Goal: Task Accomplishment & Management: Manage account settings

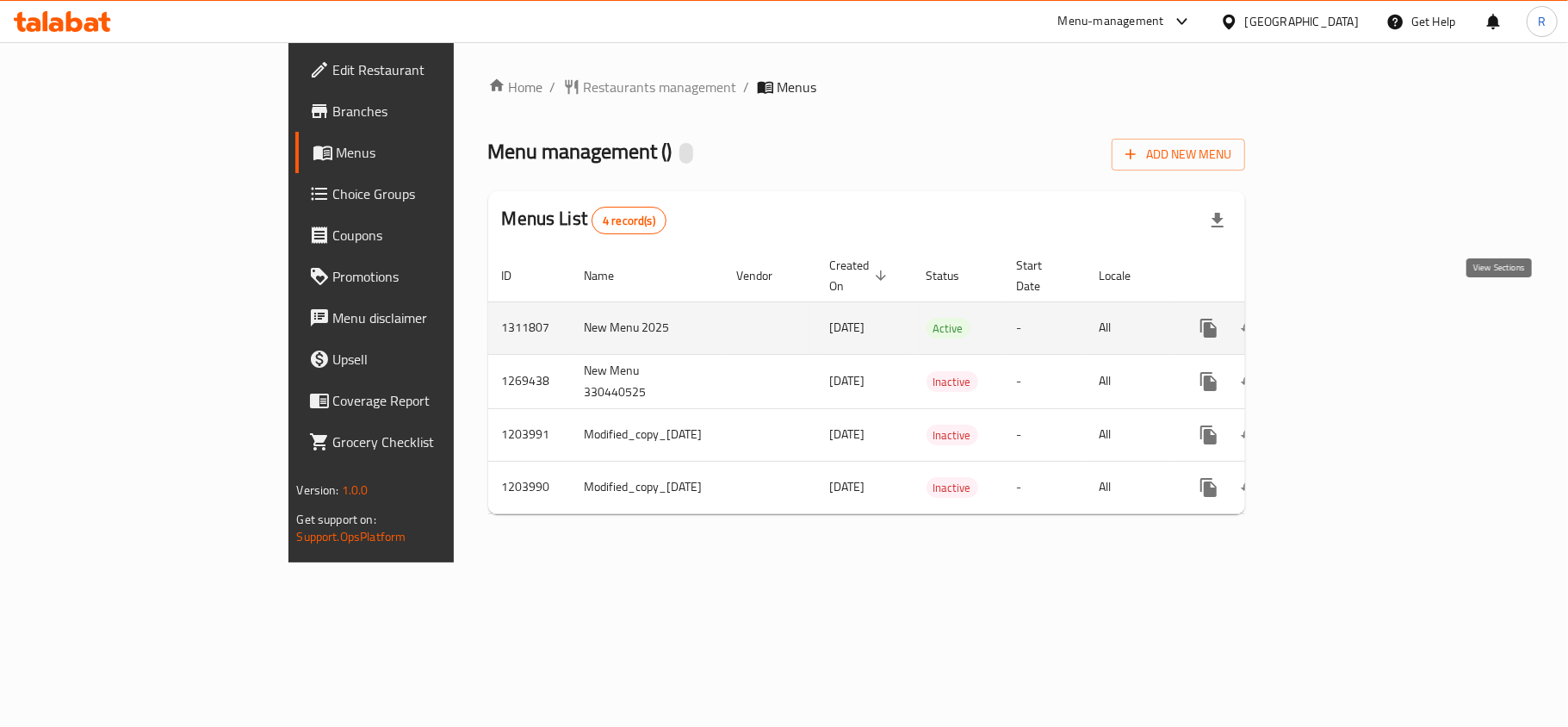
click at [1354, 318] on link "enhanced table" at bounding box center [1333, 328] width 42 height 42
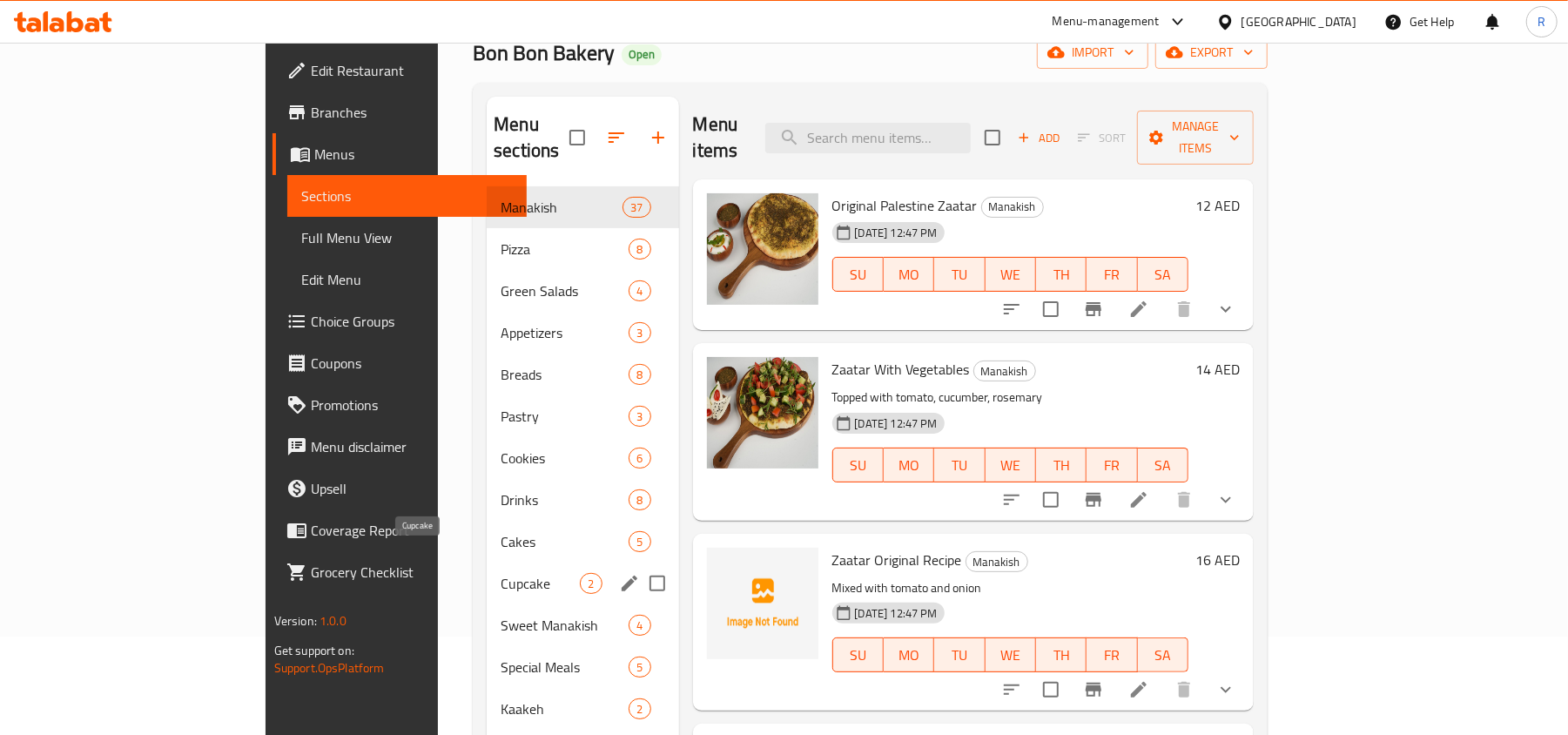
scroll to position [231, 0]
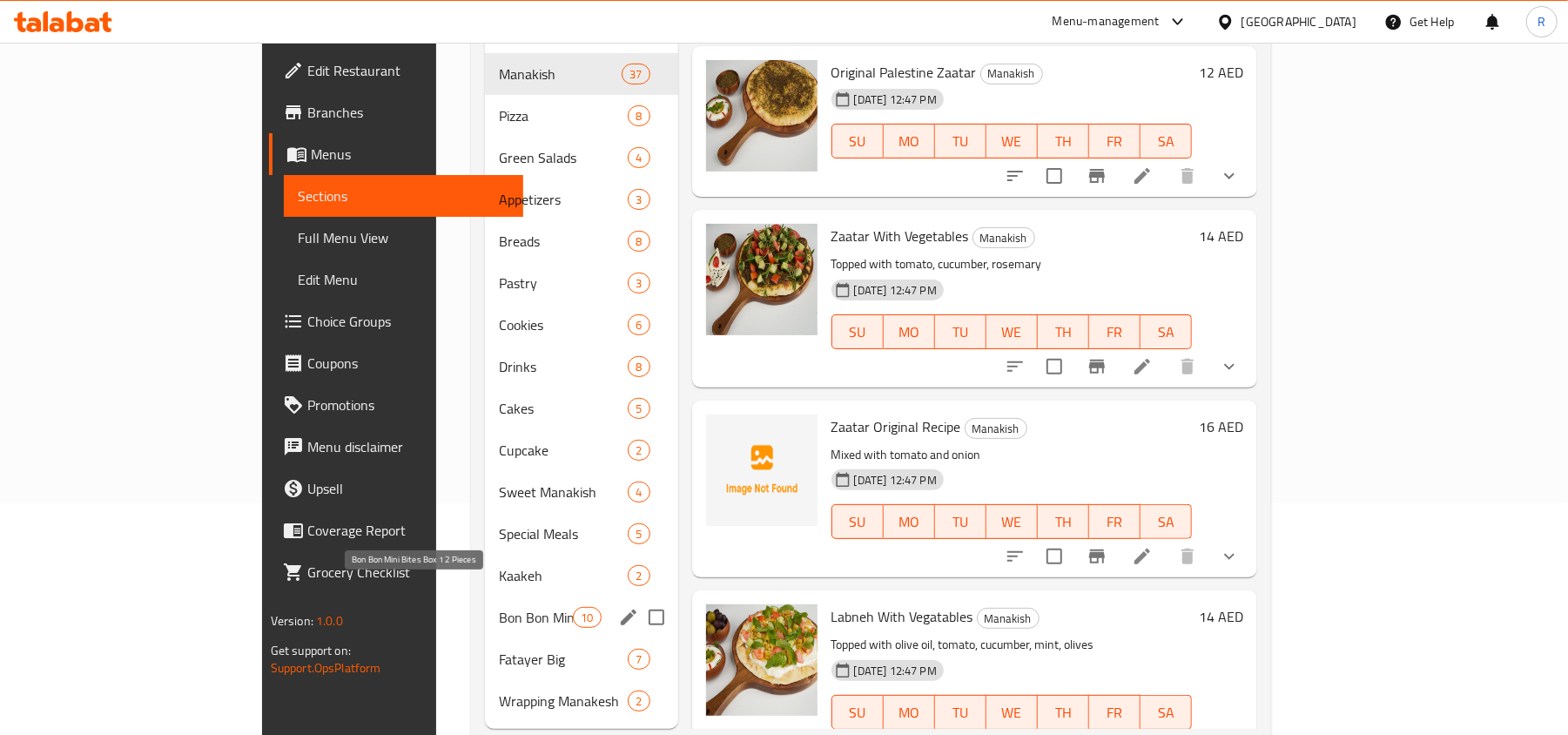
drag, startPoint x: 477, startPoint y: 587, endPoint x: 1201, endPoint y: 345, distance: 763.4
click at [499, 607] on span "Bon Bon Mini Bites Box 12 Pieces" at bounding box center [536, 617] width 74 height 21
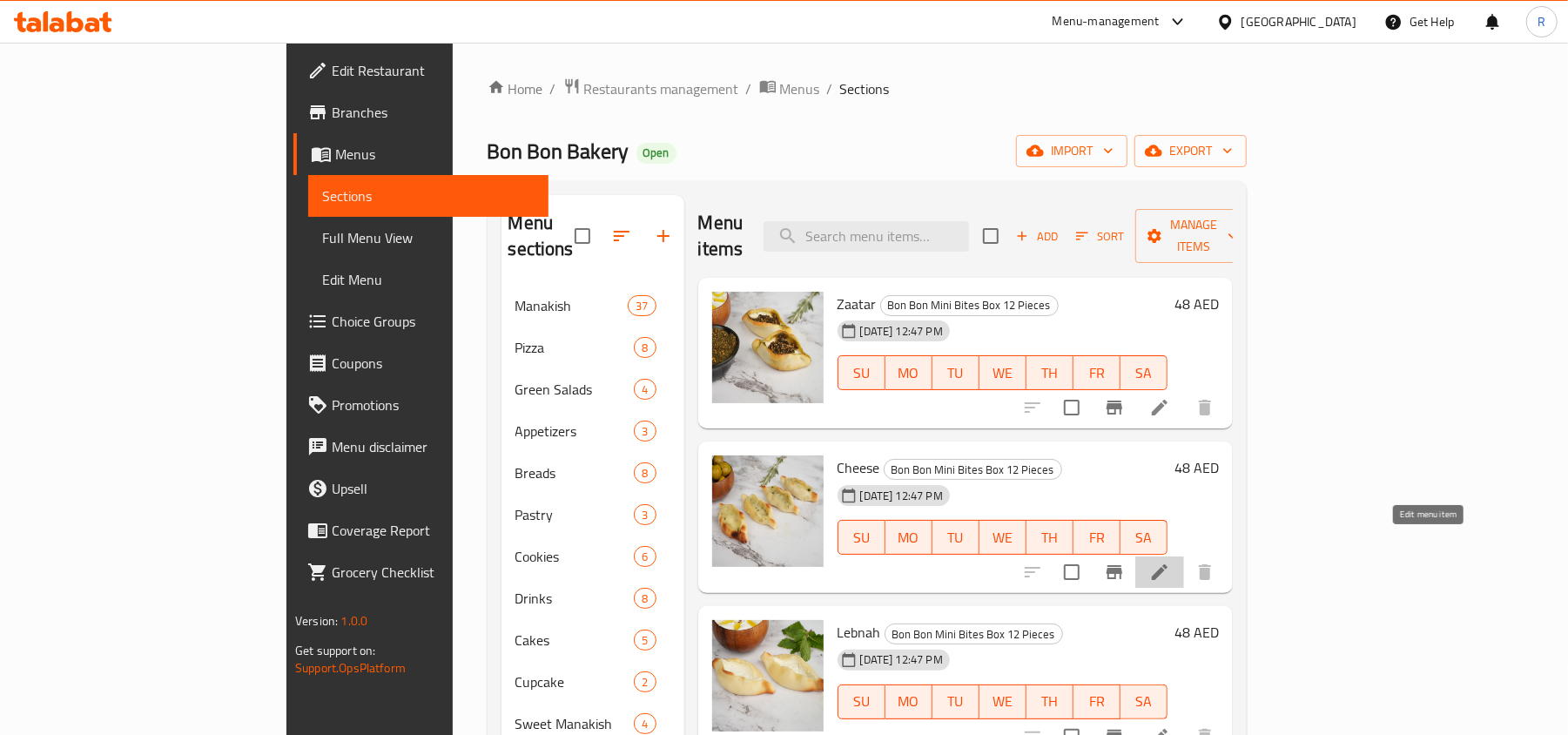
click at [1170, 561] on icon at bounding box center [1159, 571] width 21 height 21
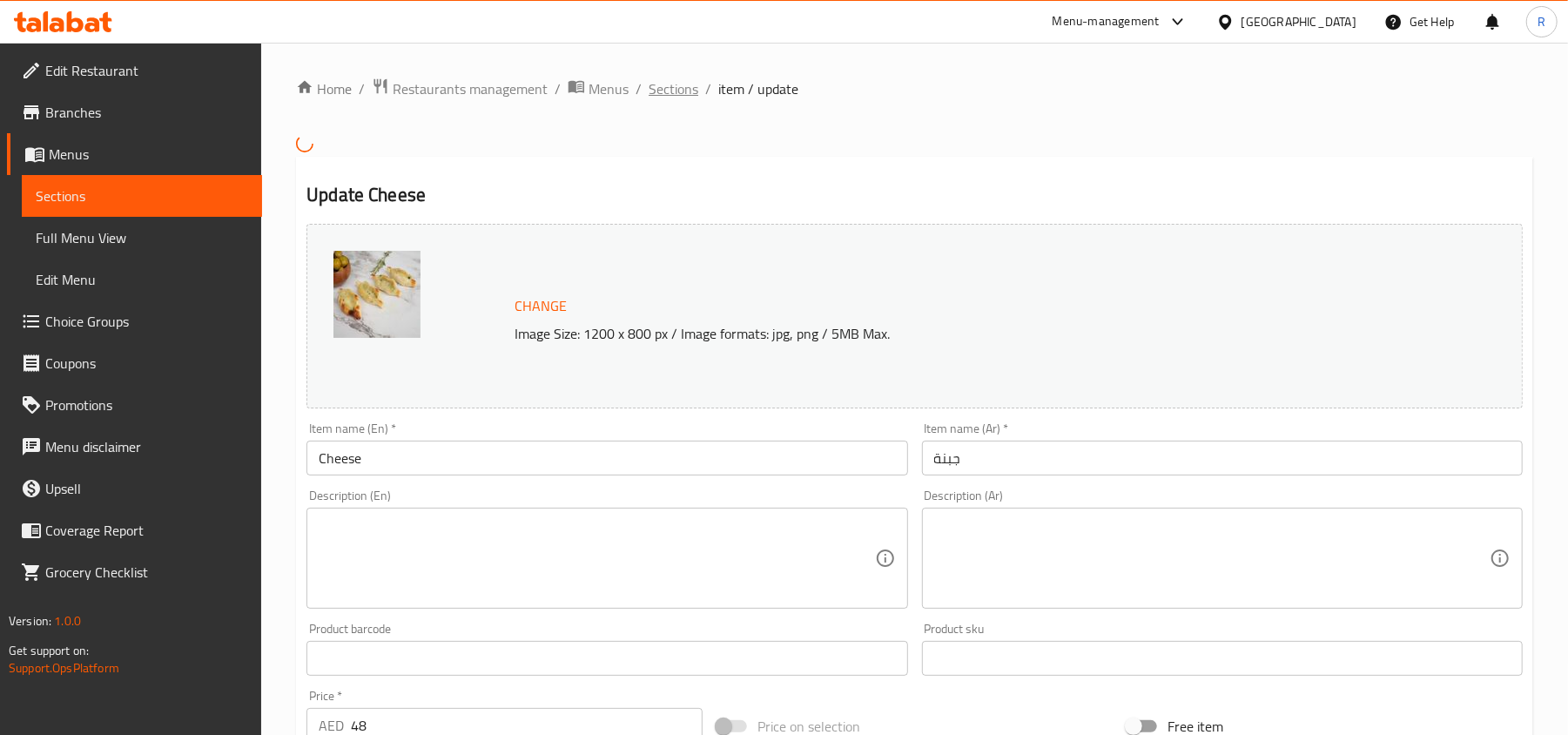
click at [682, 87] on span "Sections" at bounding box center [673, 89] width 49 height 21
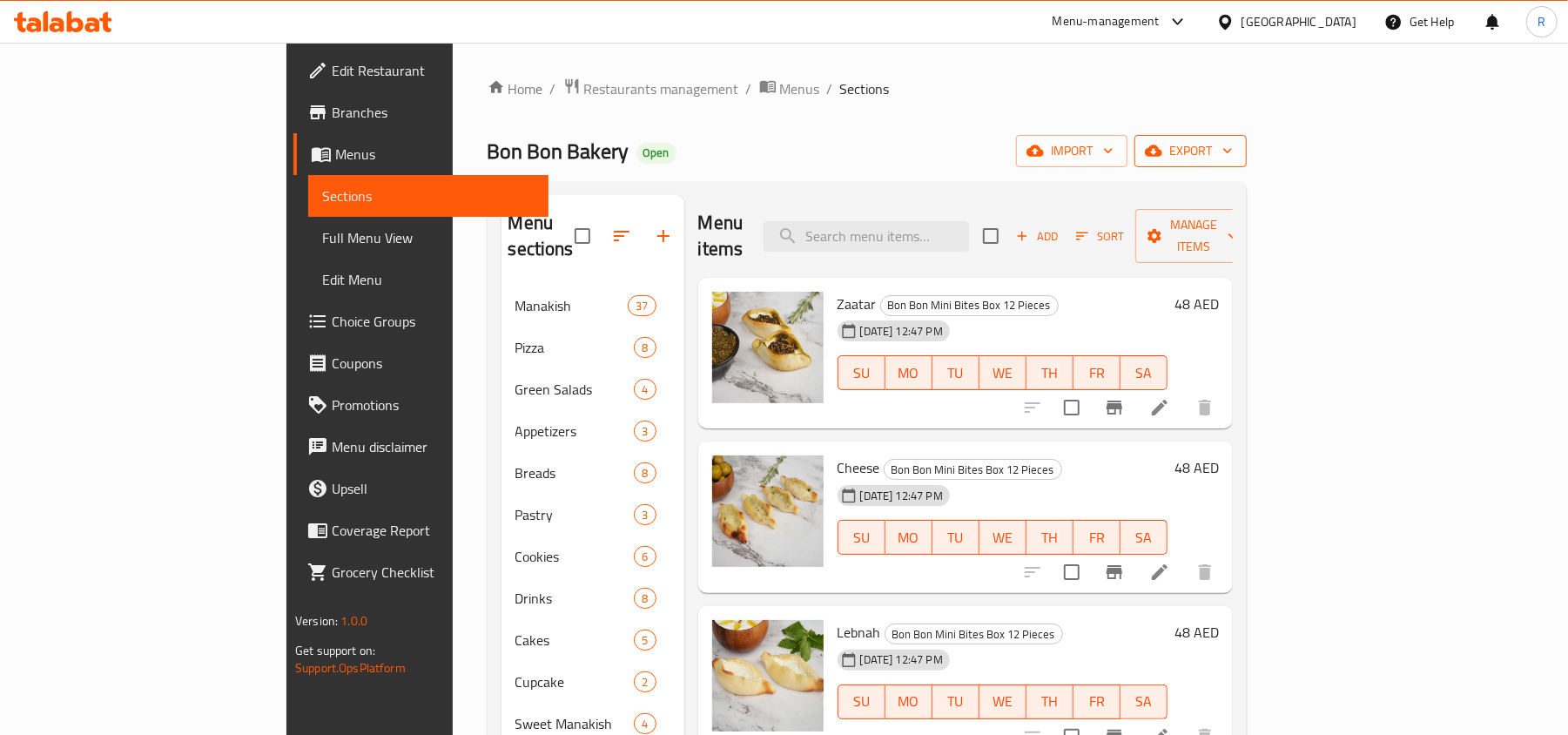
click at [1162, 152] on icon "button" at bounding box center [1153, 150] width 17 height 17
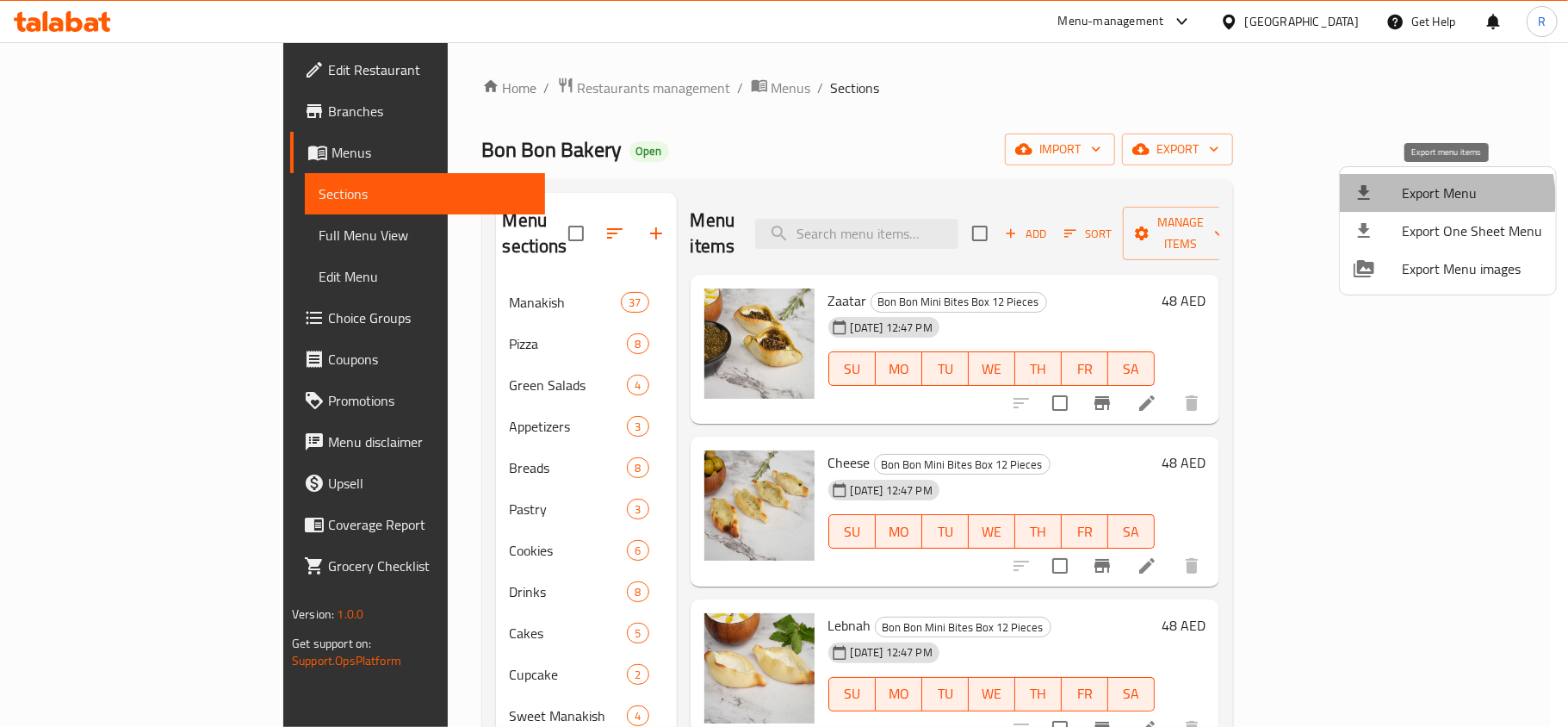
click at [1443, 198] on span "Export Menu" at bounding box center [1471, 193] width 140 height 21
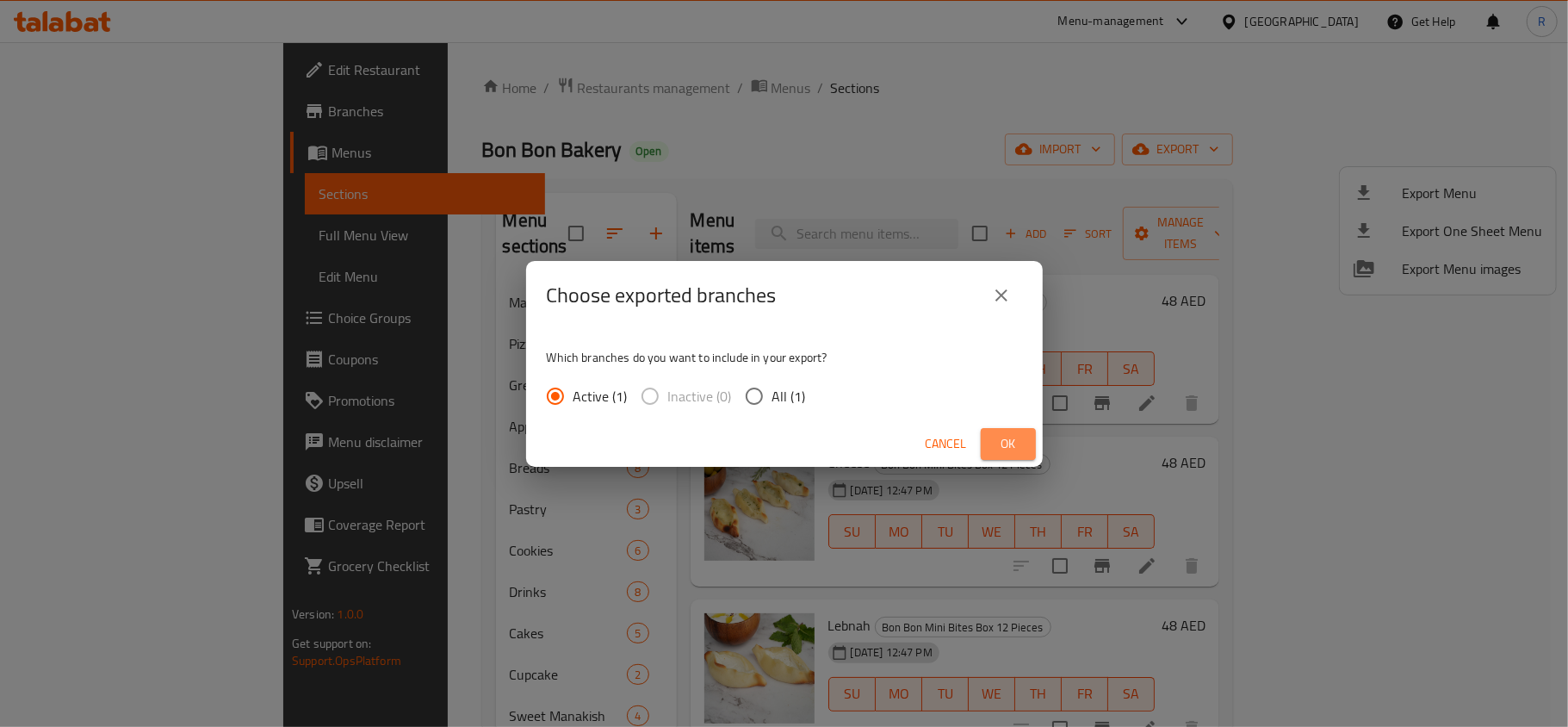
click at [1019, 438] on span "Ok" at bounding box center [1008, 444] width 27 height 22
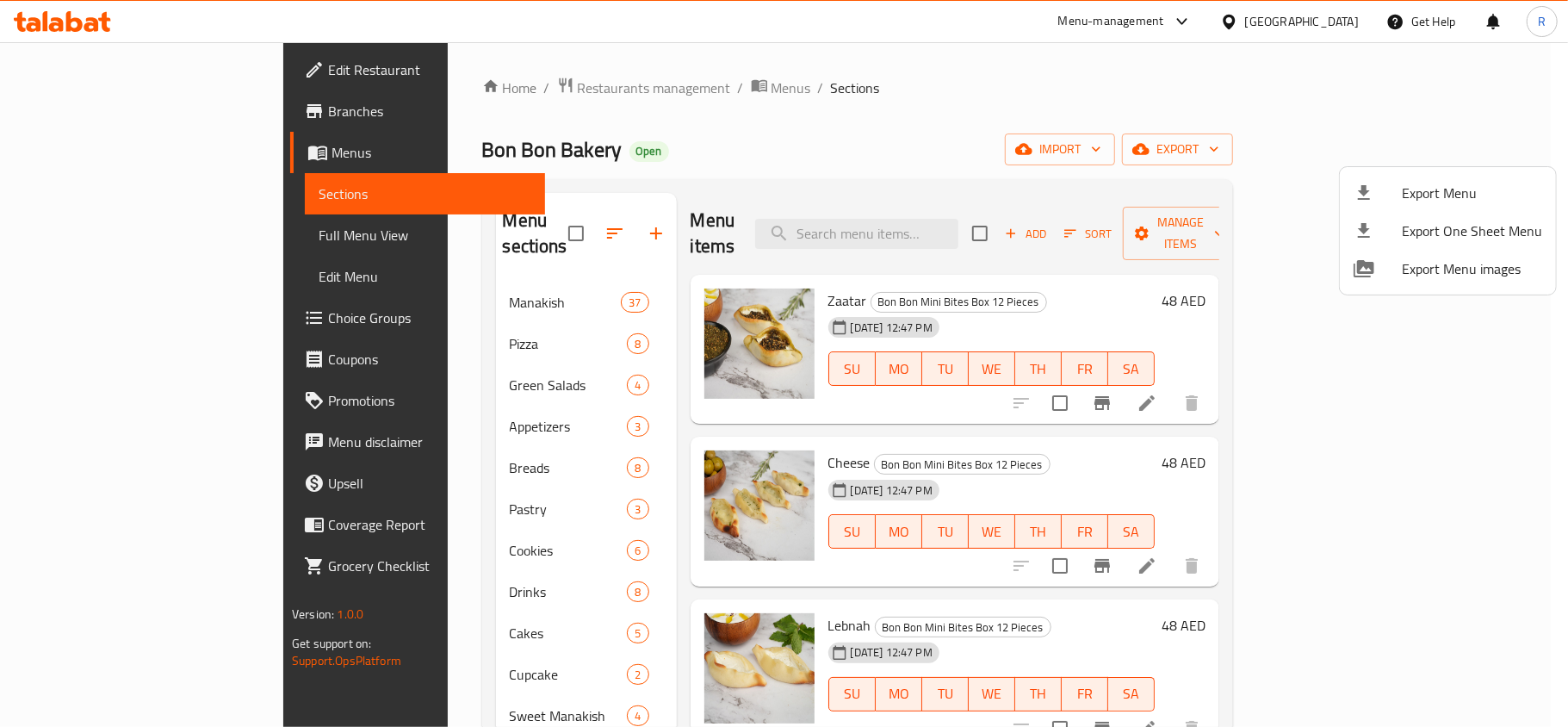
click at [1119, 314] on div at bounding box center [784, 364] width 1568 height 727
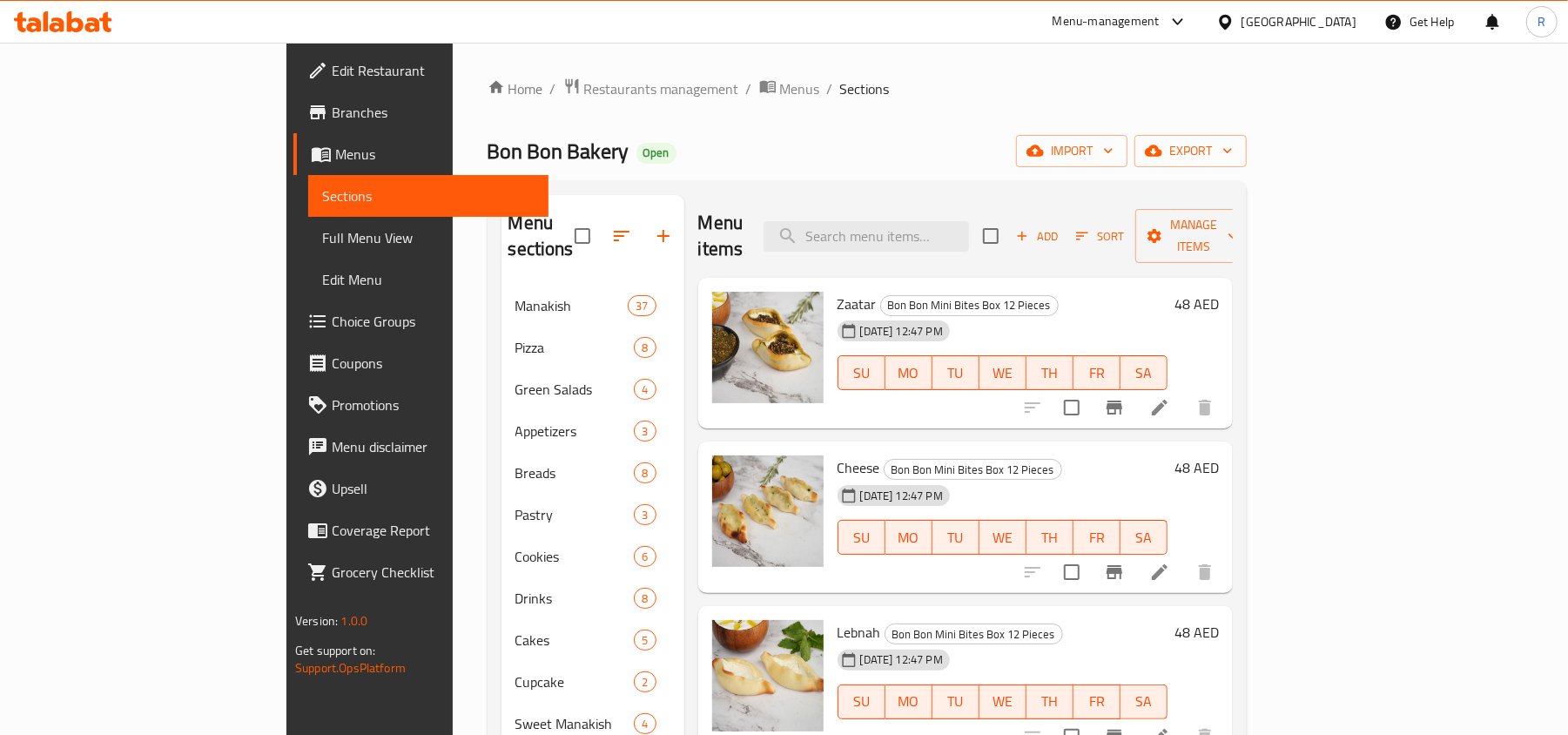
click at [1184, 397] on li at bounding box center [1159, 407] width 48 height 31
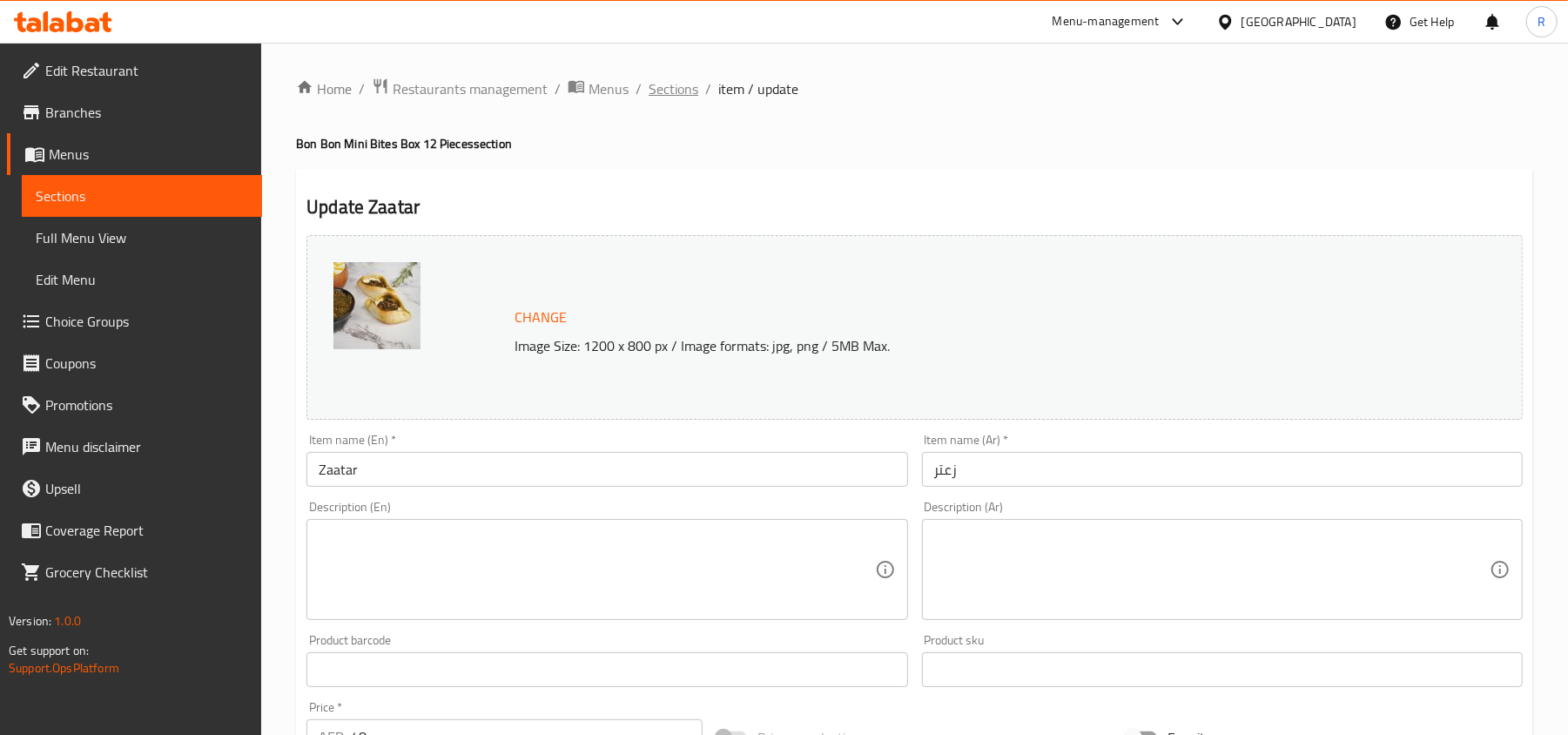
click at [687, 89] on span "Sections" at bounding box center [673, 89] width 49 height 21
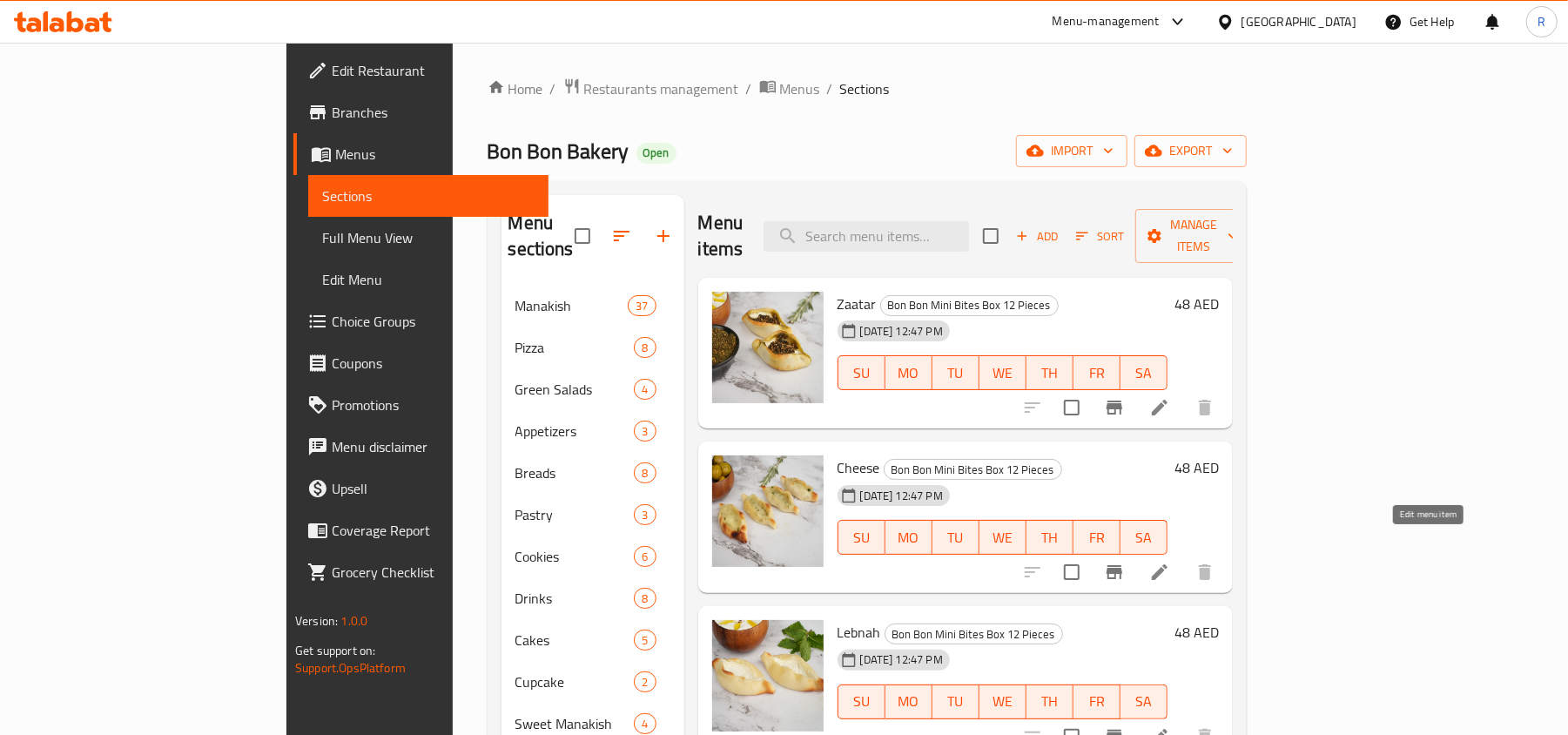
click at [1168, 564] on icon at bounding box center [1159, 571] width 16 height 16
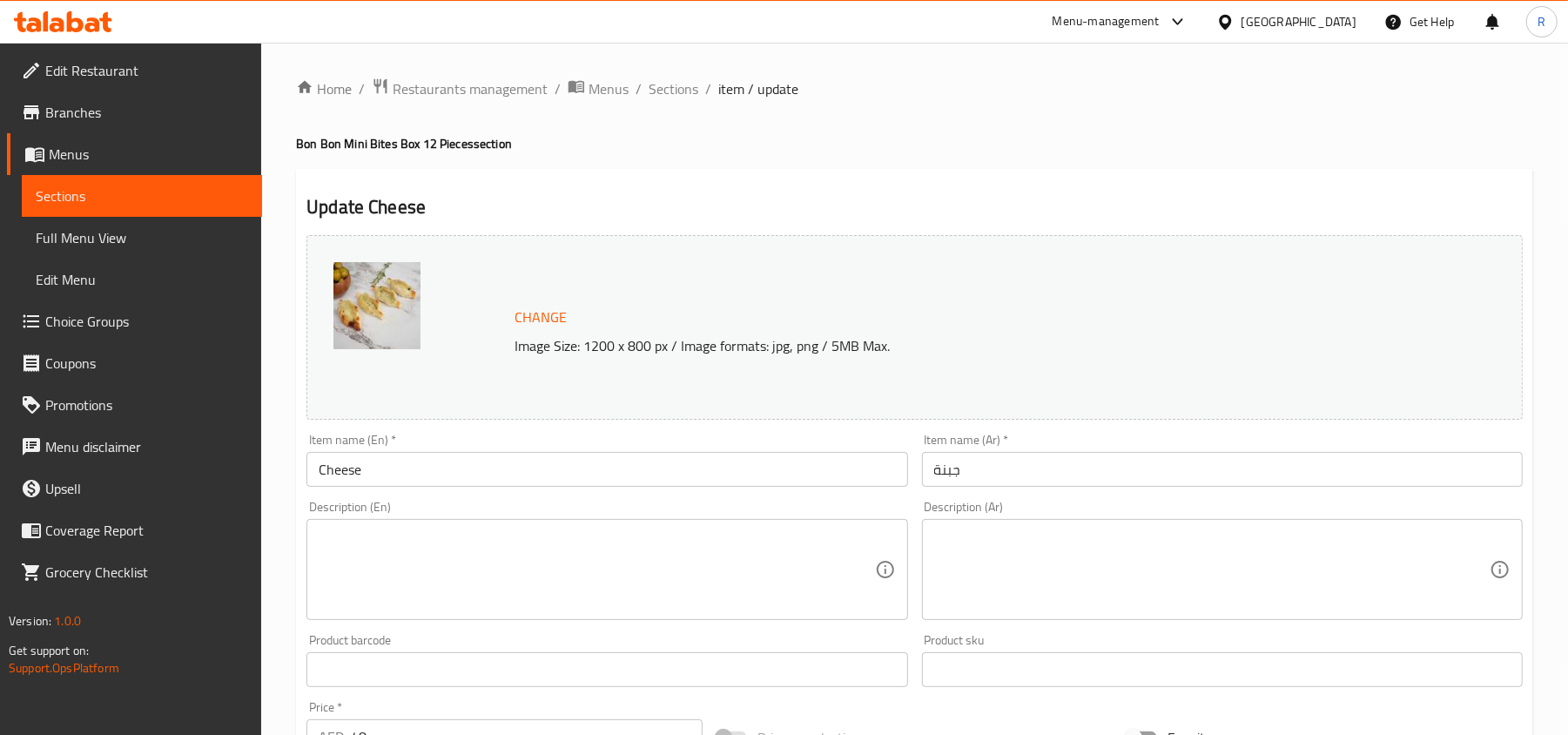
scroll to position [519, 0]
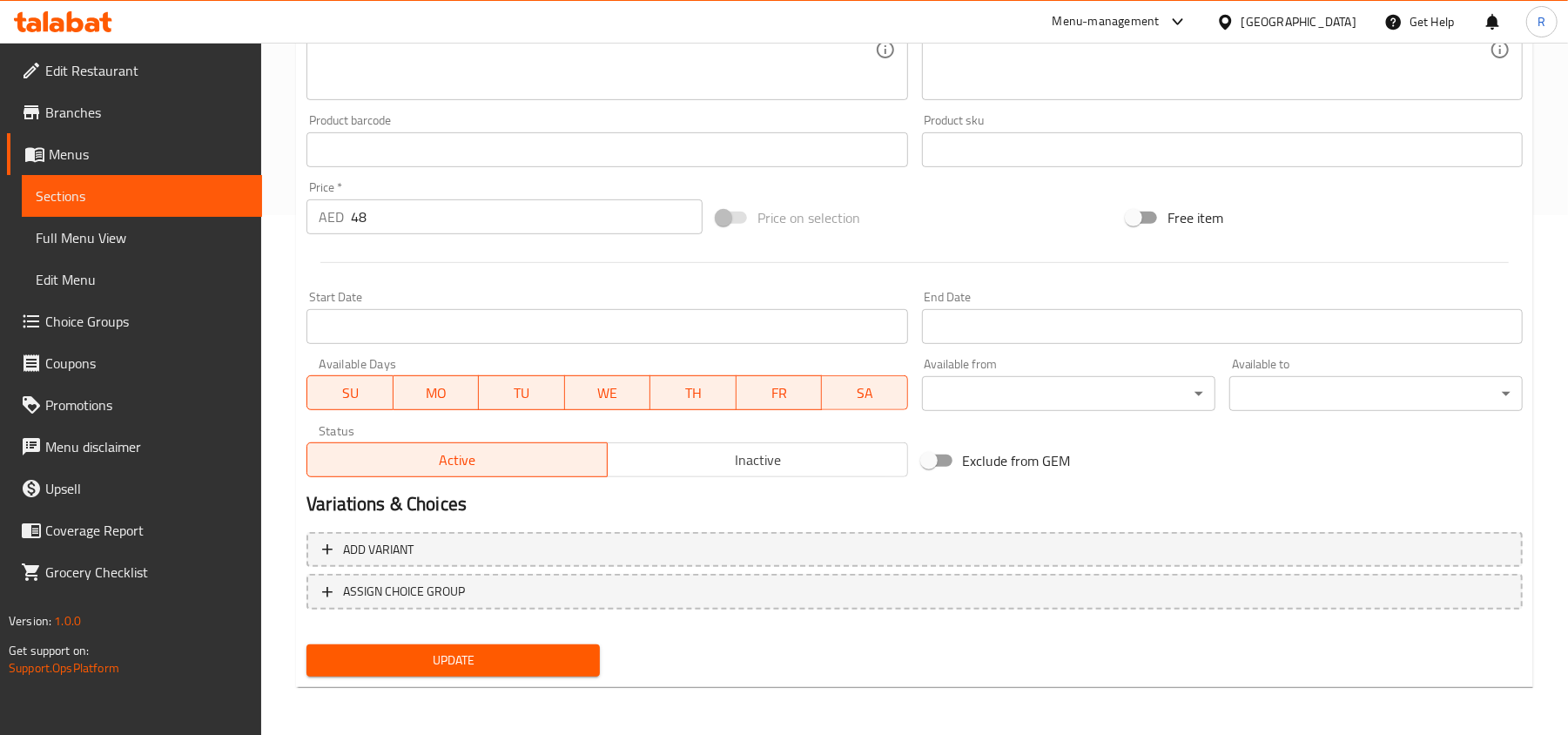
click at [495, 583] on span "ASSIGN CHOICE GROUP" at bounding box center [914, 591] width 1185 height 22
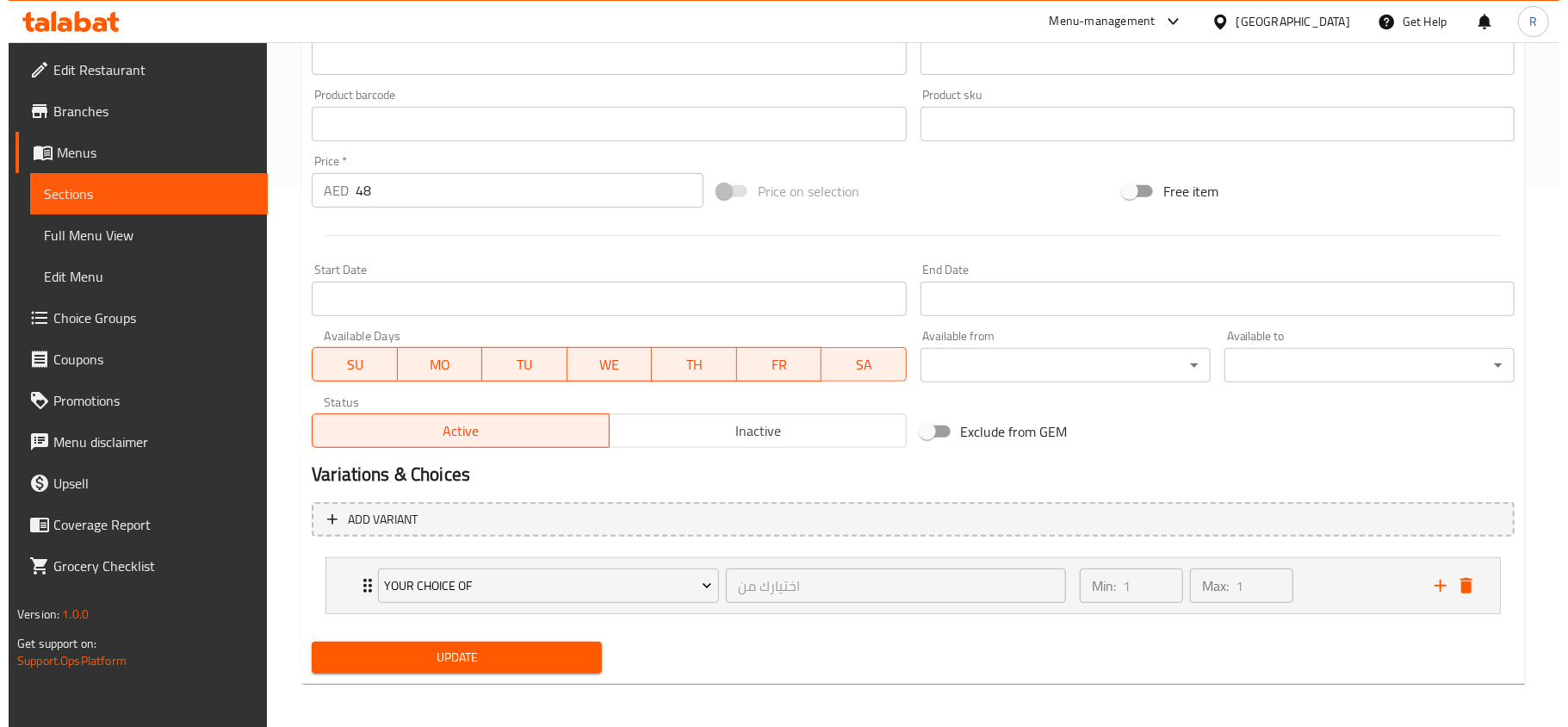
scroll to position [544, 0]
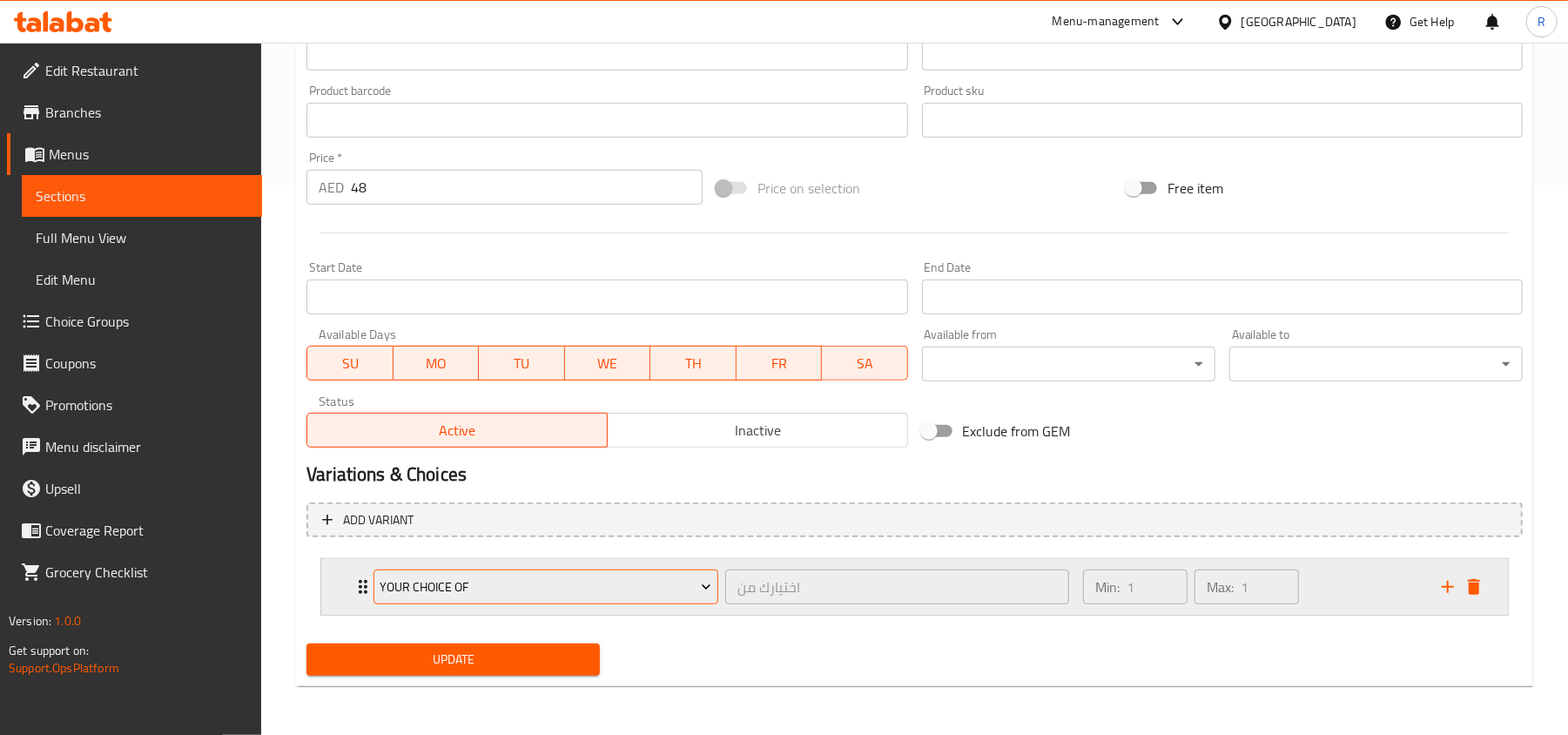
click at [700, 570] on button "Your Choice Of" at bounding box center [545, 587] width 345 height 35
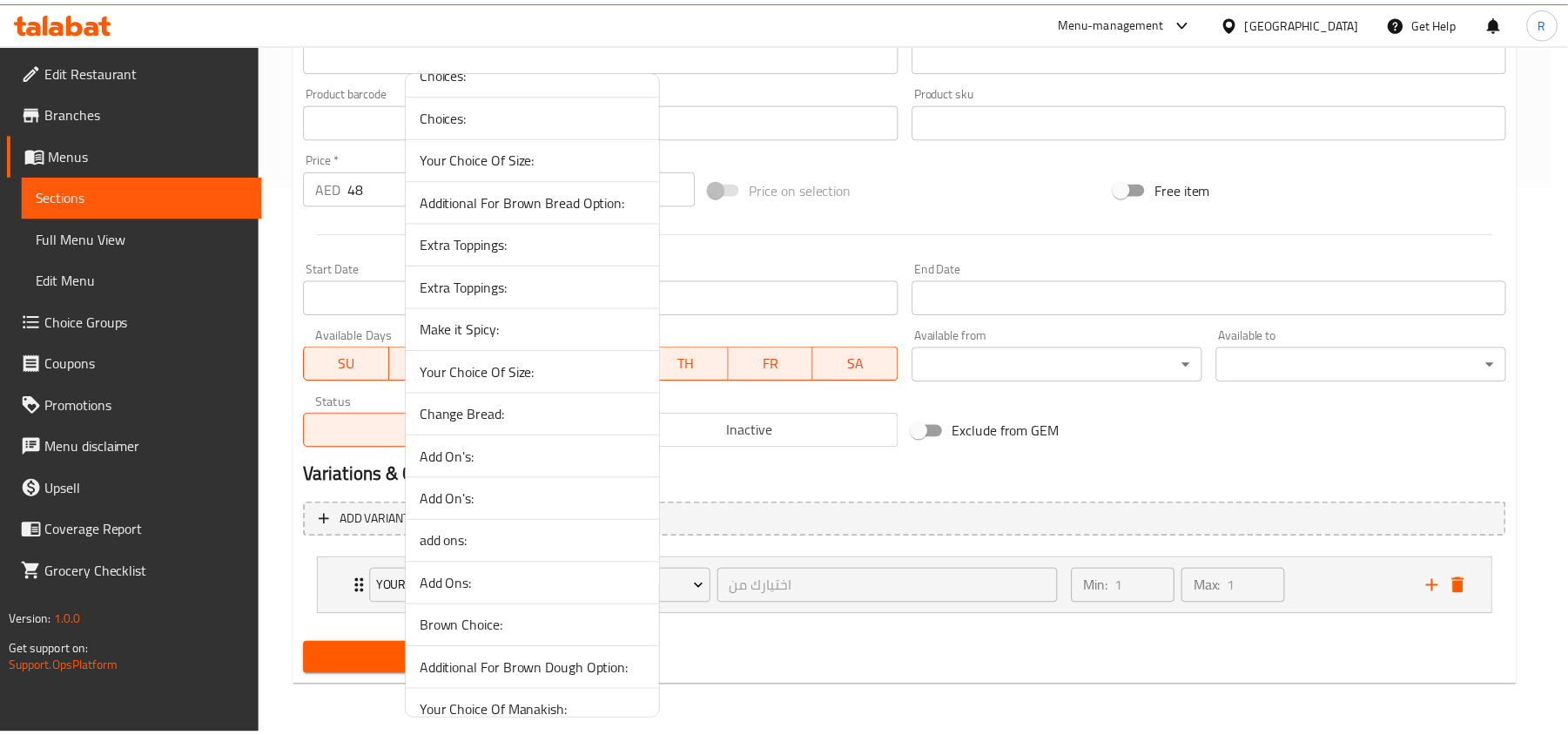
scroll to position [1124, 0]
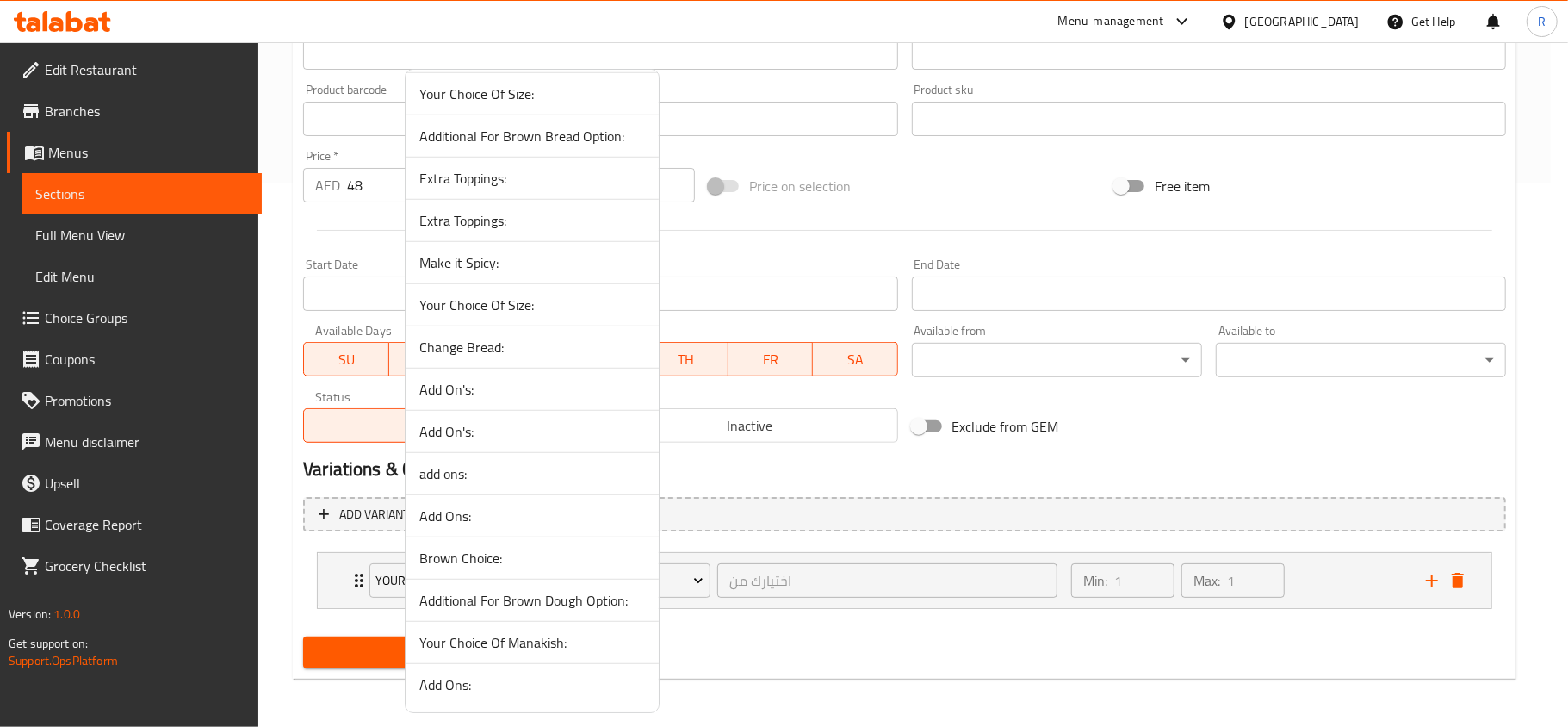
click at [524, 380] on span "Add On's:" at bounding box center [532, 389] width 225 height 21
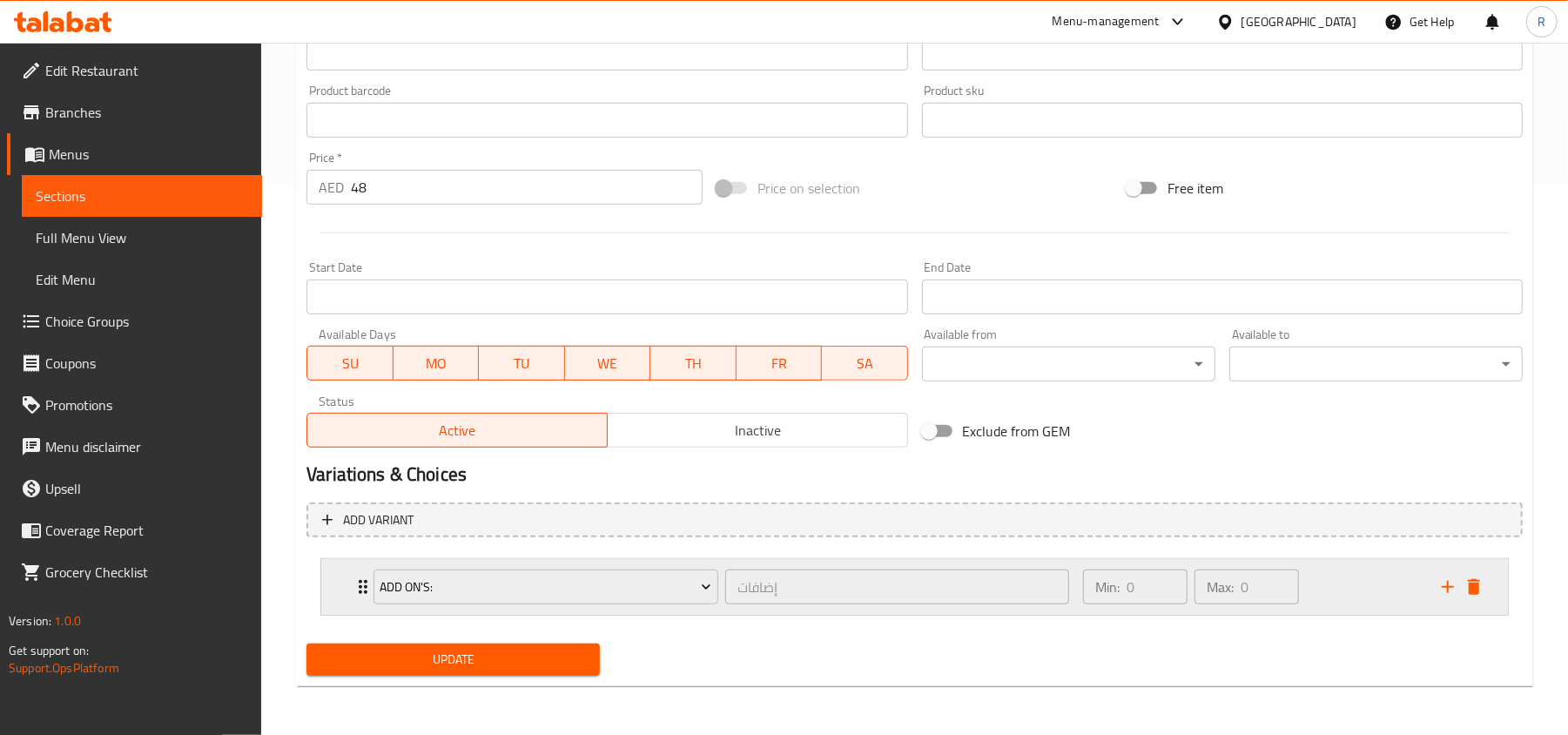
click at [1330, 574] on div "Min: 0 ​ Max: 0 ​" at bounding box center [1252, 586] width 358 height 56
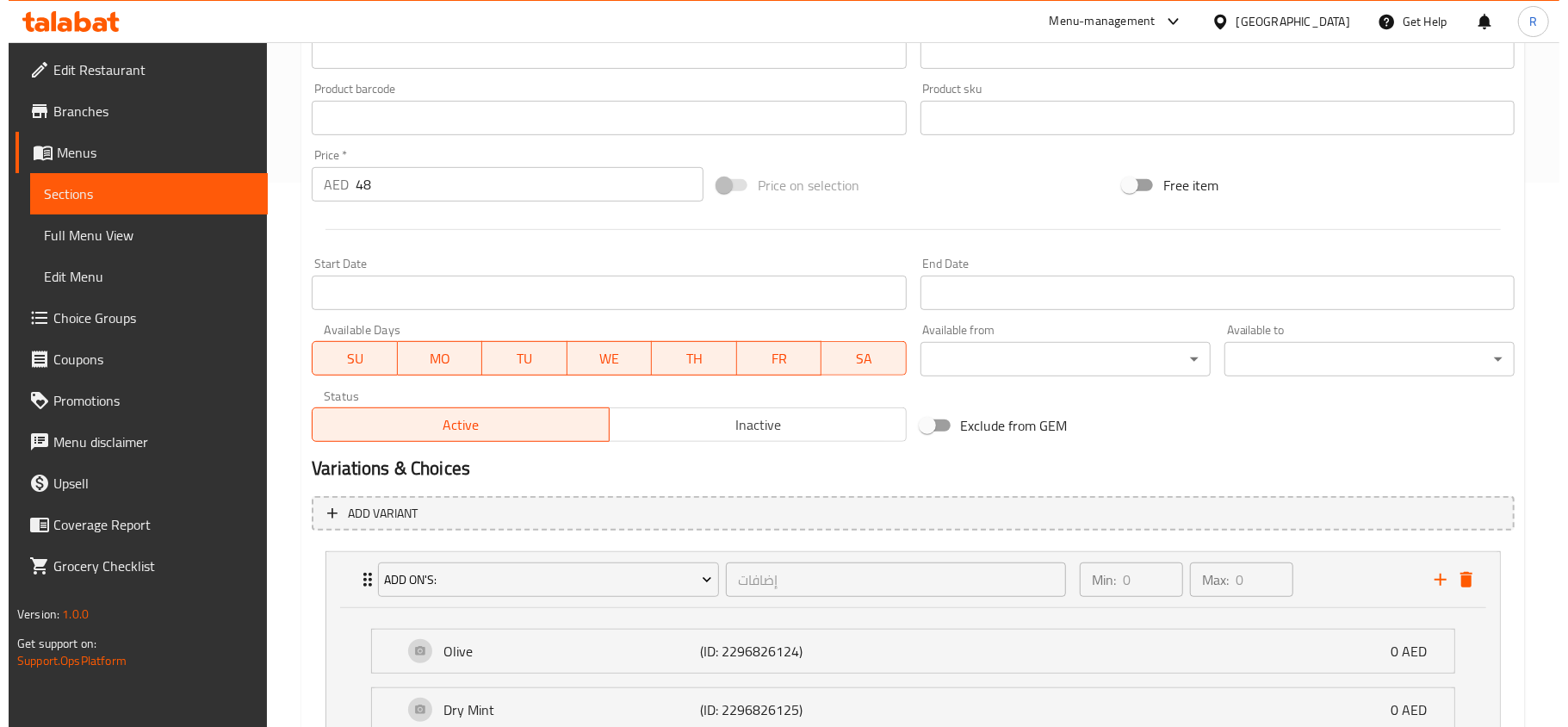
scroll to position [697, 0]
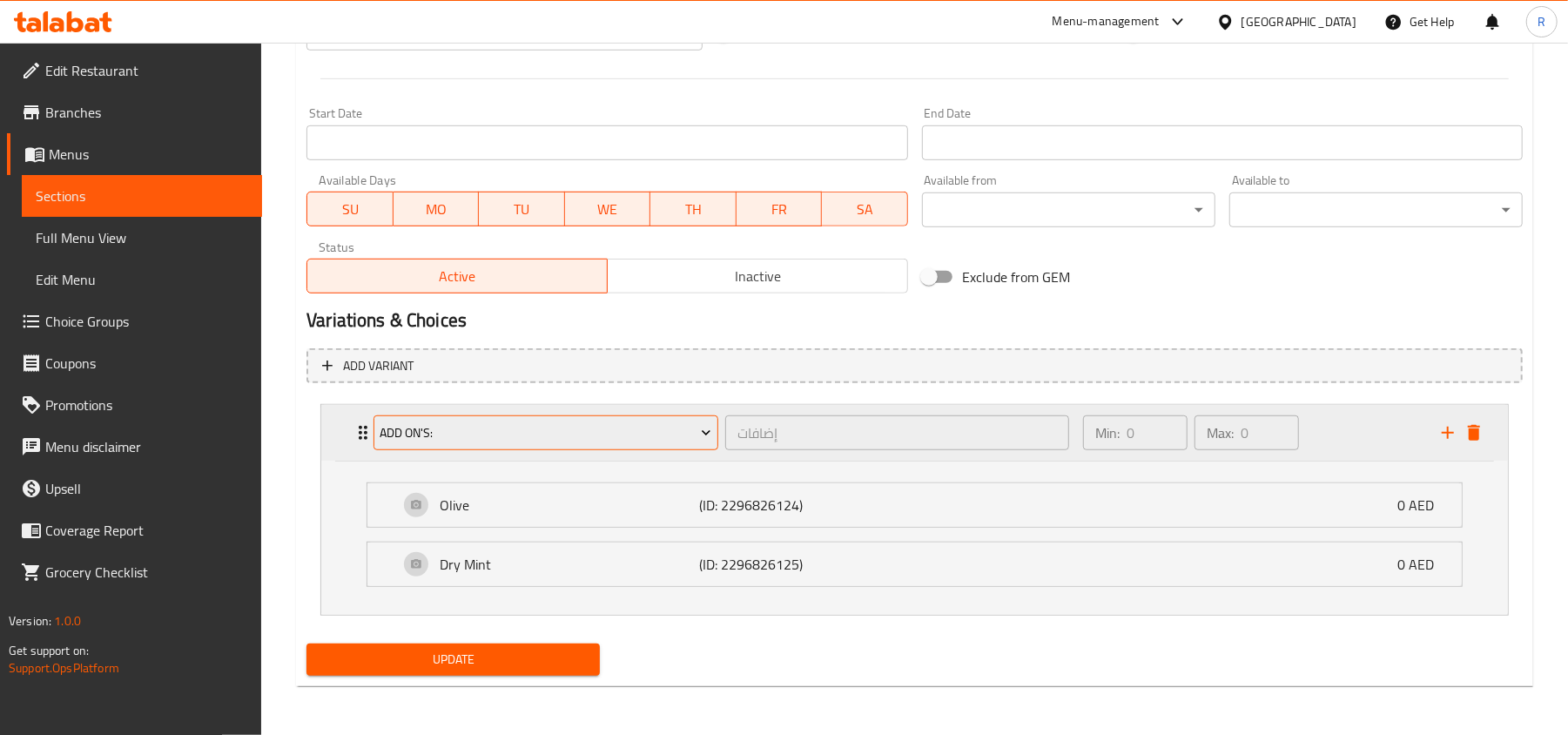
click at [687, 429] on span "Add On's:" at bounding box center [546, 433] width 332 height 22
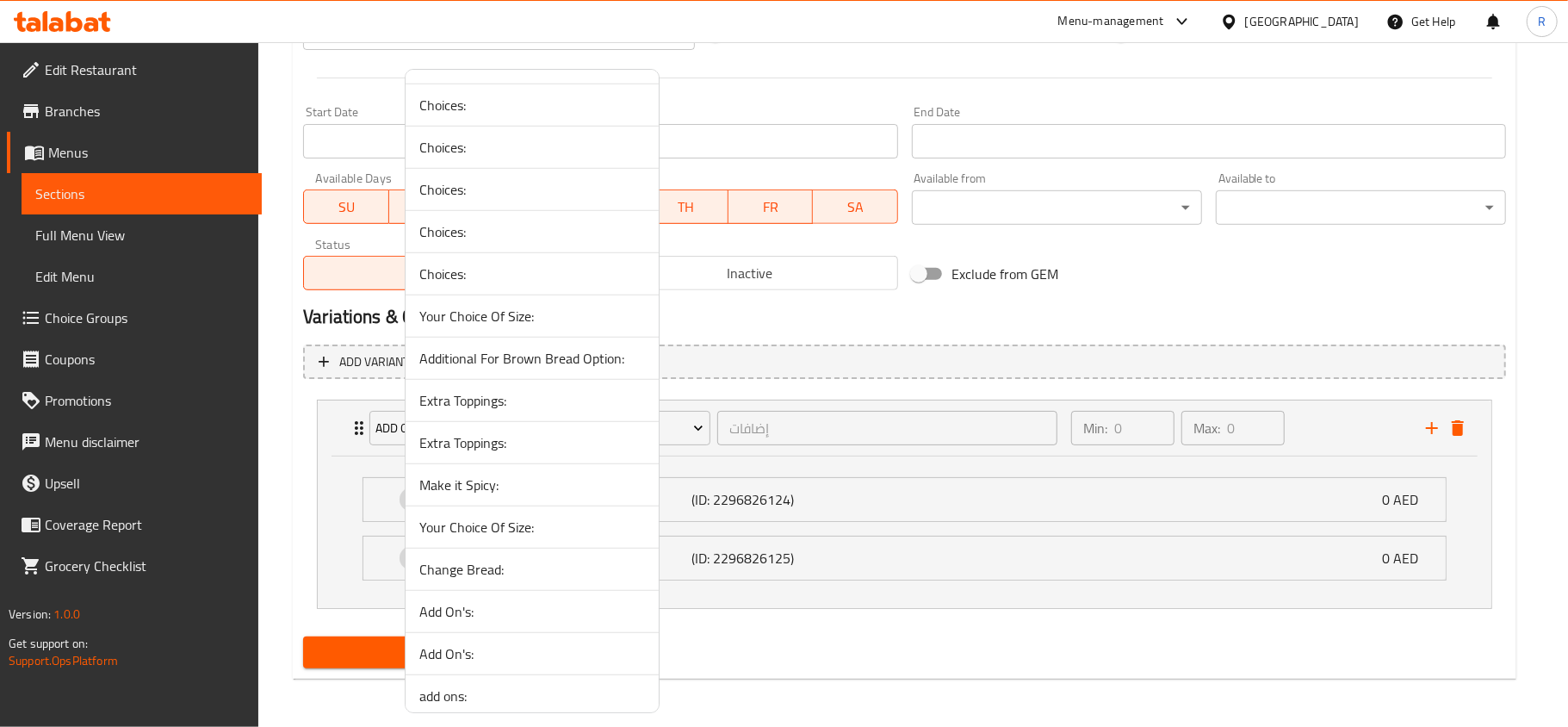
scroll to position [918, 0]
click at [496, 624] on span "Add On's:" at bounding box center [532, 613] width 225 height 21
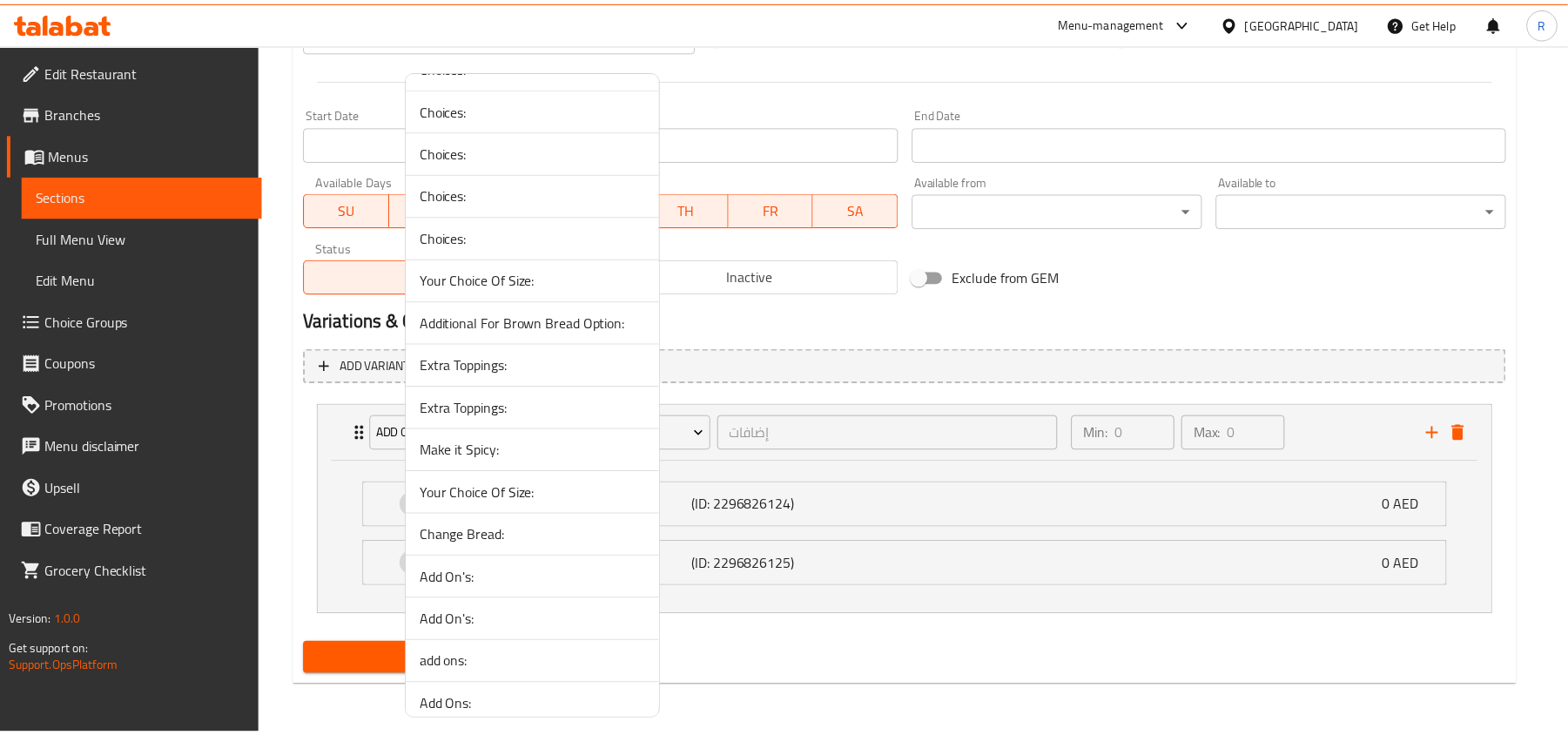
scroll to position [550, 0]
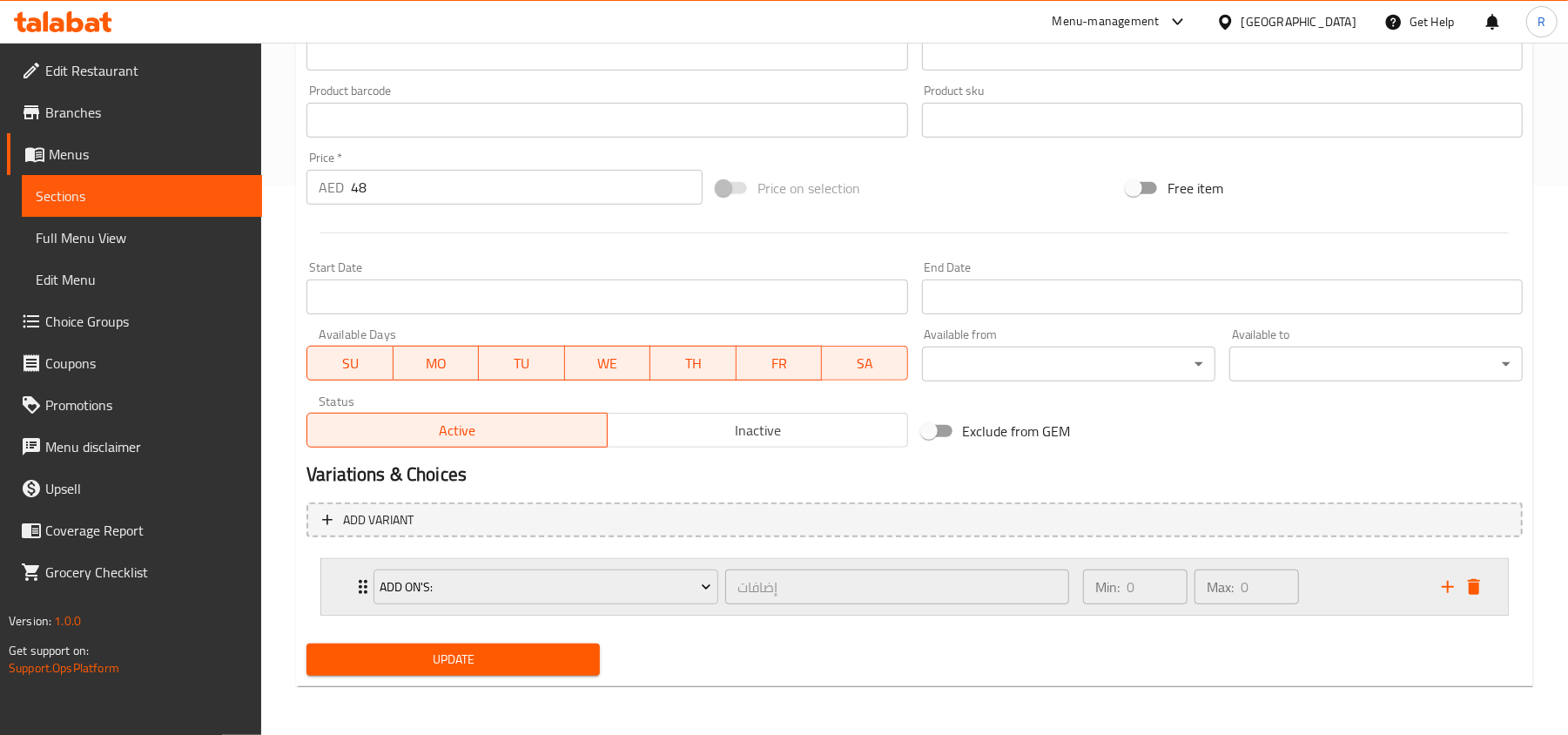
click at [1341, 565] on div "Min: 0 ​ Max: 0 ​" at bounding box center [1252, 586] width 358 height 56
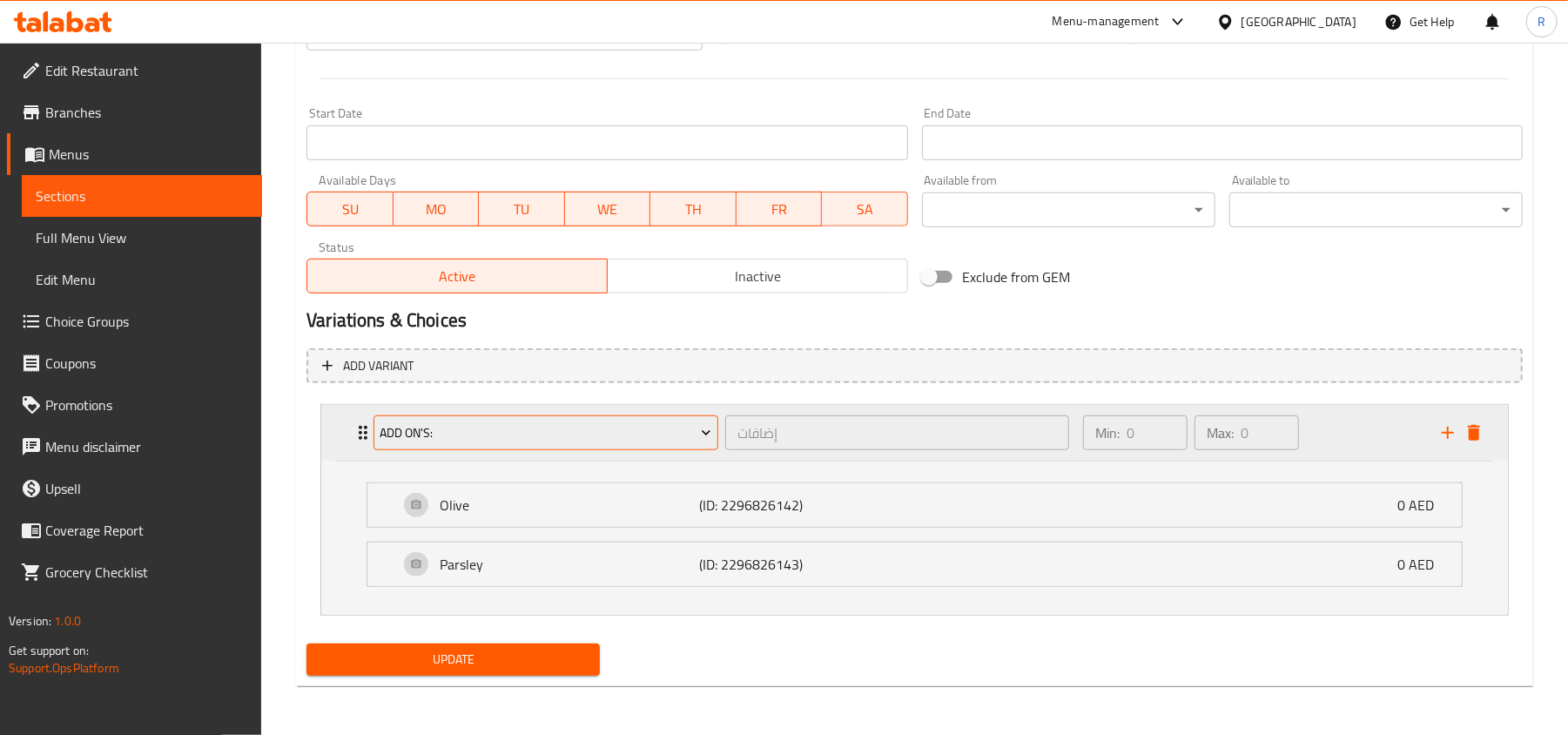
scroll to position [705, 0]
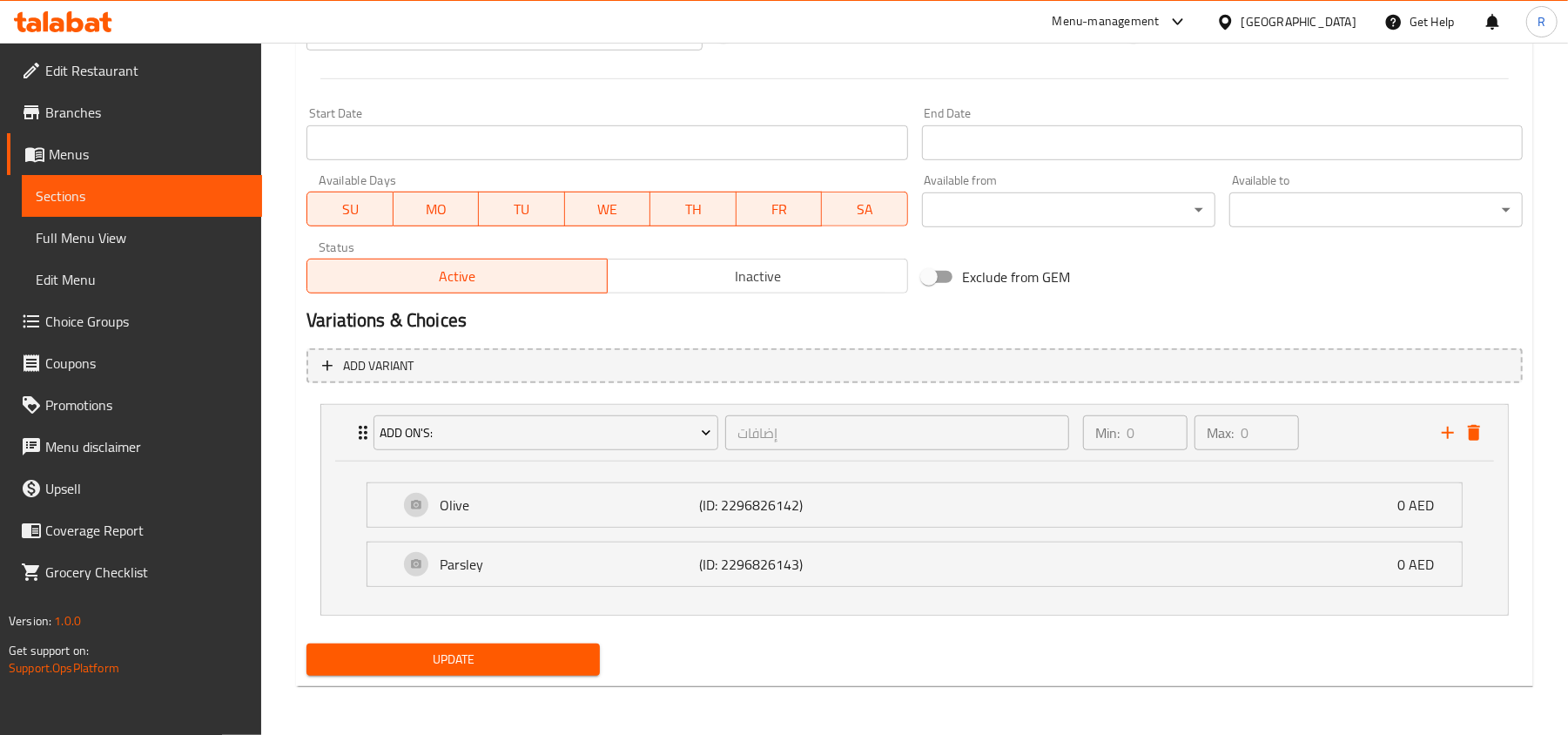
click at [550, 644] on button "Update" at bounding box center [453, 659] width 293 height 32
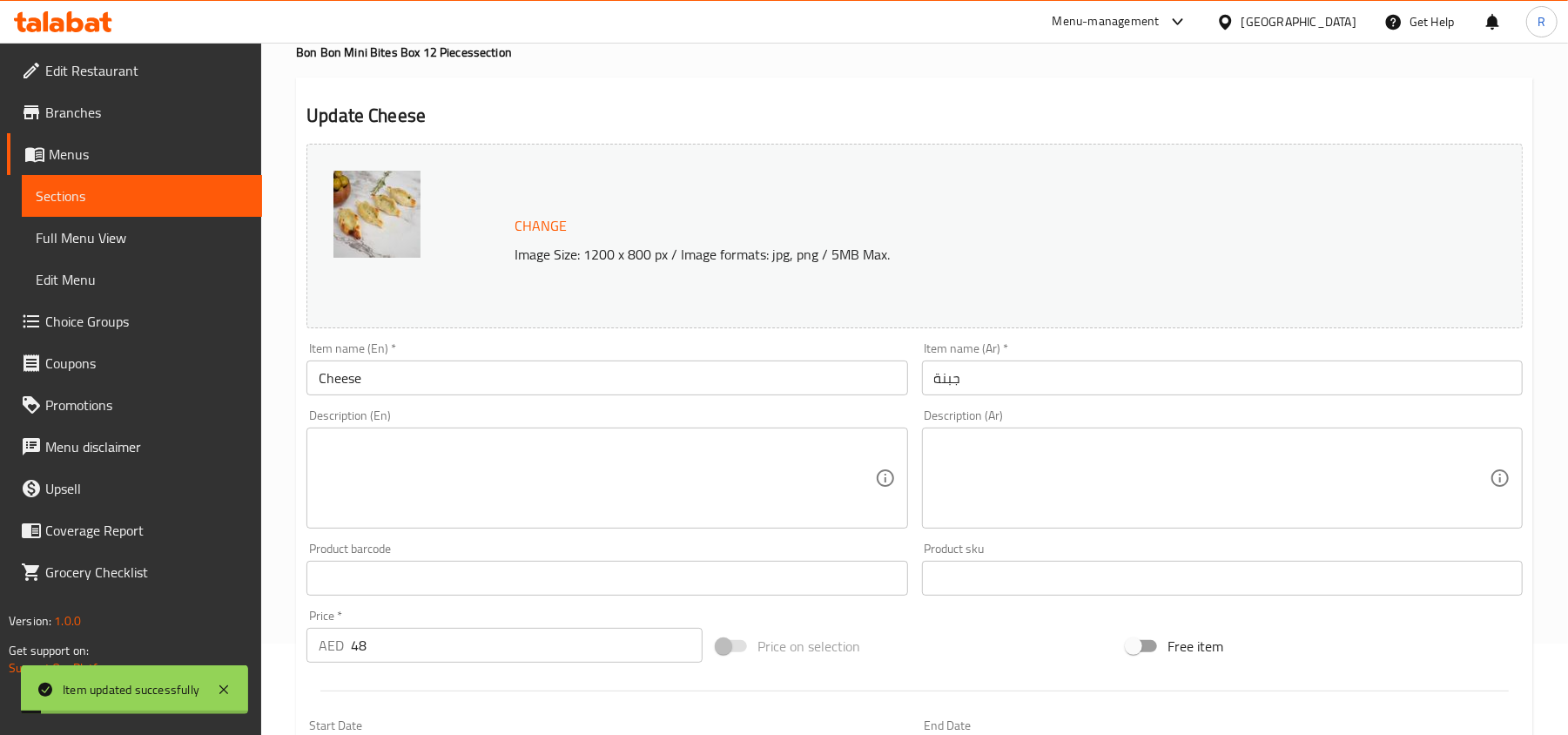
scroll to position [9, 0]
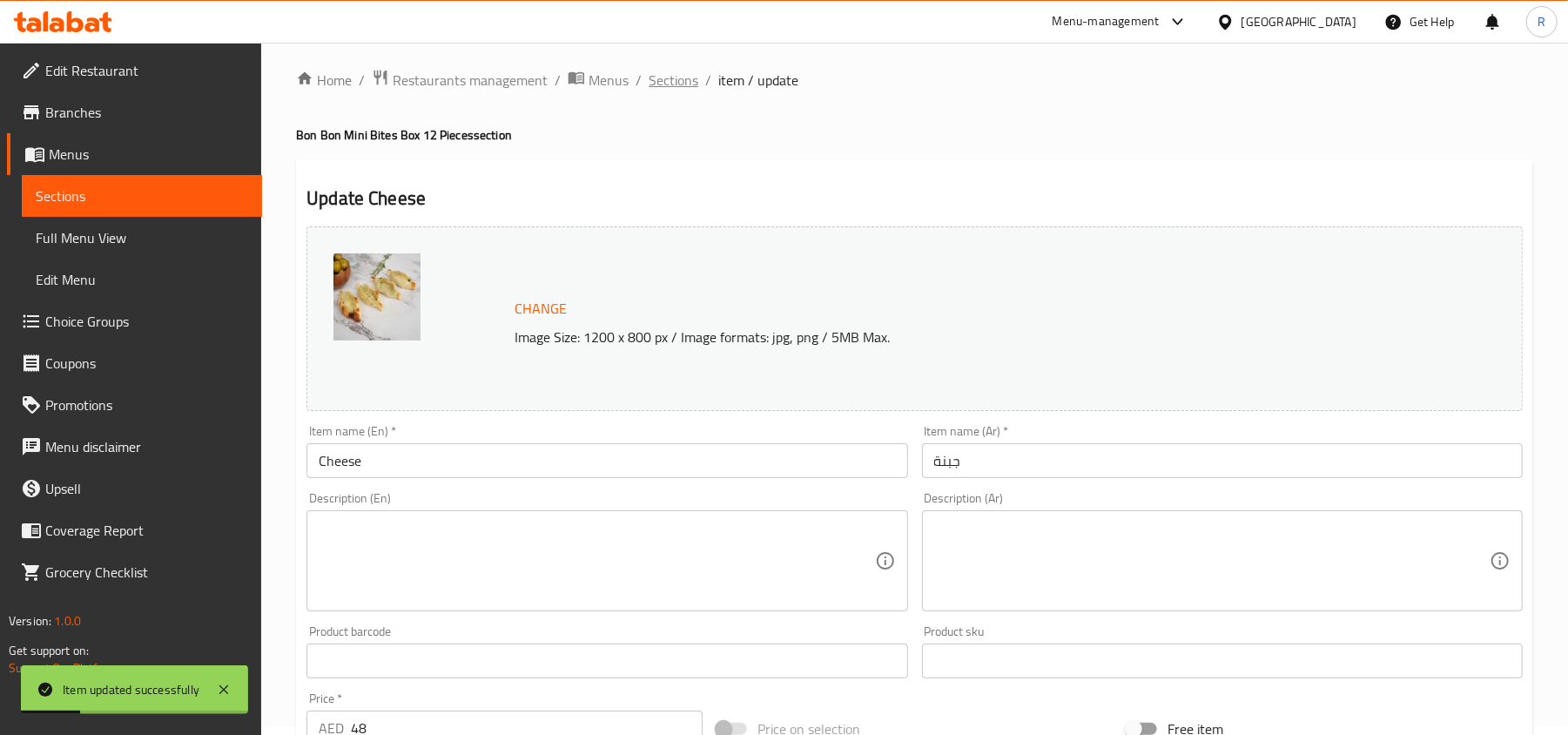
click at [672, 79] on span "Sections" at bounding box center [673, 80] width 49 height 21
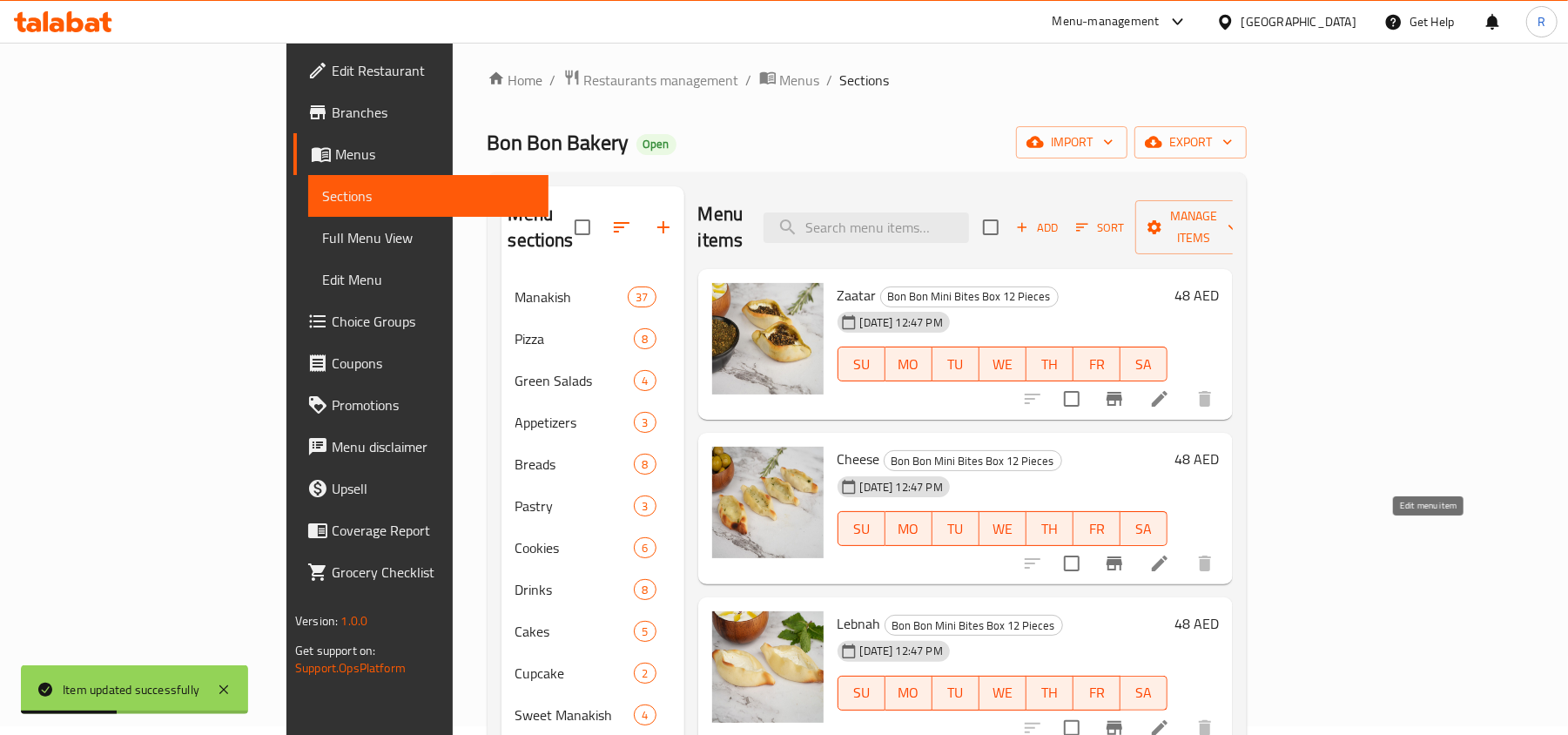
click at [1170, 553] on icon at bounding box center [1159, 563] width 21 height 21
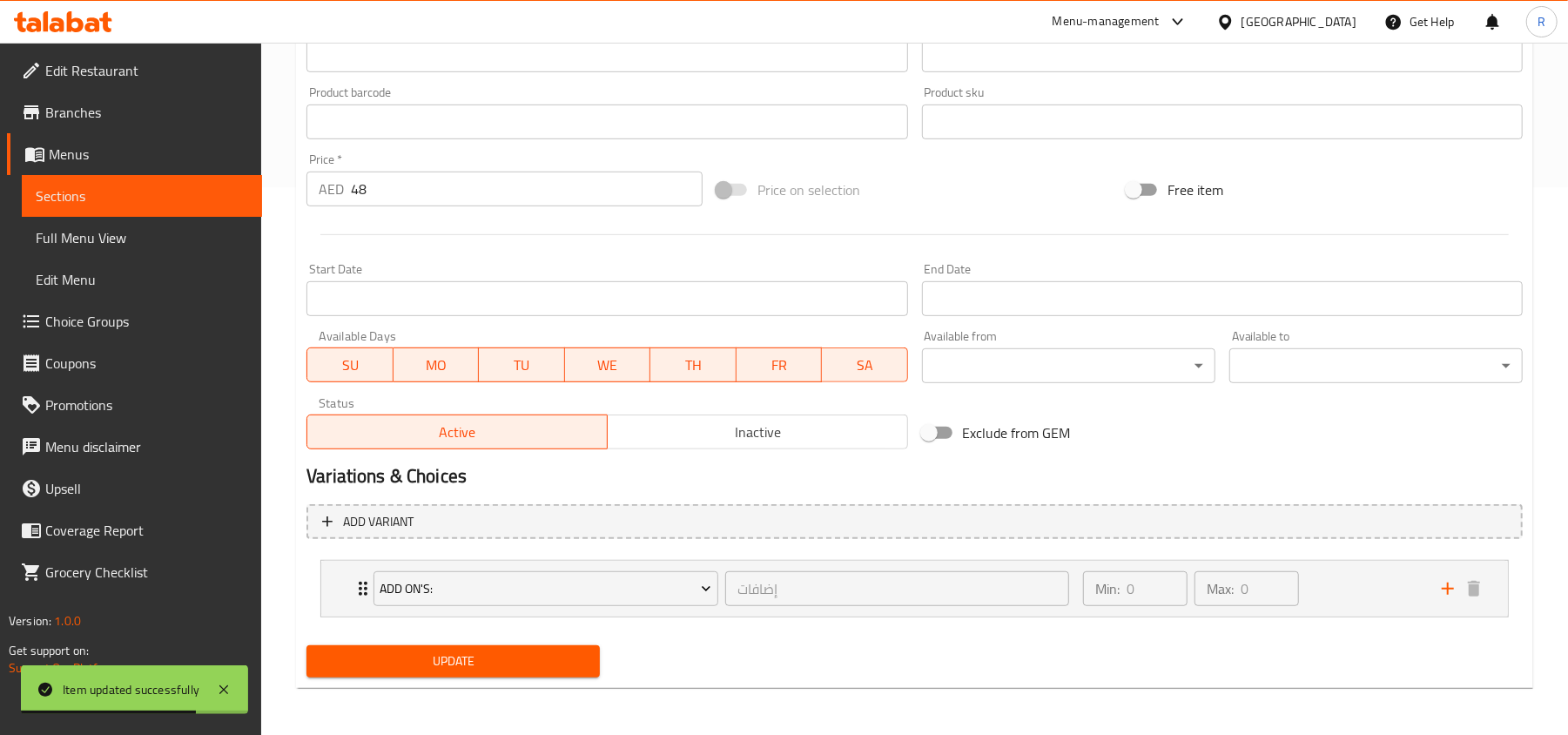
scroll to position [550, 0]
click at [1356, 593] on div "Min: 0 ​ Max: 0 ​" at bounding box center [1252, 586] width 358 height 56
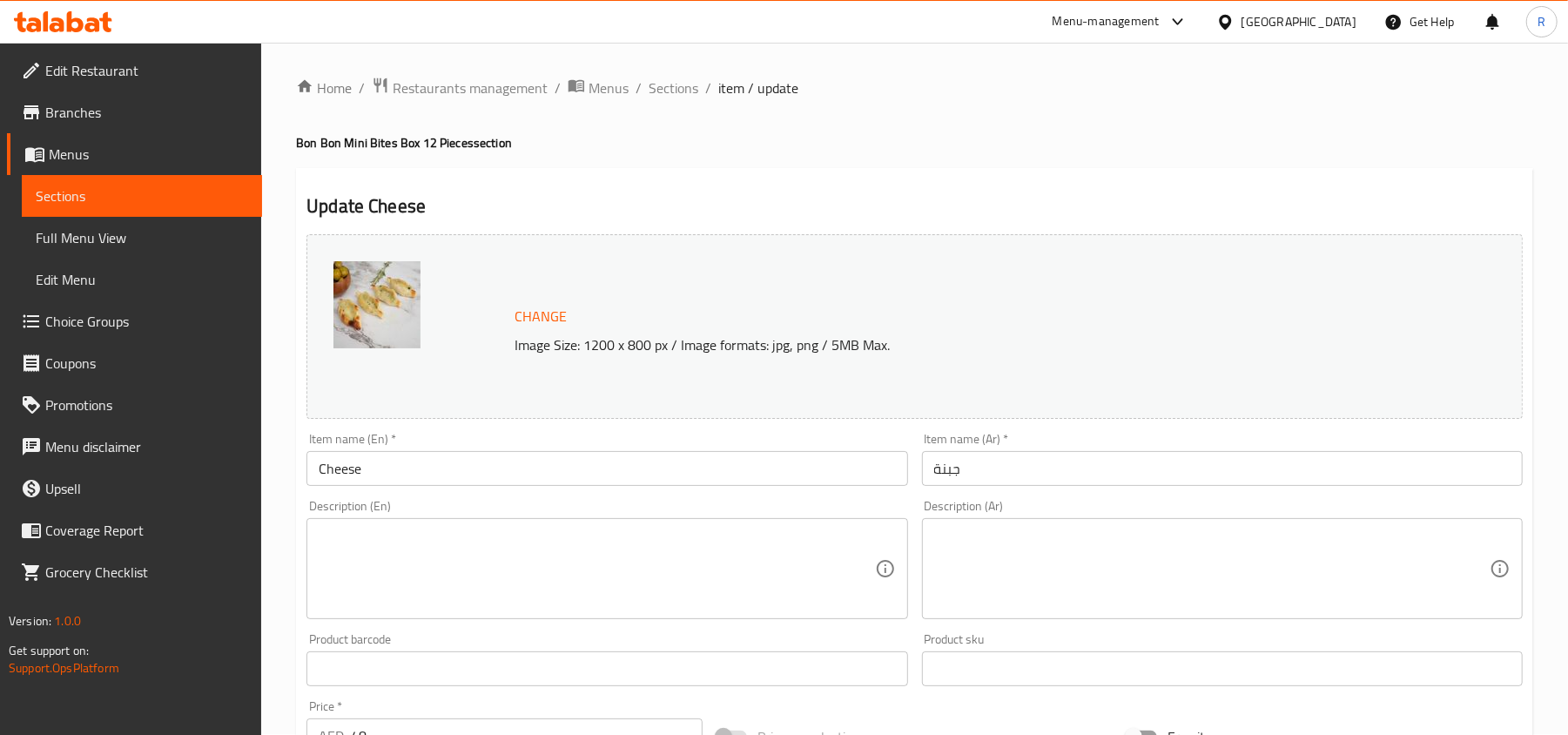
scroll to position [0, 0]
click at [652, 83] on span "Sections" at bounding box center [673, 89] width 49 height 21
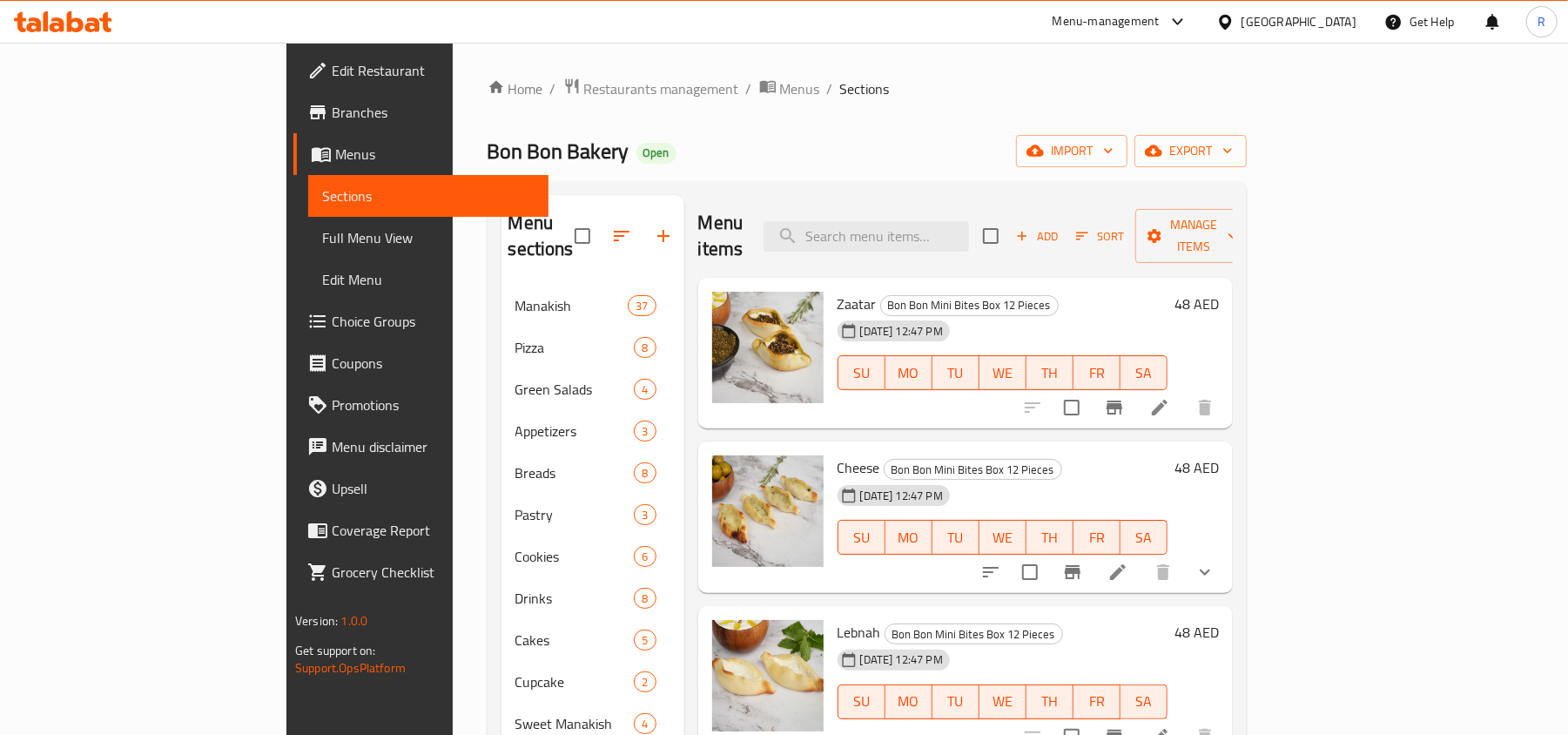
scroll to position [116, 0]
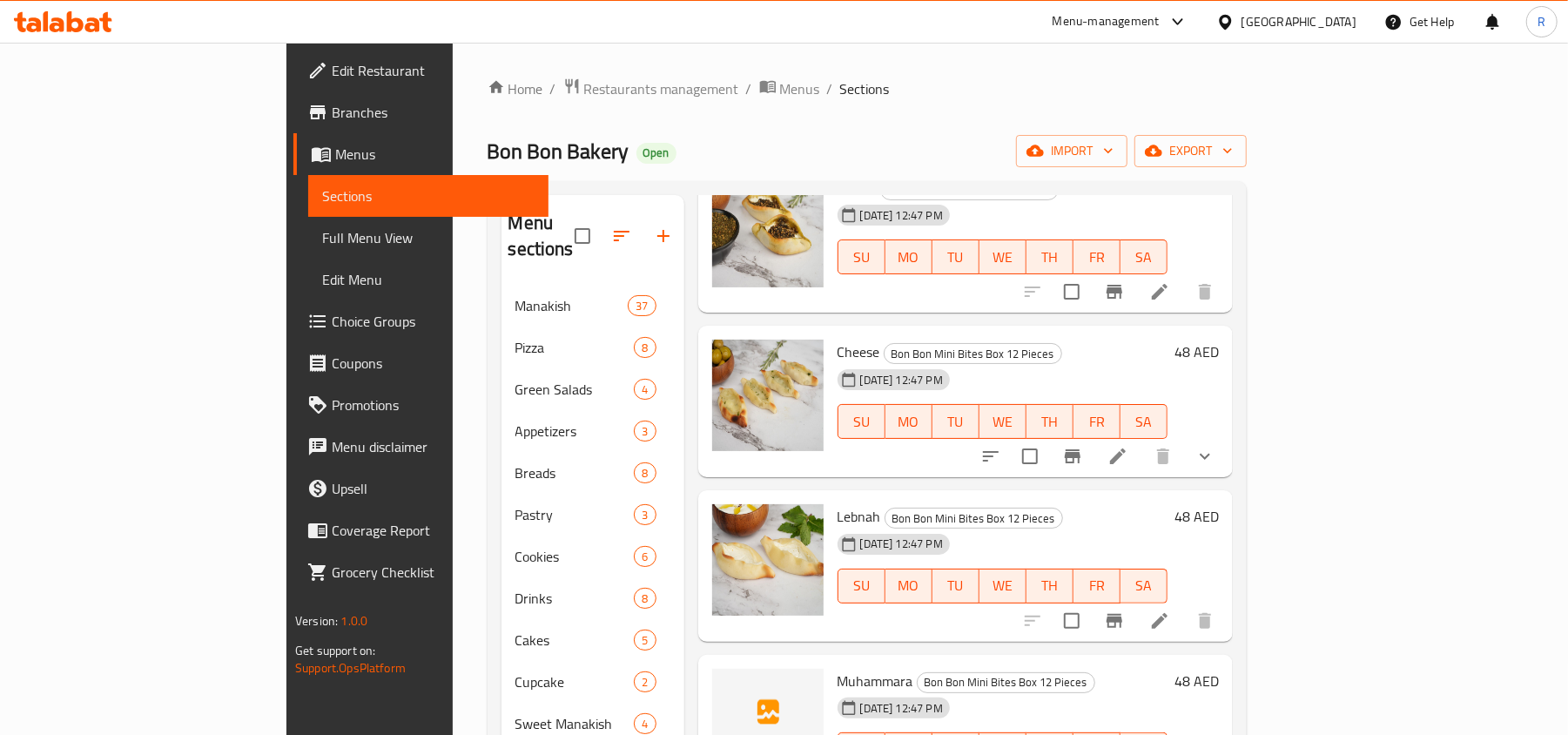
click at [1184, 605] on li at bounding box center [1159, 621] width 48 height 31
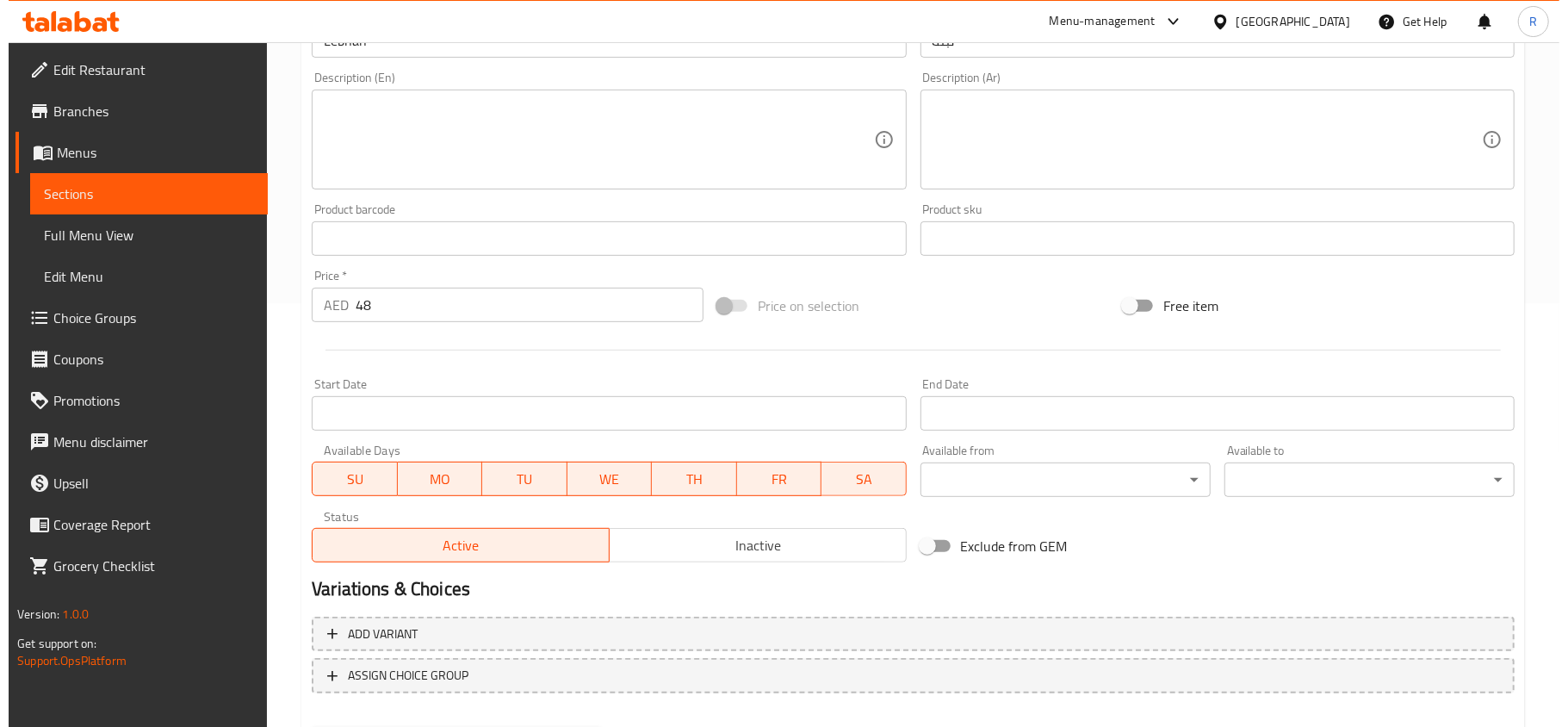
scroll to position [458, 0]
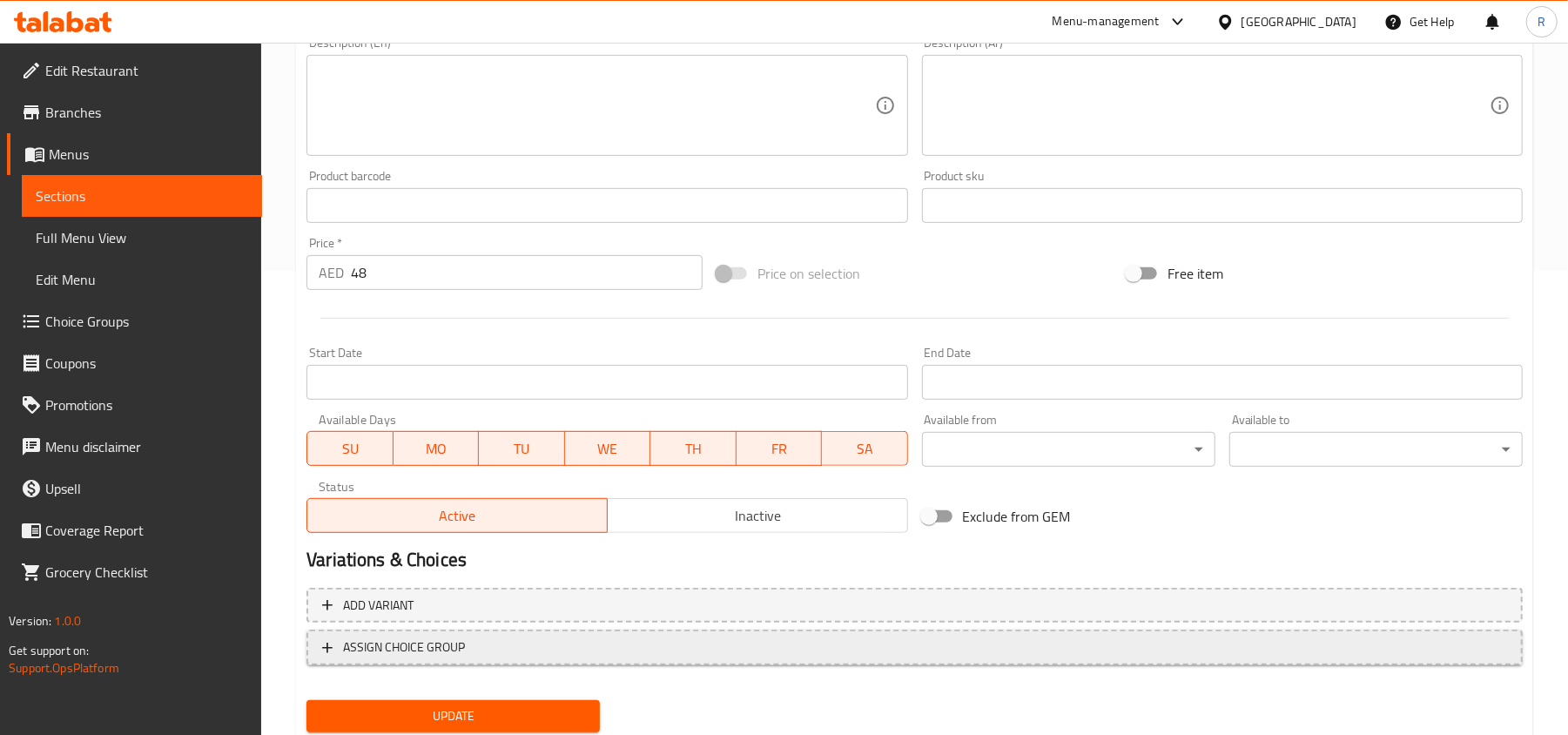
click at [468, 645] on span "ASSIGN CHOICE GROUP" at bounding box center [914, 647] width 1185 height 22
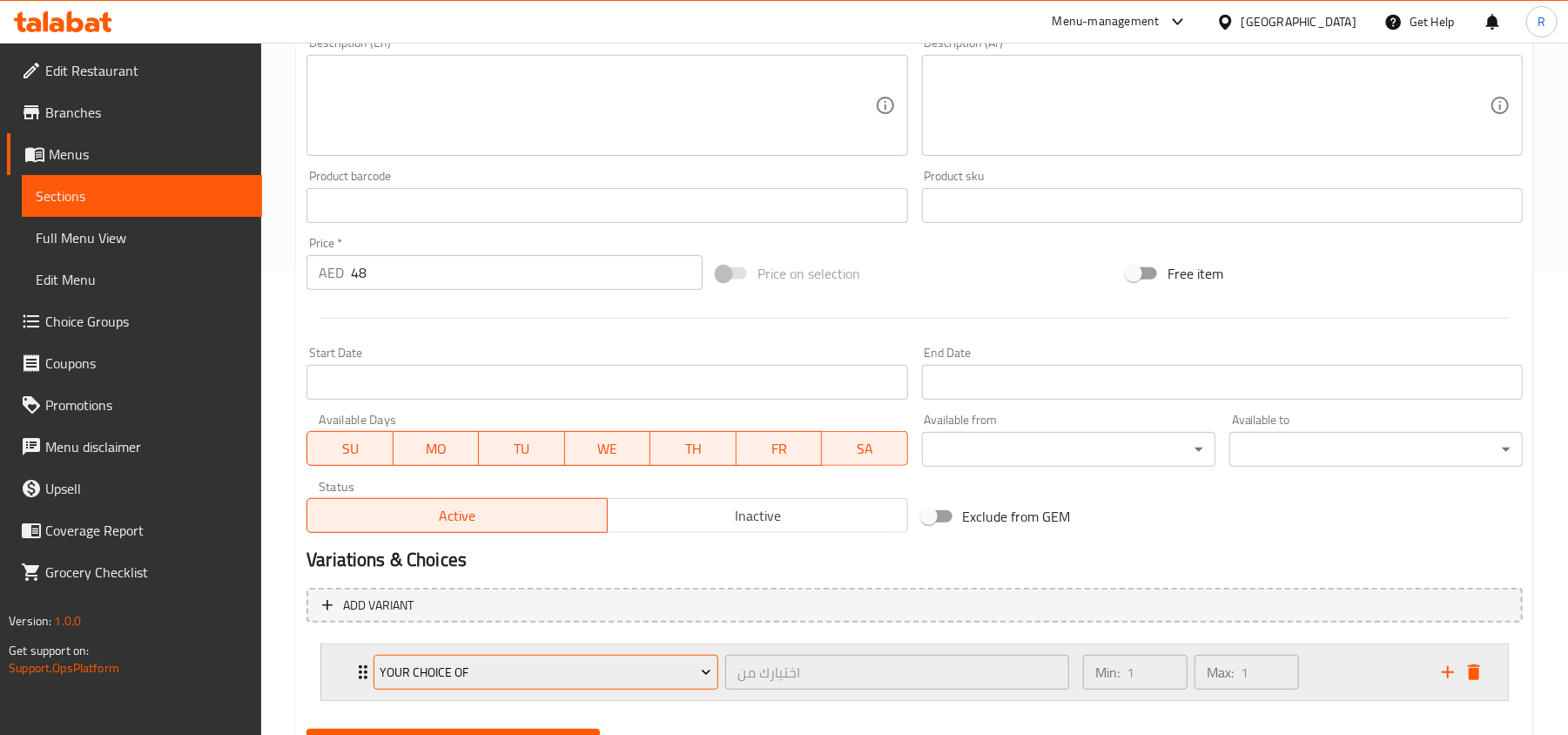
click at [579, 666] on span "Your Choice Of" at bounding box center [546, 673] width 332 height 22
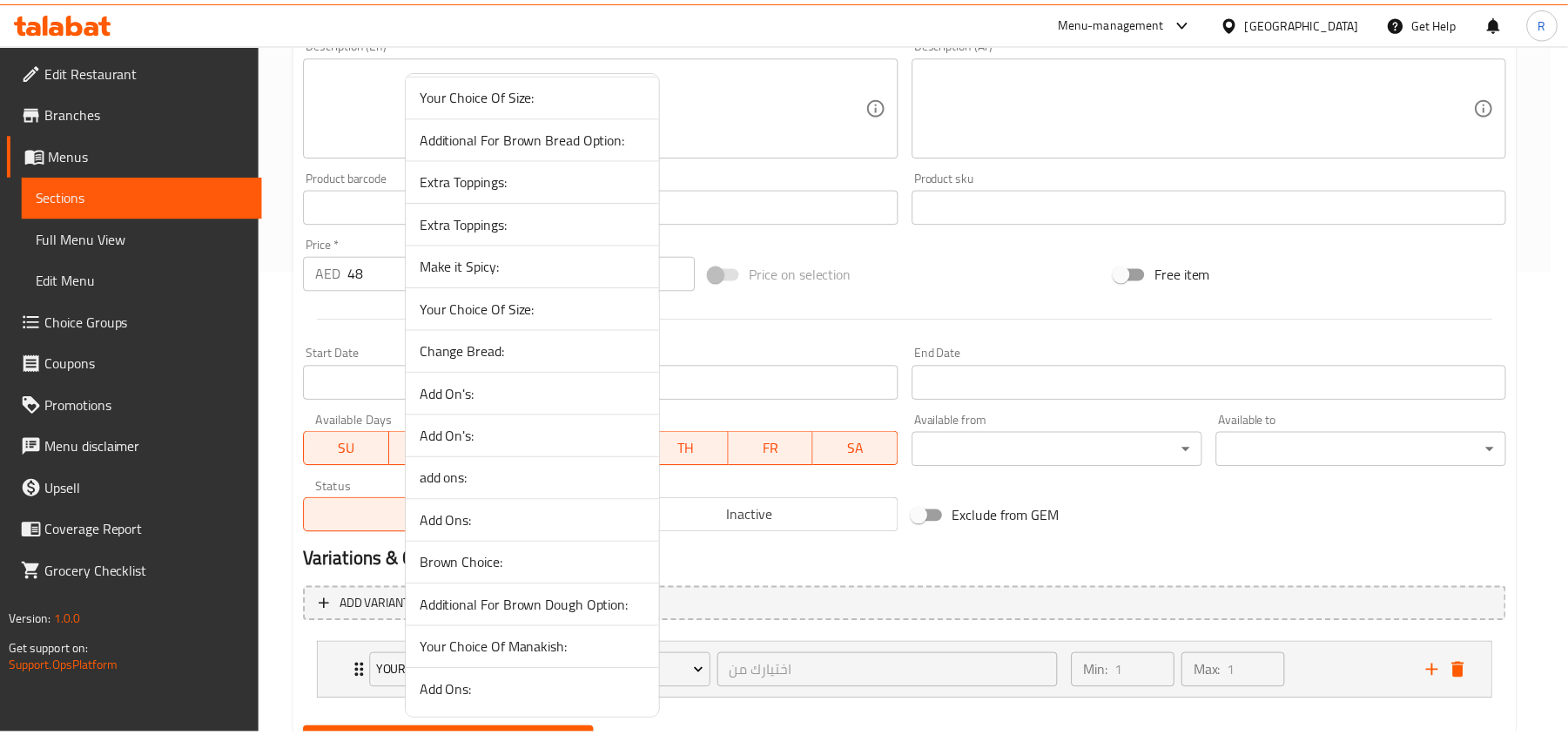
scroll to position [1124, 0]
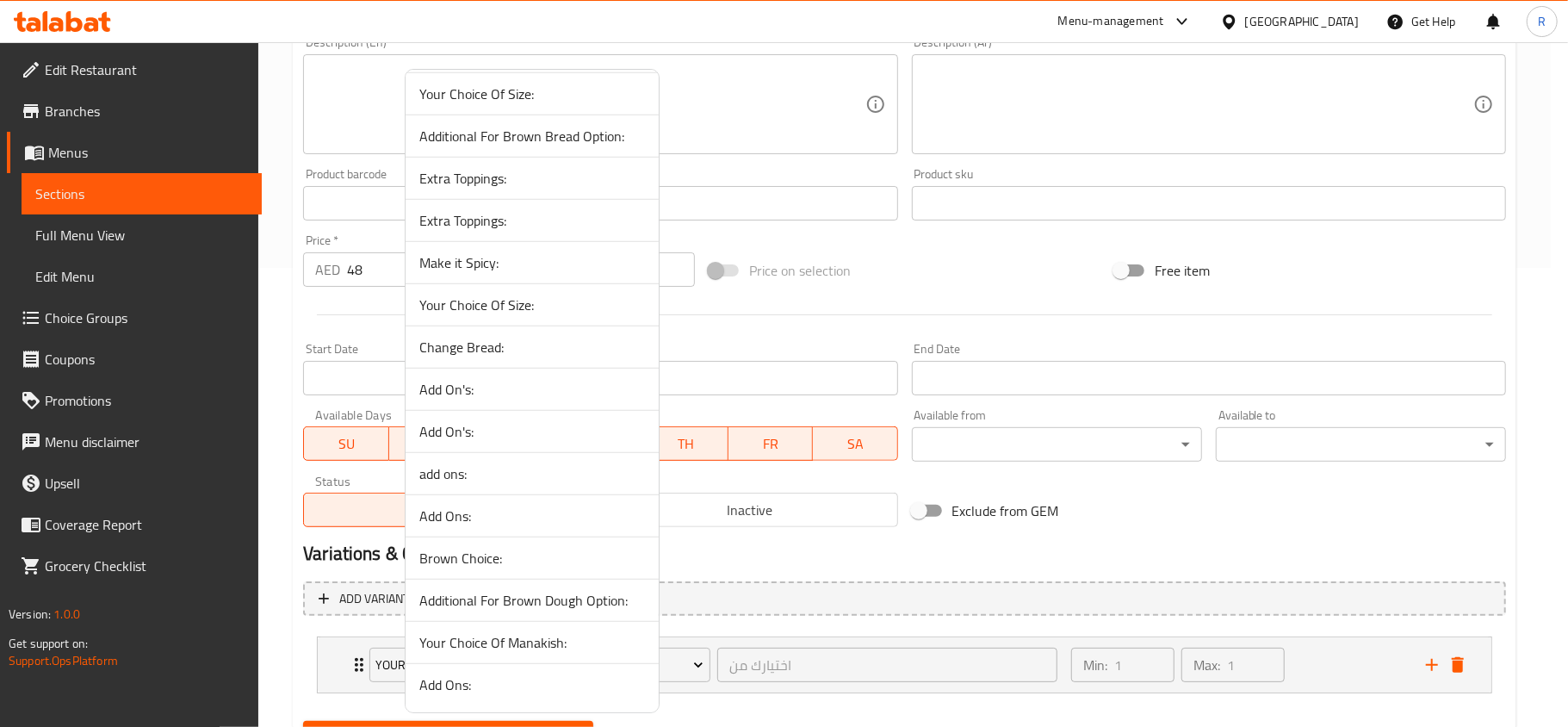
click at [539, 381] on span "Add On's:" at bounding box center [532, 389] width 225 height 21
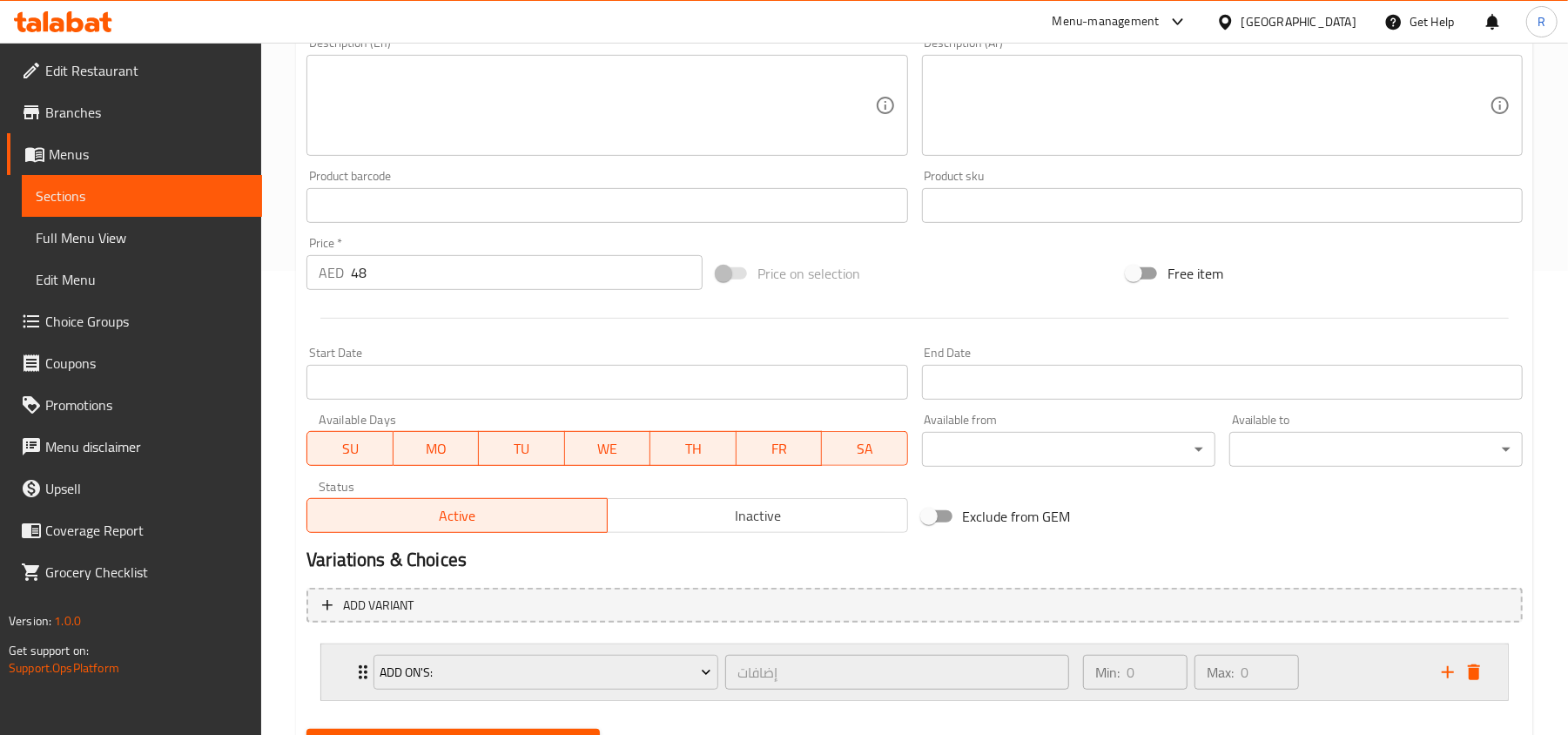
click at [1349, 658] on div "Min: 0 ​ Max: 0 ​" at bounding box center [1252, 672] width 358 height 56
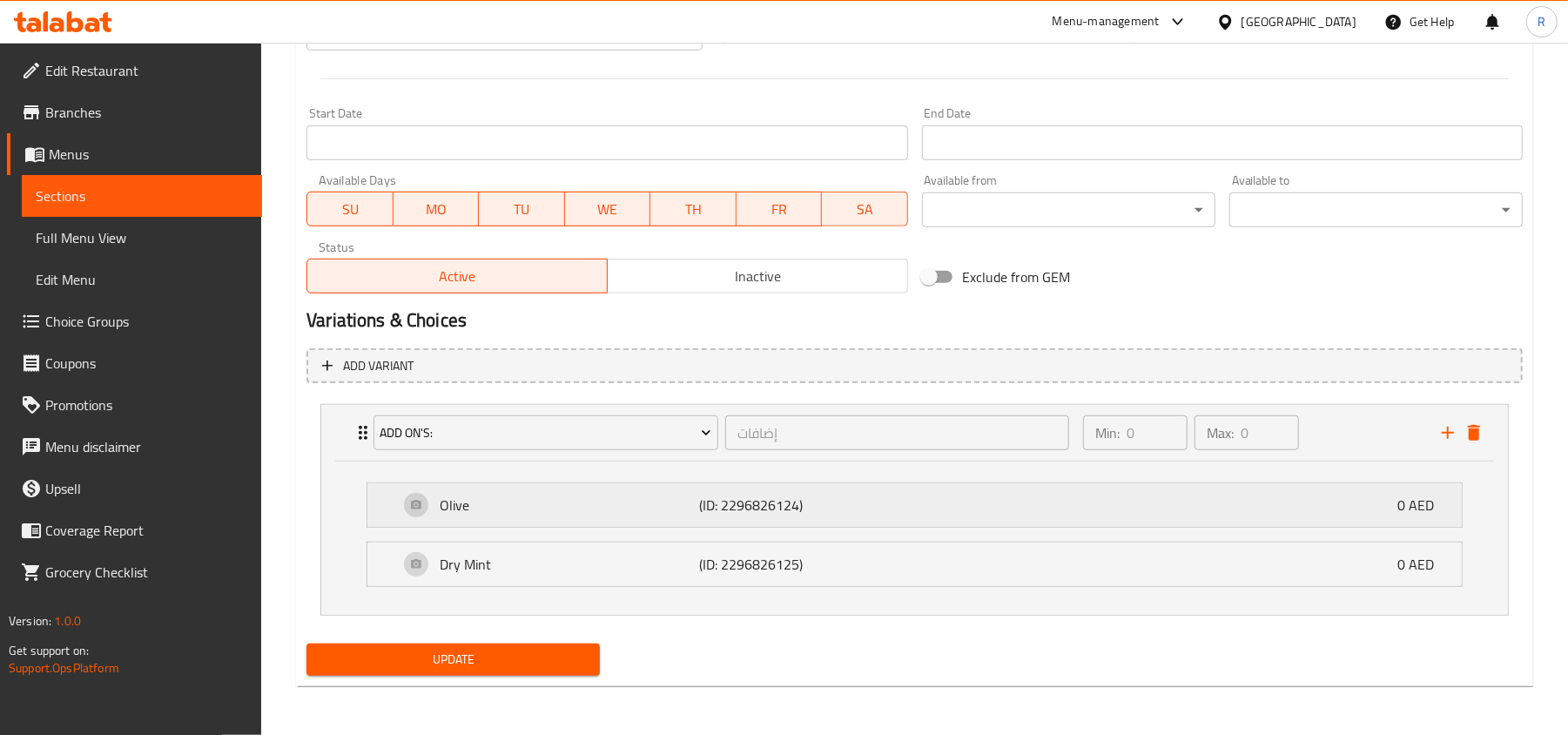
scroll to position [705, 0]
drag, startPoint x: 574, startPoint y: 663, endPoint x: 590, endPoint y: 658, distance: 16.8
click at [575, 663] on span "Update" at bounding box center [453, 659] width 265 height 22
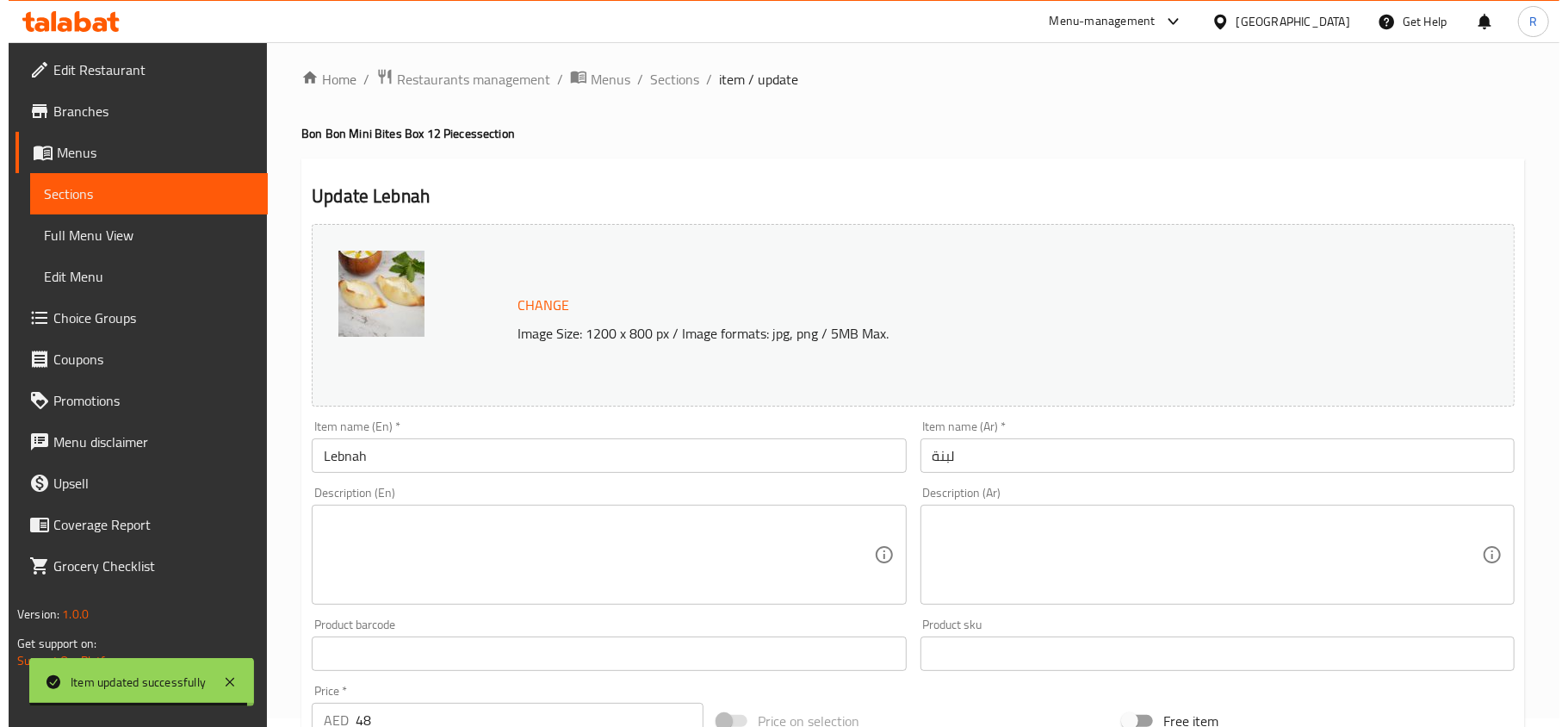
scroll to position [0, 0]
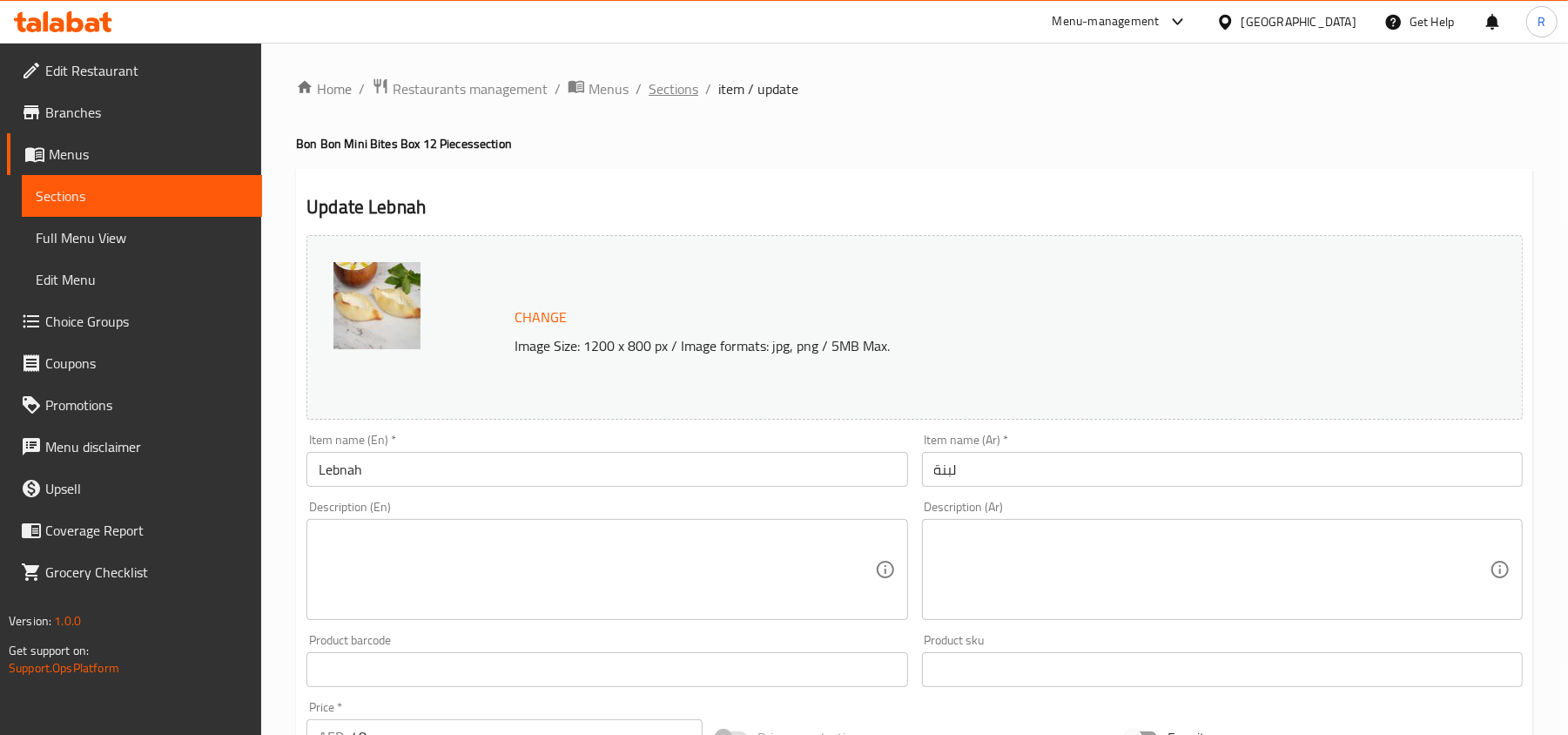
click at [680, 82] on span "Sections" at bounding box center [673, 89] width 49 height 21
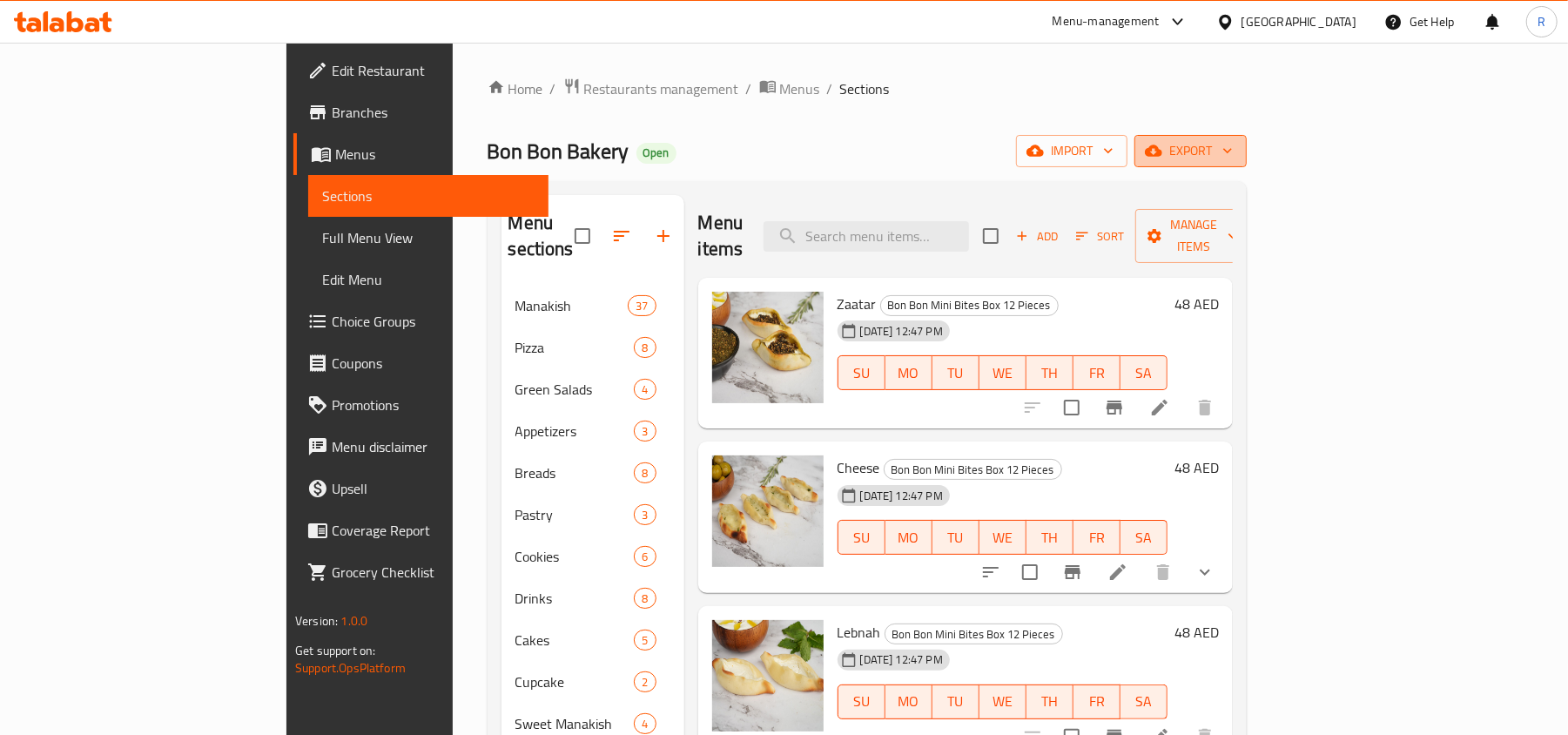
click at [1246, 136] on button "export" at bounding box center [1190, 151] width 112 height 32
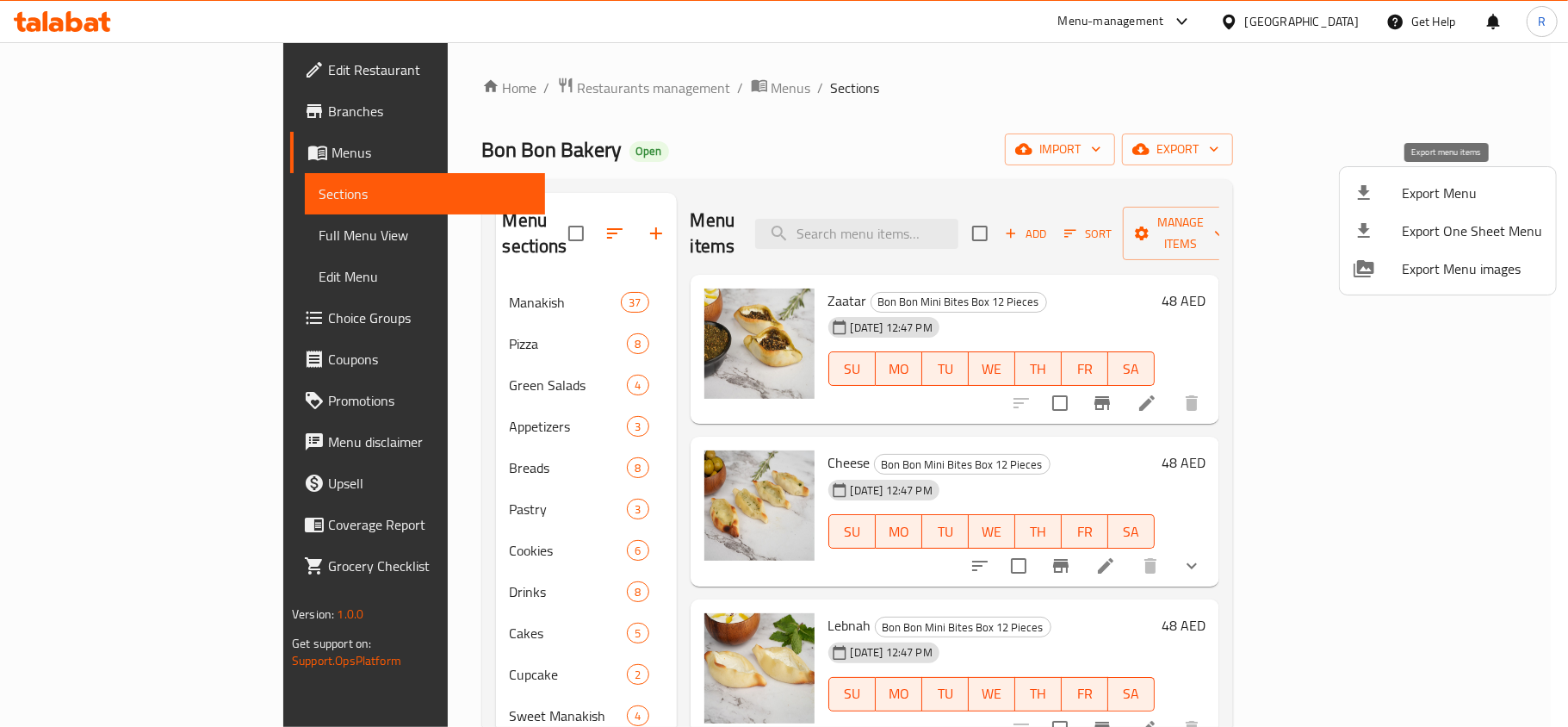
click at [1393, 191] on div at bounding box center [1377, 193] width 48 height 21
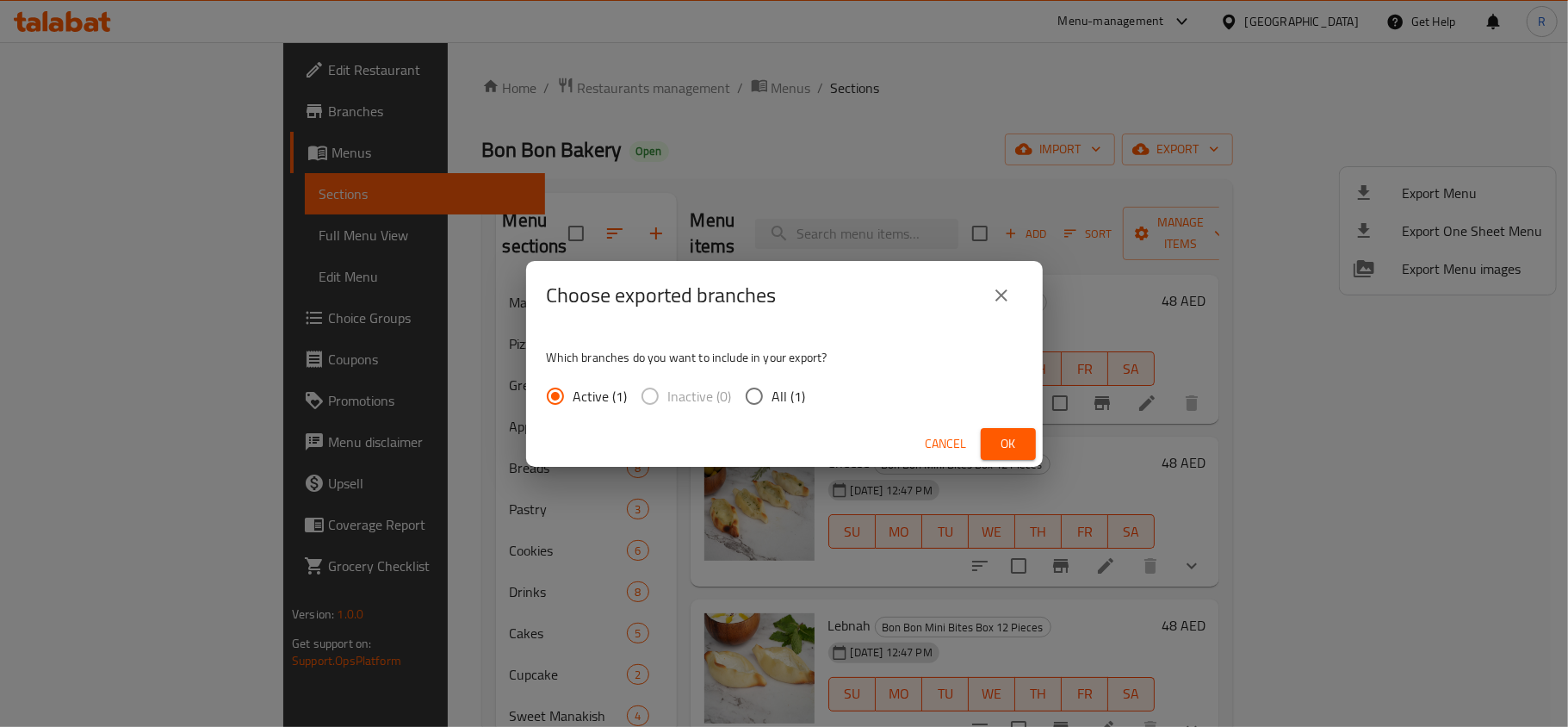
click at [1041, 189] on div "Choose exported branches Which branches do you want to include in your export? …" at bounding box center [784, 364] width 1568 height 727
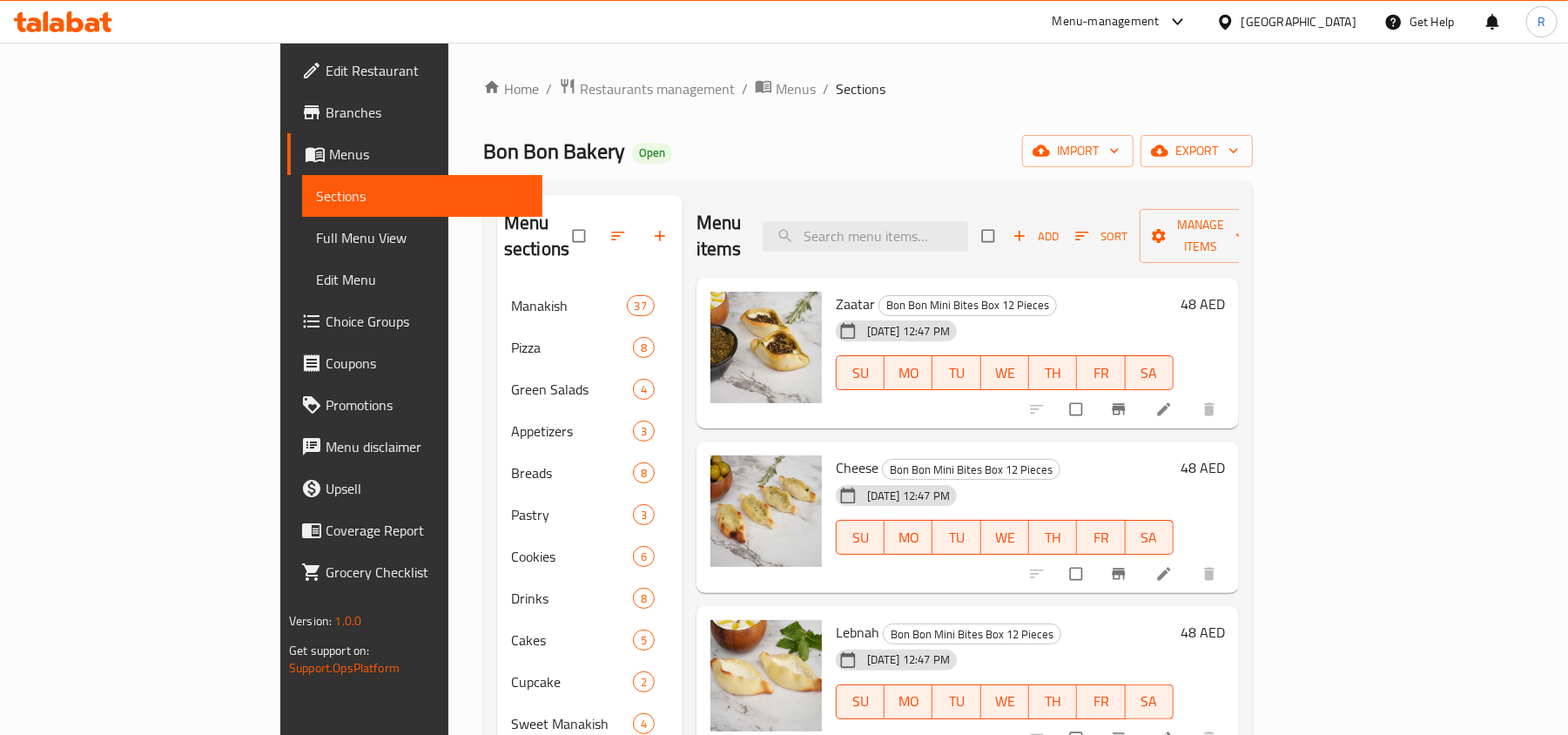
click at [325, 322] on span "Choice Groups" at bounding box center [427, 321] width 203 height 21
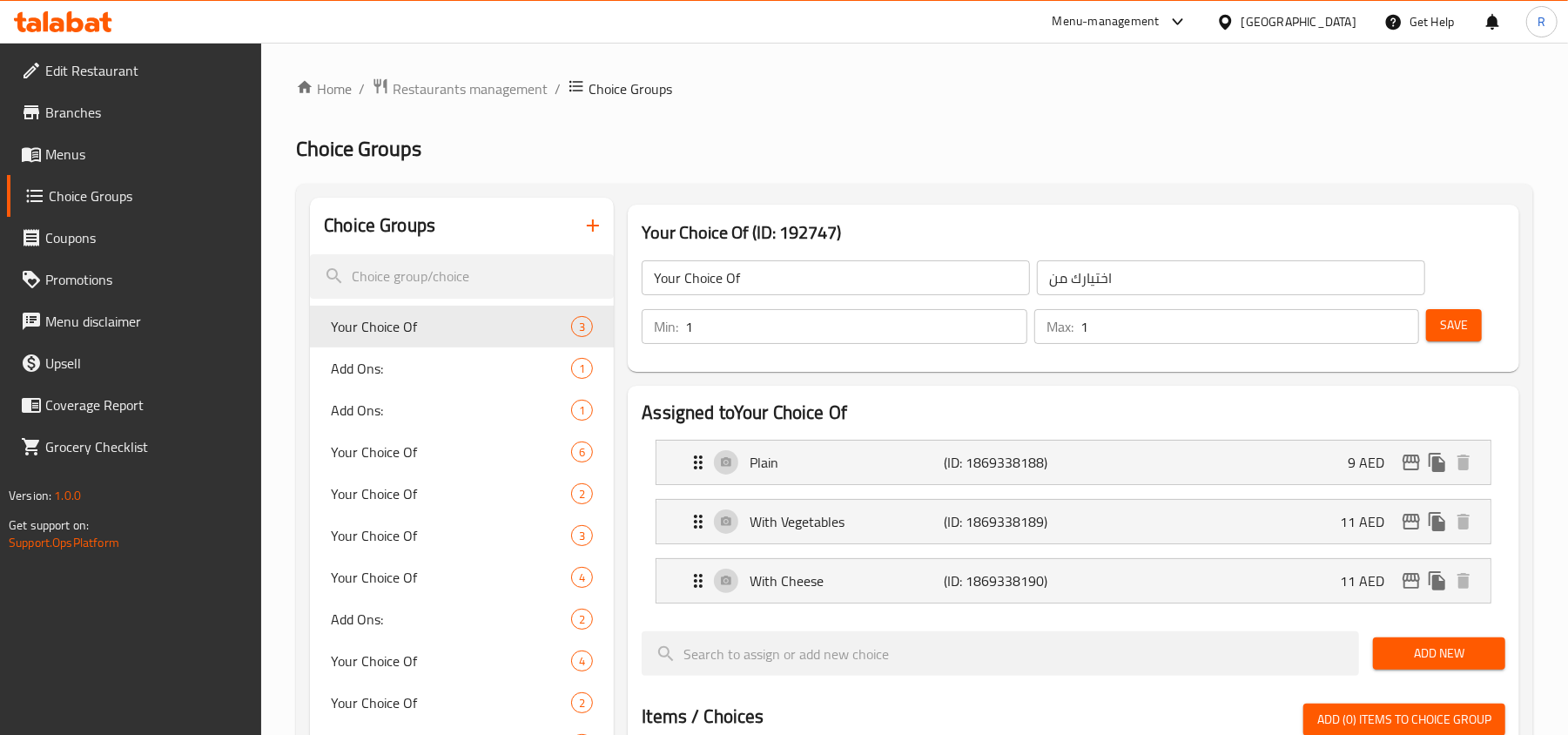
click at [597, 229] on icon "button" at bounding box center [592, 225] width 21 height 21
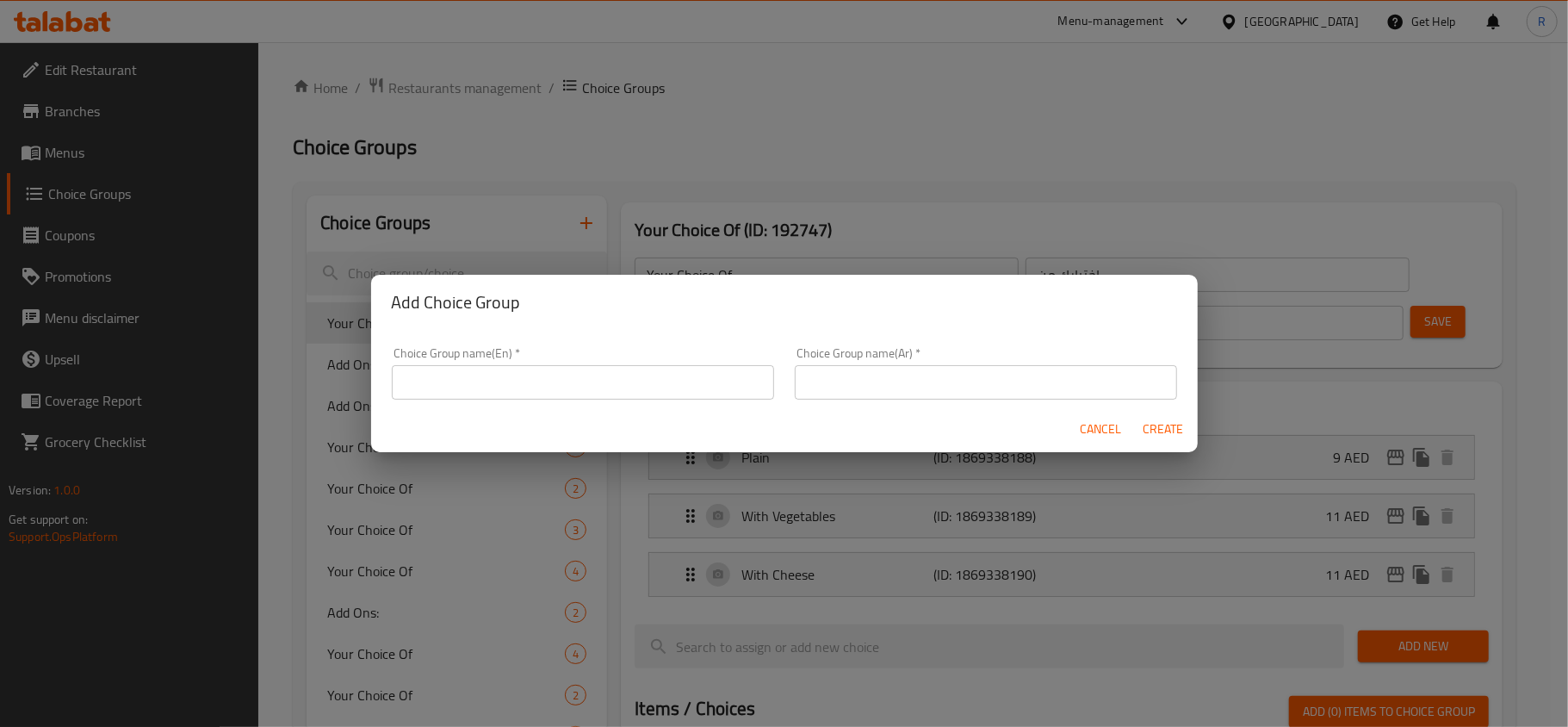
click at [620, 365] on input "text" at bounding box center [582, 382] width 383 height 34
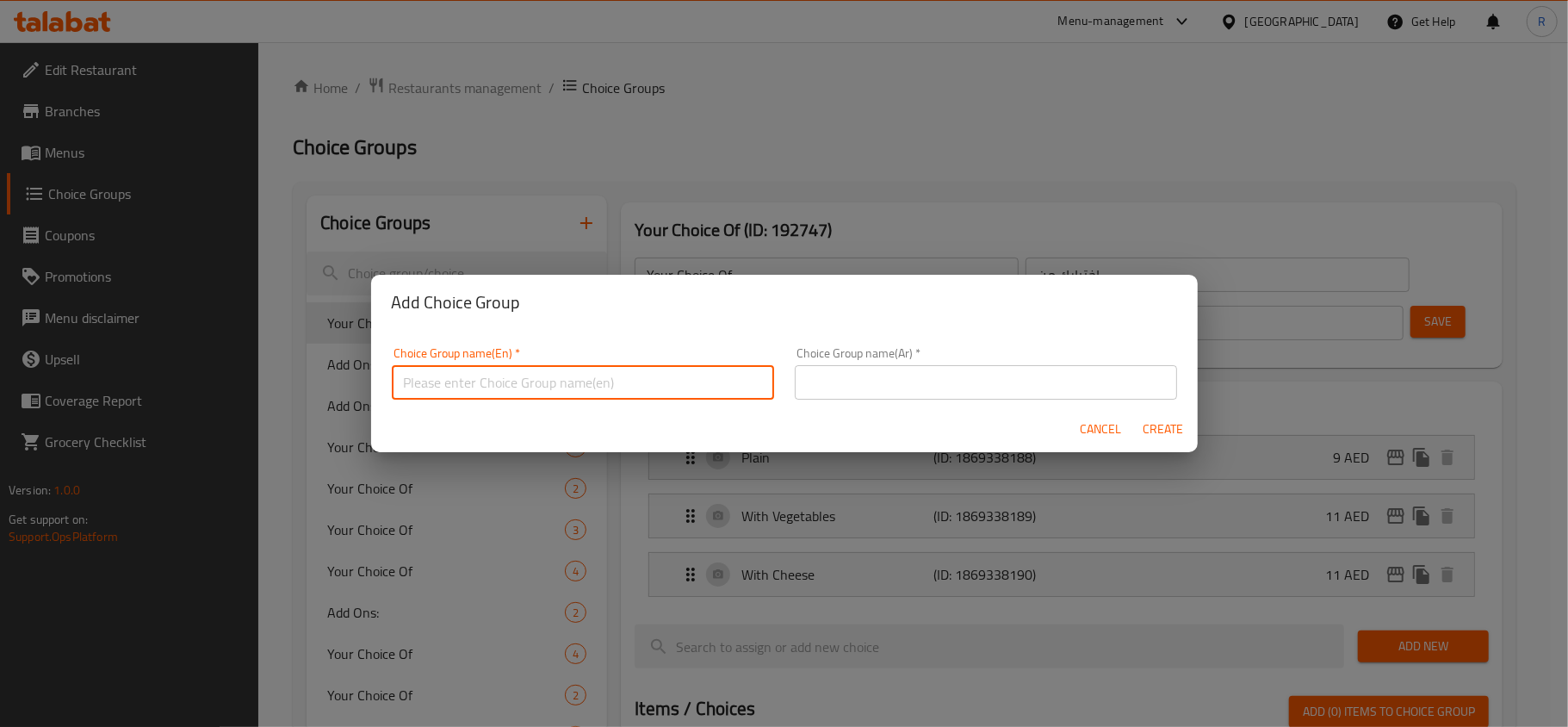
type input "A"
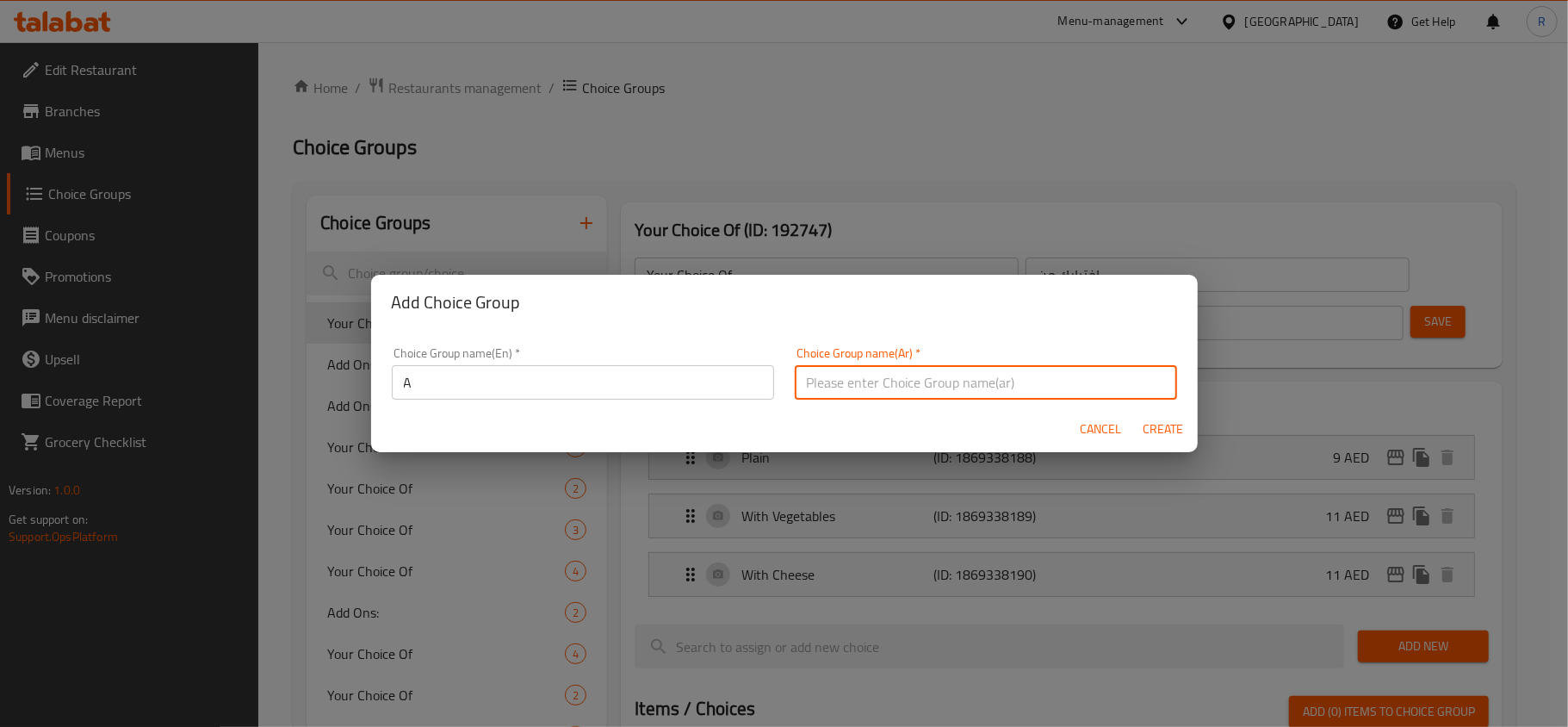
click at [926, 392] on input "text" at bounding box center [986, 382] width 383 height 34
click at [803, 393] on input "إضافي" at bounding box center [986, 382] width 383 height 34
click at [869, 389] on input "إضافي" at bounding box center [986, 382] width 383 height 34
type input "إضافات"
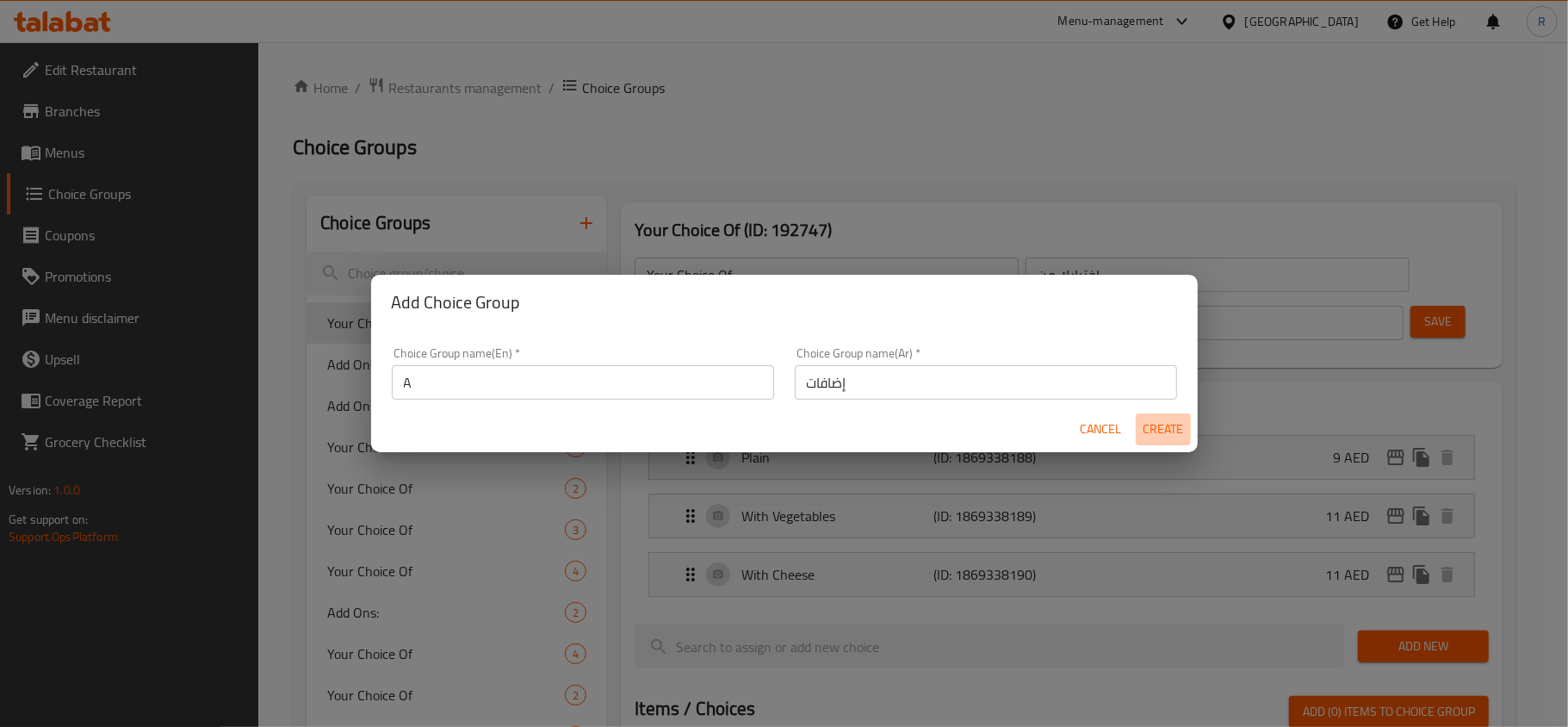
click at [1147, 424] on span "Create" at bounding box center [1163, 430] width 42 height 22
type input "A"
type input "إضافات"
type input "0"
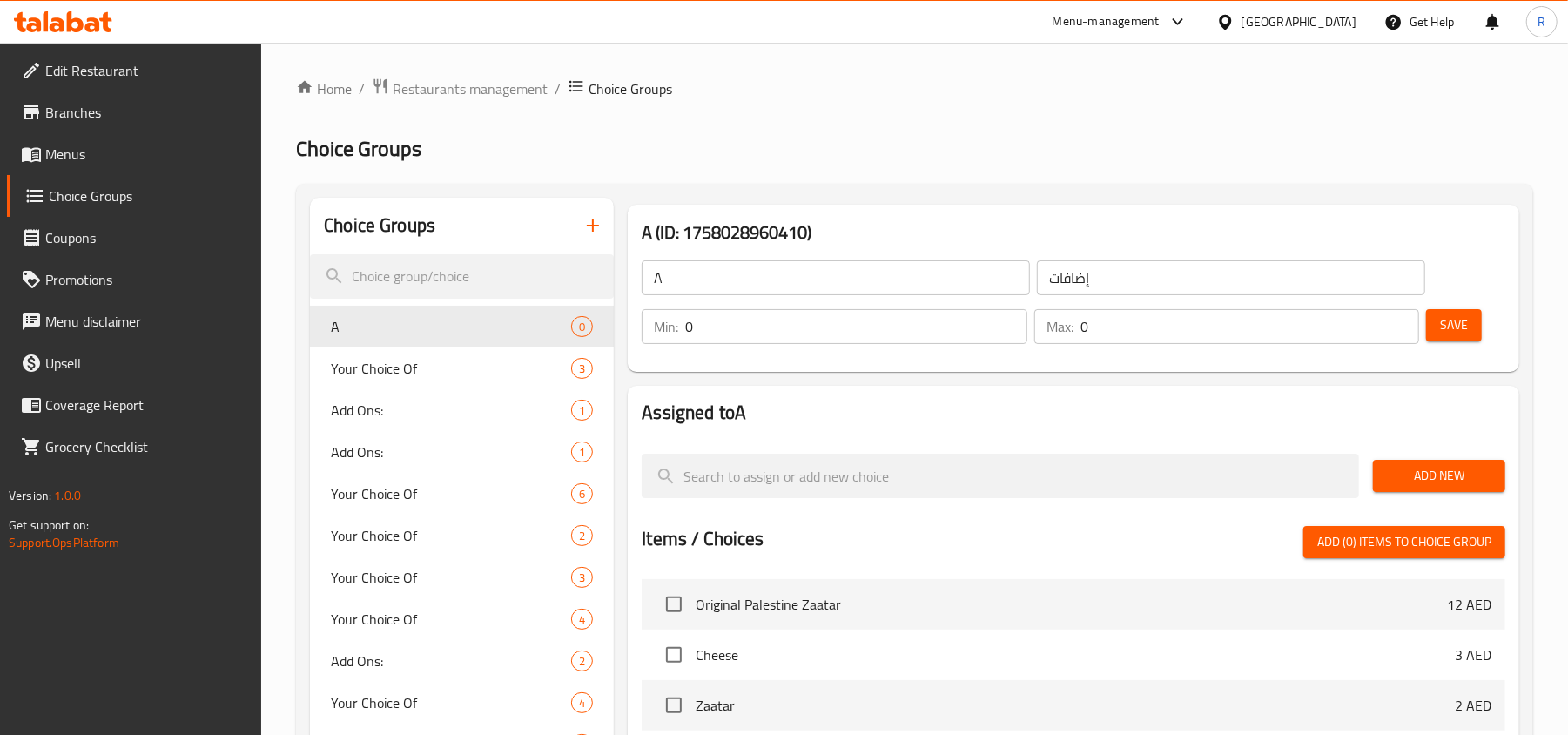
click at [715, 259] on div "A ​" at bounding box center [836, 278] width 395 height 42
click at [720, 265] on input "A" at bounding box center [836, 278] width 389 height 35
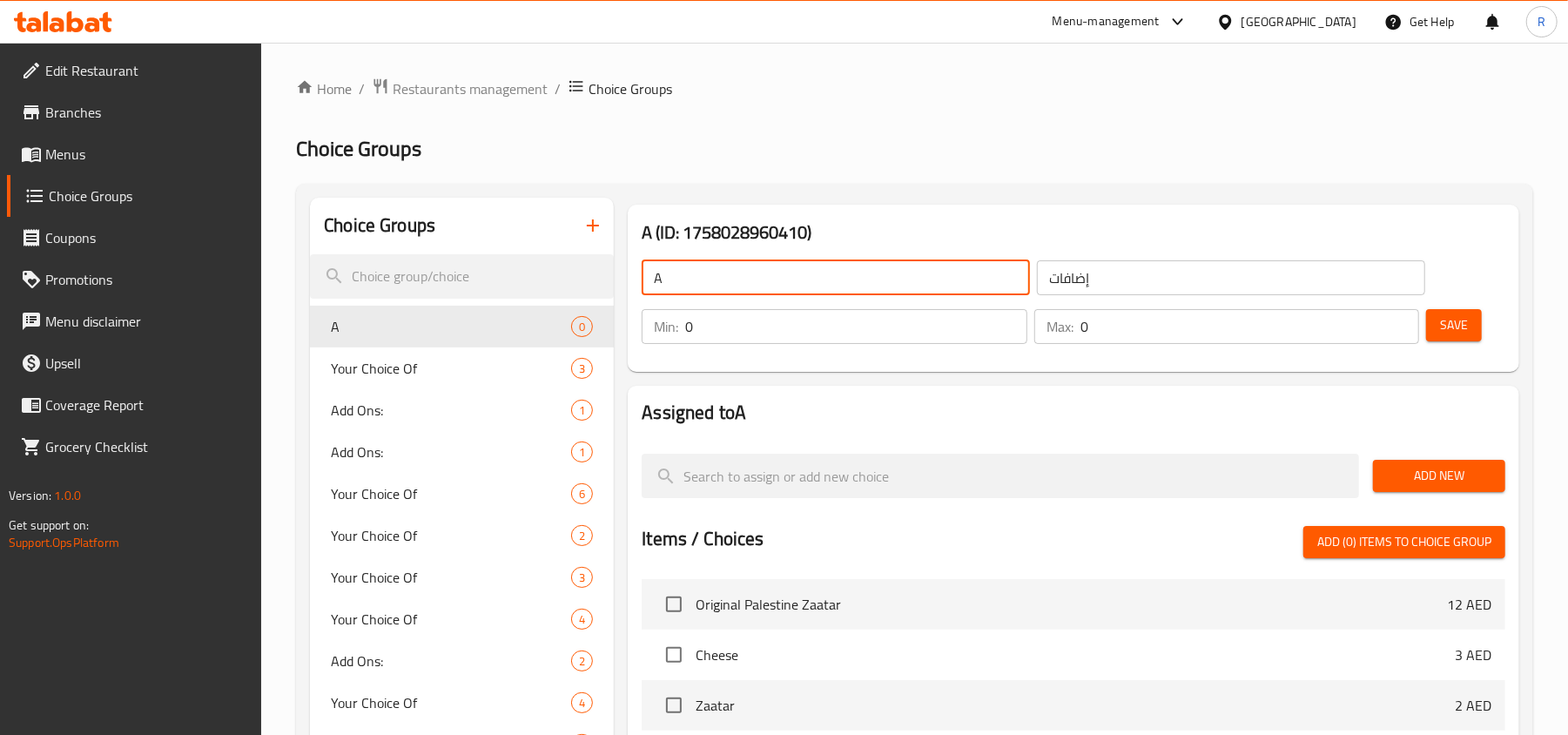
type input "Add On's:"
click at [1431, 475] on span "Add New" at bounding box center [1439, 475] width 104 height 22
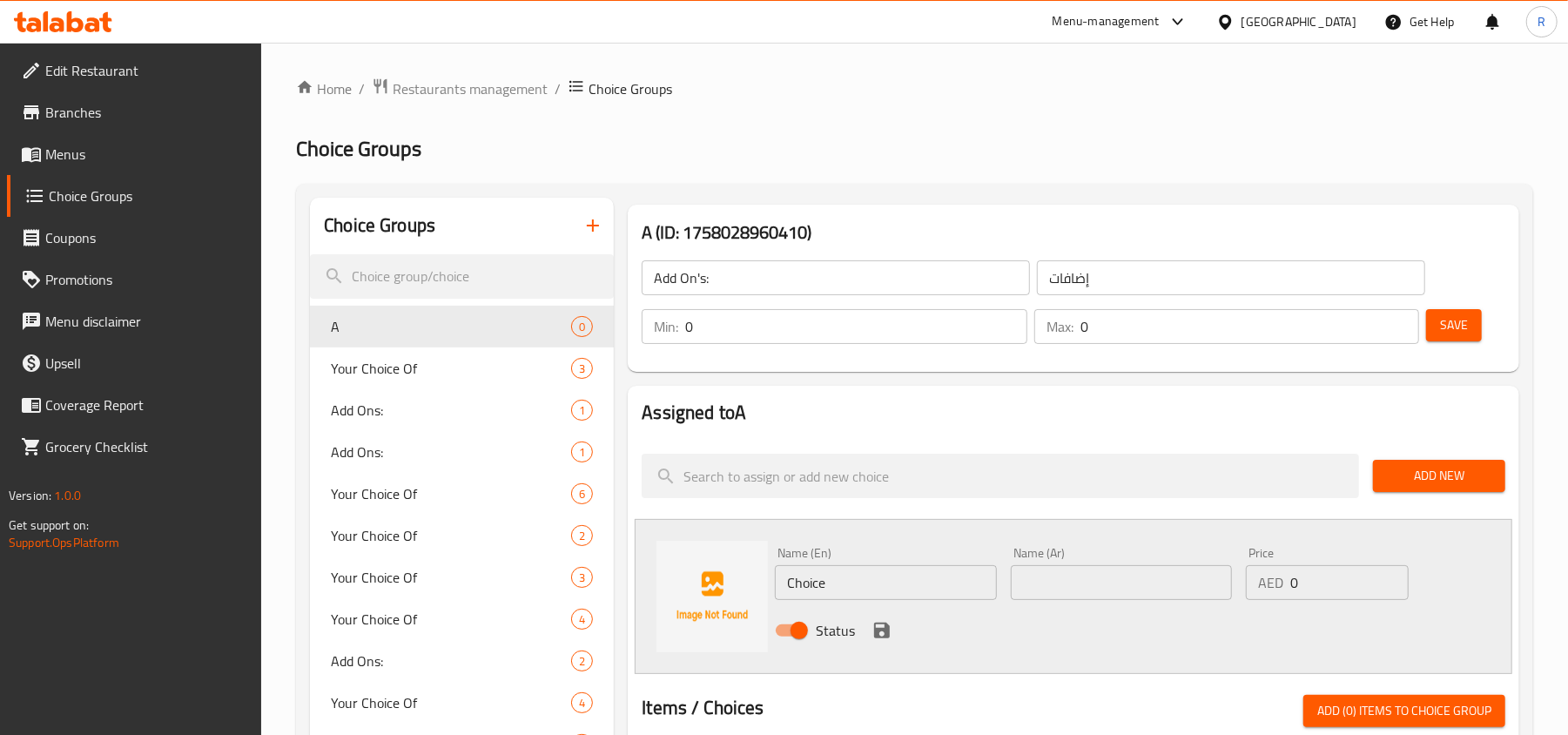
click at [884, 586] on input "Choice" at bounding box center [885, 582] width 221 height 35
type input "Olive"
click at [1189, 589] on input "text" at bounding box center [1121, 582] width 221 height 35
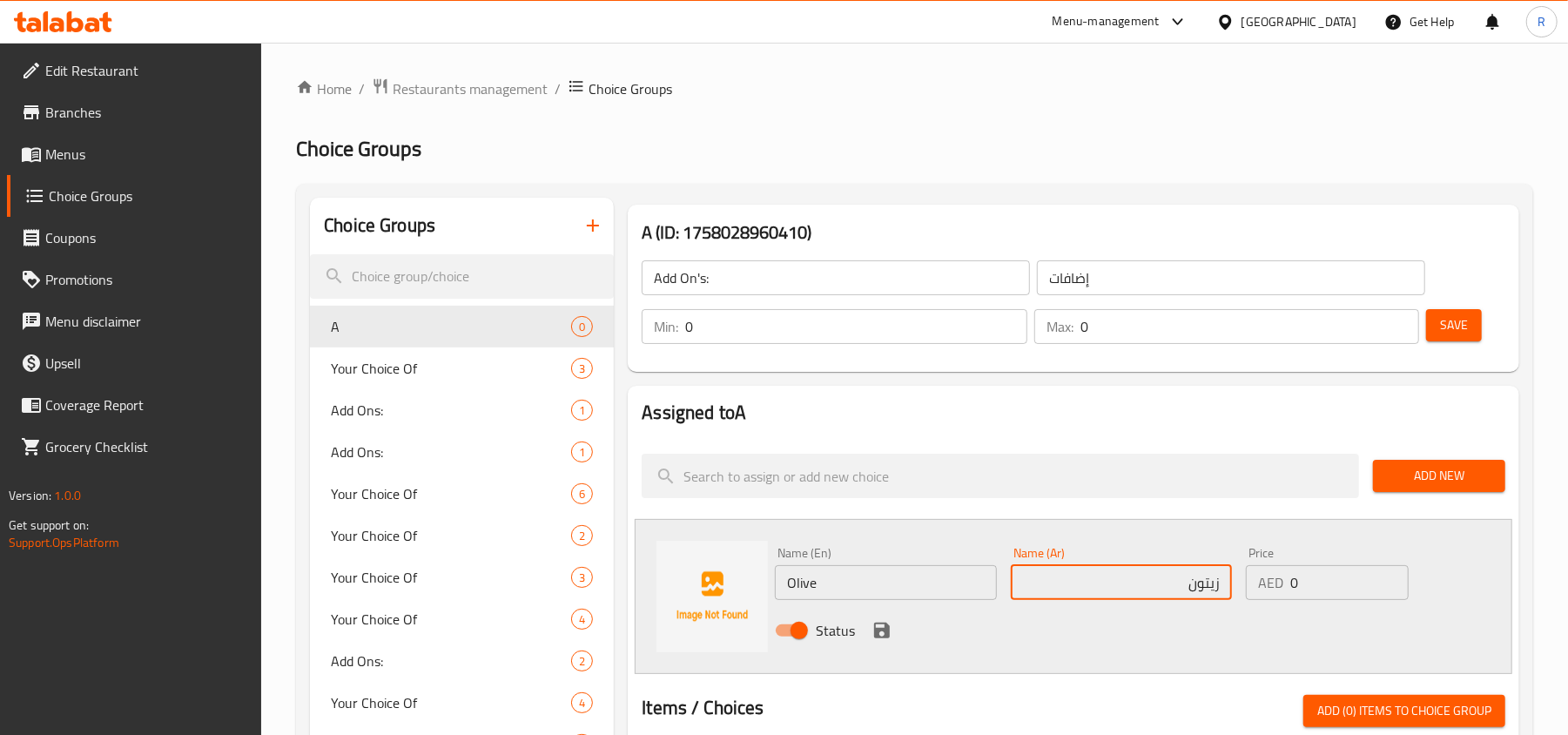
type input "زيتون"
click at [886, 627] on icon "save" at bounding box center [881, 630] width 16 height 16
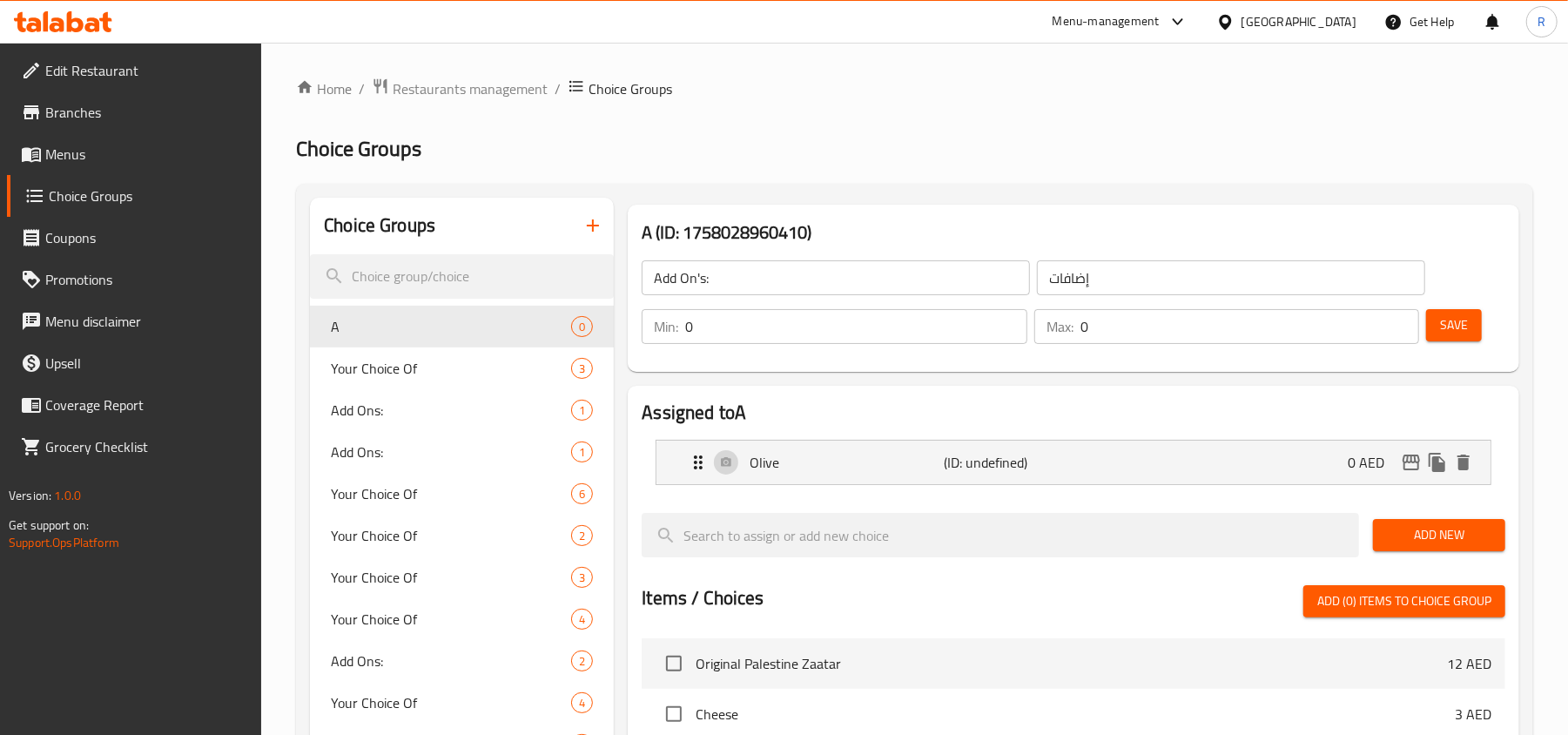
click at [1412, 537] on span "Add New" at bounding box center [1439, 535] width 104 height 22
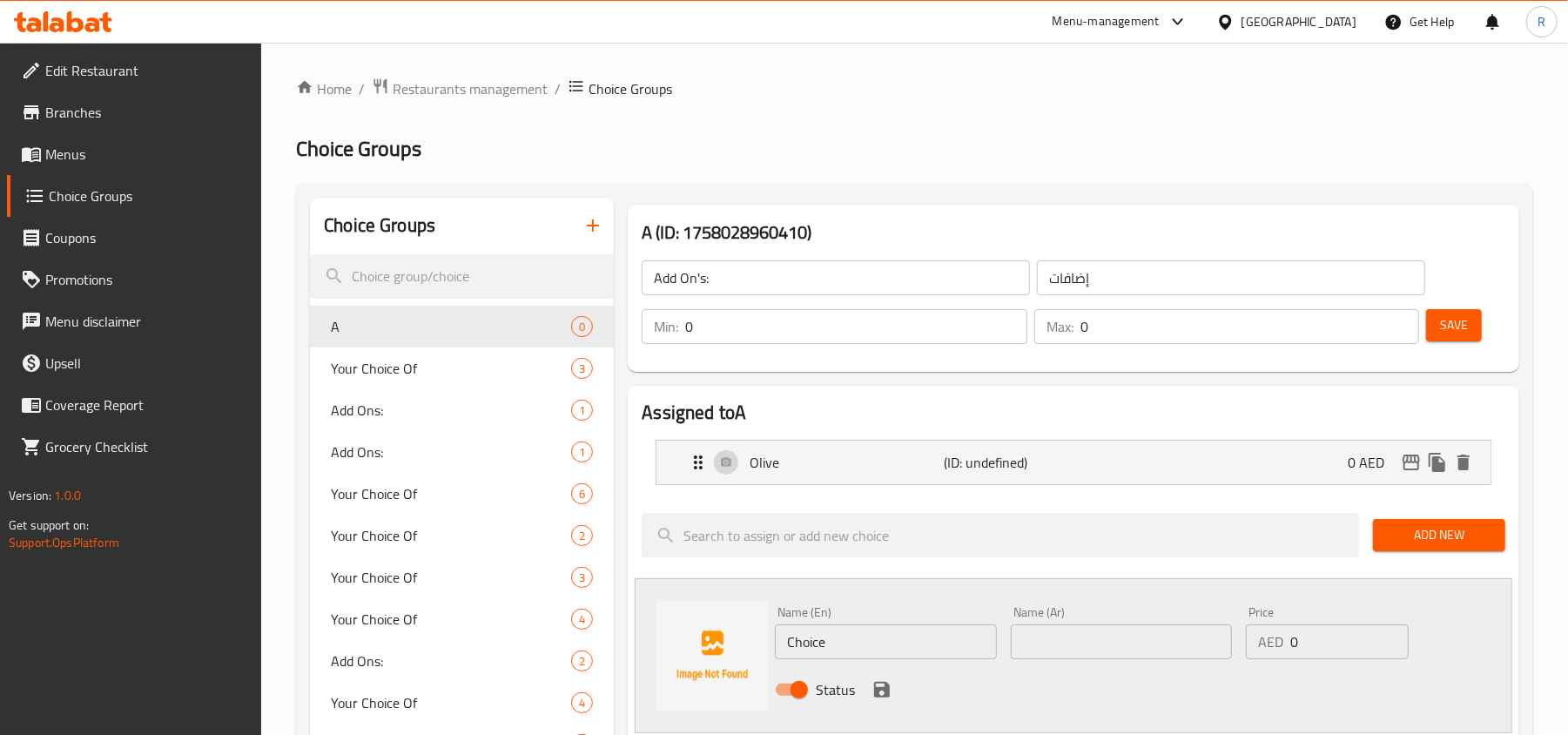
click at [844, 627] on input "Choice" at bounding box center [885, 642] width 221 height 35
click at [1154, 652] on input "text" at bounding box center [1121, 642] width 221 height 35
type input "نعناع جاف"
click at [849, 645] on input "Choice" at bounding box center [885, 642] width 221 height 35
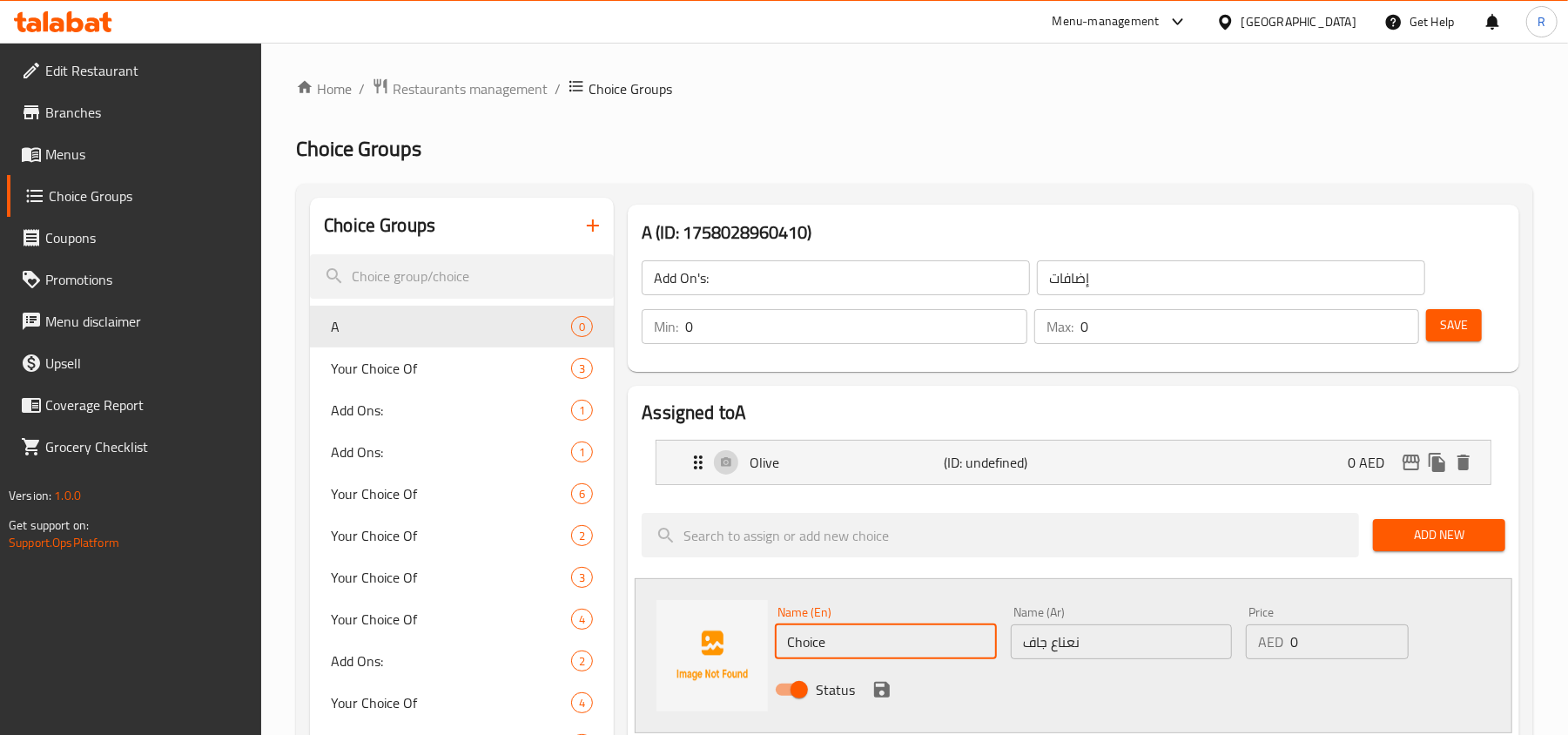
click at [849, 645] on input "Choice" at bounding box center [885, 642] width 221 height 35
click at [849, 644] on input "Choice" at bounding box center [885, 642] width 221 height 35
type input "Dry Mint"
click at [885, 682] on icon "save" at bounding box center [881, 689] width 21 height 21
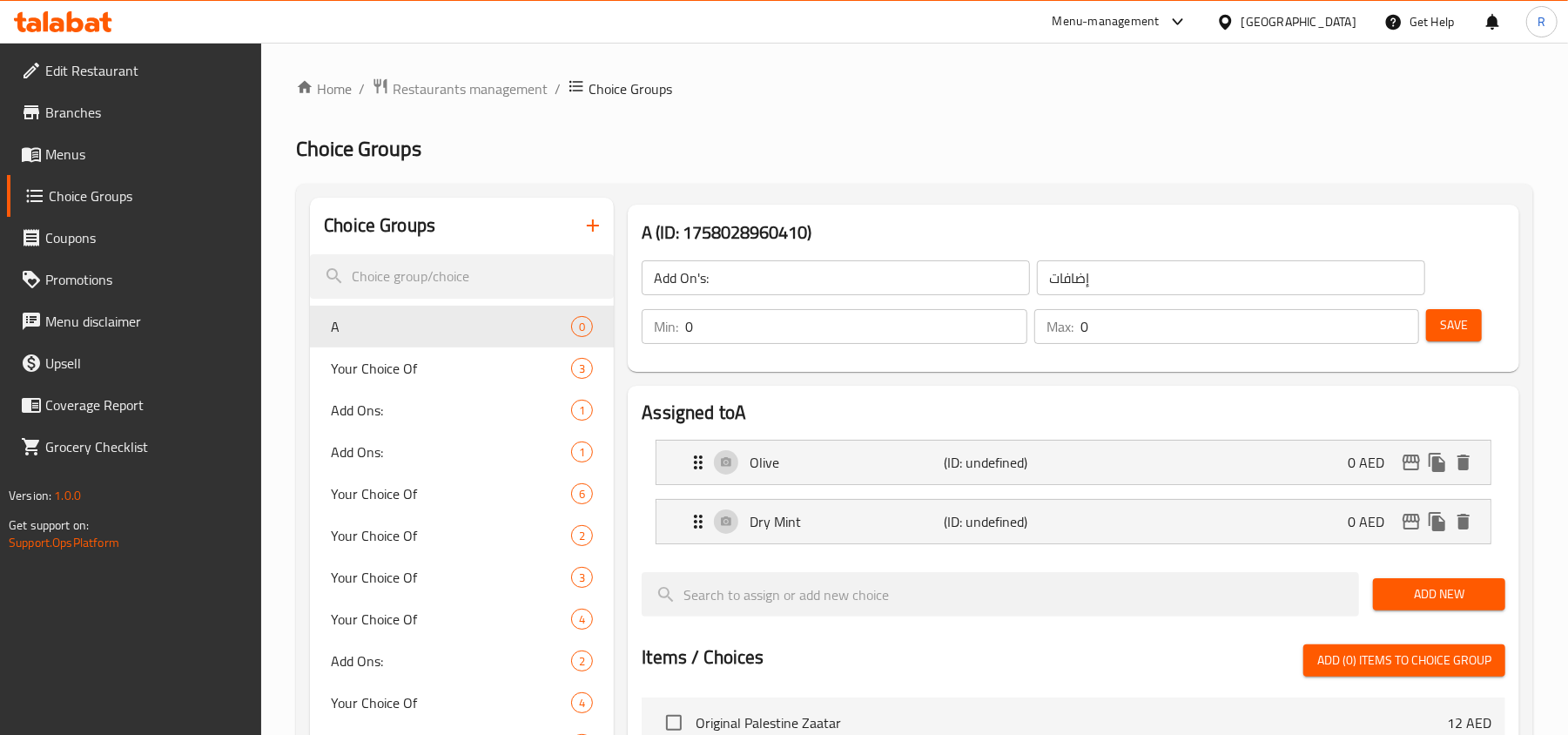
click at [1450, 315] on span "Save" at bounding box center [1454, 325] width 27 height 22
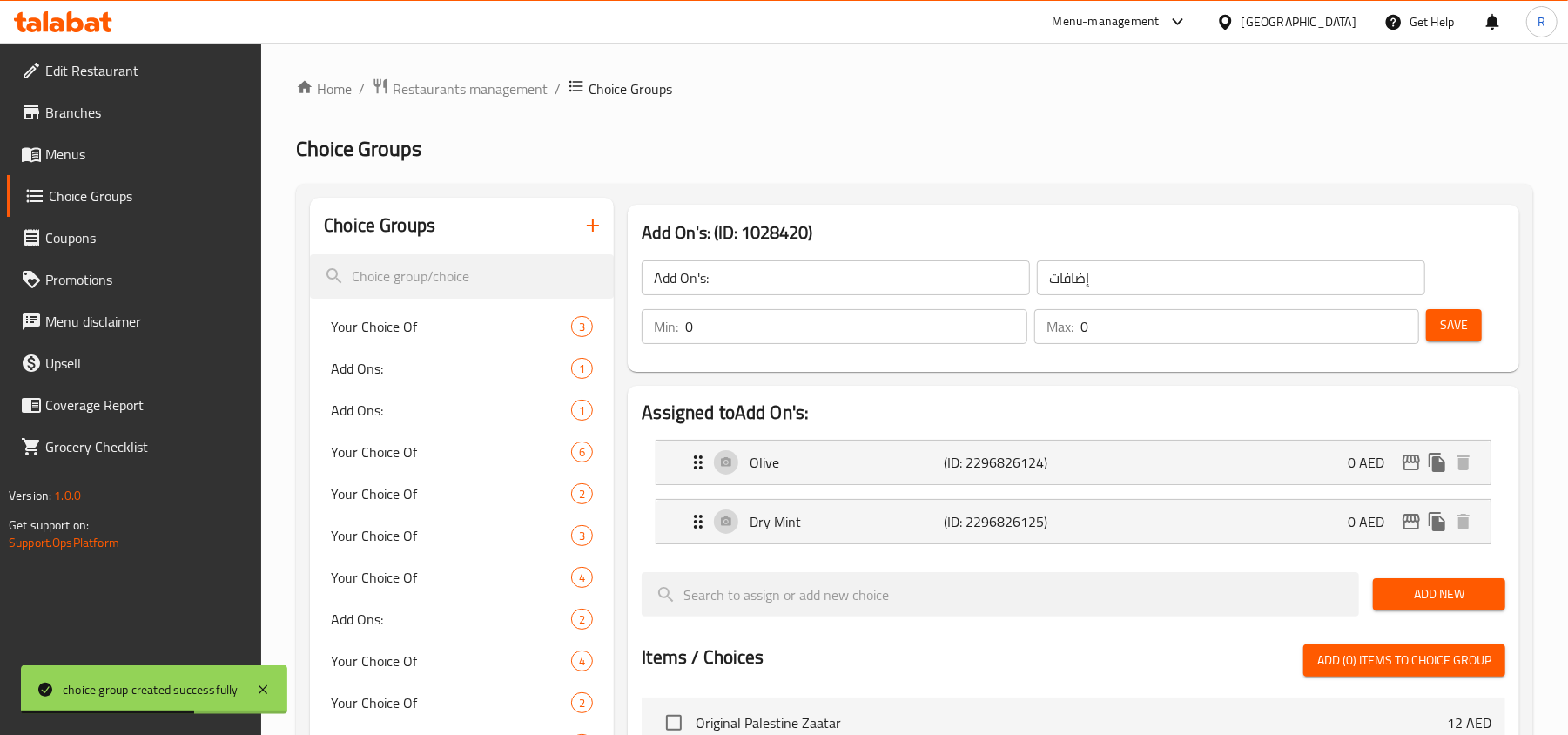
click at [597, 221] on icon "button" at bounding box center [592, 225] width 21 height 21
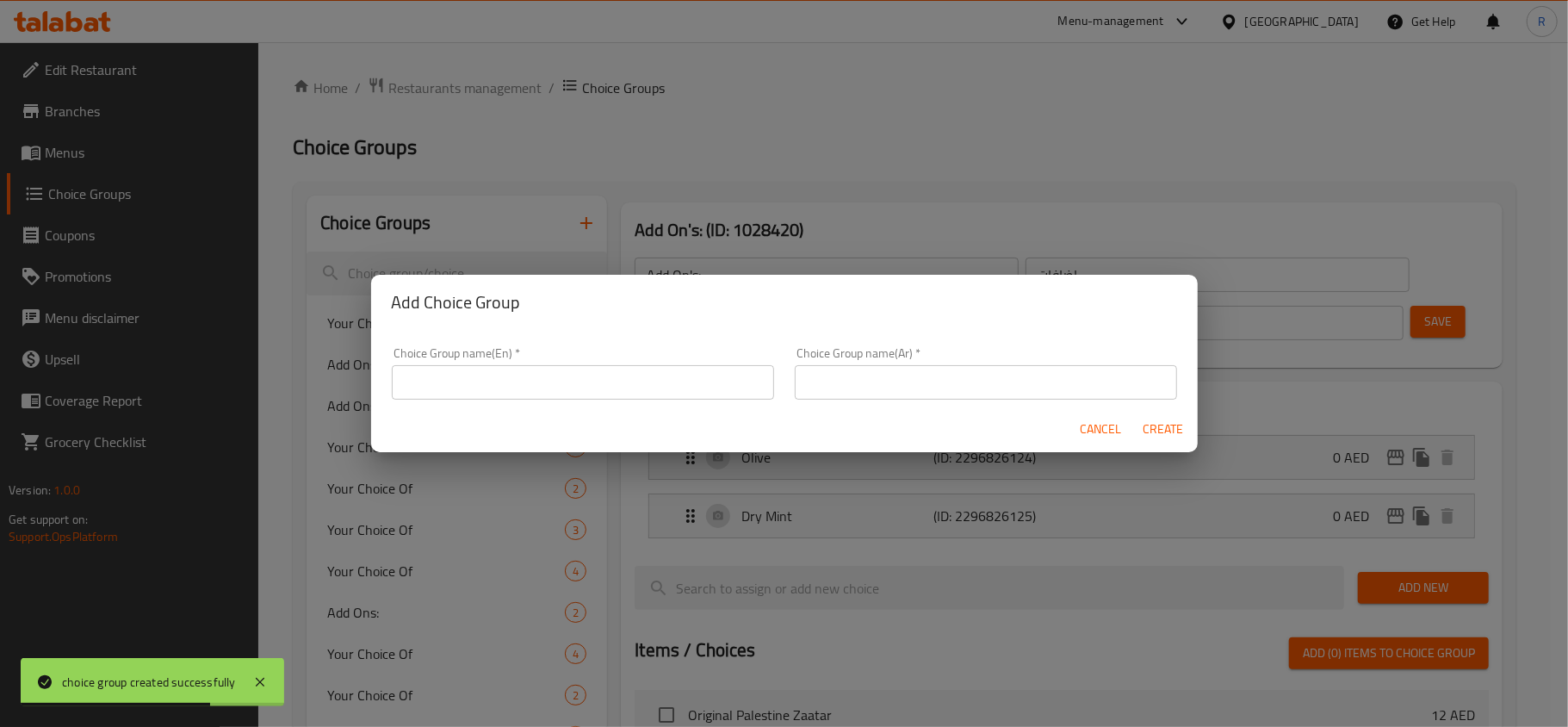
click at [620, 369] on input "text" at bounding box center [582, 382] width 383 height 34
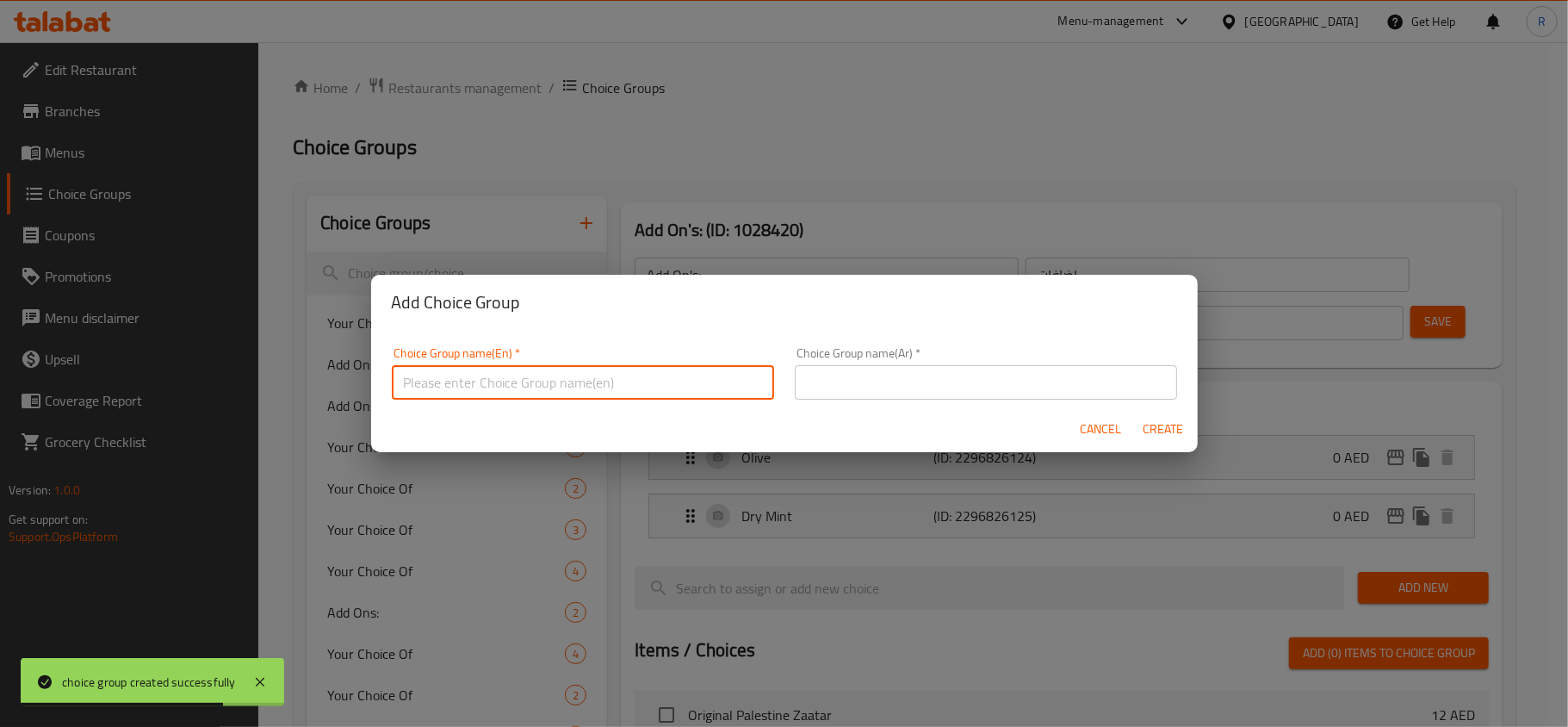
type input "A"
click at [880, 370] on input "text" at bounding box center [986, 382] width 383 height 34
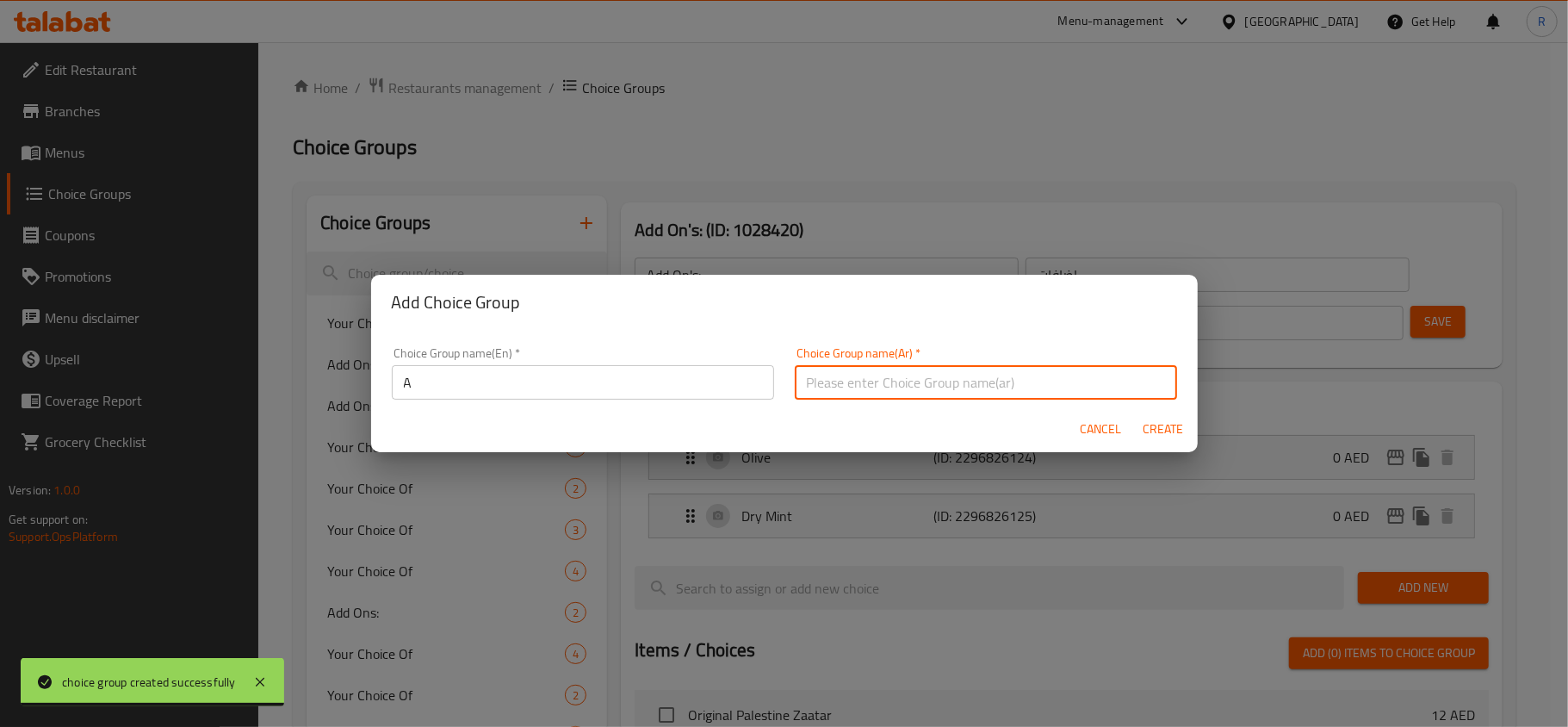
type input "إضافات"
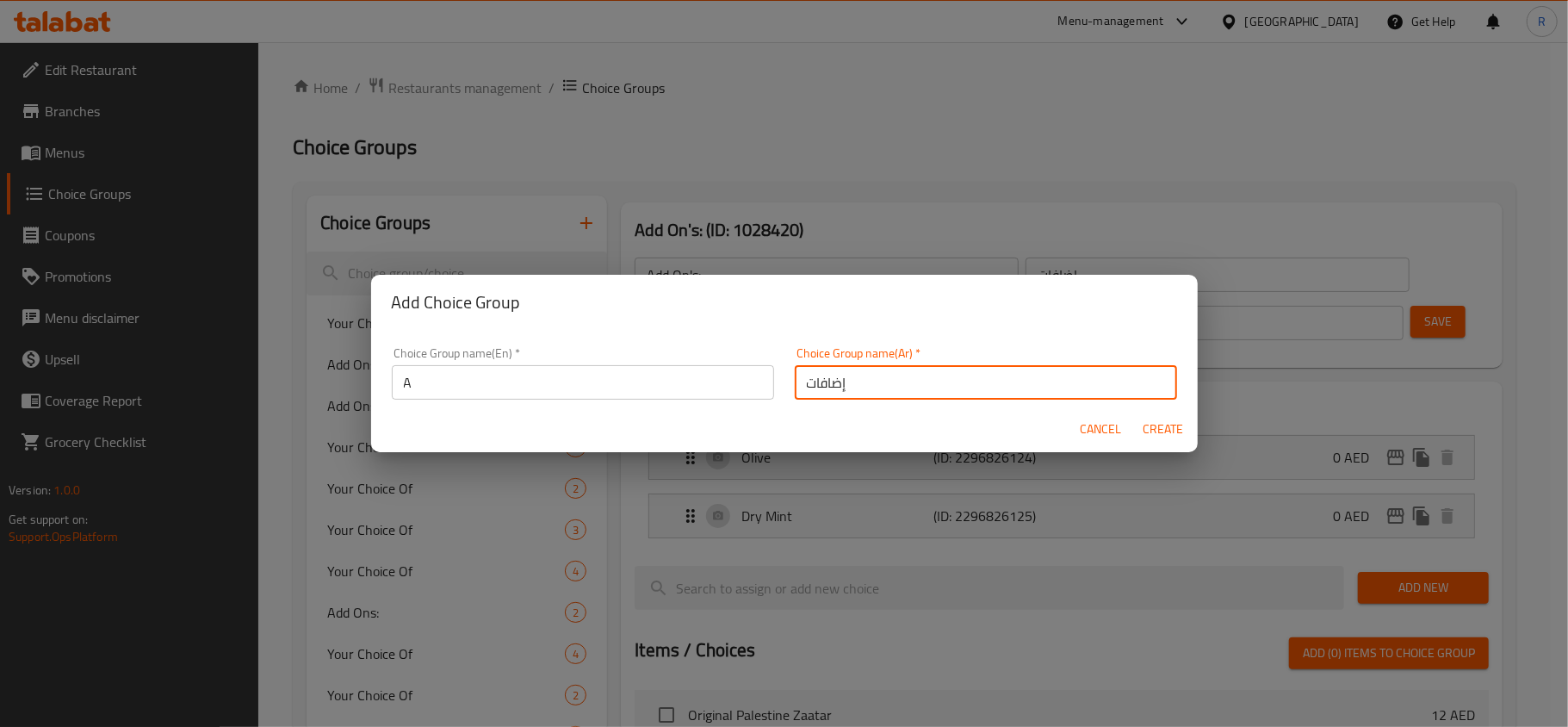
click at [1176, 430] on span "Create" at bounding box center [1163, 430] width 42 height 22
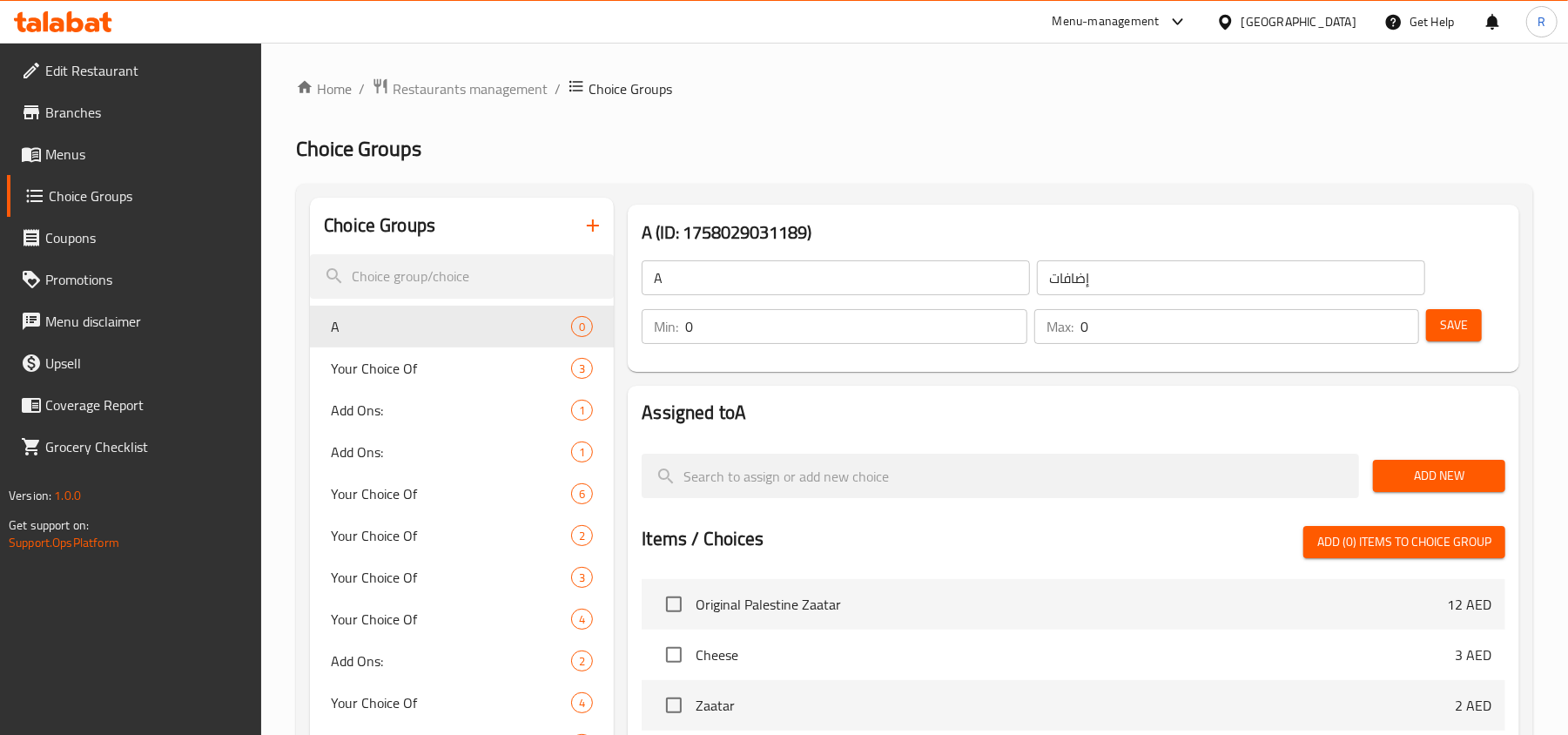
drag, startPoint x: 700, startPoint y: 276, endPoint x: 705, endPoint y: 286, distance: 11.2
click at [700, 276] on input "A" at bounding box center [836, 278] width 389 height 35
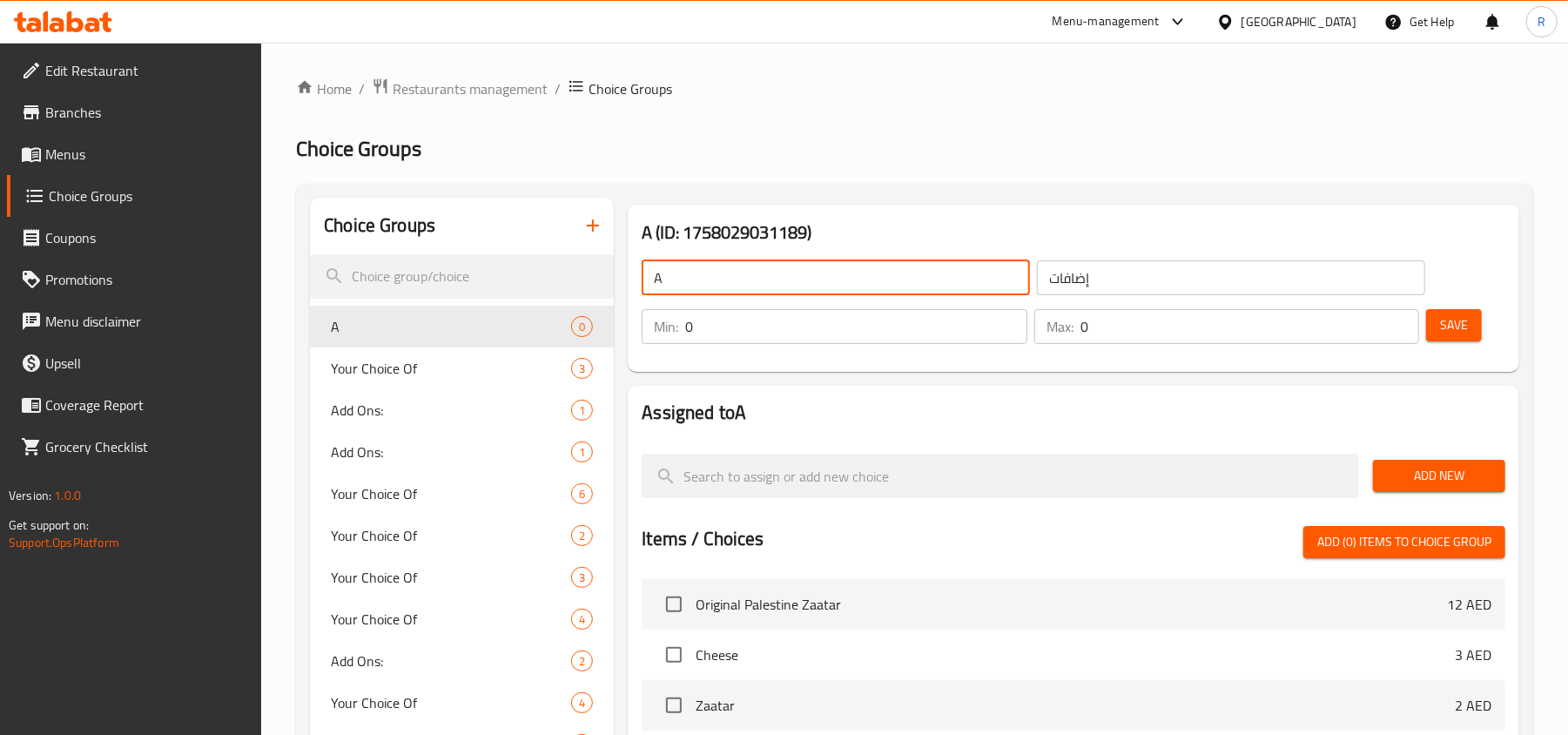
type input "AddOn's:"
click at [778, 283] on input "AddOn's:" at bounding box center [836, 278] width 389 height 35
click at [778, 283] on input "text" at bounding box center [836, 278] width 389 height 35
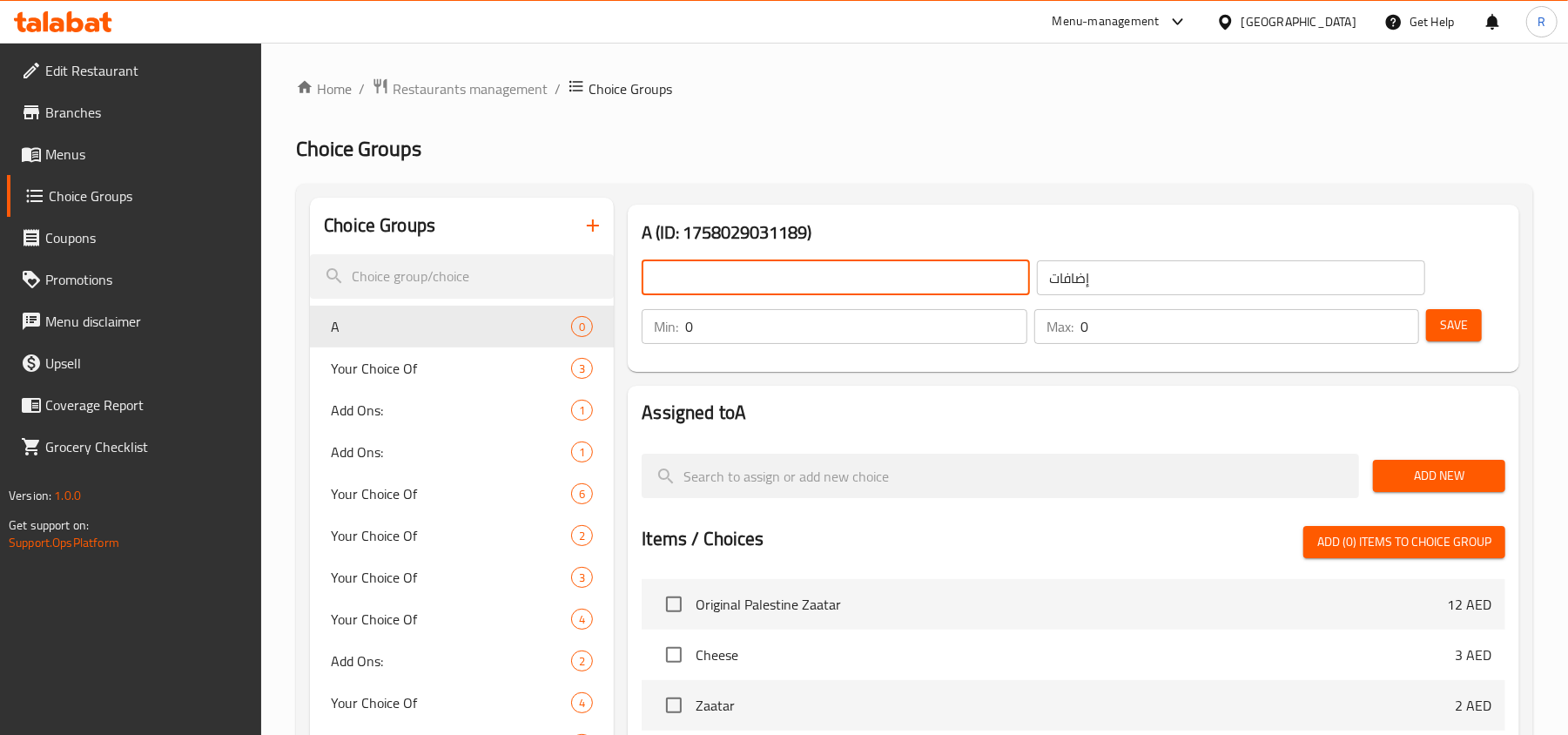
type input "Add On's:"
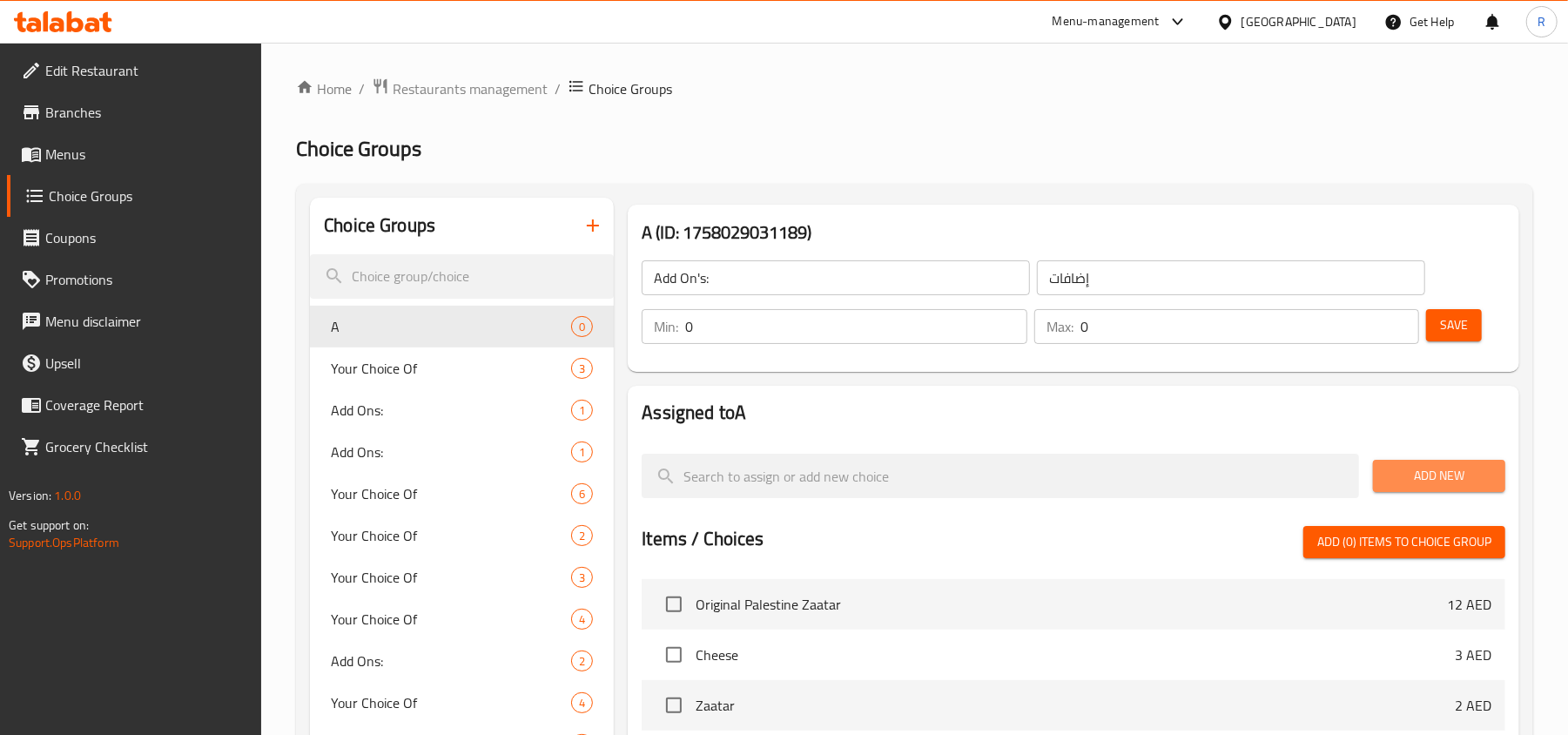
click at [1448, 470] on span "Add New" at bounding box center [1439, 475] width 104 height 22
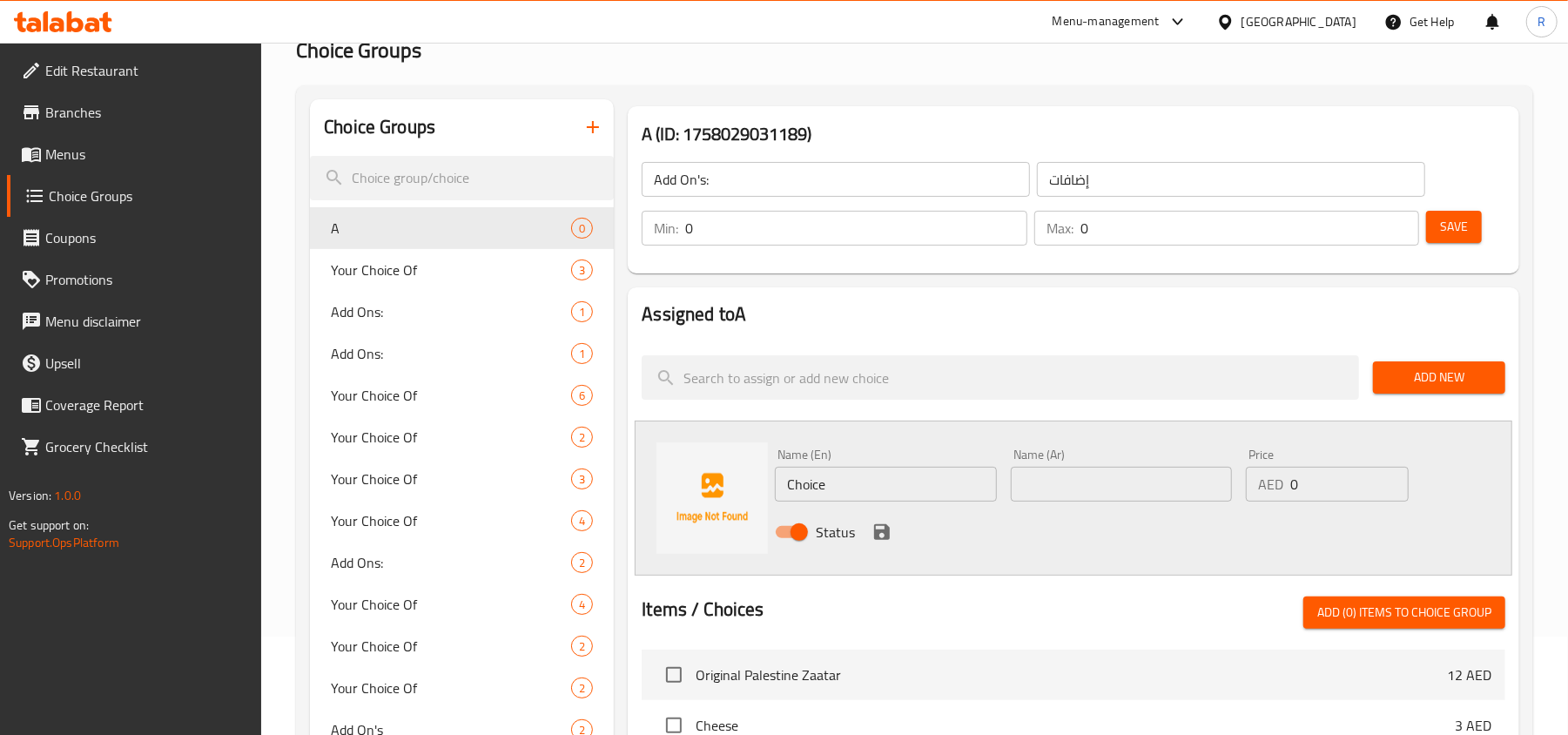
scroll to position [231, 0]
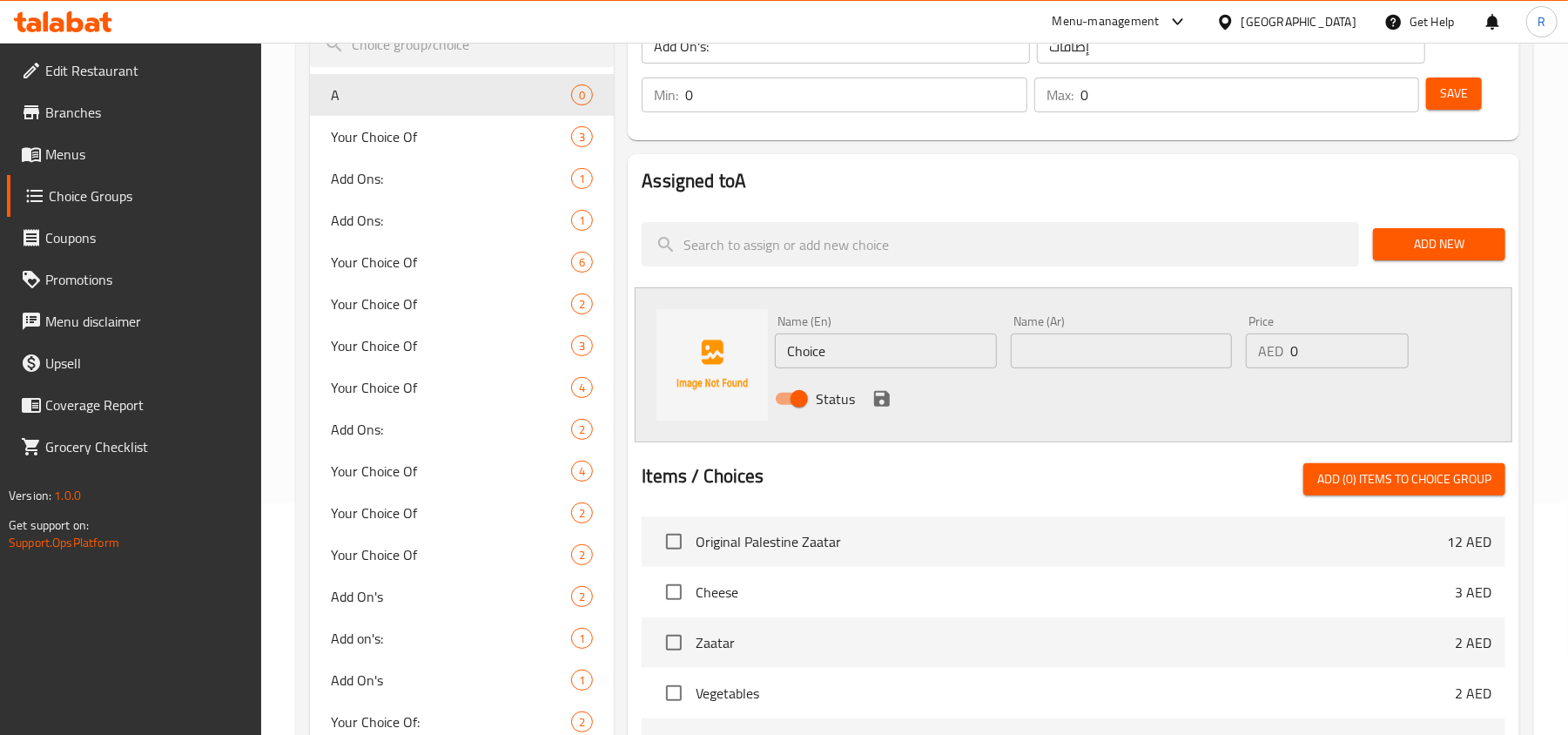
click at [861, 349] on input "Choice" at bounding box center [885, 351] width 221 height 35
type input "Olive"
click at [1074, 346] on input "text" at bounding box center [1121, 351] width 221 height 35
type input "زيتون"
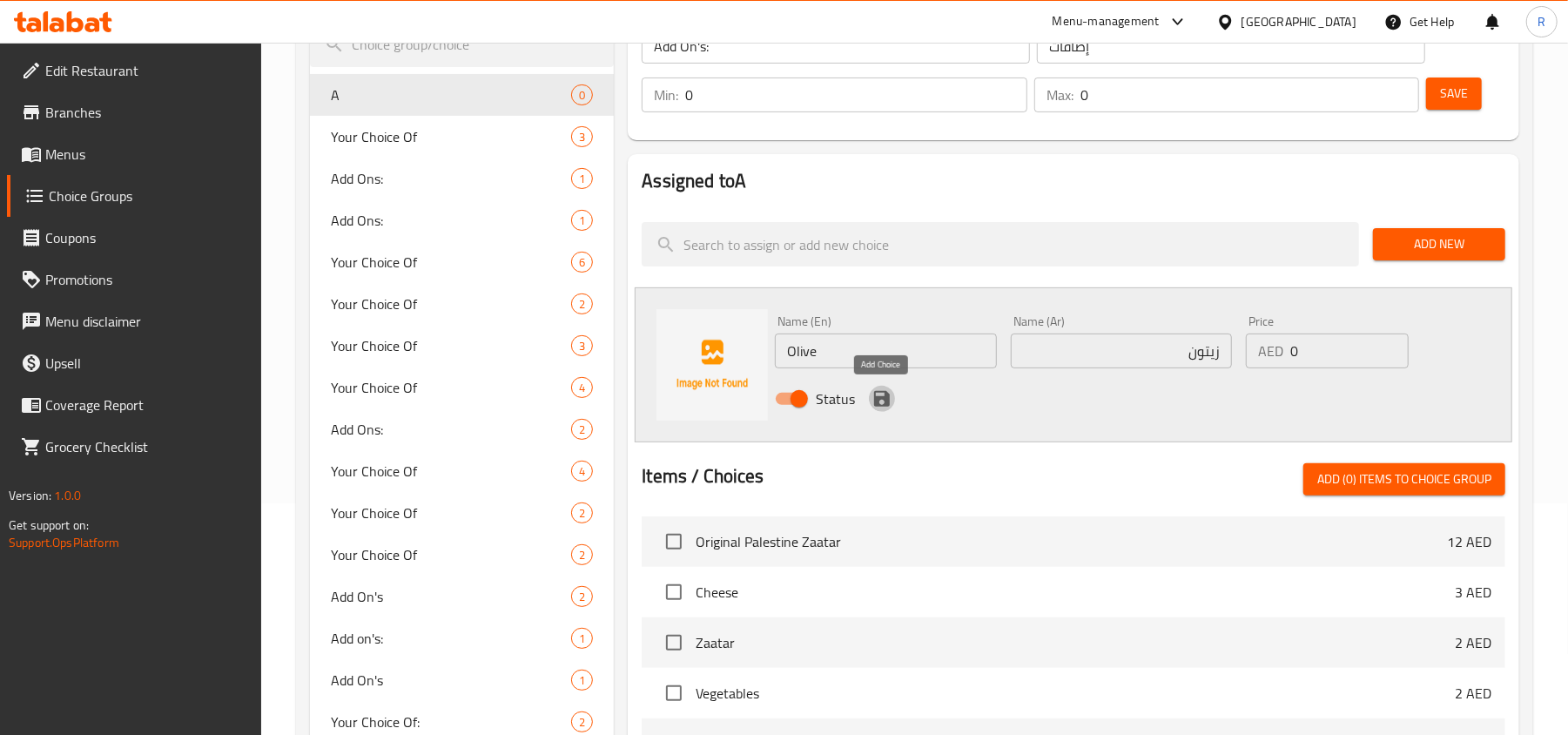
click at [888, 393] on icon "save" at bounding box center [881, 399] width 16 height 16
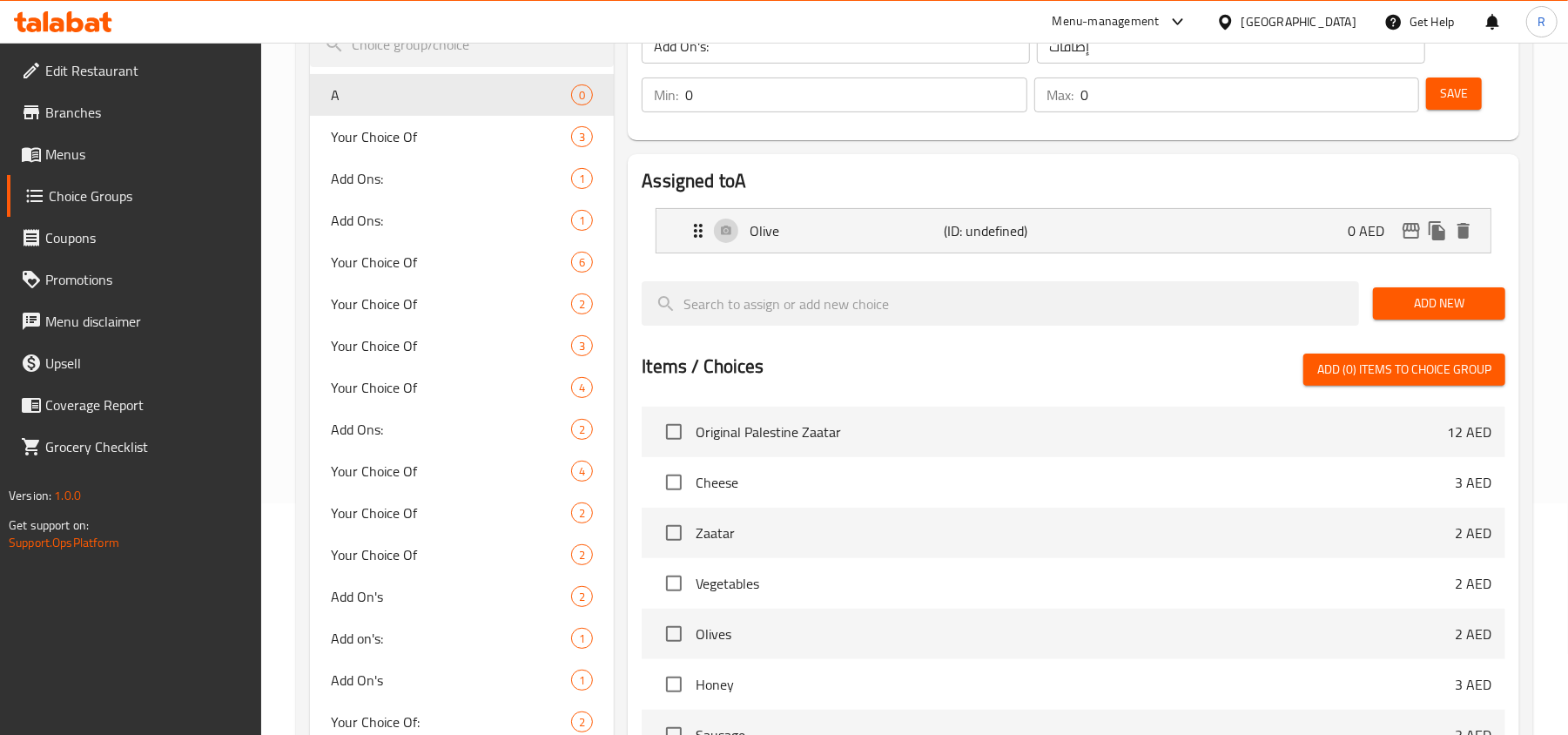
click at [1428, 308] on span "Add New" at bounding box center [1439, 304] width 104 height 22
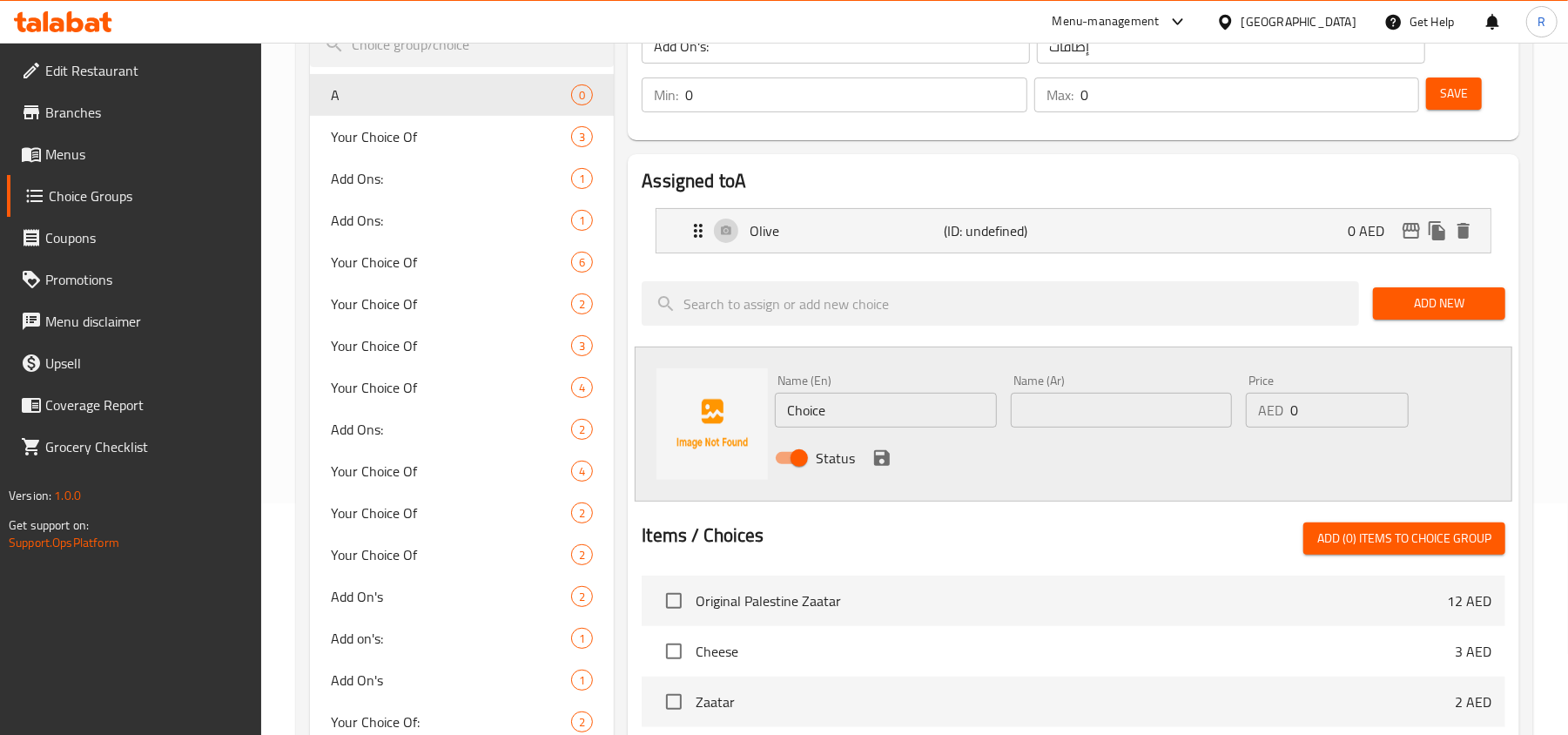
click at [832, 410] on input "Choice" at bounding box center [885, 410] width 221 height 35
paste input "Parsly"
type input "ParParslysly"
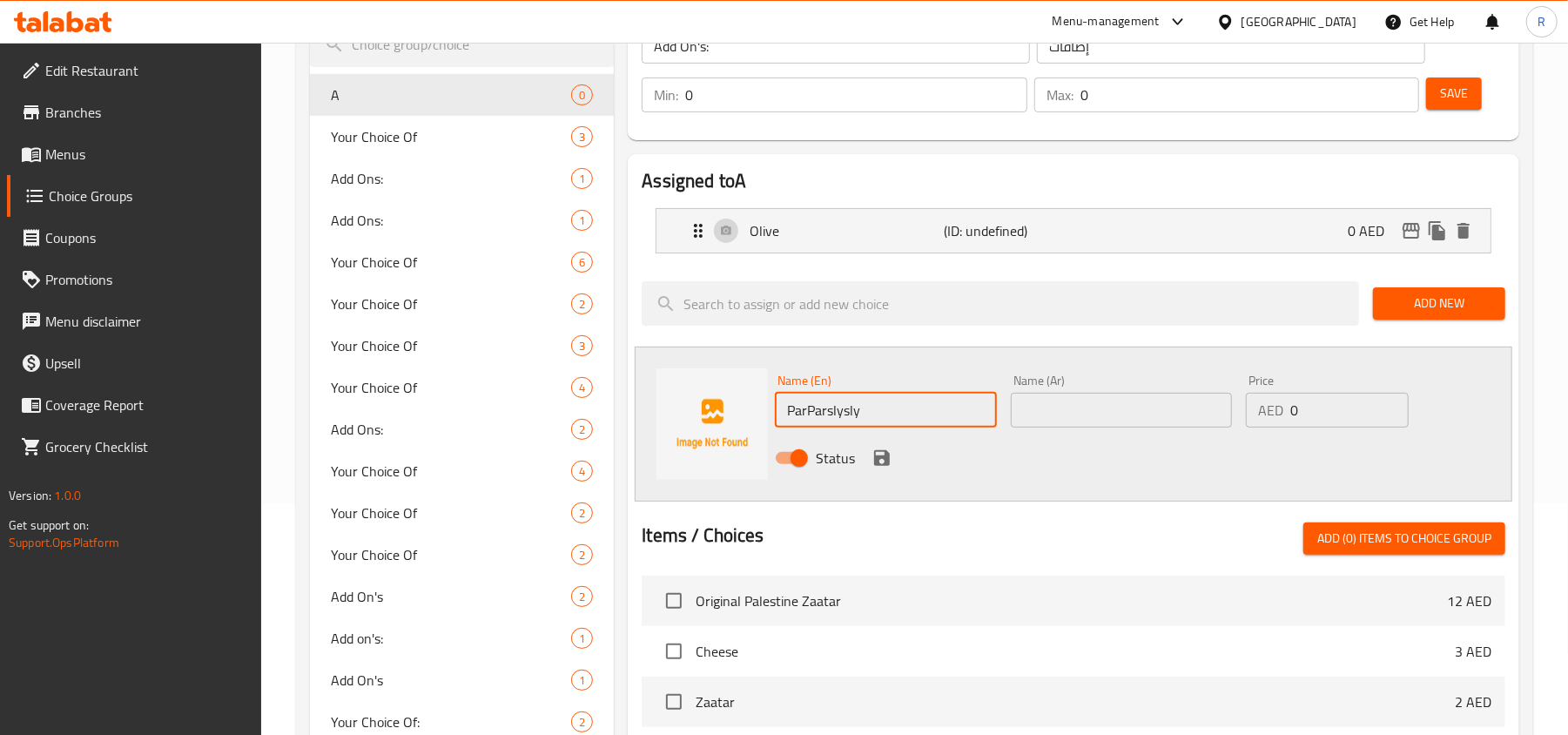
click at [812, 408] on input "ParParslysly" at bounding box center [885, 410] width 221 height 35
paste input "Parsly"
type input "Parsly"
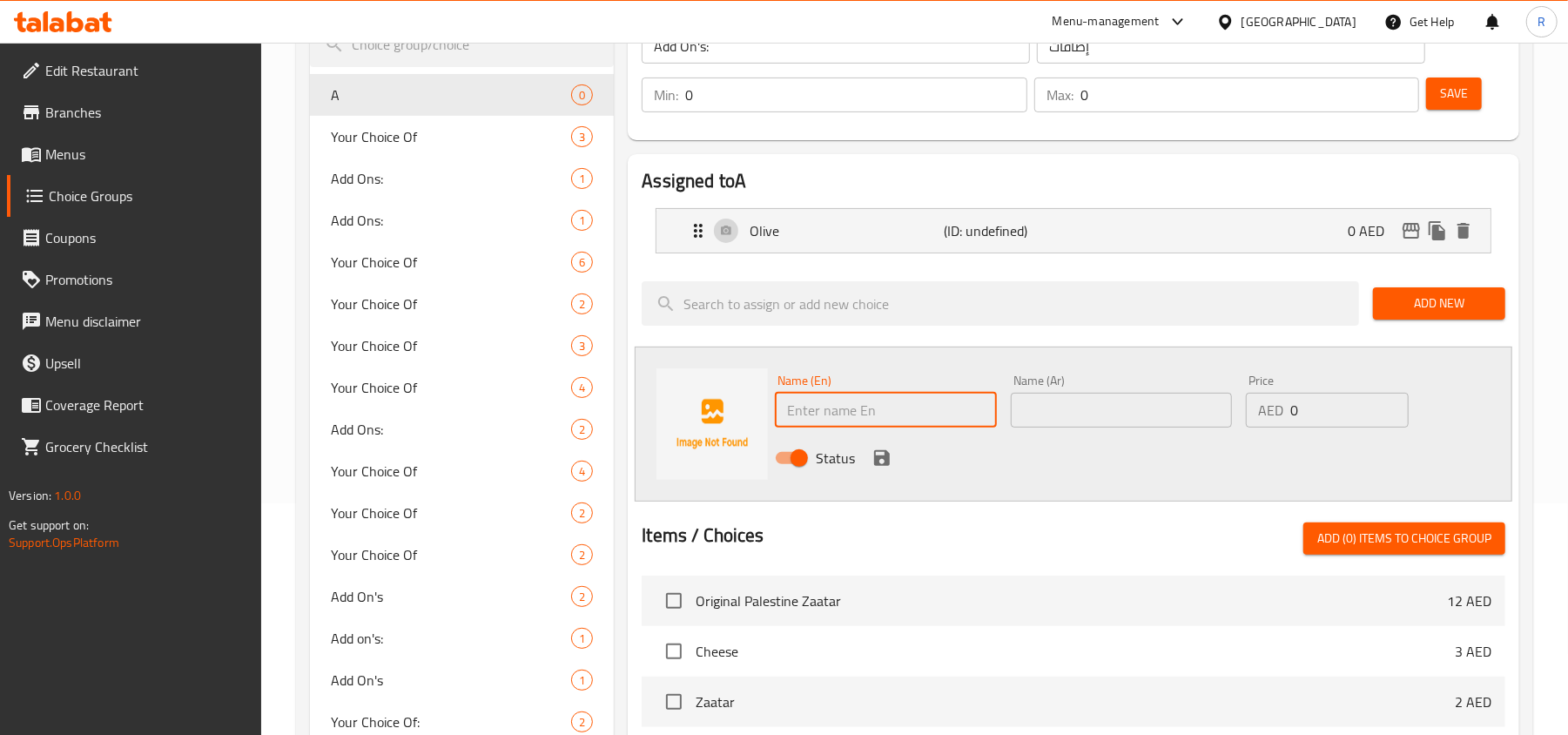
paste input "Parsly"
click at [816, 410] on input "Parsly" at bounding box center [885, 410] width 221 height 35
click at [864, 414] on input "Parsly" at bounding box center [885, 410] width 221 height 35
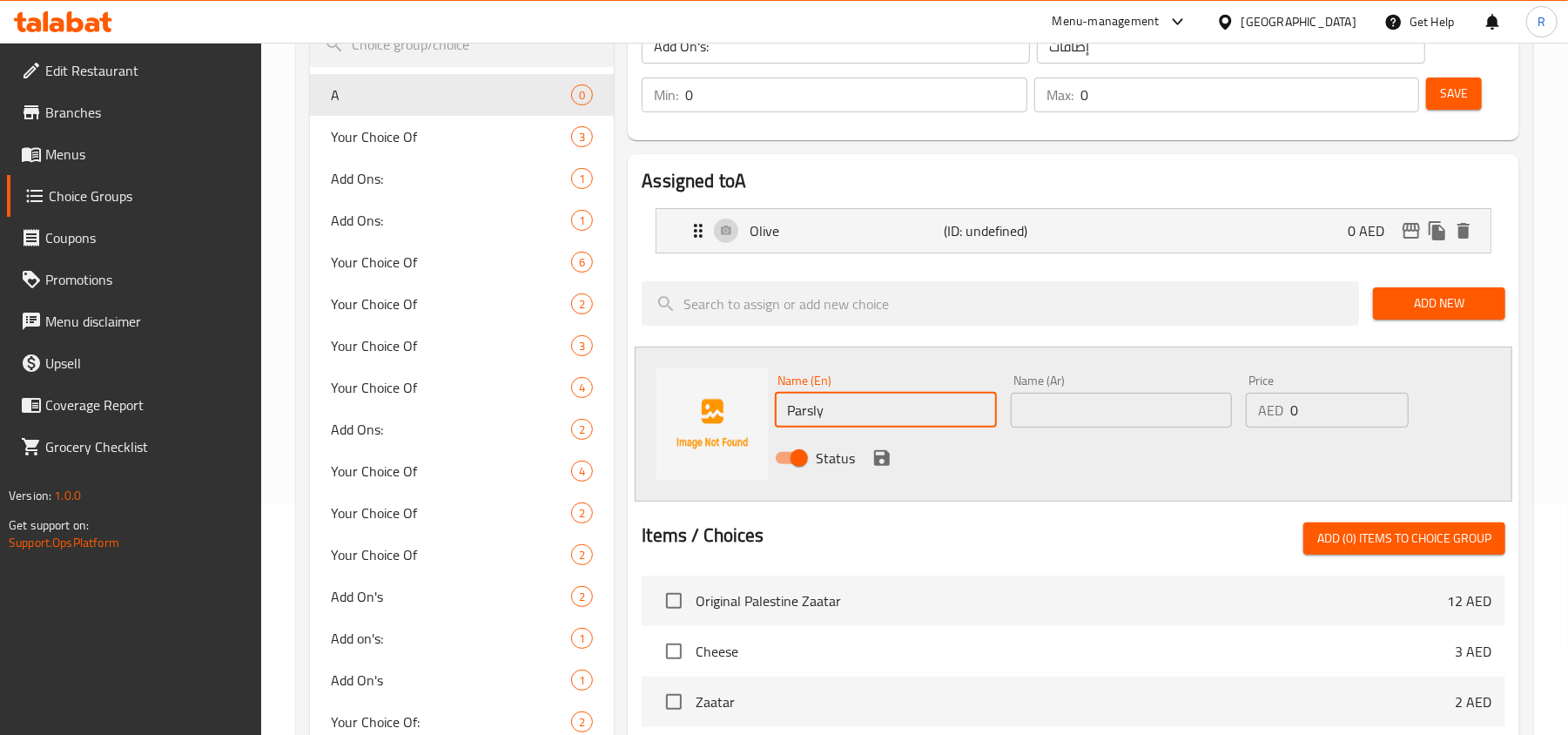
click at [864, 414] on input "Parsly" at bounding box center [885, 410] width 221 height 35
paste input "e"
type input "Parsley"
click at [1099, 426] on input "text" at bounding box center [1121, 410] width 221 height 35
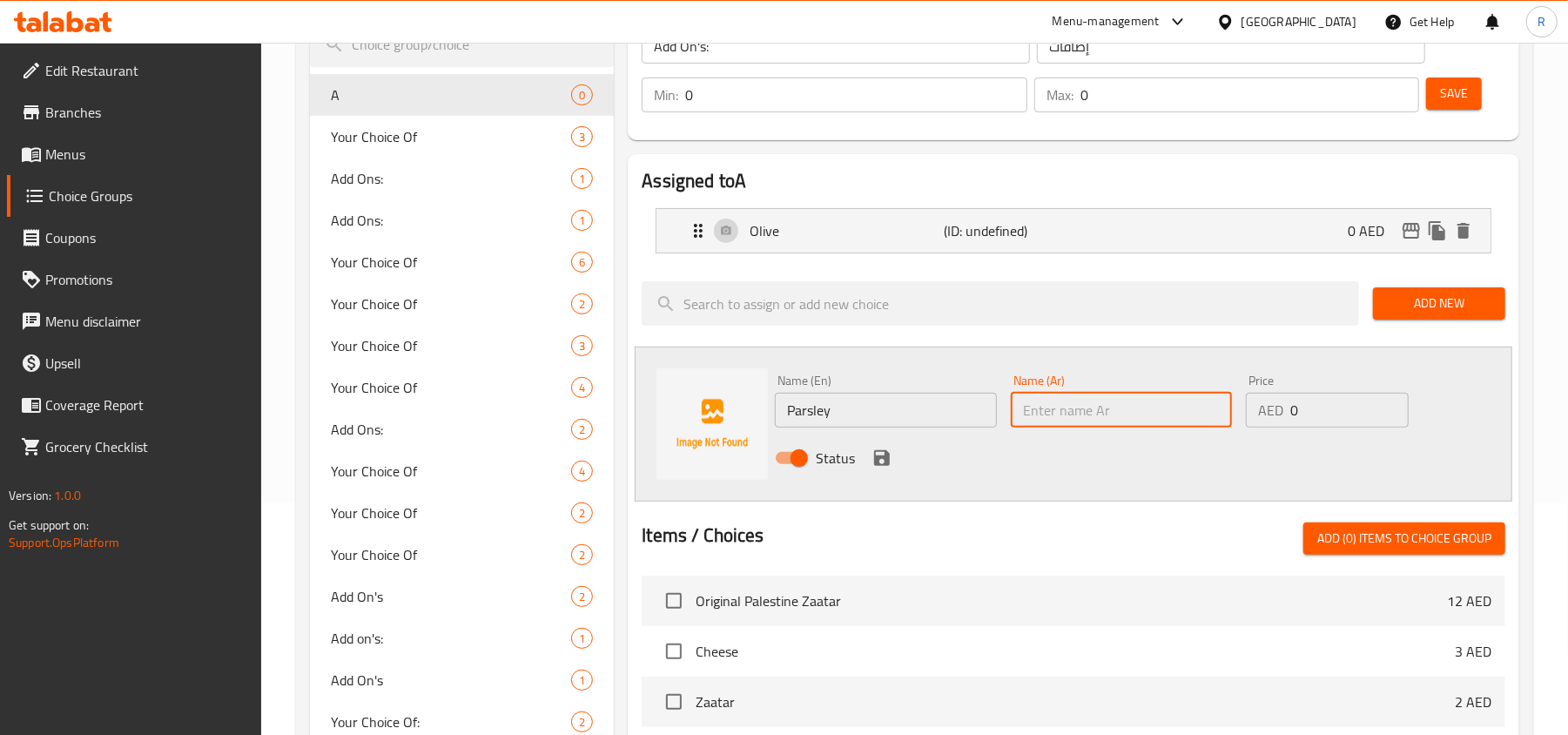
paste input "بقدونس"
type input "بقدونس"
click at [871, 456] on icon "save" at bounding box center [881, 457] width 21 height 21
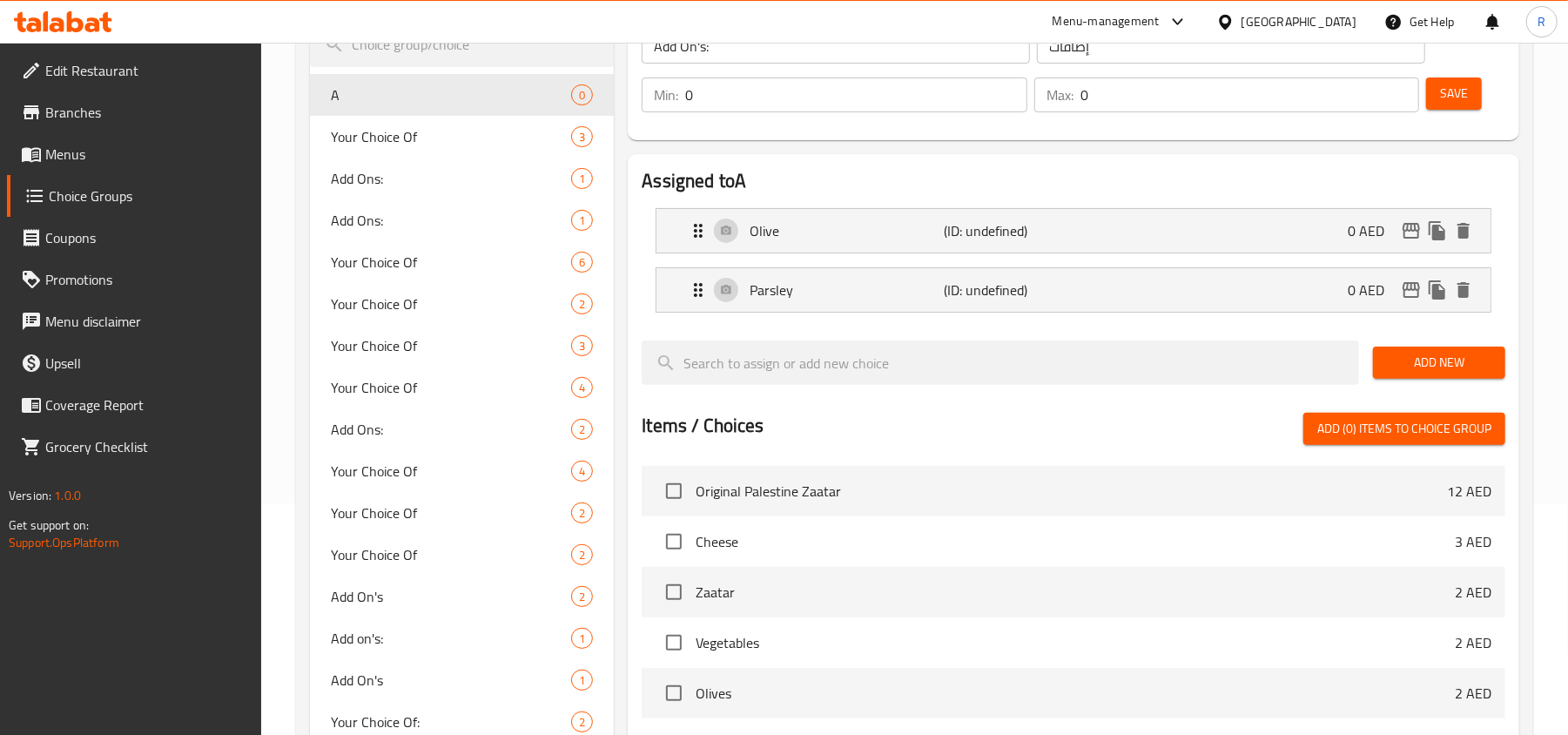
scroll to position [0, 0]
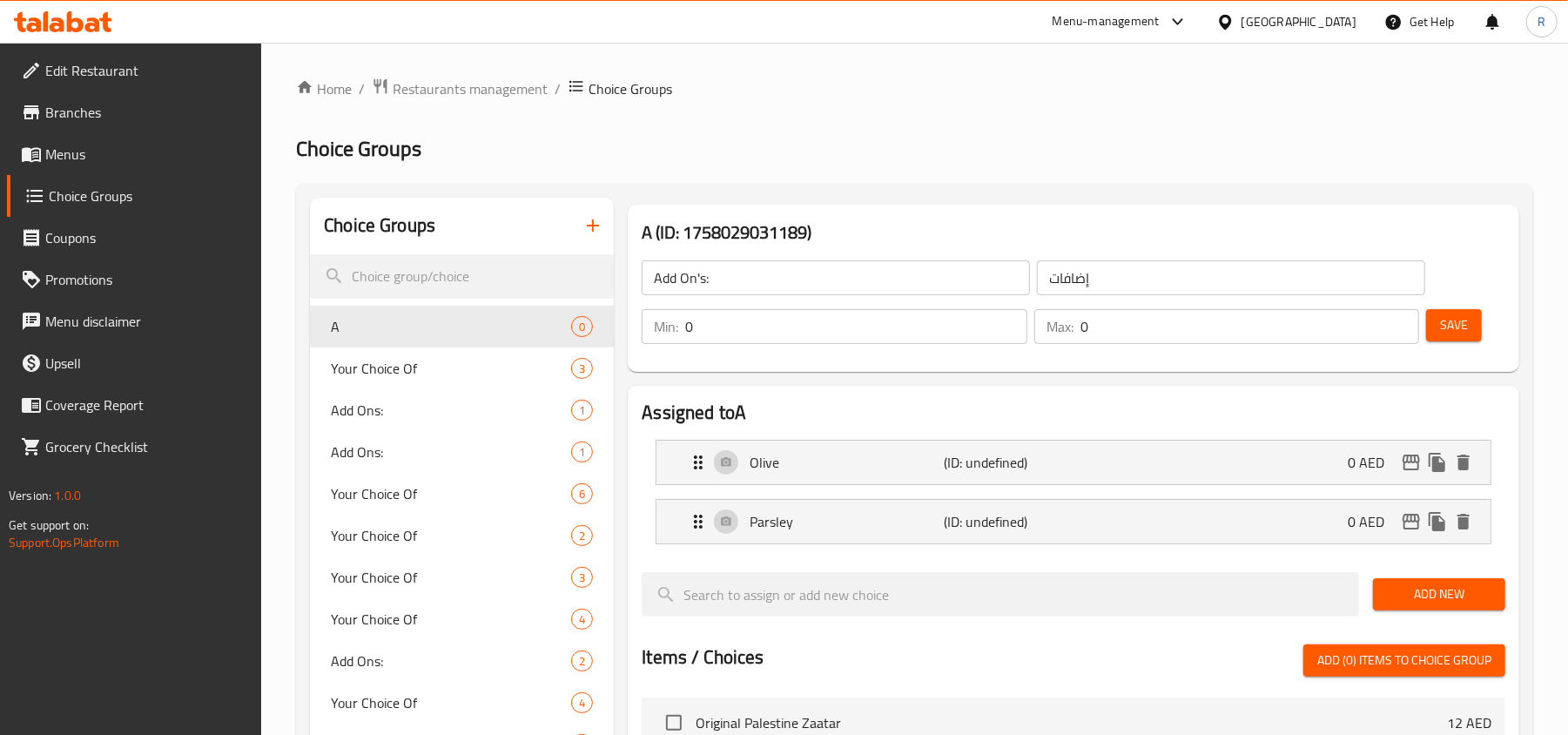
click at [1473, 328] on button "Save" at bounding box center [1454, 325] width 56 height 32
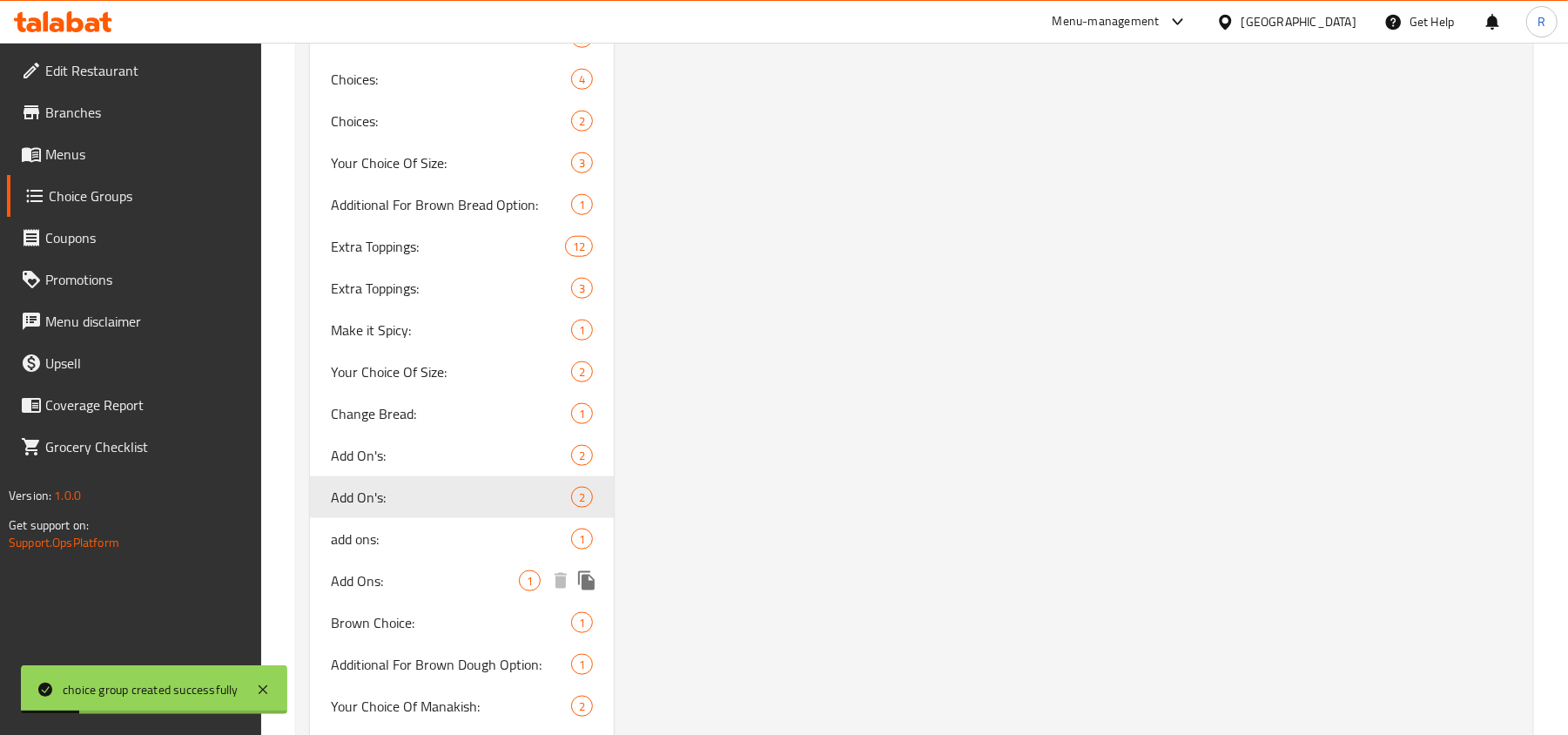
scroll to position [1224, 0]
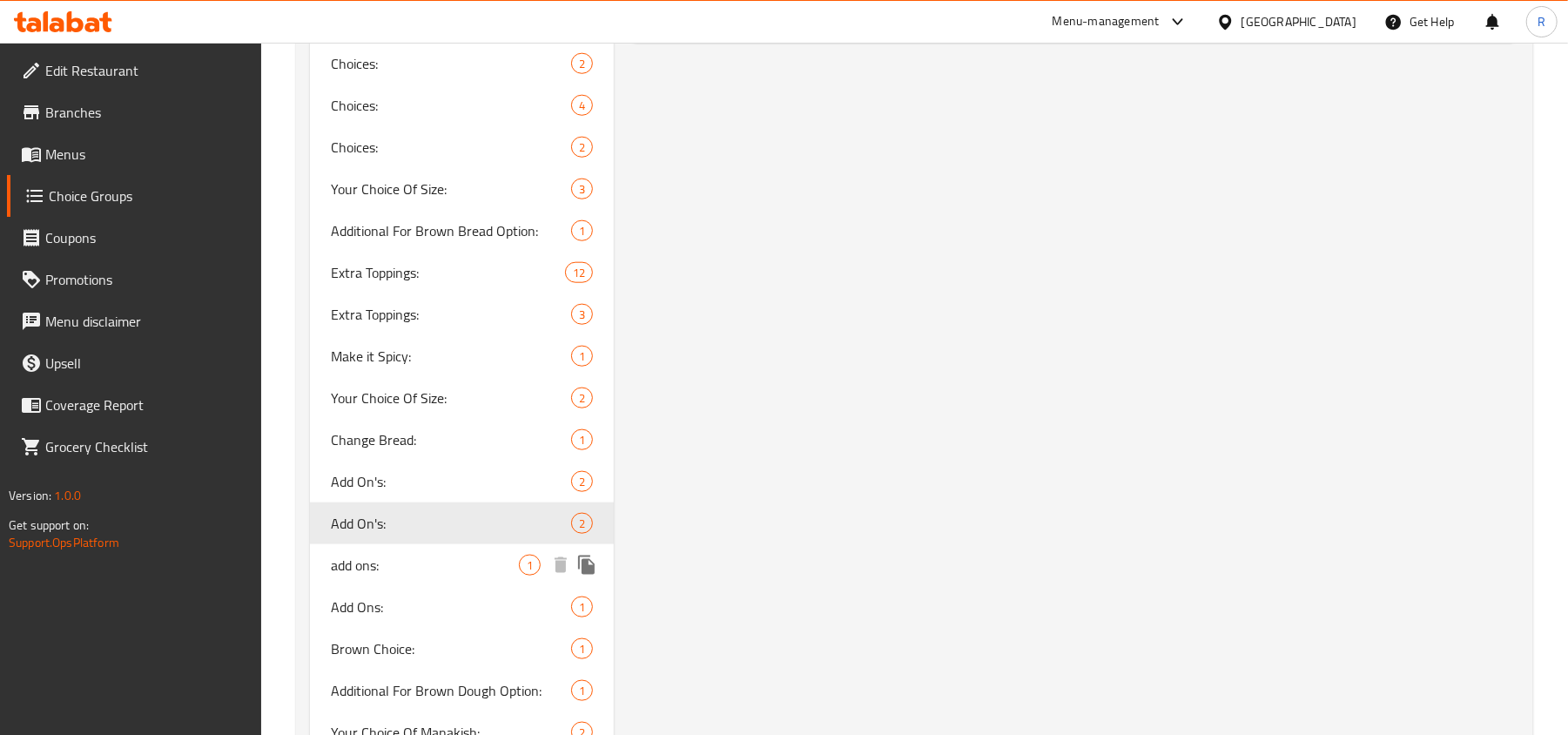
click at [405, 574] on span "add ons:" at bounding box center [425, 565] width 188 height 21
type input "add ons:"
type input "خبز بني"
type input "1"
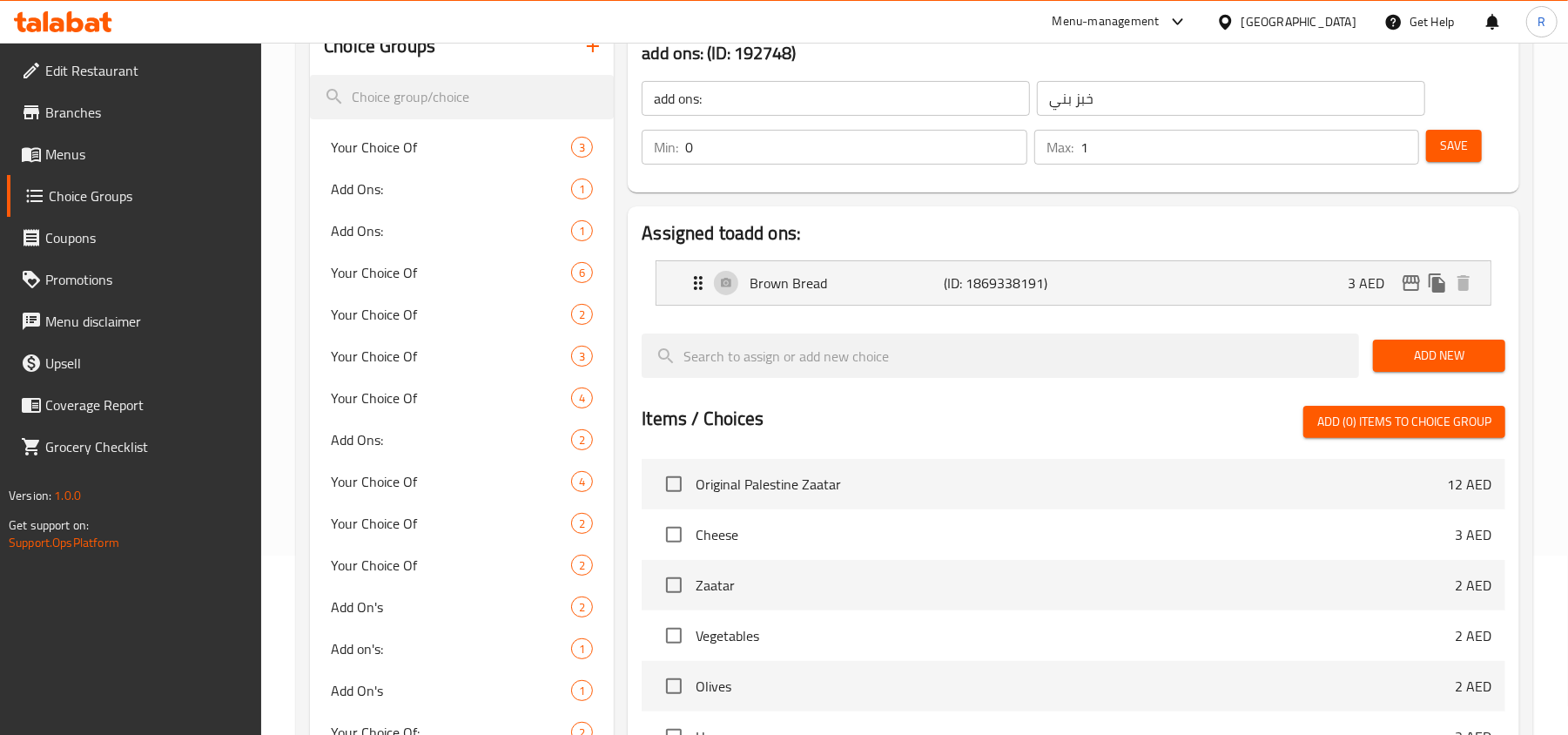
scroll to position [64, 0]
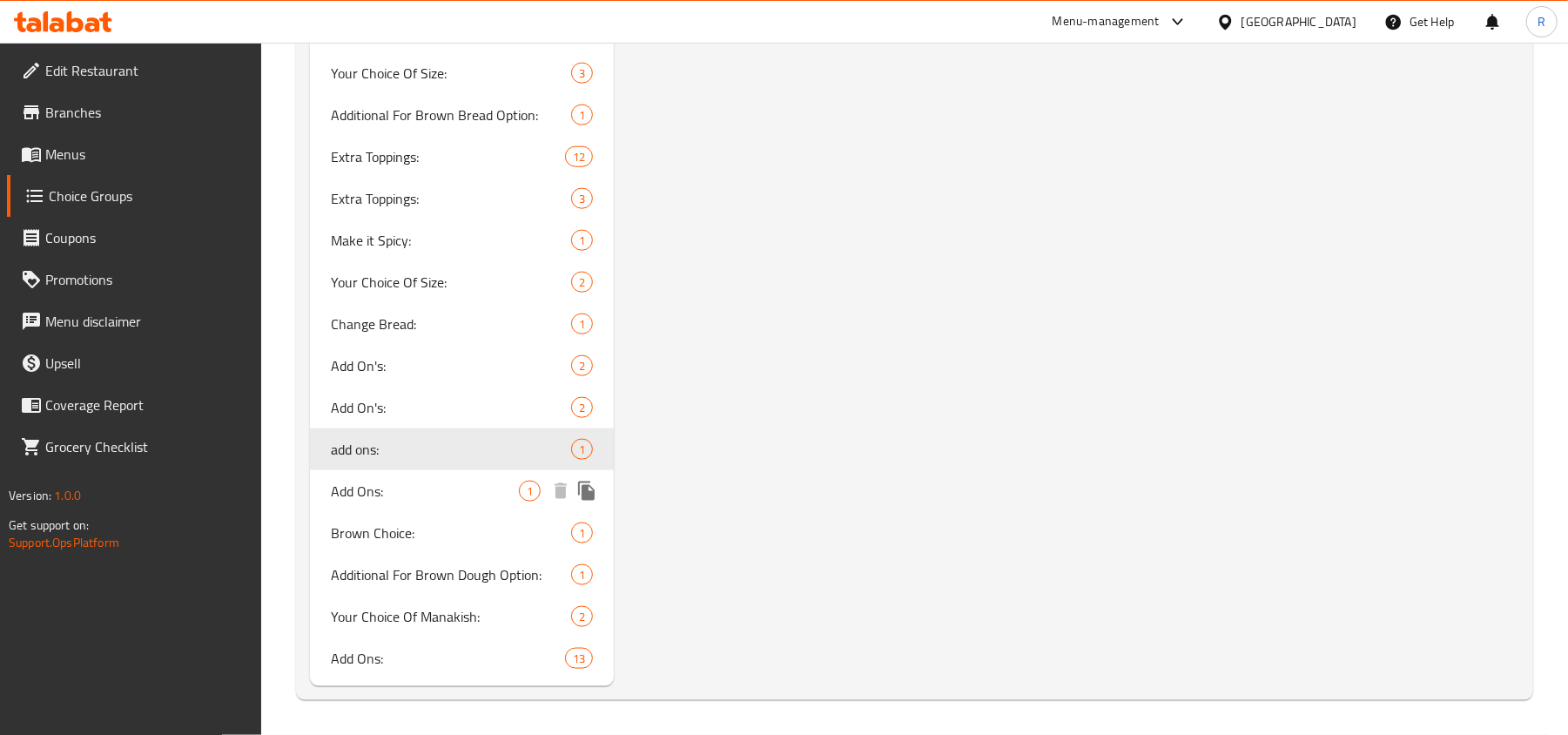
click at [395, 502] on div "Add Ons: 1" at bounding box center [462, 491] width 304 height 42
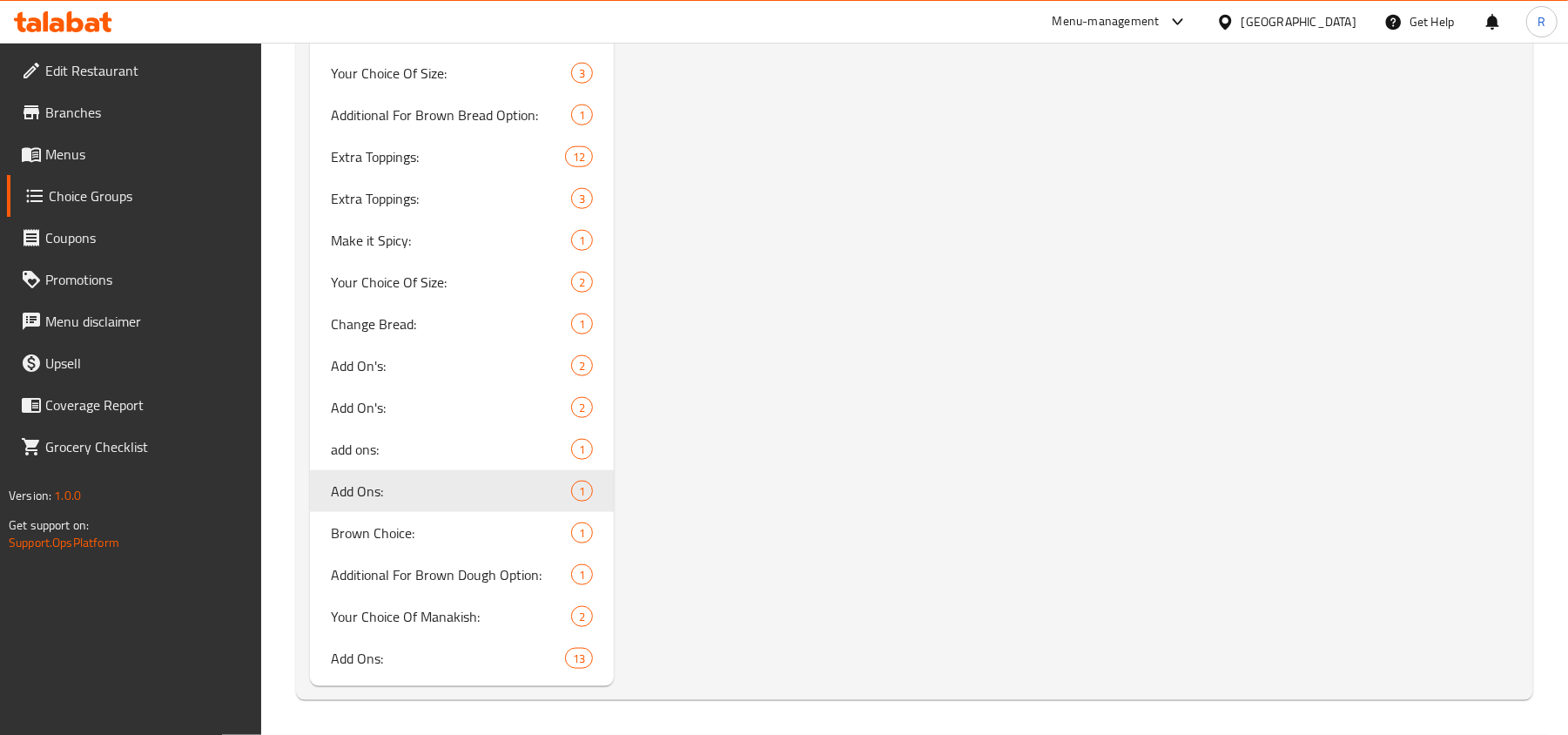
type input "Add Ons:"
type input "اضافات:"
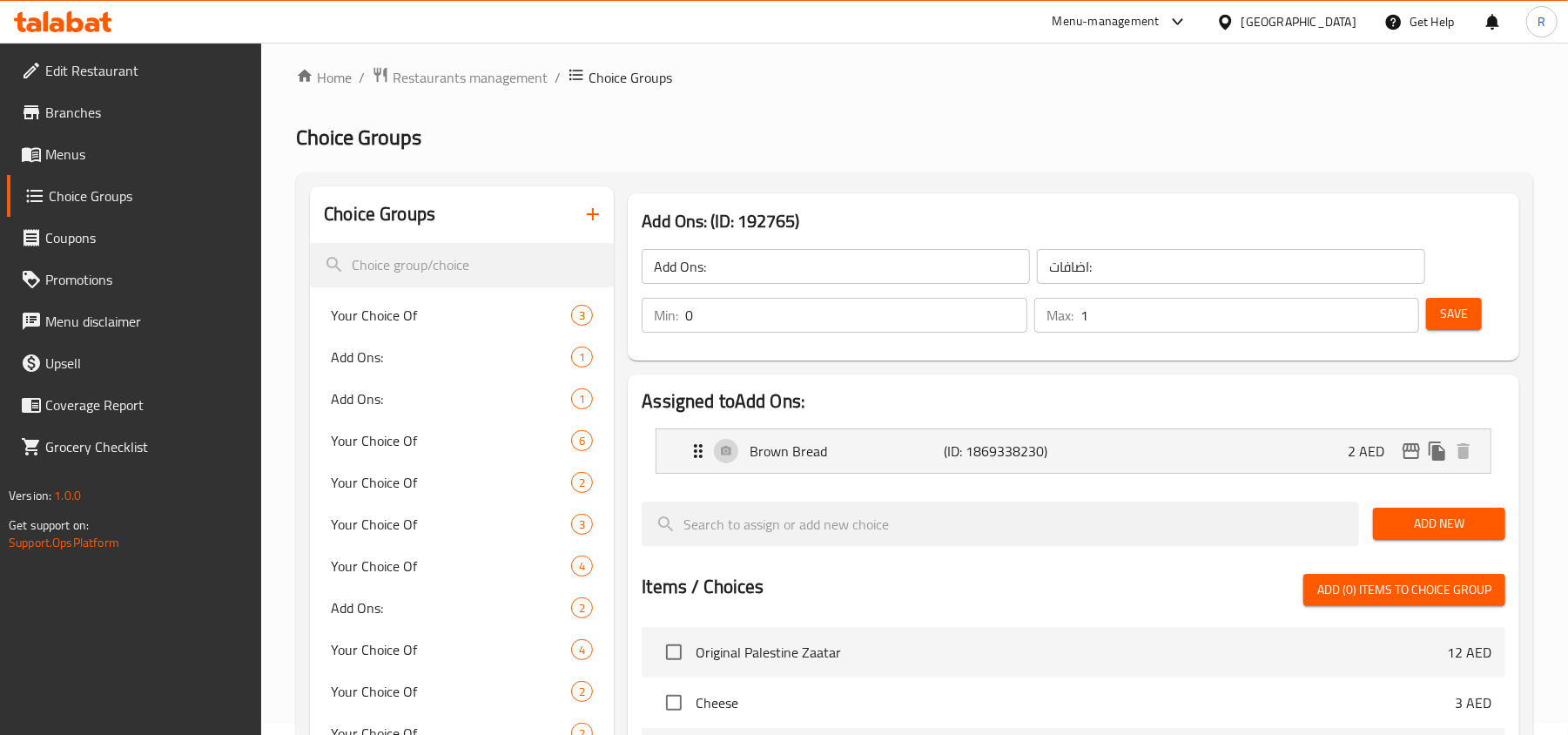
scroll to position [0, 0]
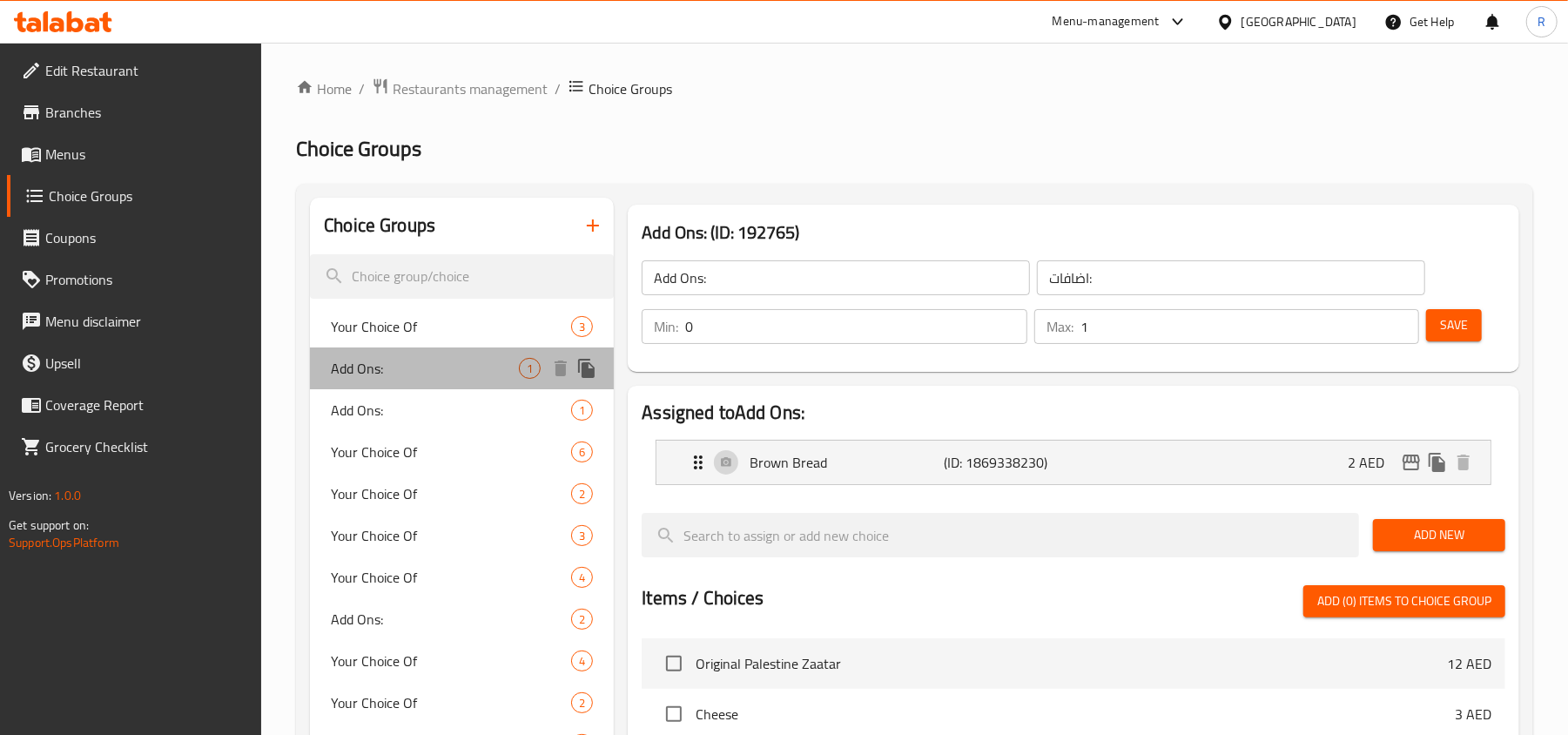
click at [439, 374] on span "Add Ons:" at bounding box center [425, 368] width 188 height 21
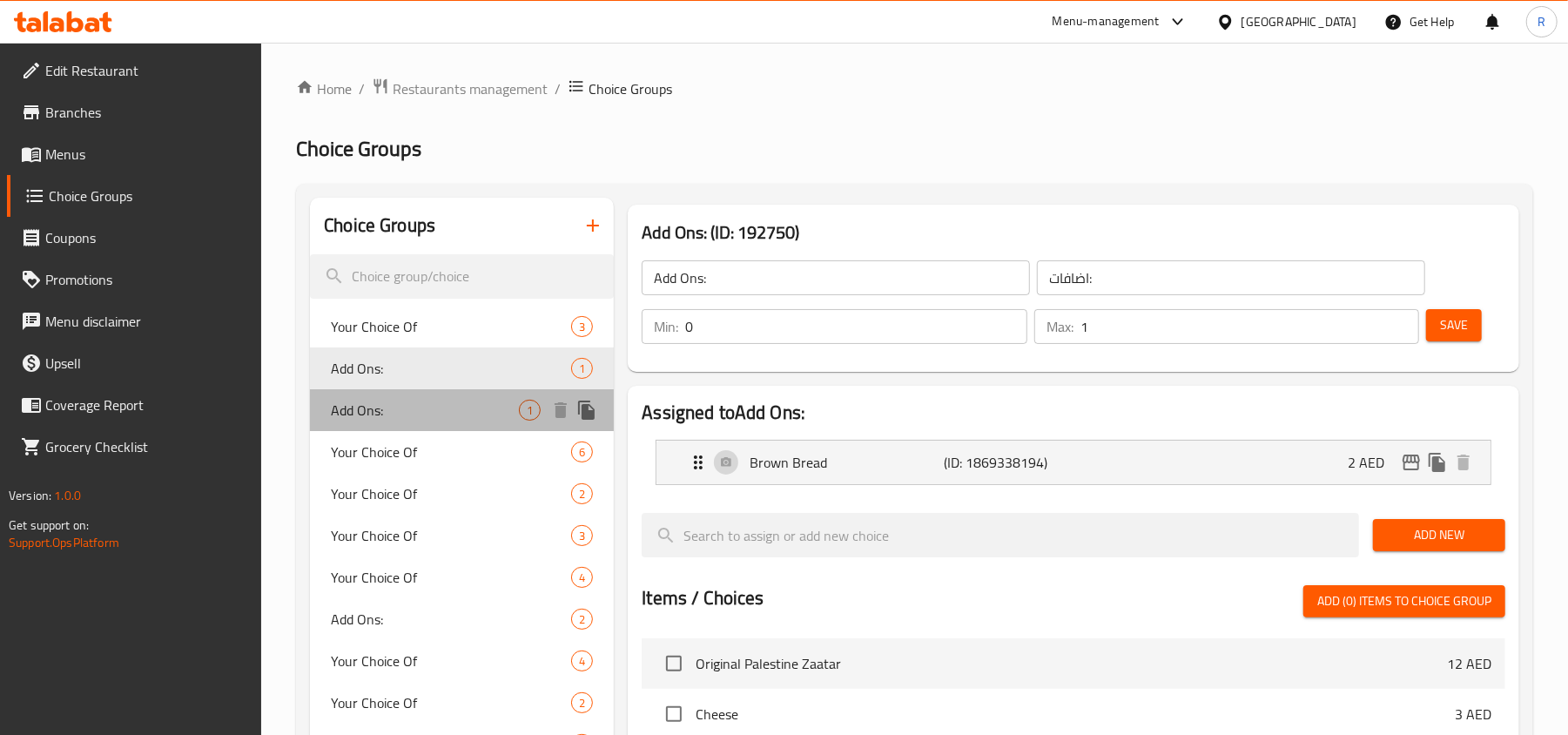
click at [400, 410] on span "Add Ons:" at bounding box center [425, 410] width 188 height 21
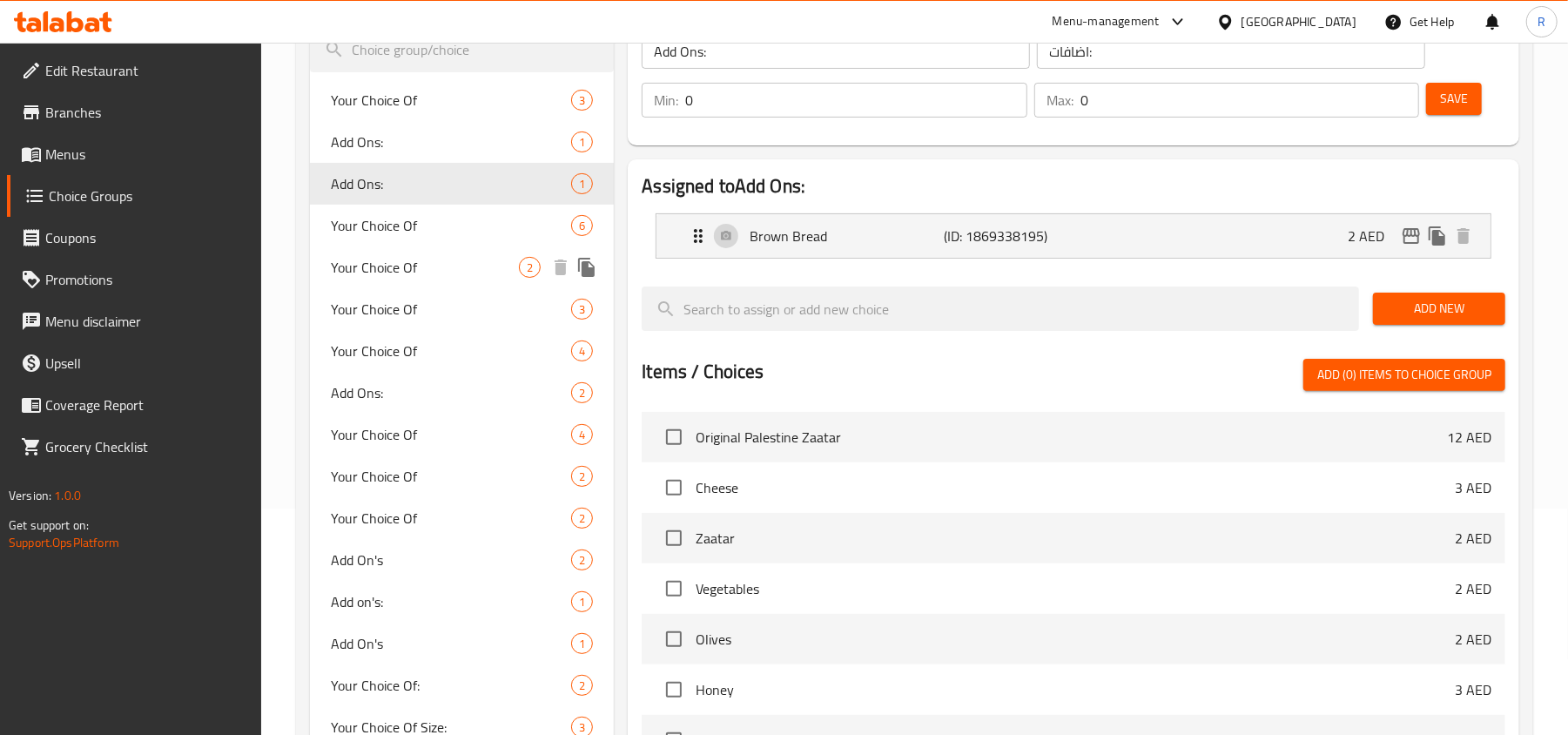
scroll to position [231, 0]
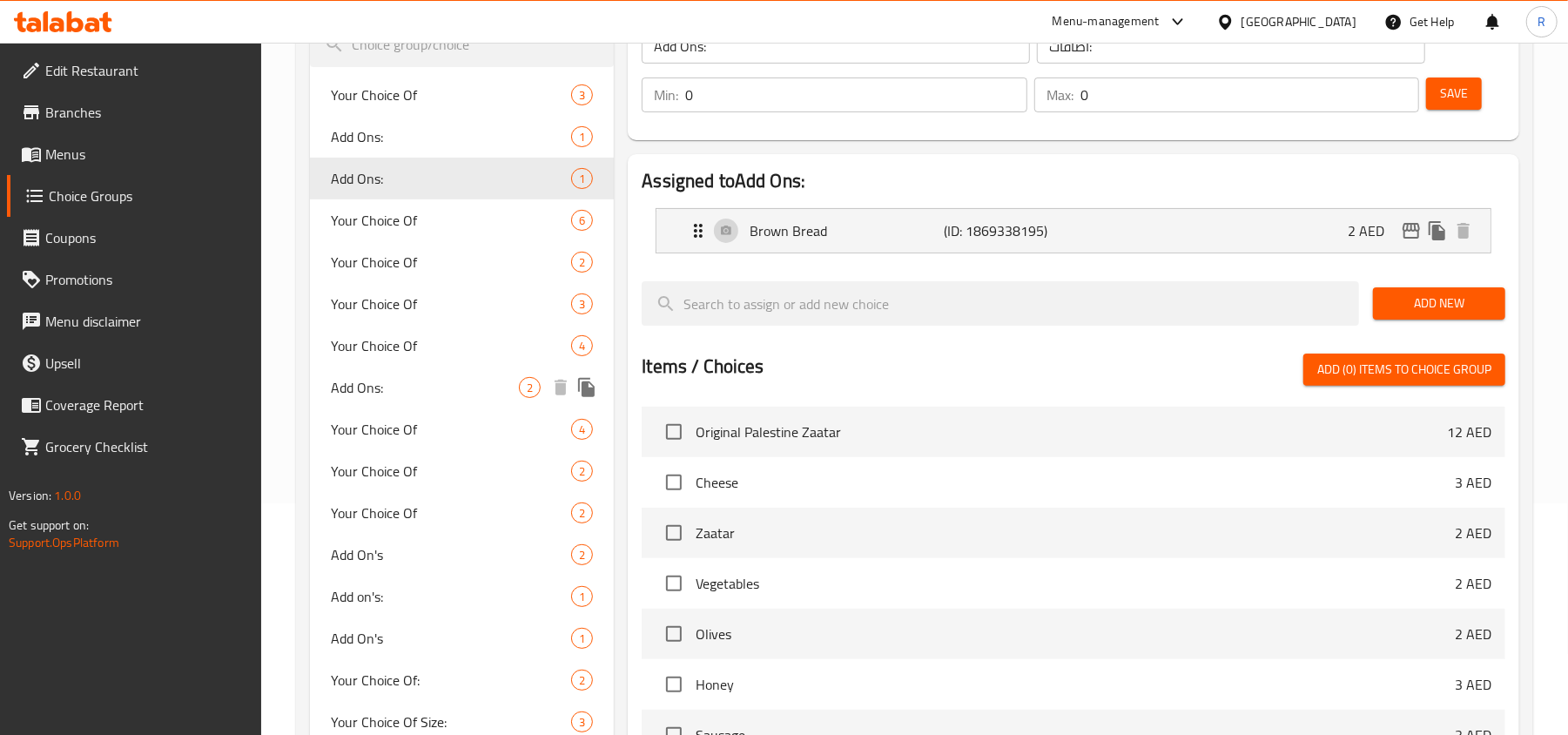
click at [411, 395] on span "Add Ons:" at bounding box center [425, 387] width 188 height 21
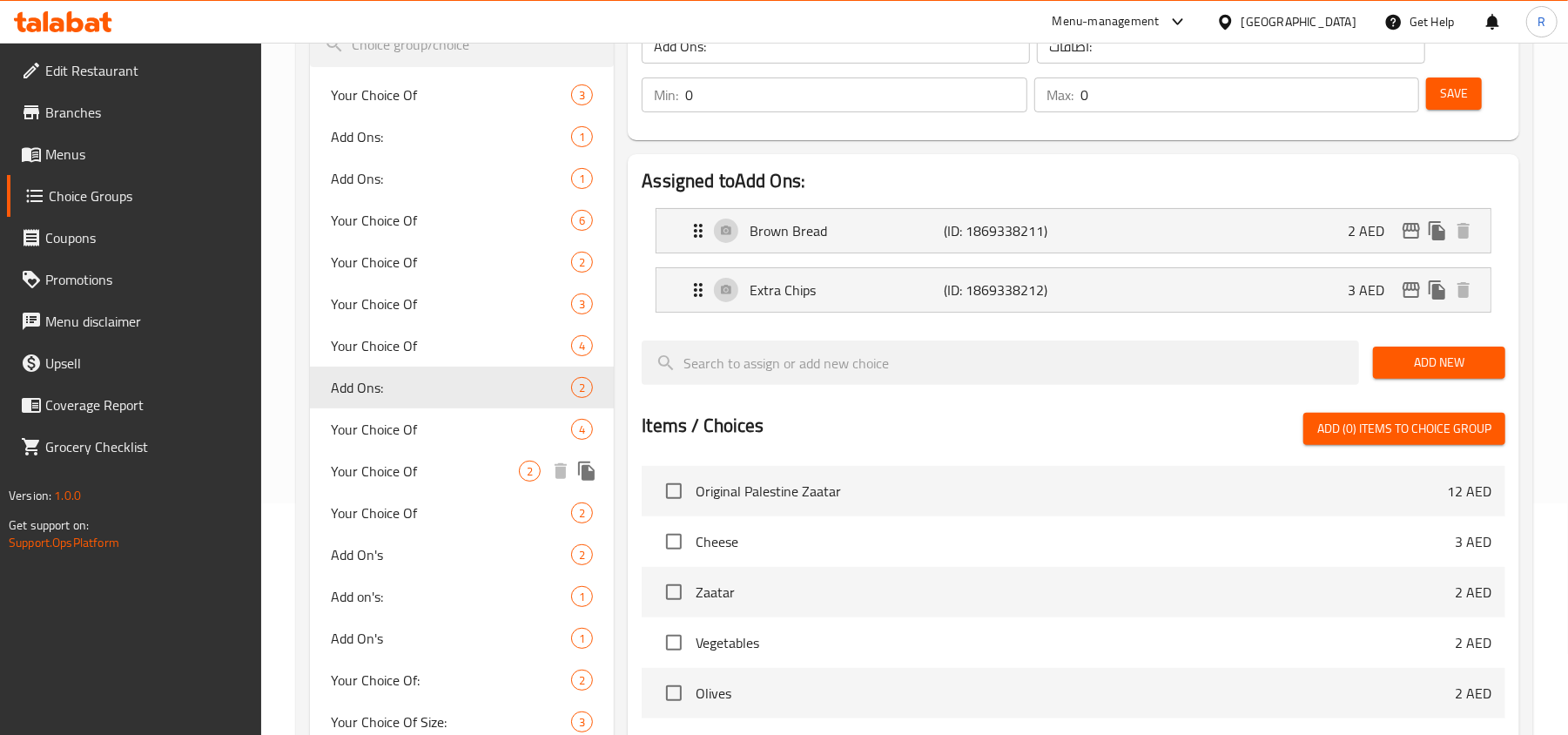
type input "2"
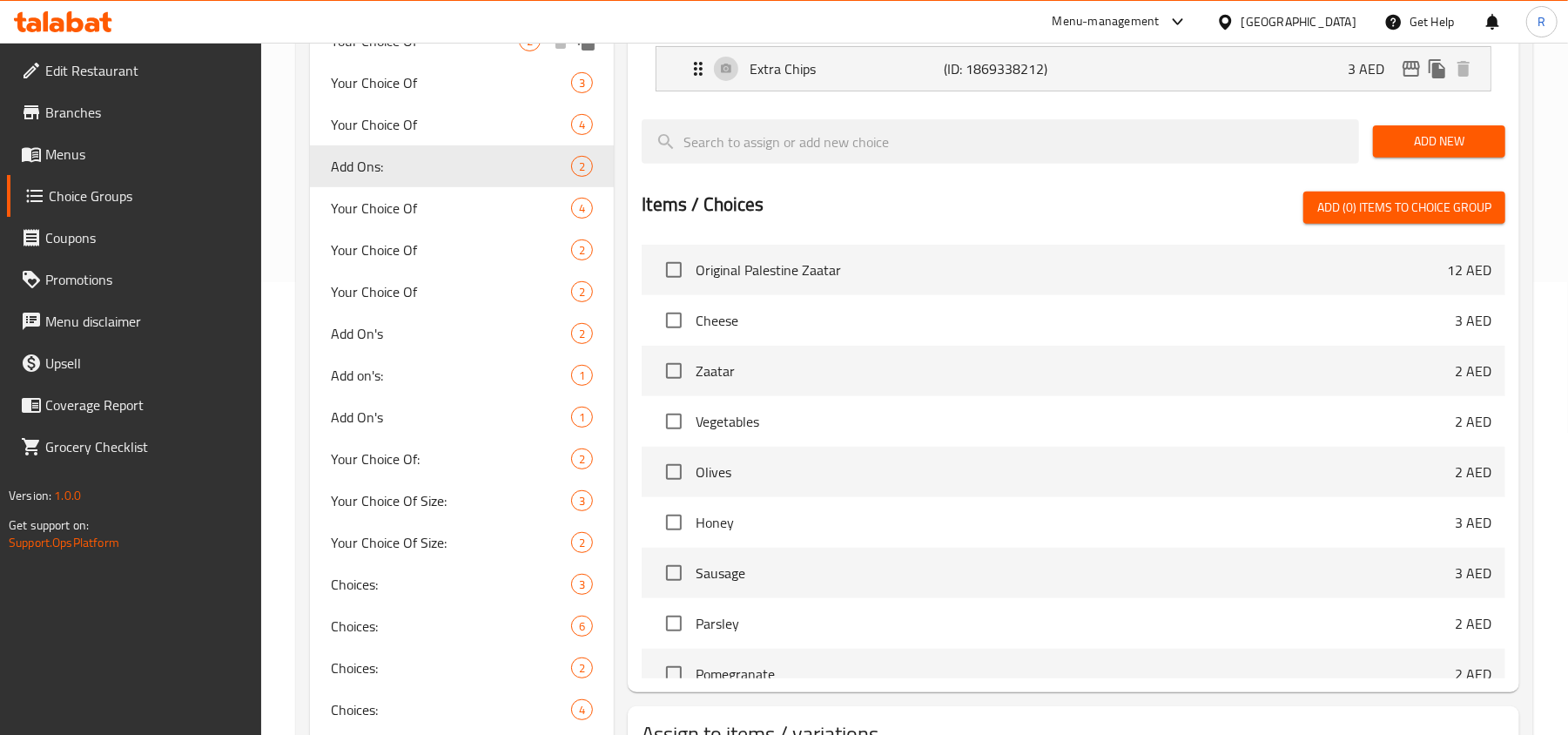
scroll to position [463, 0]
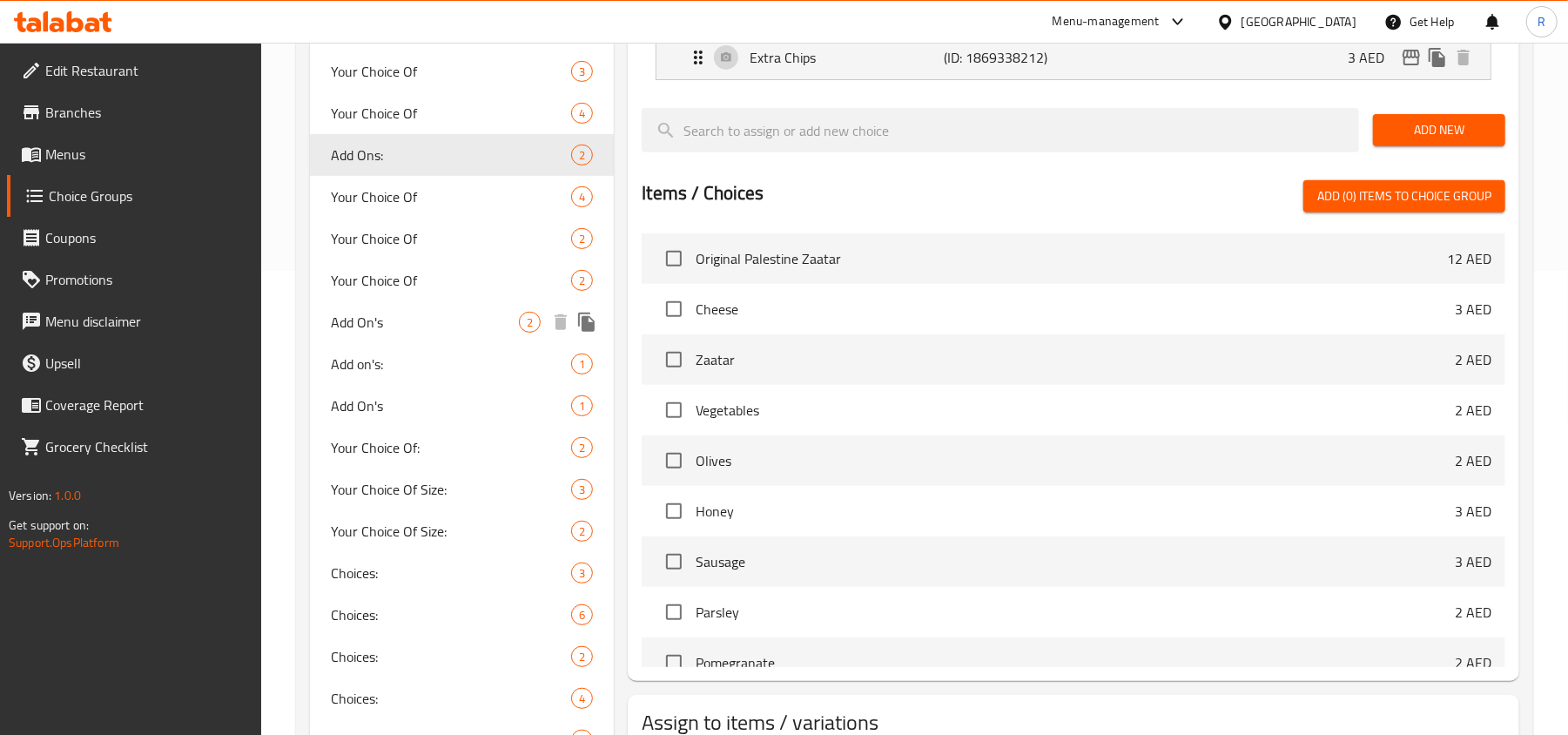
click at [390, 318] on span "Add On's" at bounding box center [425, 322] width 188 height 21
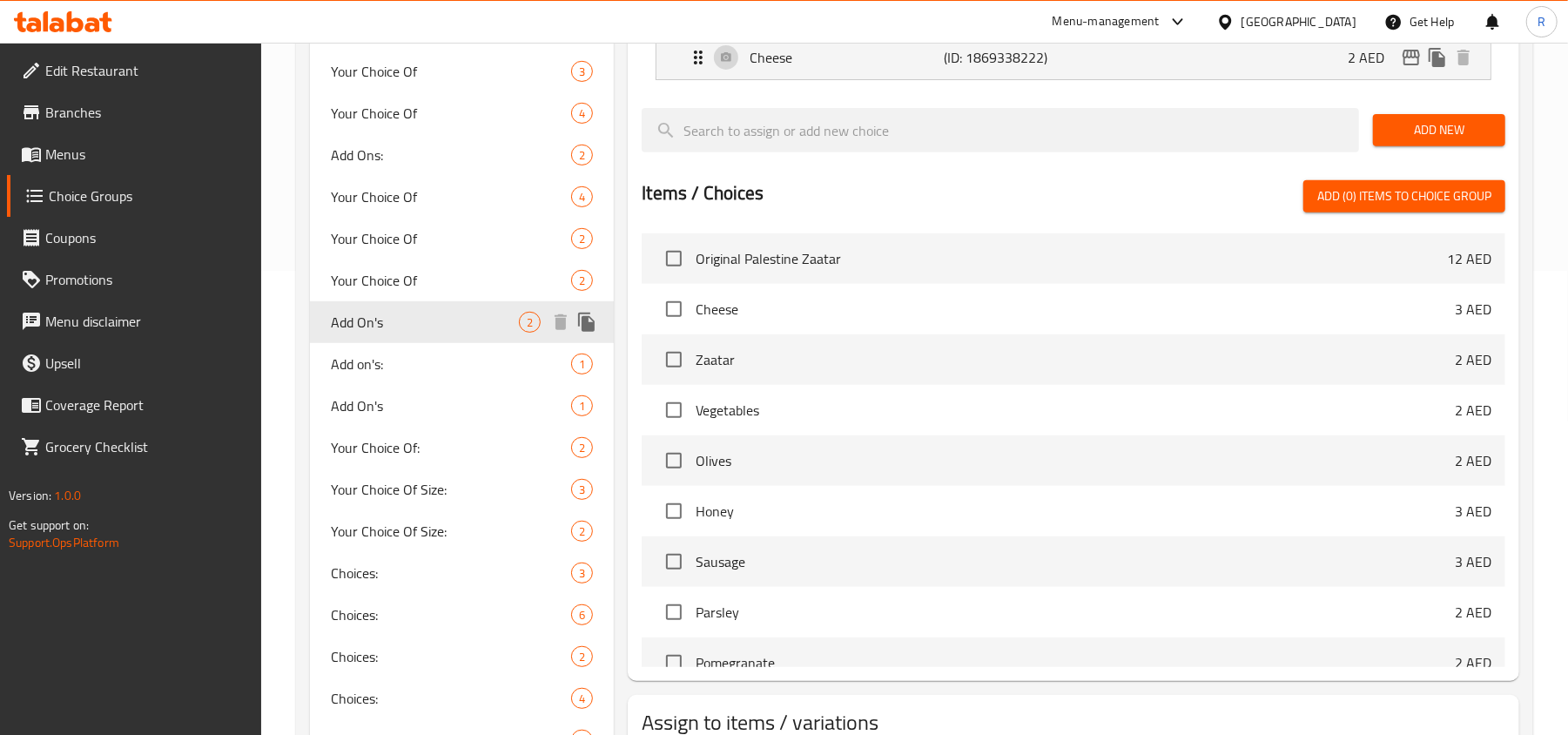
type input "Add On's"
type input "الإضافات"
type input "0"
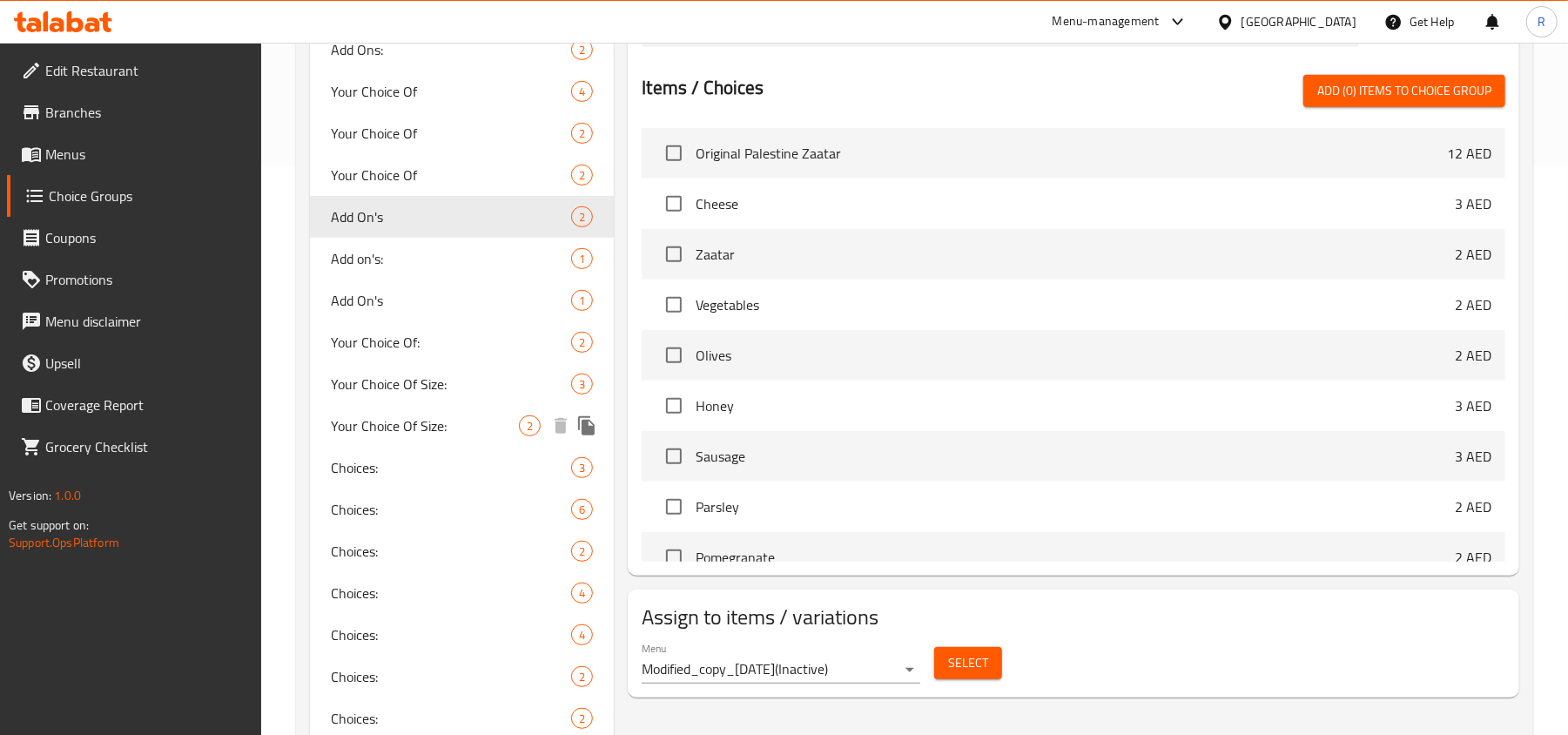
scroll to position [580, 0]
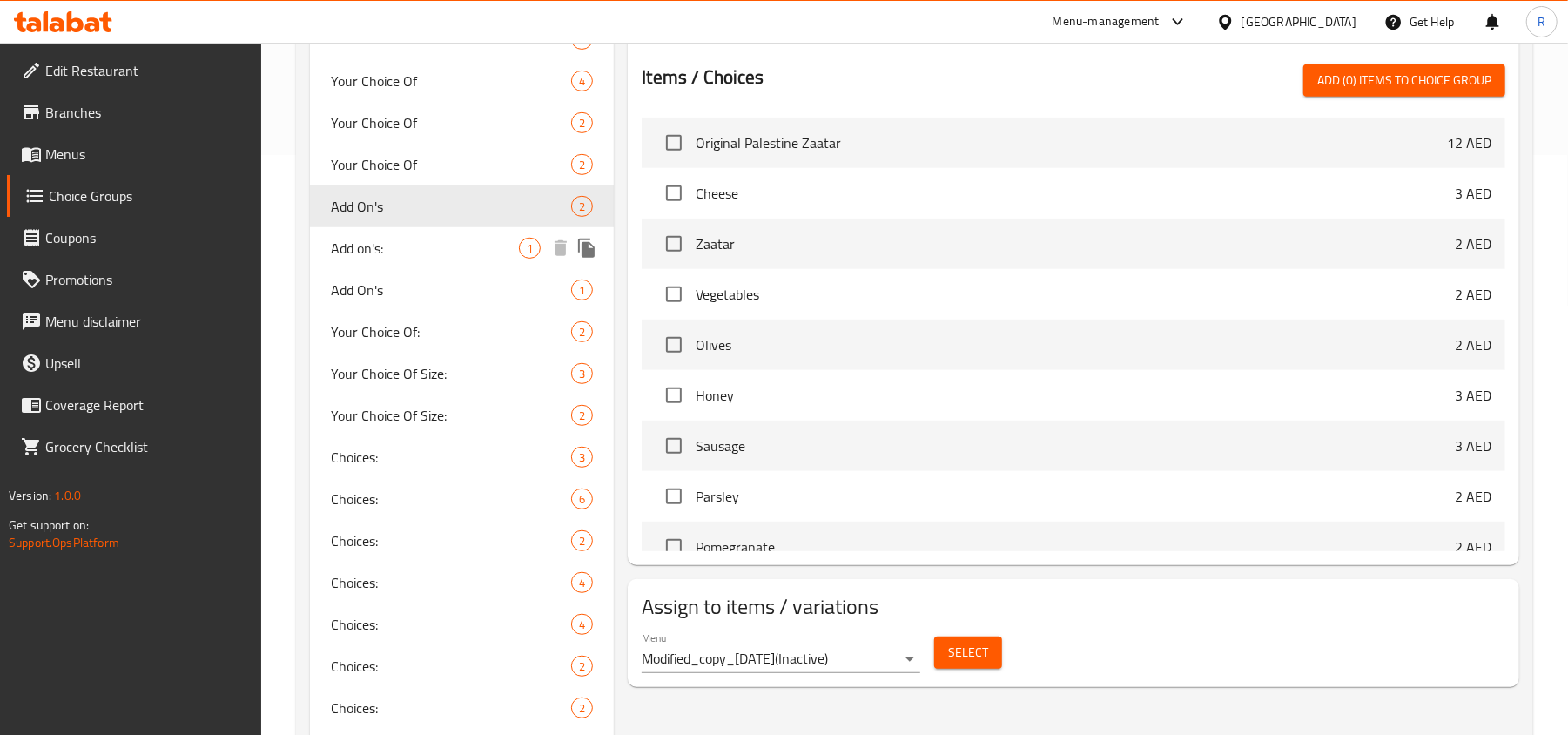
drag, startPoint x: 406, startPoint y: 241, endPoint x: 428, endPoint y: 368, distance: 128.9
click at [406, 240] on span "Add on's:" at bounding box center [425, 248] width 188 height 21
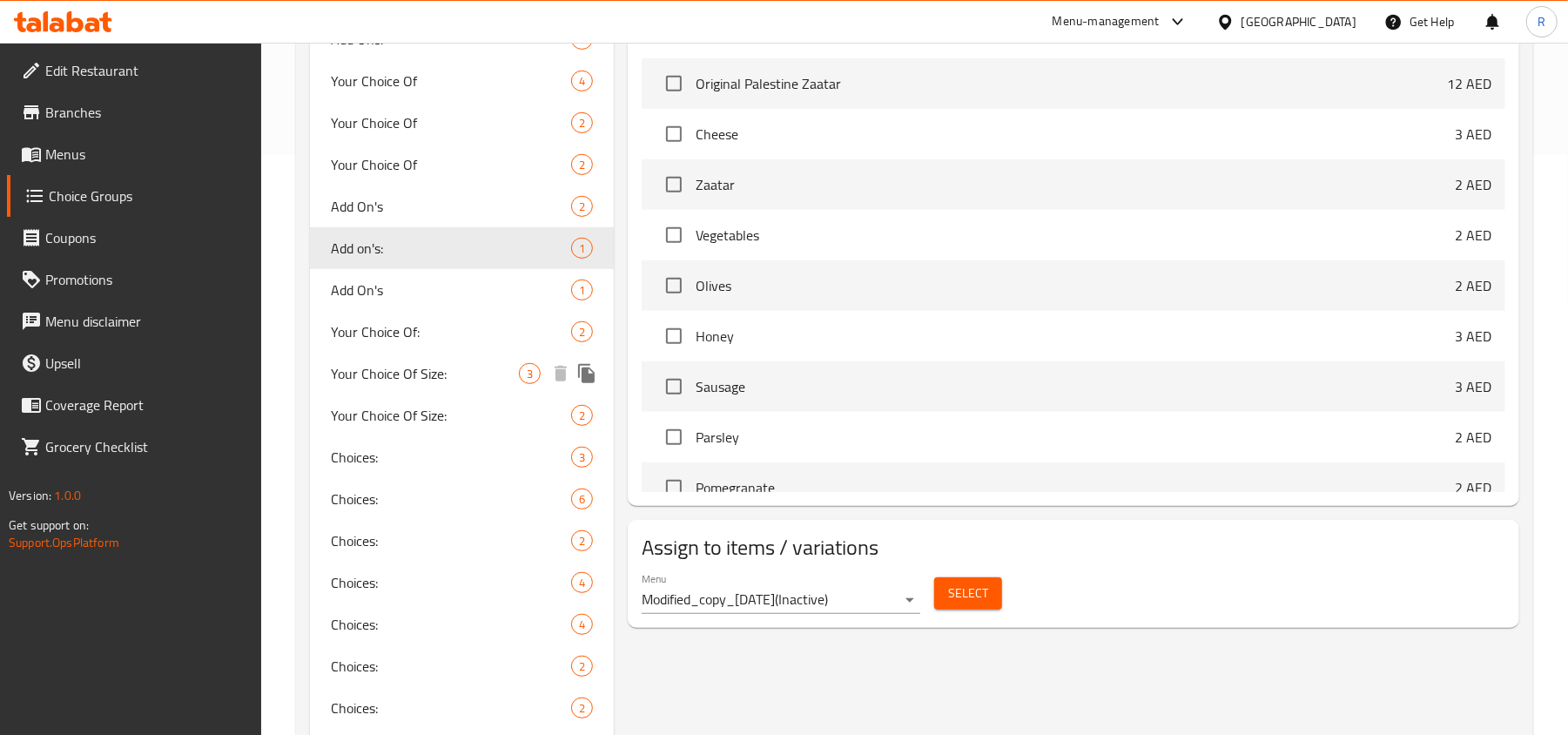
type input "Add on's:"
type input "الإضافات:"
type input "1"
click at [408, 296] on span "Add On's" at bounding box center [425, 290] width 188 height 21
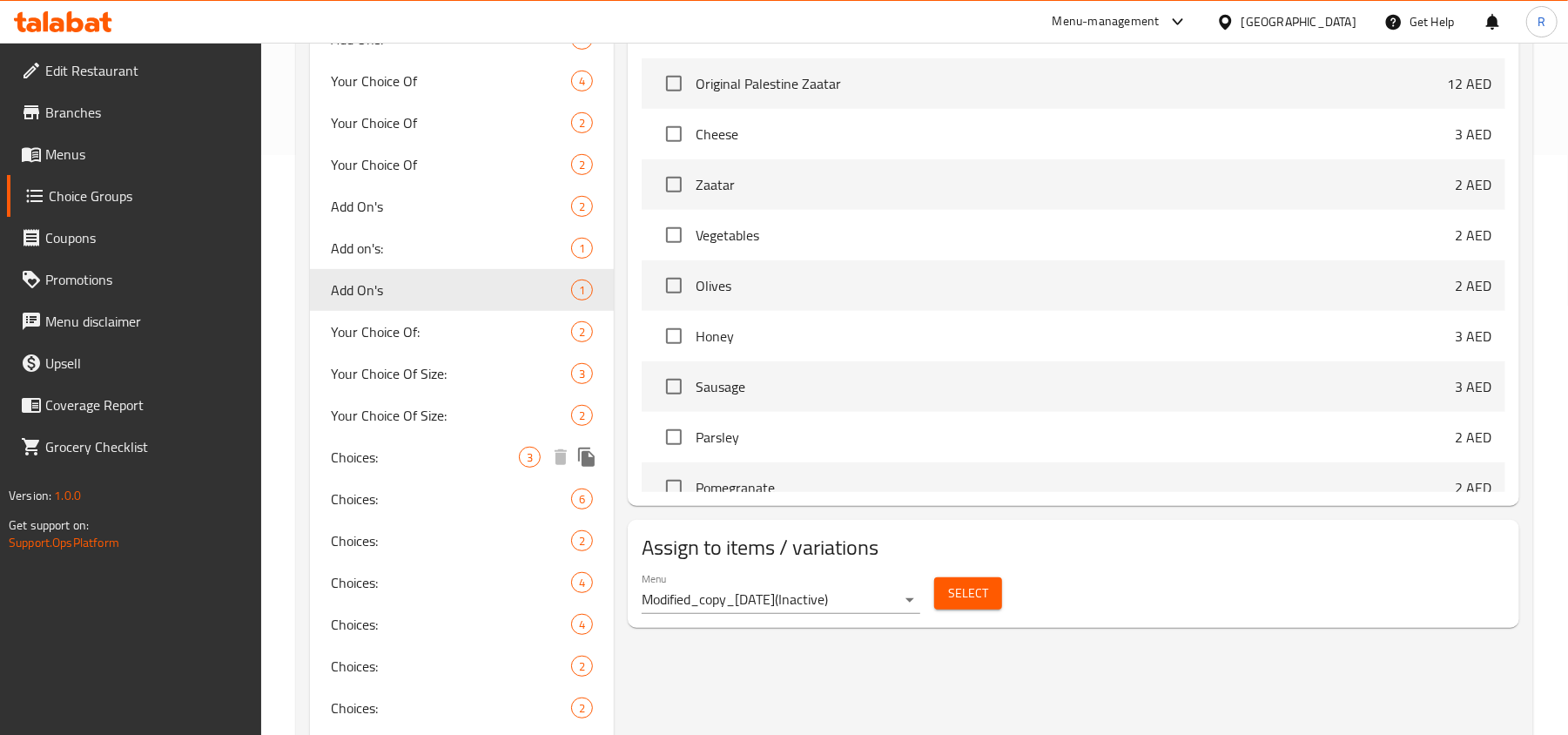
type input "Add On's"
type input "الإضافات"
type input "0"
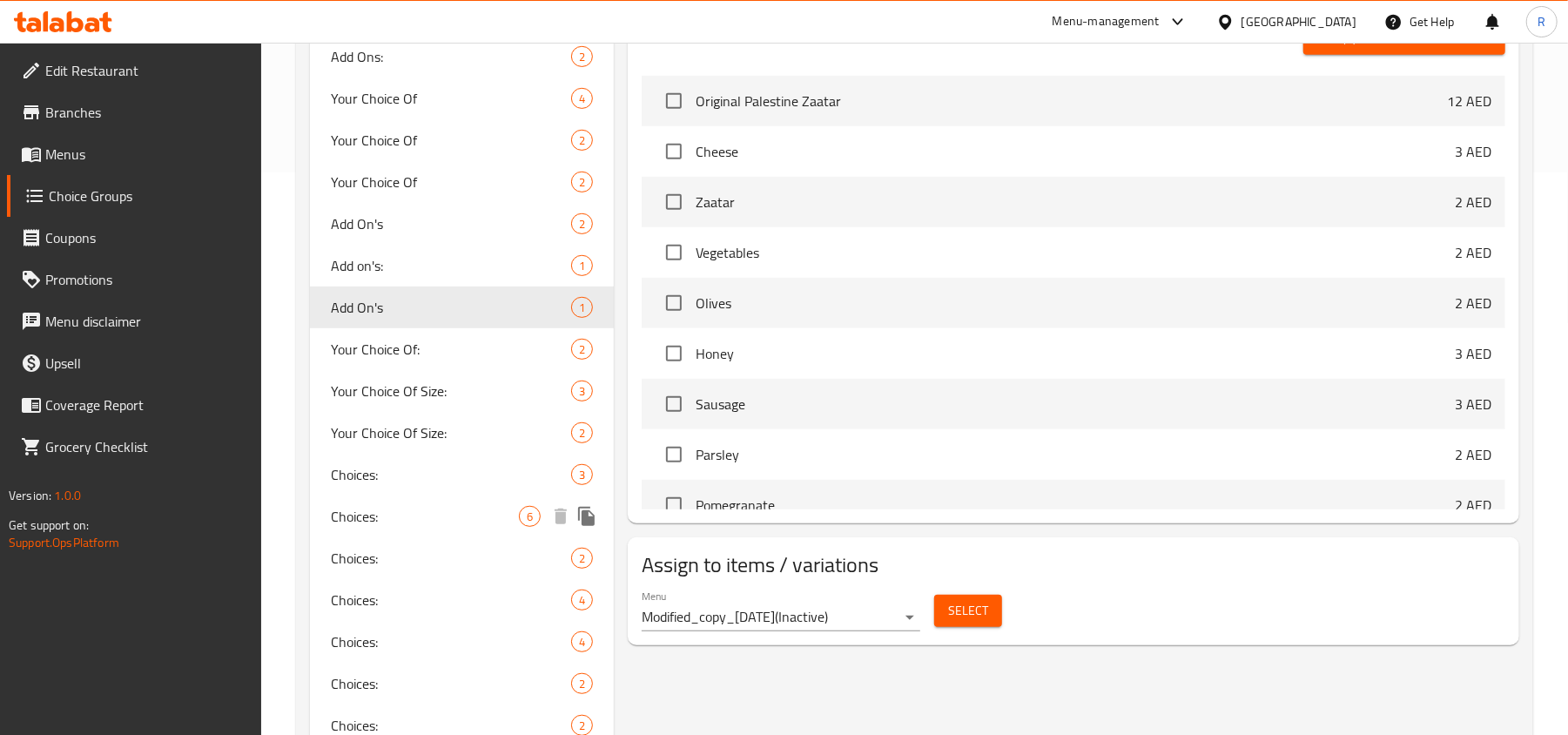
scroll to position [116, 0]
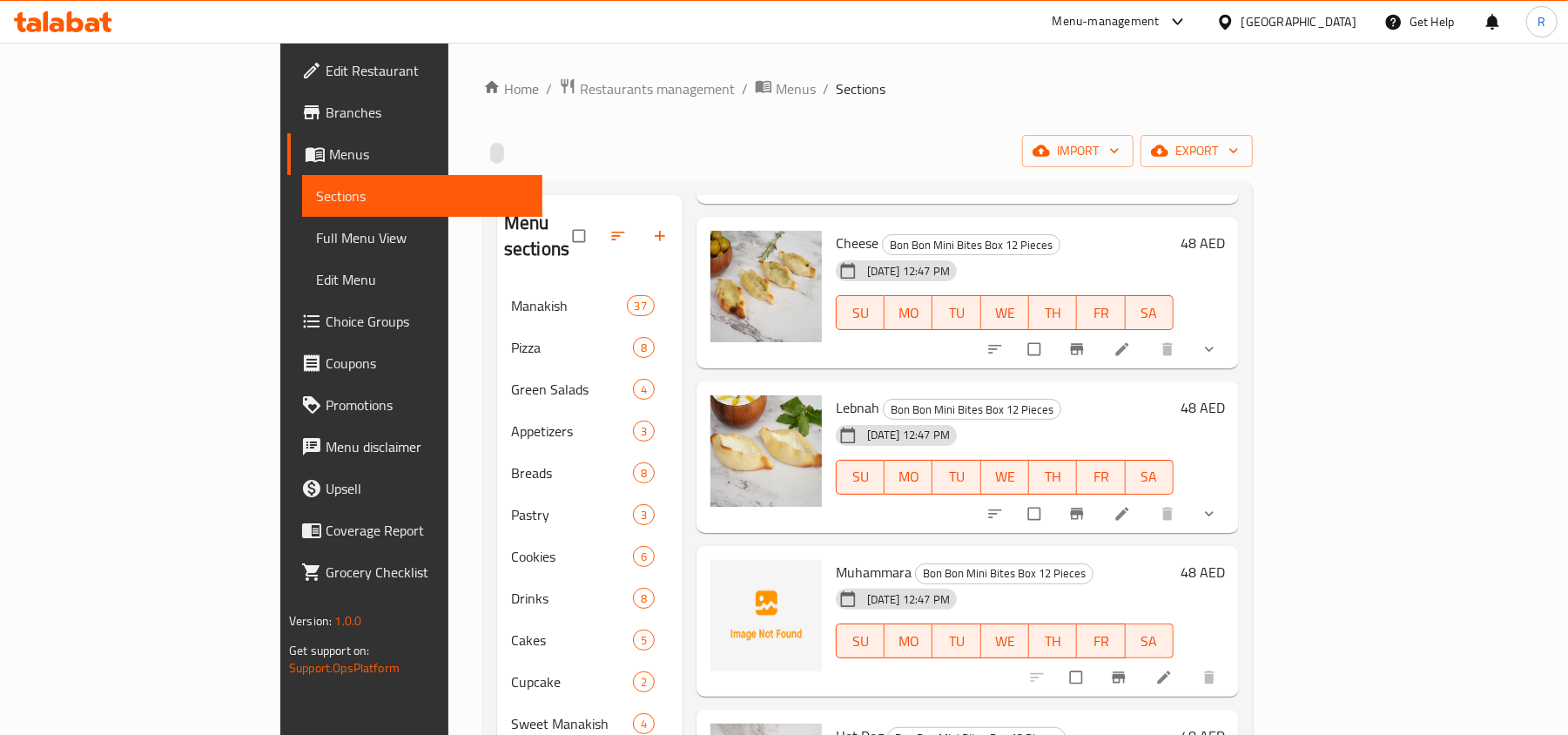
scroll to position [231, 0]
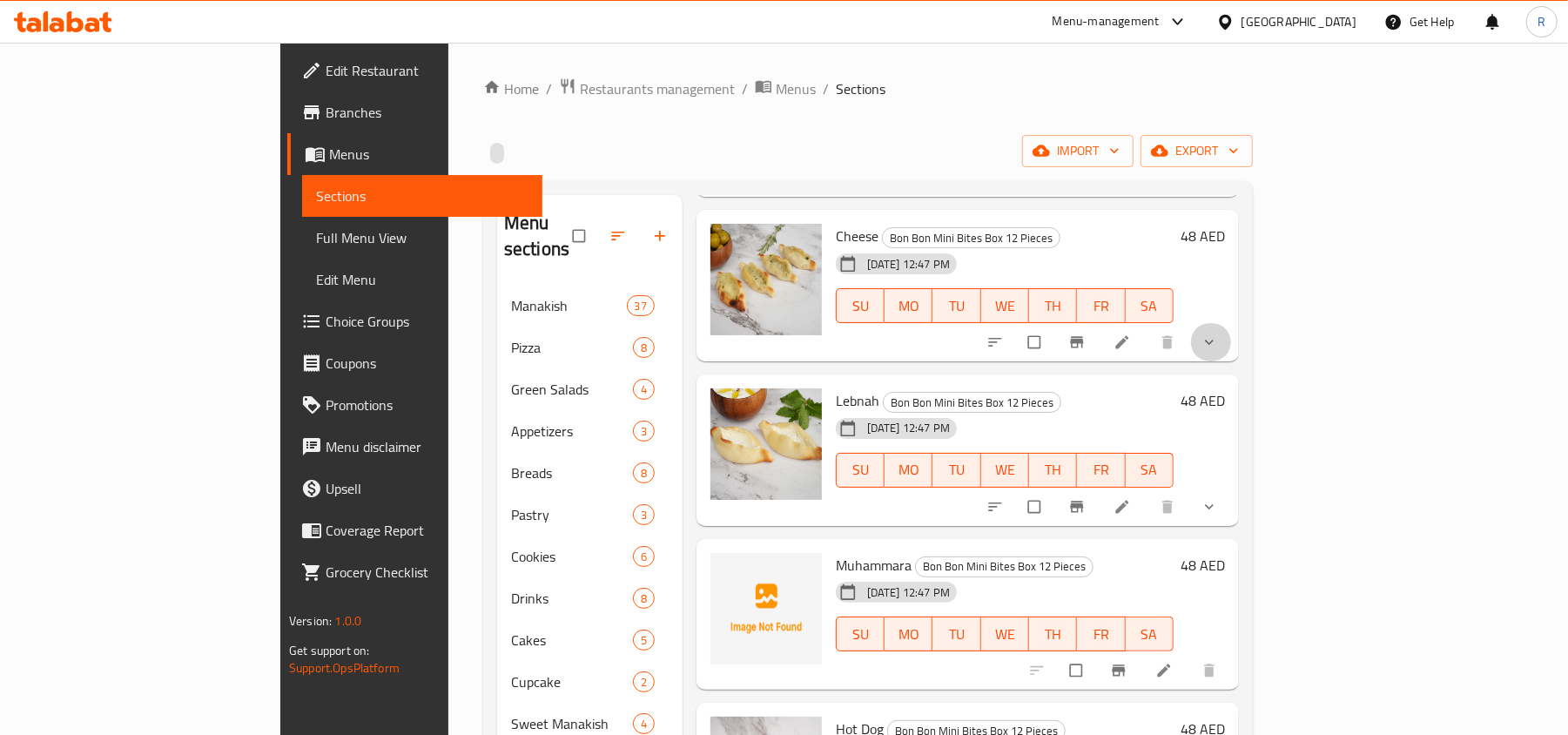
click at [1232, 327] on button "show more" at bounding box center [1211, 342] width 42 height 38
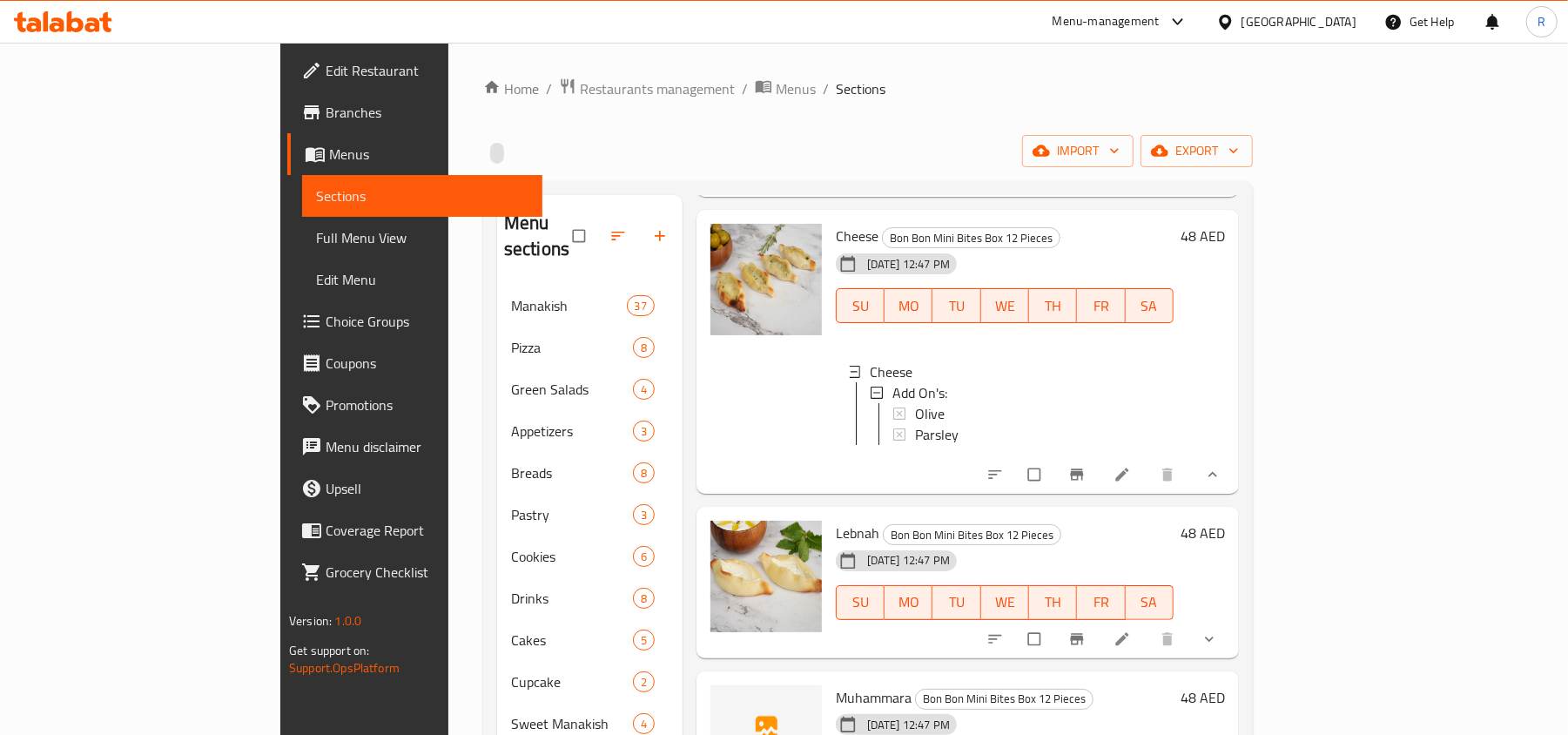
scroll to position [348, 0]
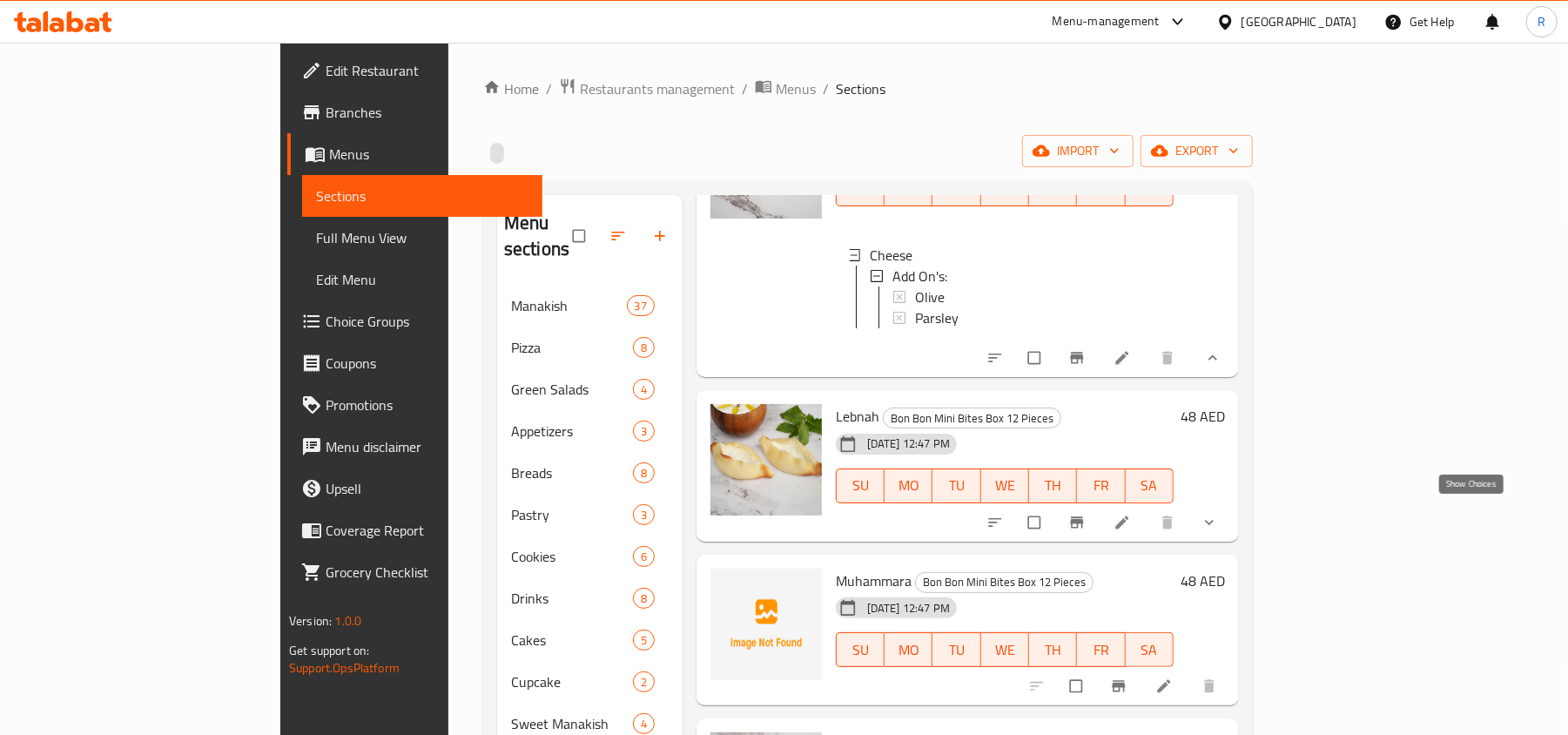
click at [1218, 516] on icon "show more" at bounding box center [1209, 522] width 17 height 17
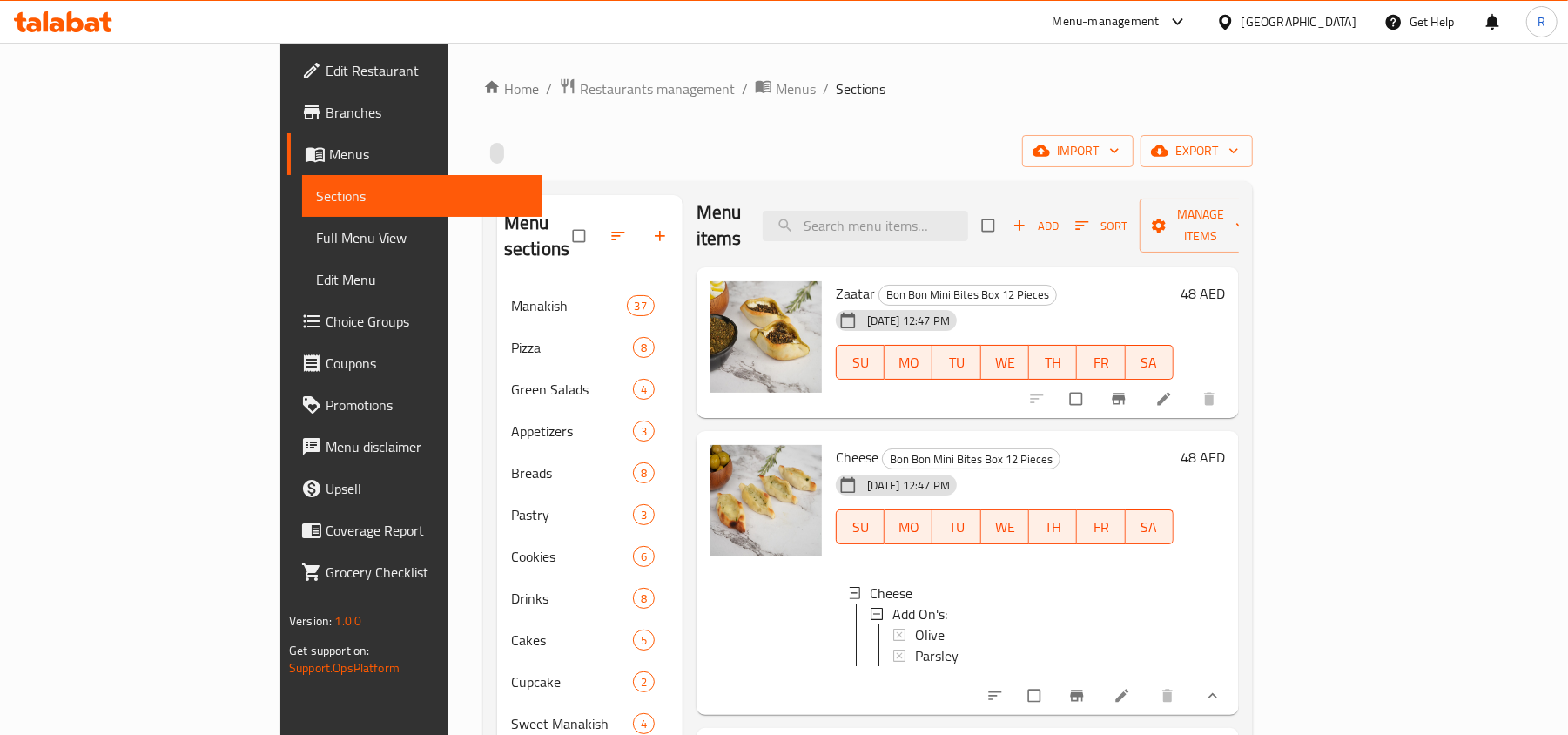
scroll to position [0, 0]
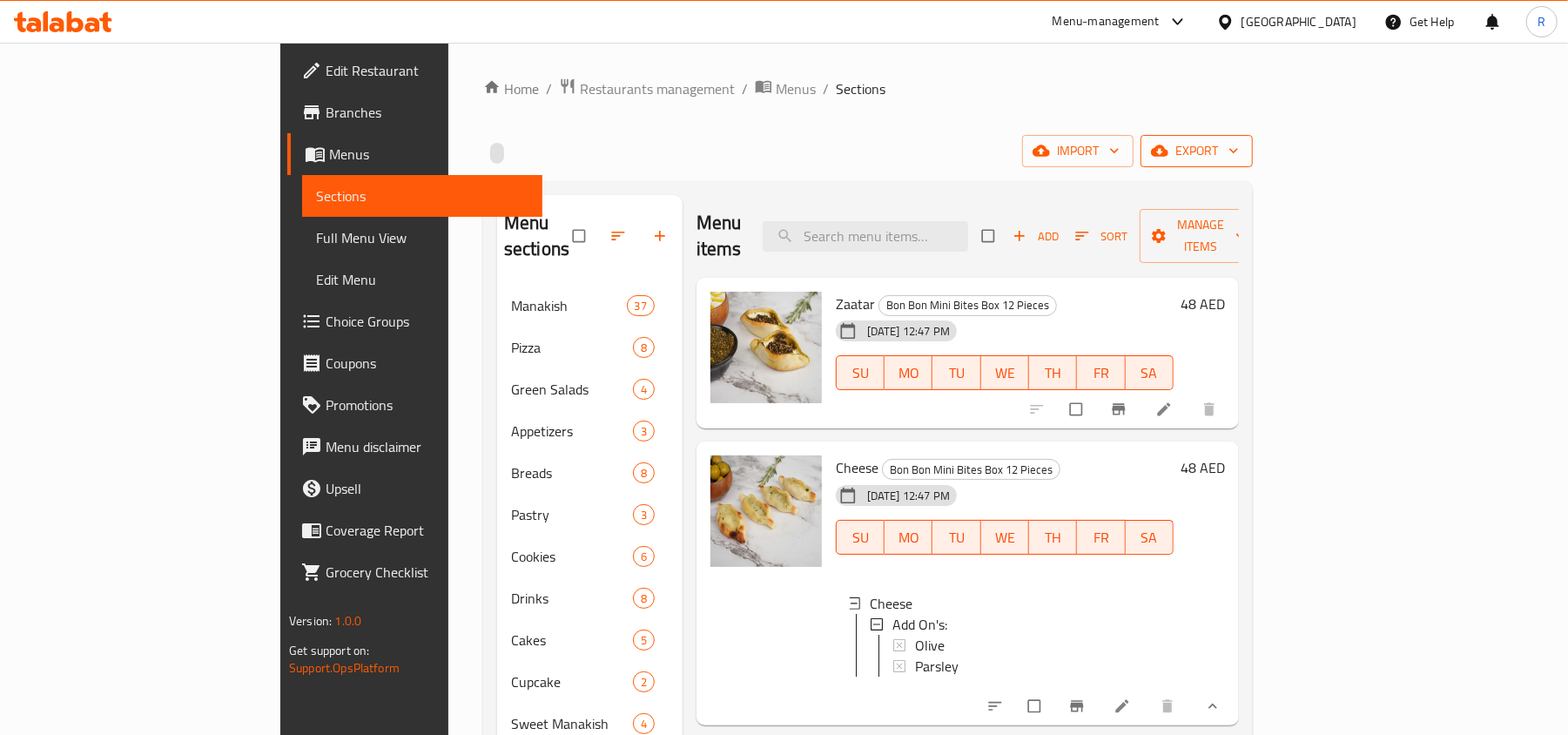
click at [1253, 164] on button "export" at bounding box center [1196, 151] width 112 height 32
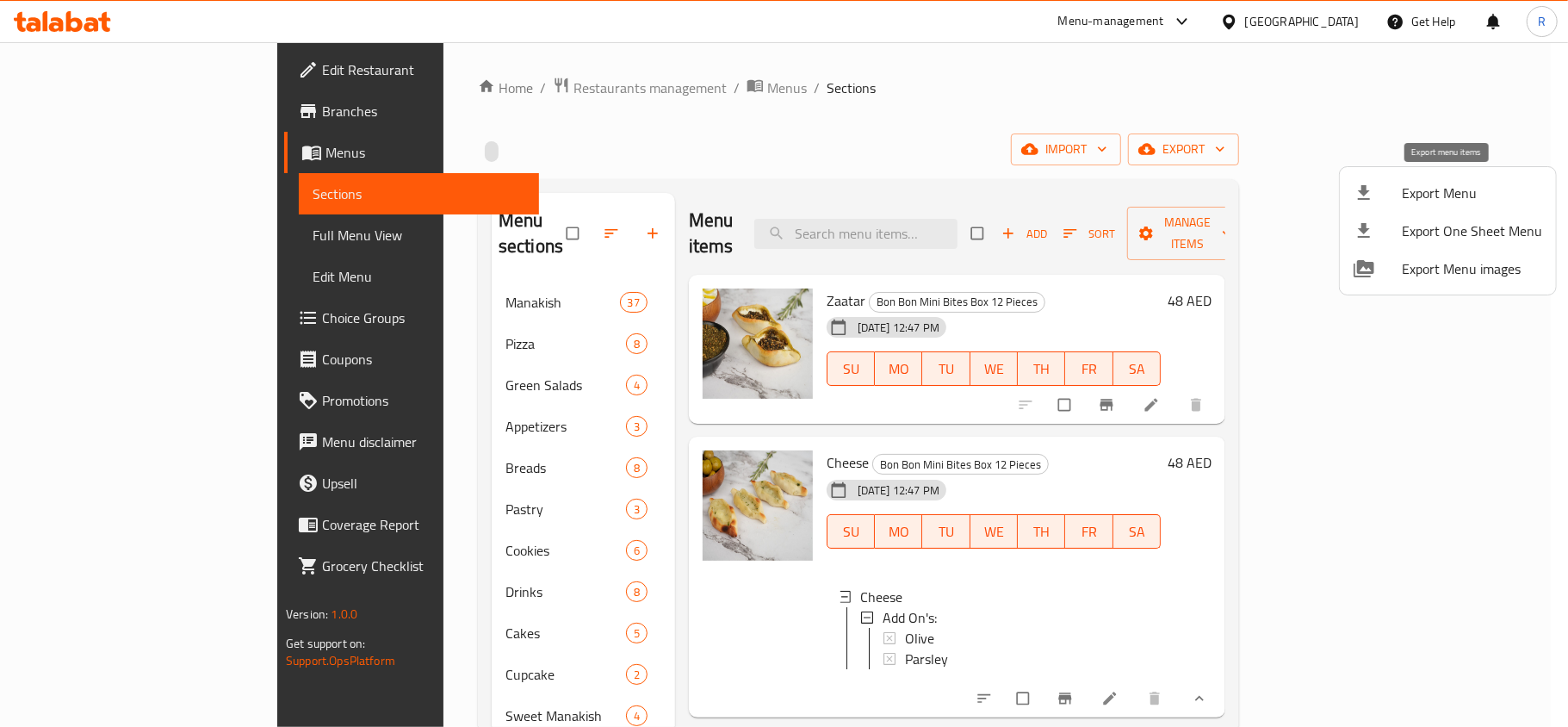
click at [1400, 194] on div at bounding box center [1377, 193] width 48 height 21
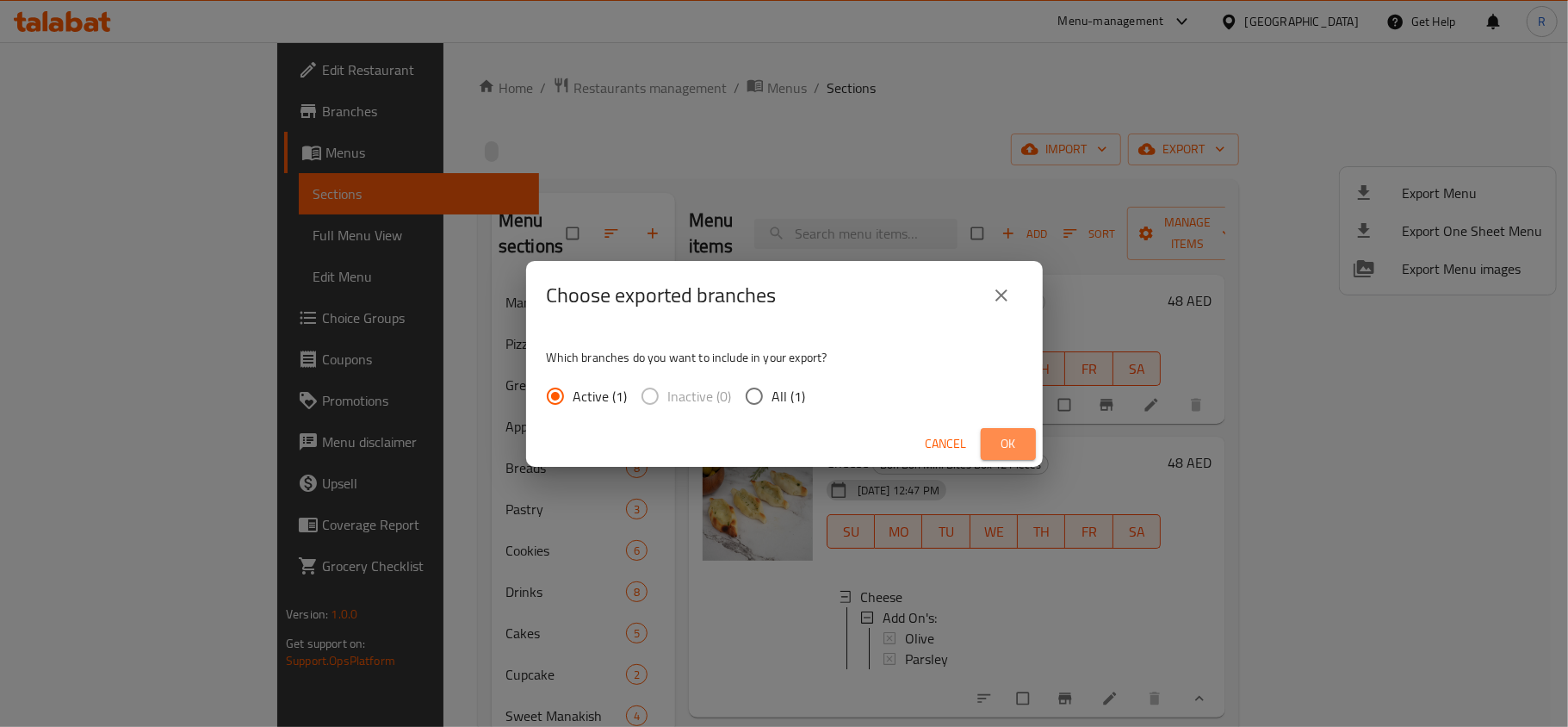
click at [1000, 435] on span "Ok" at bounding box center [1008, 444] width 27 height 22
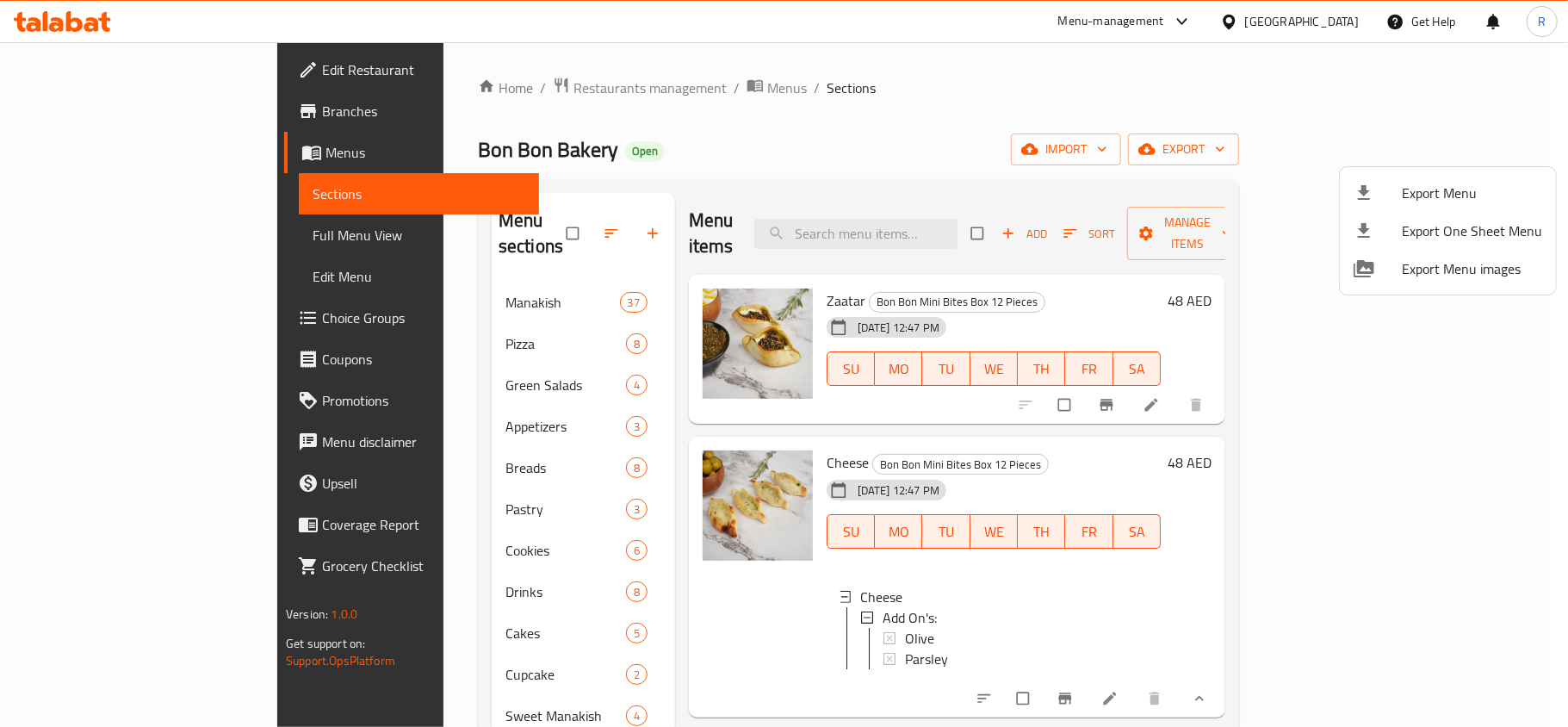
click at [1467, 497] on div at bounding box center [784, 364] width 1568 height 727
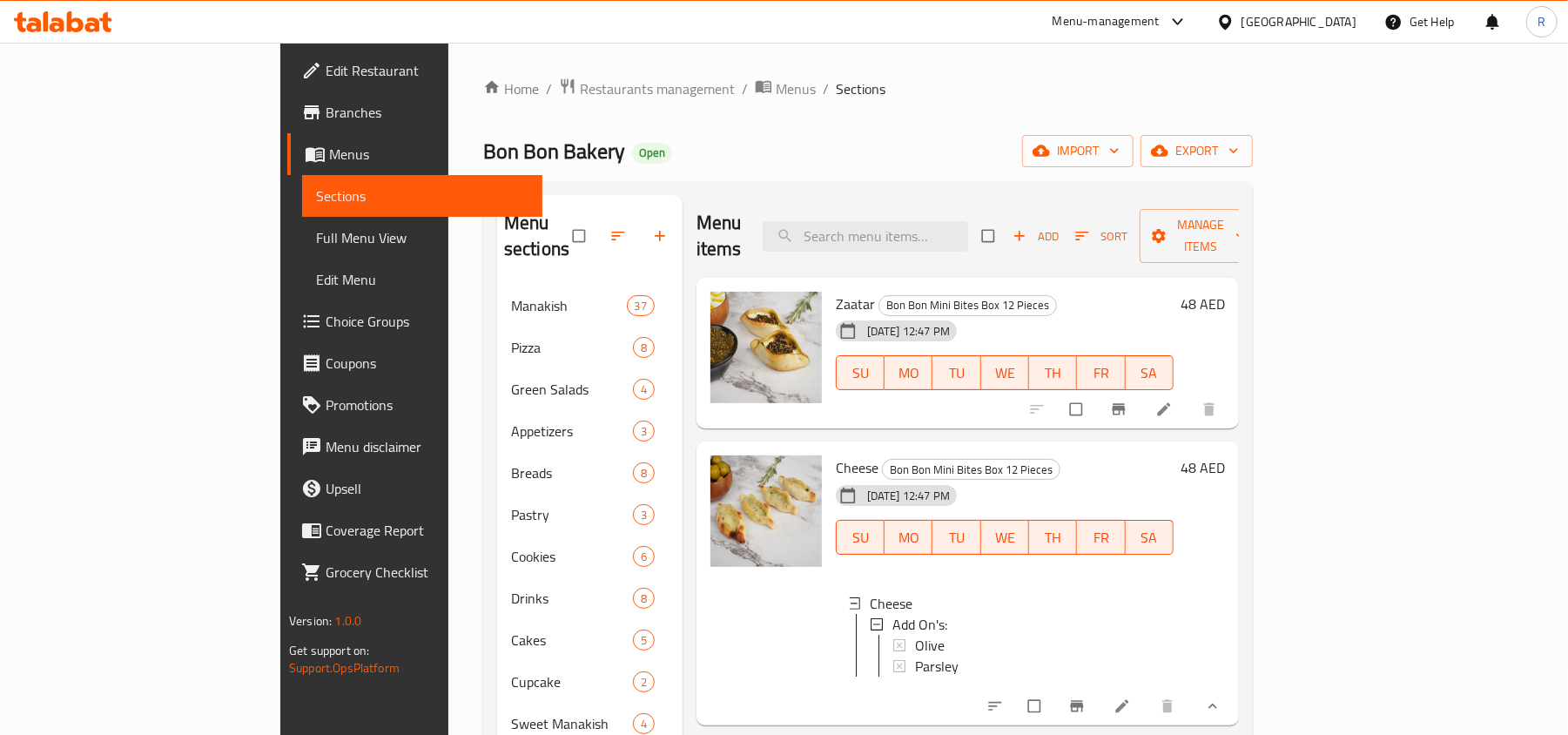
click at [1128, 700] on icon at bounding box center [1122, 707] width 13 height 13
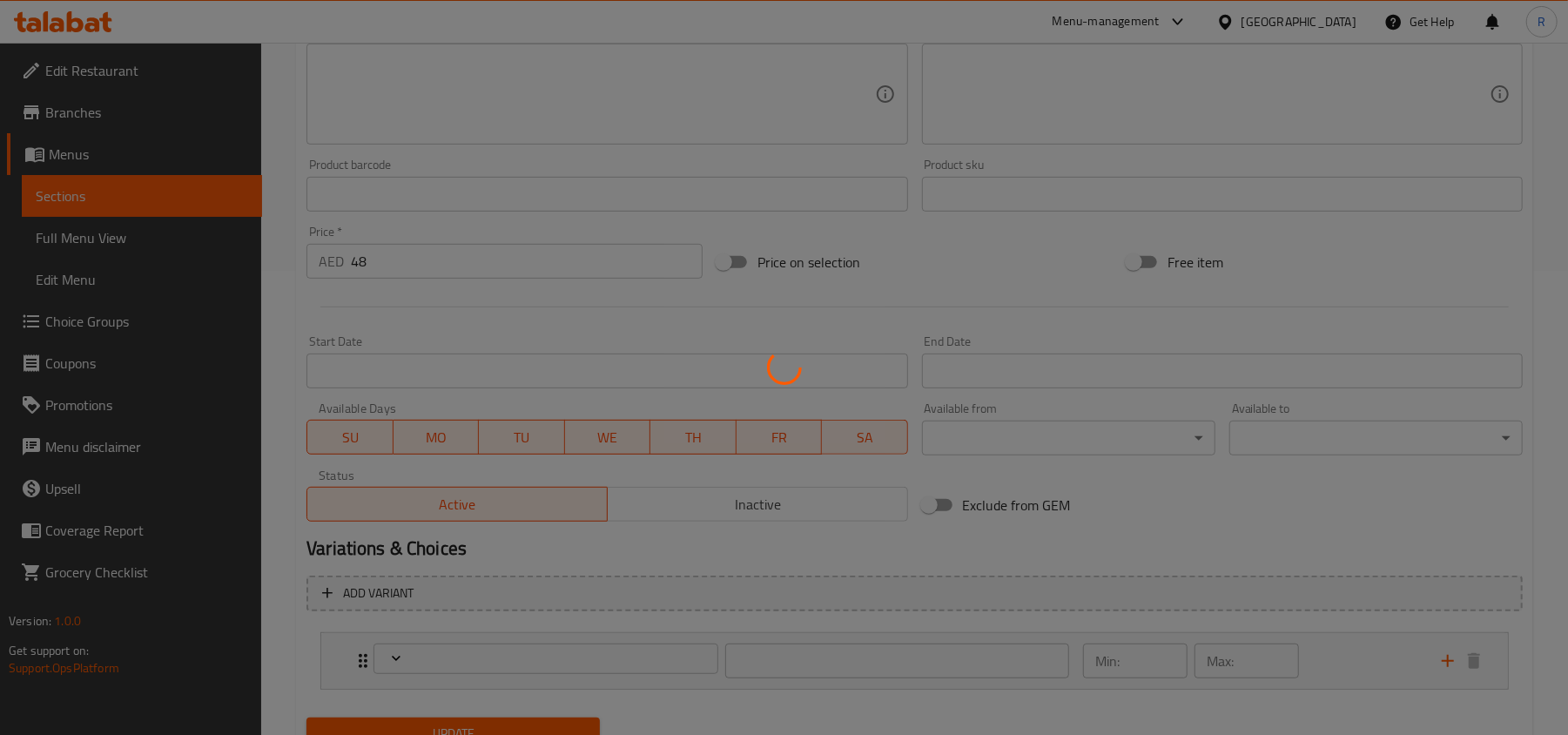
scroll to position [538, 0]
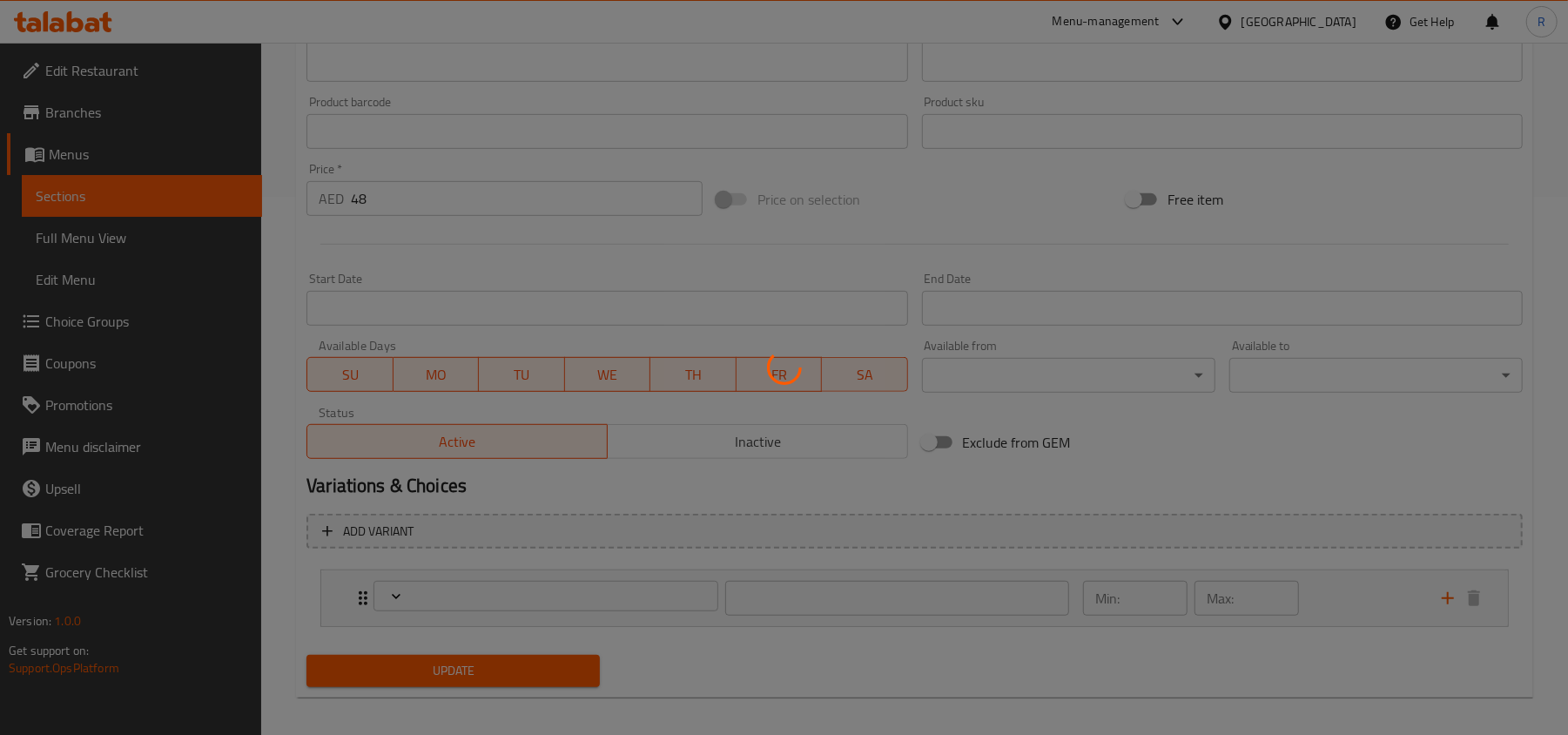
click at [1332, 583] on div at bounding box center [784, 368] width 1568 height 735
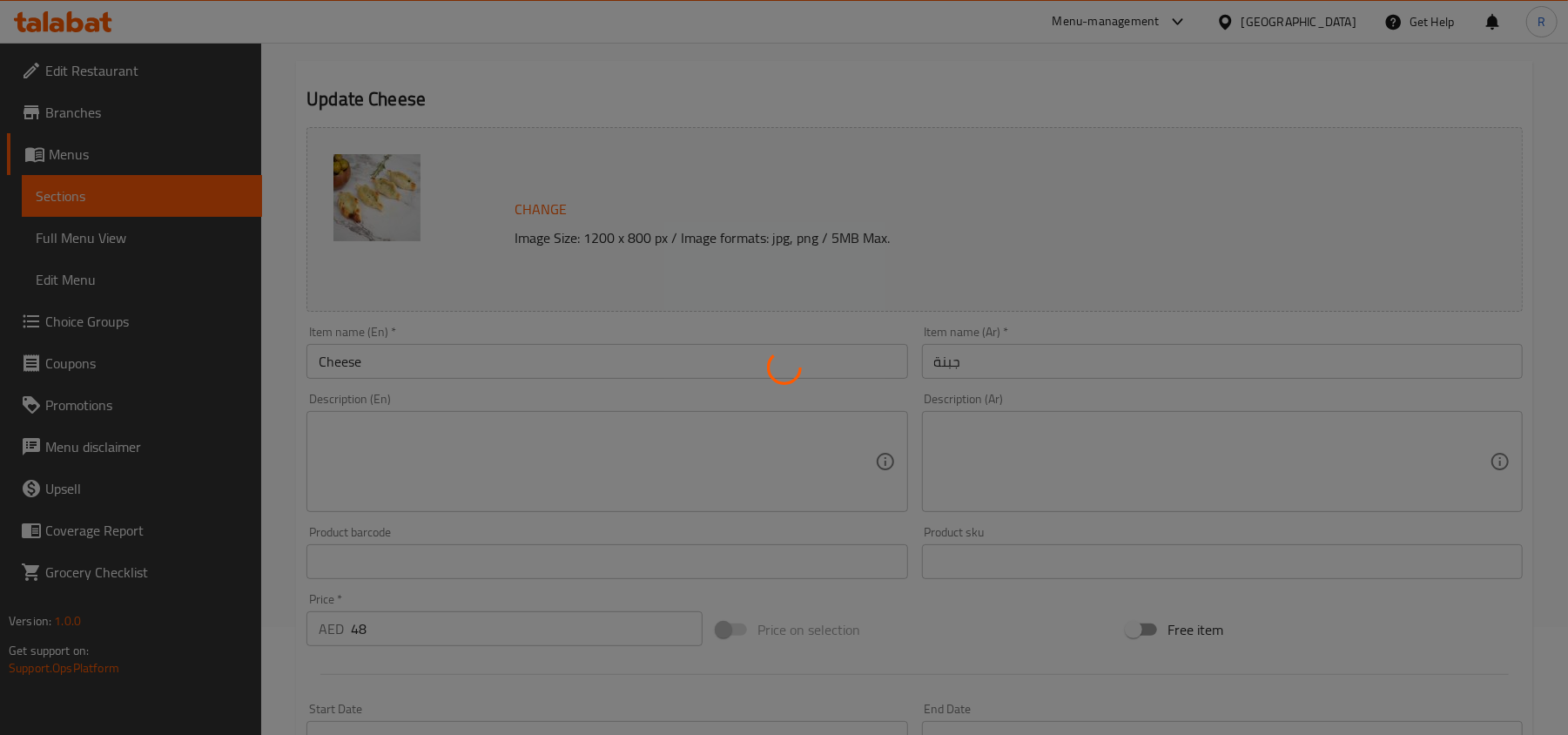
scroll to position [85, 0]
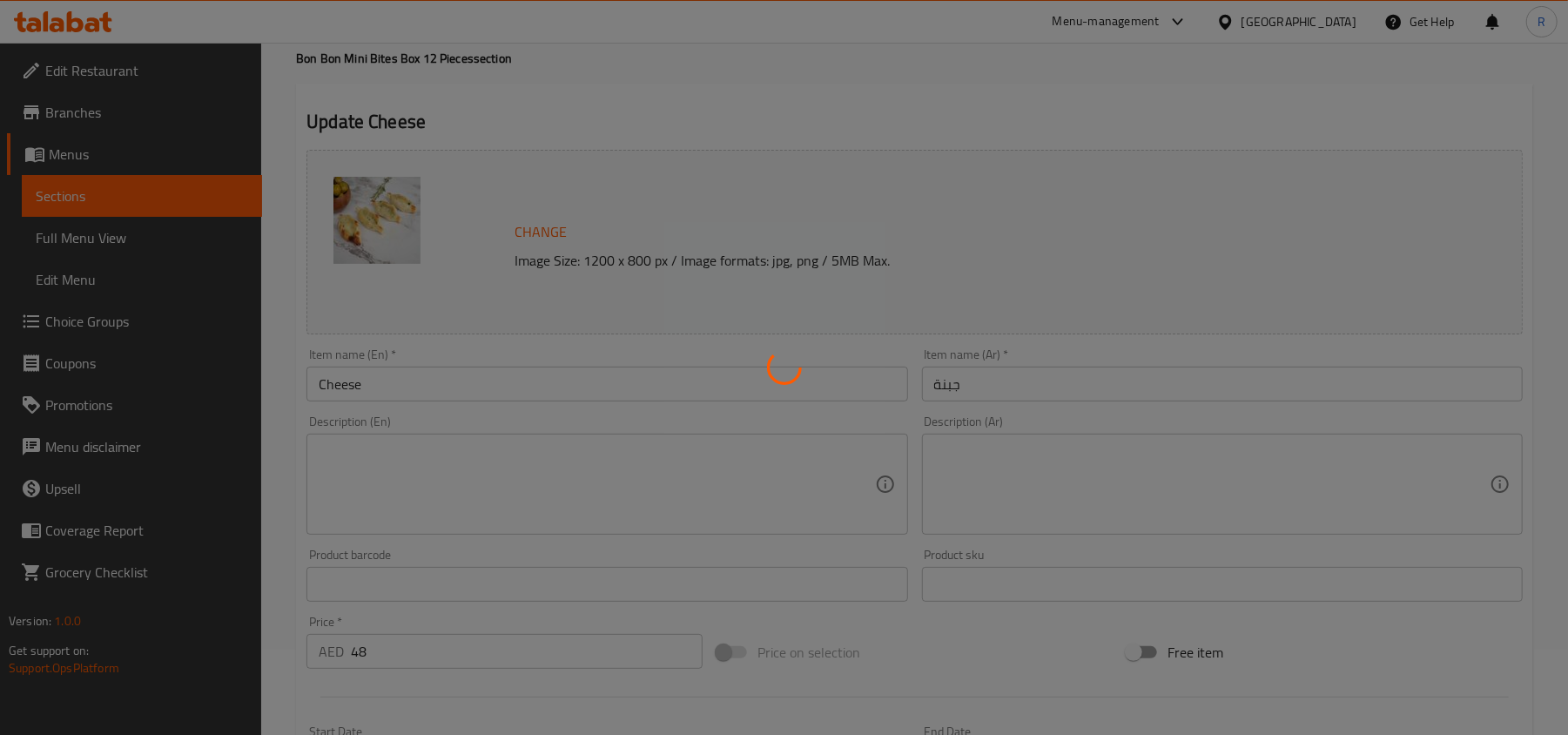
type input "إضافات"
type input "0"
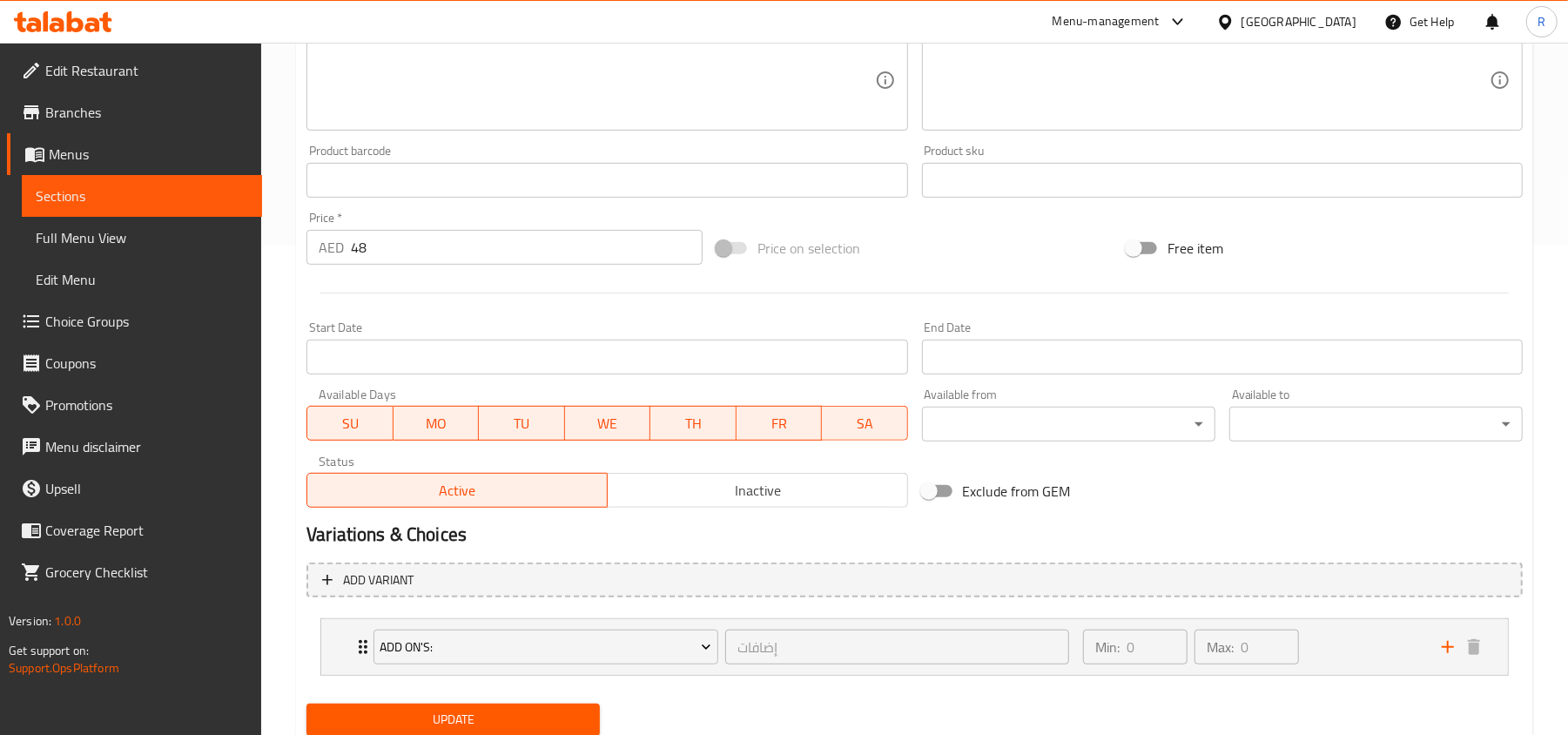
scroll to position [550, 0]
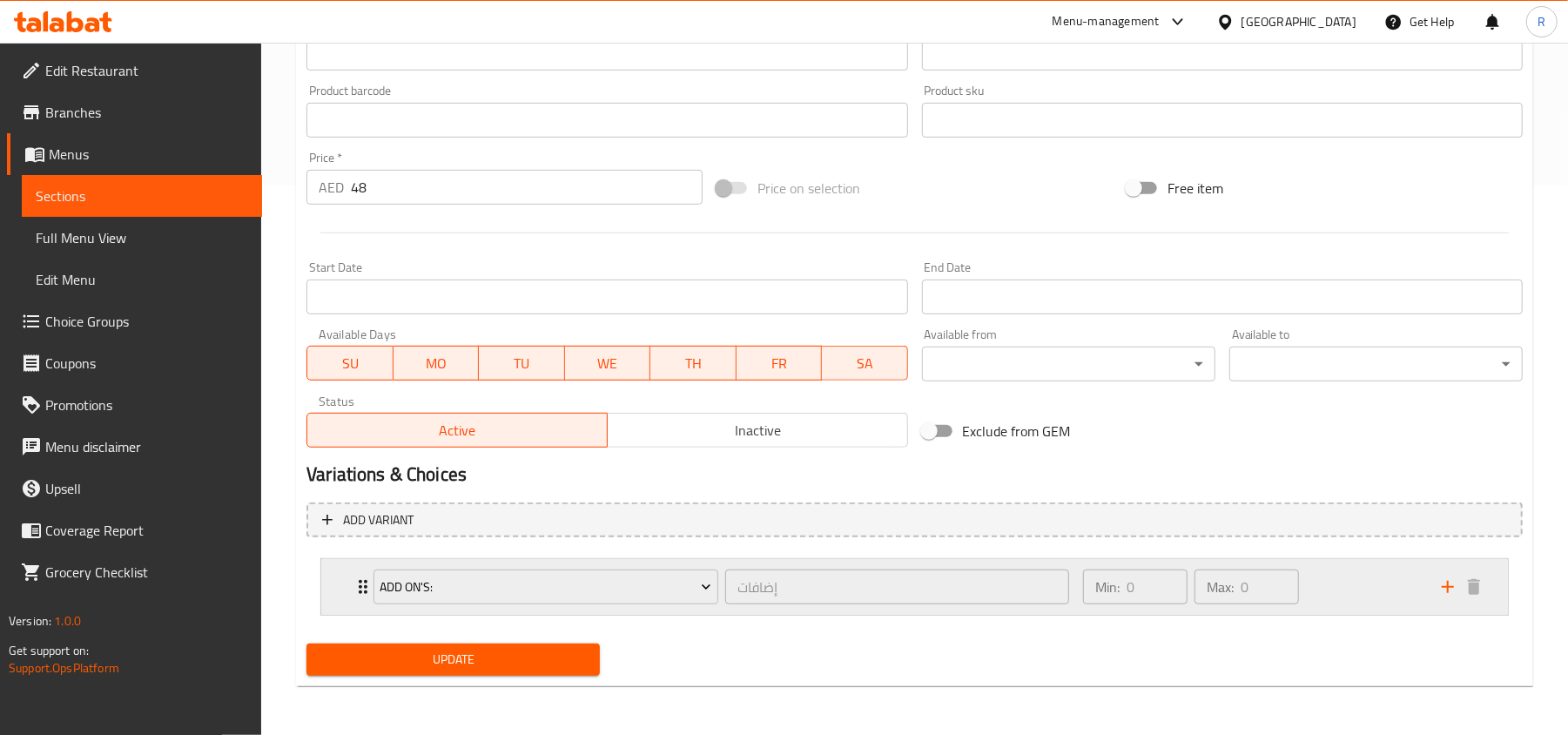
click at [1323, 593] on div "Min: 0 ​ Max: 0 ​" at bounding box center [1252, 586] width 358 height 56
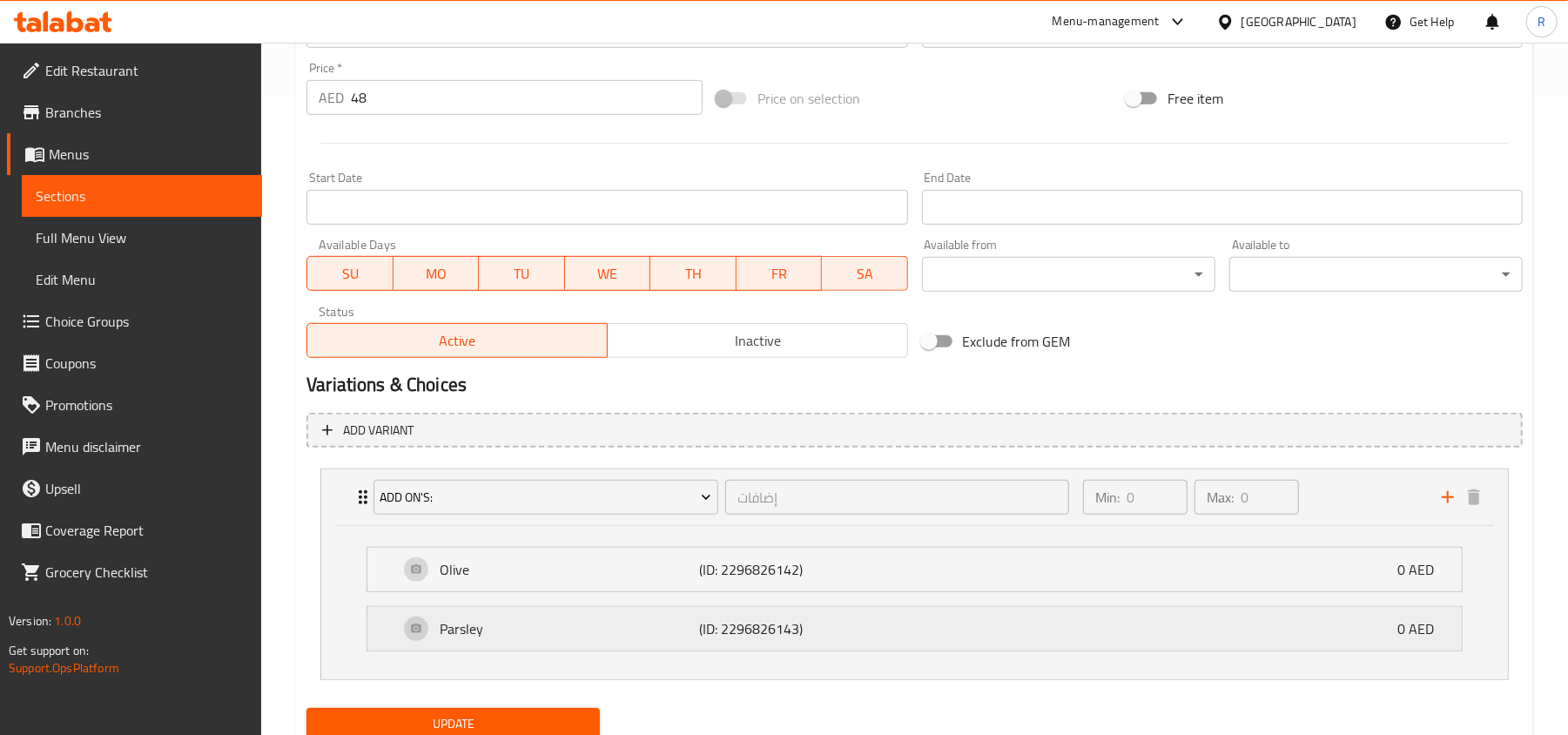
scroll to position [705, 0]
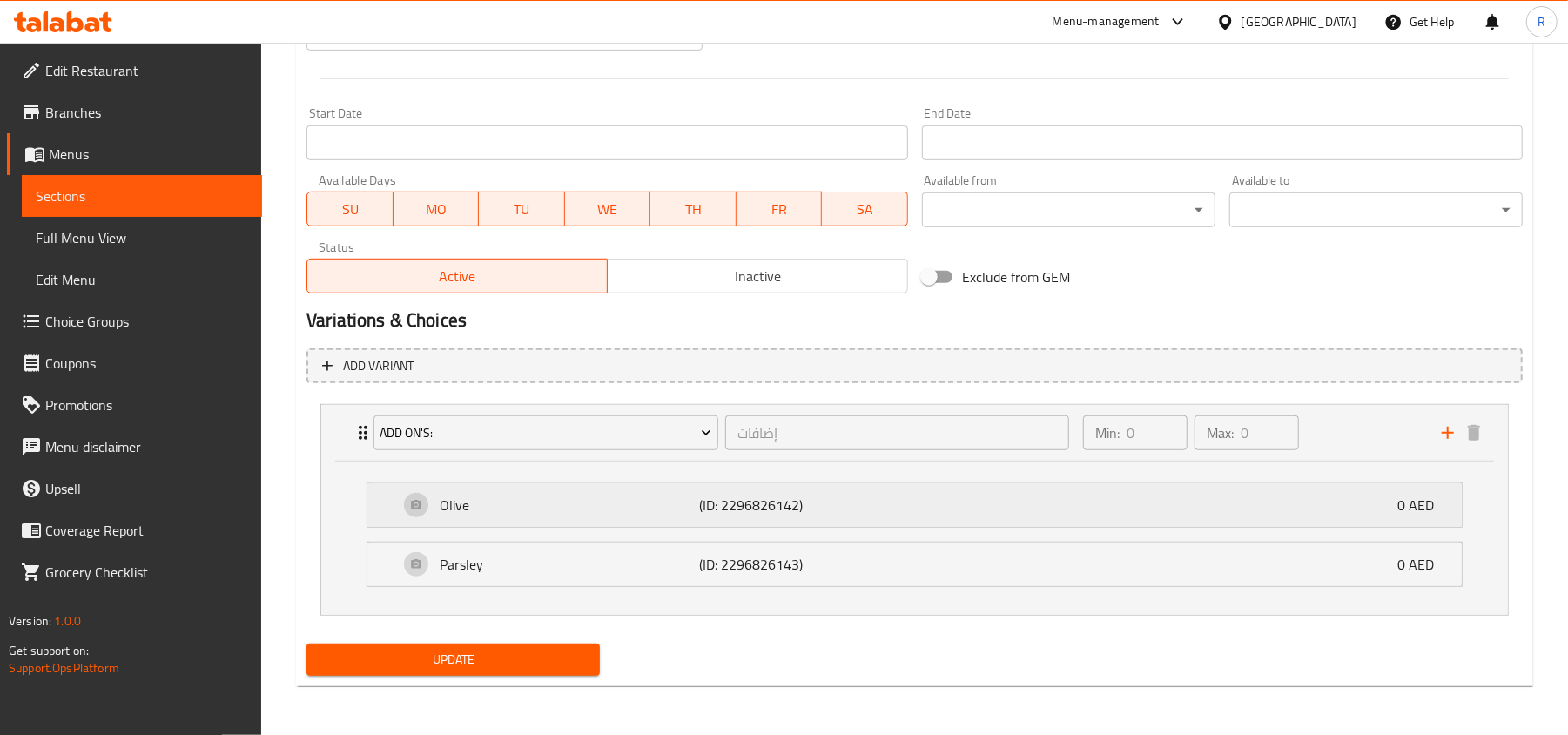
click at [818, 510] on p "(ID: 2296826142)" at bounding box center [785, 505] width 173 height 21
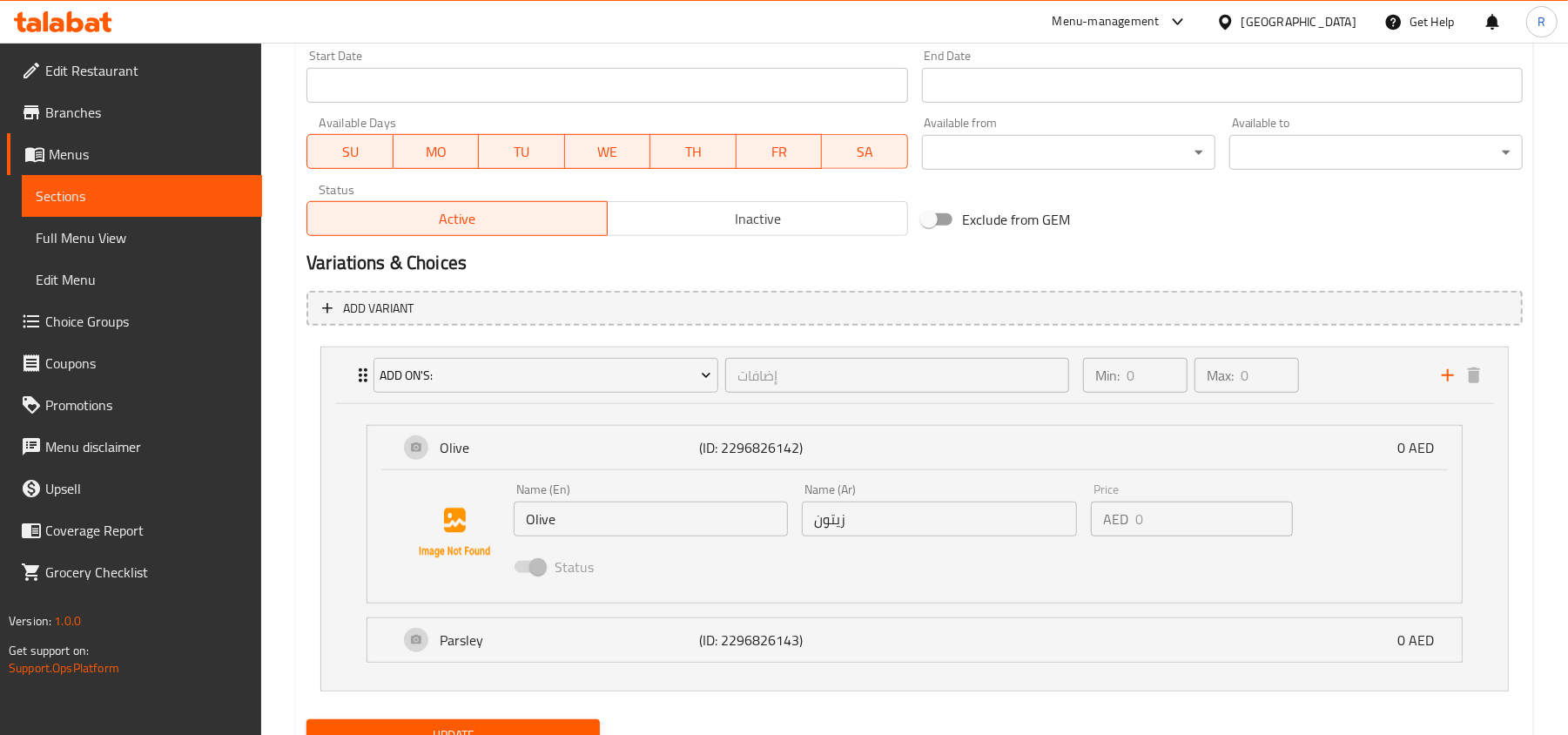
scroll to position [839, 0]
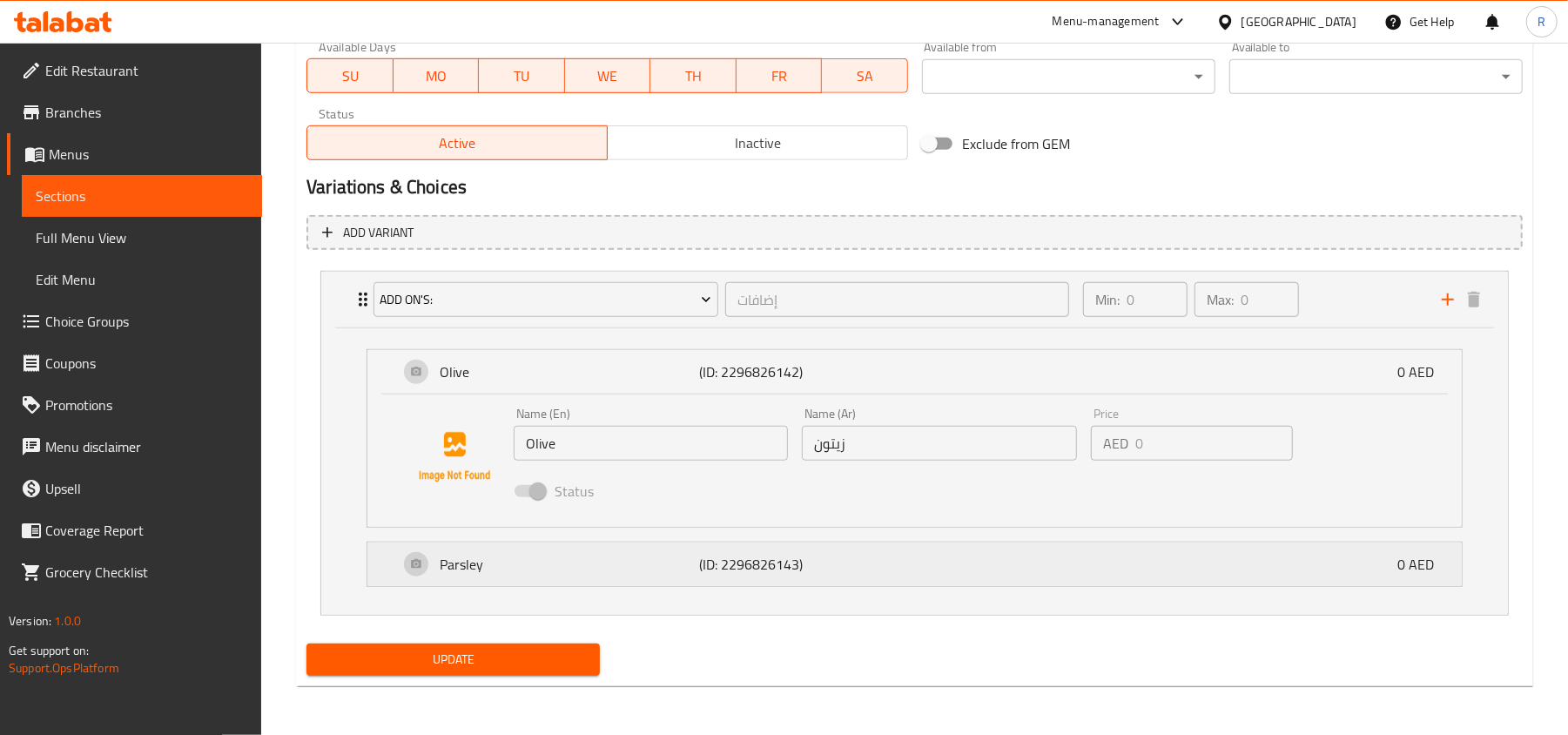
click at [847, 564] on p "(ID: 2296826143)" at bounding box center [785, 564] width 173 height 21
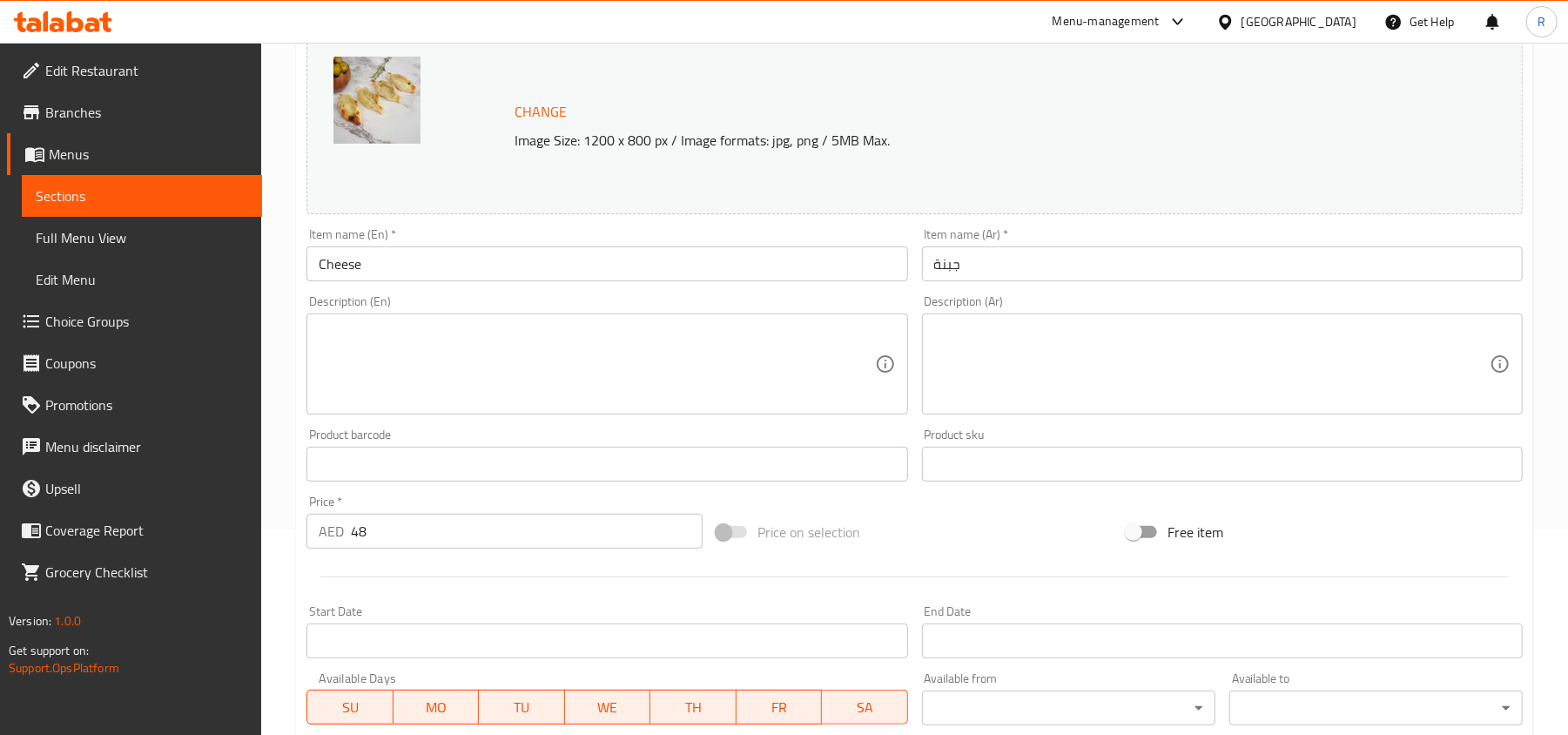
scroll to position [0, 0]
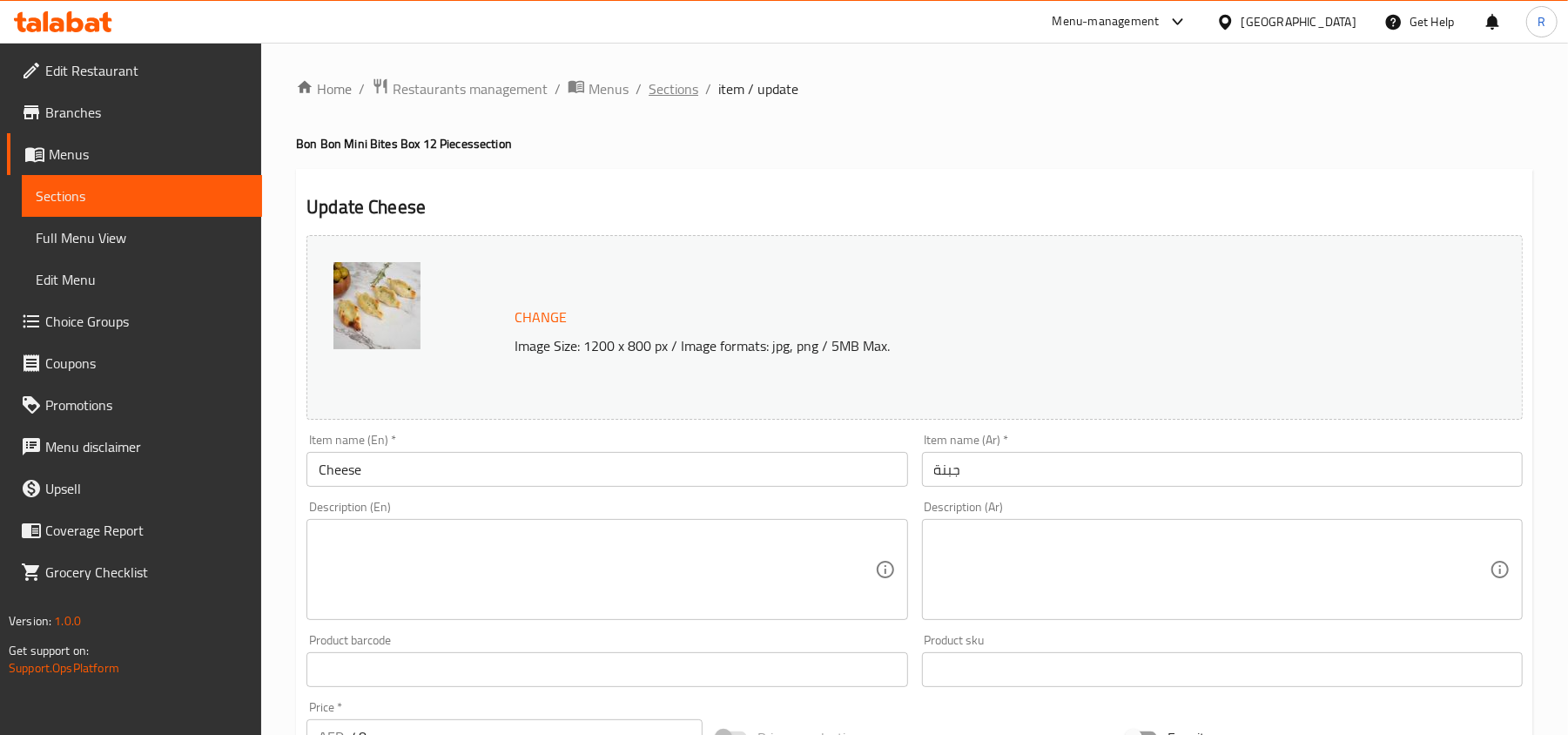
click at [689, 95] on span "Sections" at bounding box center [673, 89] width 49 height 21
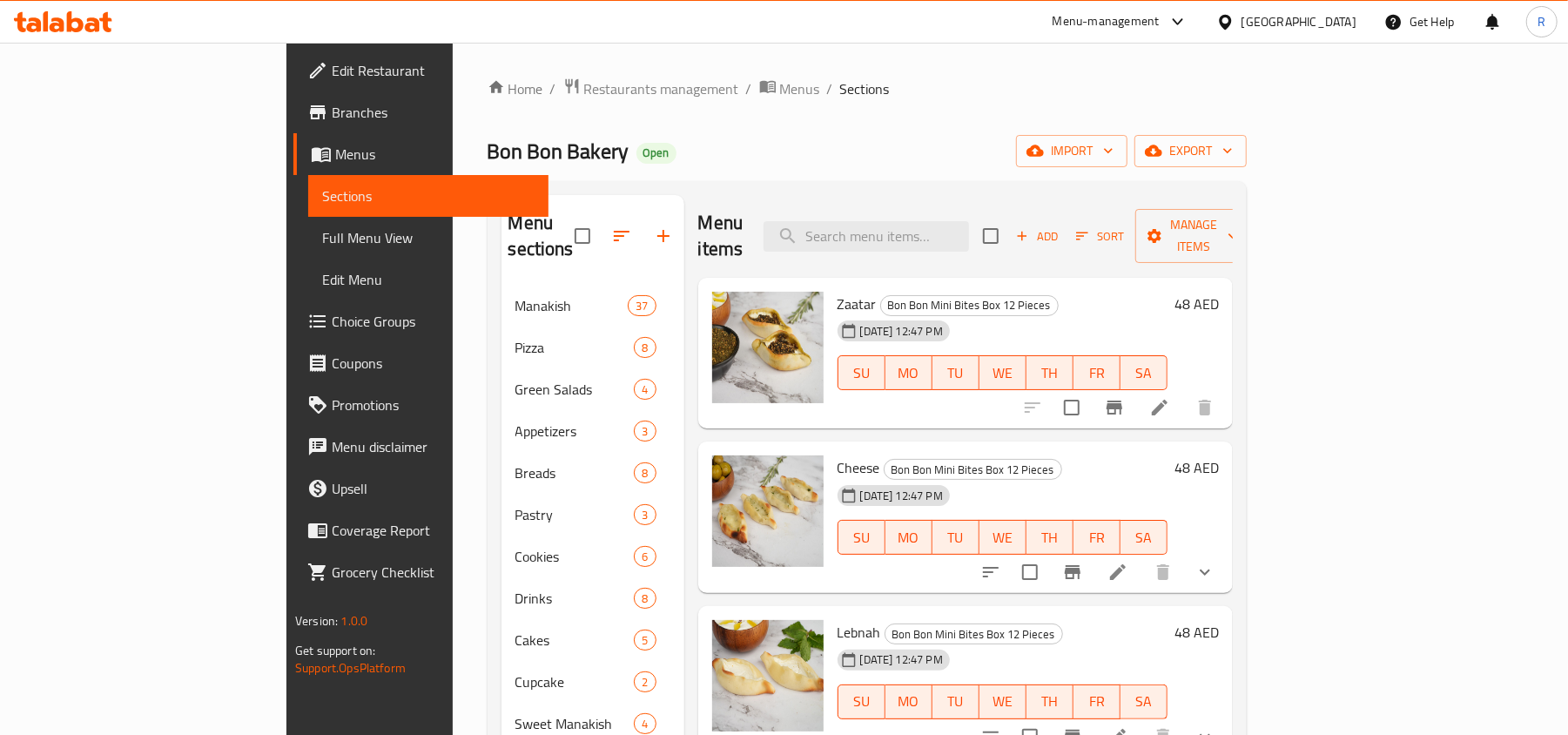
click at [1142, 720] on li at bounding box center [1117, 736] width 48 height 31
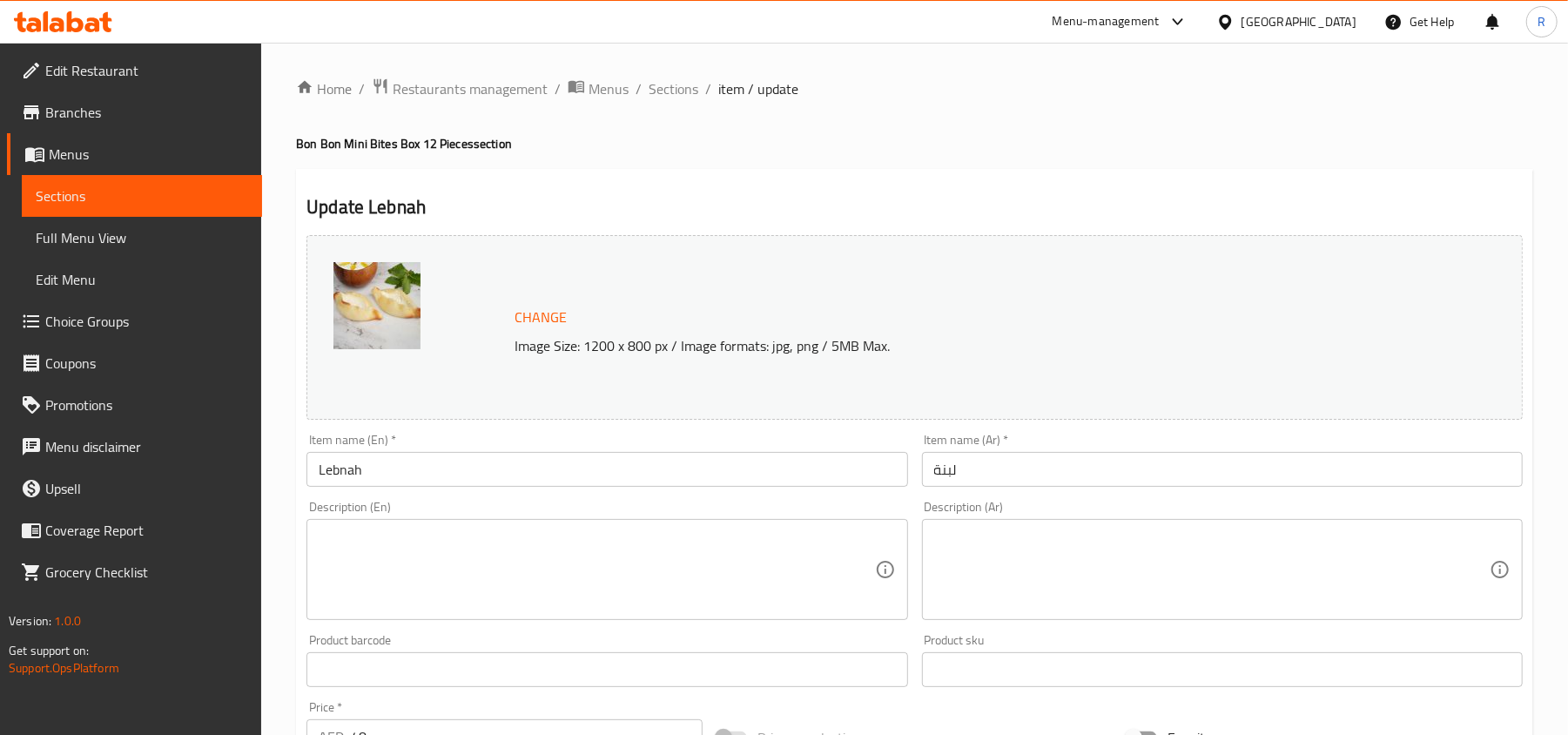
scroll to position [550, 0]
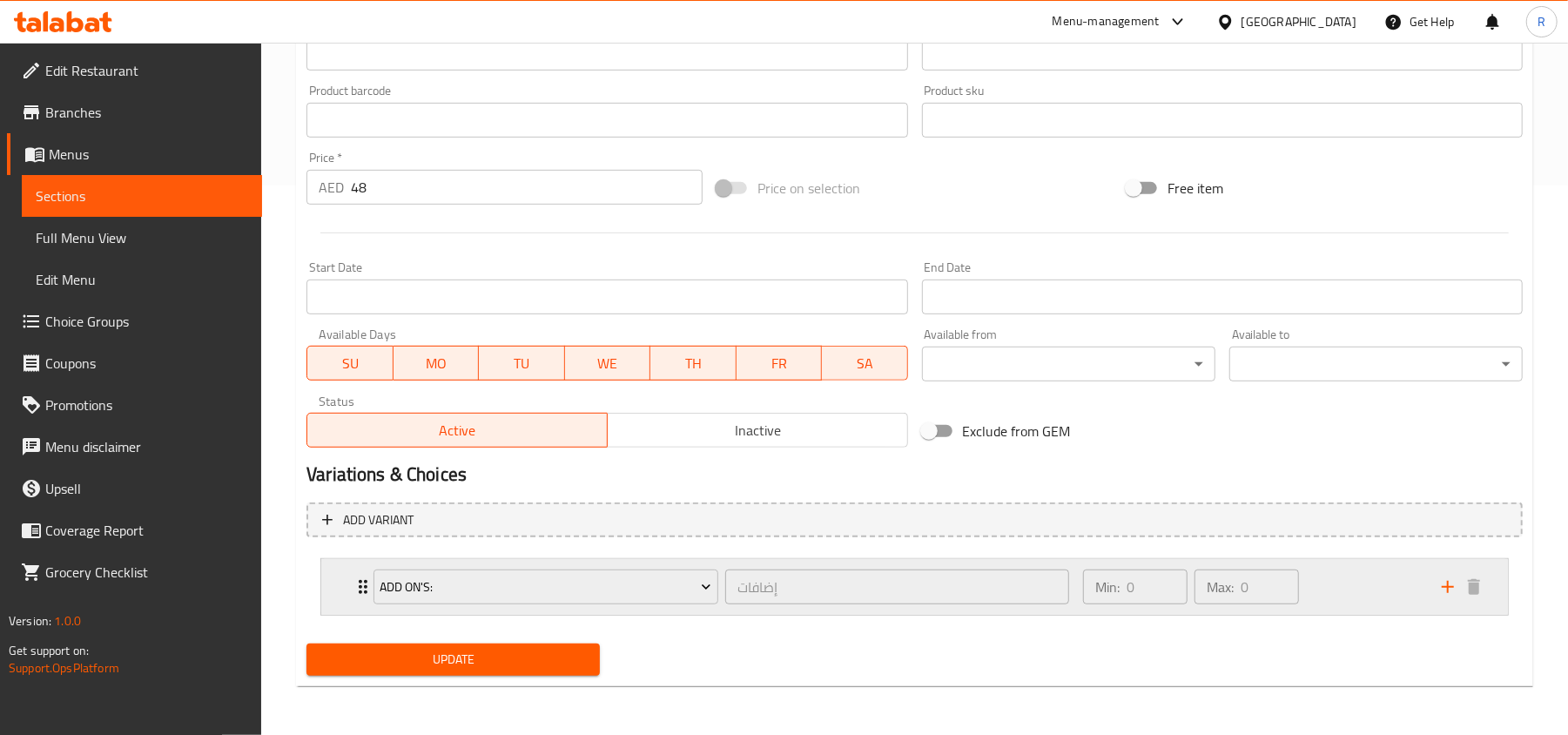
click at [1390, 603] on div "Min: 0 ​ Max: 0 ​" at bounding box center [1252, 586] width 358 height 56
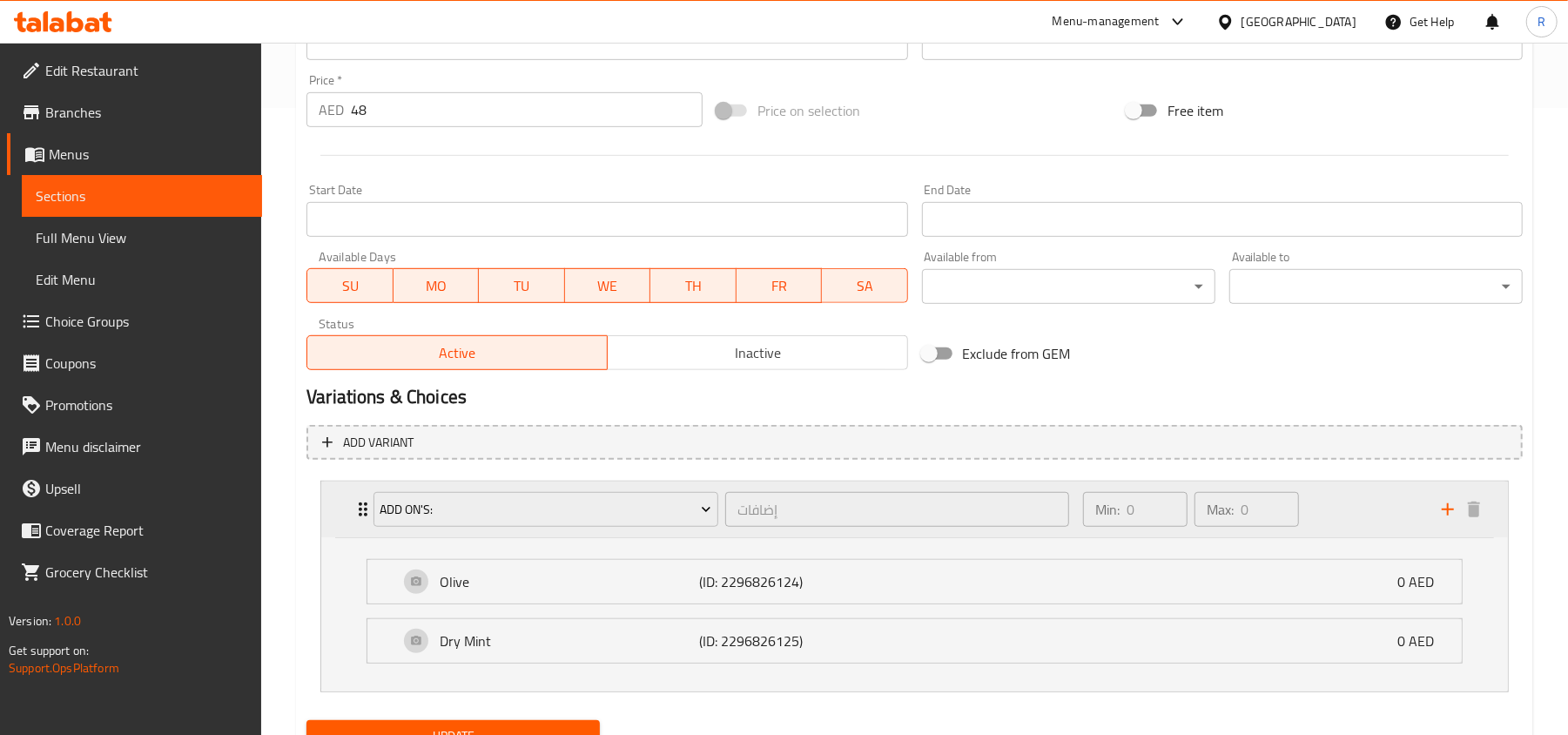
scroll to position [705, 0]
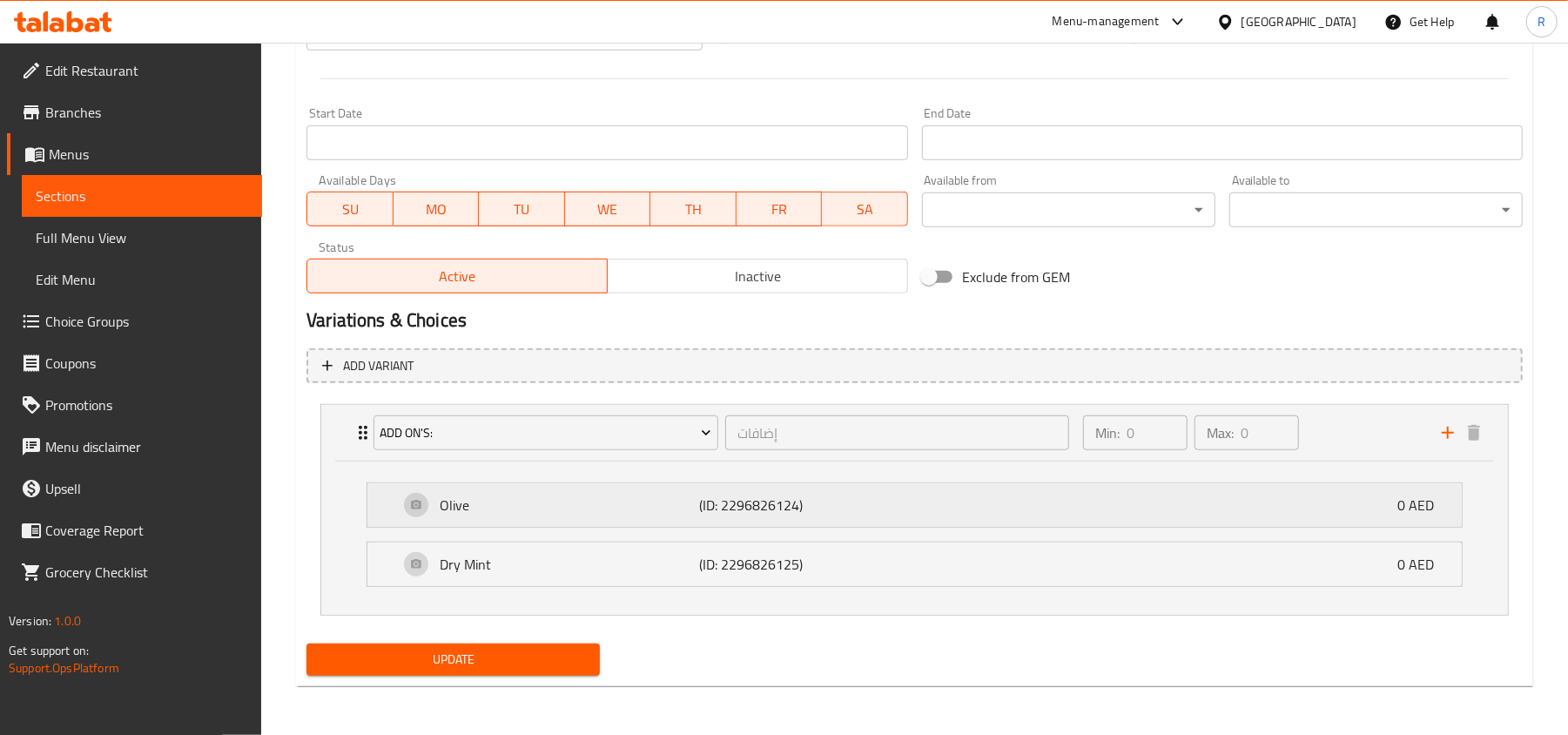
click at [621, 503] on p "Olive" at bounding box center [570, 505] width 260 height 21
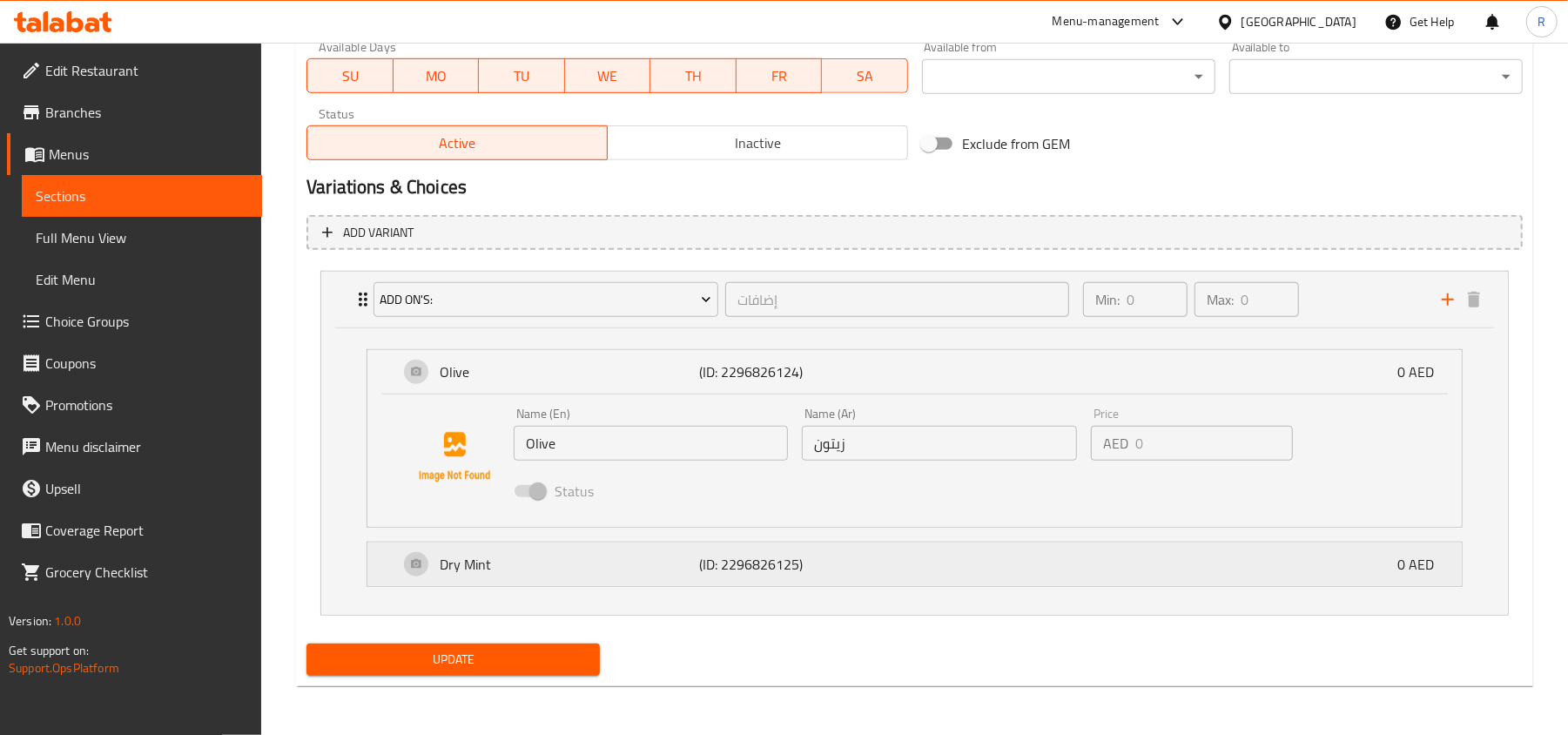
scroll to position [839, 0]
click at [662, 566] on p "Dry Mint" at bounding box center [570, 564] width 260 height 21
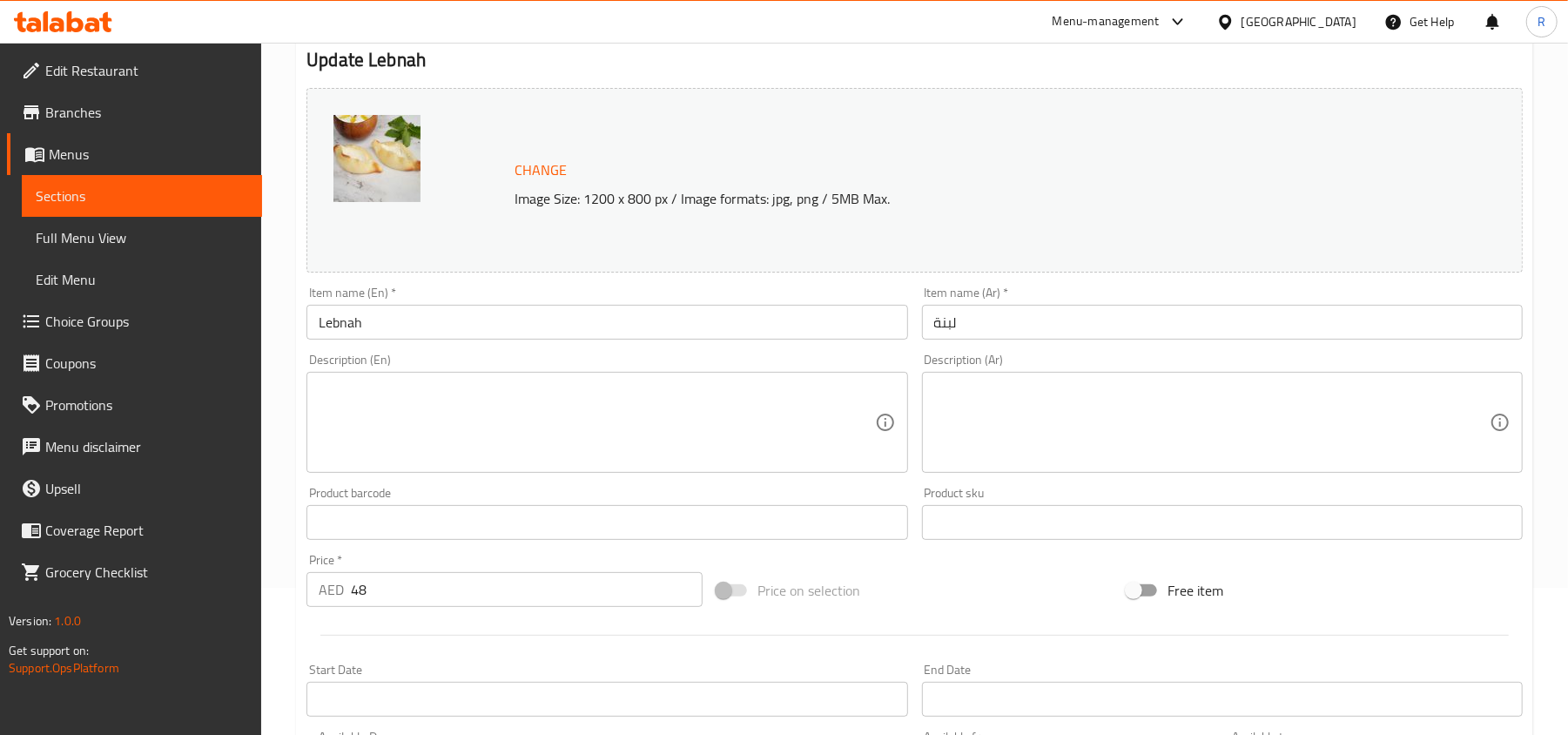
scroll to position [0, 0]
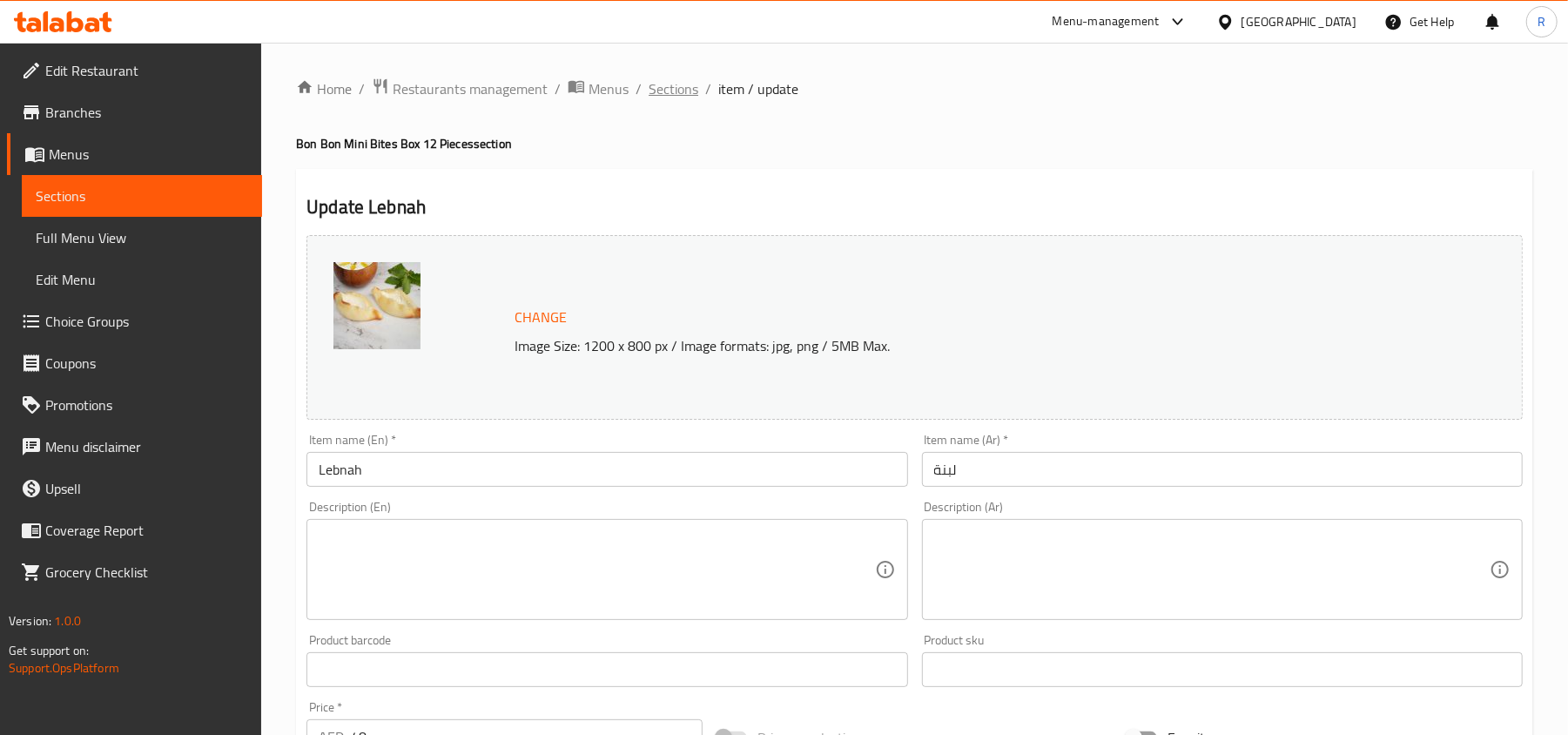
click at [677, 85] on span "Sections" at bounding box center [673, 89] width 49 height 21
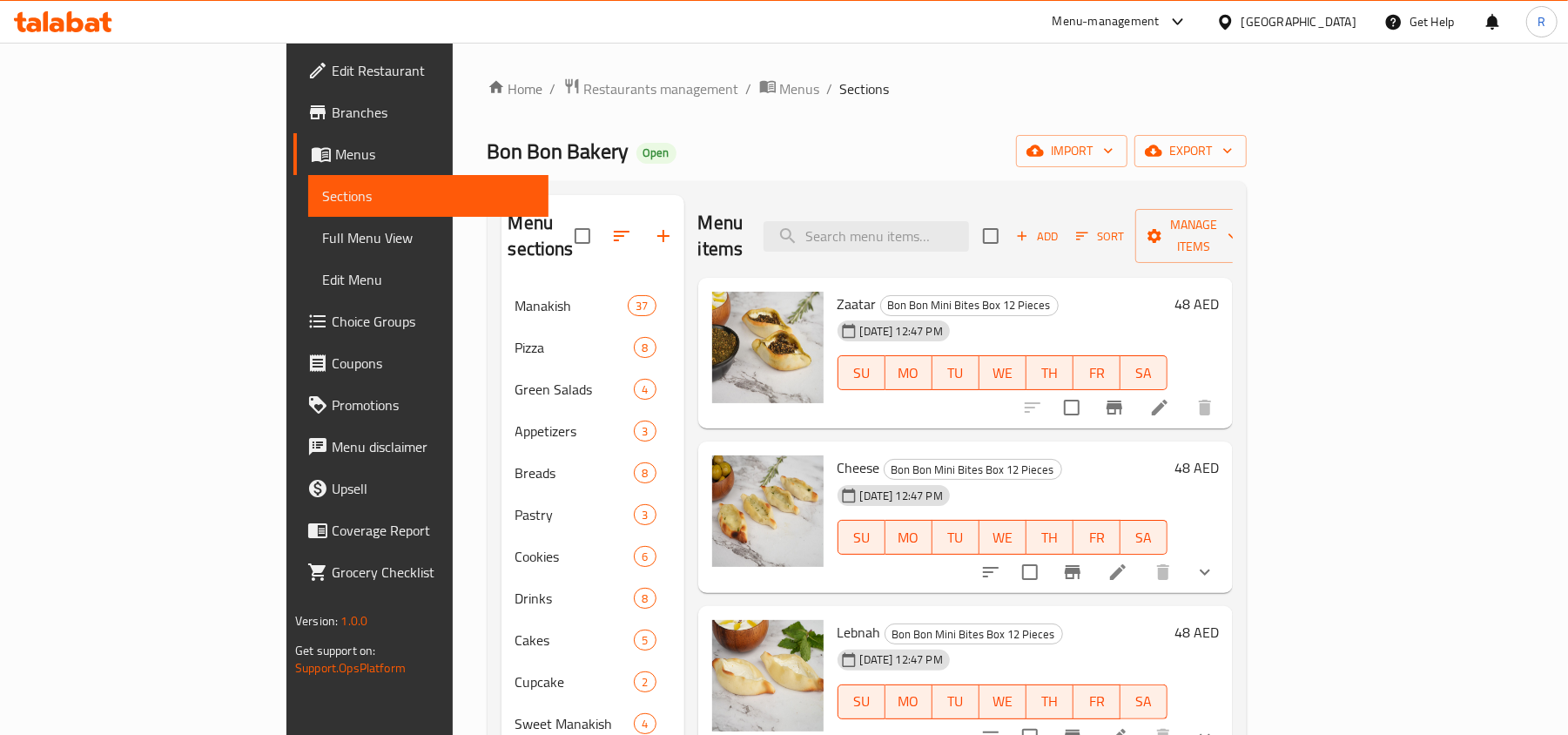
click at [1299, 16] on div "United Arab Emirates" at bounding box center [1299, 21] width 115 height 19
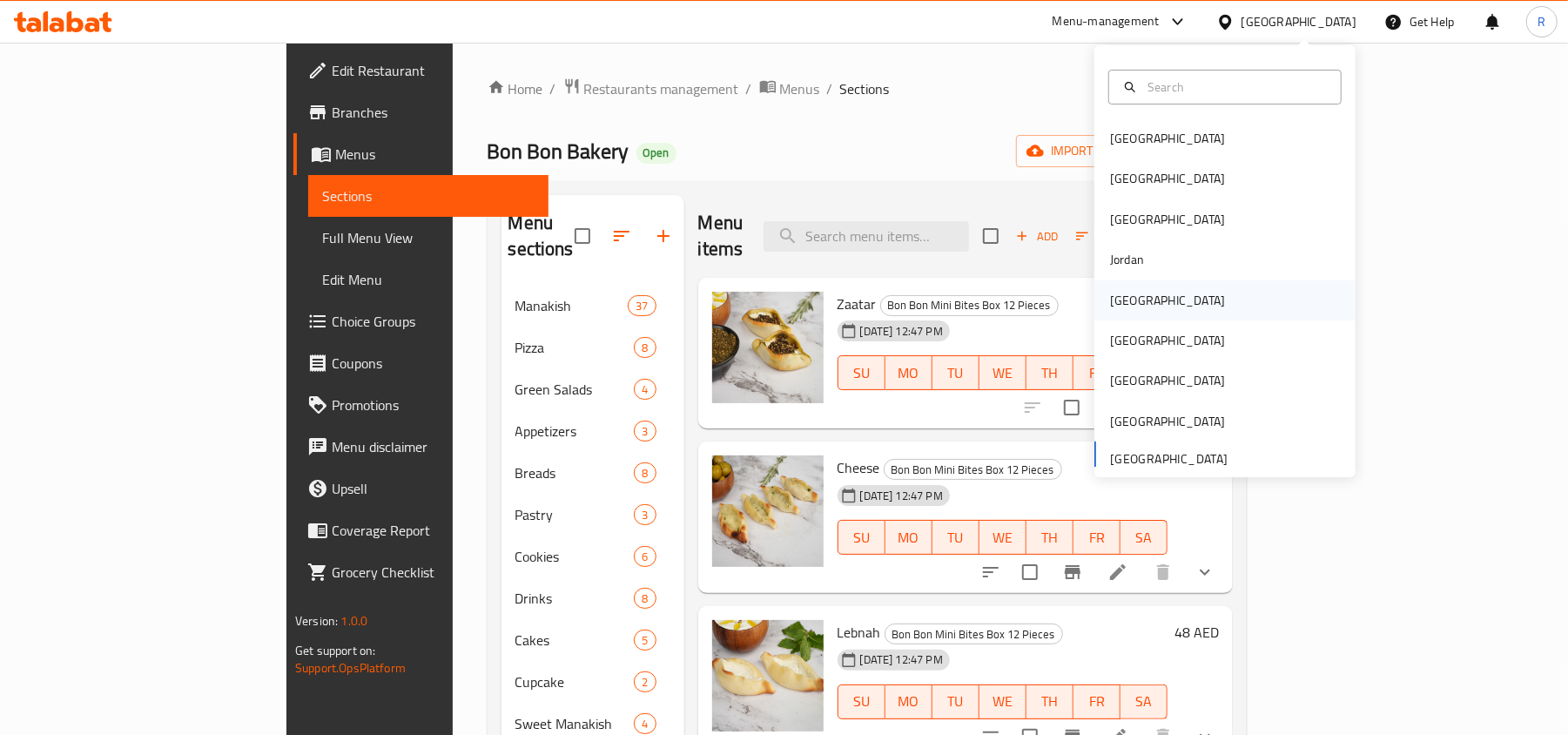
click at [1146, 312] on div "[GEOGRAPHIC_DATA]" at bounding box center [1225, 301] width 261 height 40
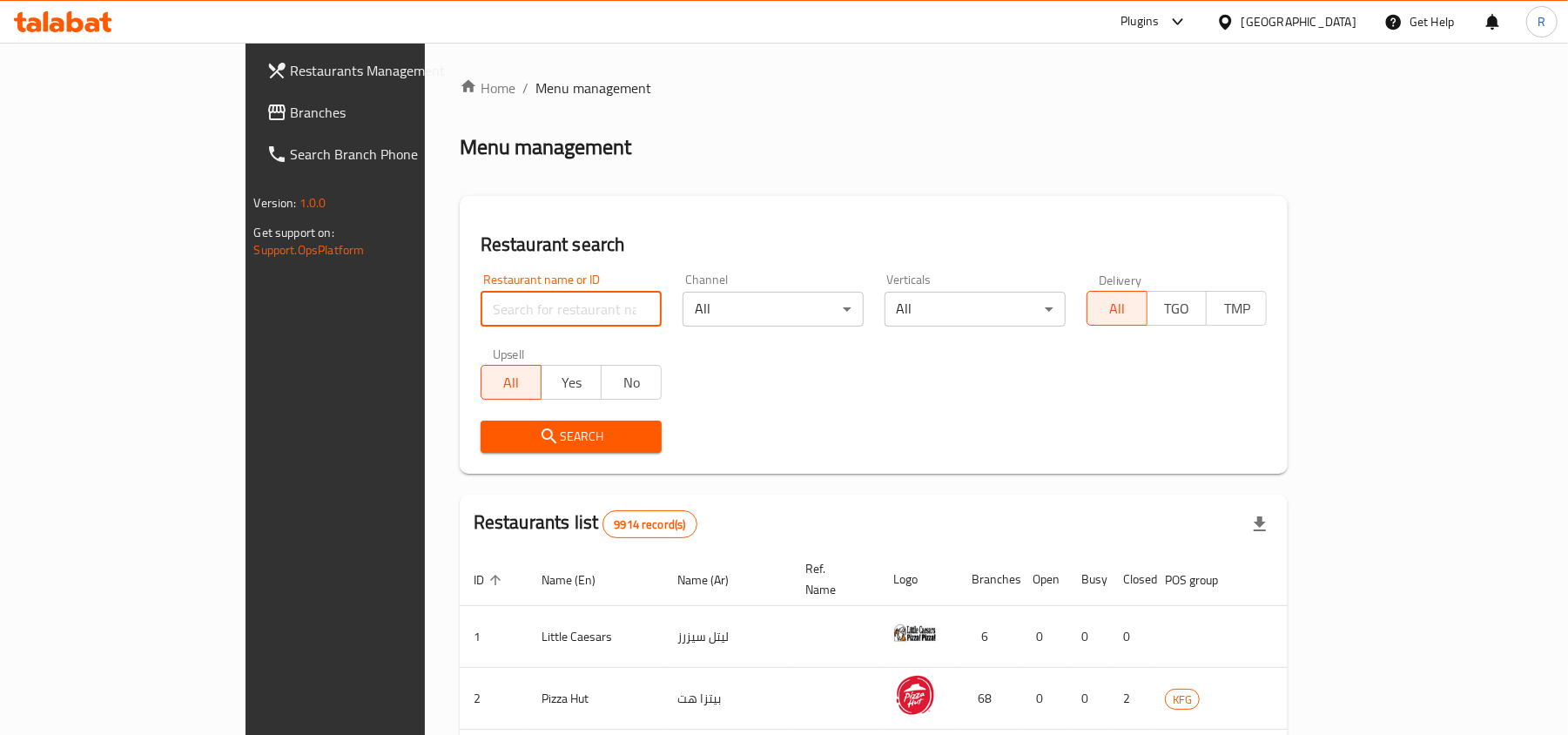
paste input "668729"
type input "668729"
click at [516, 430] on span "Search" at bounding box center [571, 437] width 154 height 22
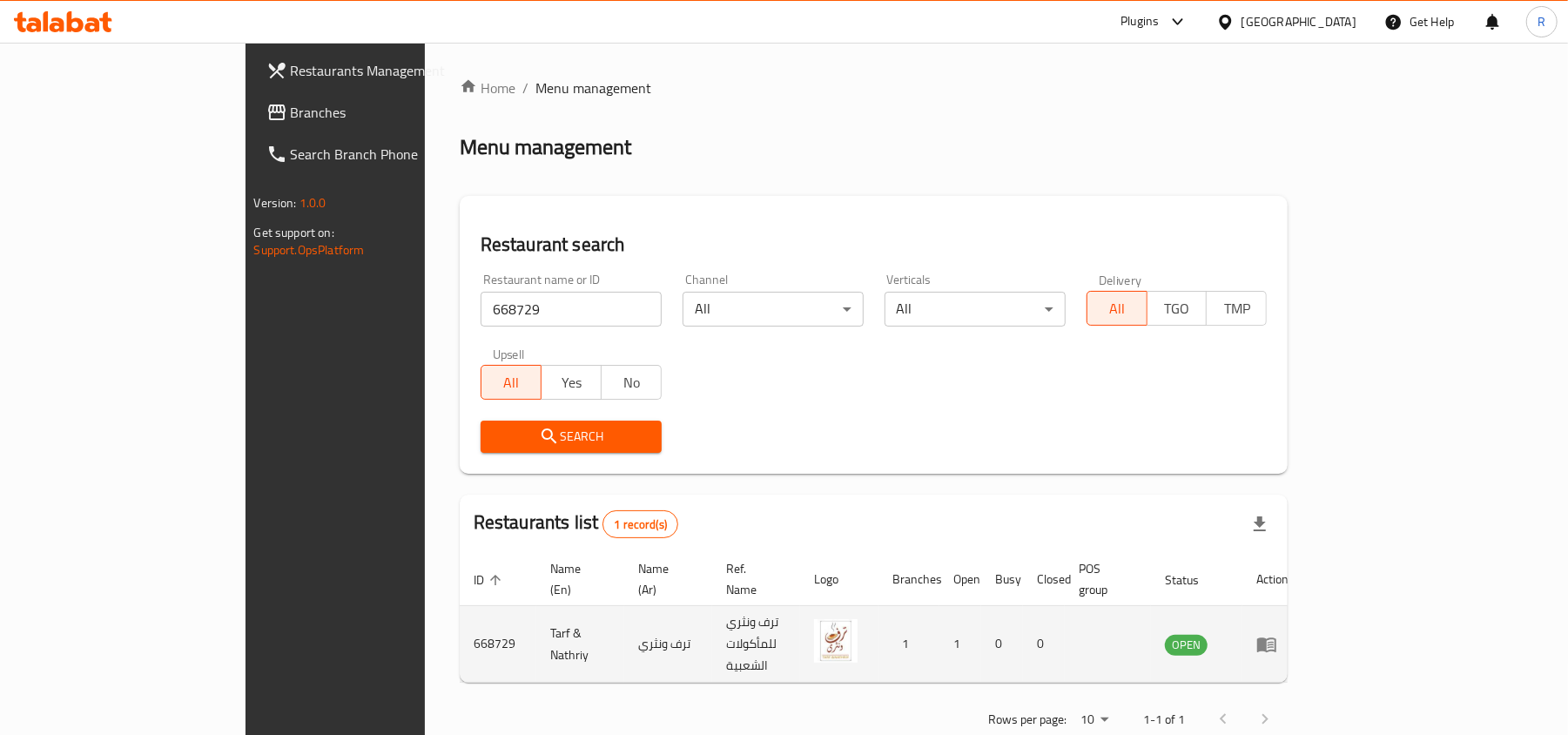
click at [1276, 637] on icon "enhanced table" at bounding box center [1266, 644] width 19 height 15
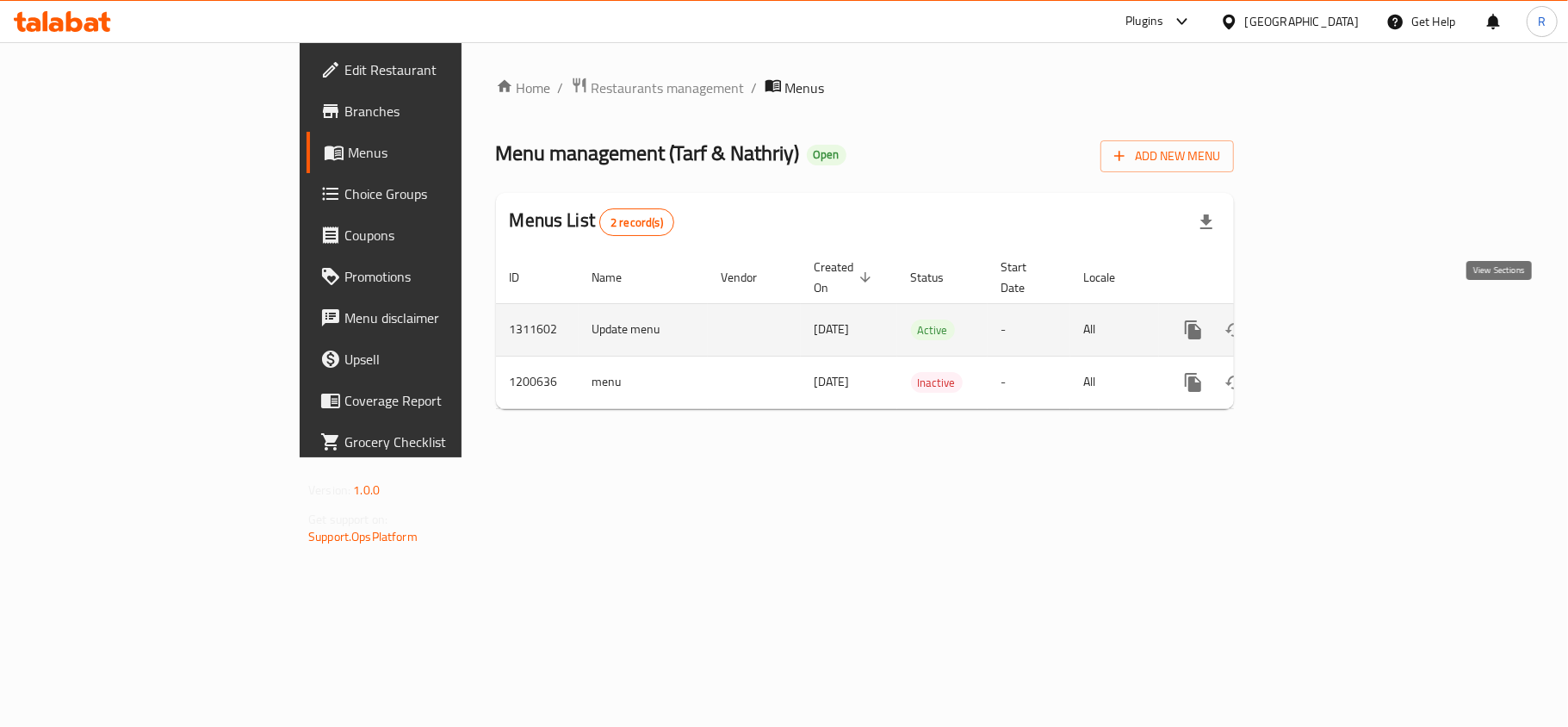
click at [1327, 319] on icon "enhanced table" at bounding box center [1317, 329] width 21 height 21
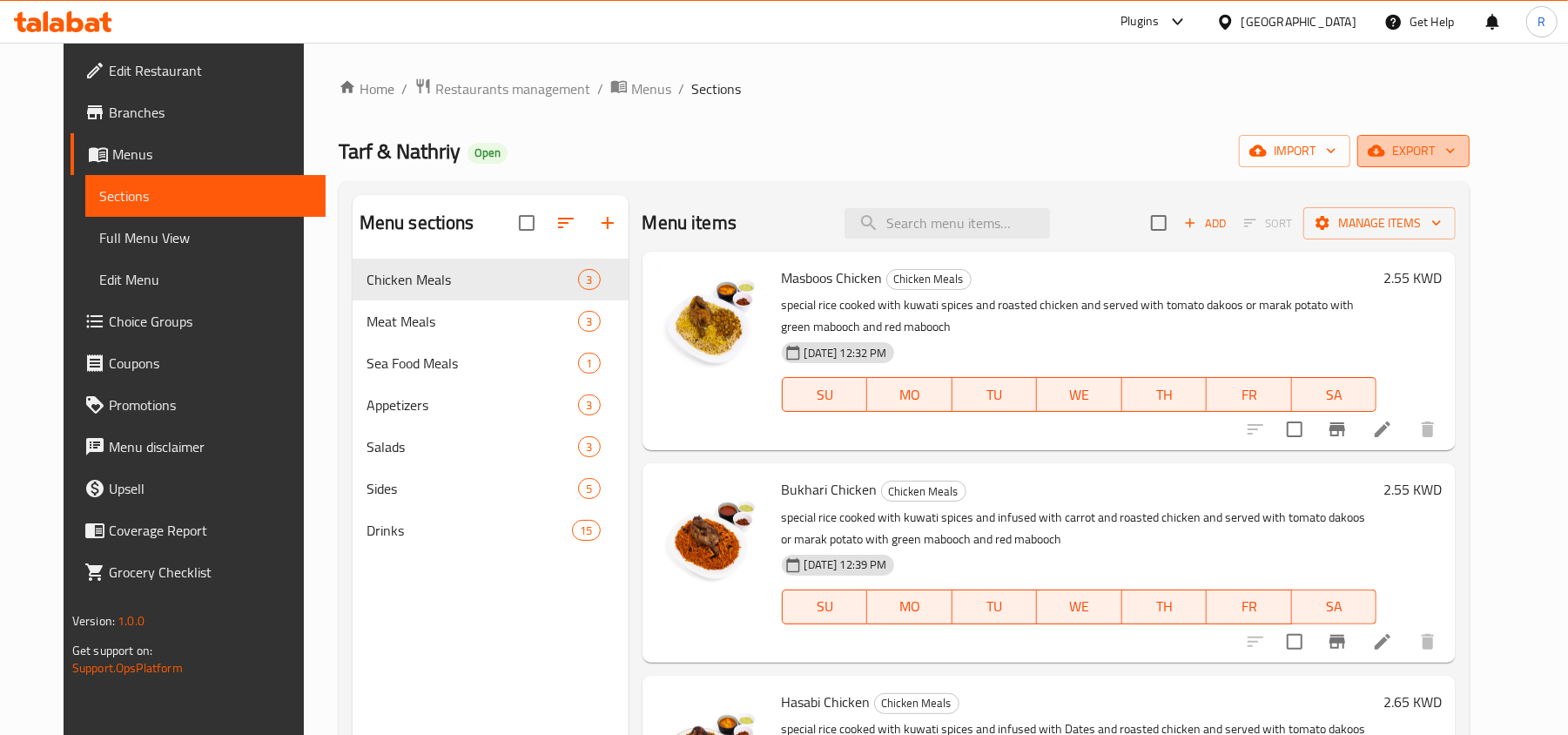
click at [1456, 152] on span "export" at bounding box center [1413, 151] width 84 height 22
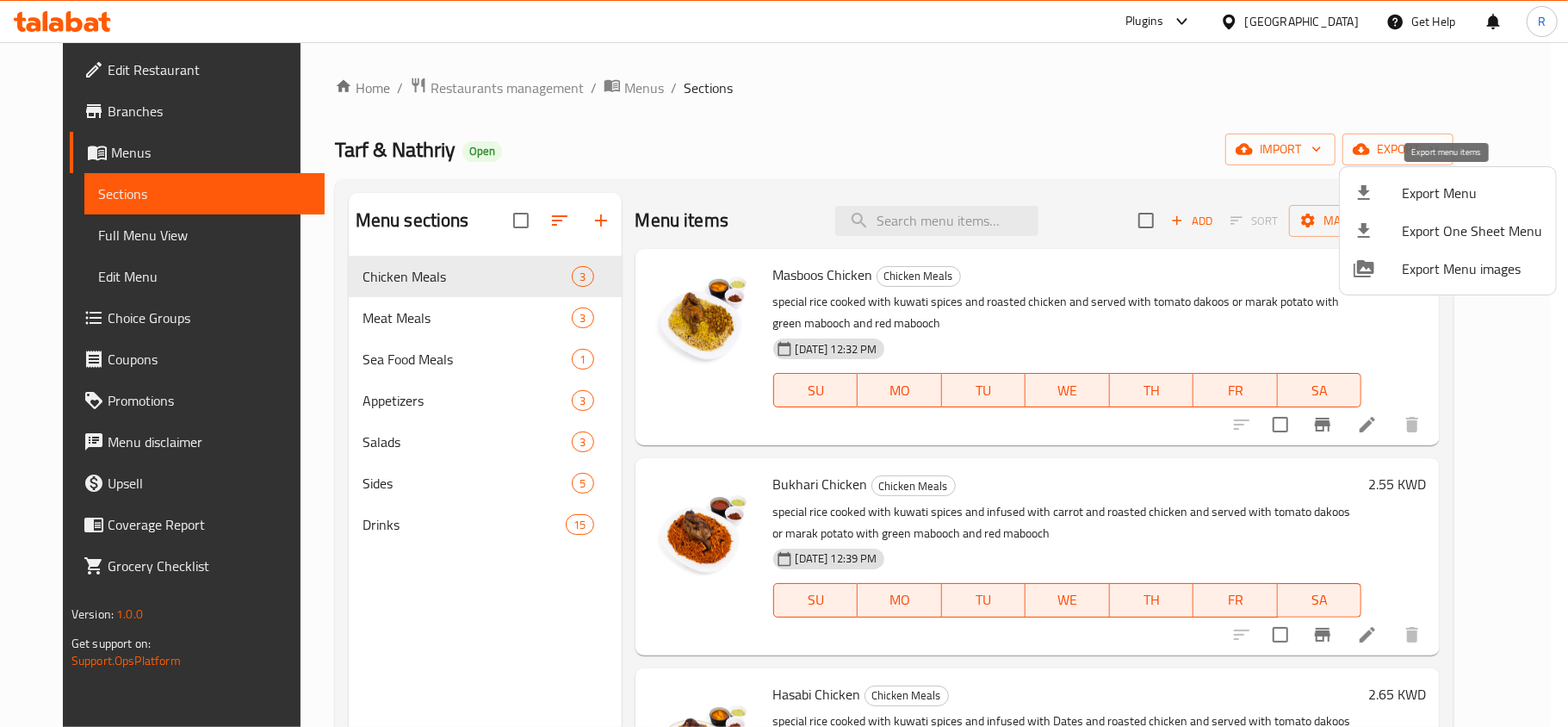
click at [1440, 194] on span "Export Menu" at bounding box center [1471, 193] width 140 height 21
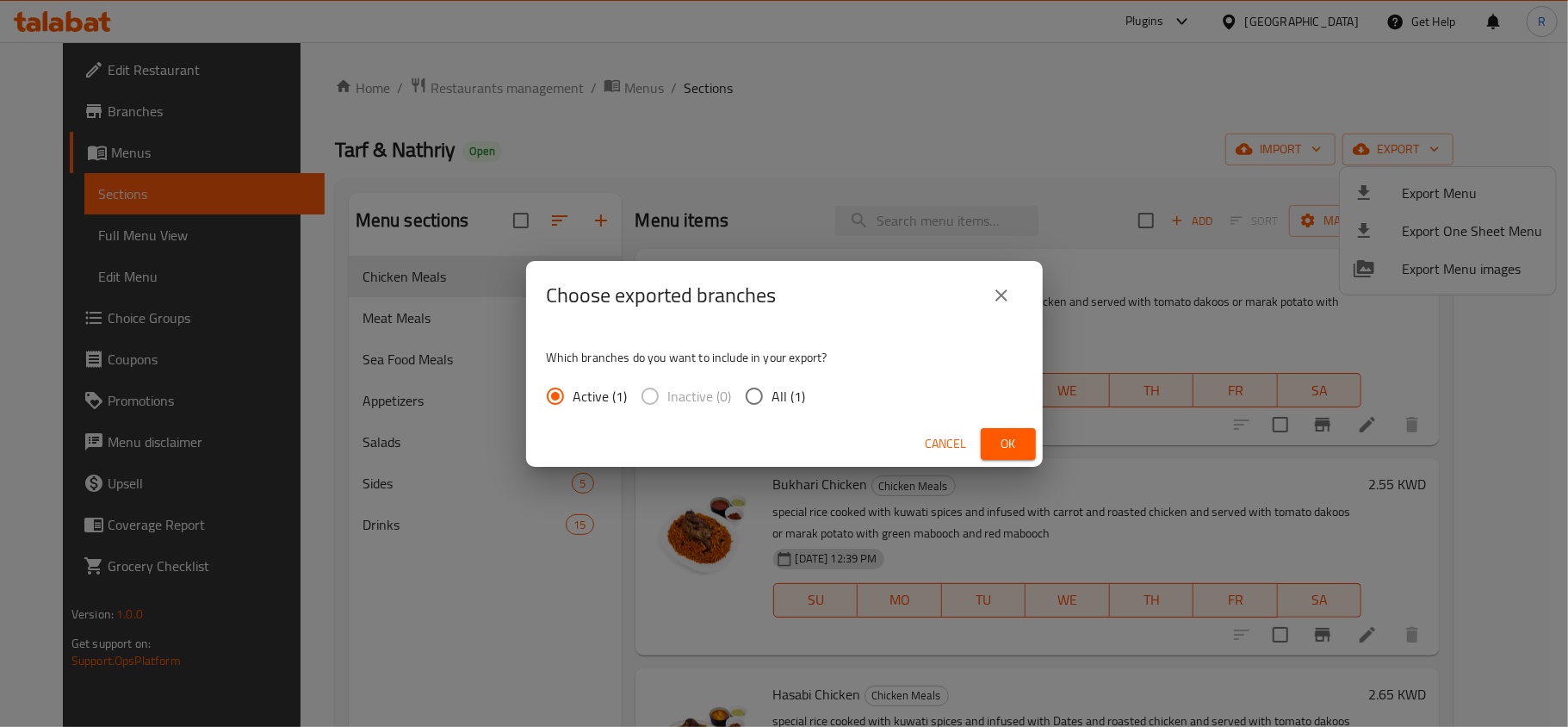
click at [1010, 439] on span "Ok" at bounding box center [1008, 444] width 27 height 22
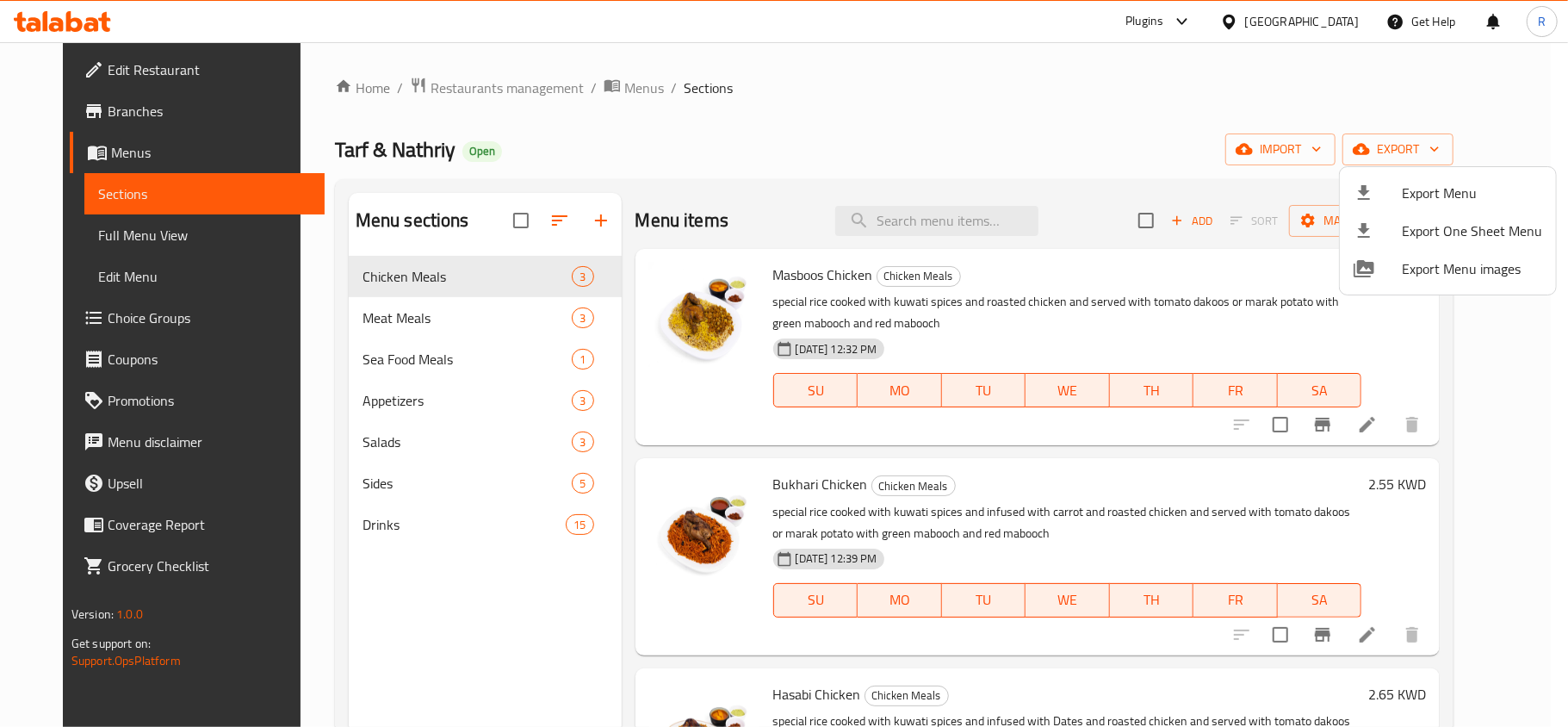
click at [942, 137] on div at bounding box center [784, 364] width 1568 height 727
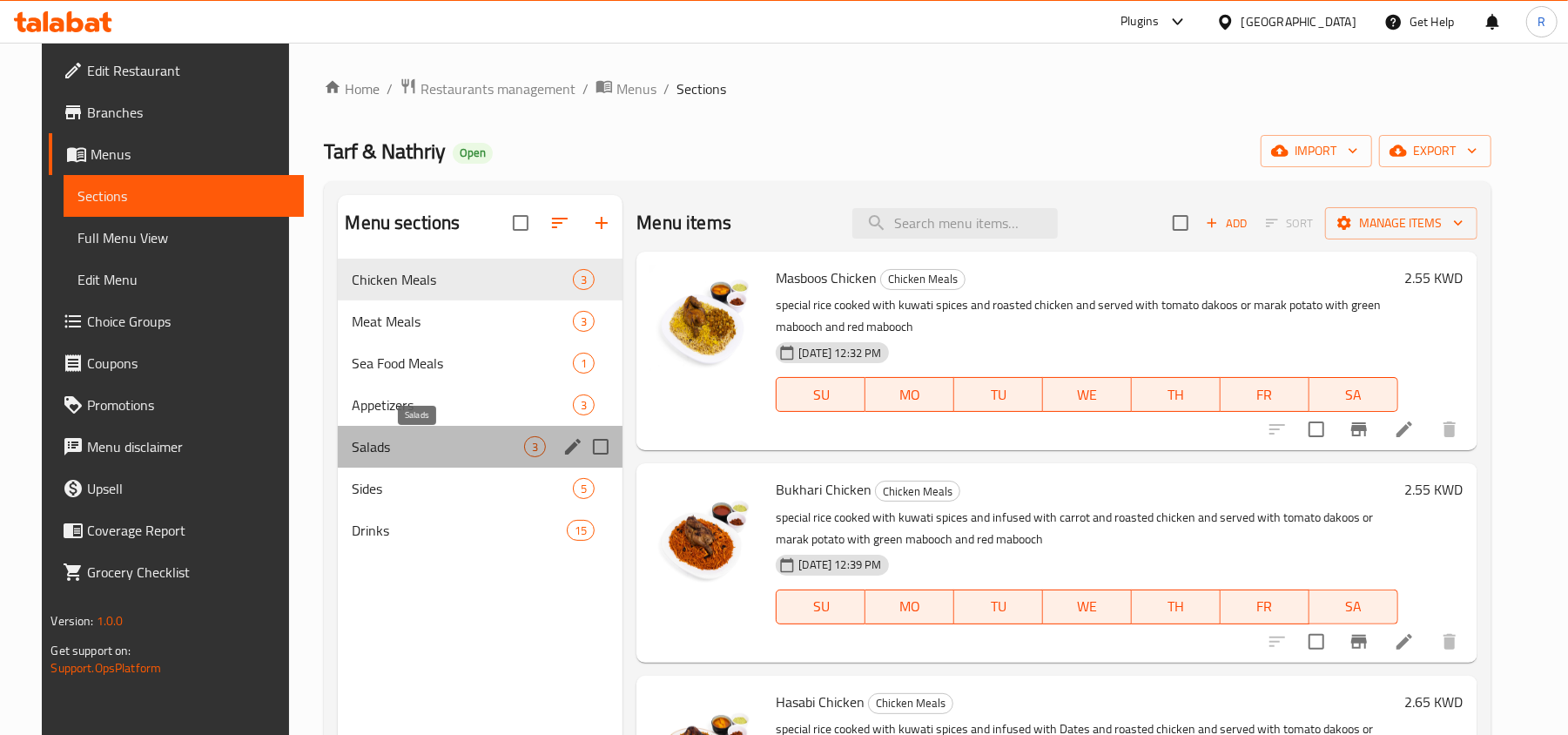
click at [453, 444] on span "Salads" at bounding box center [438, 446] width 173 height 21
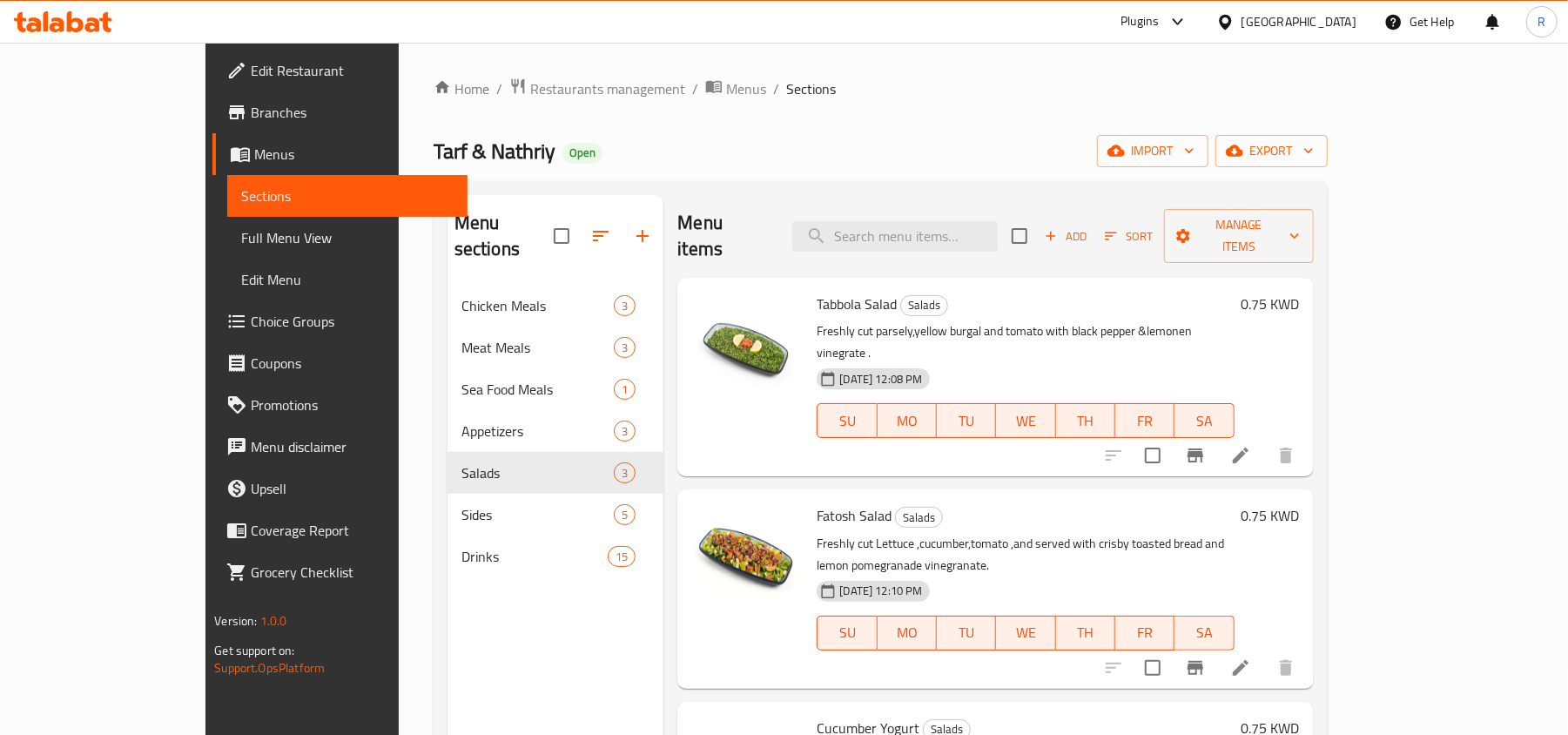
drag, startPoint x: 829, startPoint y: 35, endPoint x: 792, endPoint y: 35, distance: 37.0
click at [829, 35] on div "Plugins Kuwait Get Help R" at bounding box center [784, 22] width 1568 height 42
click at [1089, 227] on span "Add" at bounding box center [1065, 237] width 47 height 20
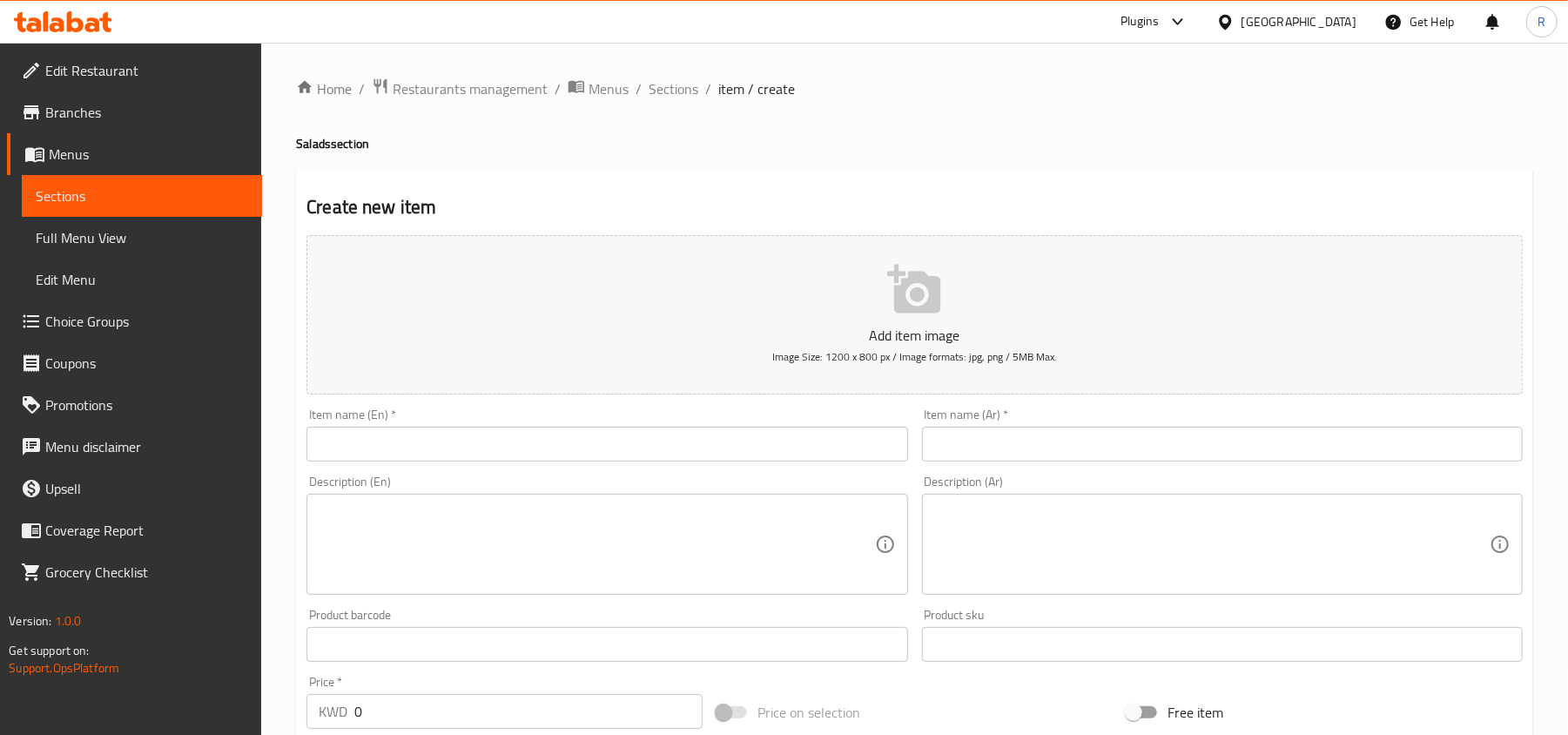
click at [609, 436] on input "text" at bounding box center [606, 444] width 601 height 35
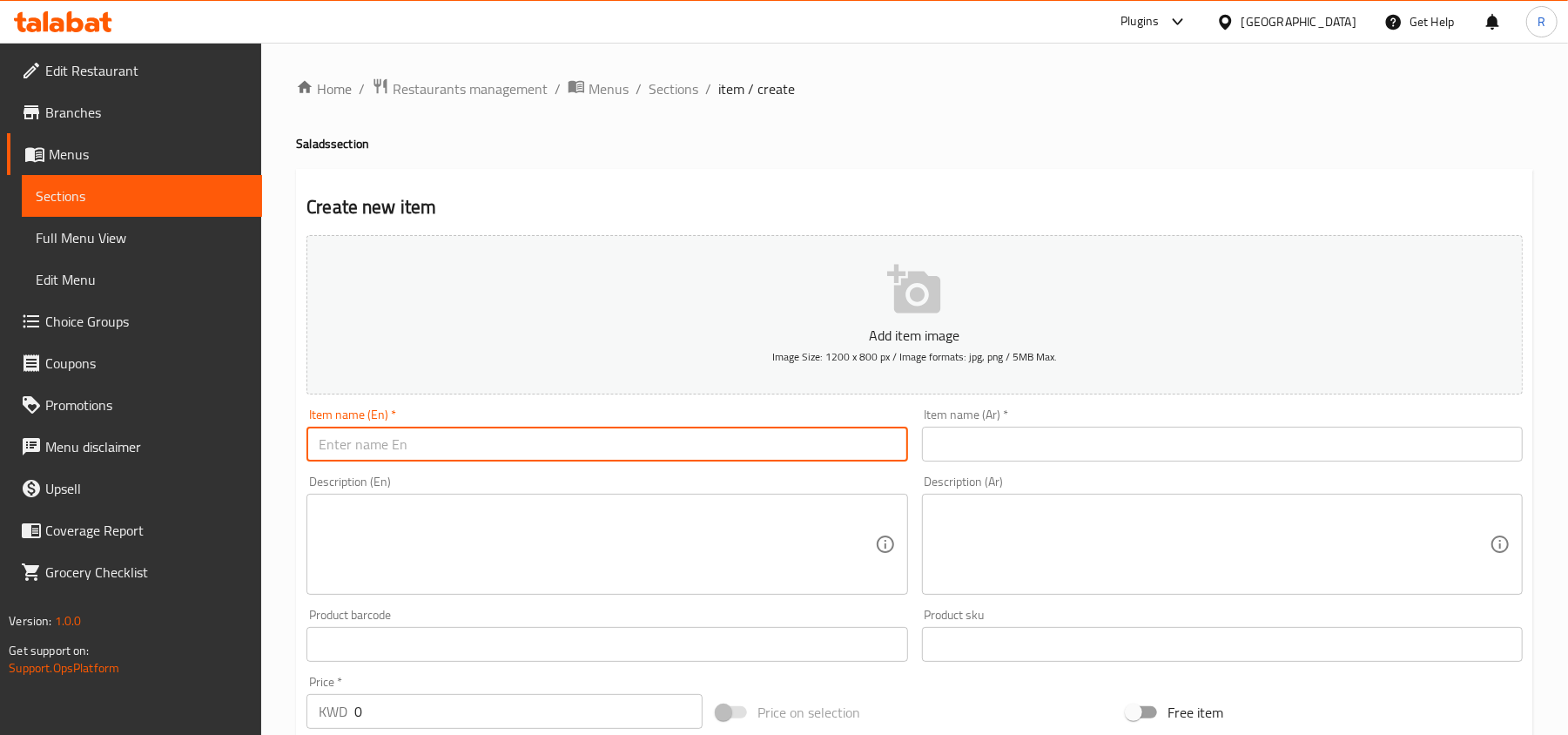
paste input "Salad Kises (Complimentry)"
drag, startPoint x: 389, startPoint y: 450, endPoint x: 572, endPoint y: 453, distance: 183.0
click at [572, 453] on input "Salad Kises (Complimentry)" at bounding box center [606, 444] width 601 height 35
click at [383, 447] on input "Salad Kises" at bounding box center [606, 444] width 601 height 35
click at [373, 449] on input "Salad Kises" at bounding box center [606, 444] width 601 height 35
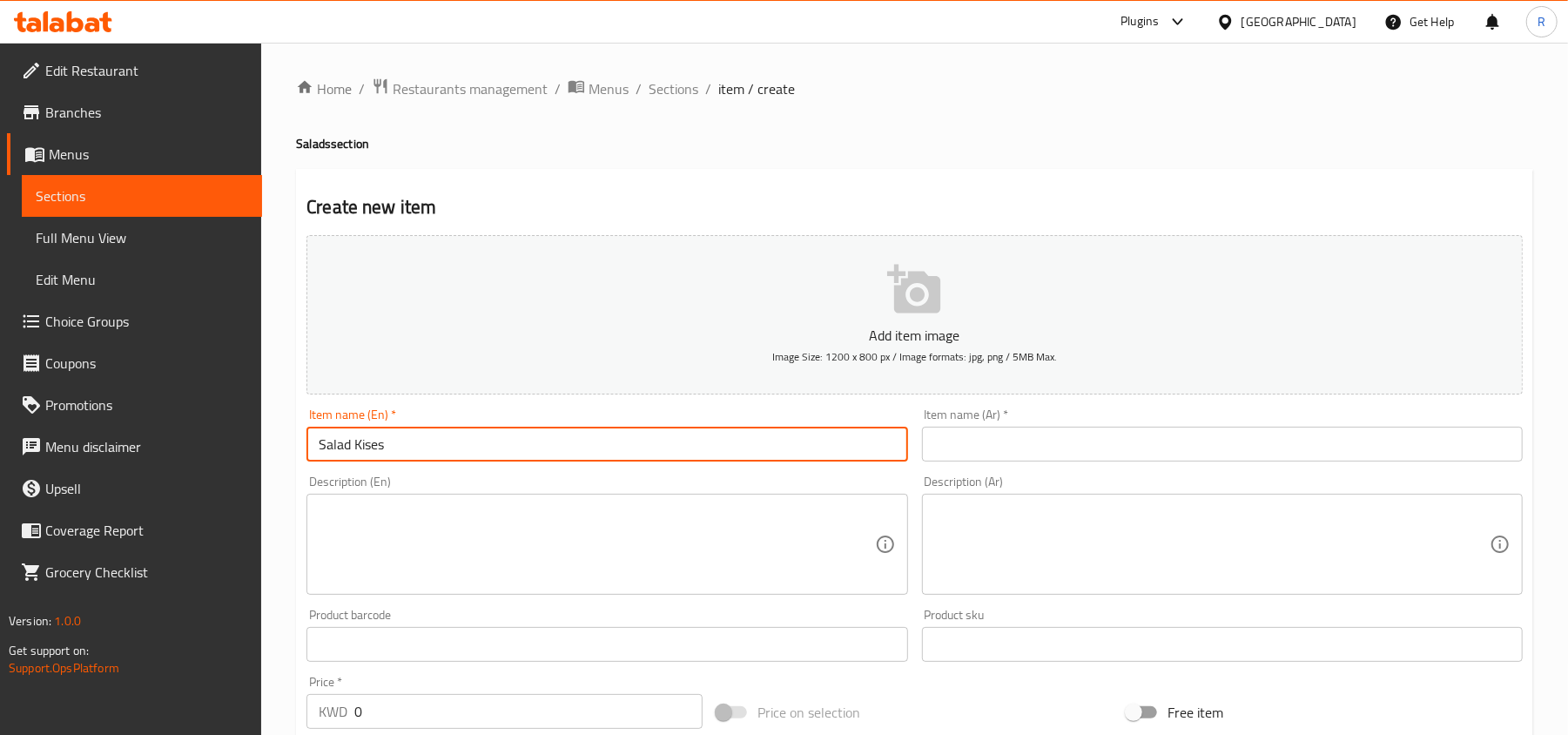
click at [373, 449] on input "Salad Kises" at bounding box center [606, 444] width 601 height 35
type input "Salad Kises"
click at [1209, 435] on input "text" at bounding box center [1221, 444] width 601 height 35
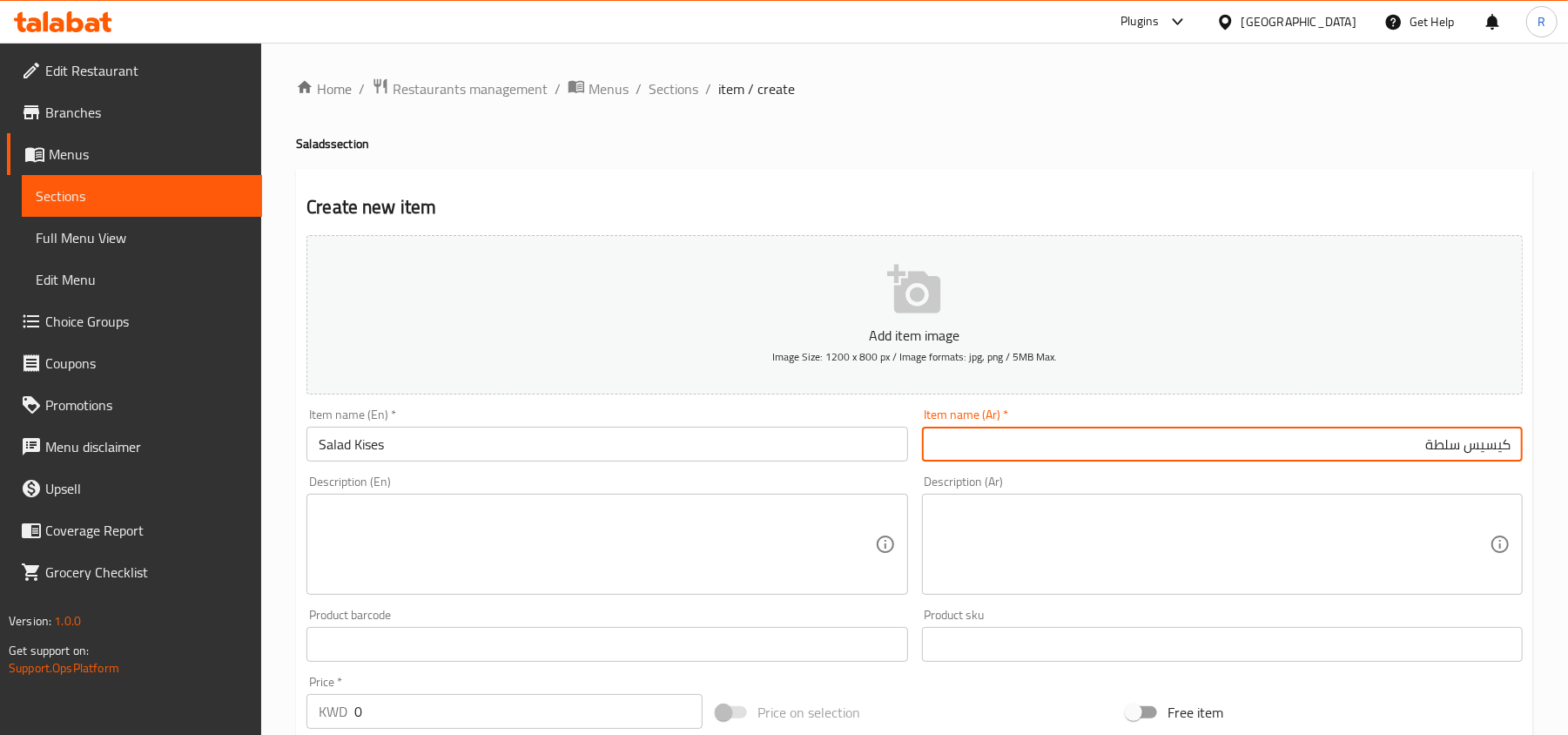
type input "كيسيس سلطة"
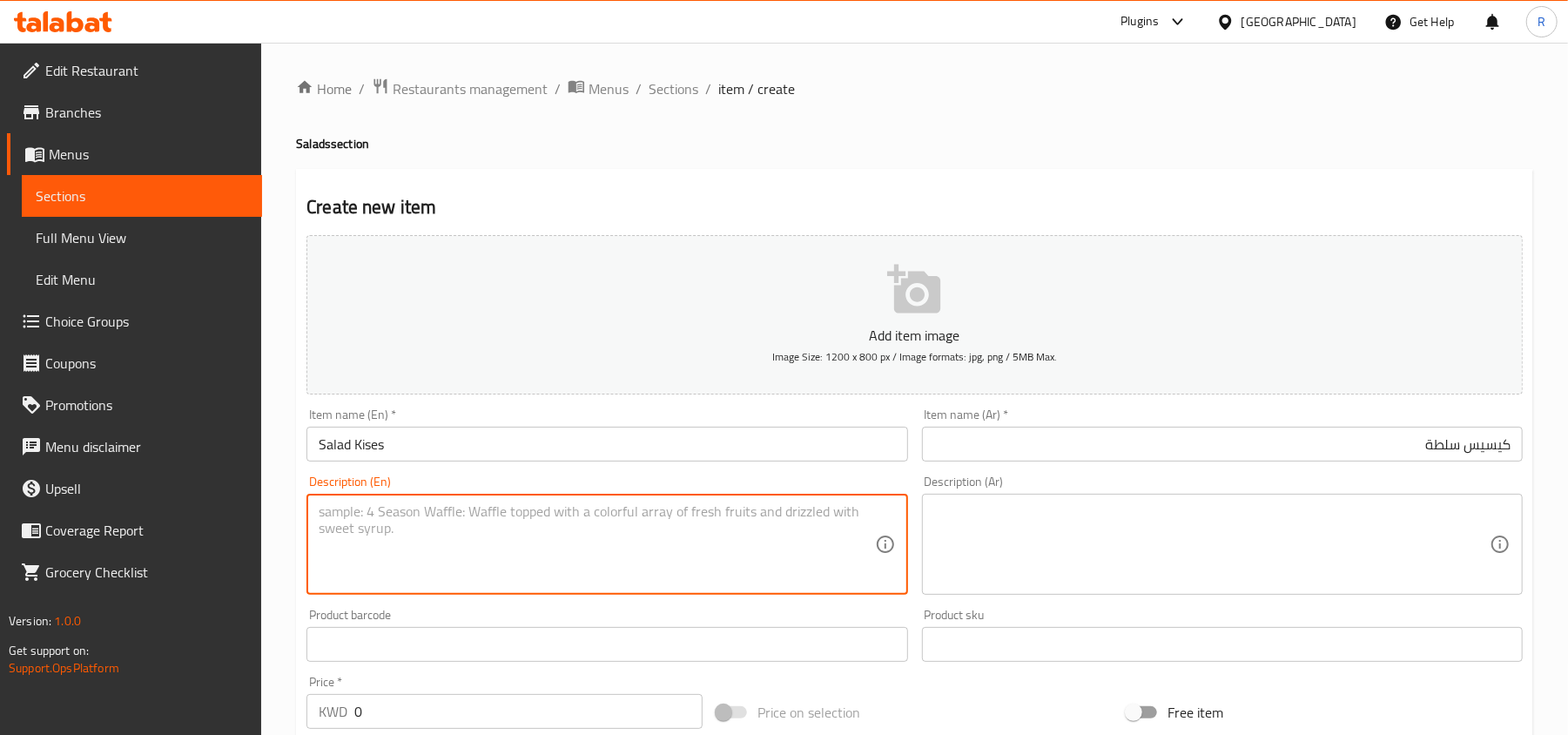
paste textarea "shorted lemon/white onion/and rocca leaves."
click at [411, 505] on textarea "shorted lemon/white onion/and rocca leaves." at bounding box center [595, 544] width 555 height 82
click at [485, 516] on textarea "shorted lemon, white onion/and rocca leaves." at bounding box center [595, 544] width 555 height 82
click at [519, 508] on textarea "shorted lemon, white onion and rocca leaves." at bounding box center [595, 544] width 555 height 82
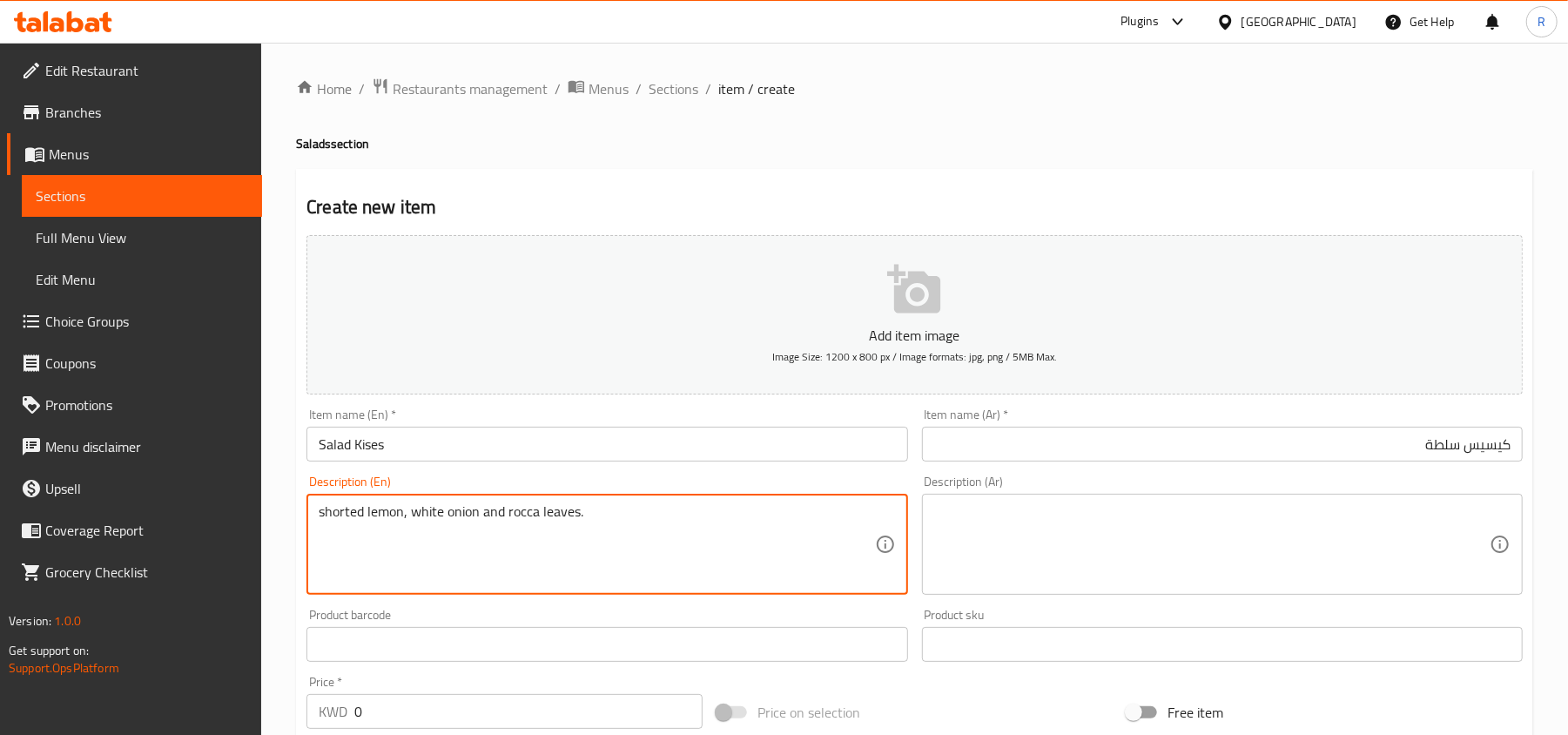
click at [519, 508] on textarea "shorted lemon, white onion and rocca leaves." at bounding box center [595, 544] width 555 height 82
type textarea "shorted lemon, white onion and rocca leaves."
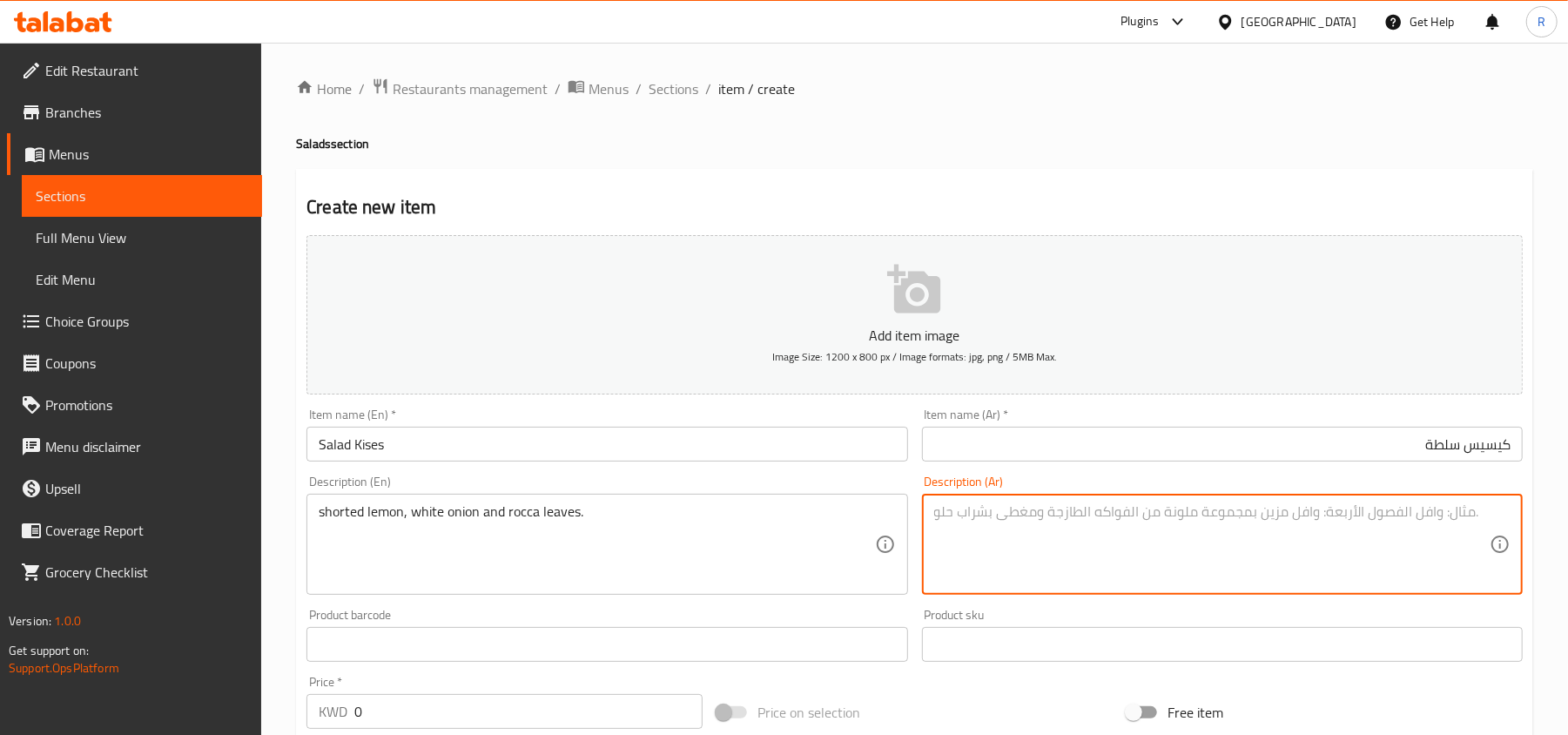
click at [1220, 514] on textarea at bounding box center [1211, 544] width 555 height 82
paste textarea "الليمون المختصر والبصل الأبيض وأوراق الجرجير."
click at [1482, 512] on textarea "الليمون المختصر والبصل الأبيض وأوراق الجرجير." at bounding box center [1211, 544] width 555 height 82
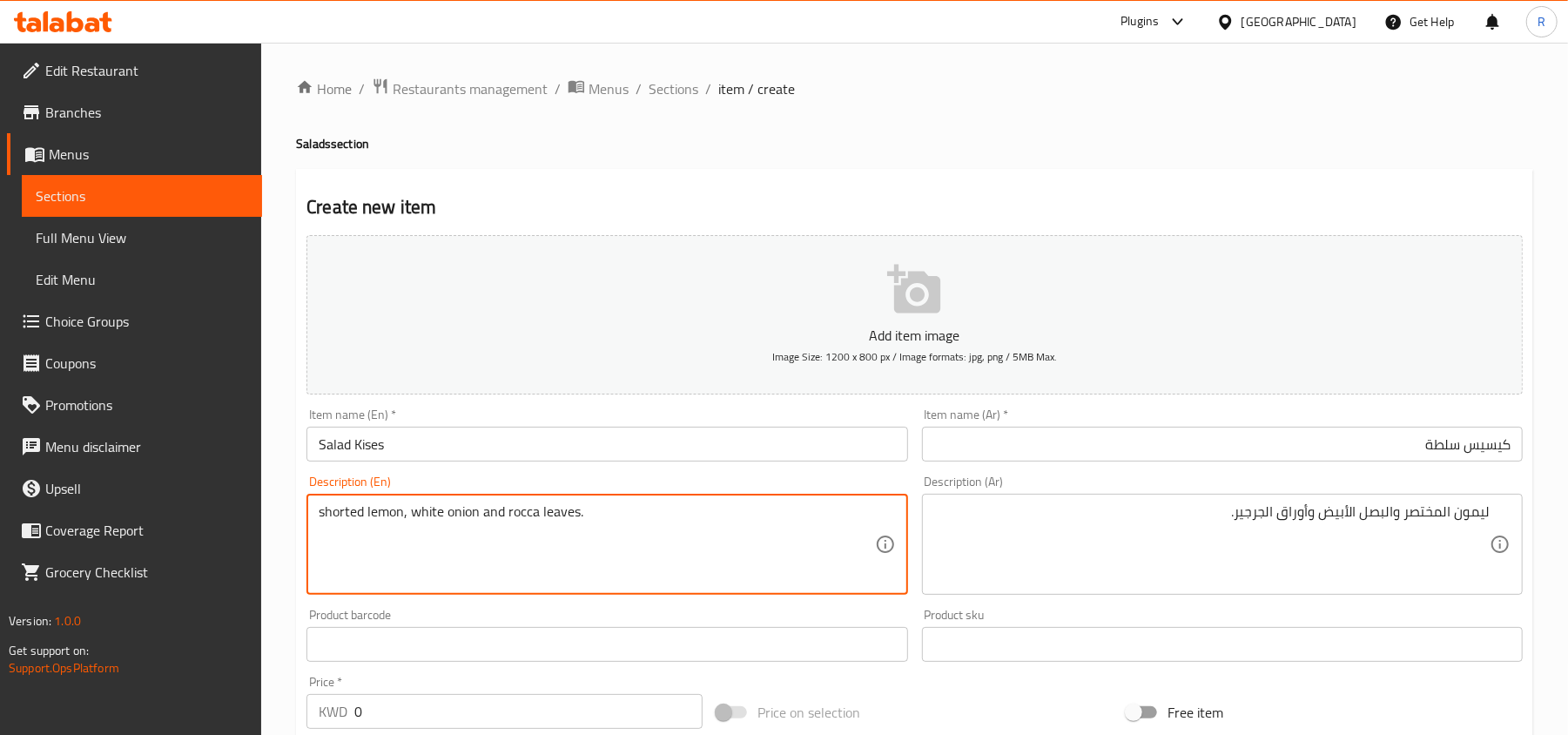
click at [346, 514] on textarea "shorted lemon, white onion and rocca leaves." at bounding box center [595, 544] width 555 height 82
click at [381, 512] on textarea "shorted lemon, white onion and rocca leaves." at bounding box center [595, 544] width 555 height 82
drag, startPoint x: 404, startPoint y: 513, endPoint x: 318, endPoint y: 516, distance: 86.1
click at [318, 516] on textarea "shorted lemon, white onion and rocca leaves." at bounding box center [595, 544] width 555 height 82
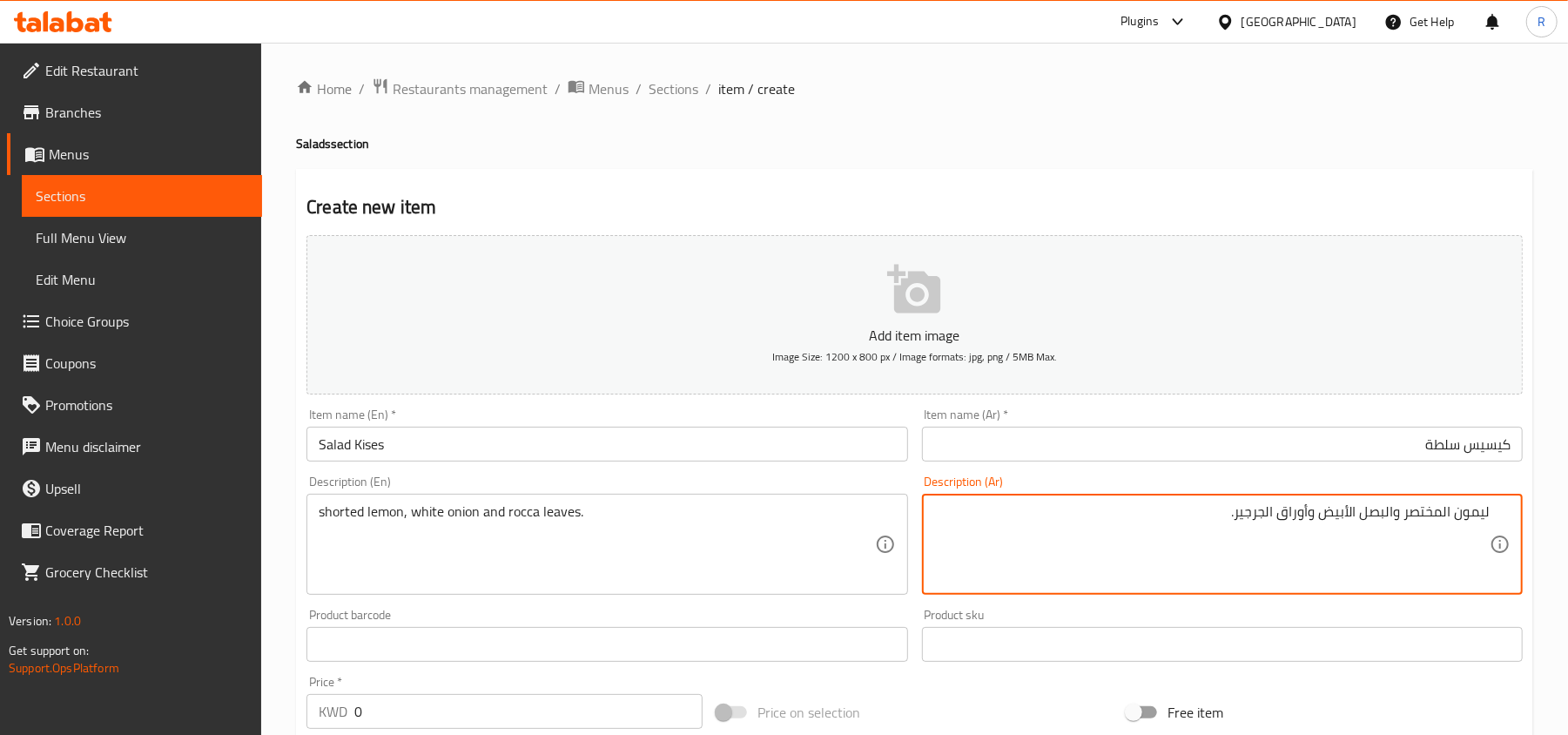
click at [1423, 517] on textarea "ليمون المختصر والبصل الأبيض وأوراق الجرجير." at bounding box center [1211, 544] width 555 height 82
click at [1397, 514] on textarea "ليمون شورتد والبصل الأبيض وأوراق الجرجير." at bounding box center [1211, 544] width 555 height 82
type textarea "ليمون شورتد، بصل أبيض و أوراق جرجير."
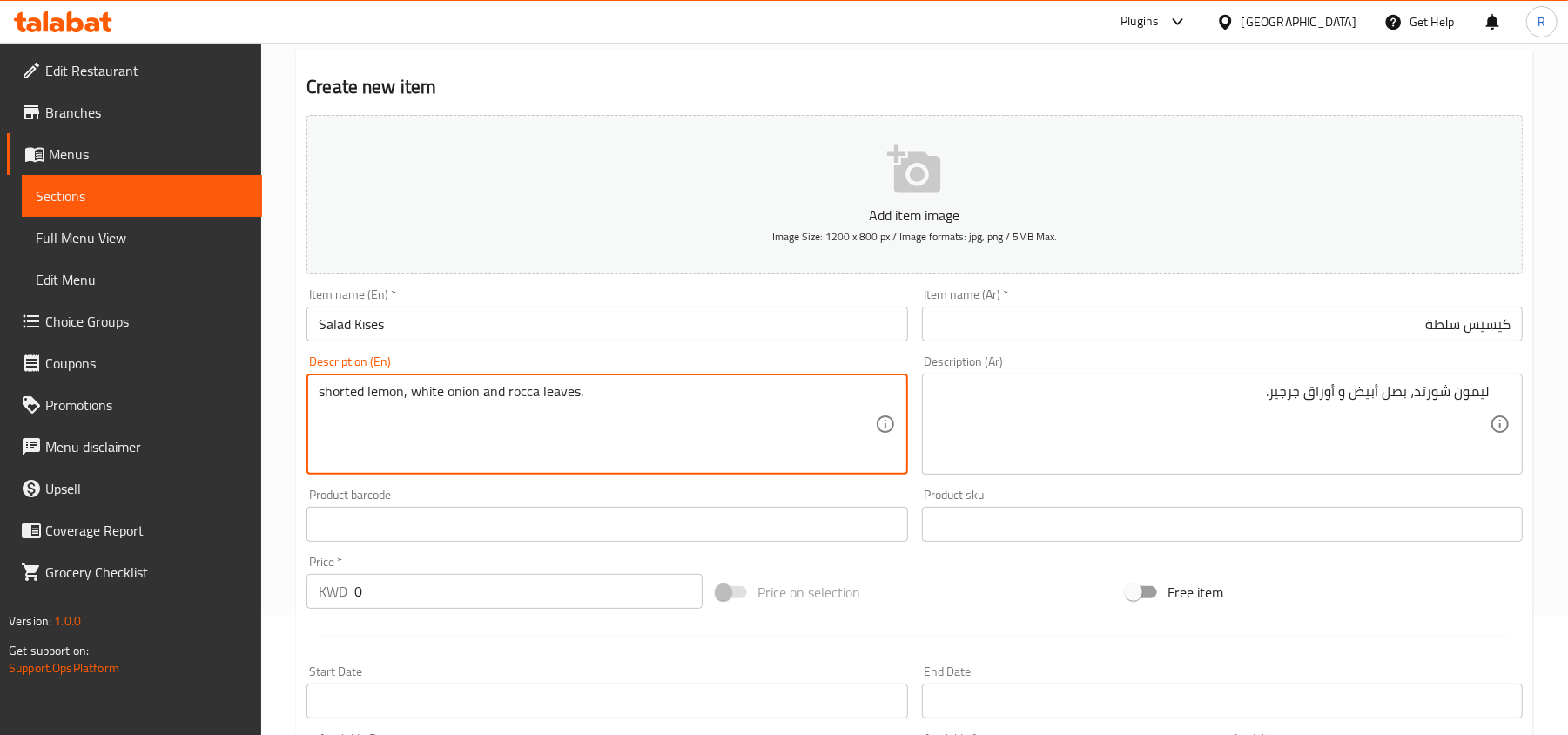
scroll to position [231, 0]
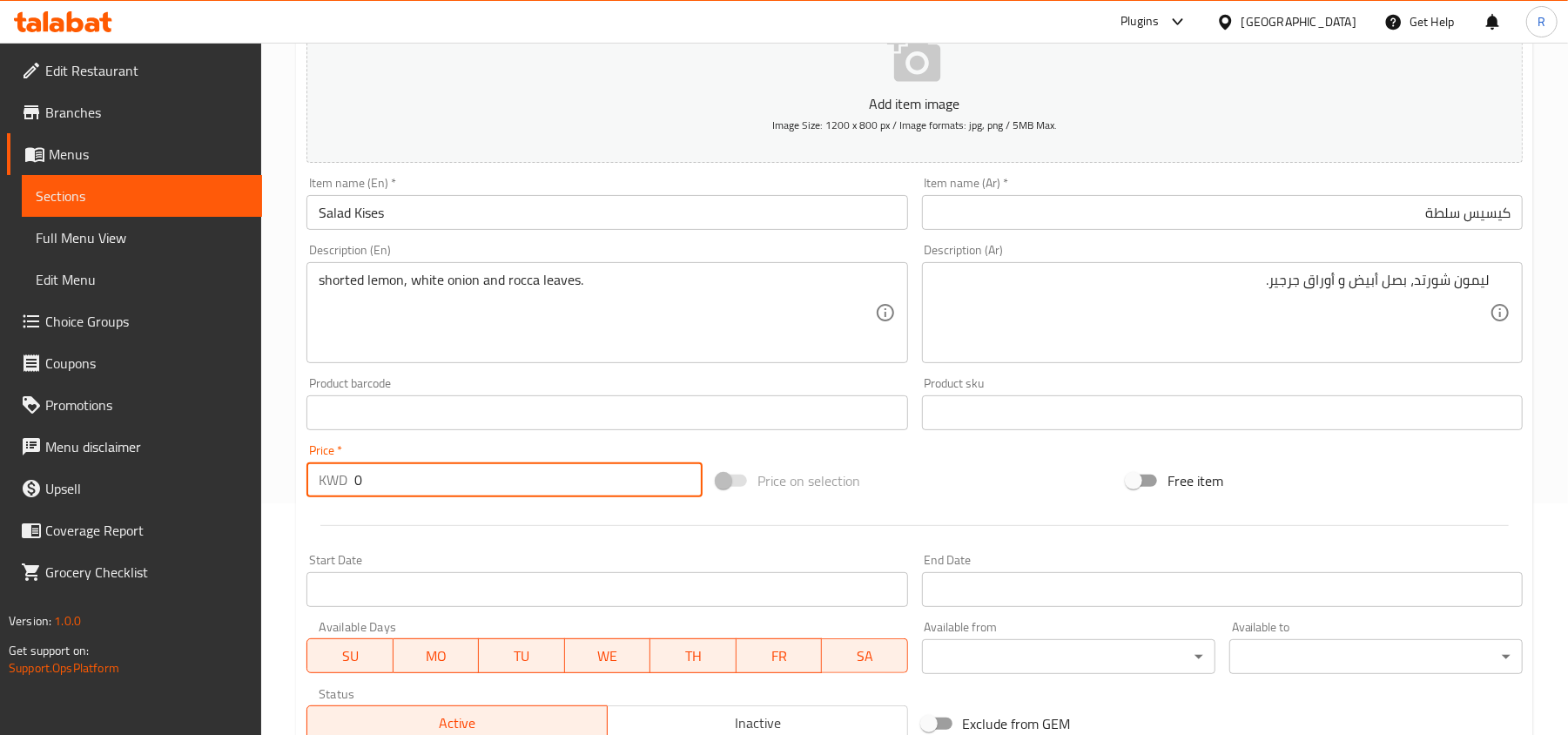
drag, startPoint x: 371, startPoint y: 485, endPoint x: 353, endPoint y: 484, distance: 18.0
click at [353, 484] on div "KWD 0 Price *" at bounding box center [504, 480] width 396 height 35
type input "0.200"
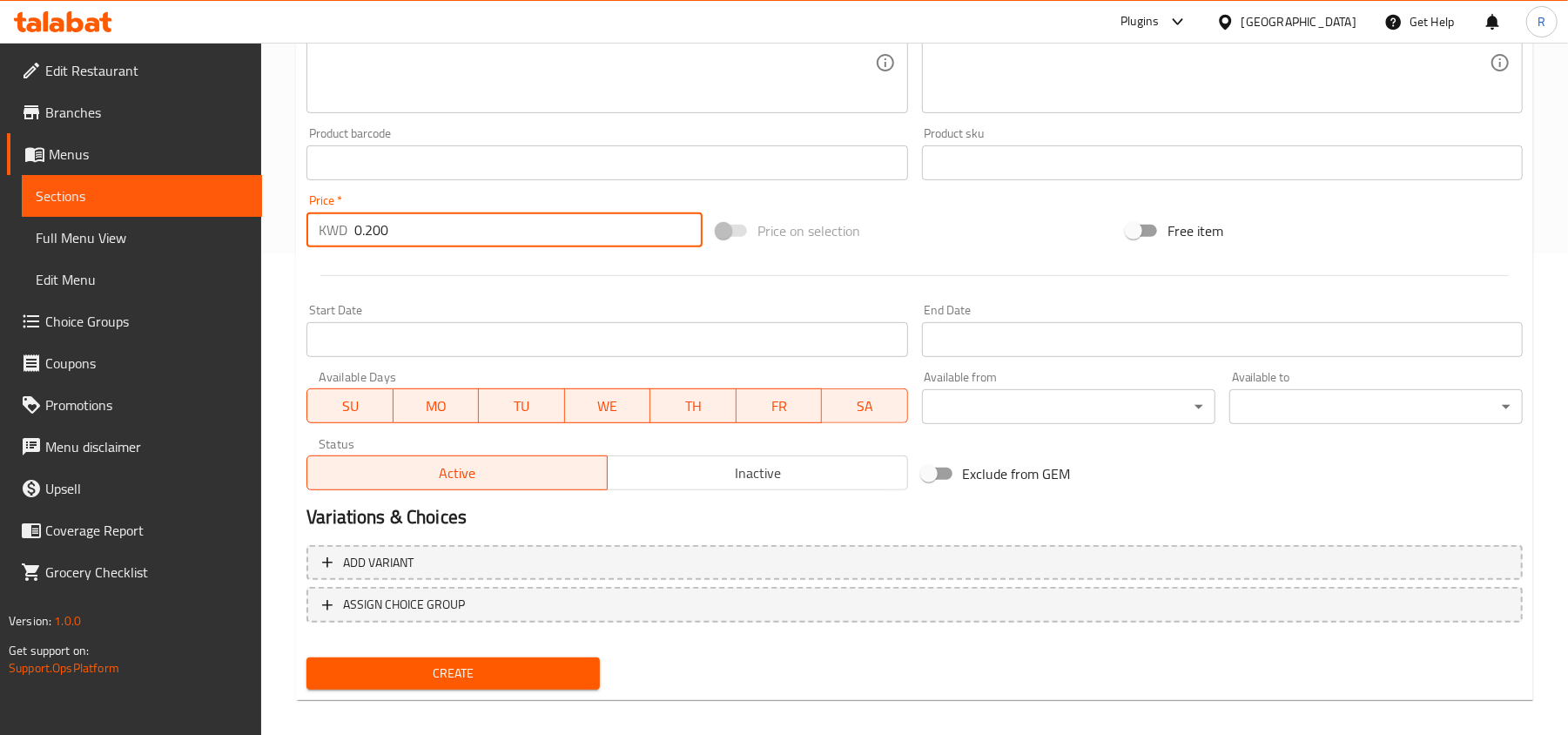
scroll to position [495, 0]
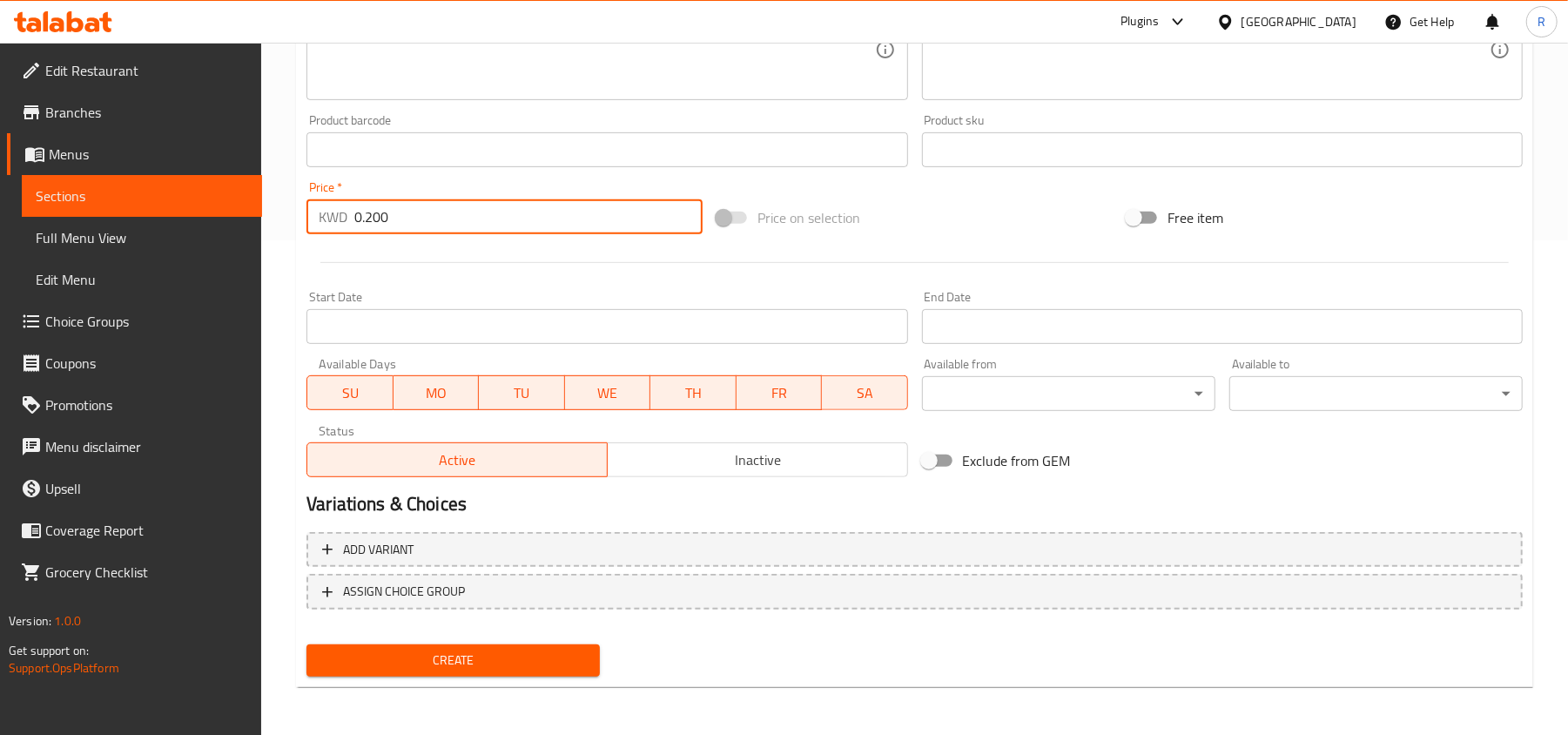
click at [501, 649] on span "Create" at bounding box center [453, 660] width 265 height 22
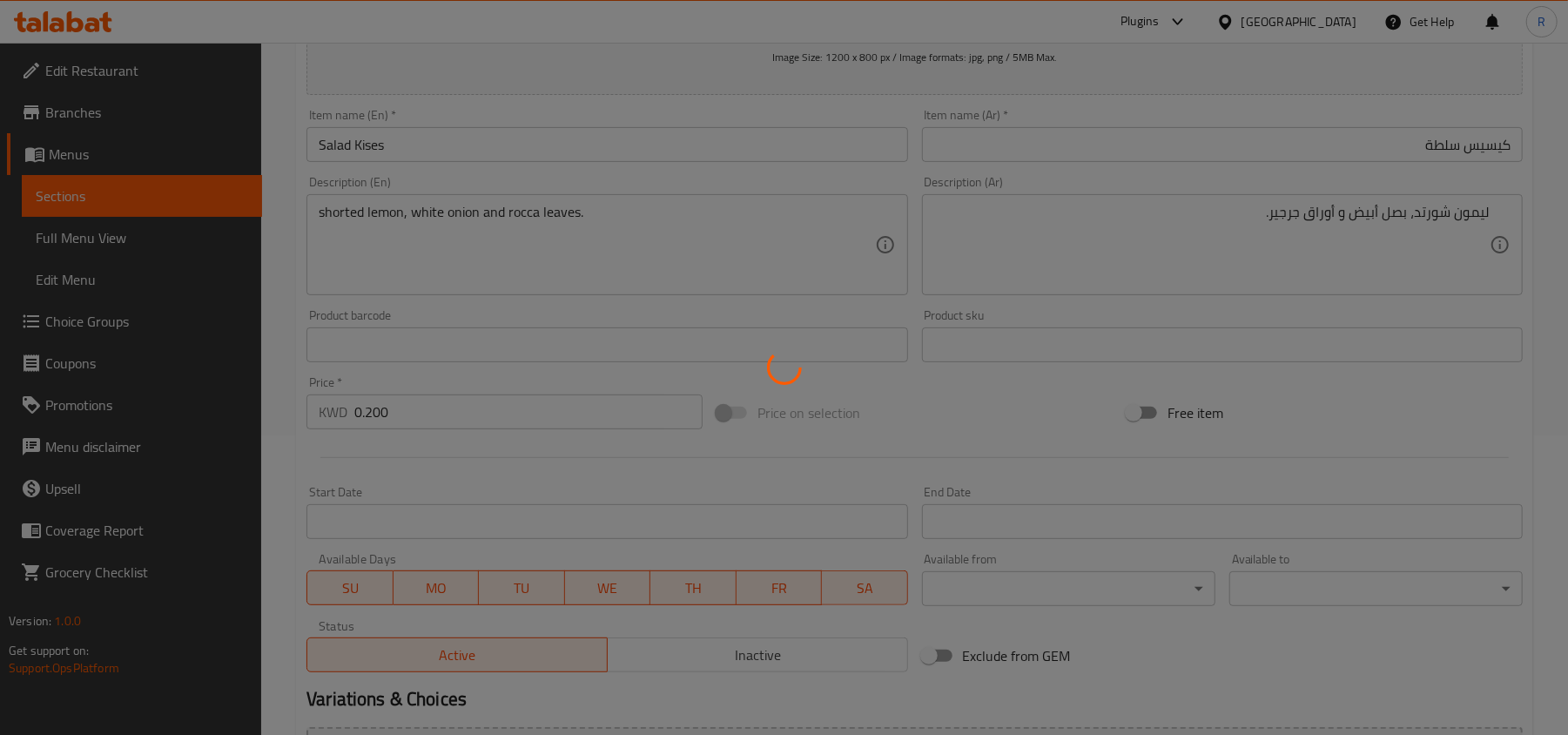
scroll to position [7, 0]
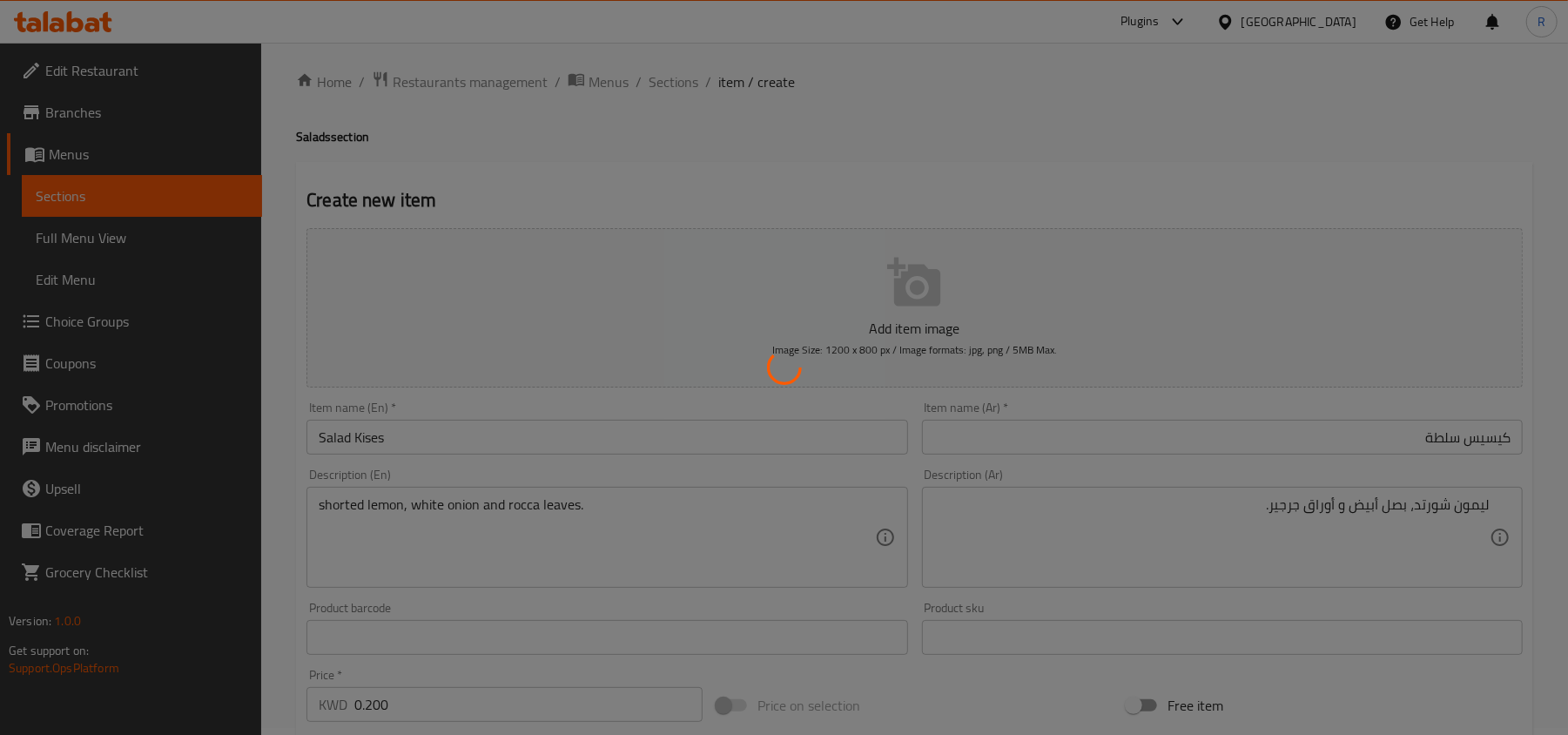
type input "0"
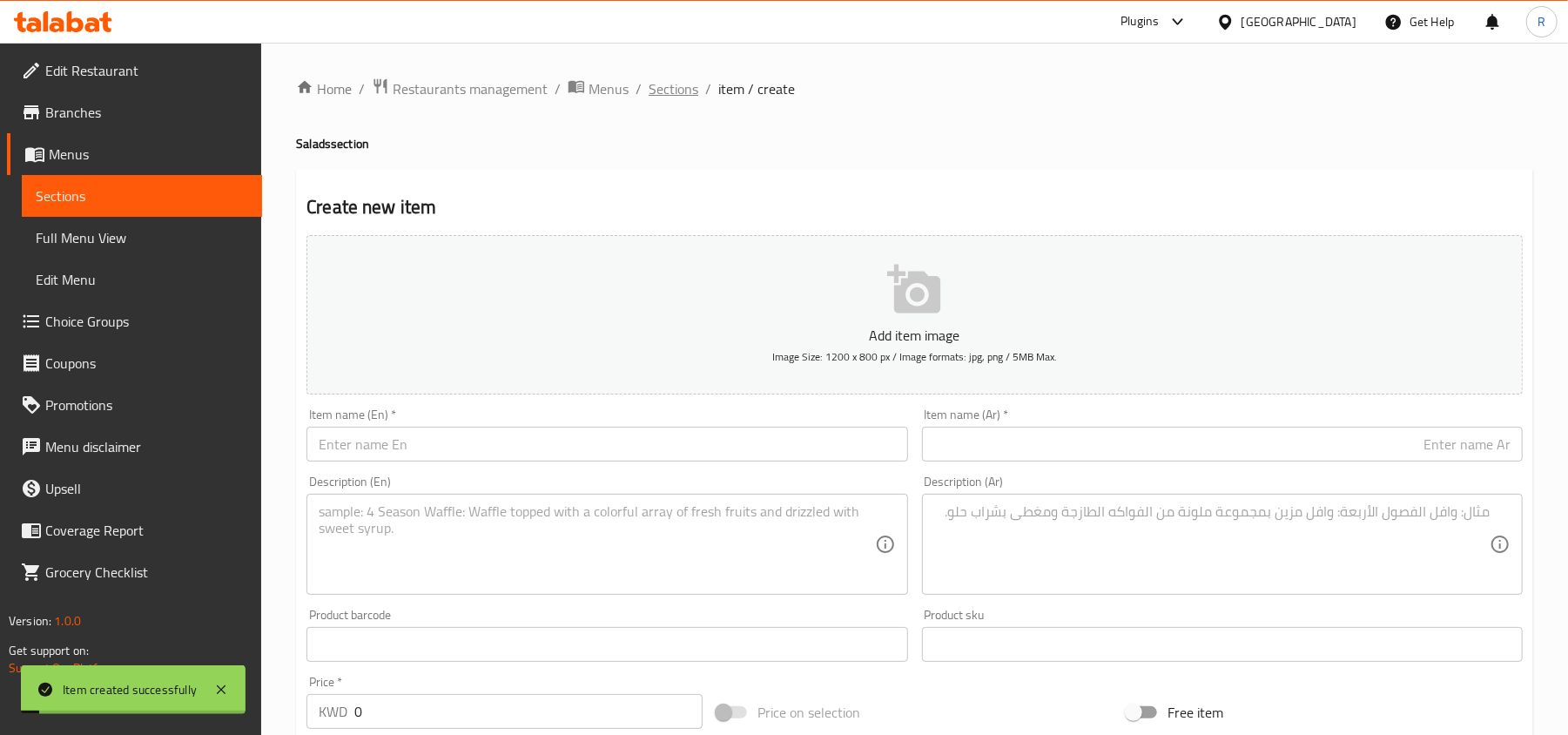
click at [686, 95] on span "Sections" at bounding box center [673, 89] width 49 height 21
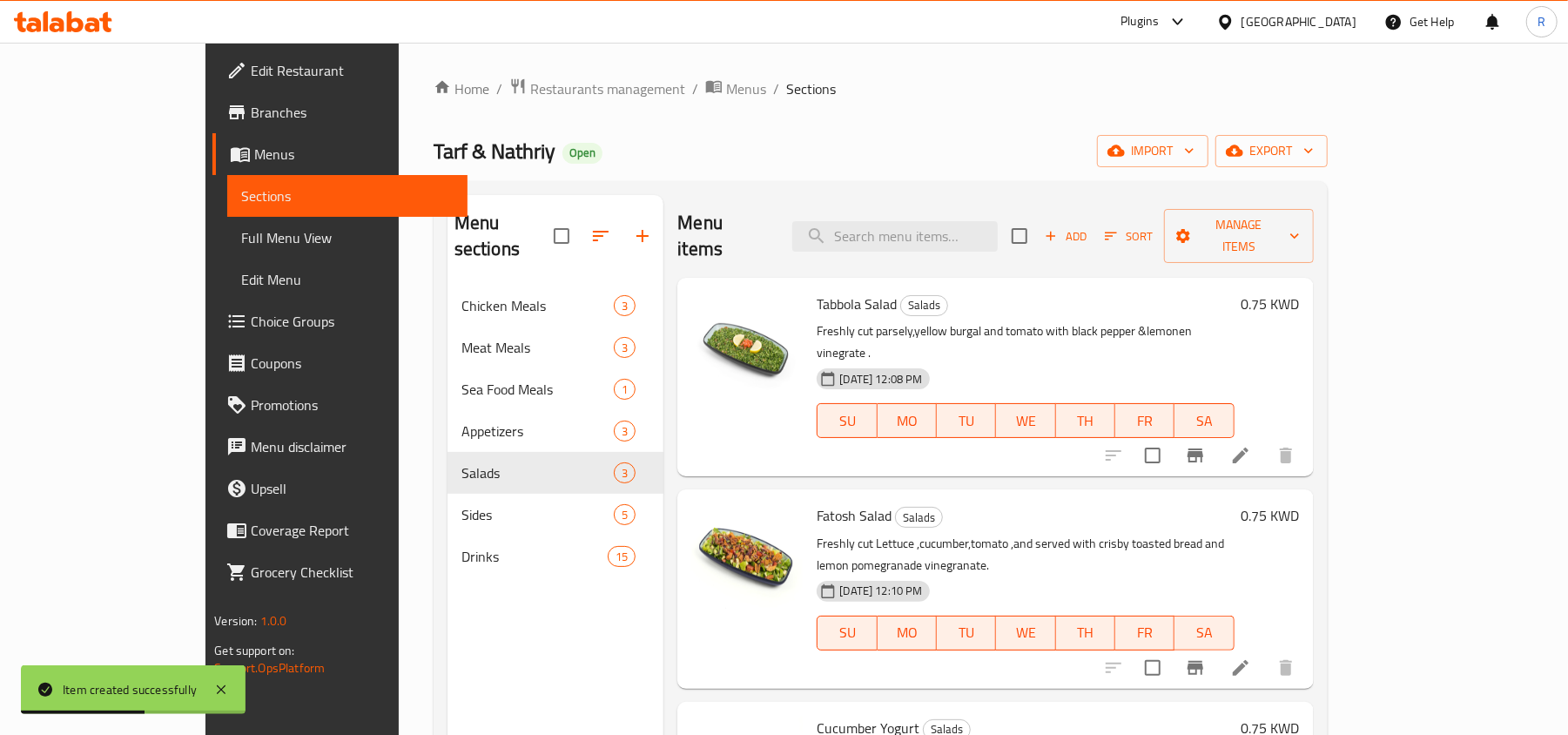
click at [1264, 440] on li at bounding box center [1240, 455] width 48 height 31
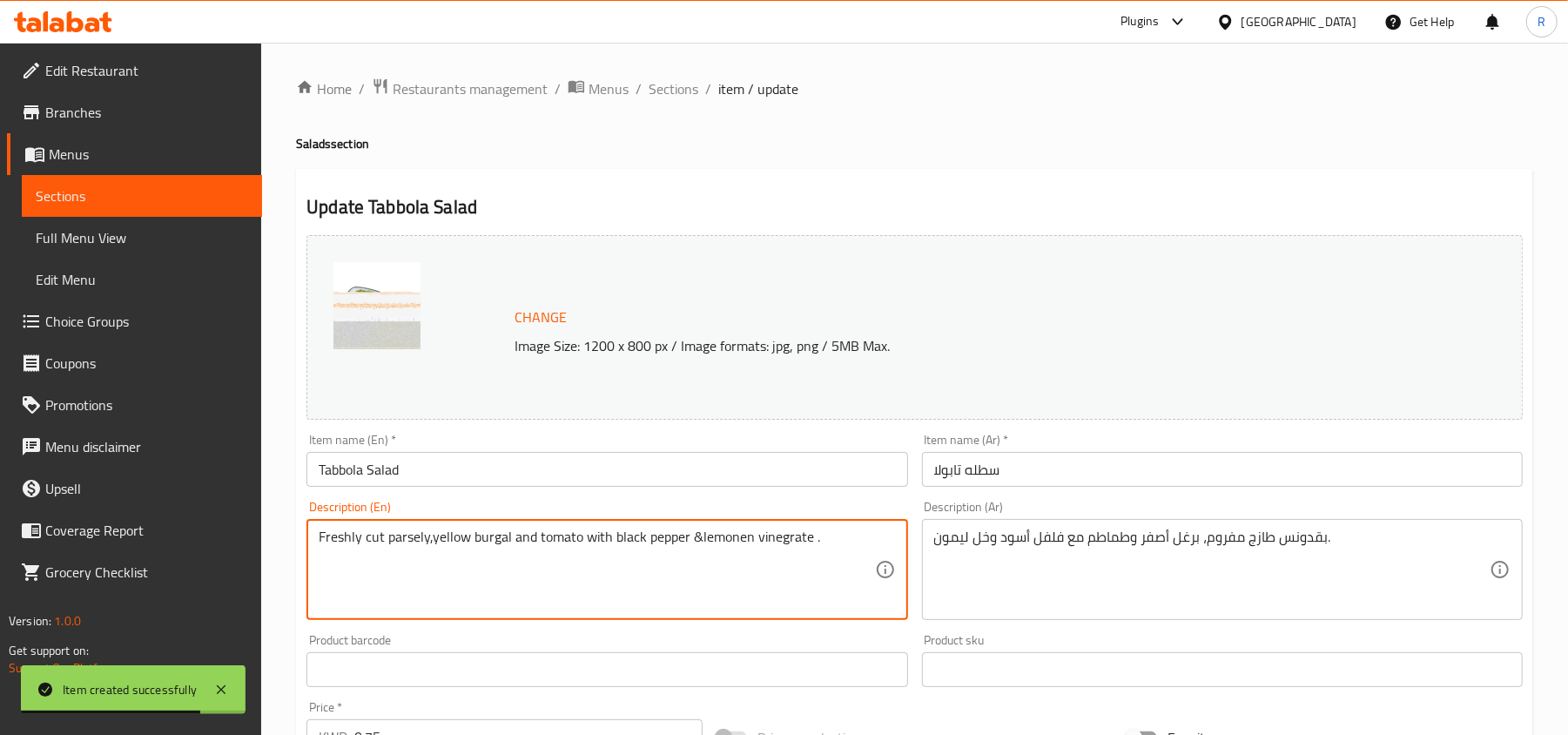
click at [603, 548] on textarea "Freshly cut parsely,yellow burgal and tomato with black pepper &lemonen vinegra…" at bounding box center [595, 570] width 555 height 82
click at [697, 537] on textarea "Freshly cut parsely,yellow burgal and tomato with black pepper &lemonen vinegra…" at bounding box center [595, 570] width 555 height 82
click at [432, 540] on textarea "Freshly cut parsely,yellow burgal and tomato with black pepper and lemonen vine…" at bounding box center [595, 570] width 555 height 82
type textarea "Freshly cut parsely, yellow burgal and tomato with black pepper and lemonen vin…"
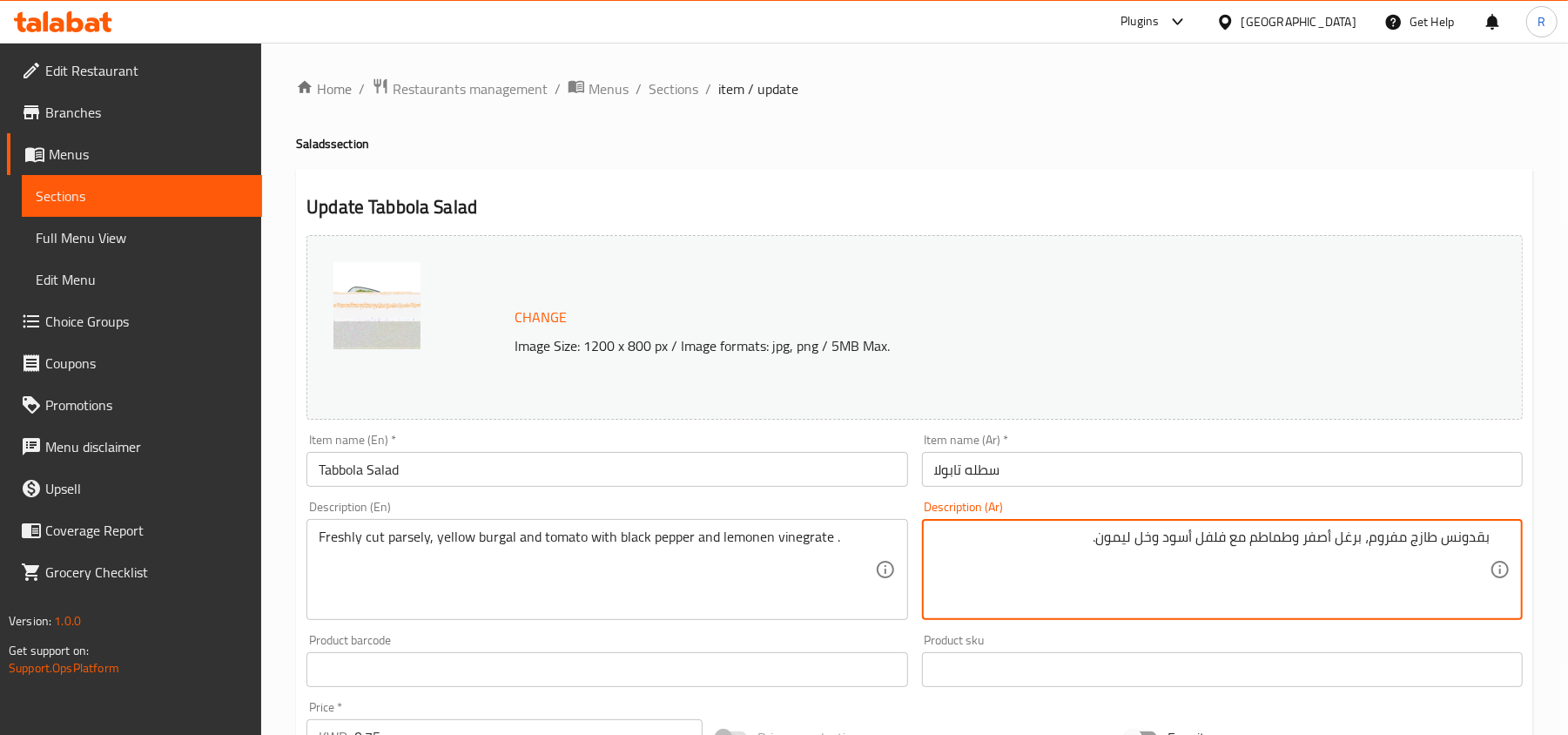
click at [880, 534] on div "Freshly cut parsely, yellow burgal and tomato with black pepper and lemonen vin…" at bounding box center [606, 569] width 601 height 101
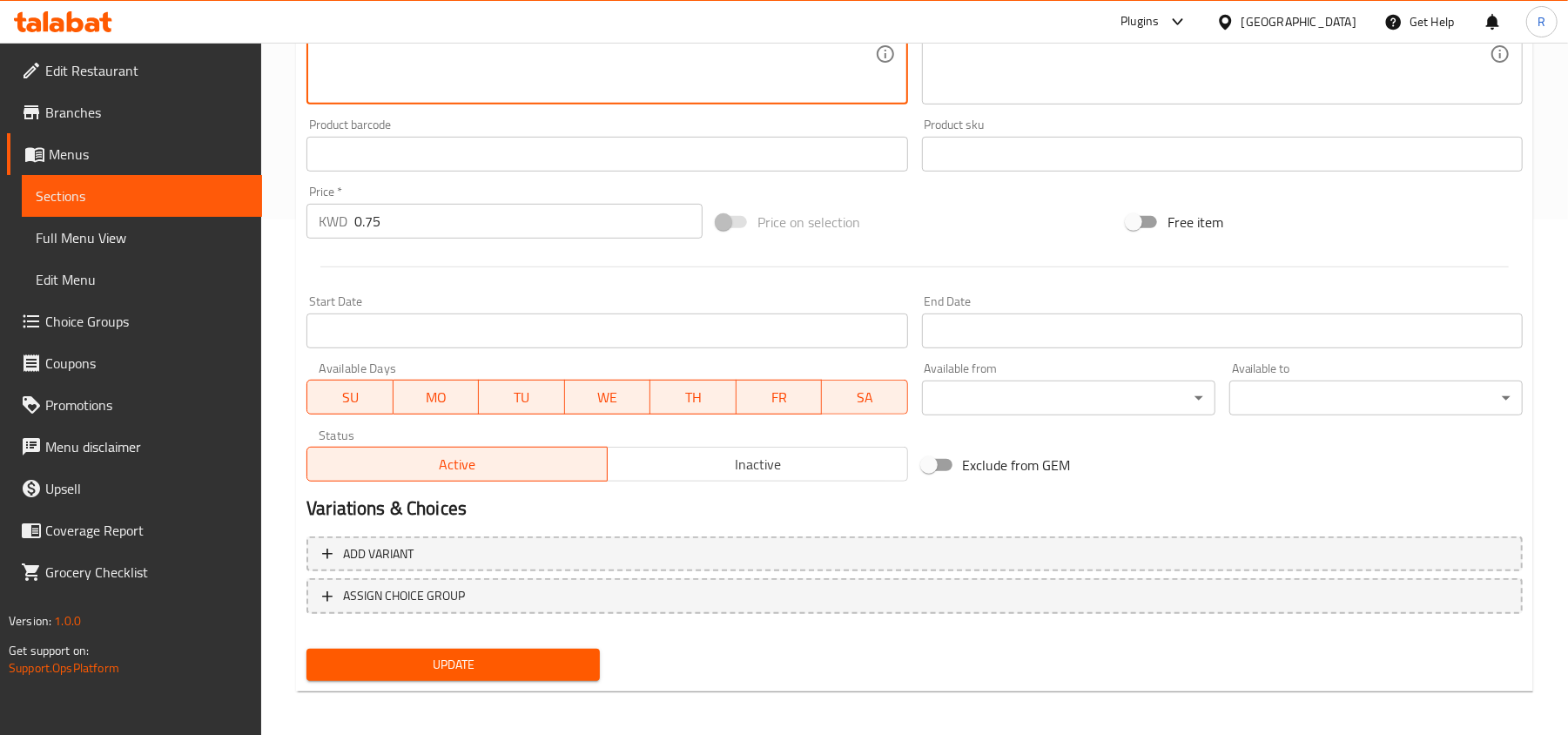
scroll to position [519, 0]
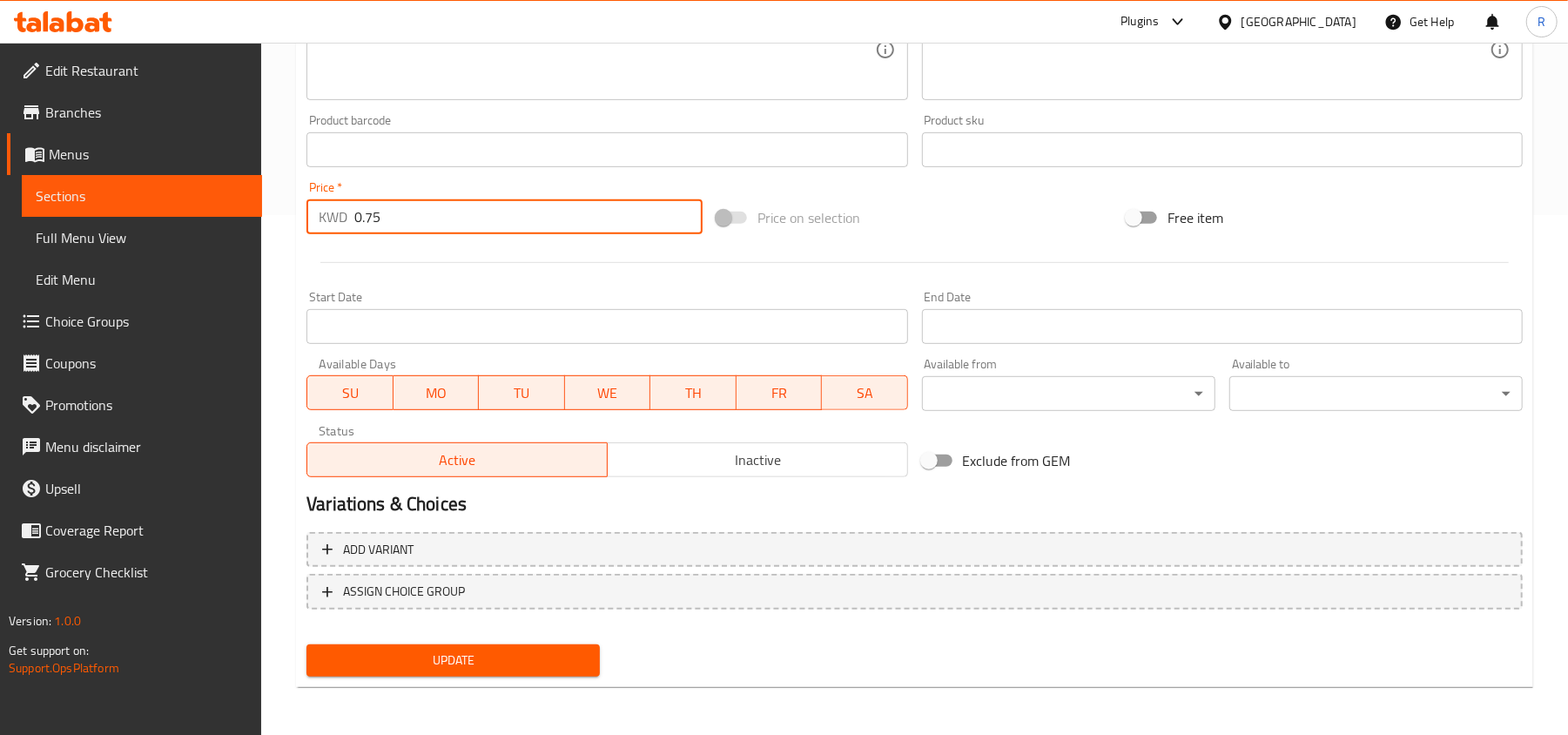
drag, startPoint x: 371, startPoint y: 220, endPoint x: 350, endPoint y: 220, distance: 21.0
click at [350, 220] on div "KWD 0.75 Price *" at bounding box center [504, 217] width 396 height 35
type input "0.750"
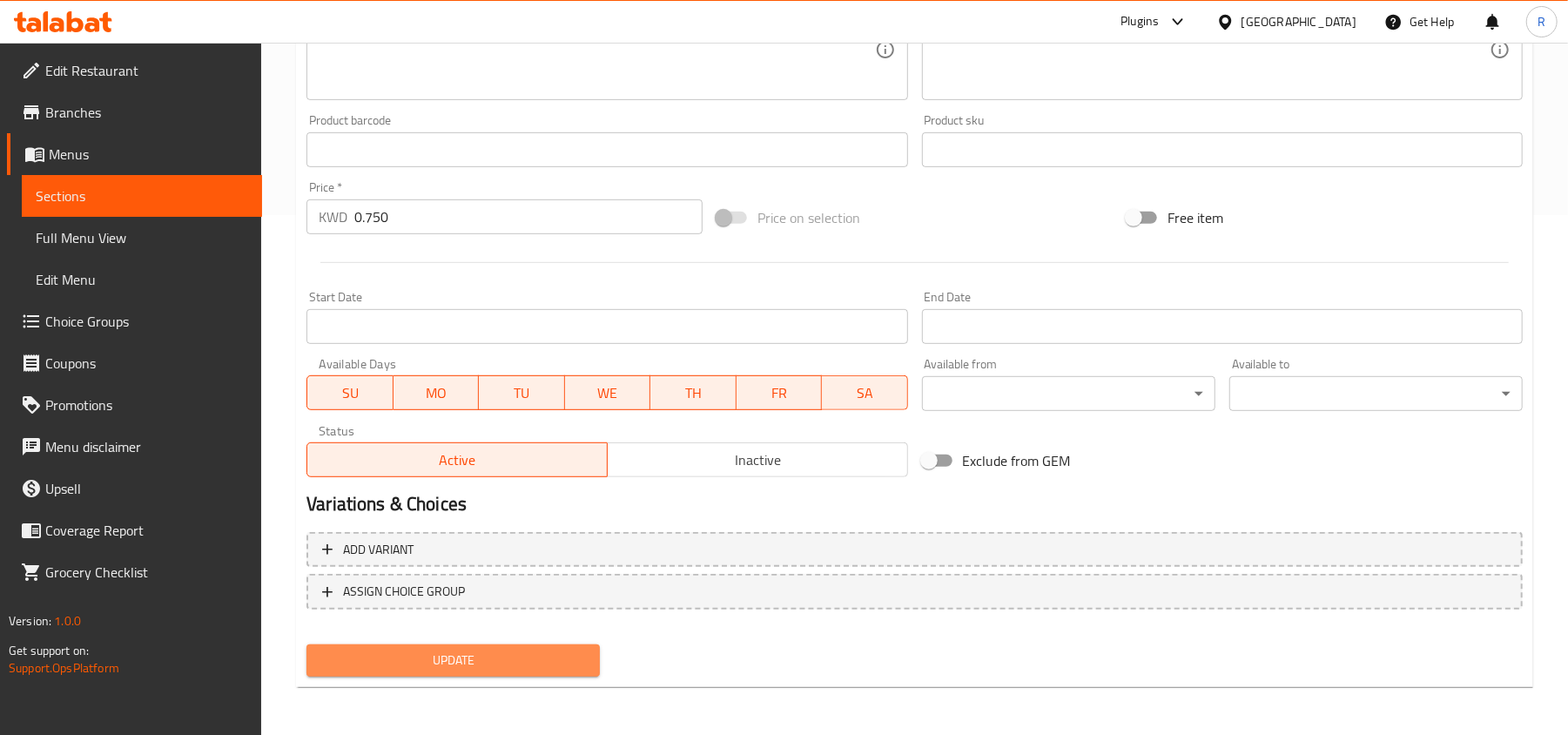
click at [482, 645] on button "Update" at bounding box center [453, 660] width 293 height 32
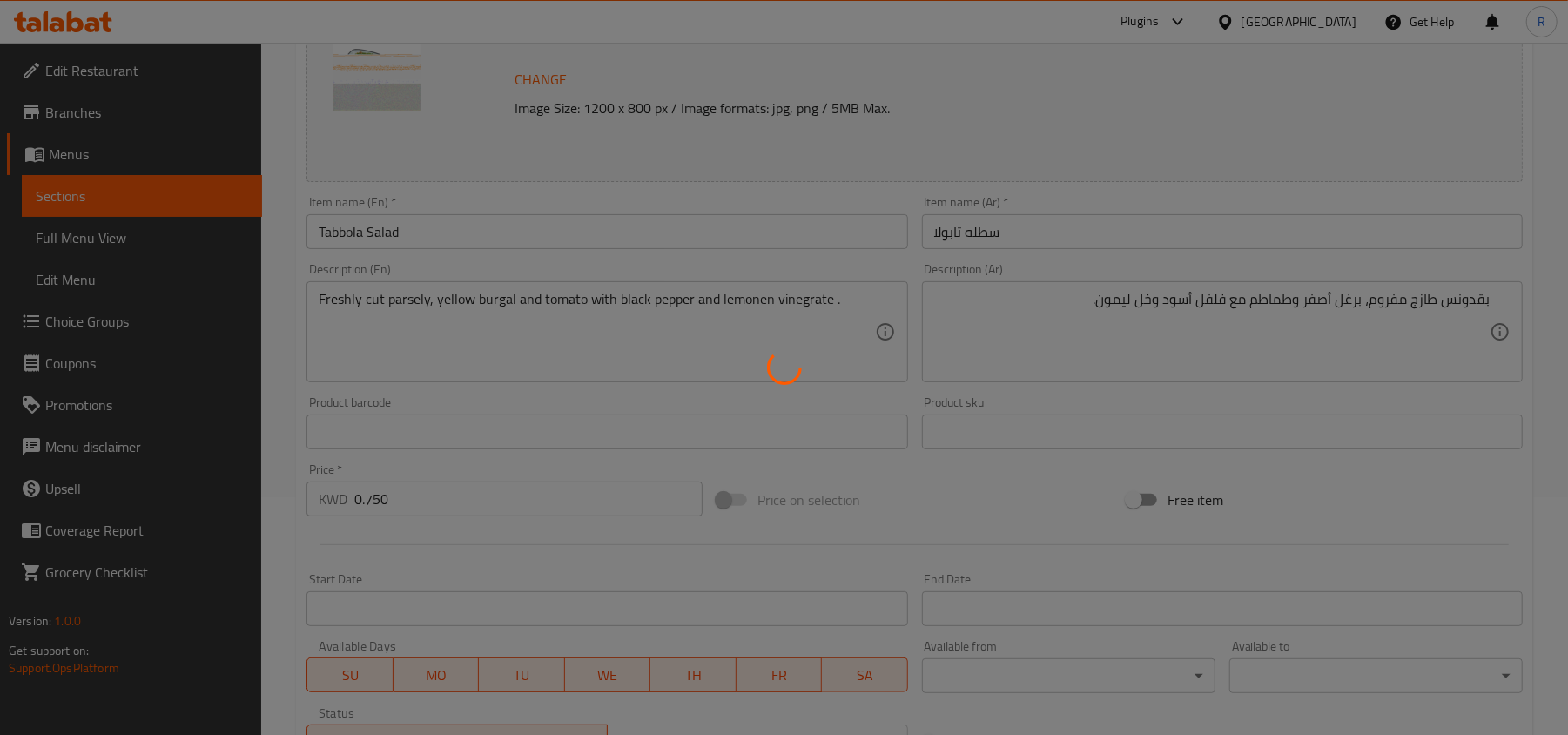
scroll to position [0, 0]
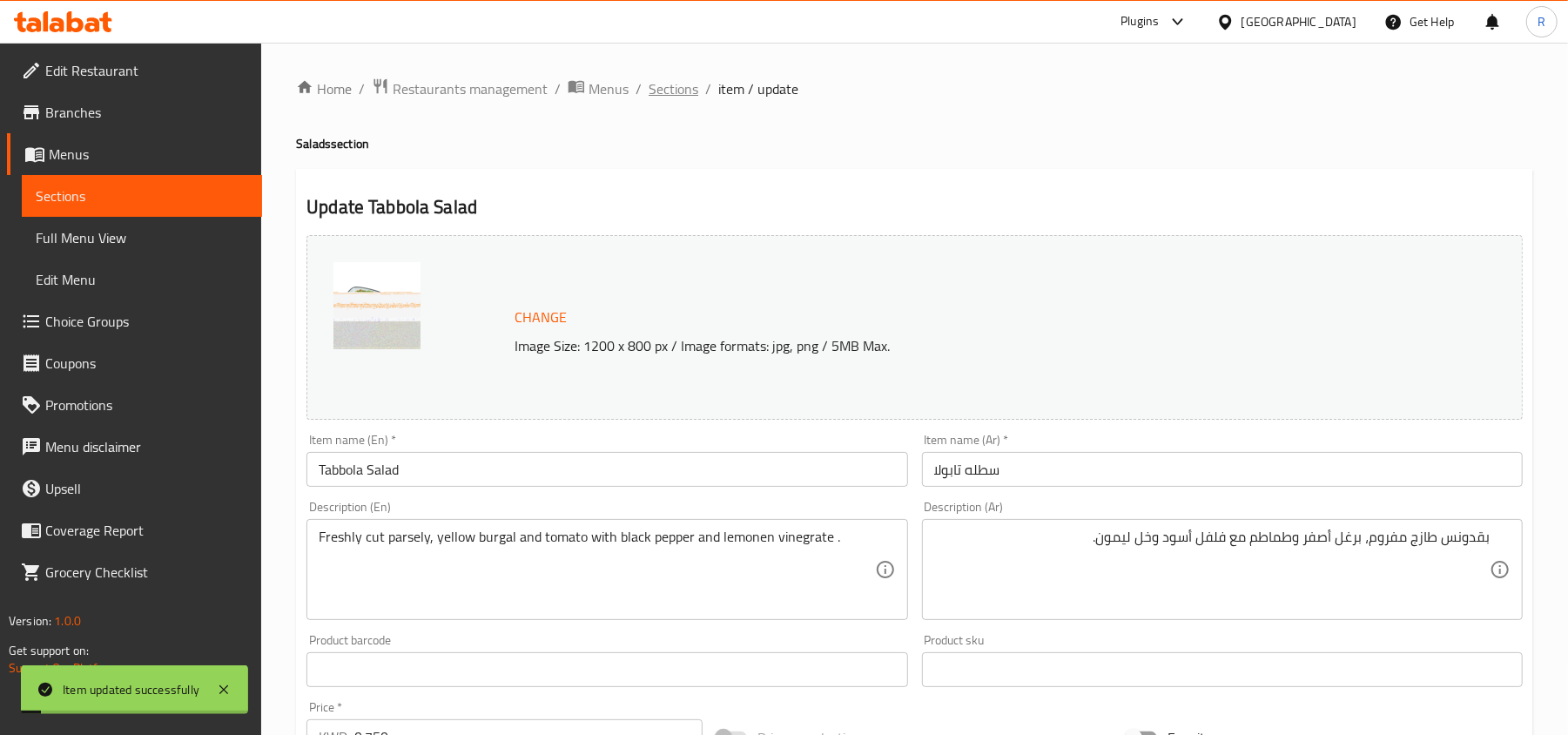
click at [677, 95] on span "Sections" at bounding box center [673, 89] width 49 height 21
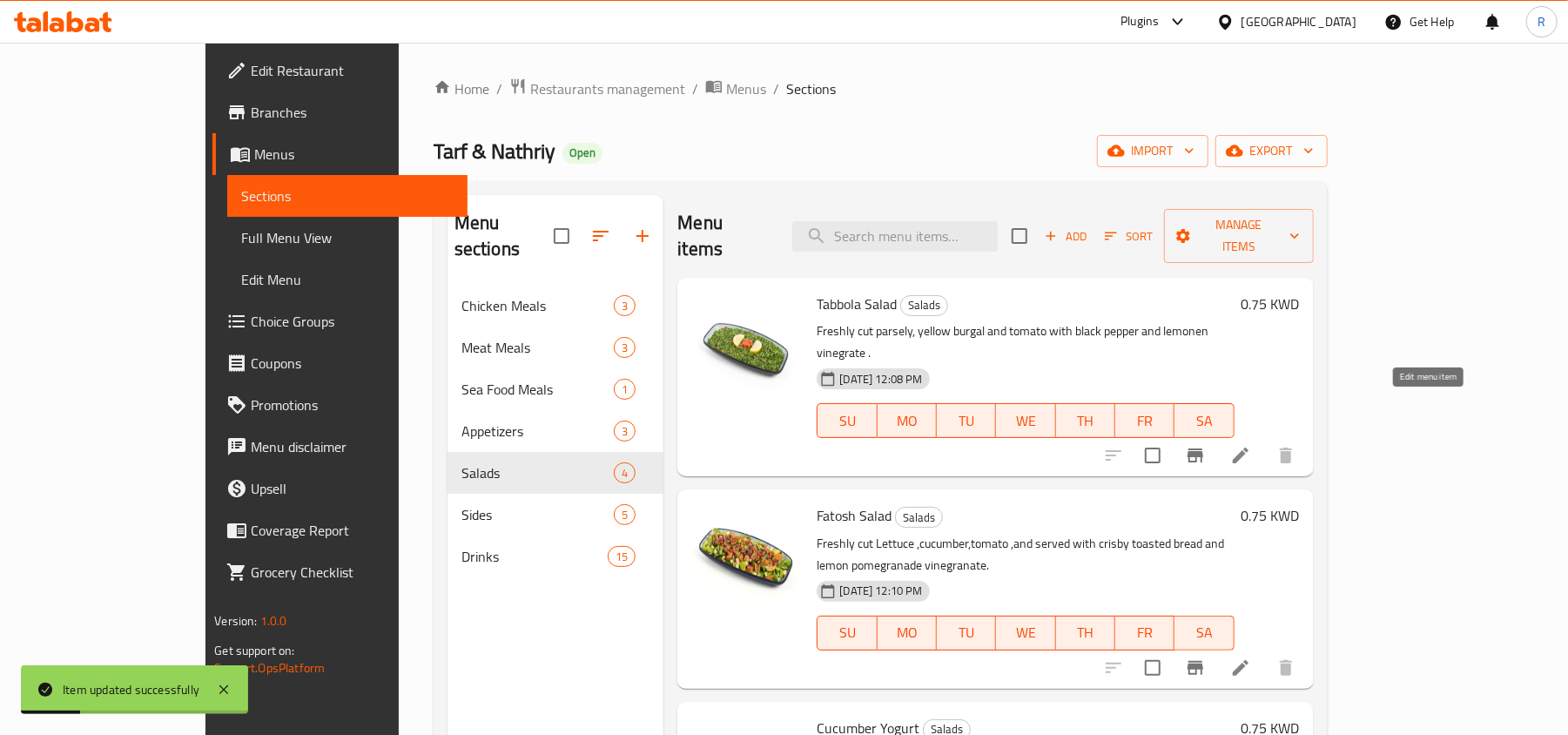
click at [1251, 445] on icon at bounding box center [1240, 455] width 21 height 21
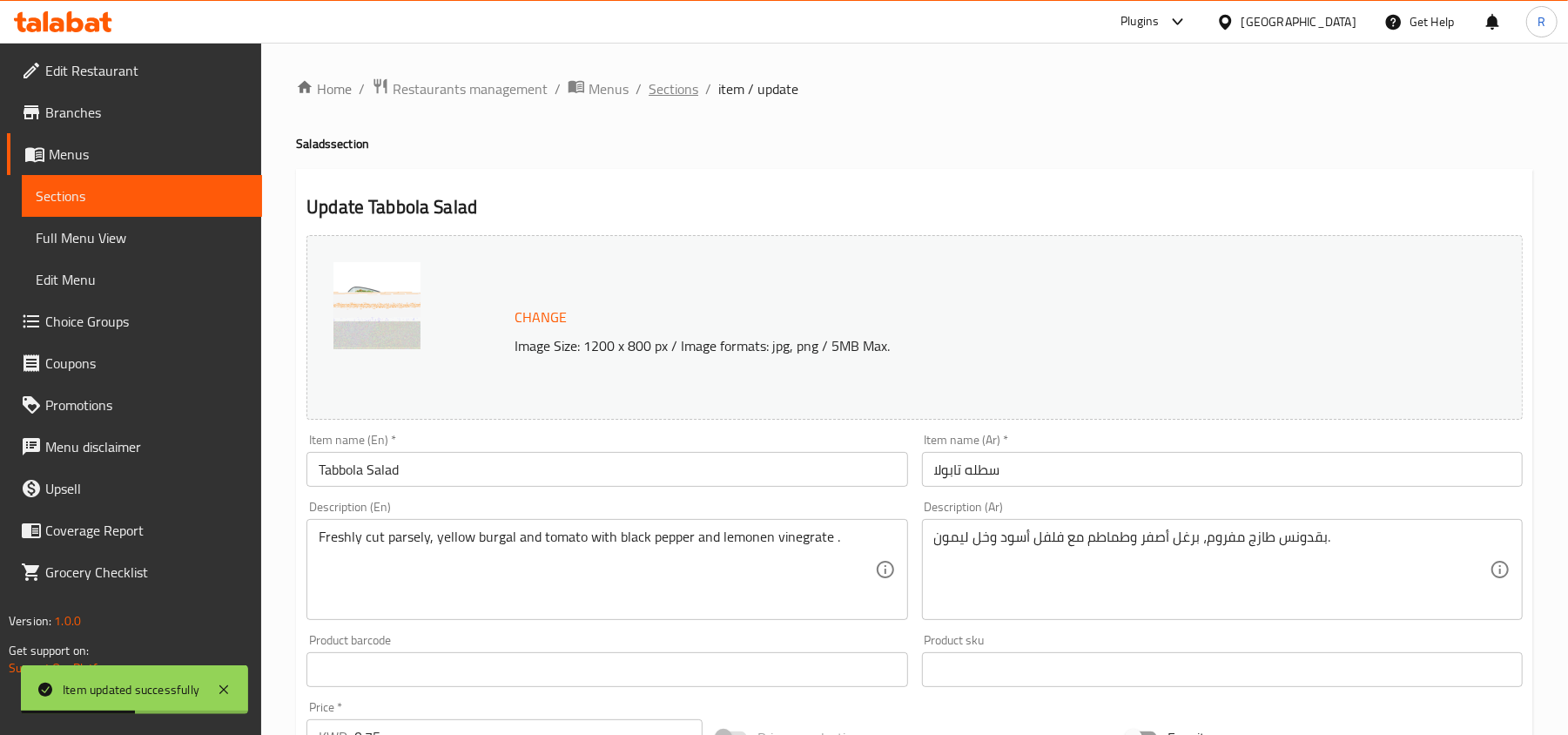
click at [676, 98] on span "Sections" at bounding box center [673, 89] width 49 height 21
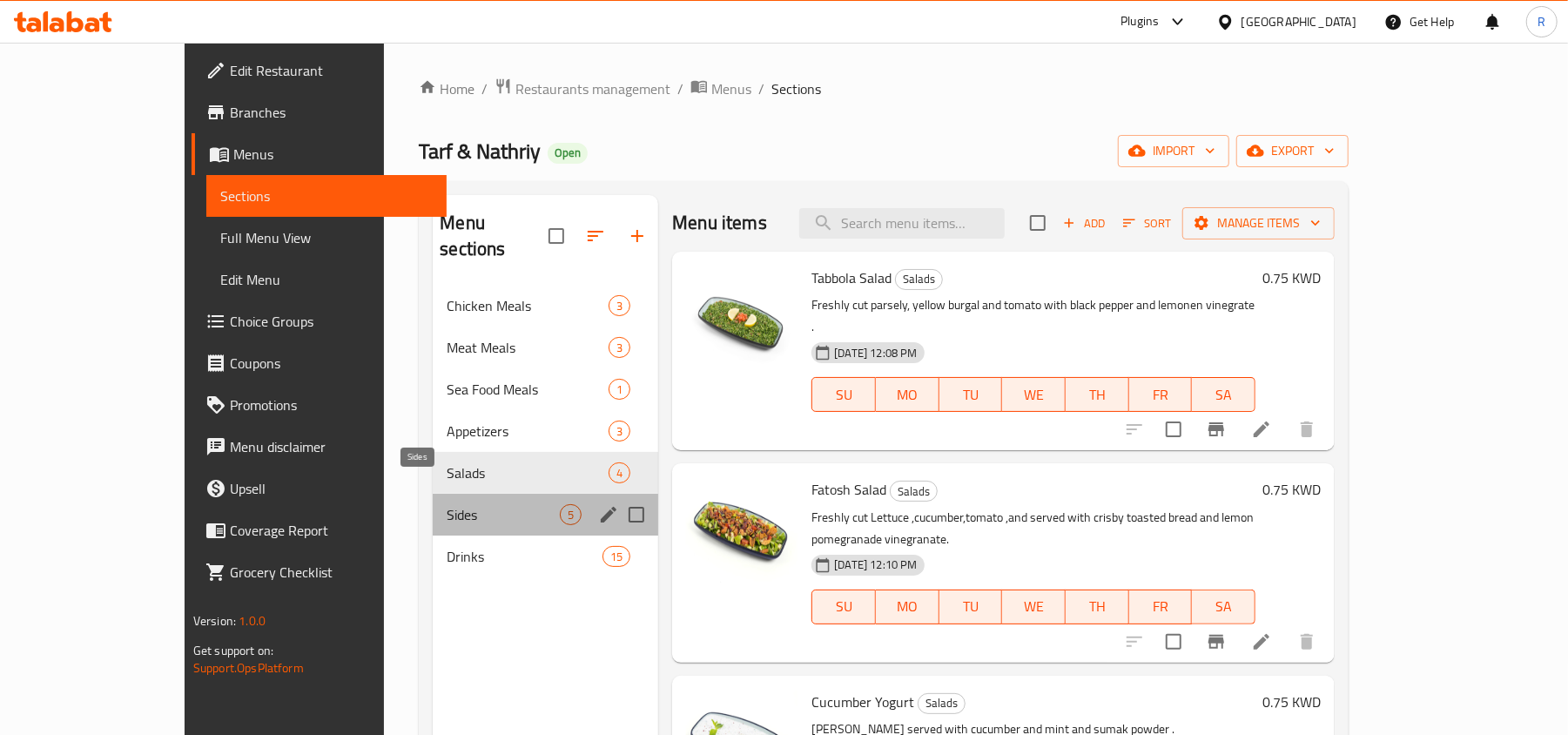
click at [446, 504] on span "Sides" at bounding box center [503, 514] width 113 height 21
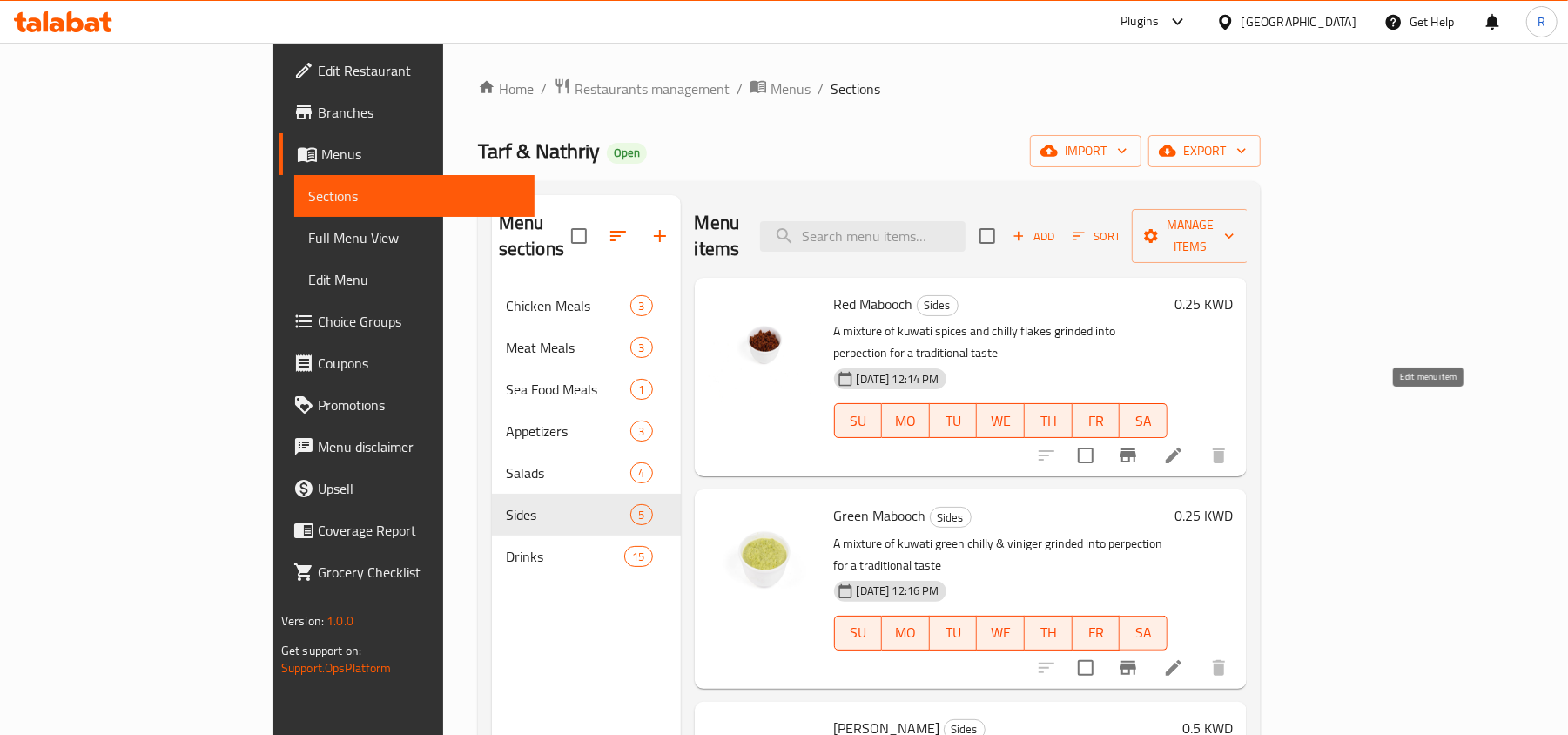
click at [1184, 445] on icon at bounding box center [1173, 455] width 21 height 21
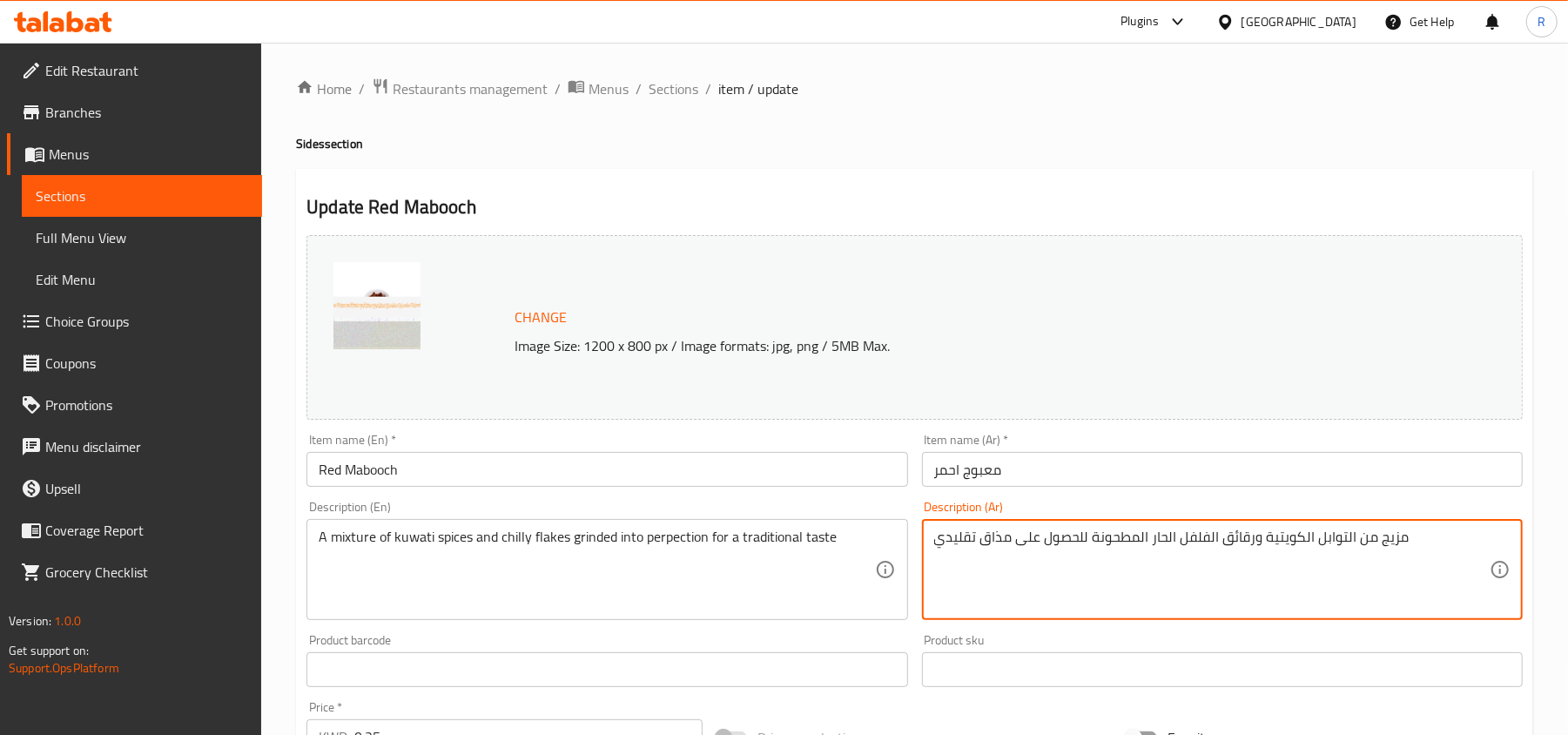
click at [1244, 550] on textarea "مزيج من التوابل الكويتية ورقائق الفلفل الحار المطحونة للحصول على مذاق تقليدي" at bounding box center [1211, 570] width 555 height 82
click at [1119, 564] on textarea "مزيج من التوابل الكويتية ورقائق الفلفل الحار المطحونة للحصول على مذاق تقليدي" at bounding box center [1211, 570] width 555 height 82
click at [879, 549] on div "A mixture of kuwati spices and chilly flakes grinded into perpection for a trad…" at bounding box center [606, 569] width 601 height 101
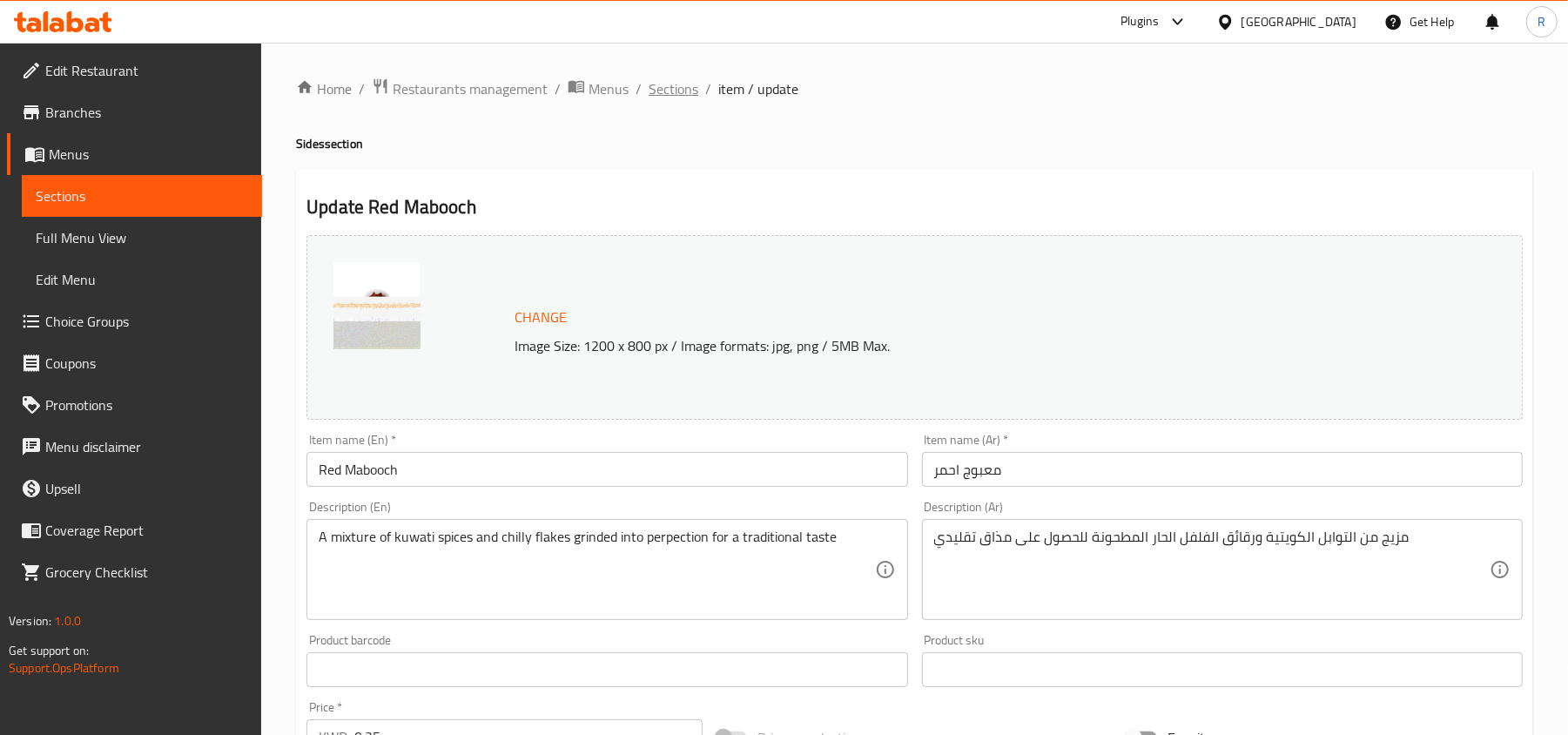
click at [656, 87] on span "Sections" at bounding box center [673, 89] width 49 height 21
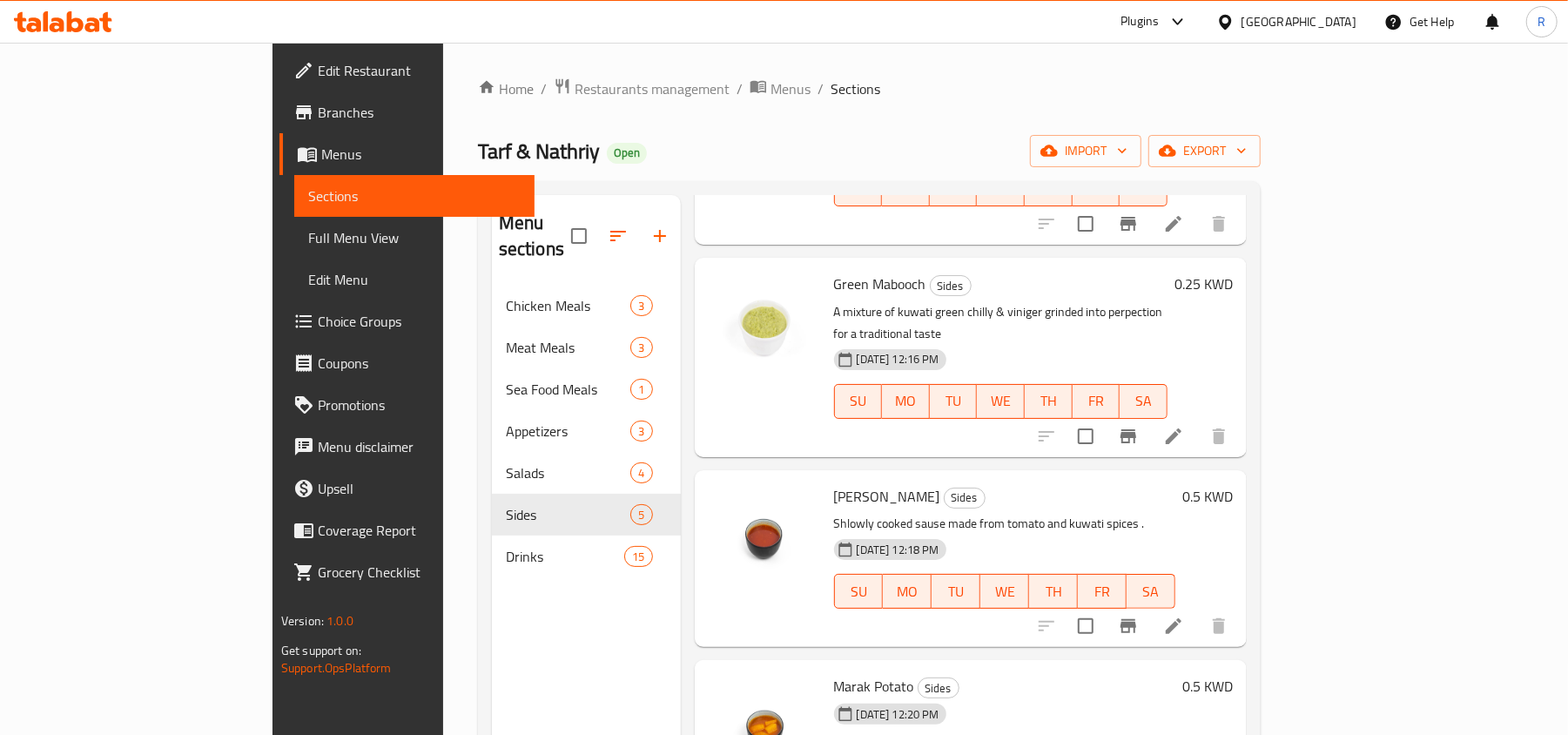
scroll to position [233, 0]
click at [1198, 419] on li at bounding box center [1173, 434] width 48 height 31
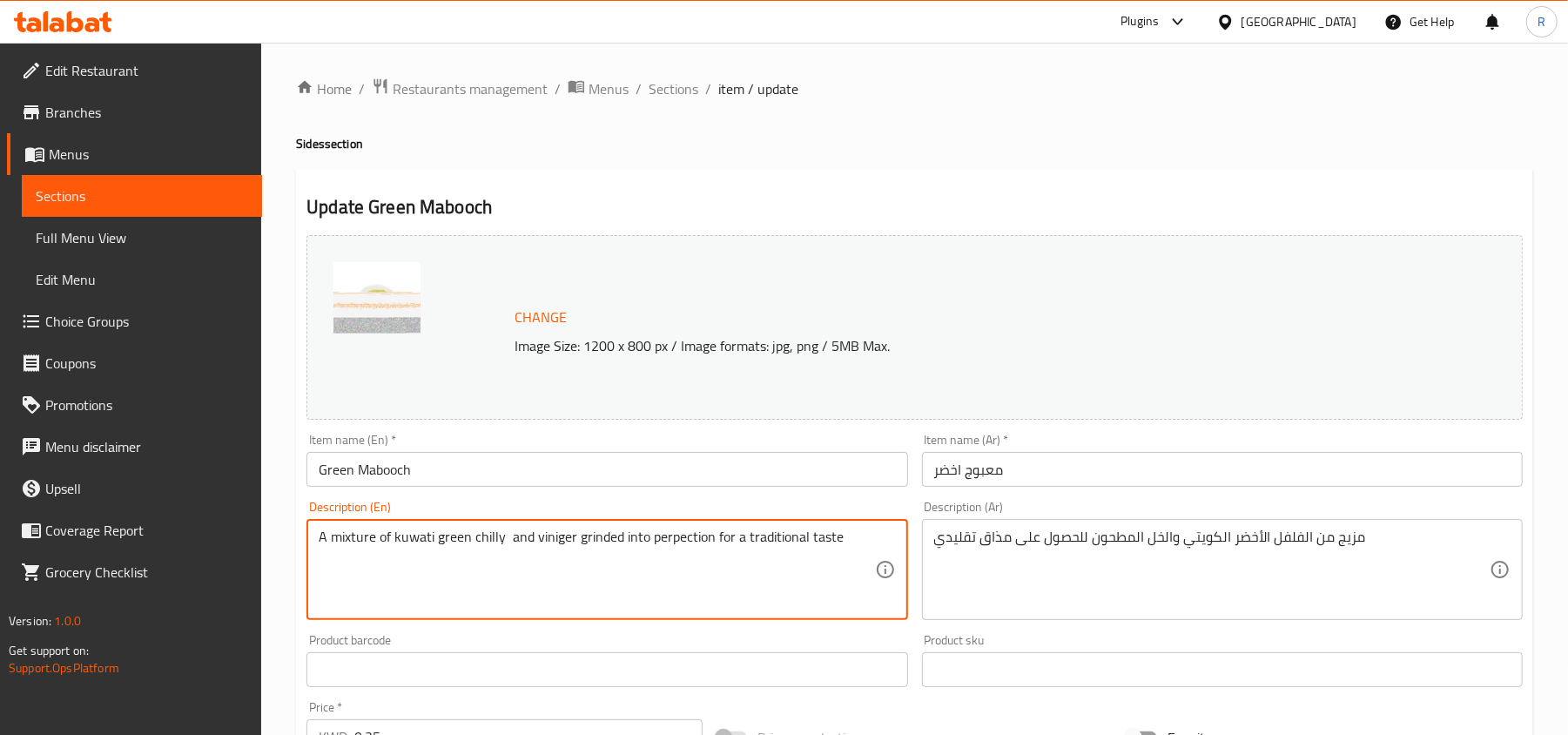
type textarea "A mixture of kuwati green chilly and viniger grinded into perpection for a trad…"
click at [864, 543] on textarea "A mixture of kuwati green chilly and viniger grinded into perpection for a trad…" at bounding box center [595, 570] width 555 height 82
drag, startPoint x: 501, startPoint y: 544, endPoint x: 314, endPoint y: 538, distance: 187.1
click at [314, 538] on div "A mixture of kuwati green chilly and viniger grinded into perpection for a trad…" at bounding box center [606, 569] width 601 height 101
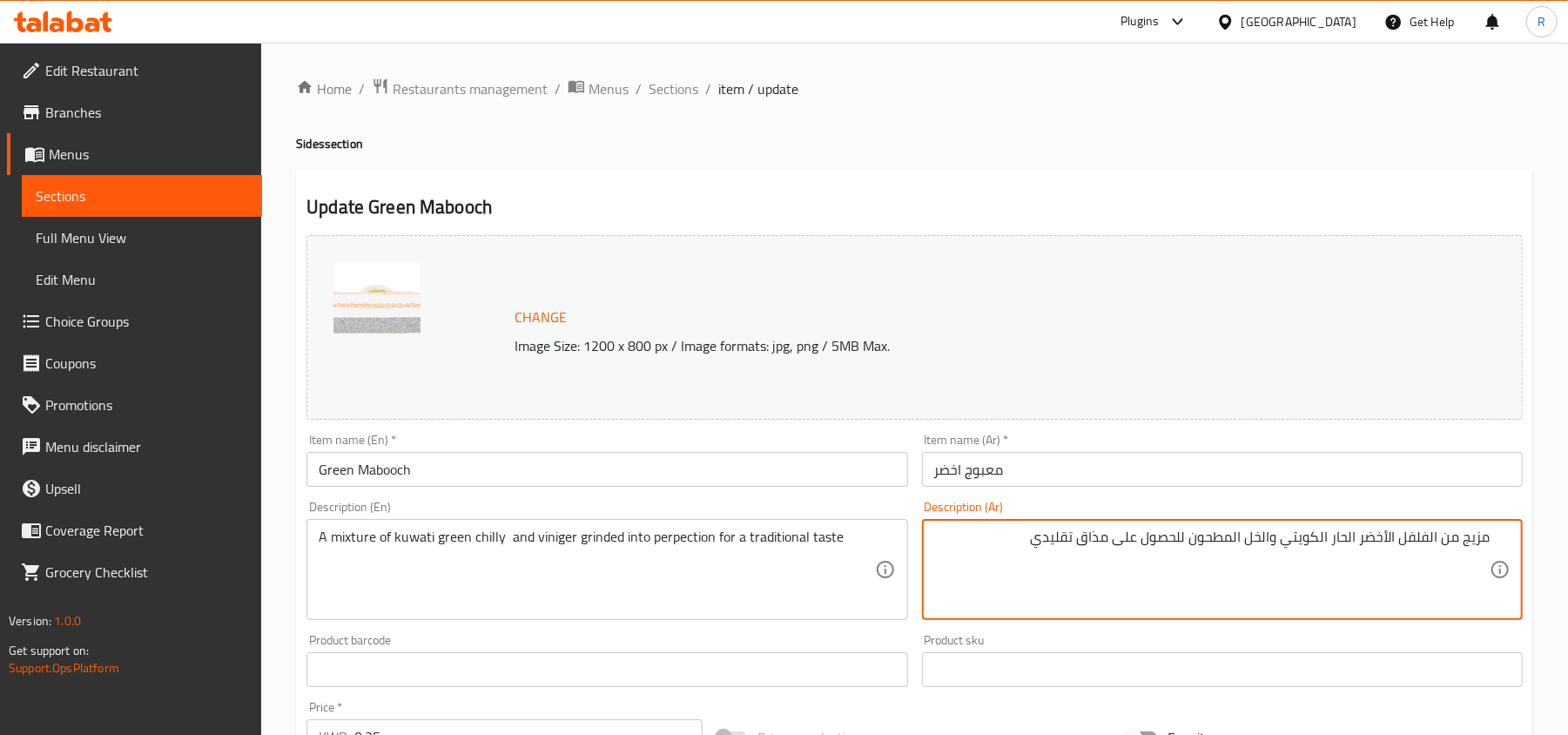
type textarea "مزيج من الفلفل الأخضر الحار الكويتي والخل المطحون للحصول على مذاق تقليدي"
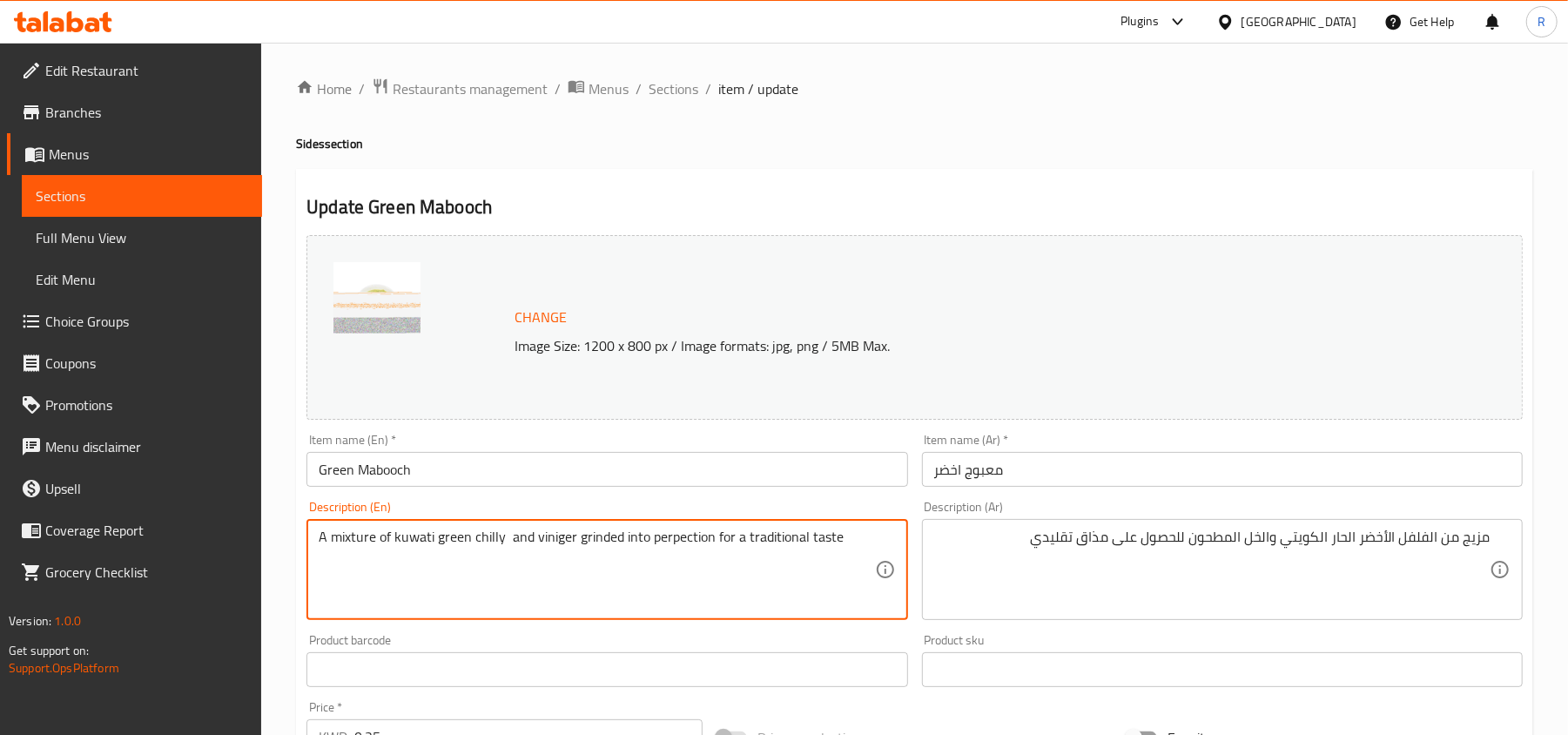
click at [861, 541] on textarea "A mixture of kuwati green chilly and viniger grinded into perpection for a trad…" at bounding box center [595, 570] width 555 height 82
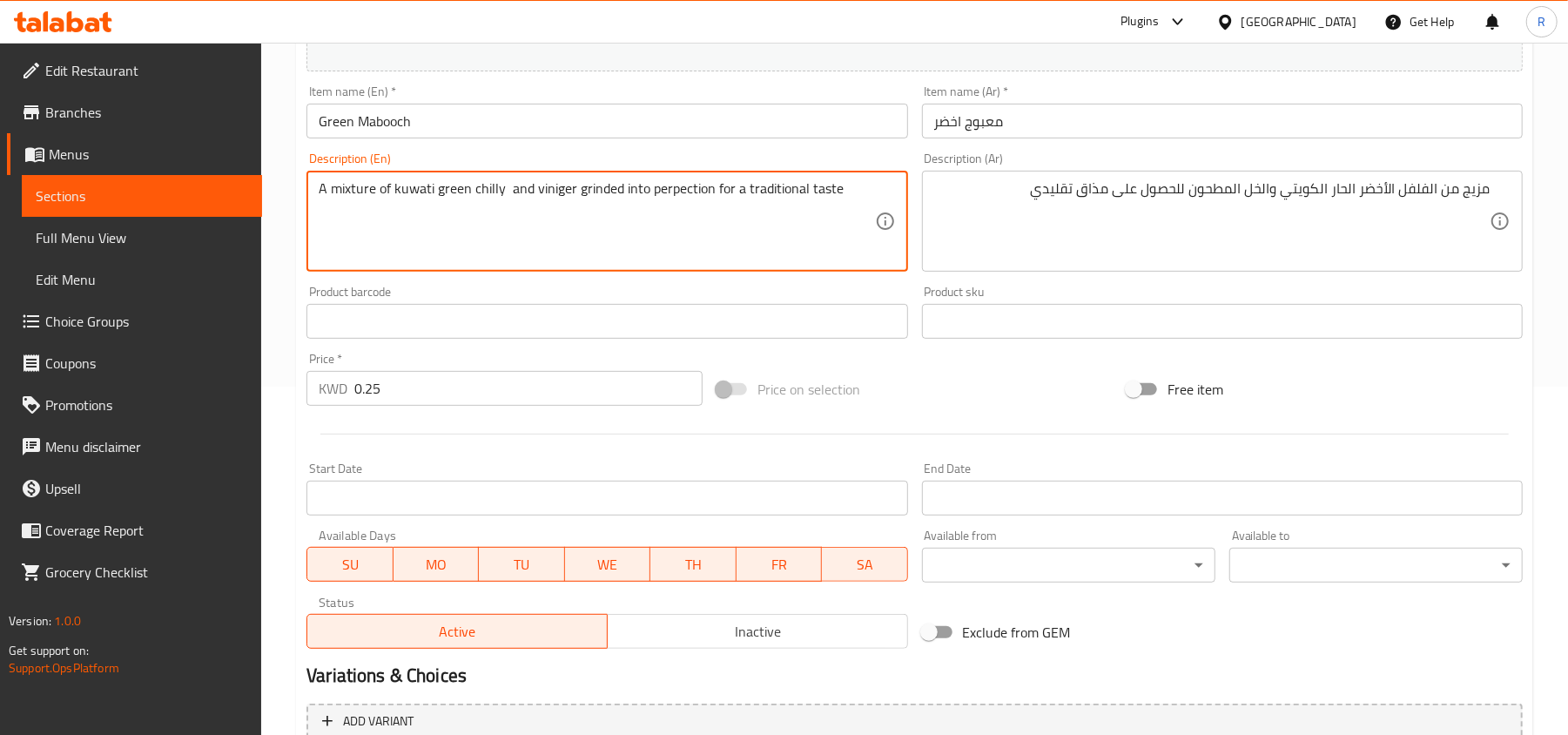
scroll to position [519, 0]
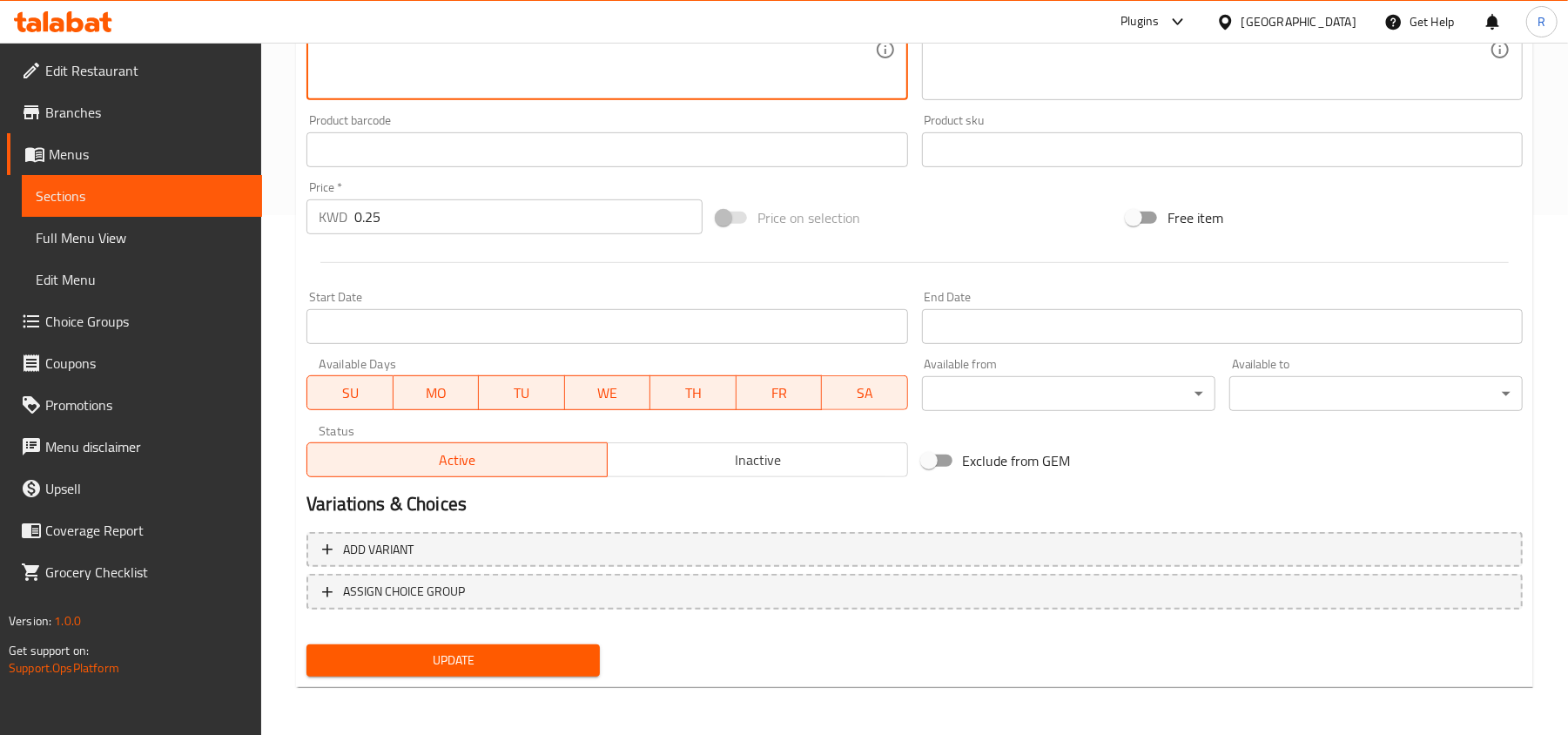
click at [499, 652] on span "Update" at bounding box center [453, 660] width 265 height 22
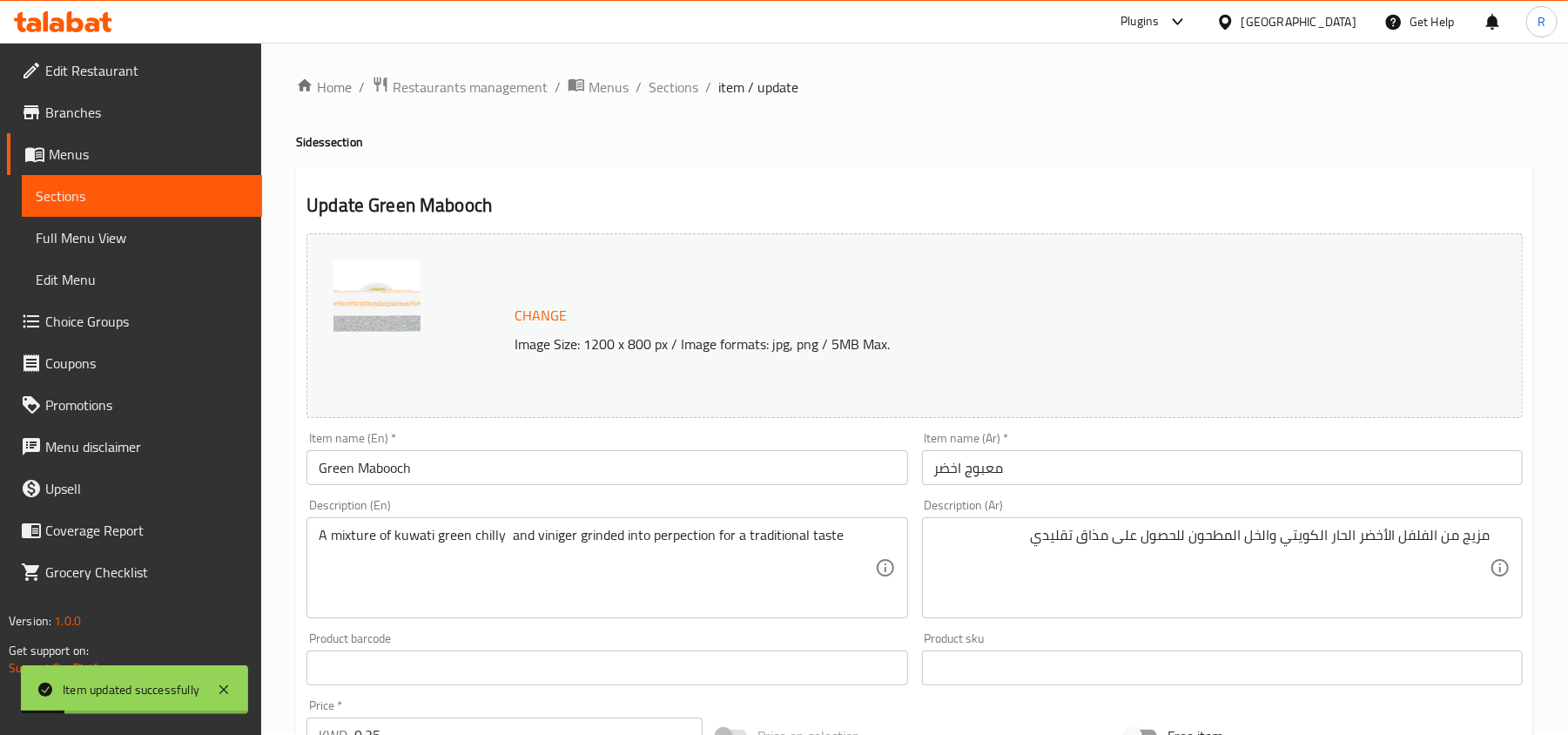
scroll to position [0, 0]
click at [677, 89] on span "Sections" at bounding box center [673, 89] width 49 height 21
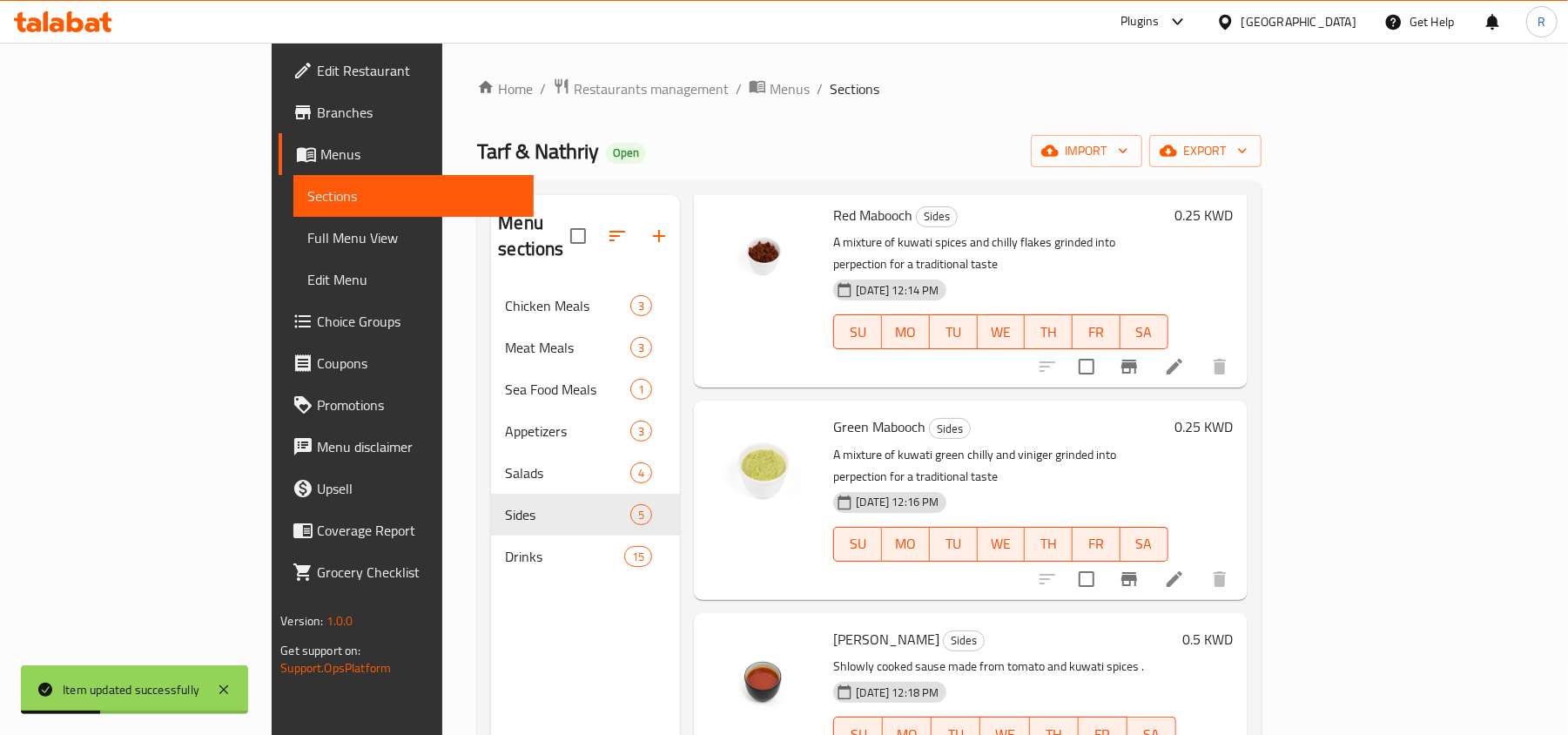
scroll to position [231, 0]
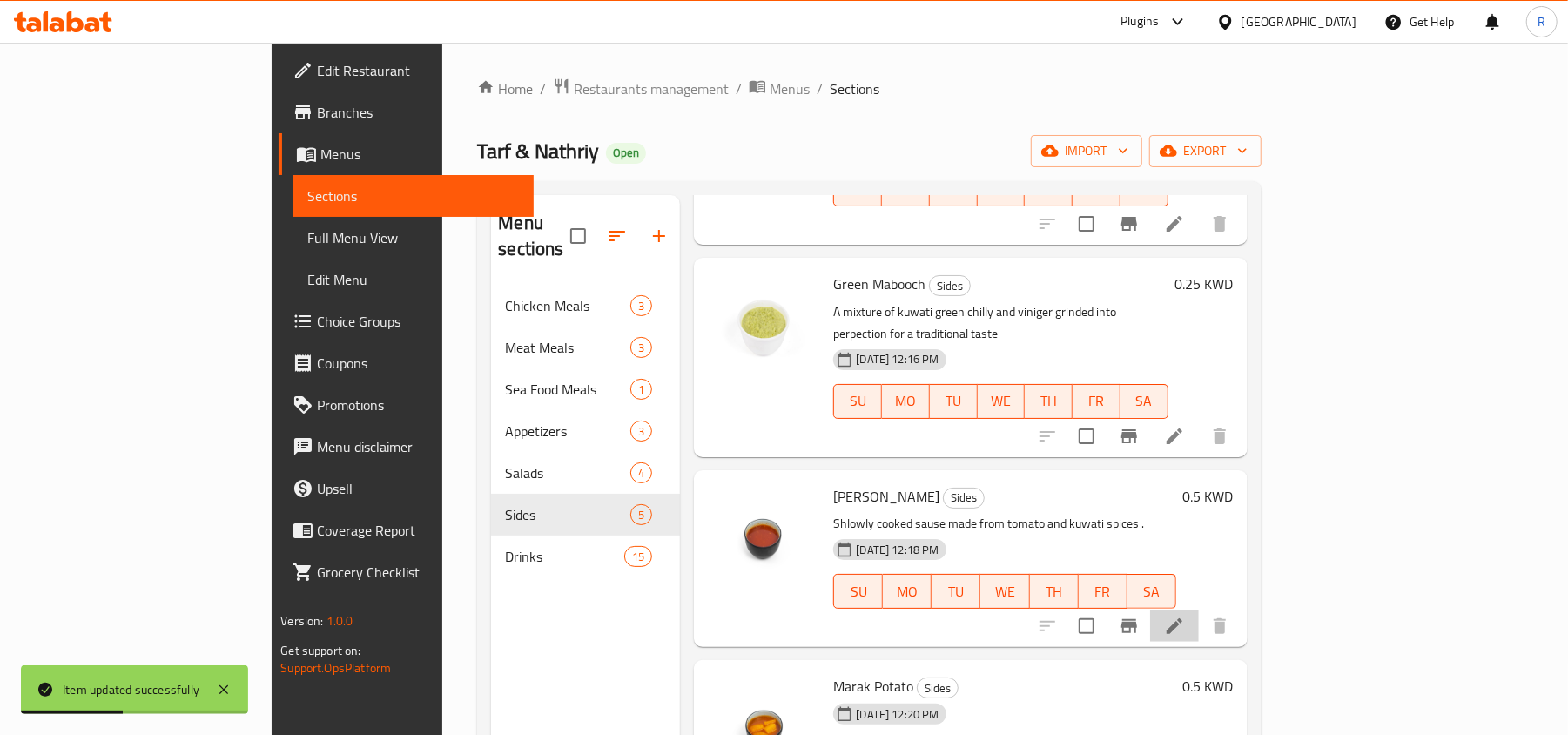
click at [1199, 610] on li at bounding box center [1174, 625] width 48 height 31
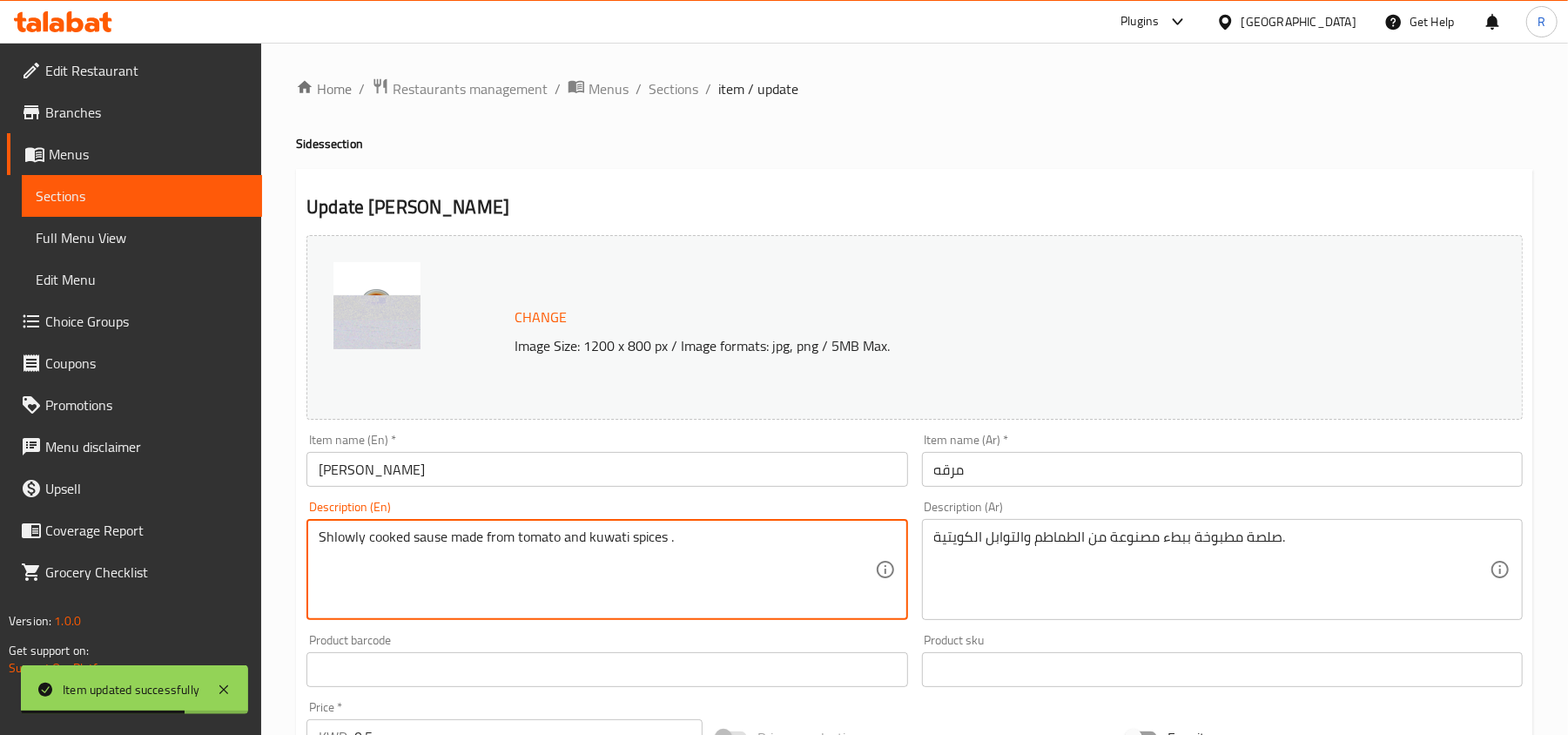
click at [732, 538] on textarea "Shlowly cooked sause made from tomato and kuwati spices ." at bounding box center [595, 570] width 555 height 82
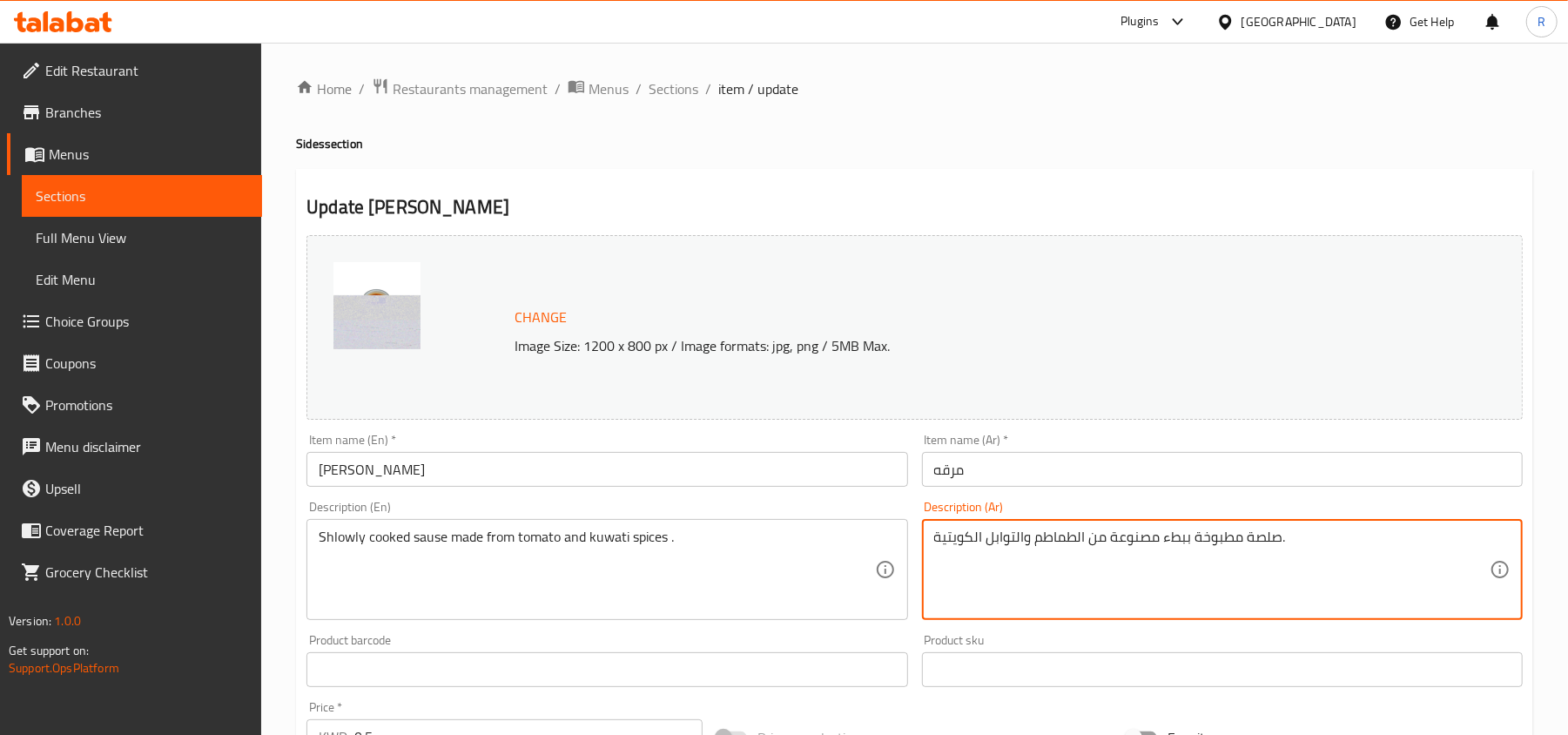
click at [1346, 555] on textarea "صلصة مطبوخة ببطء مصنوعة من الطماطم والتوابل الكويتية." at bounding box center [1211, 570] width 555 height 82
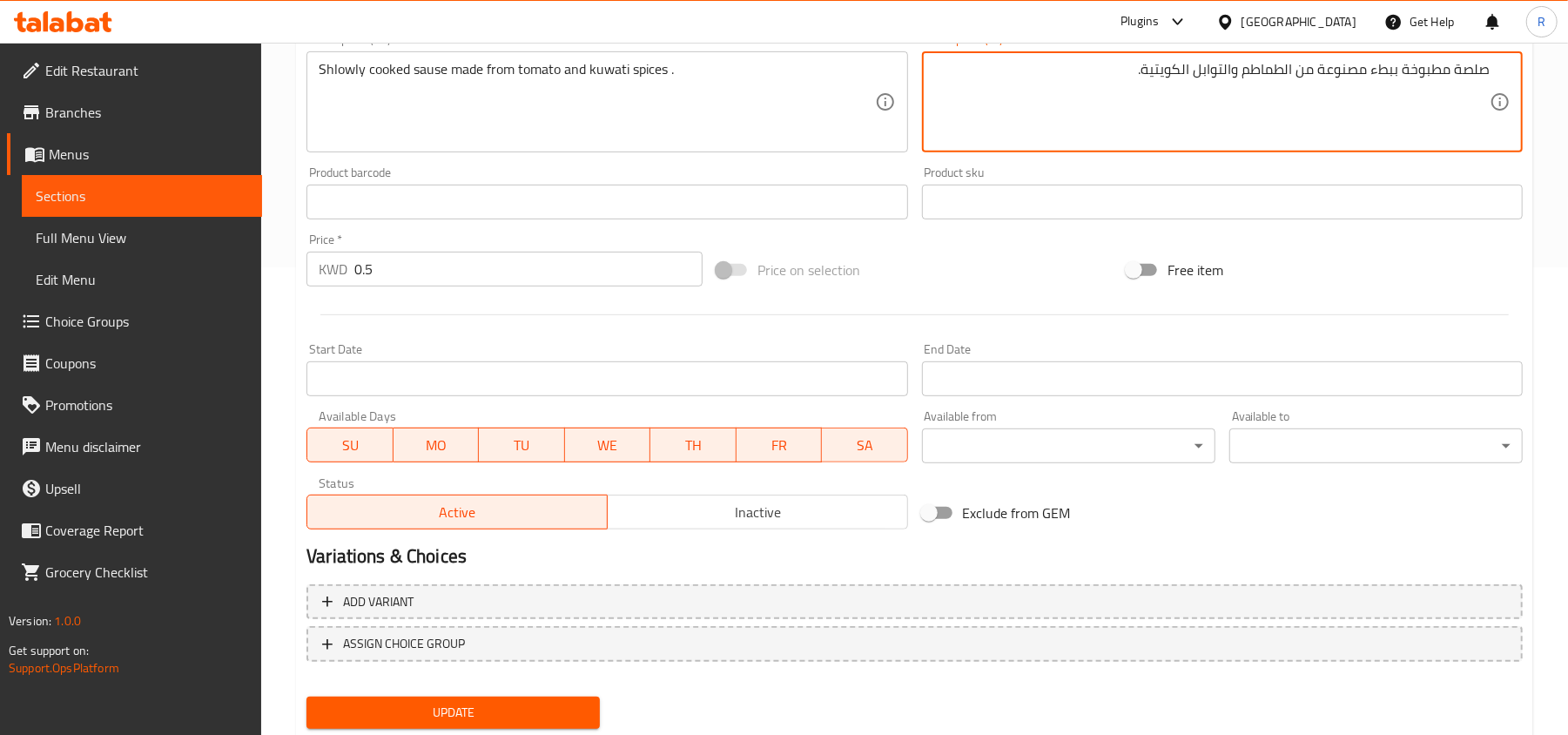
scroll to position [519, 0]
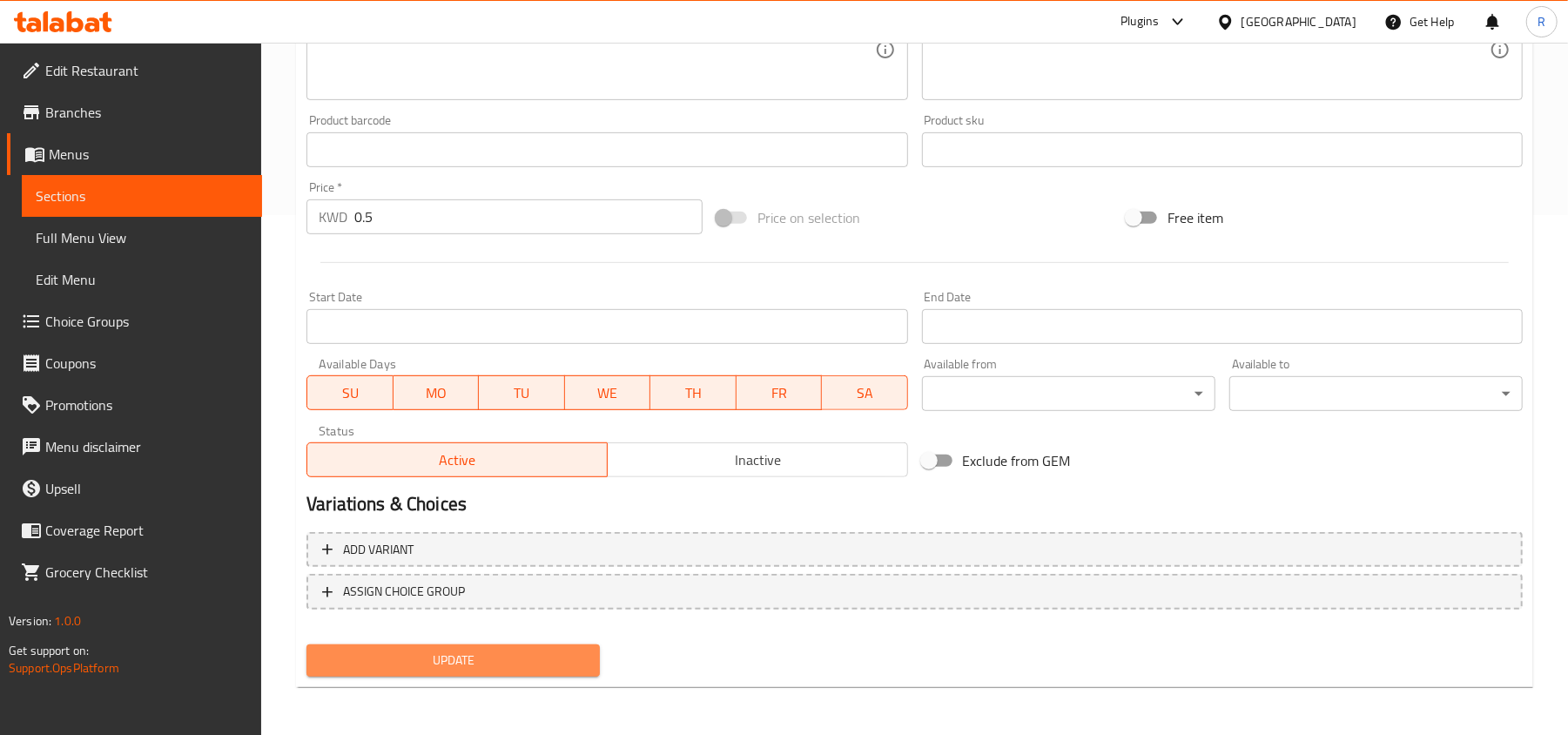
click at [519, 649] on span "Update" at bounding box center [453, 660] width 265 height 22
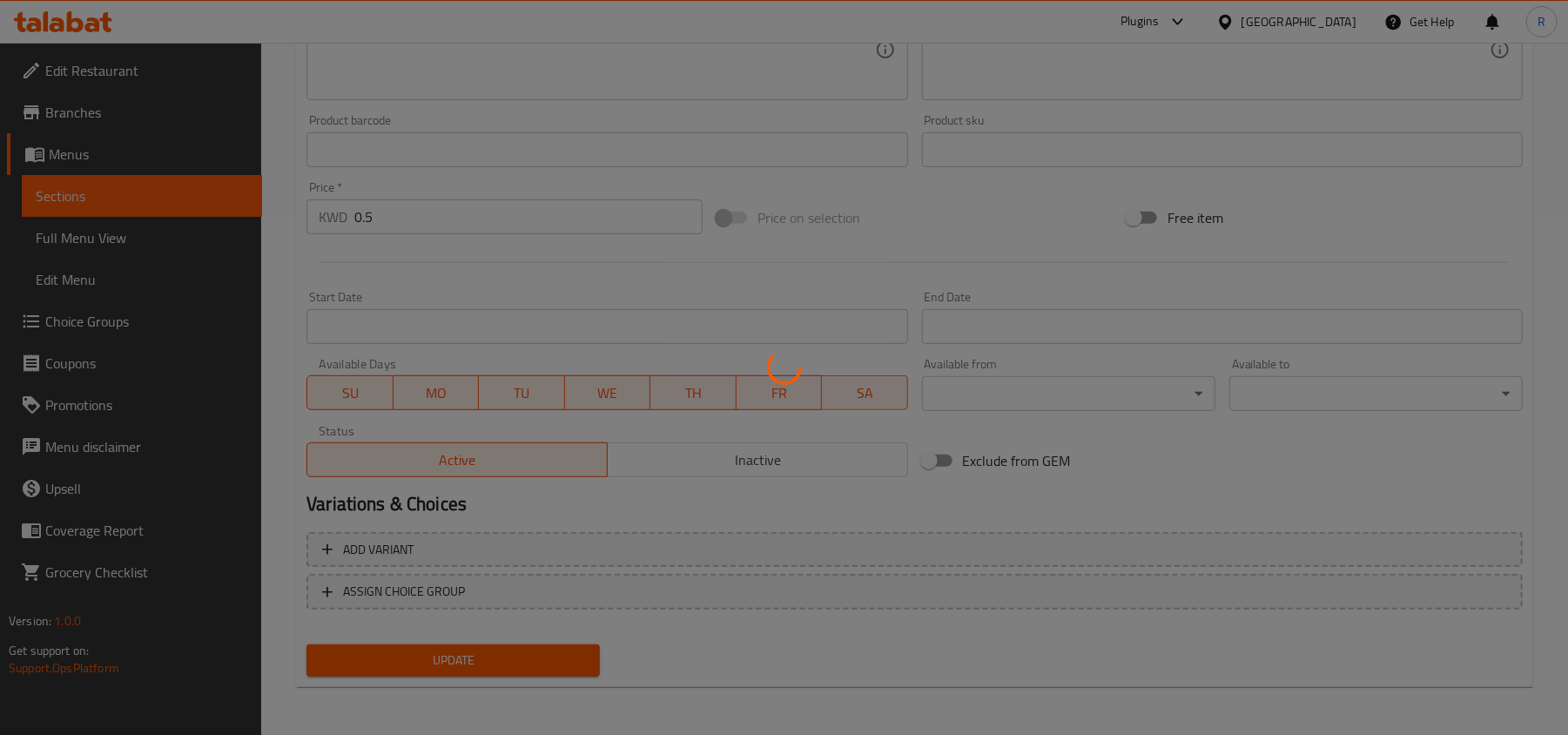
scroll to position [0, 0]
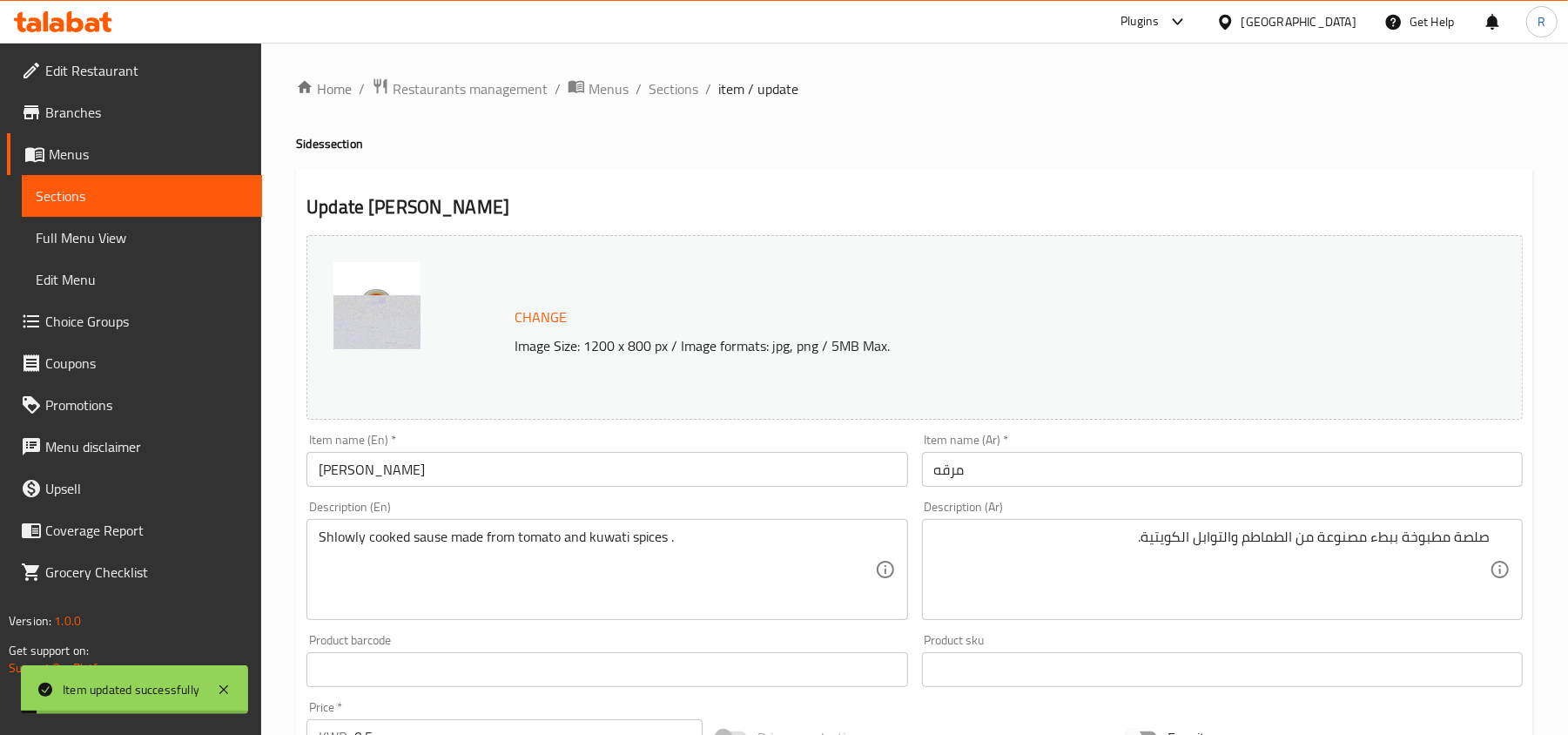
drag, startPoint x: 656, startPoint y: 88, endPoint x: 688, endPoint y: 1, distance: 92.7
click at [656, 88] on span "Sections" at bounding box center [673, 89] width 49 height 21
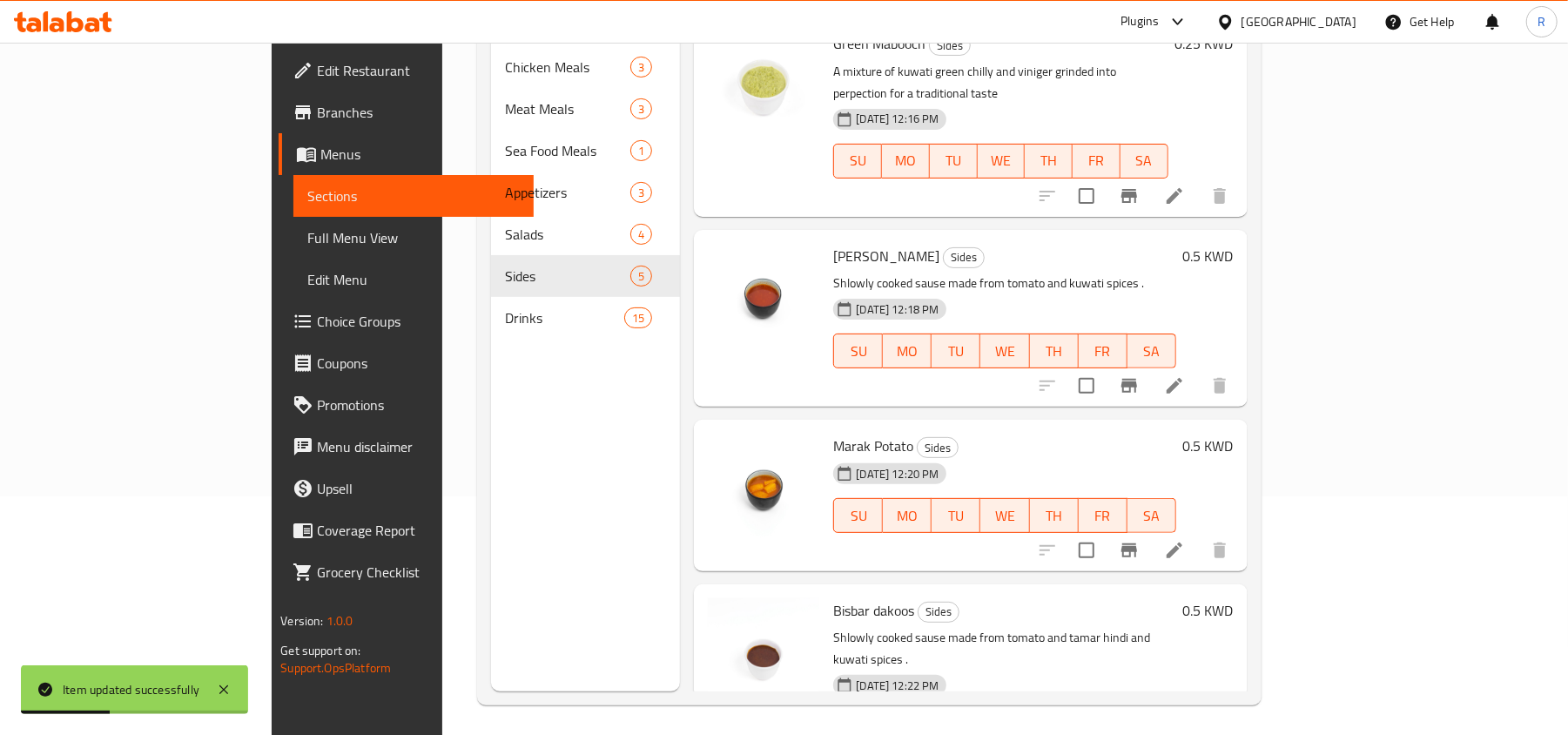
scroll to position [245, 0]
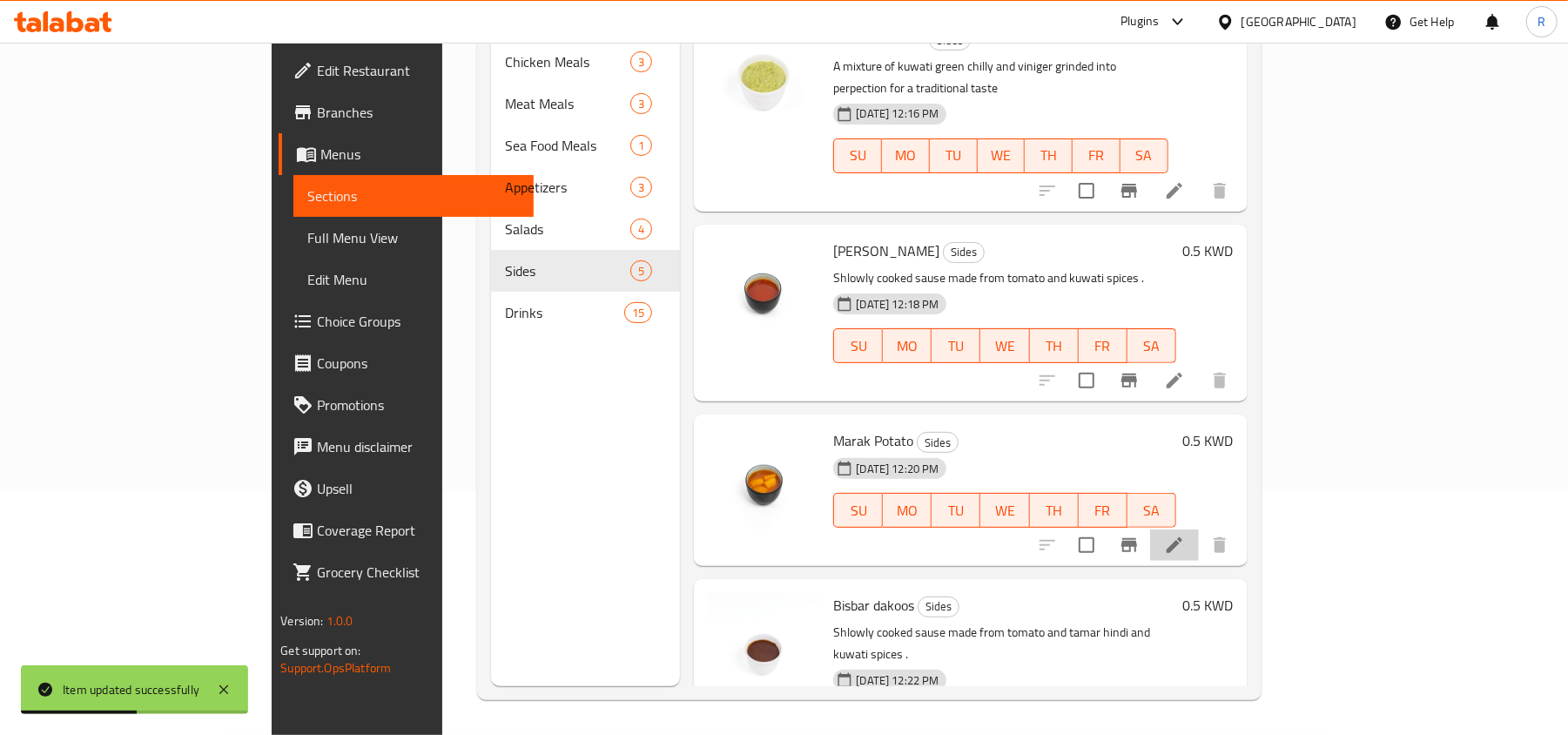
click at [1185, 535] on icon at bounding box center [1174, 545] width 21 height 21
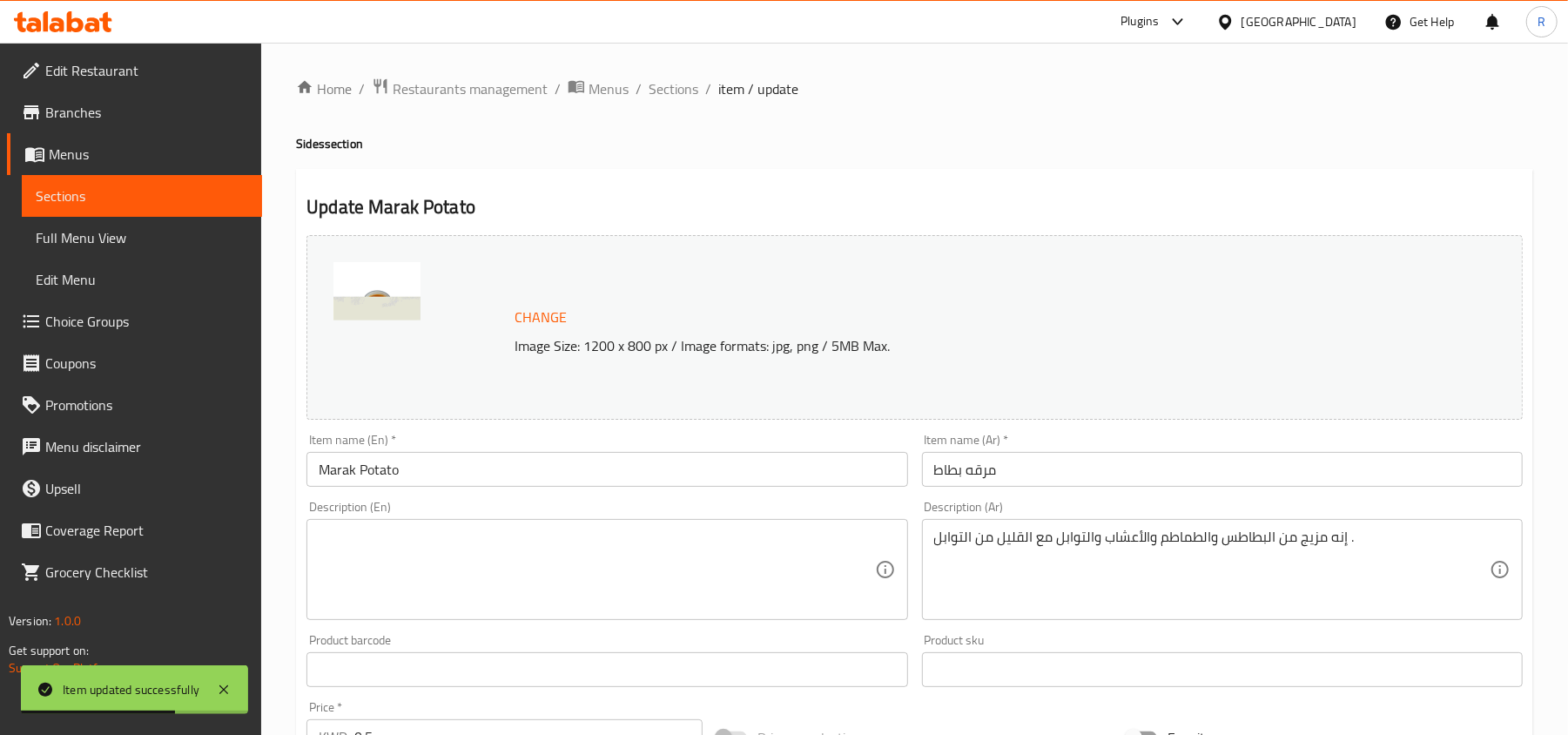
click at [540, 562] on textarea at bounding box center [595, 570] width 555 height 82
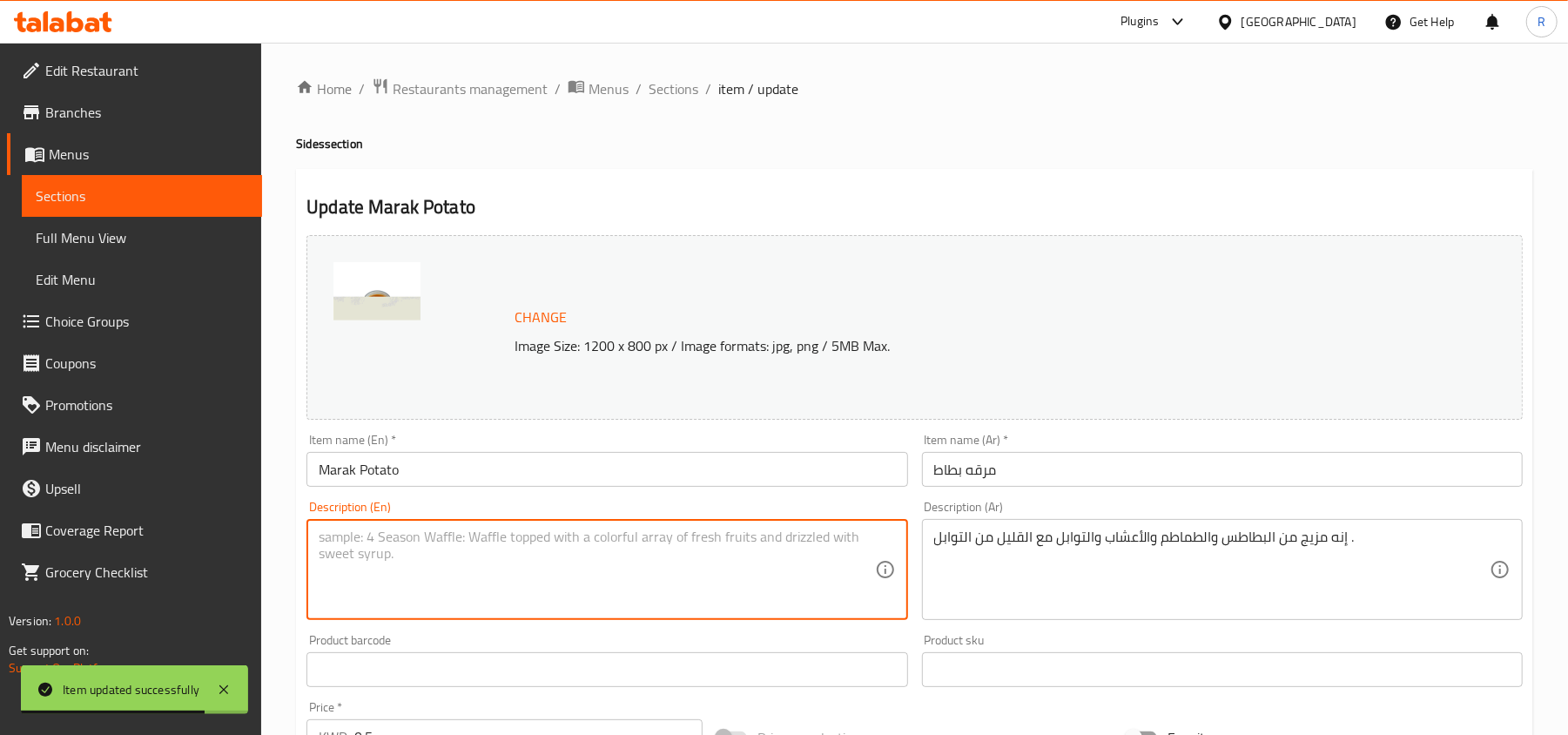
paste textarea "It’s a combination of potato ,tomato and herb and spices with a bit of spice to…"
click at [681, 545] on textarea "It’s a combination of potato ,tomato and herb and spices with a bit of spice to…" at bounding box center [595, 570] width 555 height 82
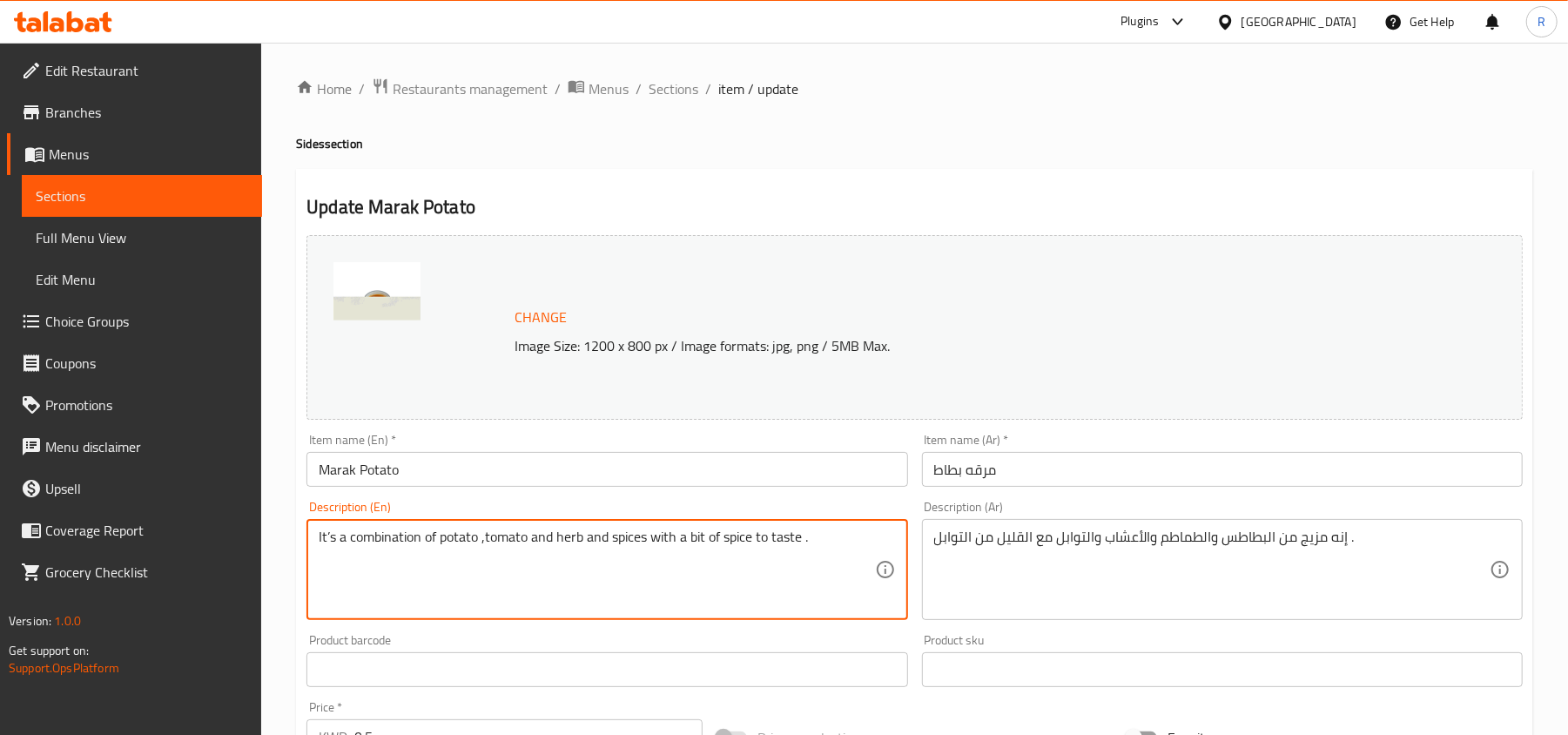
type textarea "It’s a combination of potato ,tomato and herb and spices with a bit of spice to…"
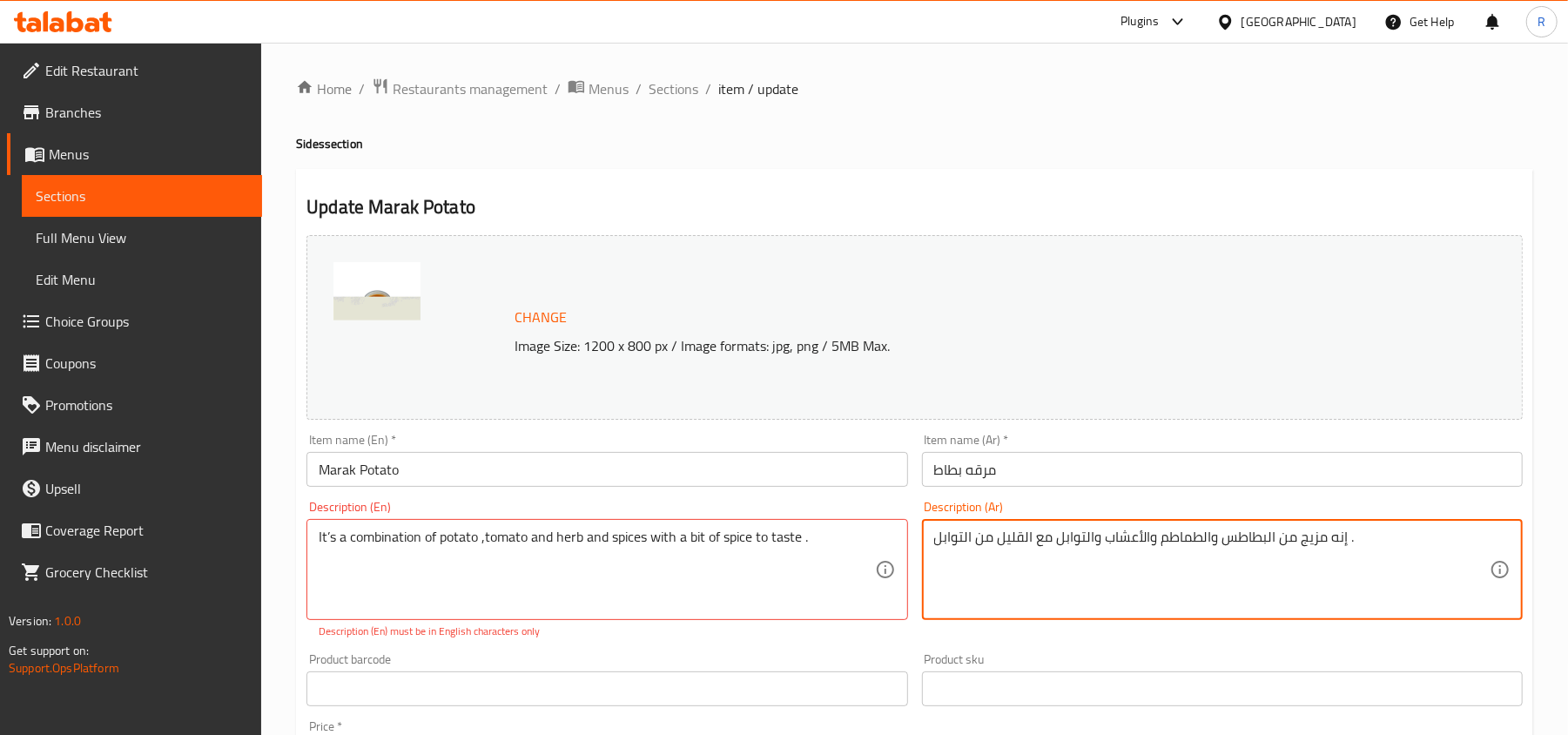
click at [1029, 541] on textarea "إنه مزيج من البطاطس والطماطم والأعشاب والتوابل مع القليل من التوابل ." at bounding box center [1211, 570] width 555 height 82
paste textarea "حسب الرغبة"
type textarea "إنه مزيج من البطاطس والطماطم والأعشاب والتوابل مع القليل من التوابل حسب الرغبة."
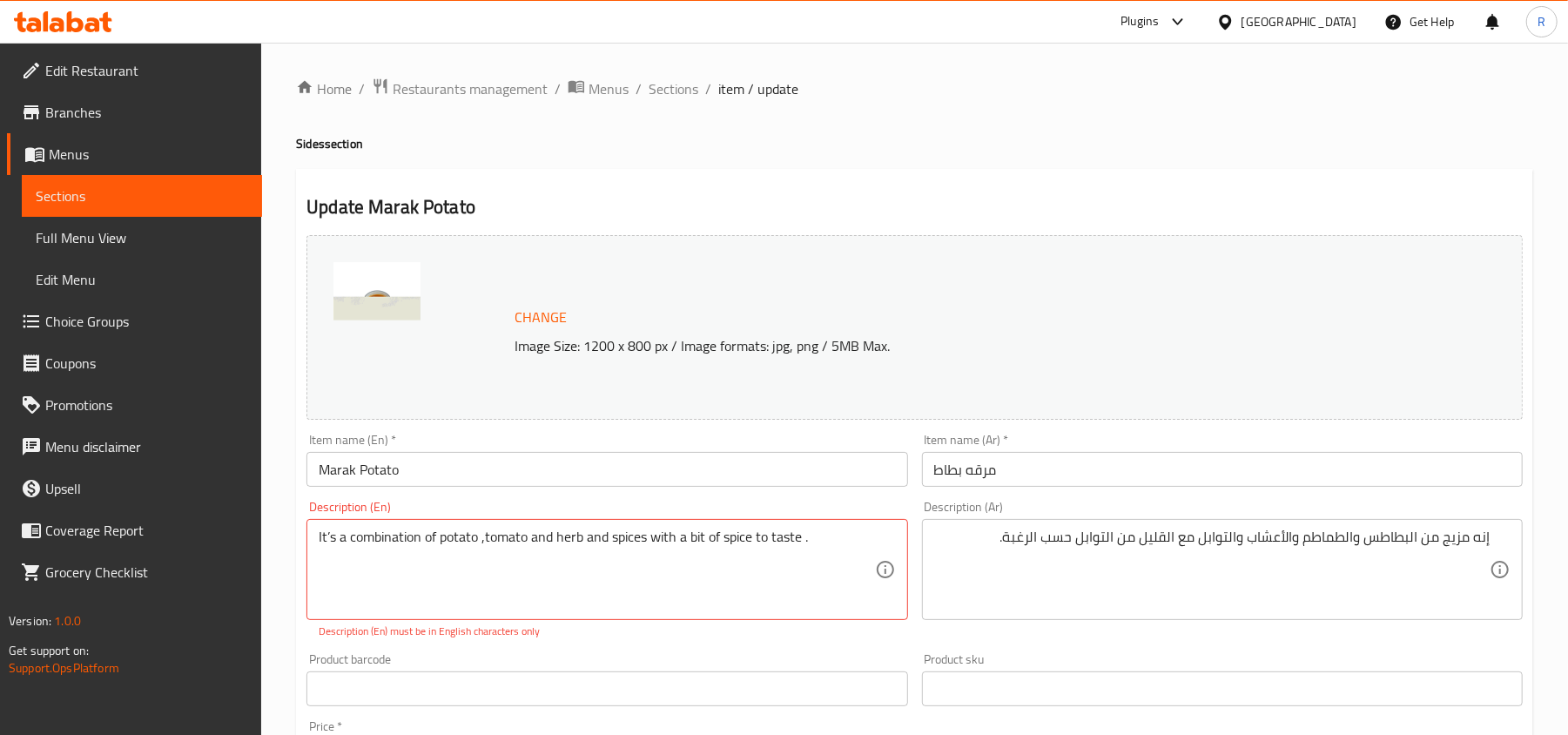
click at [683, 645] on div "Product barcode Product barcode" at bounding box center [607, 678] width 614 height 67
click at [587, 642] on div "Description (En) It’s a combination of potato ,tomato and herb and spices with …" at bounding box center [607, 570] width 614 height 153
click at [647, 645] on div "Product barcode Product barcode" at bounding box center [607, 678] width 614 height 67
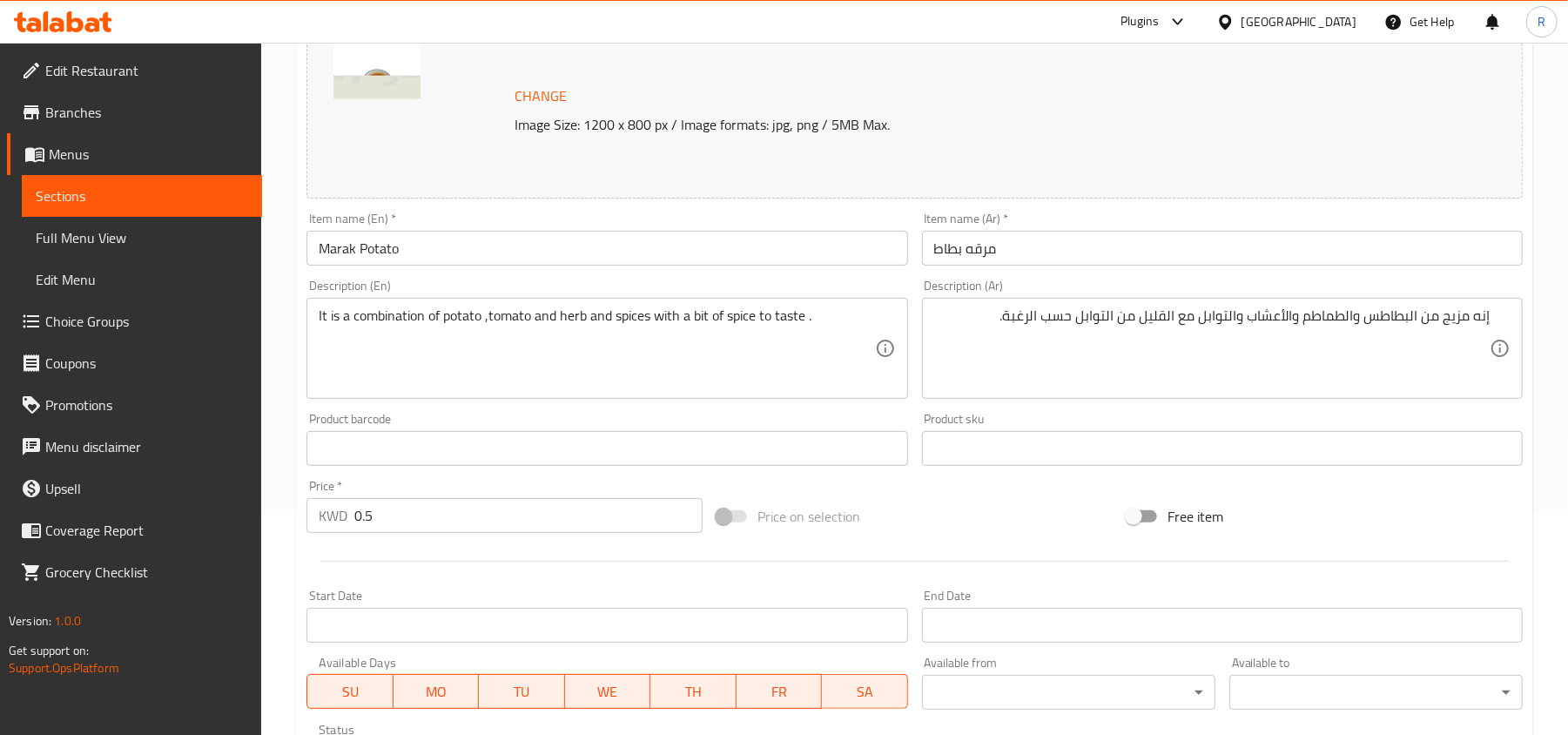
scroll to position [231, 0]
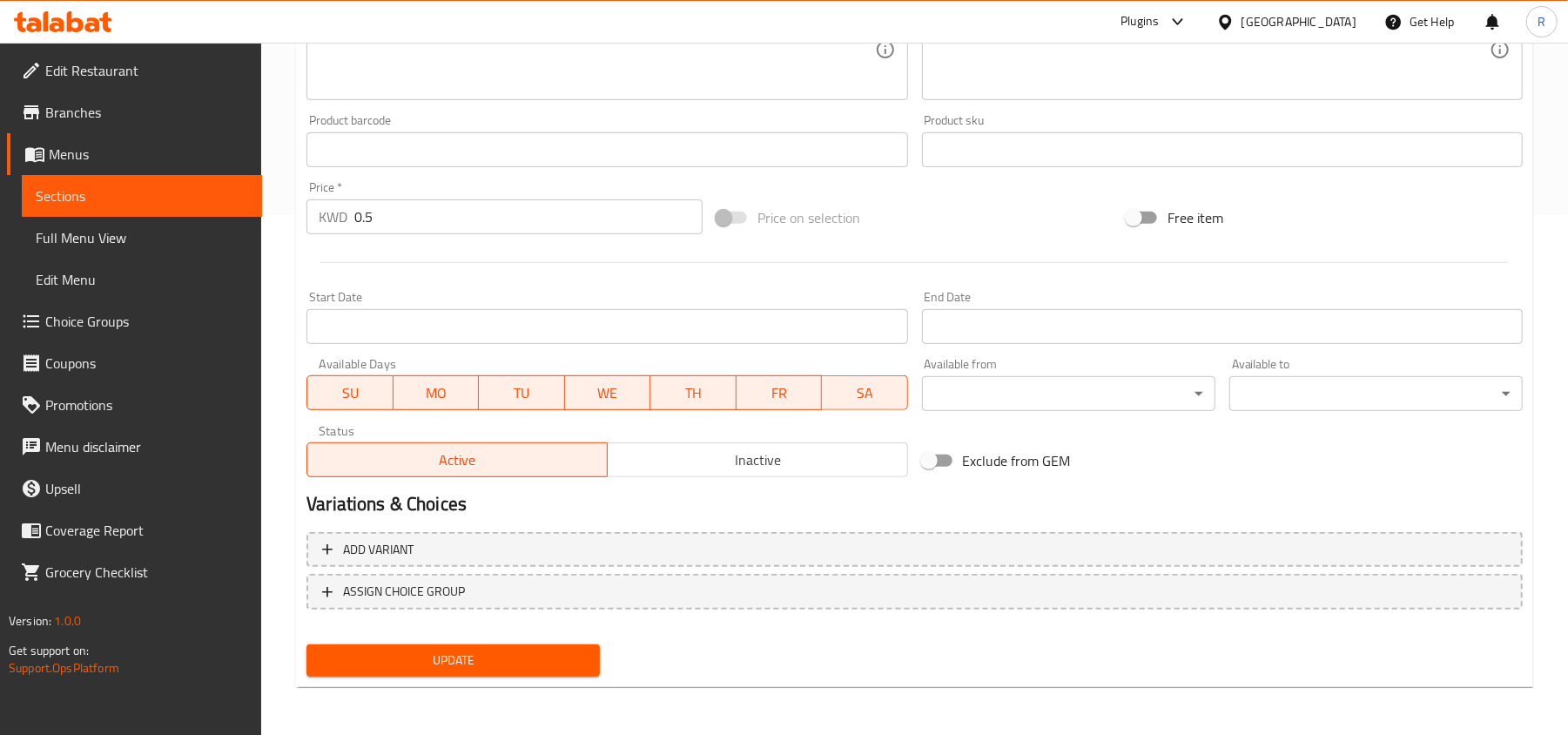
click at [565, 645] on button "Update" at bounding box center [453, 660] width 293 height 32
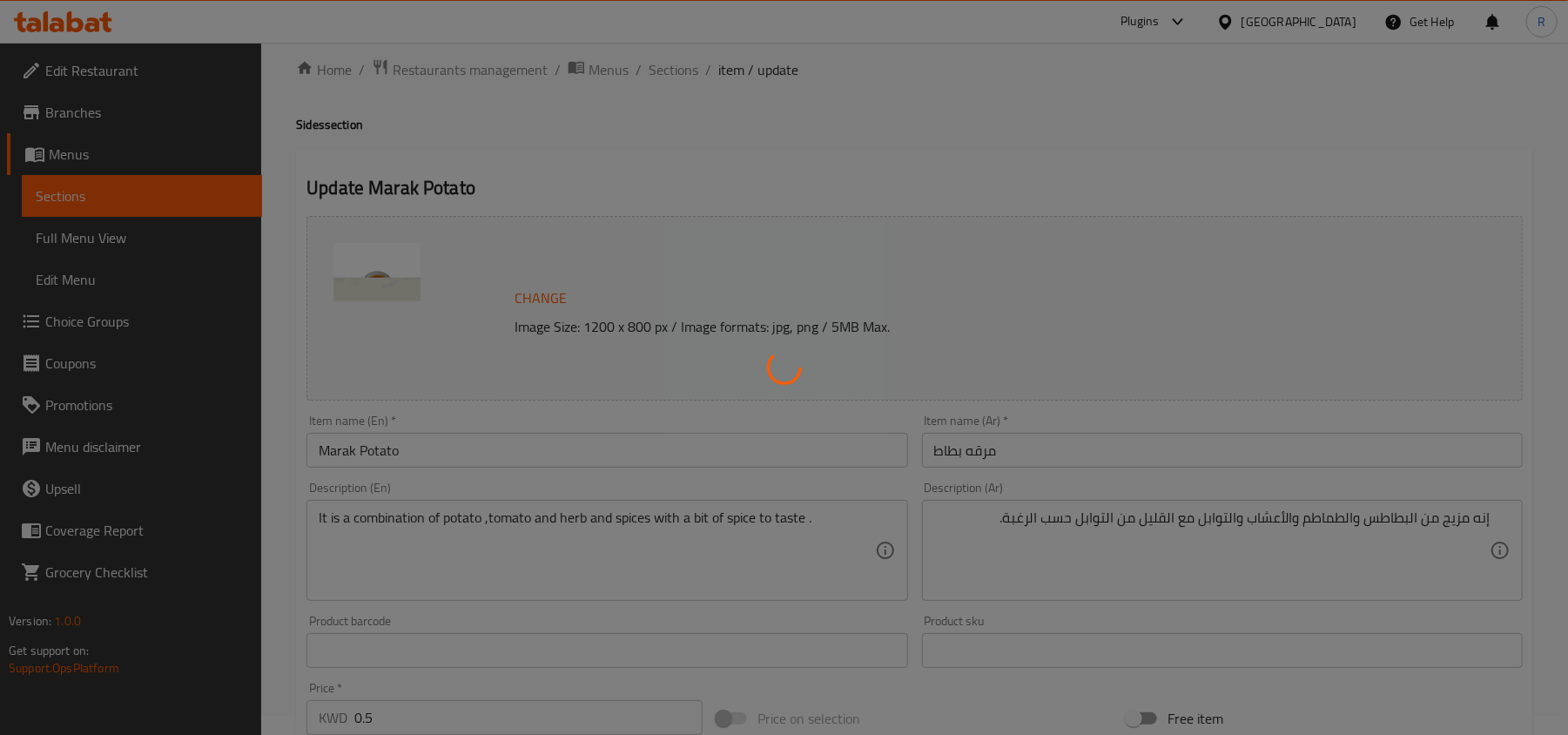
scroll to position [0, 0]
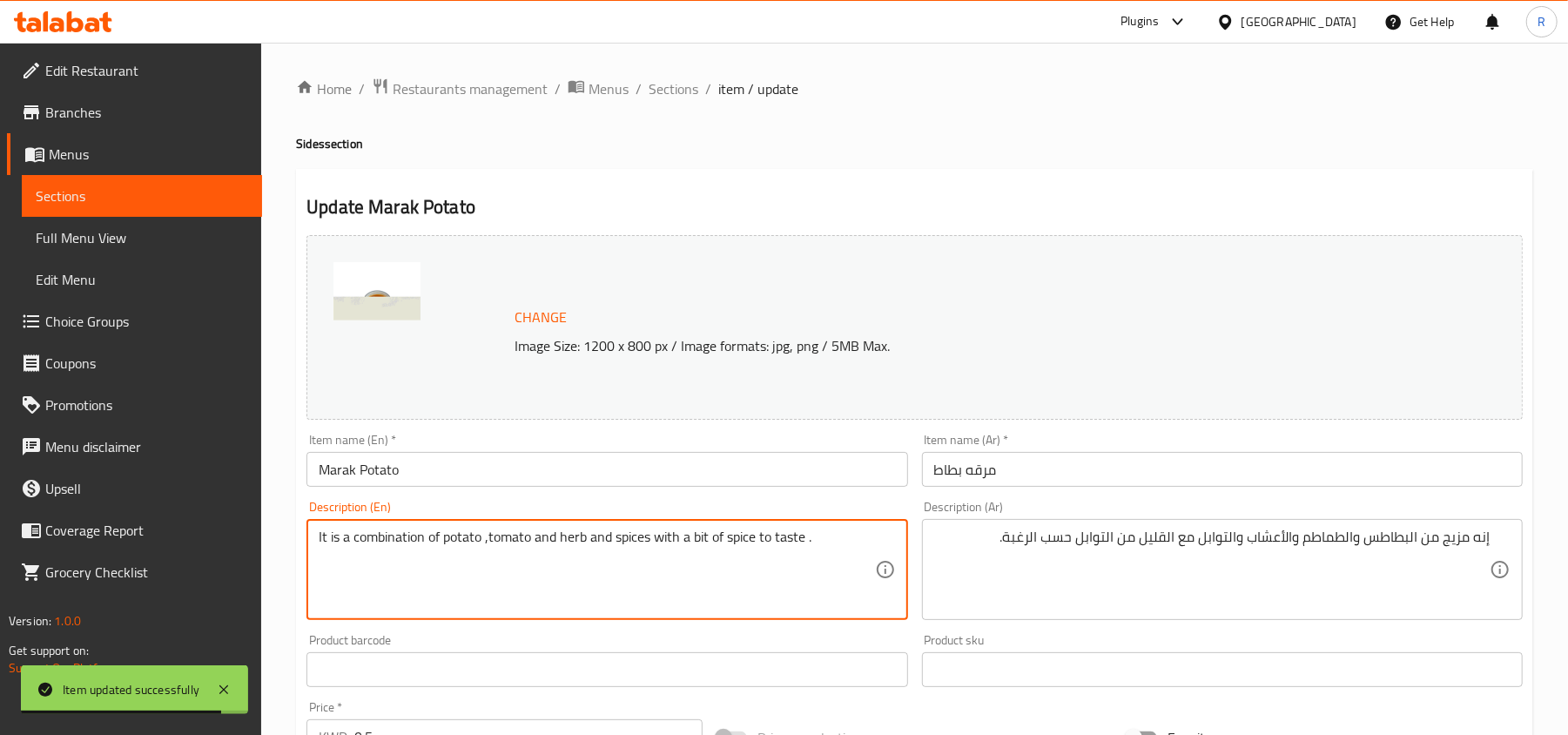
drag, startPoint x: 649, startPoint y: 539, endPoint x: 805, endPoint y: 549, distance: 156.3
click at [620, 597] on textarea "It is a combination of potato ,tomato and herb and spices with a bit of spice t…" at bounding box center [595, 570] width 555 height 82
click at [827, 549] on textarea "It is a combination of potato ,tomato and herb and spices with a bit of spice t…" at bounding box center [595, 570] width 555 height 82
click at [805, 544] on textarea "It is a combination of potato ,tomato and herb and spices with a bit of spice t…" at bounding box center [595, 570] width 555 height 82
click at [813, 565] on textarea "It is a combination of potato ,tomato and herb and spices with a bit of spice t…" at bounding box center [595, 570] width 555 height 82
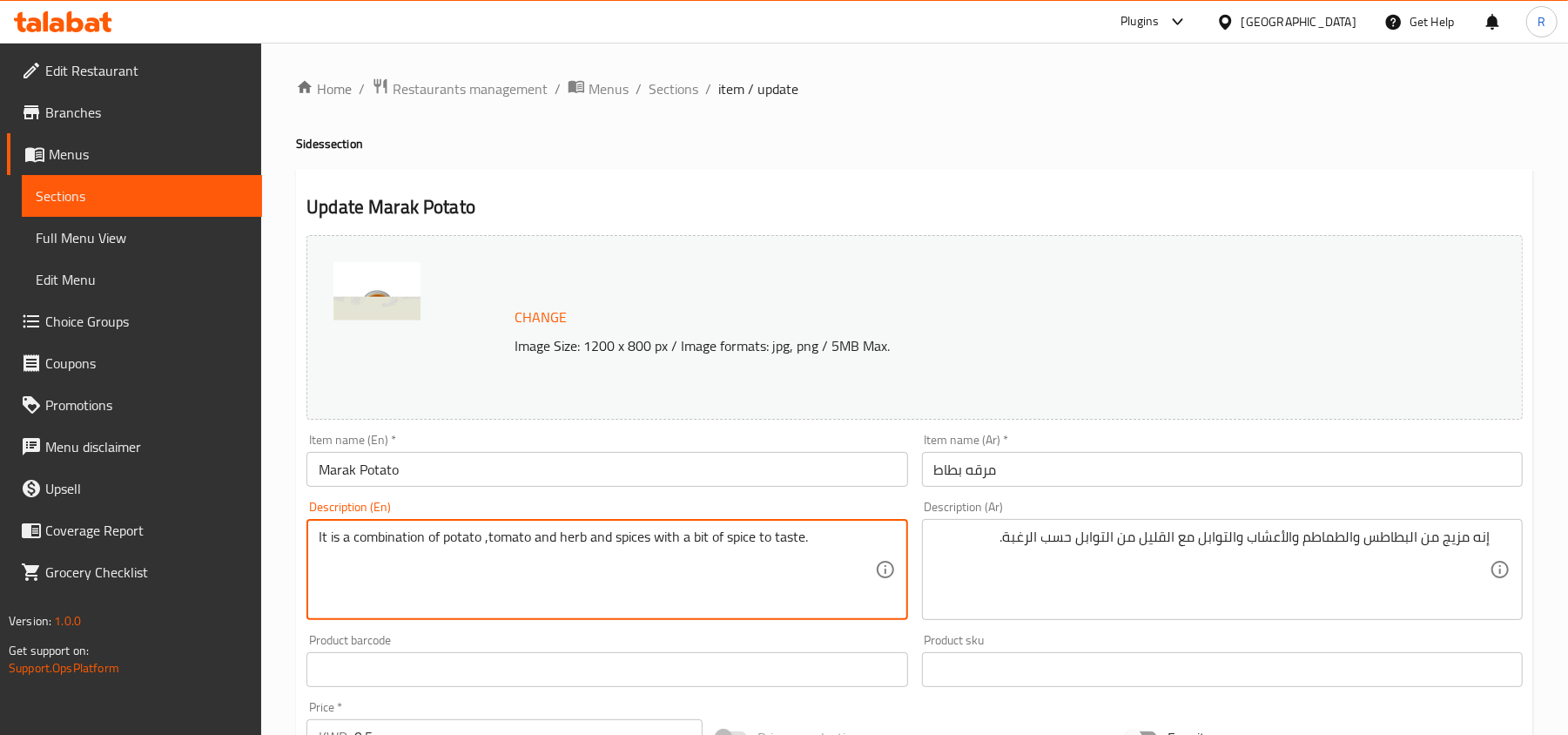
type textarea "It is a combination of potato ,tomato and herb and spices with a bit of spice t…"
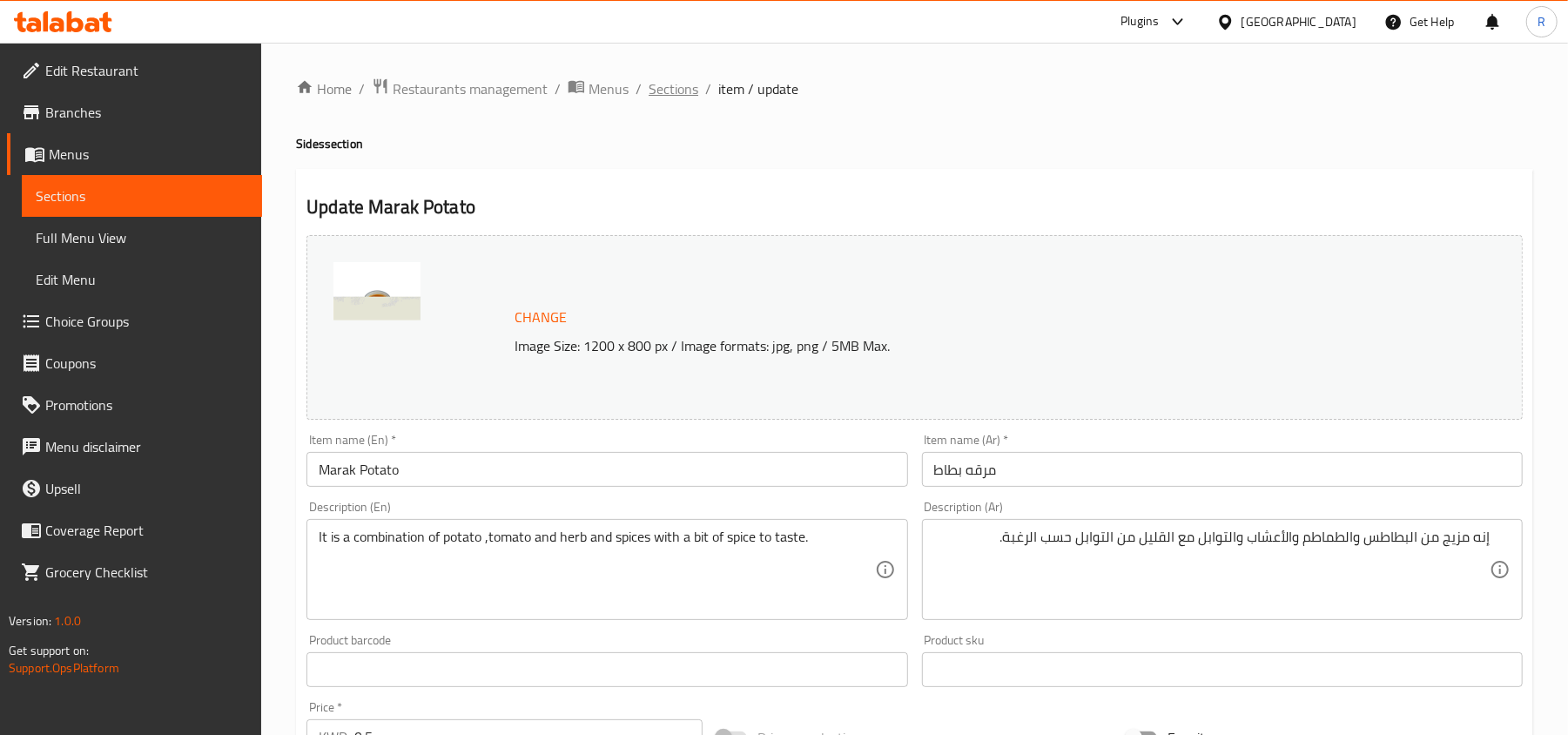
click at [672, 98] on span "Sections" at bounding box center [673, 89] width 49 height 21
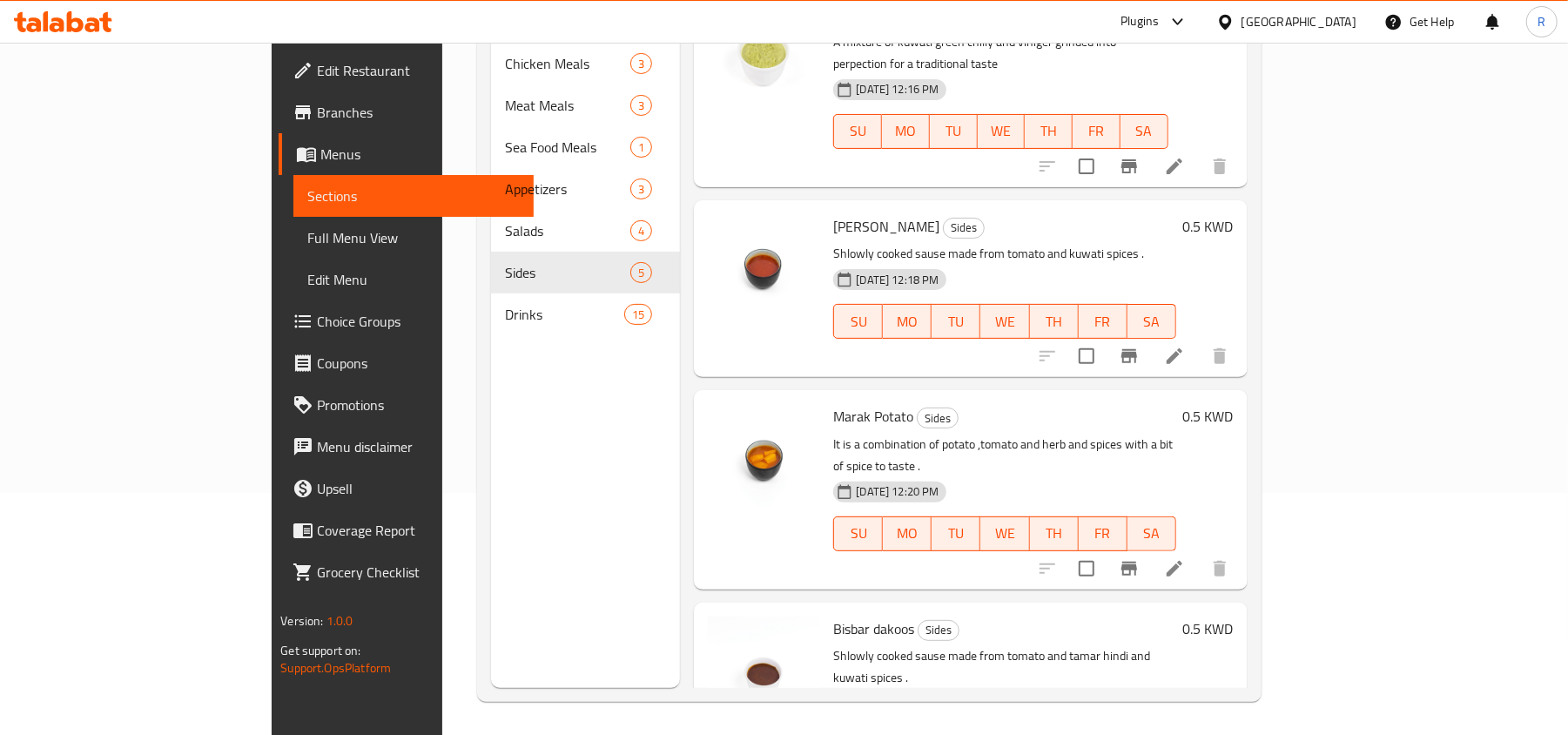
scroll to position [245, 0]
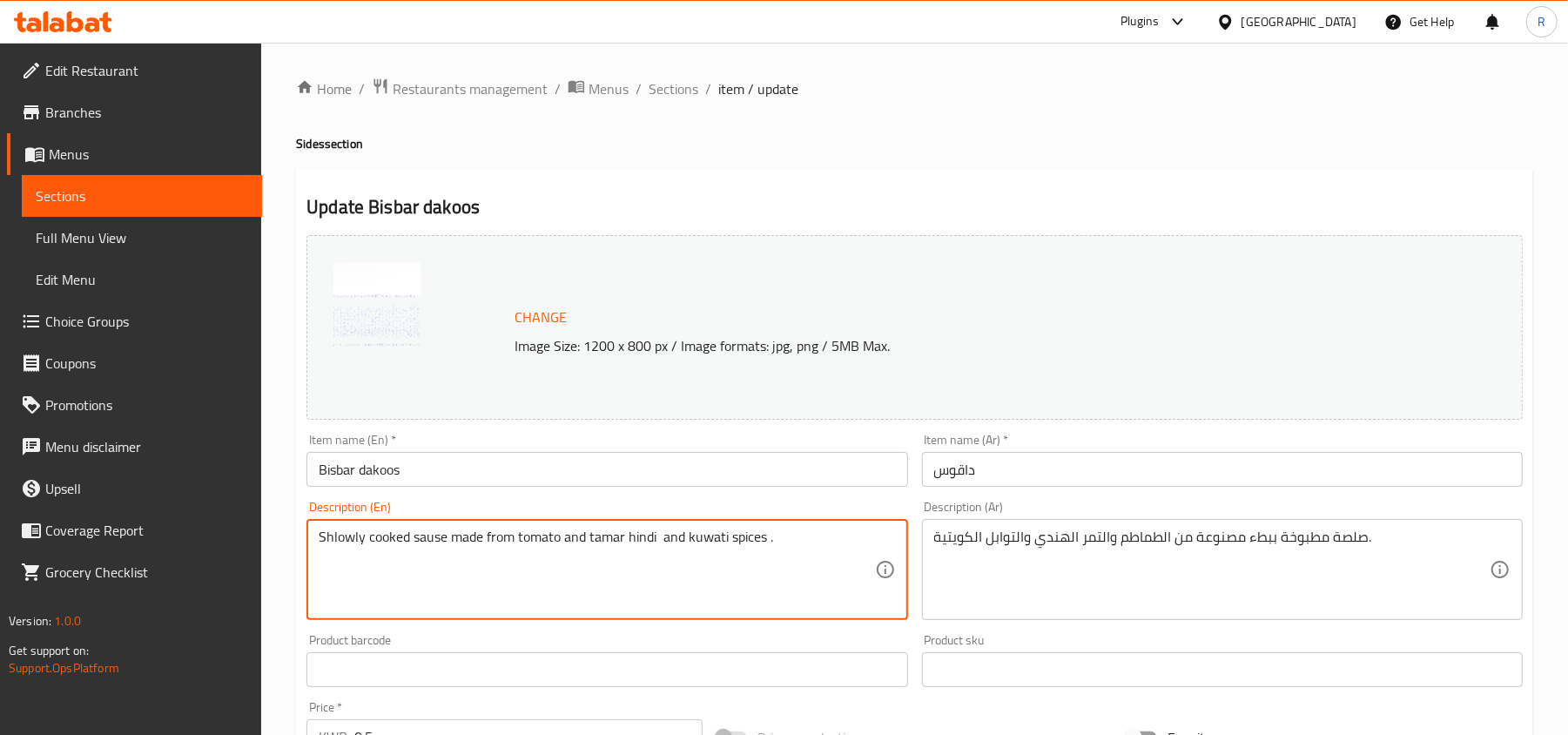
click at [456, 531] on textarea "Shlowly cooked sause made from tomato and tamar hindi and kuwati spices ." at bounding box center [595, 570] width 555 height 82
click at [461, 543] on textarea "Shlowly cooked sause made from tomato and tamar hindi and kuwati spices ." at bounding box center [595, 570] width 555 height 82
click at [462, 543] on textarea "Shlowly cooked sause made from tomato and tamar hindi and kuwati spices ." at bounding box center [595, 570] width 555 height 82
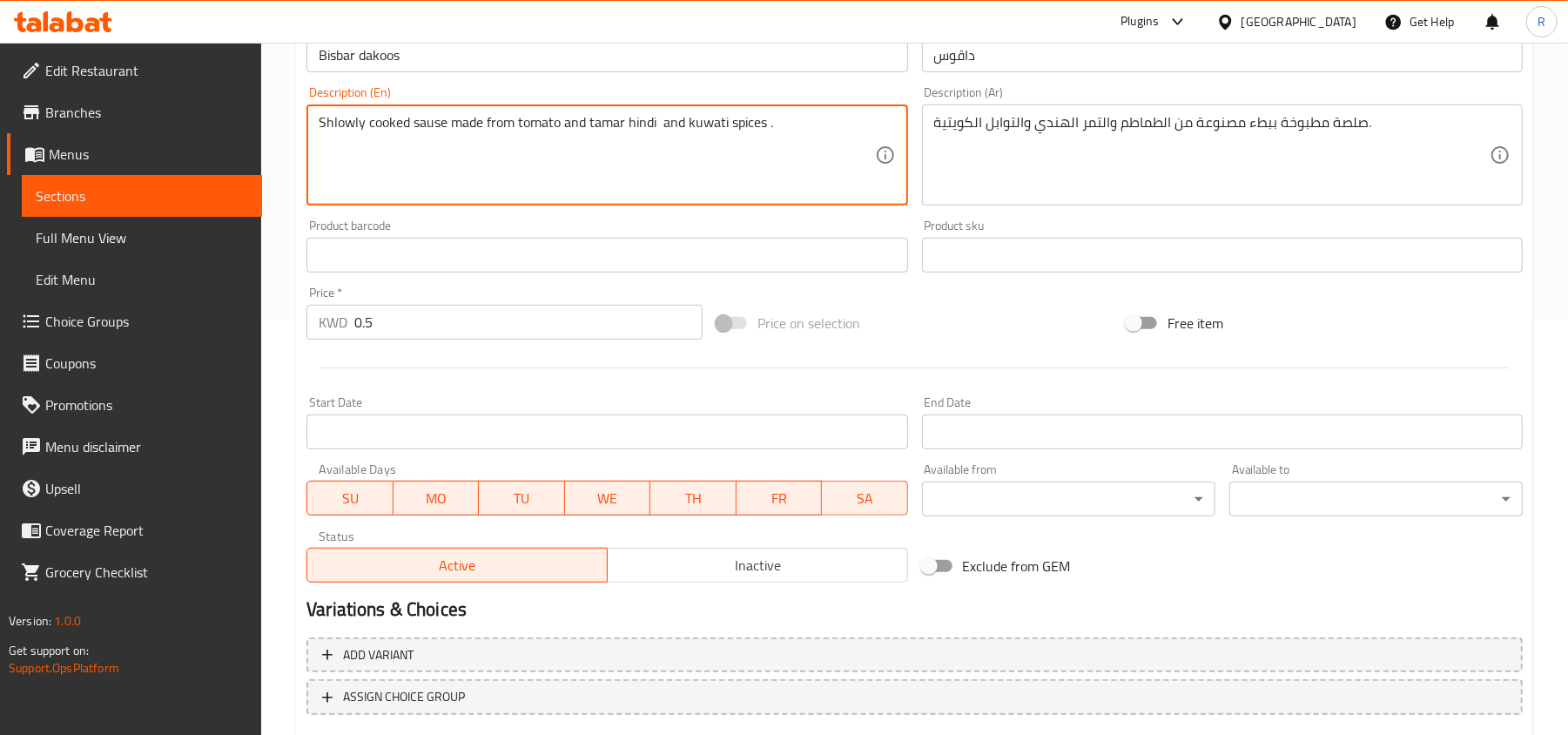
scroll to position [519, 0]
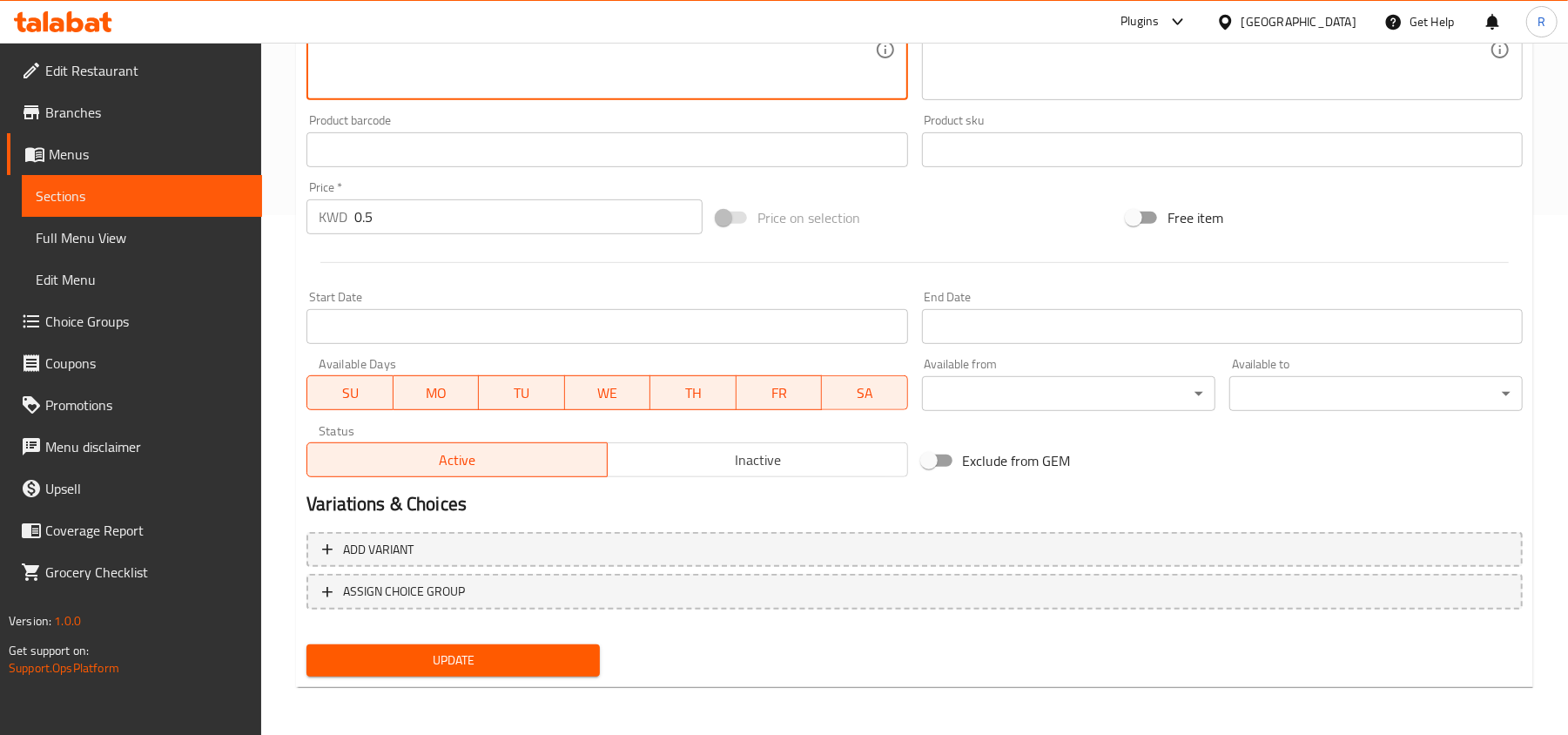
click at [505, 653] on span "Update" at bounding box center [453, 660] width 265 height 22
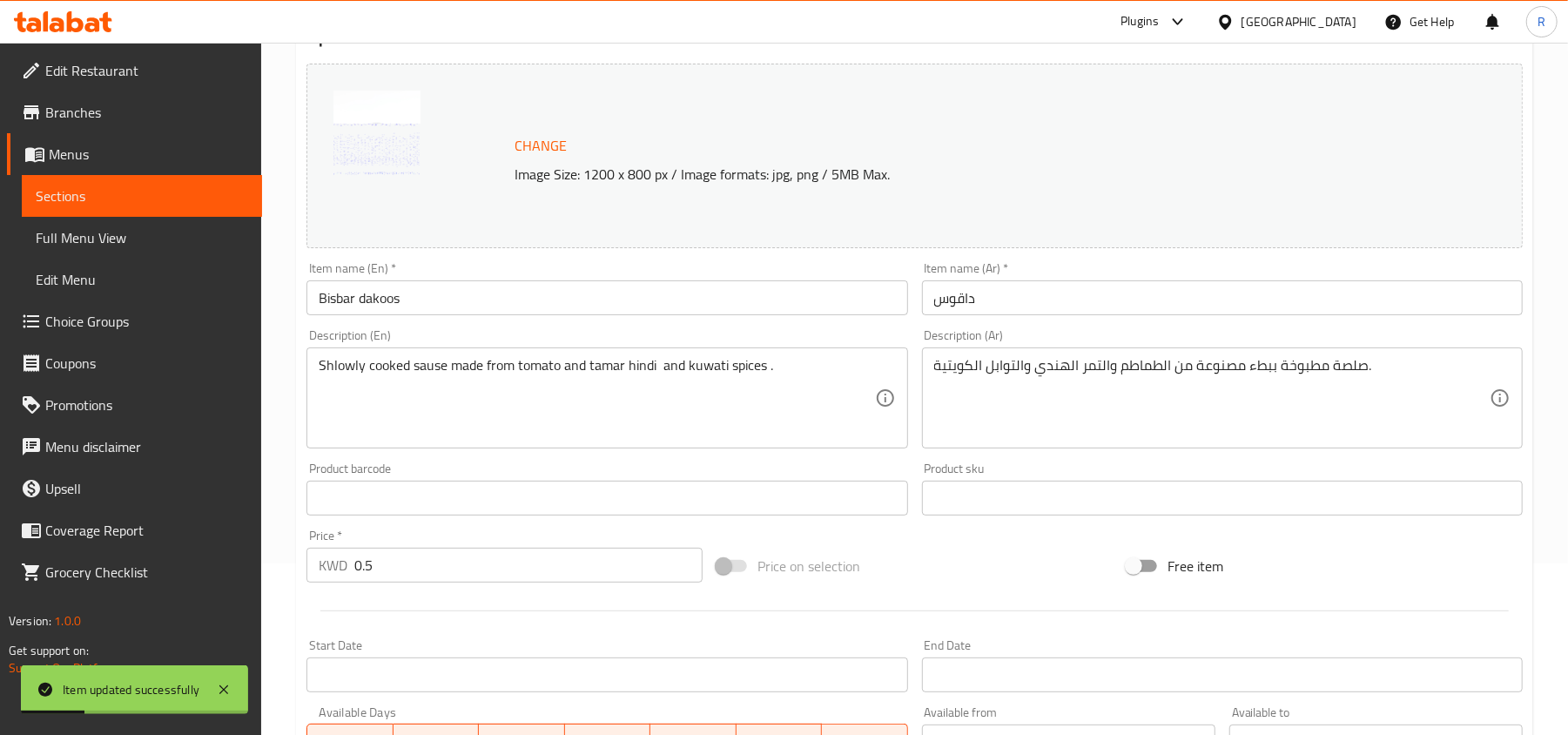
scroll to position [0, 0]
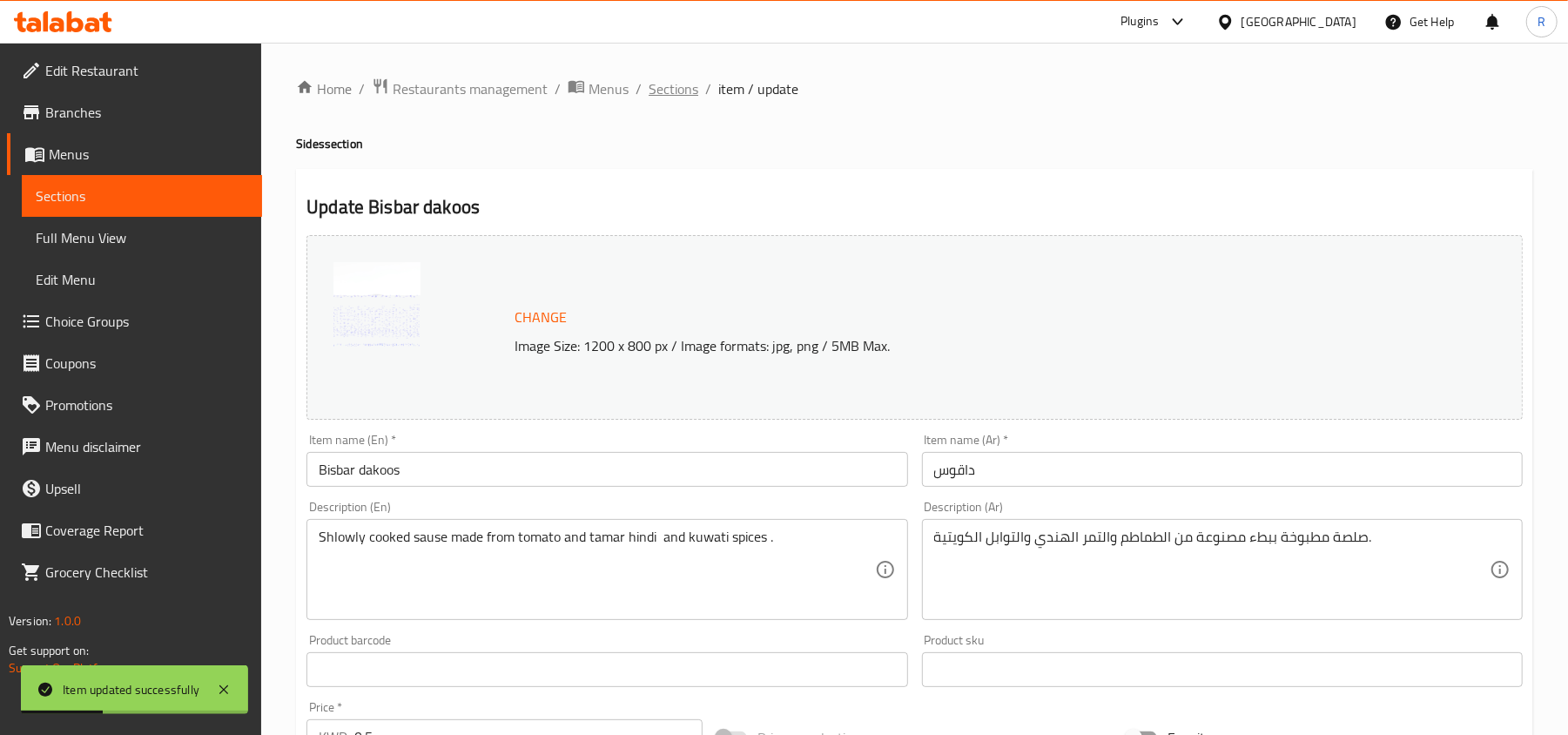
click at [669, 91] on span "Sections" at bounding box center [673, 89] width 49 height 21
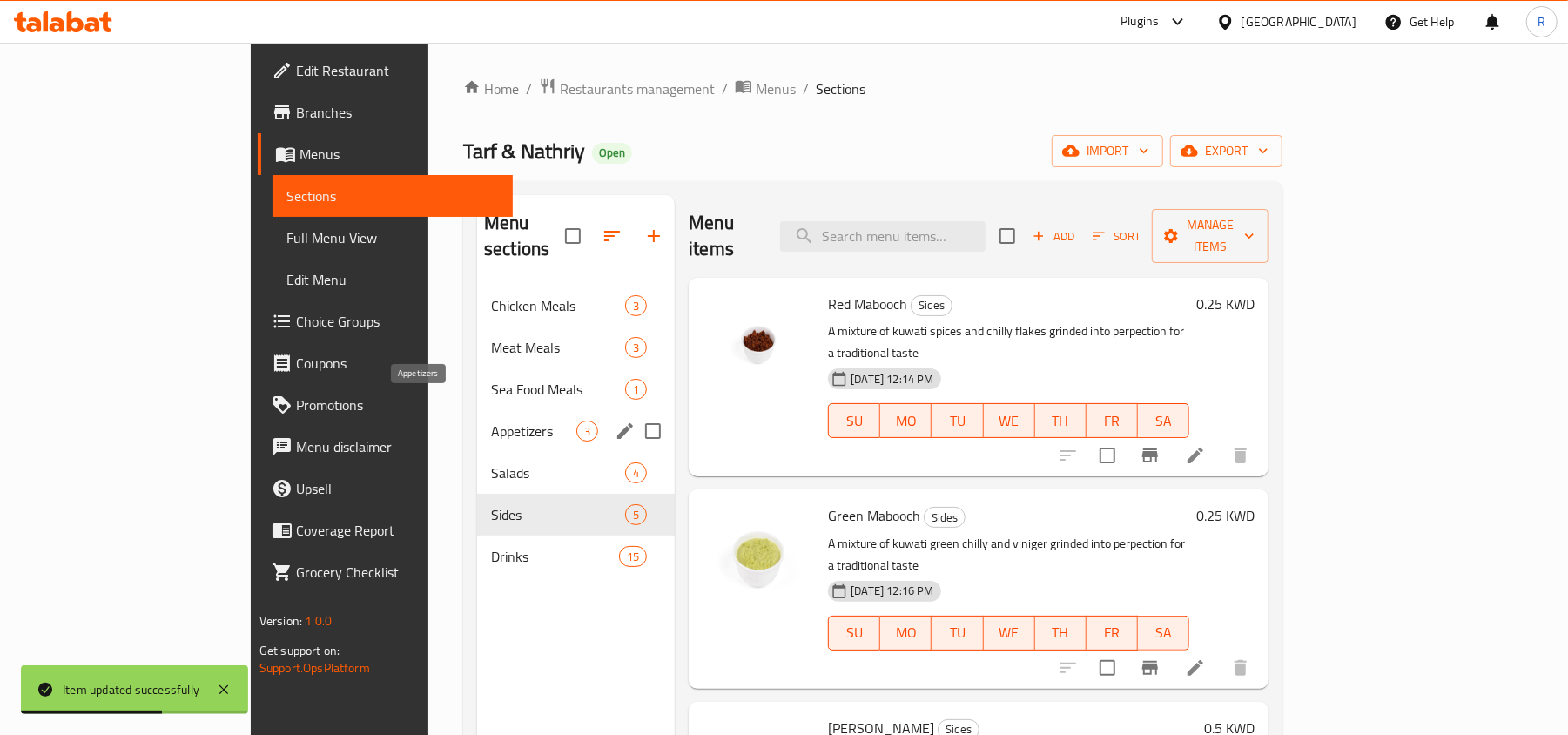
click at [491, 421] on span "Appetizers" at bounding box center [533, 431] width 85 height 21
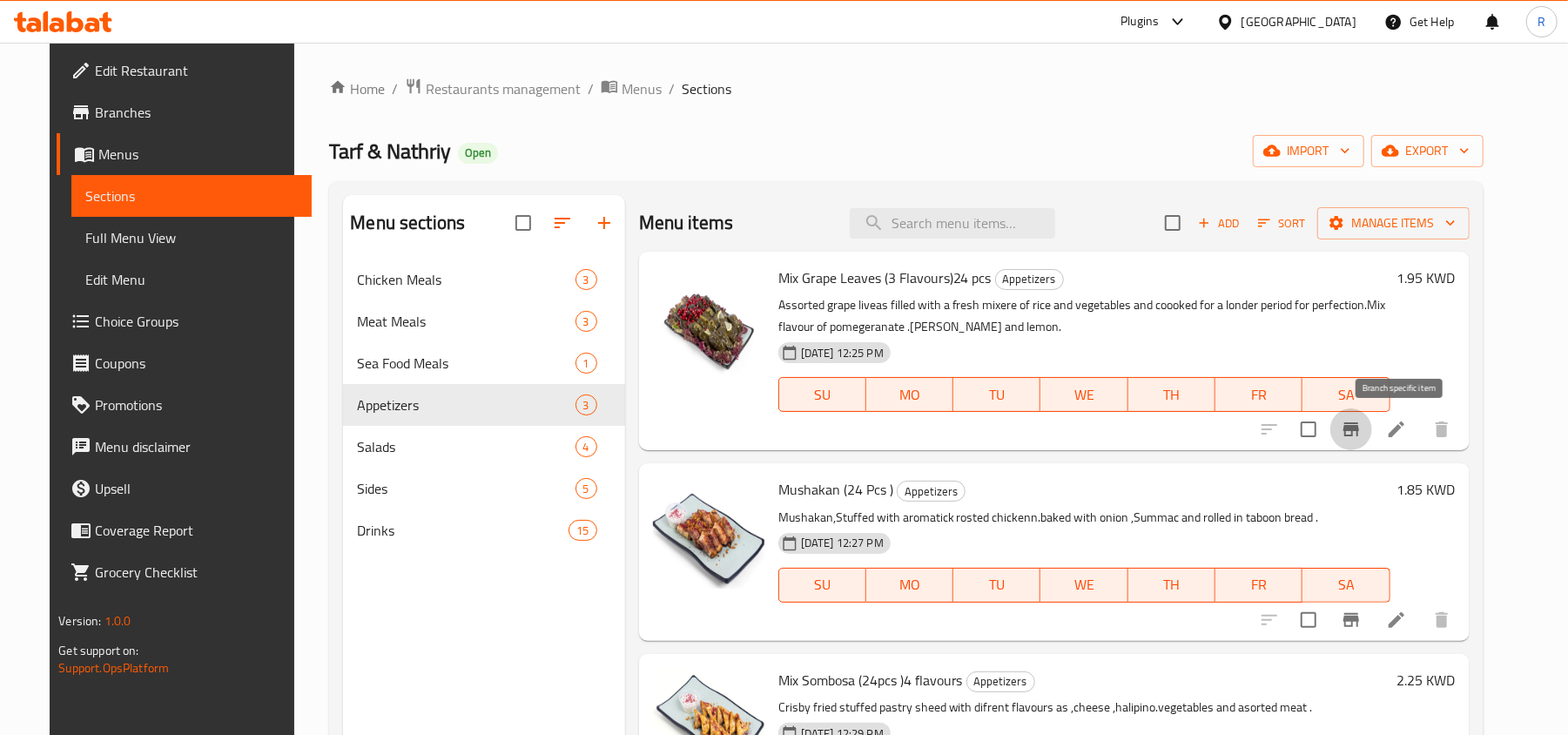
click at [1359, 436] on icon "Branch-specific-item" at bounding box center [1350, 429] width 16 height 14
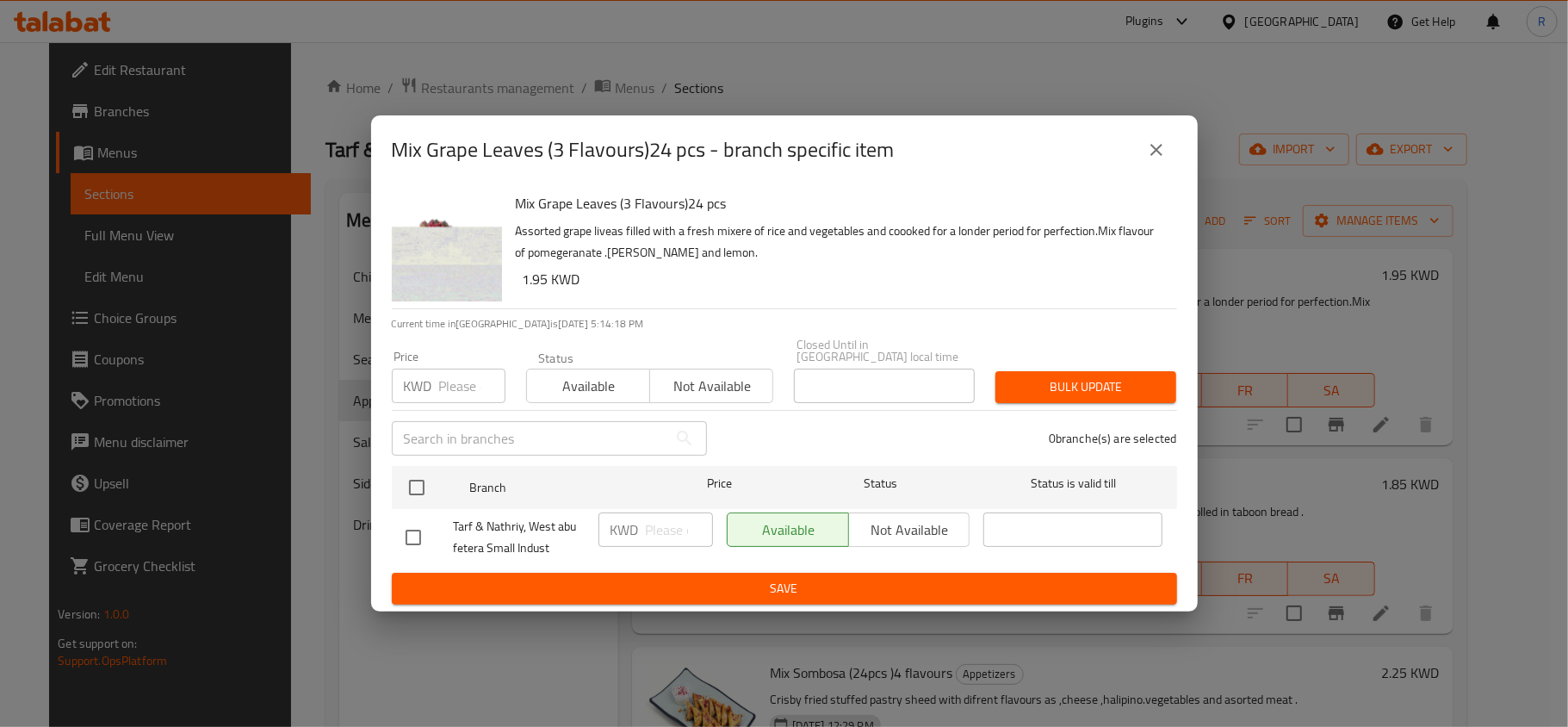
click at [1152, 156] on icon "close" at bounding box center [1156, 149] width 21 height 21
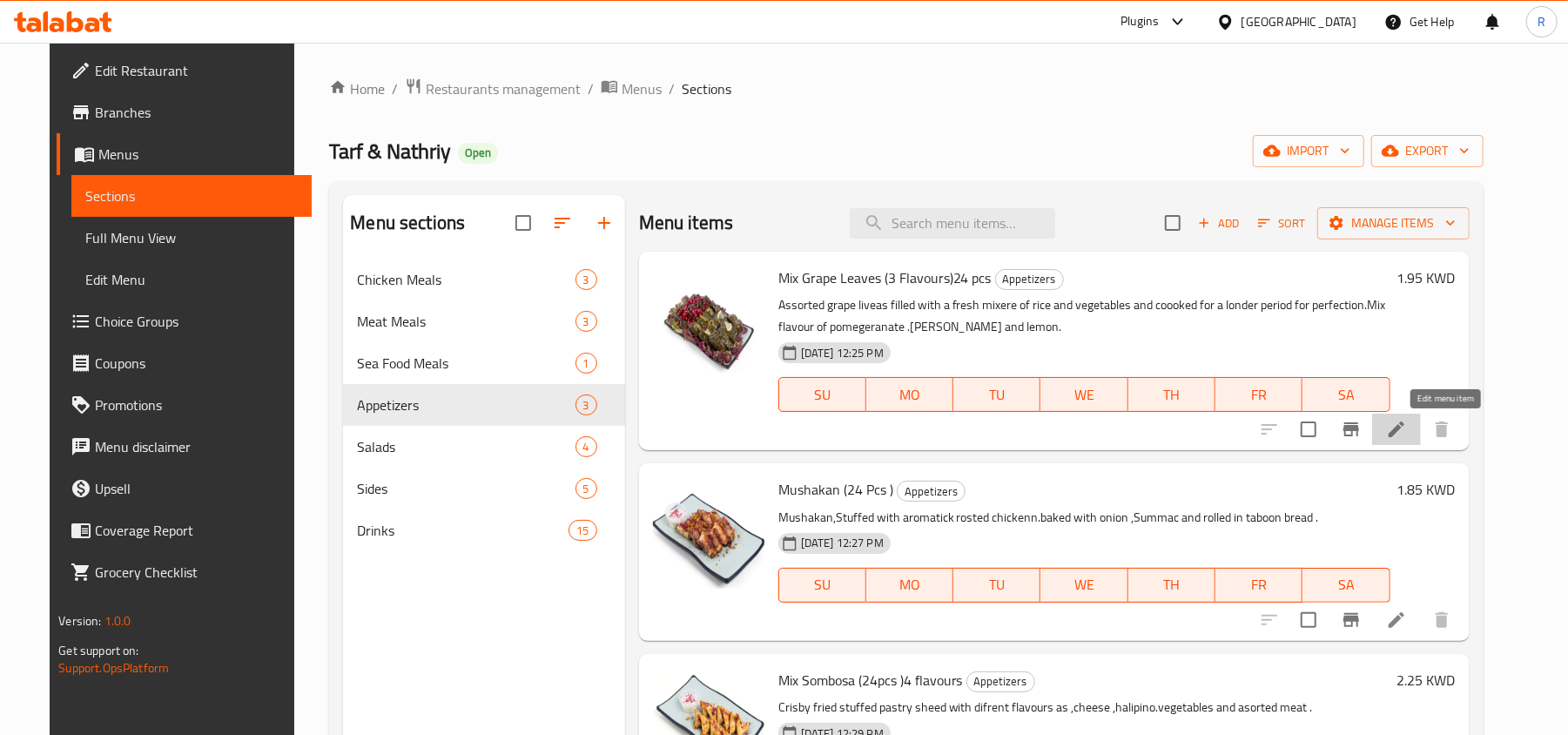
click at [1404, 425] on icon at bounding box center [1396, 429] width 16 height 16
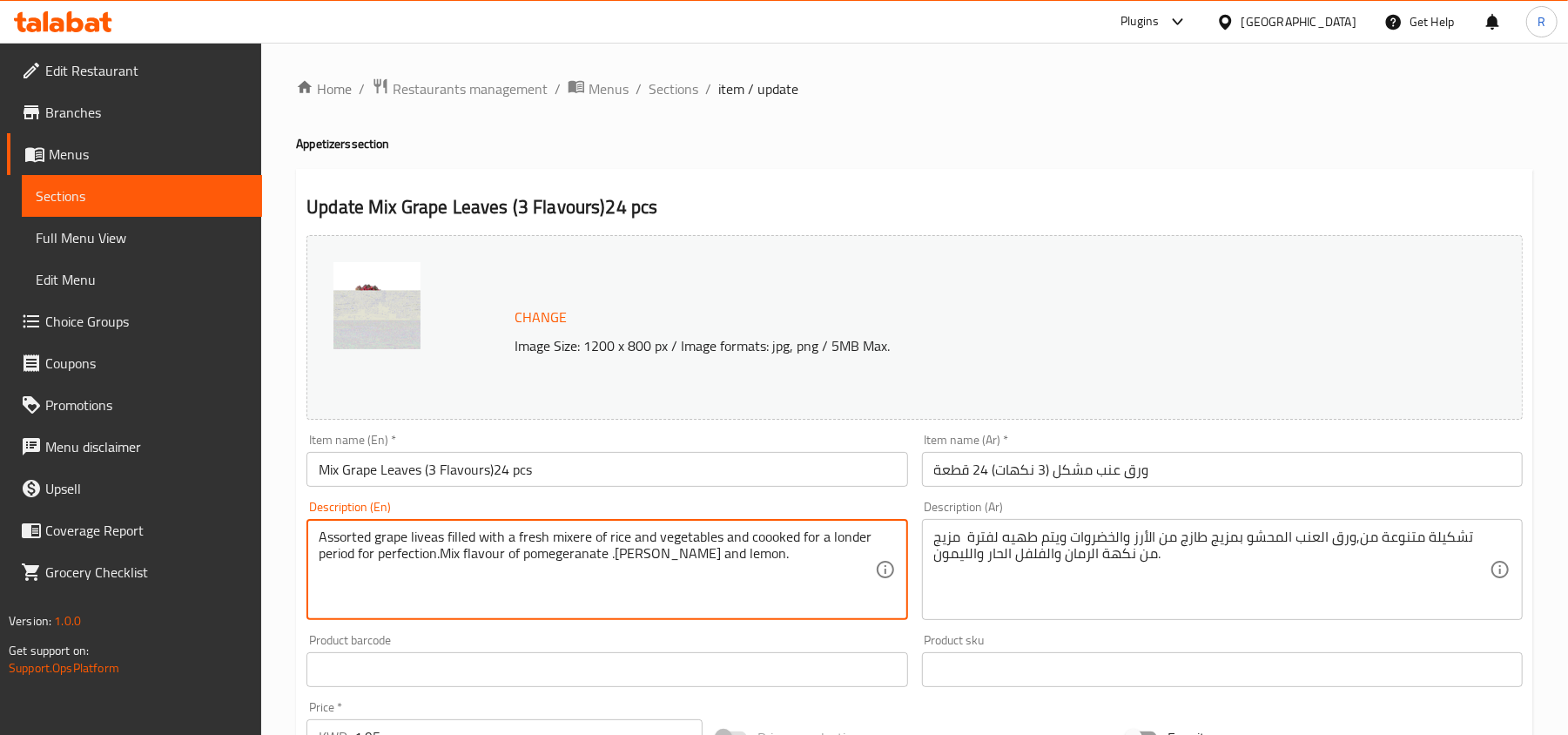
click at [859, 130] on div "Home / Restaurants management / Menus / Sections / item / update Appetizers sec…" at bounding box center [914, 649] width 1237 height 1143
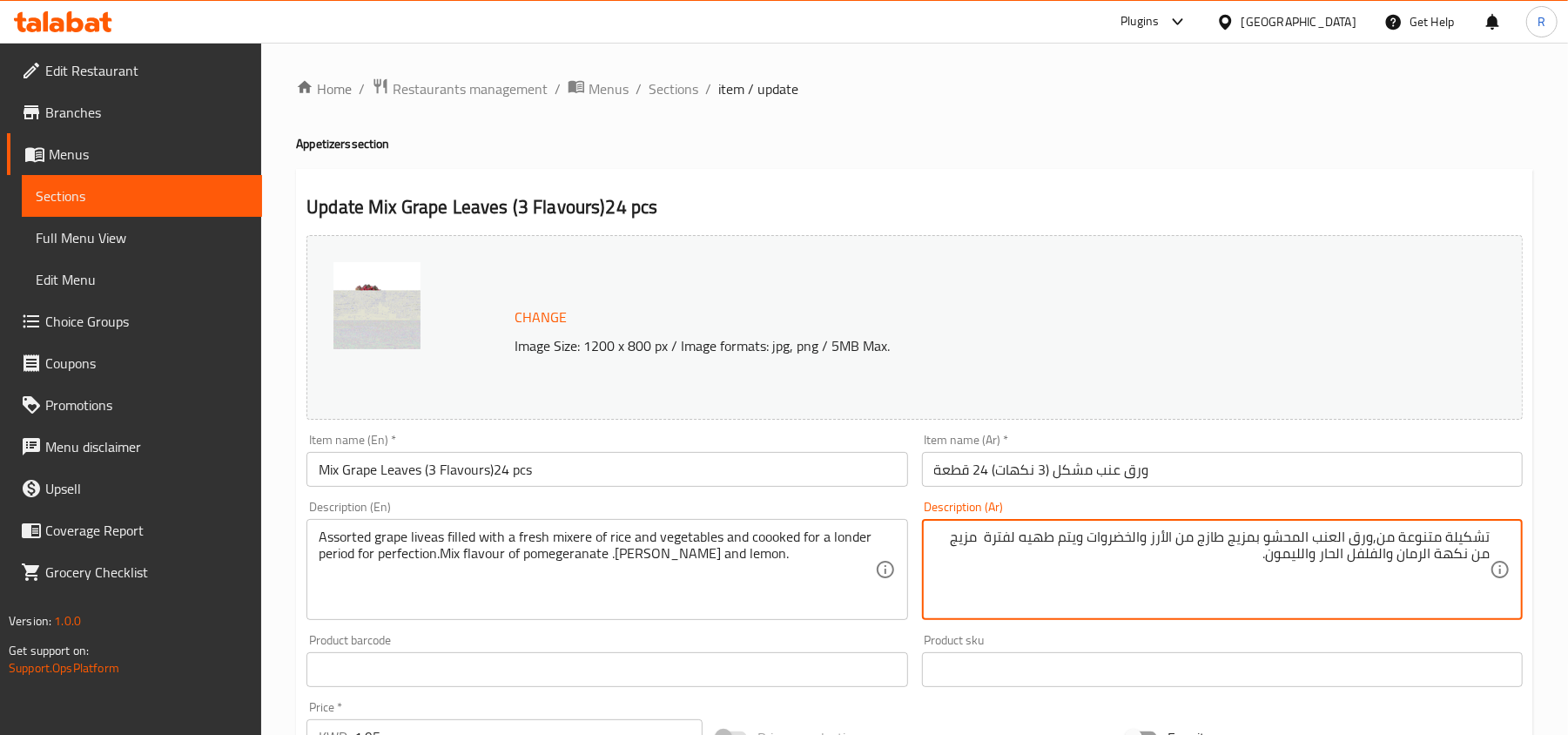
click at [1019, 143] on h4 "Appetizers section" at bounding box center [914, 144] width 1237 height 17
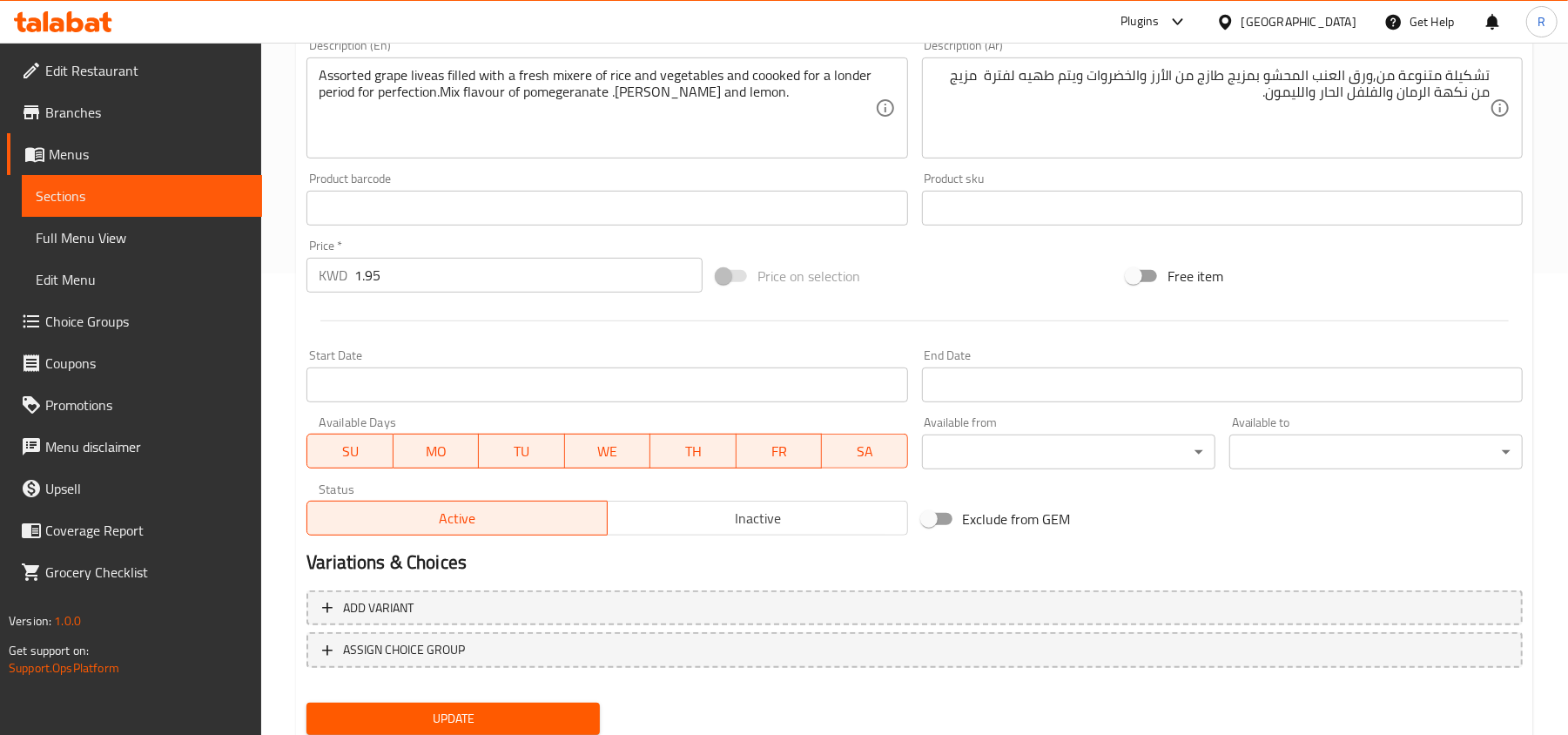
scroll to position [463, 0]
click at [475, 701] on button "Update" at bounding box center [453, 716] width 293 height 32
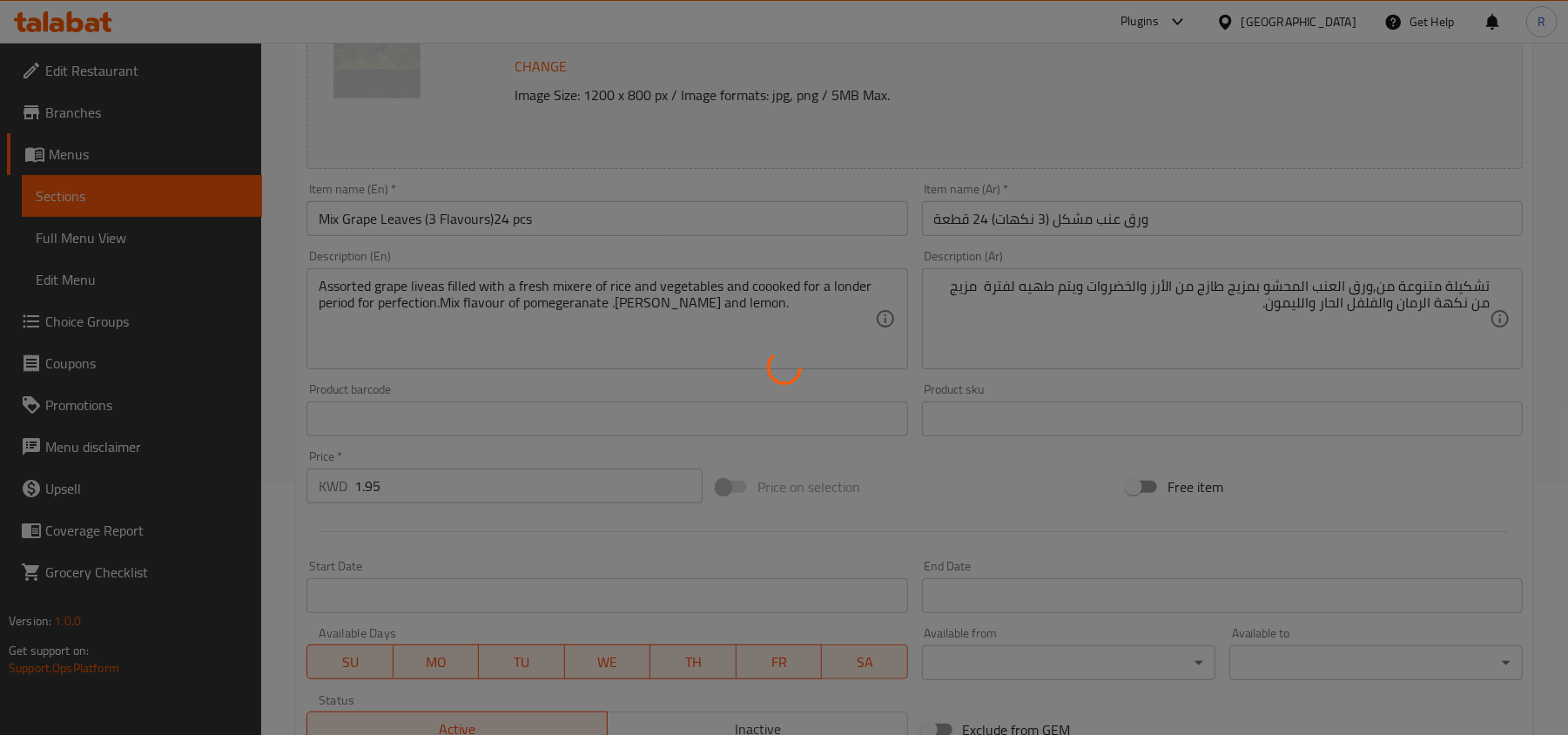
scroll to position [0, 0]
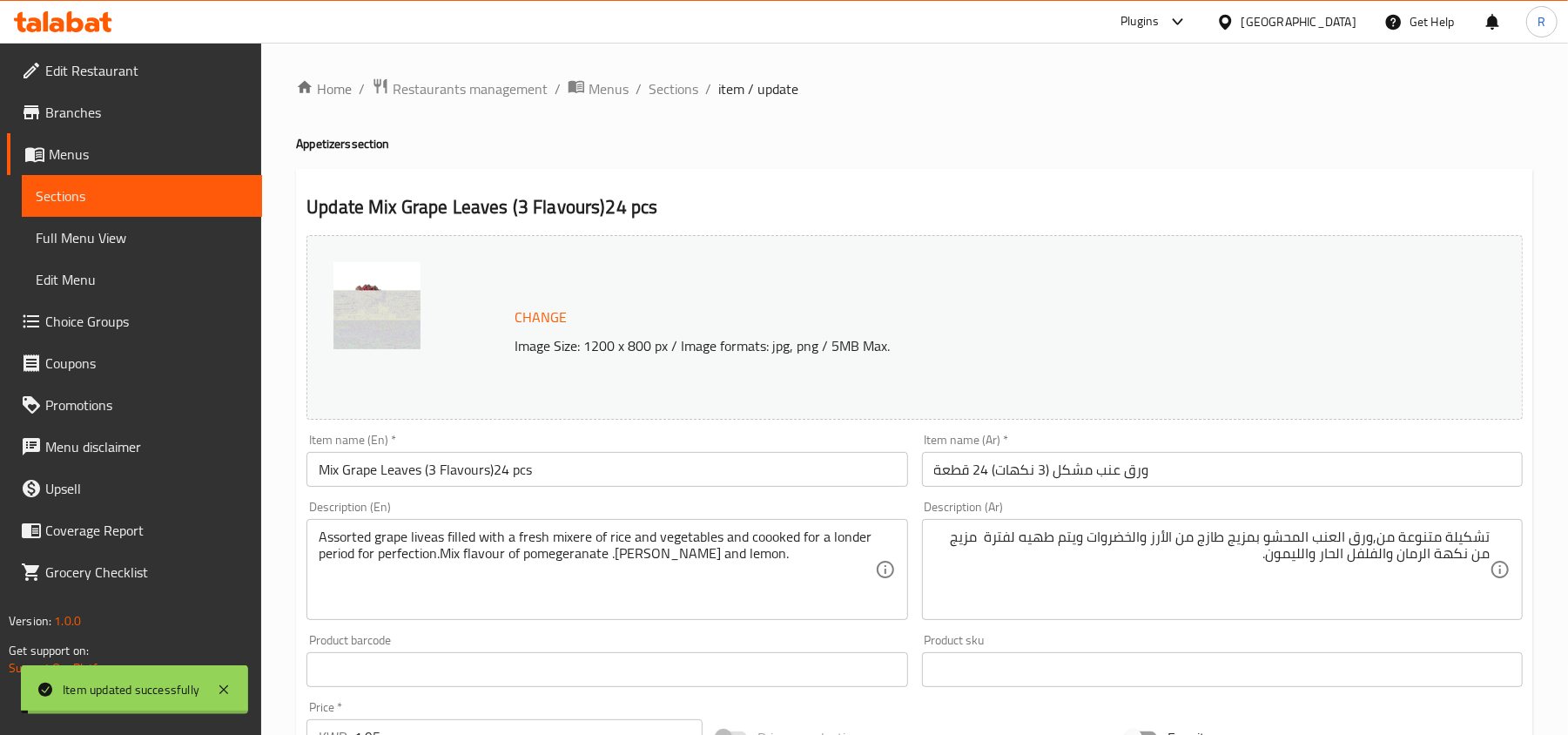
click at [680, 91] on span "Sections" at bounding box center [673, 89] width 49 height 21
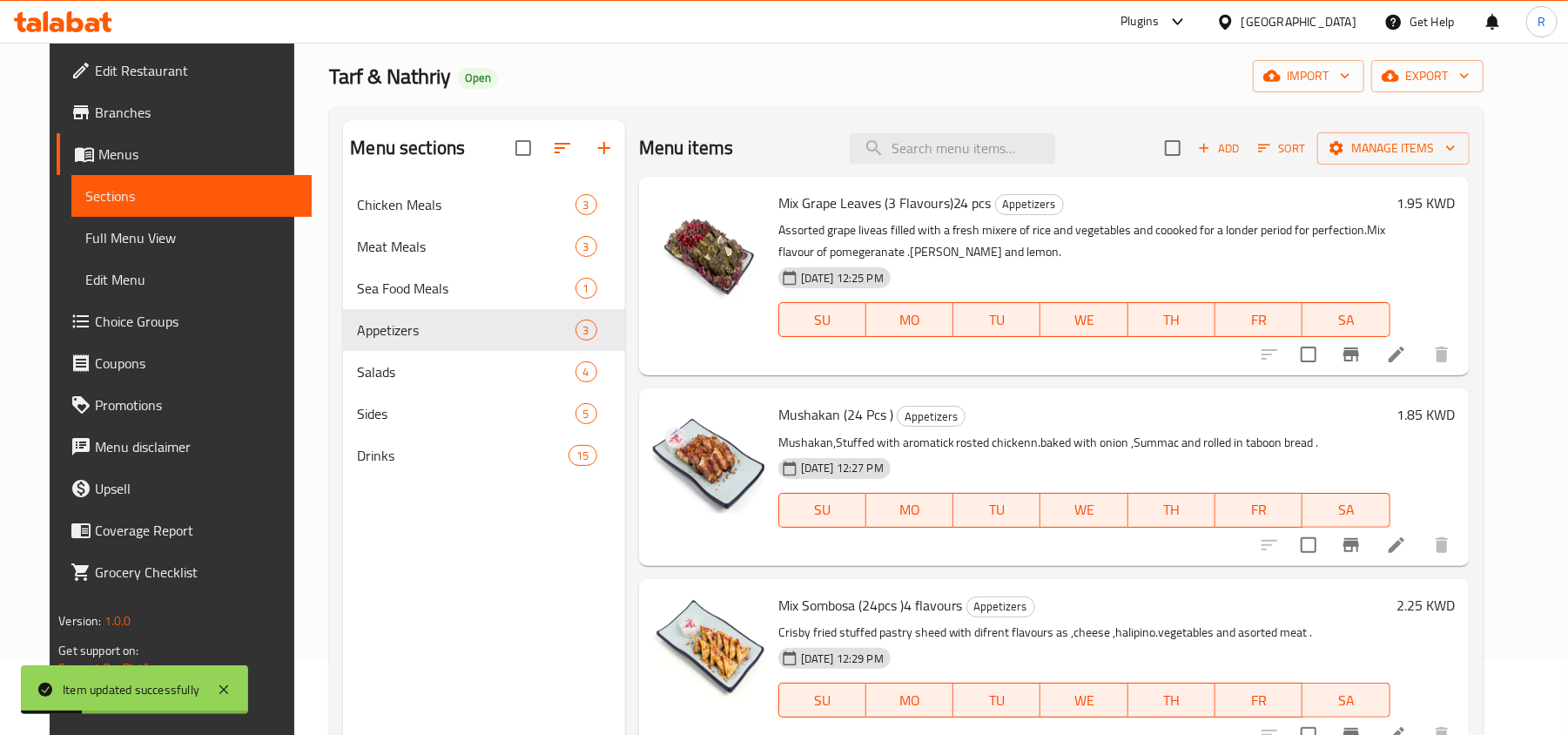
scroll to position [116, 0]
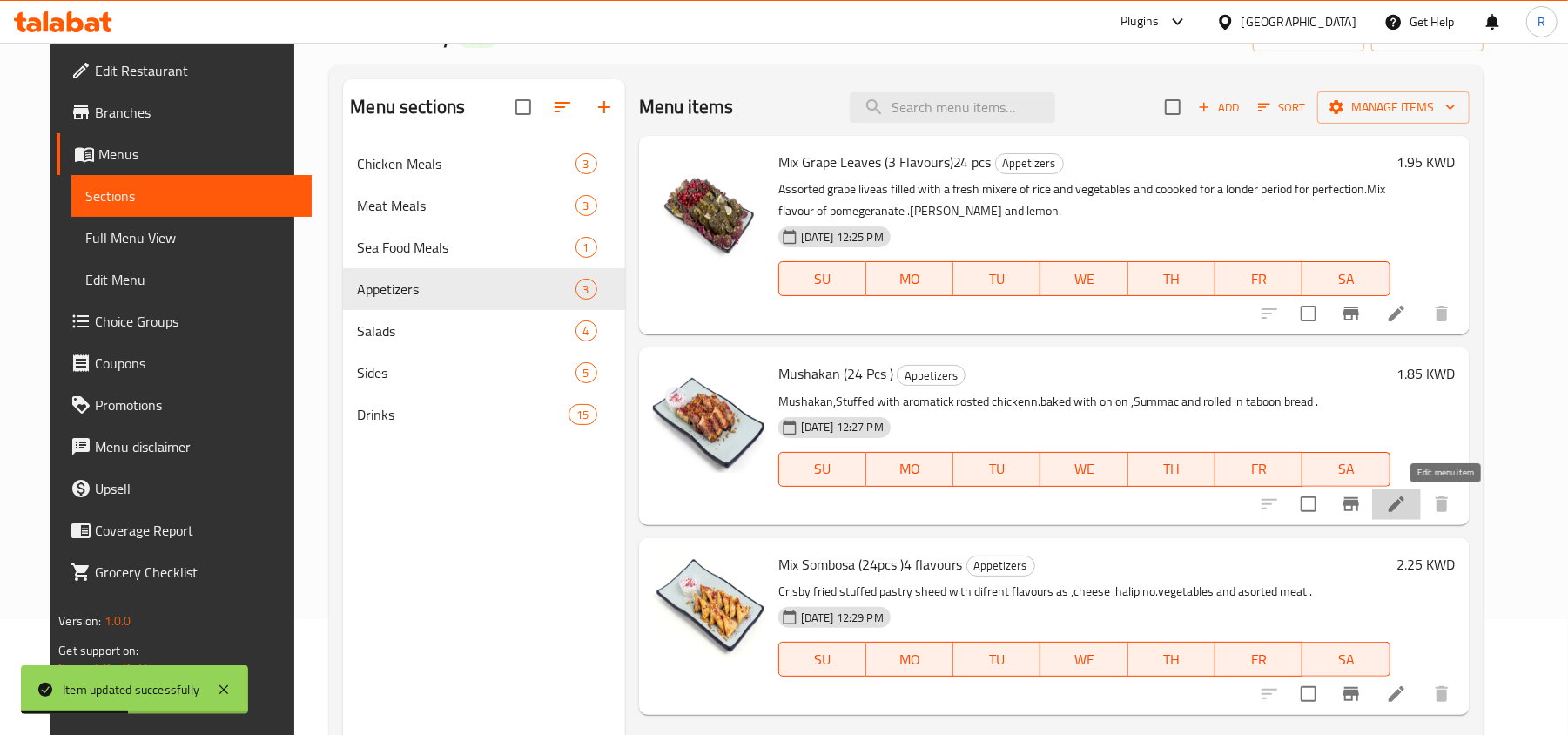
click at [1407, 506] on icon at bounding box center [1396, 504] width 21 height 21
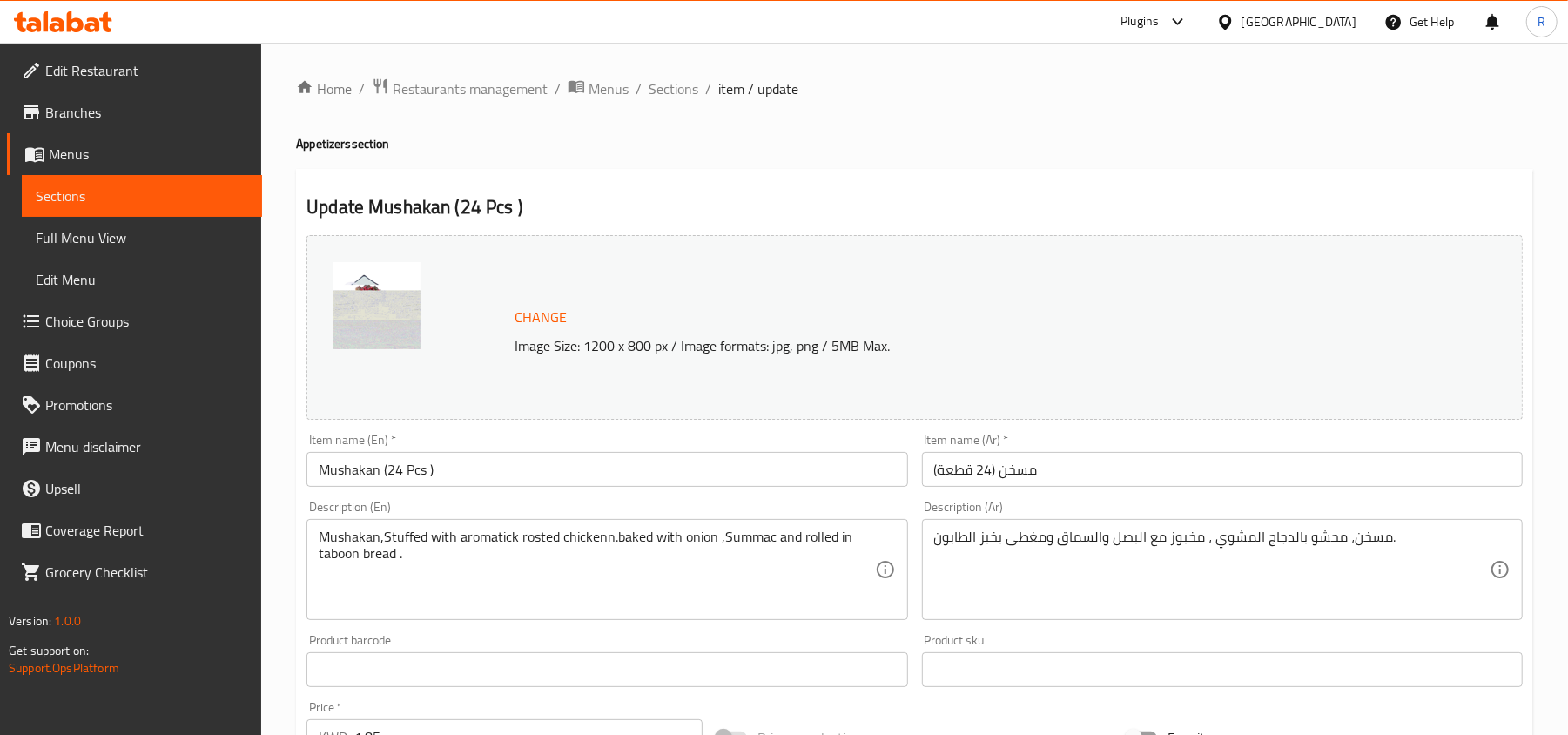
drag, startPoint x: 672, startPoint y: 98, endPoint x: 700, endPoint y: 8, distance: 94.3
click at [673, 98] on span "Sections" at bounding box center [673, 89] width 49 height 21
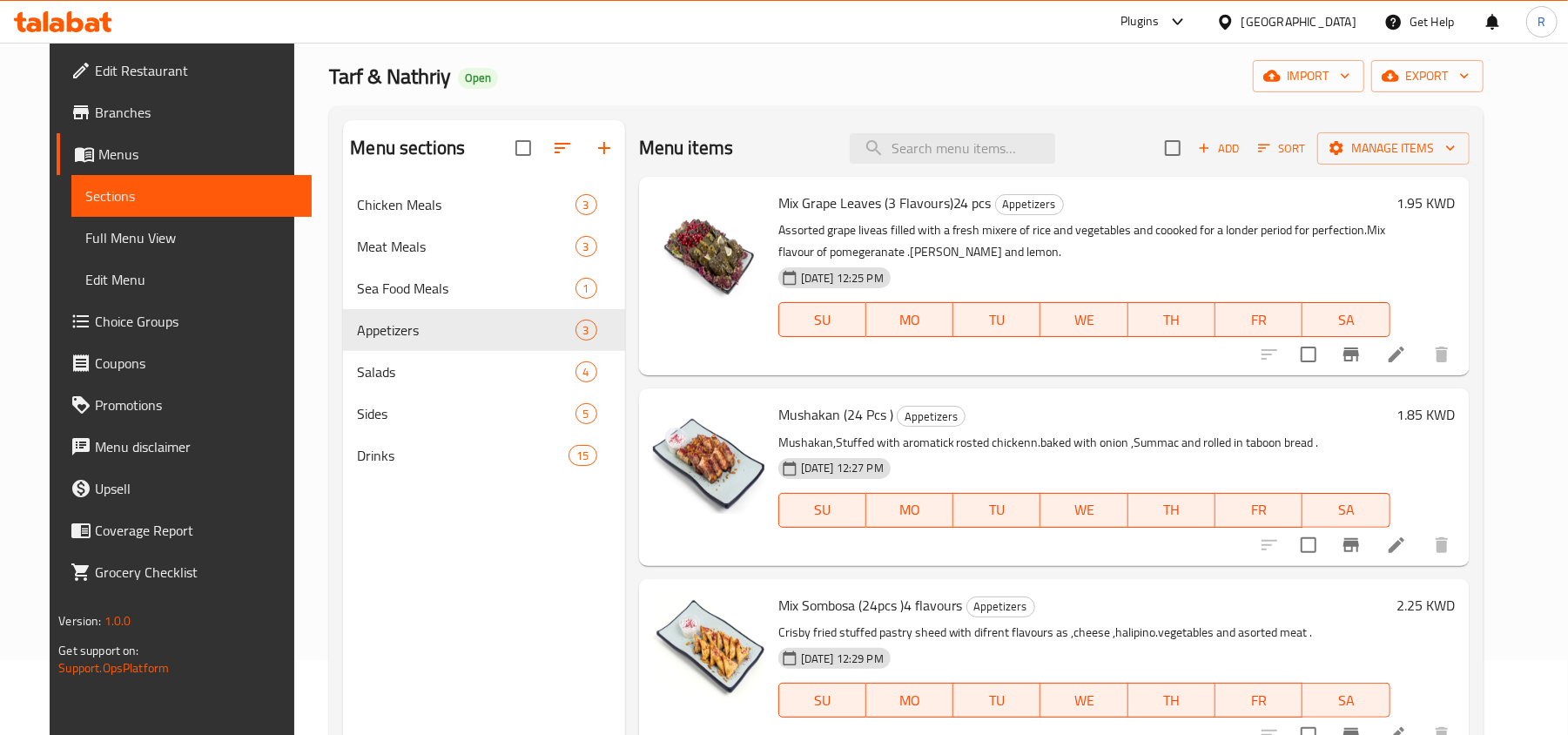
scroll to position [116, 0]
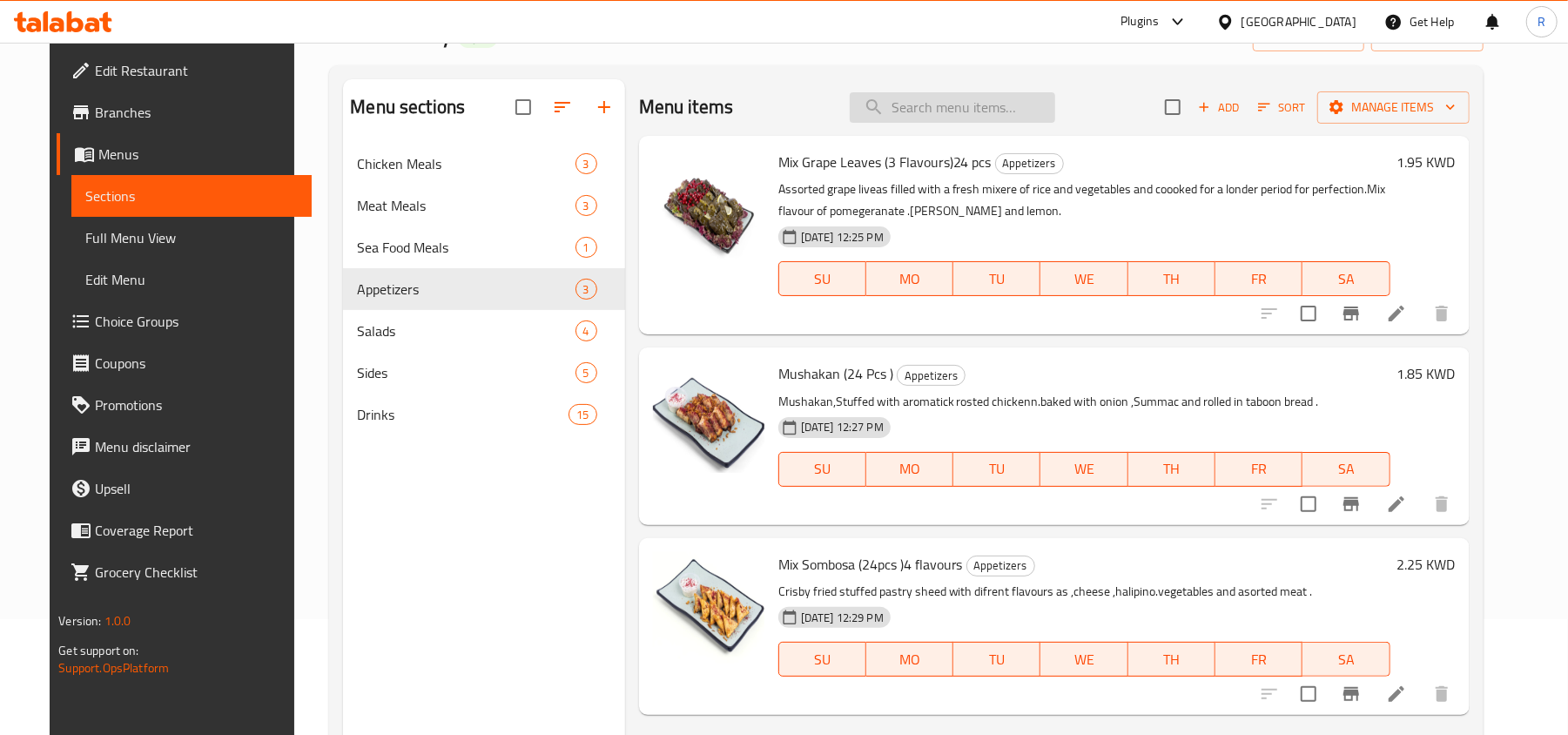
paste input "Masboos Chicken(Single Portion)"
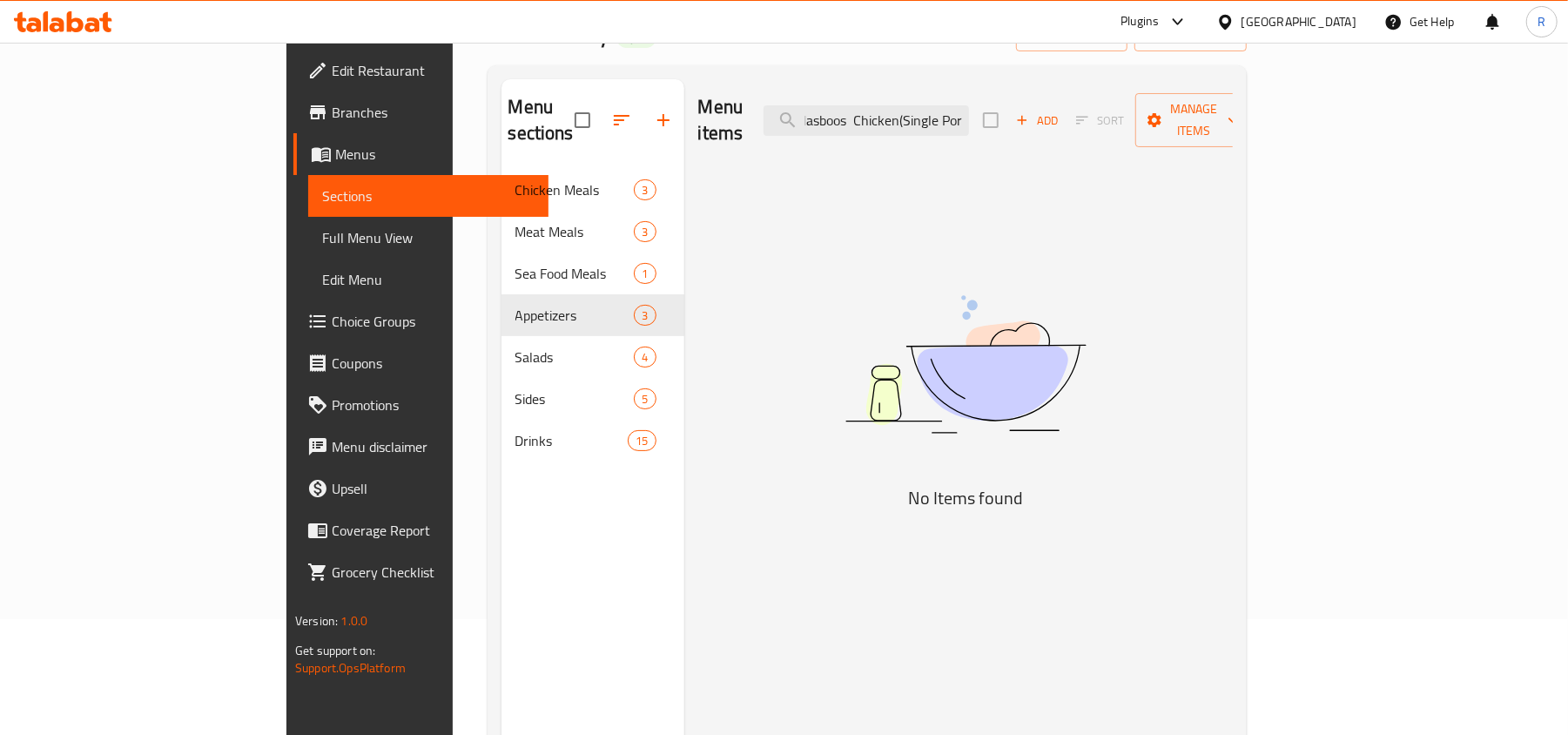
scroll to position [0, 0]
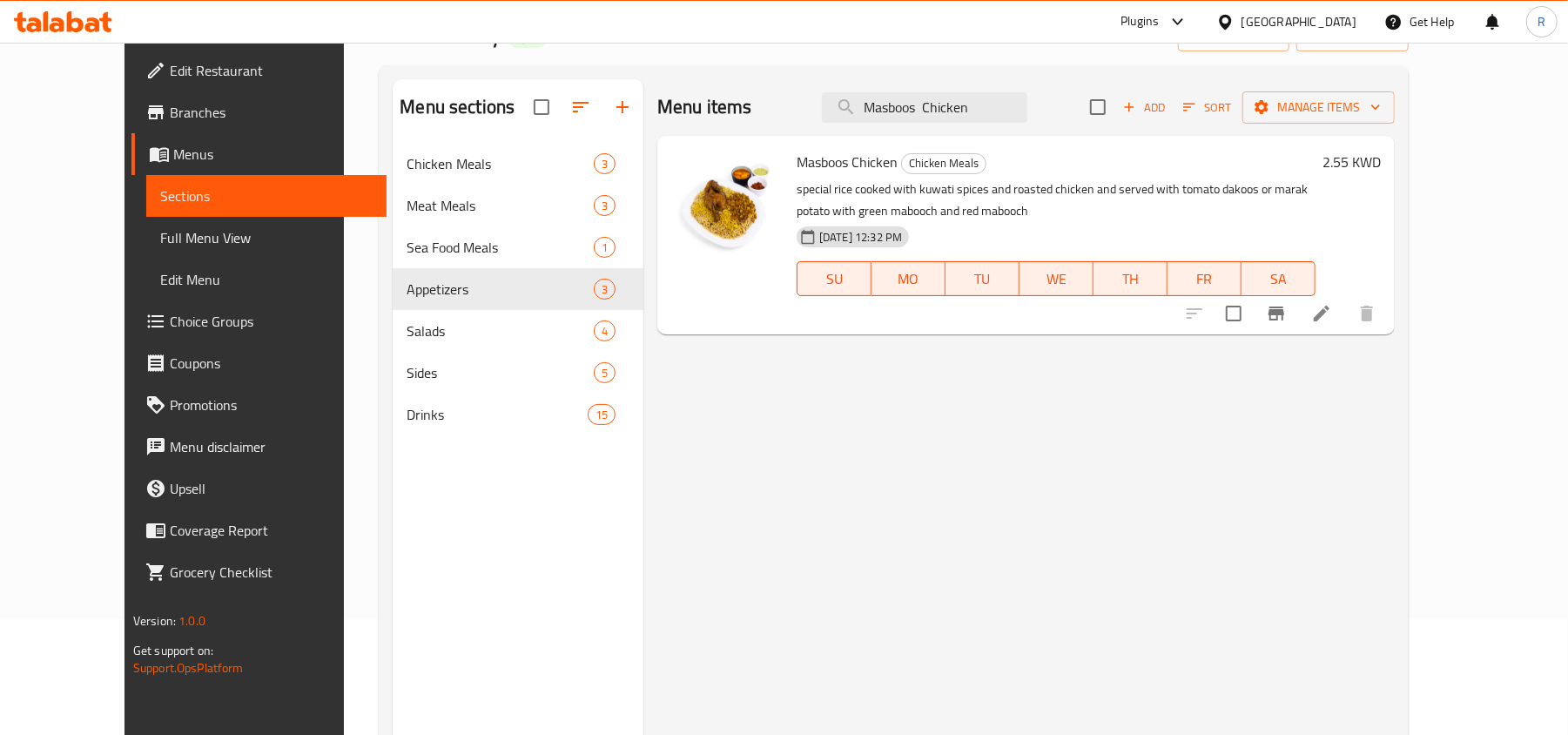
type input "Masboos Chicken"
click at [1346, 320] on li at bounding box center [1321, 314] width 48 height 31
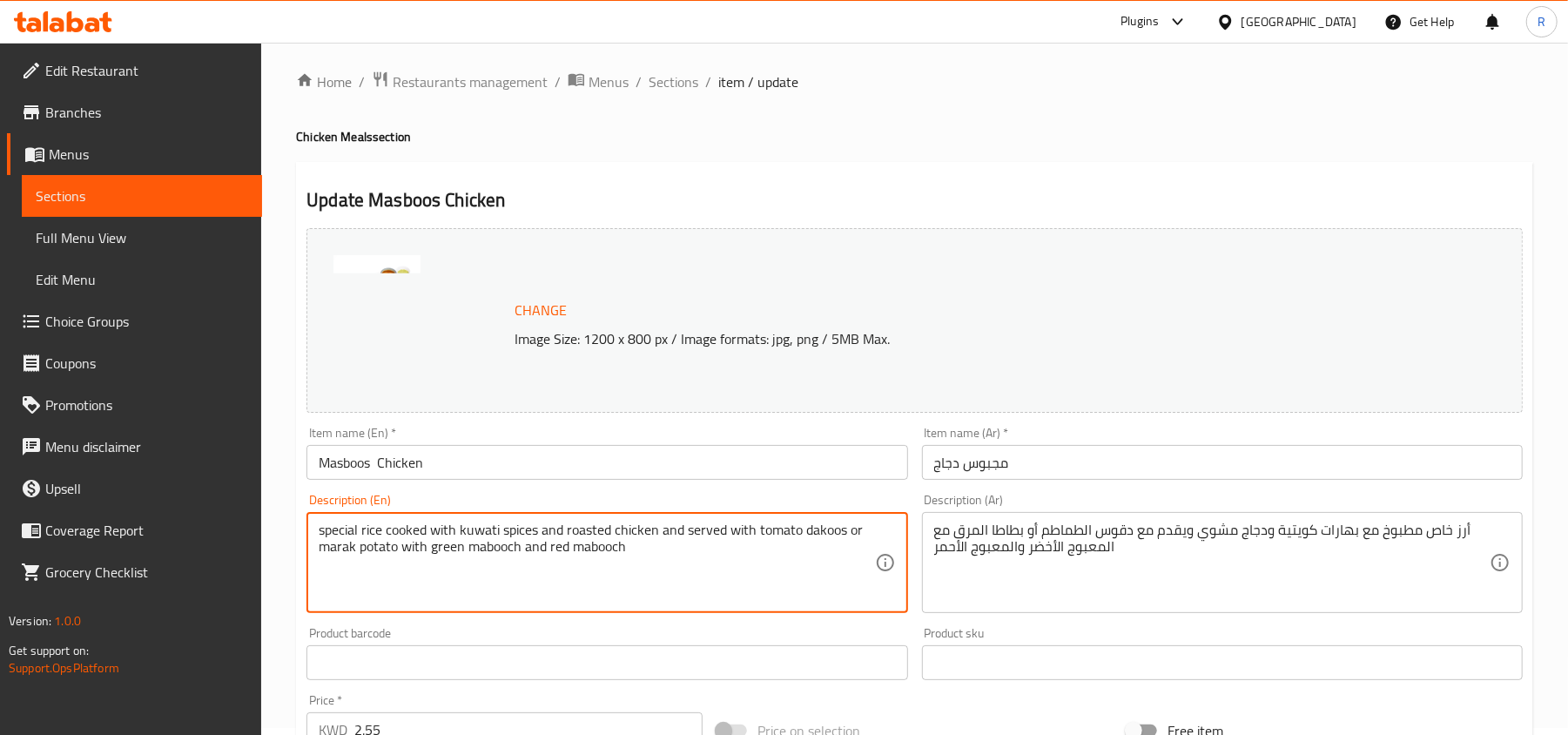
scroll to position [519, 0]
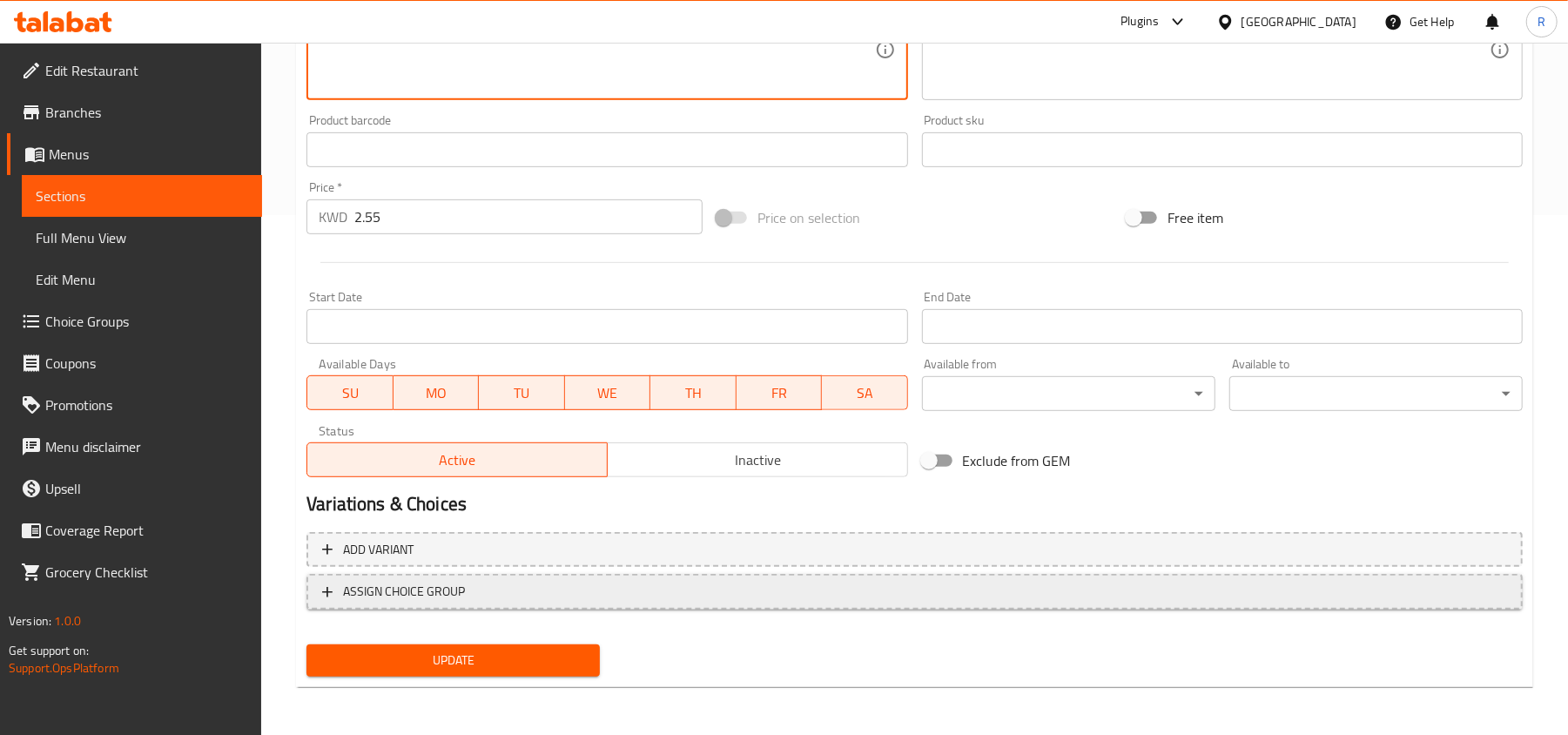
click at [399, 589] on span "ASSIGN CHOICE GROUP" at bounding box center [403, 591] width 122 height 22
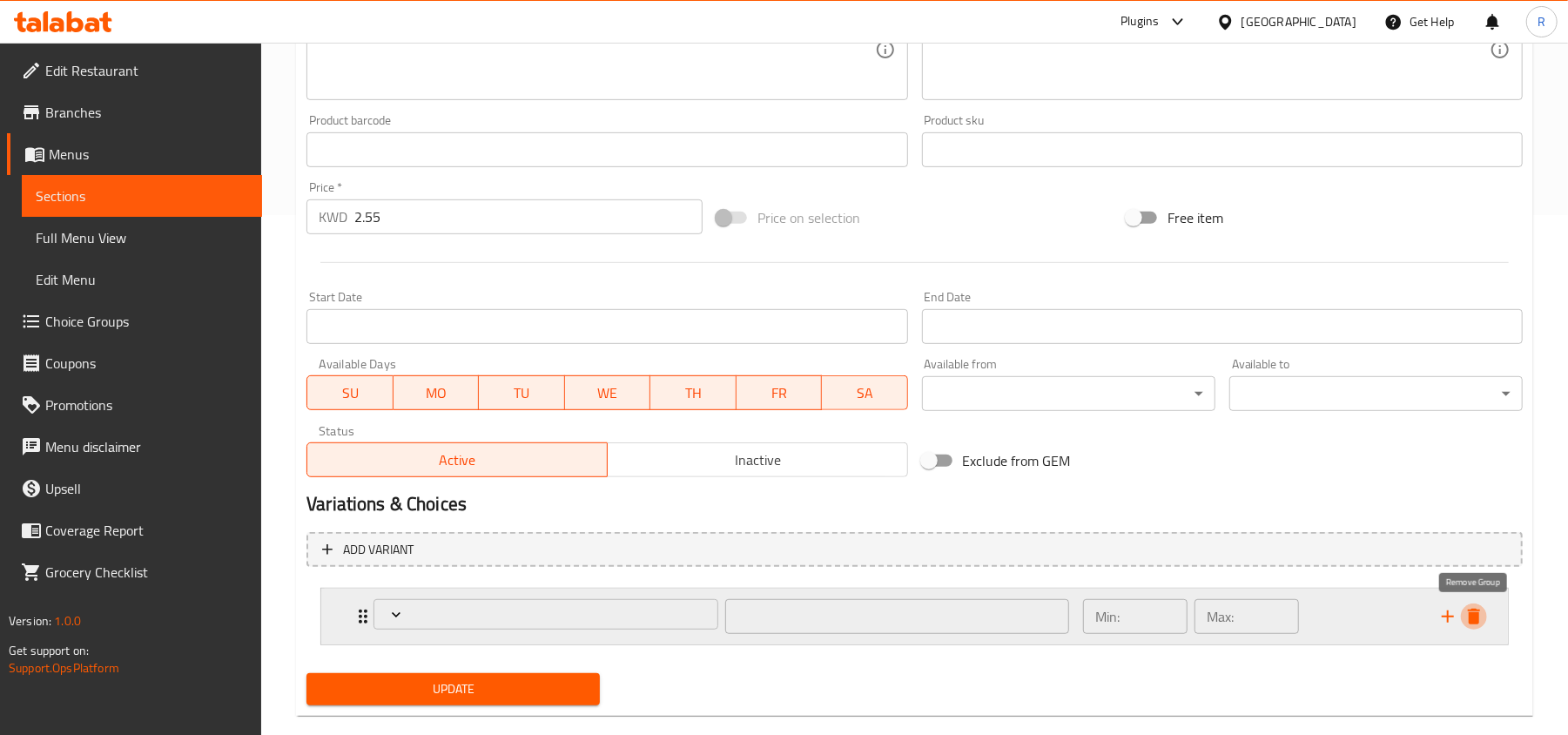
click at [1464, 611] on icon "delete" at bounding box center [1474, 616] width 21 height 21
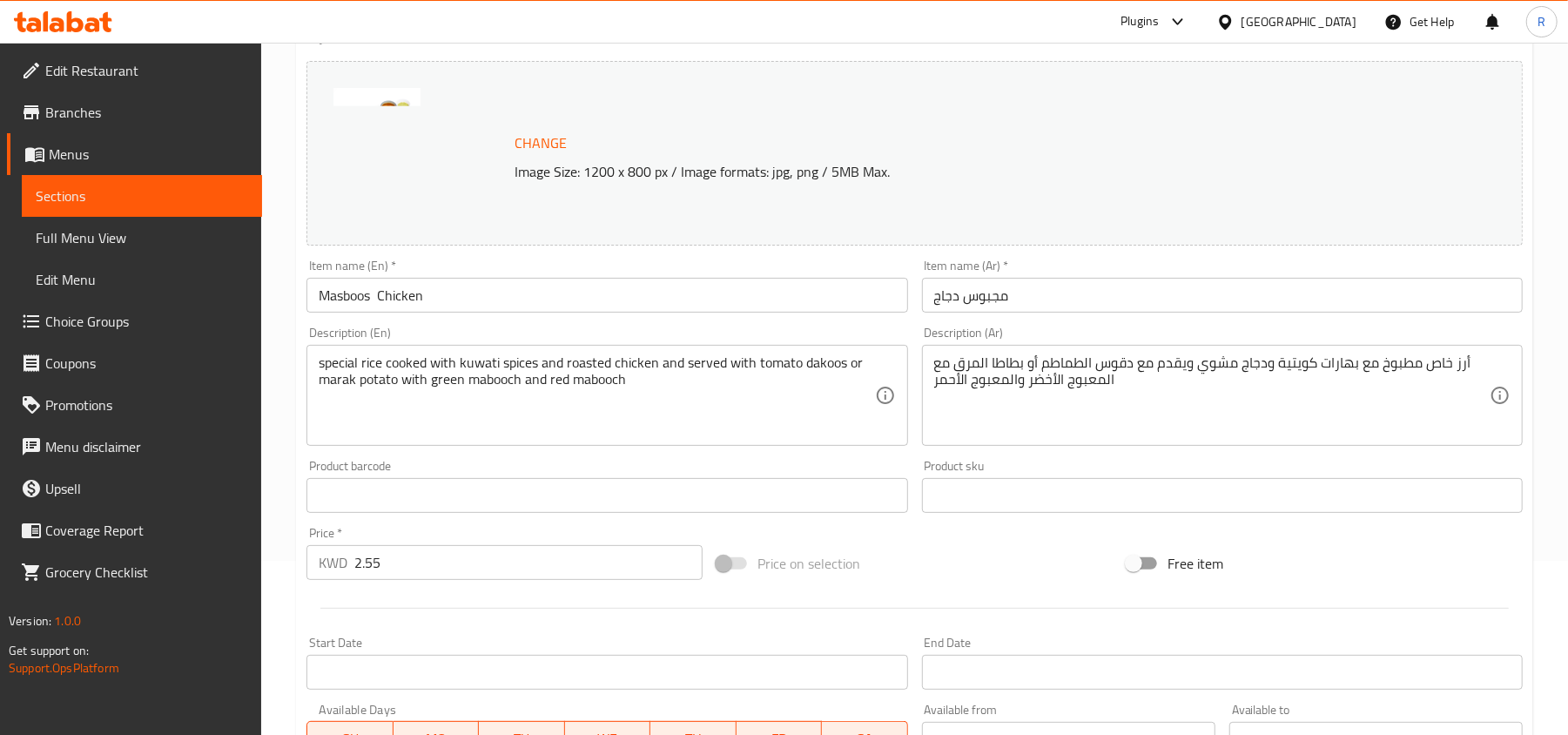
scroll to position [172, 0]
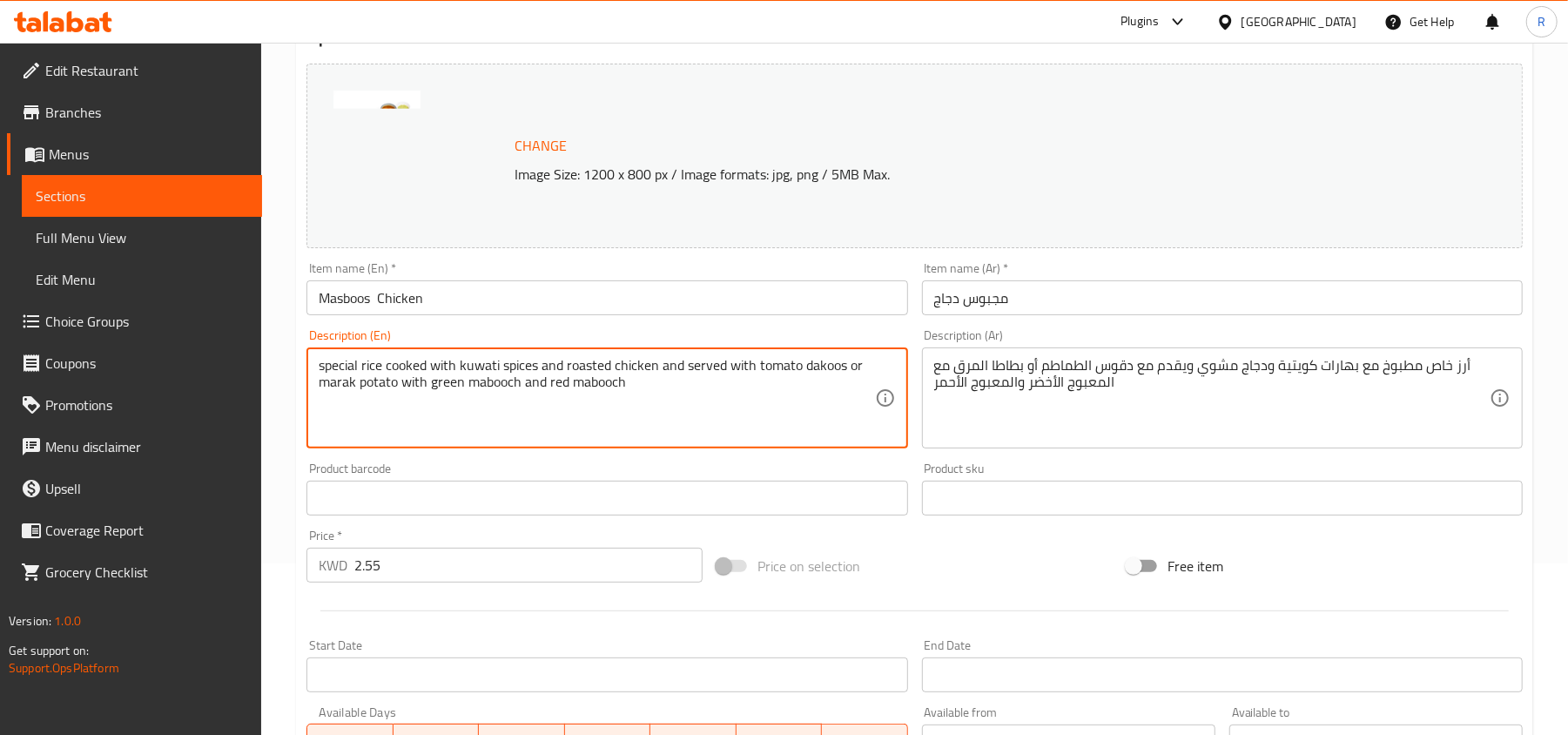
drag, startPoint x: 756, startPoint y: 359, endPoint x: 845, endPoint y: 362, distance: 89.1
click at [433, 400] on textarea "special rice cooked with kuwati spices and roasted chicken and served with toma…" at bounding box center [595, 398] width 555 height 82
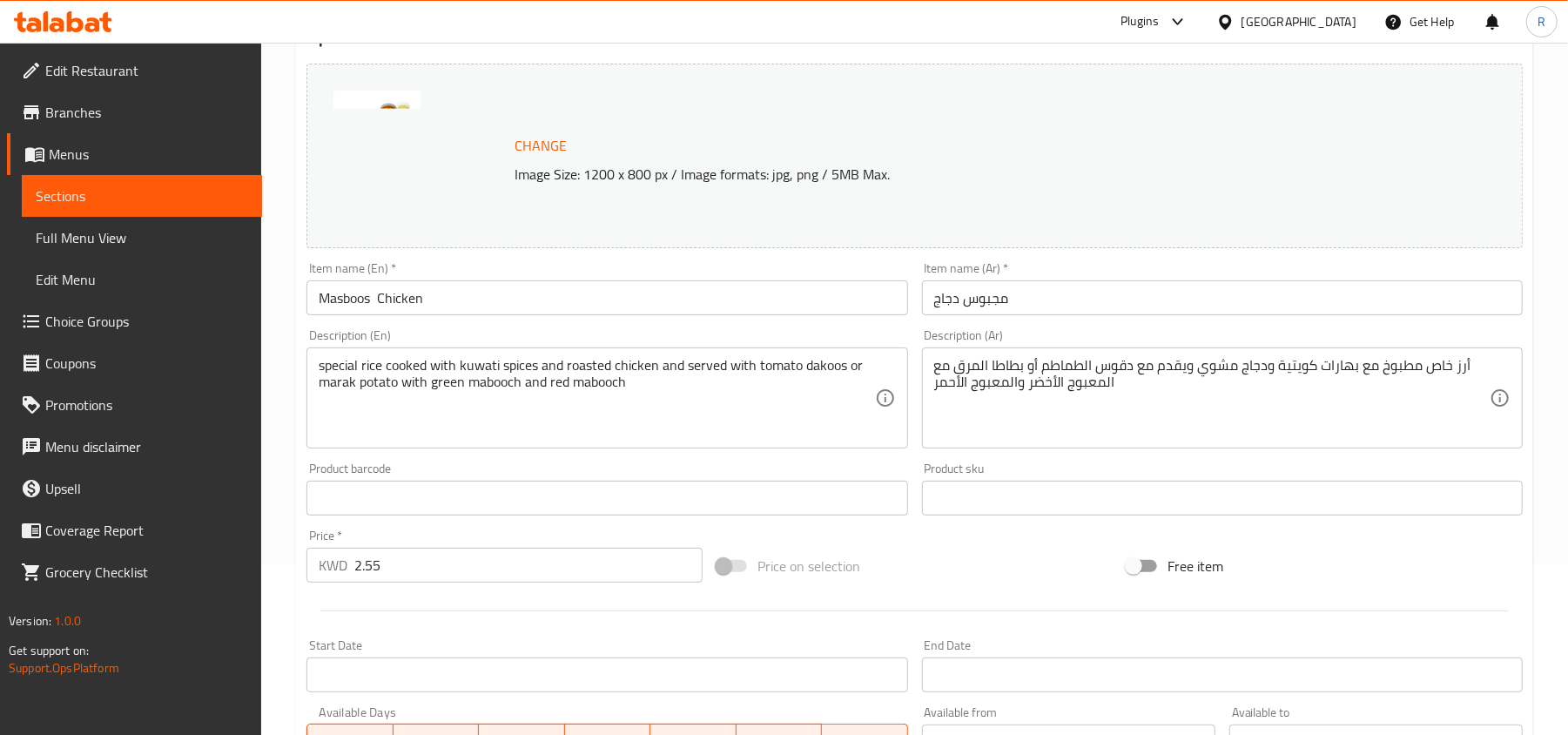
drag, startPoint x: 315, startPoint y: 387, endPoint x: 370, endPoint y: 388, distance: 55.0
click at [370, 388] on div "special rice cooked with kuwati spices and roasted chicken and served with toma…" at bounding box center [606, 398] width 601 height 101
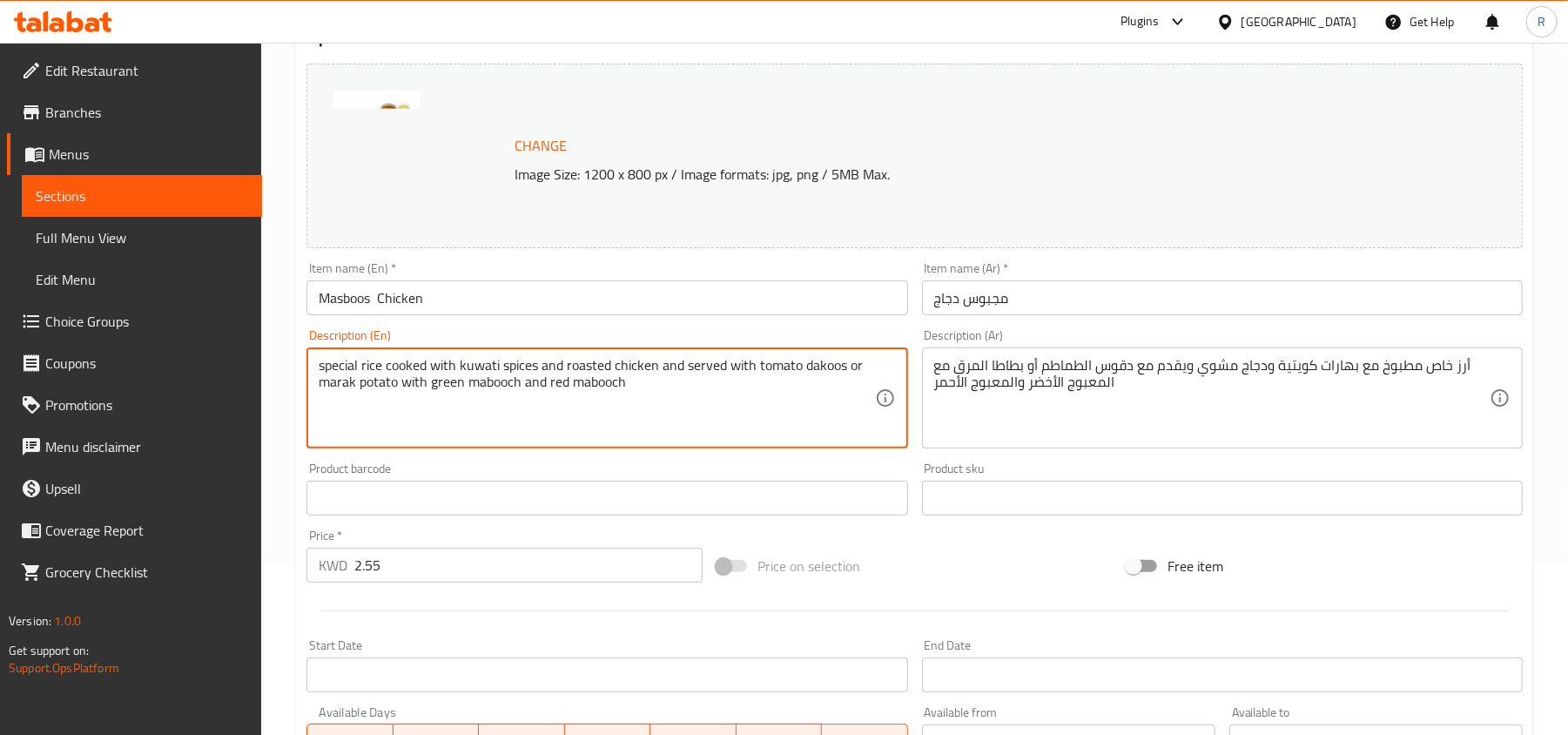
drag, startPoint x: 395, startPoint y: 381, endPoint x: 318, endPoint y: 381, distance: 77.0
click at [318, 381] on textarea "special rice cooked with kuwati spices and roasted chicken and served with toma…" at bounding box center [595, 398] width 555 height 82
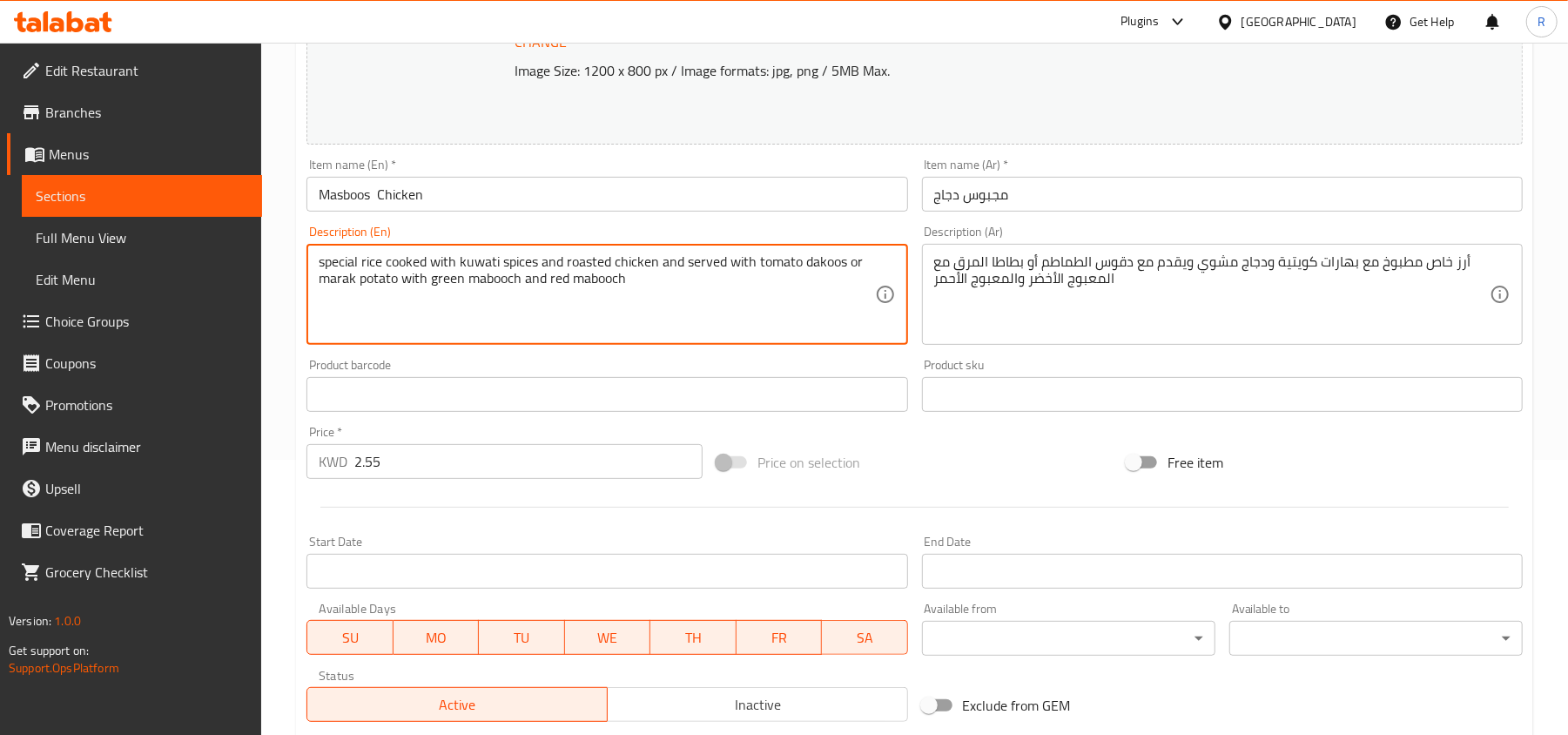
scroll to position [0, 0]
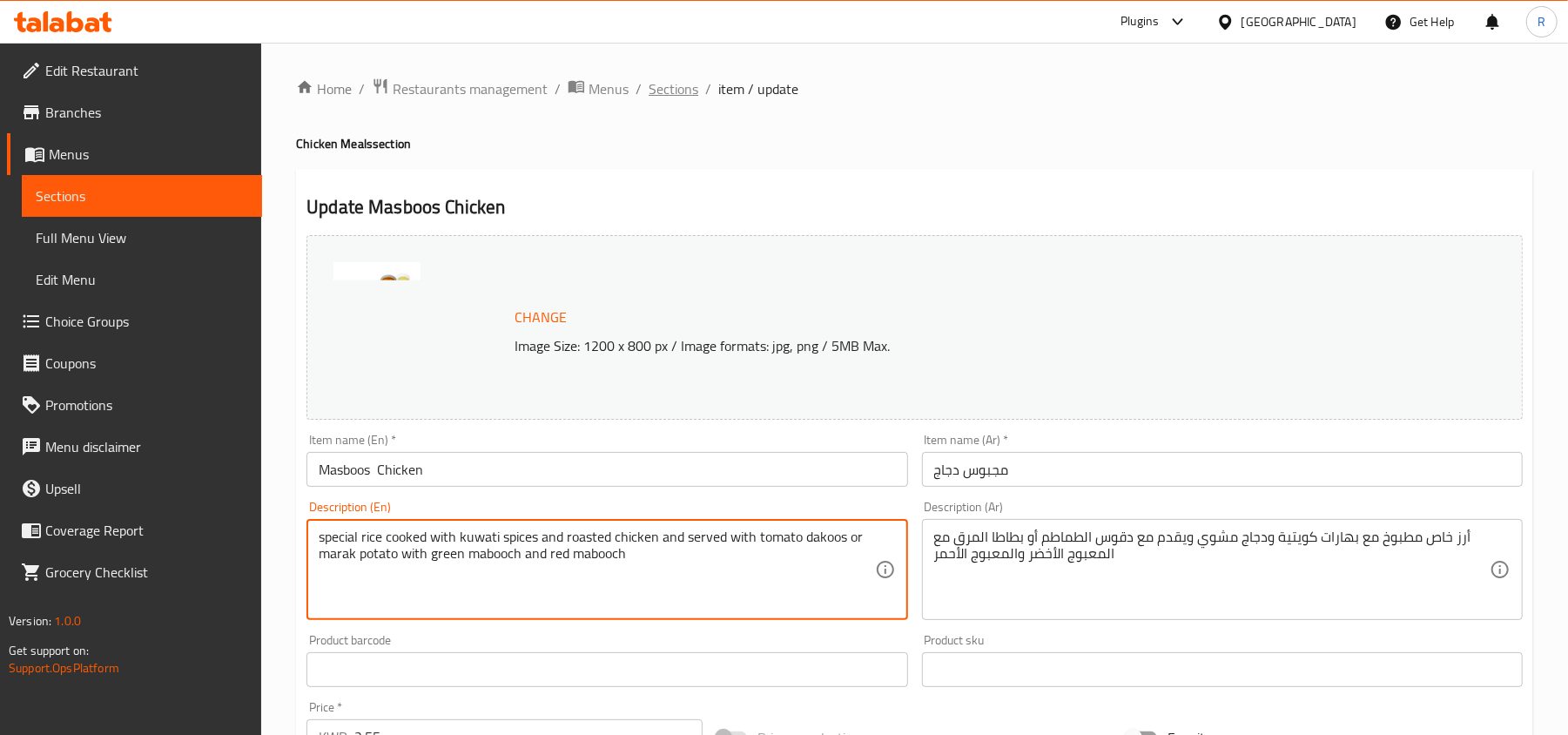
click at [665, 85] on span "Sections" at bounding box center [673, 89] width 49 height 21
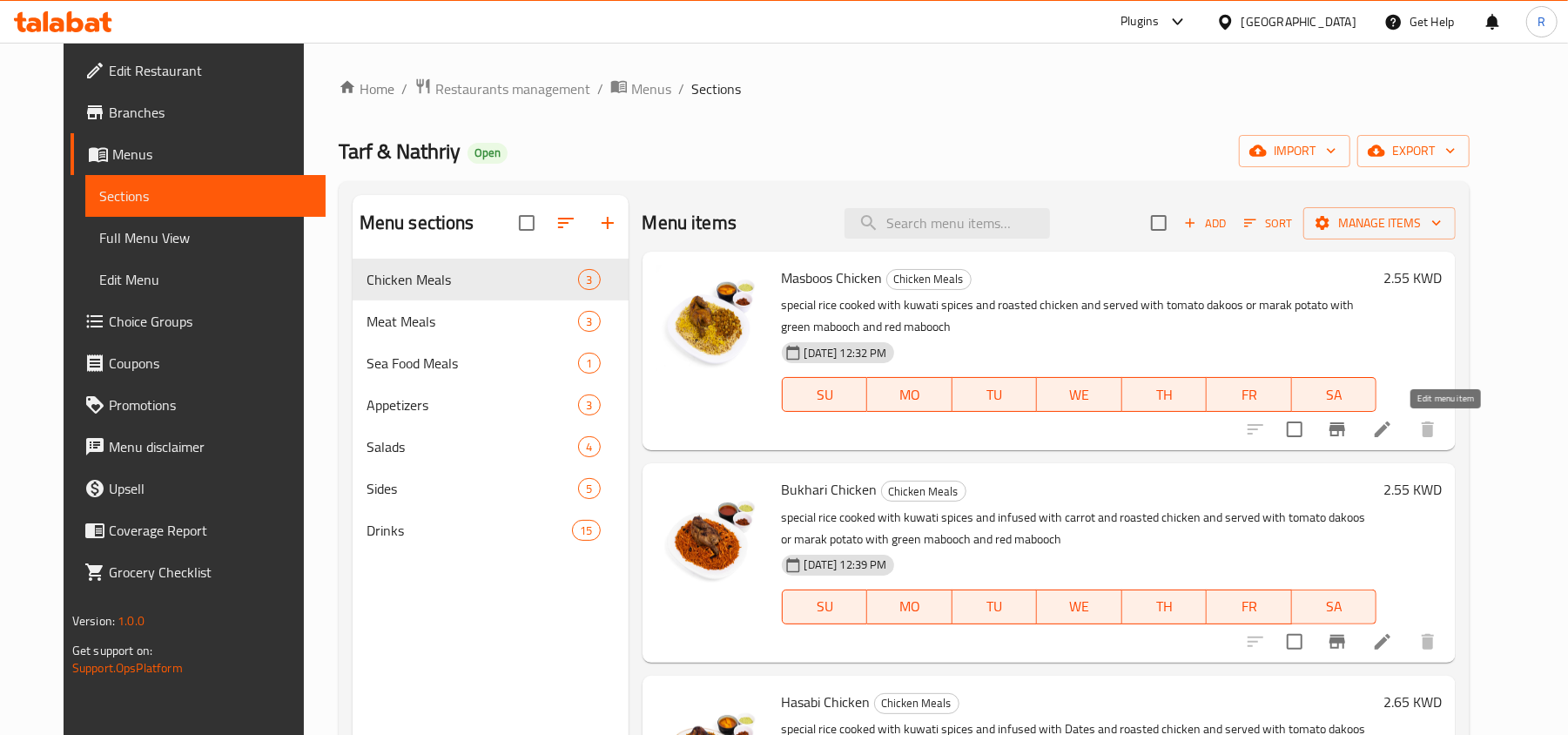
click at [1391, 436] on icon at bounding box center [1381, 429] width 16 height 16
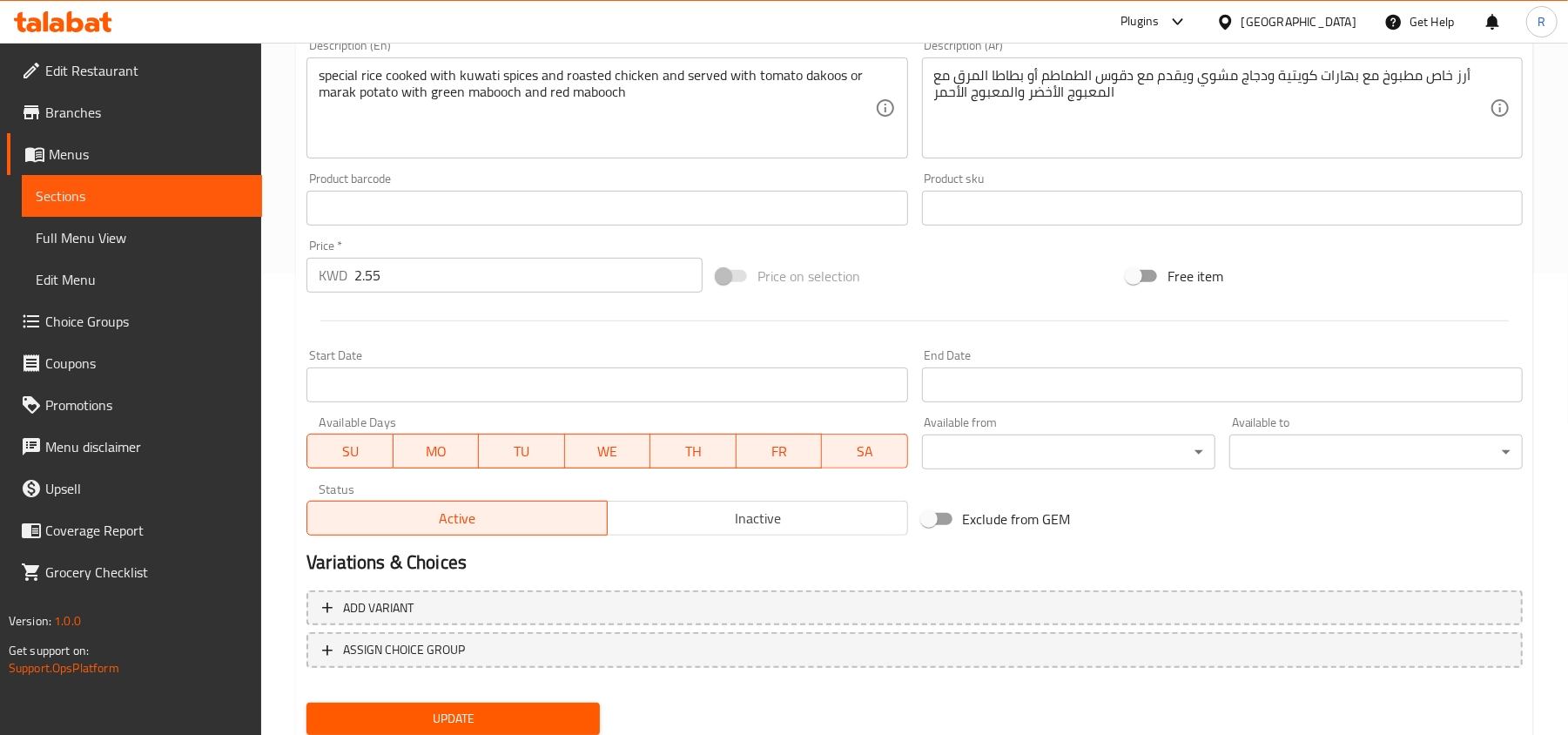
scroll to position [463, 0]
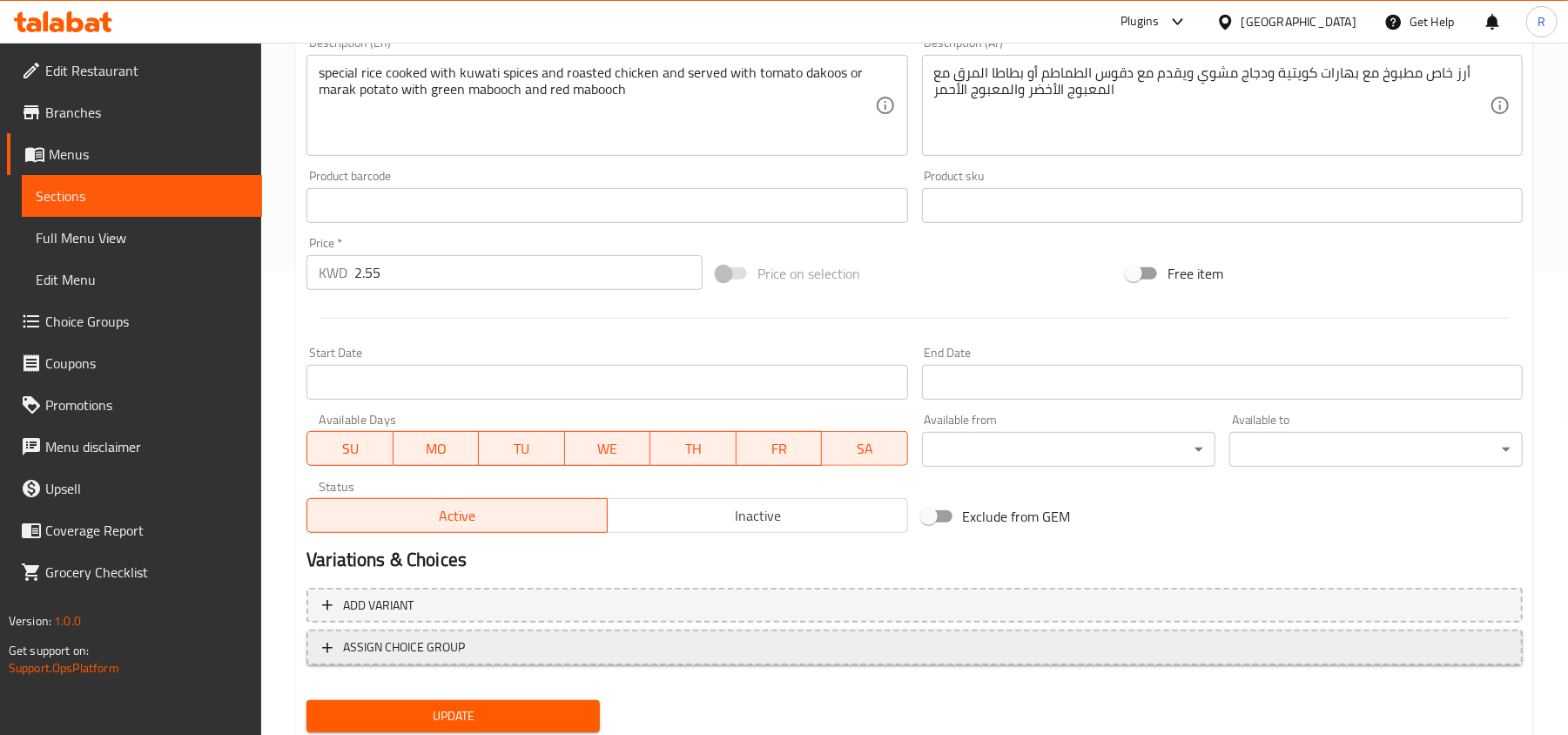
click at [506, 649] on span "ASSIGN CHOICE GROUP" at bounding box center [914, 647] width 1185 height 22
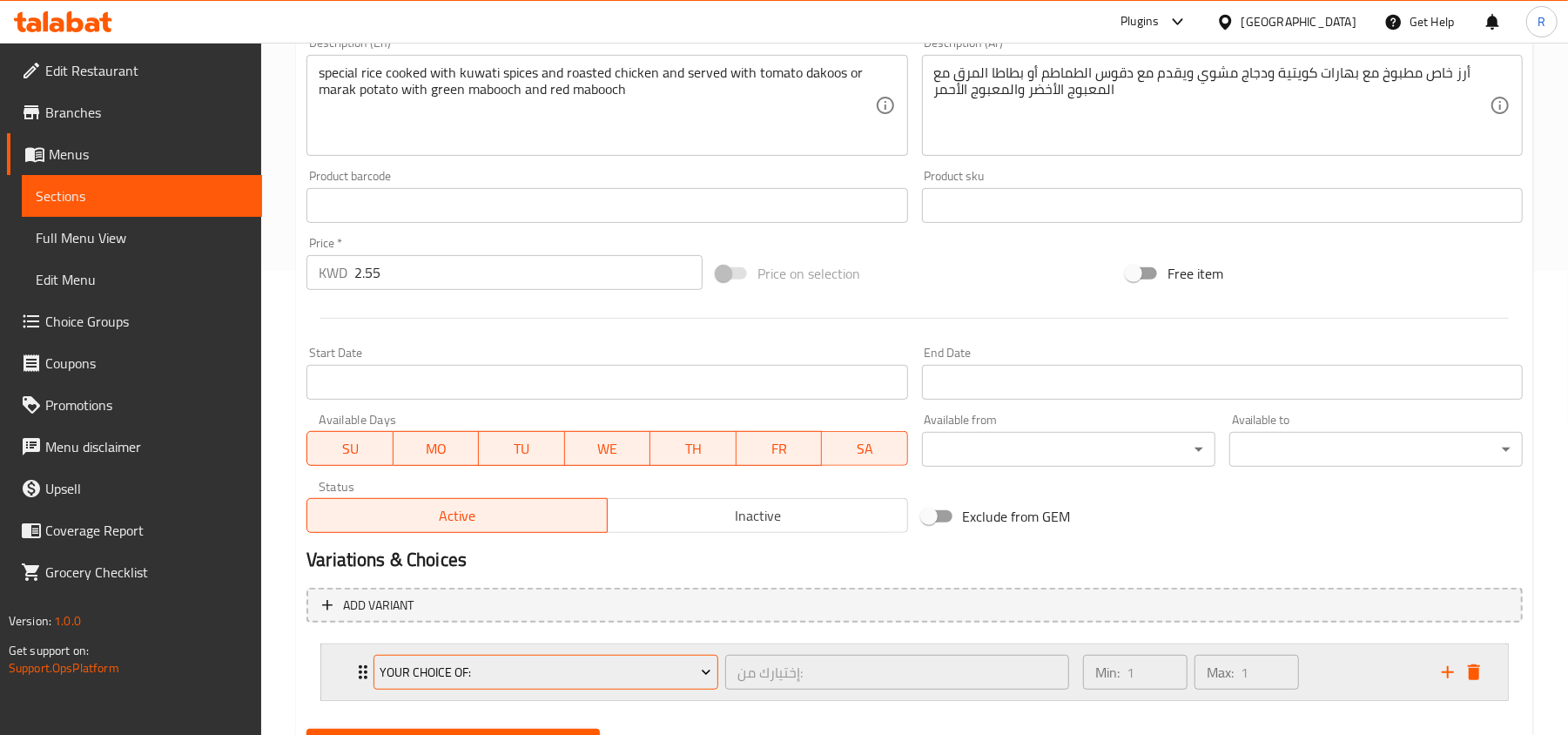
click at [627, 673] on span "Your Choice Of:" at bounding box center [546, 673] width 332 height 22
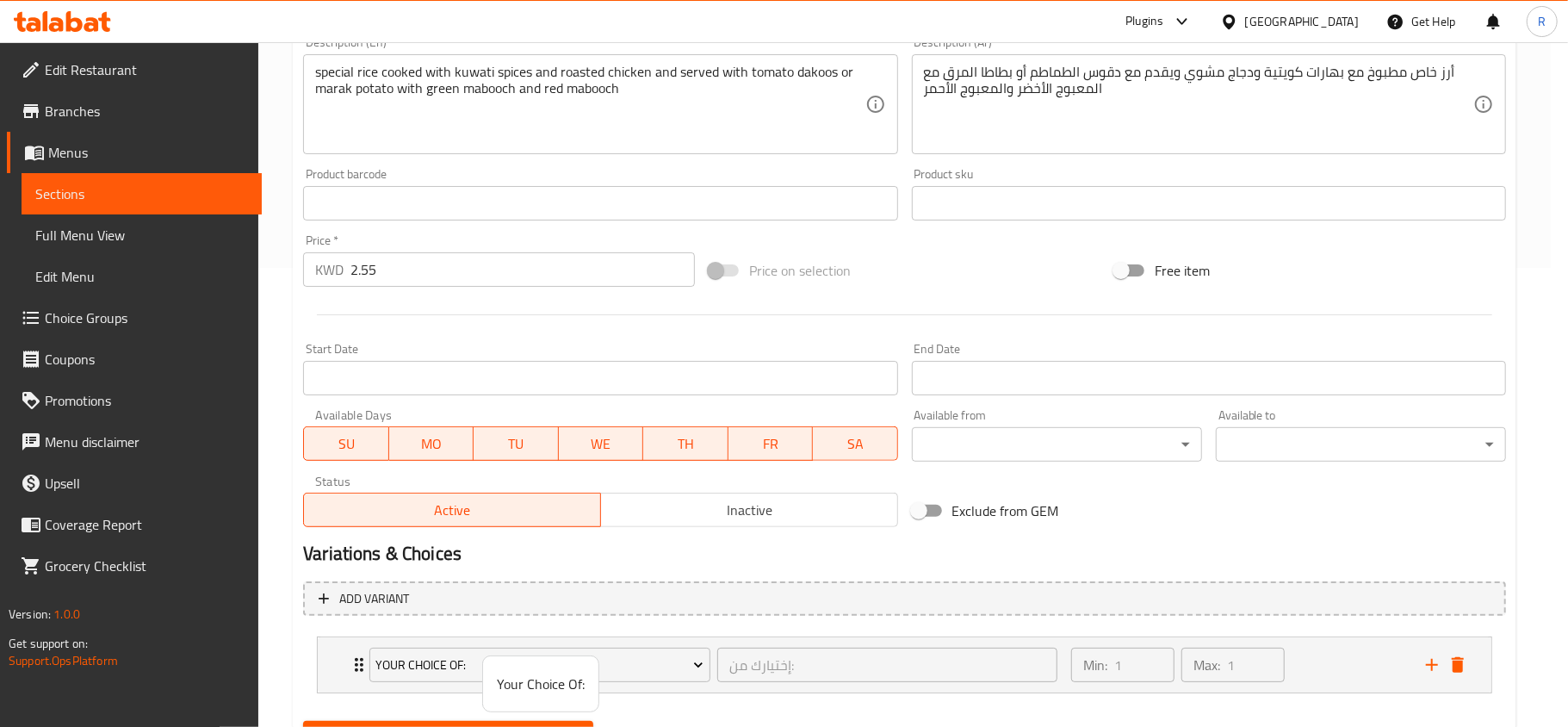
click at [723, 556] on div at bounding box center [784, 364] width 1568 height 727
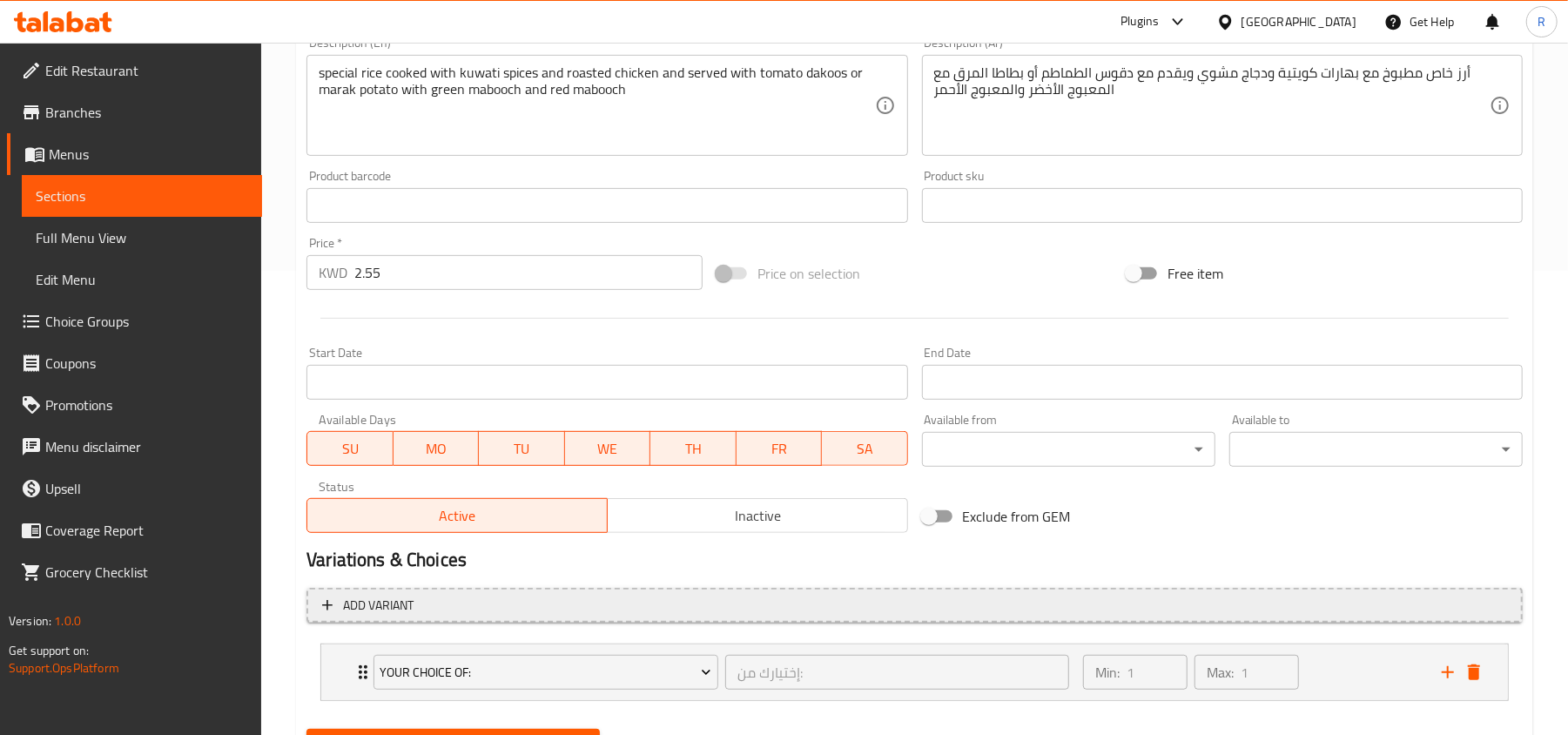
scroll to position [550, 0]
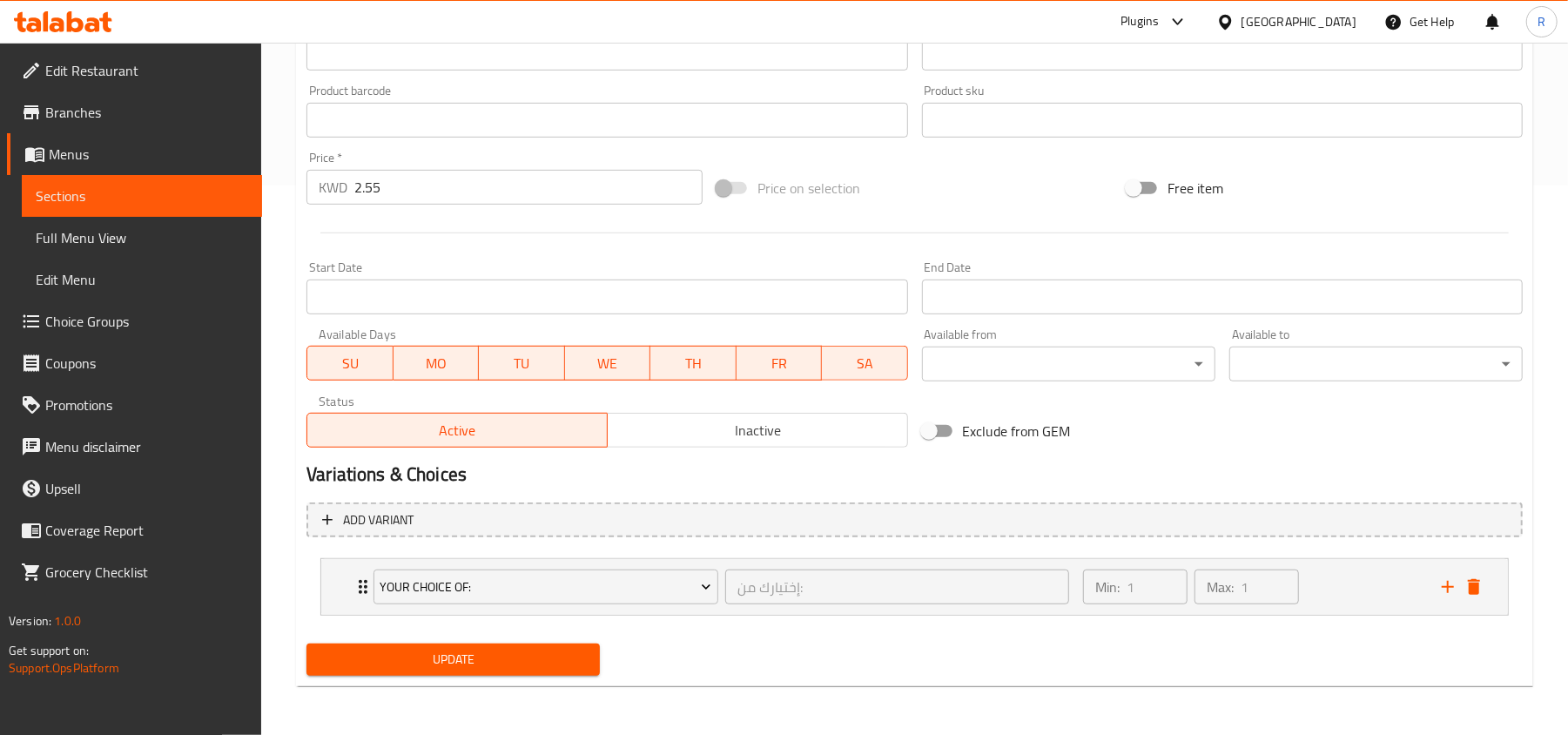
click at [468, 669] on span "Update" at bounding box center [453, 659] width 265 height 22
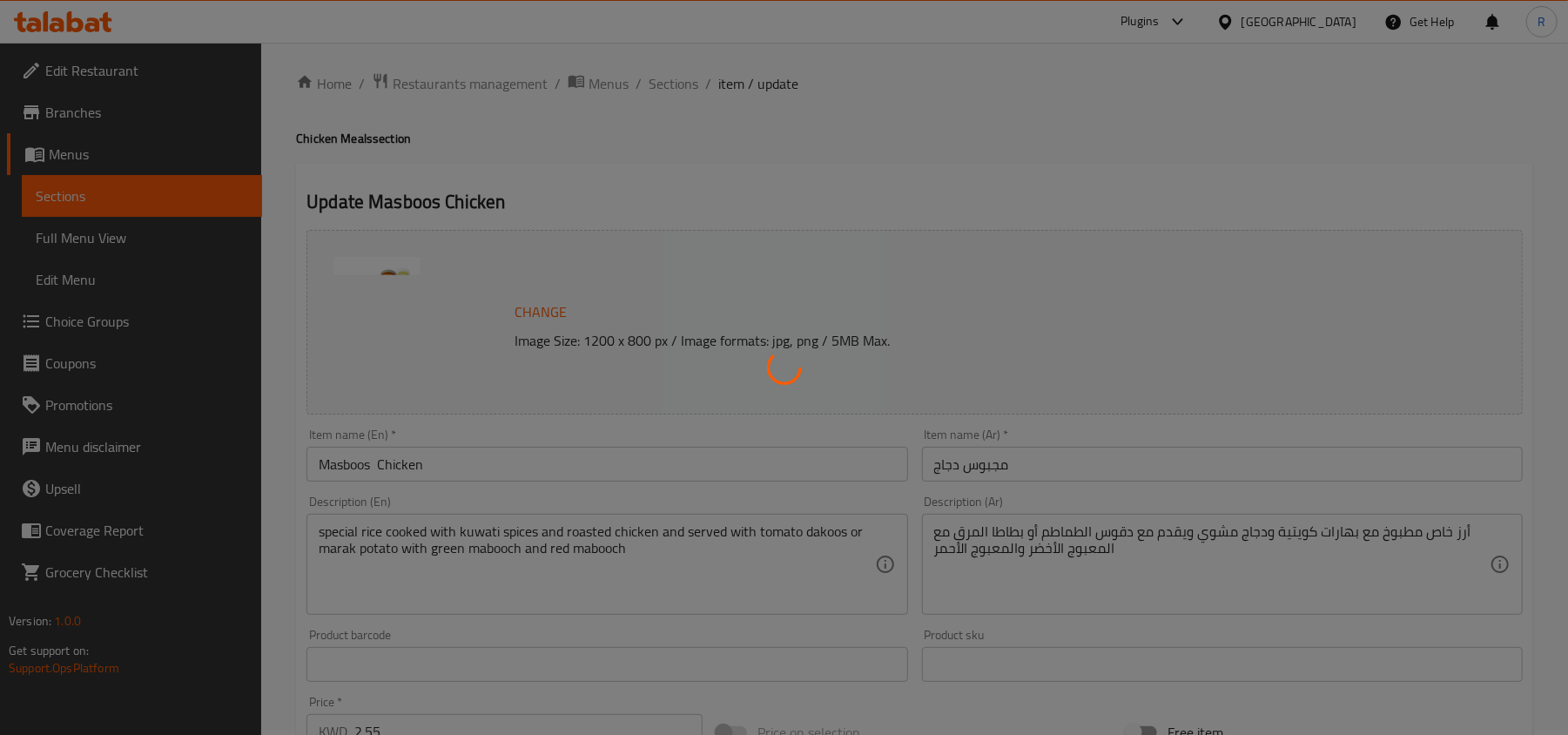
scroll to position [0, 0]
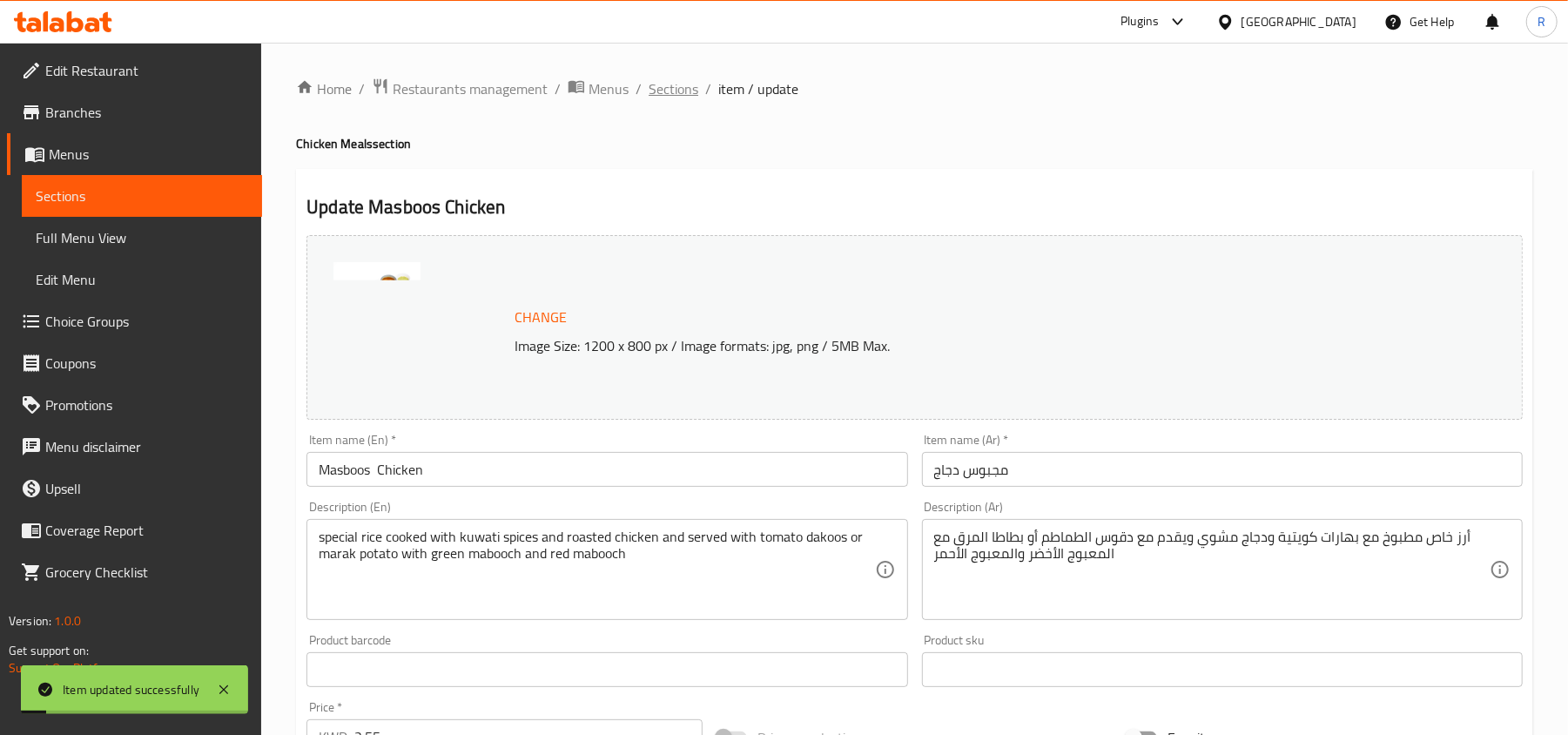
click at [682, 91] on span "Sections" at bounding box center [673, 89] width 49 height 21
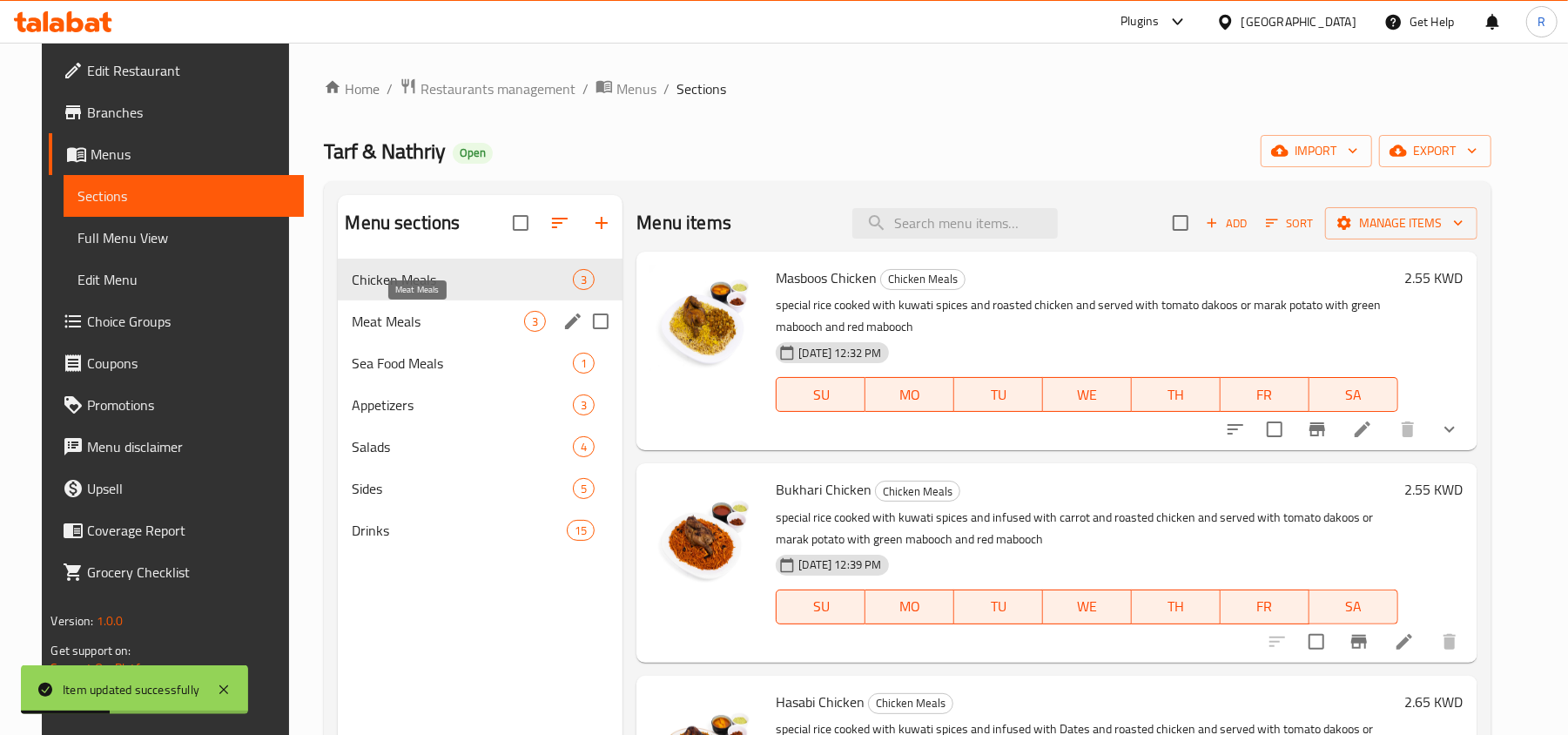
click at [370, 321] on span "Meat Meals" at bounding box center [438, 321] width 173 height 21
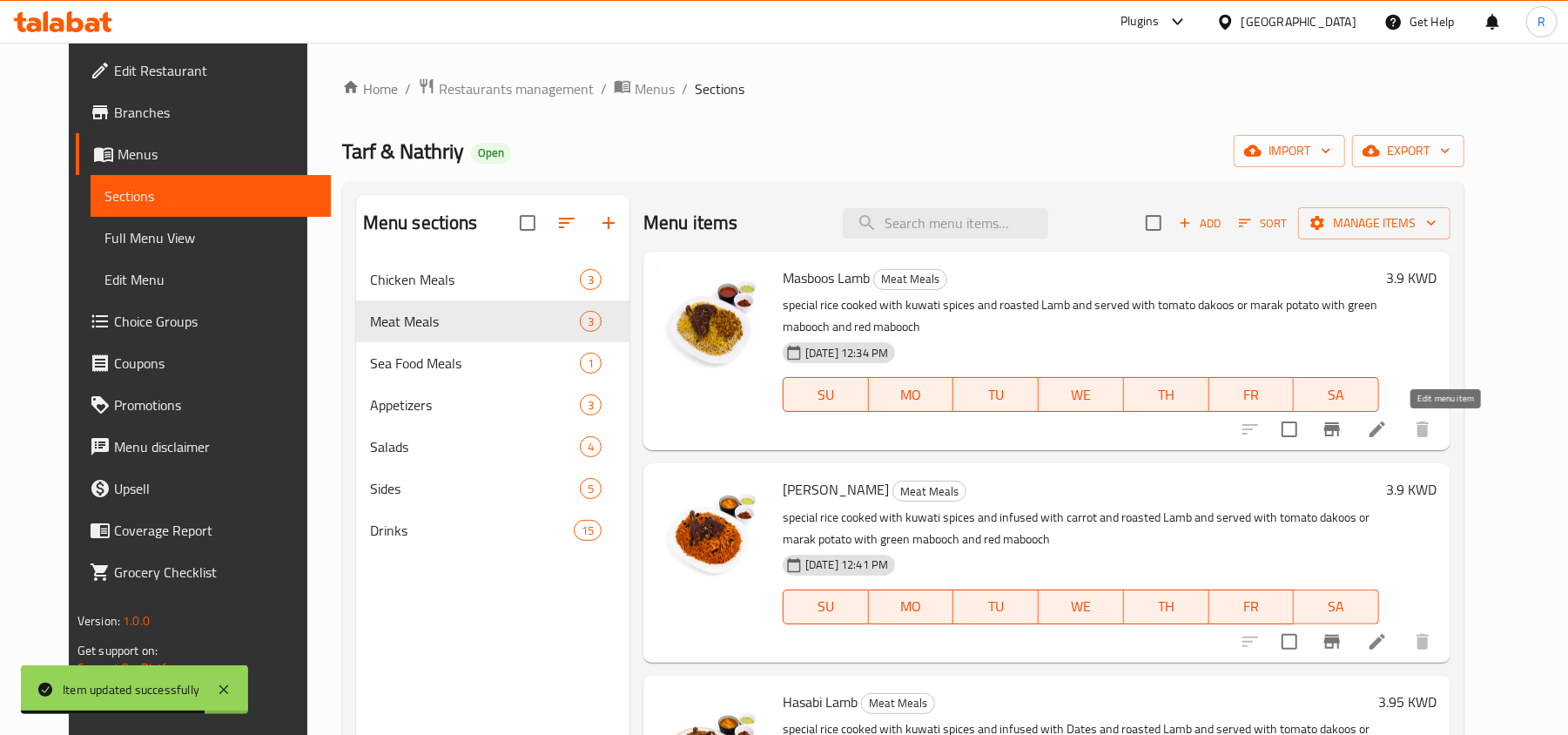
click at [1388, 431] on icon at bounding box center [1377, 429] width 21 height 21
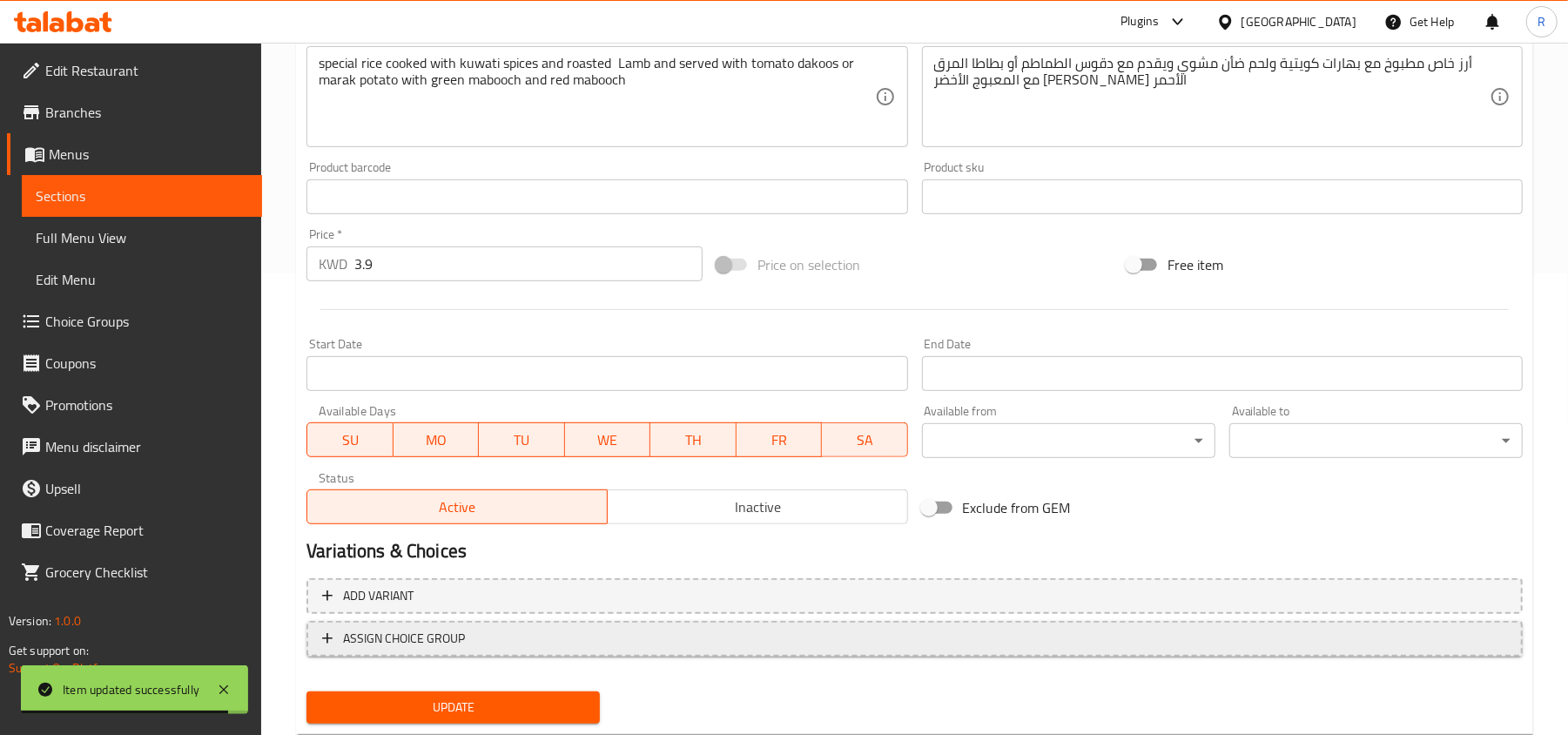
scroll to position [463, 0]
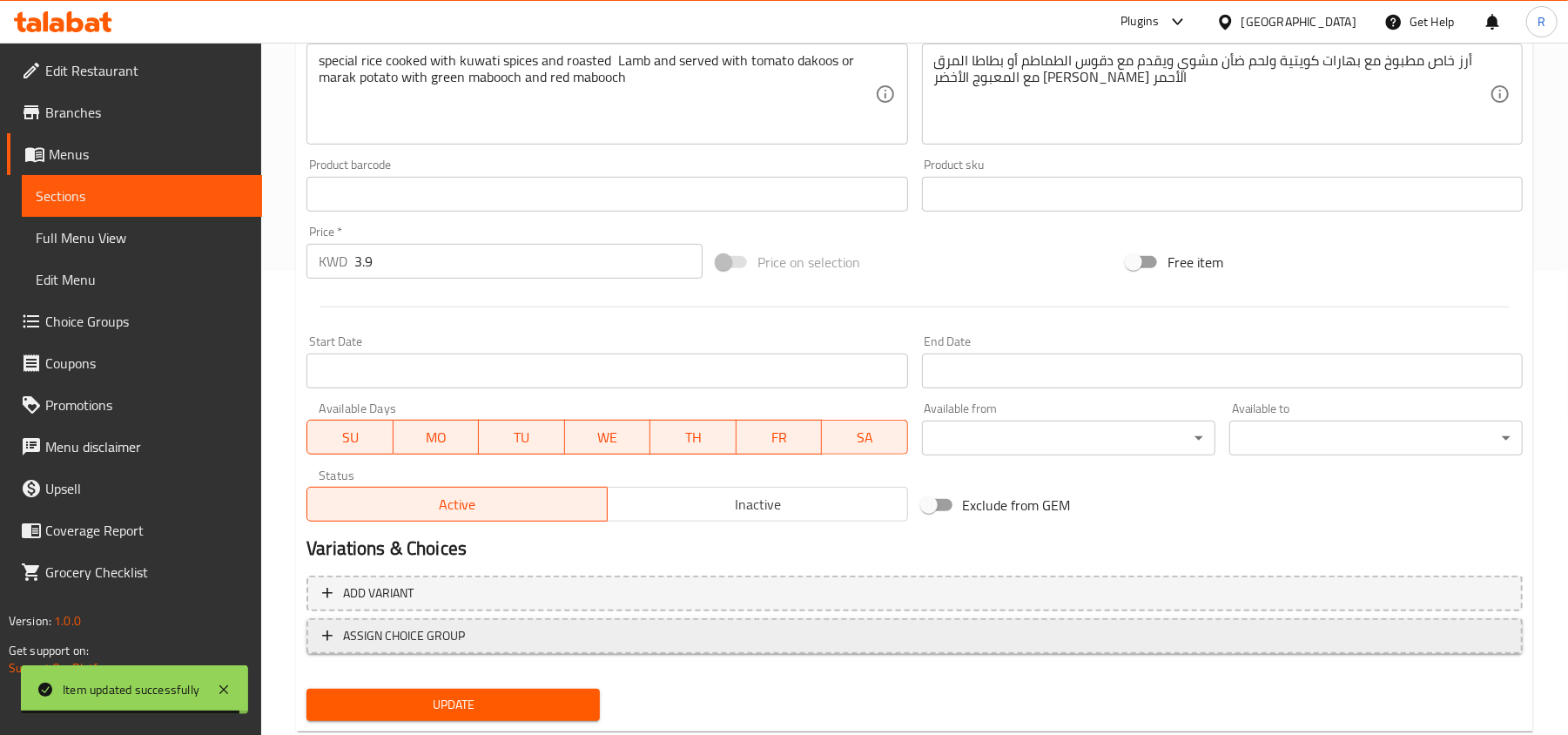
click at [656, 625] on span "ASSIGN CHOICE GROUP" at bounding box center [914, 636] width 1185 height 22
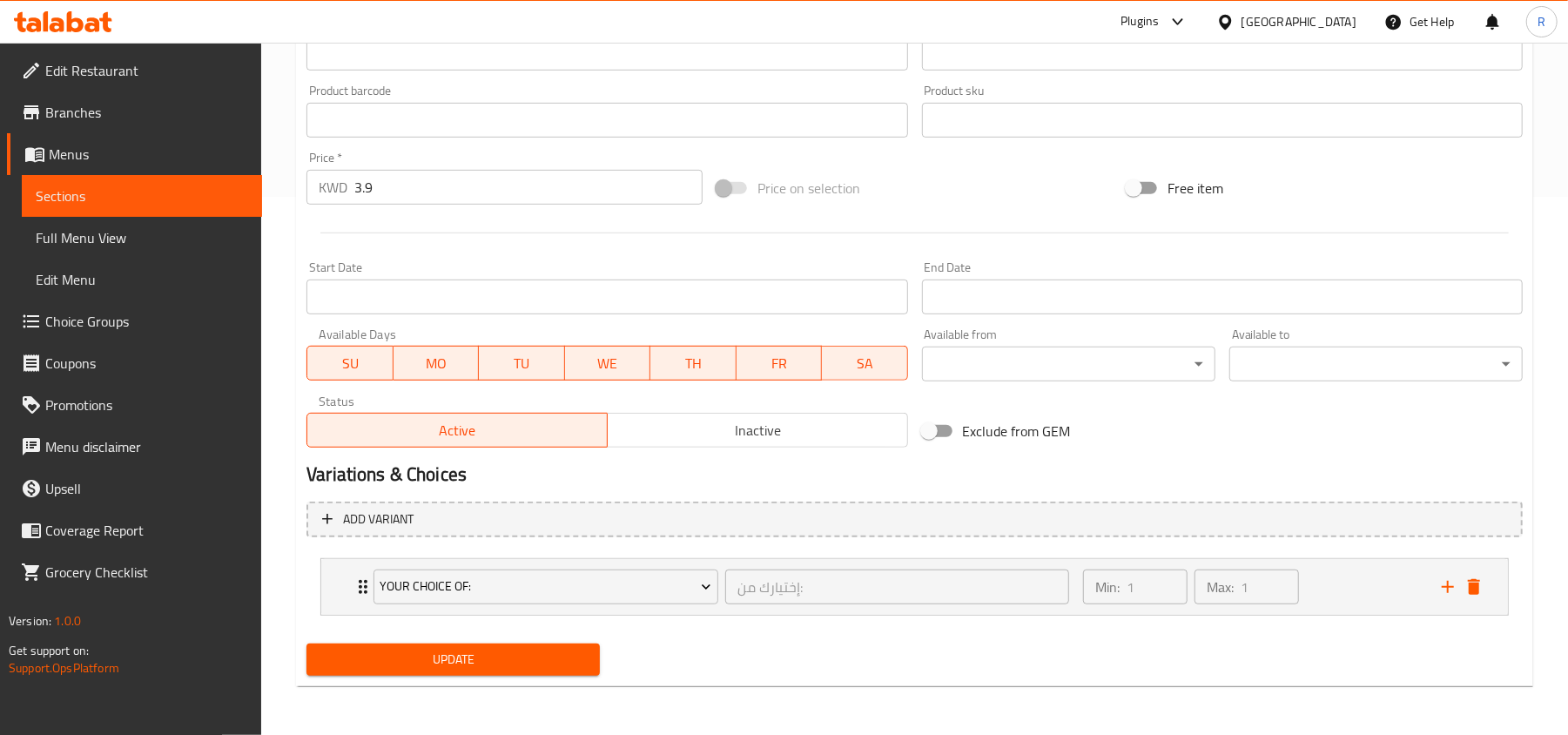
click at [549, 668] on span "Update" at bounding box center [453, 659] width 265 height 22
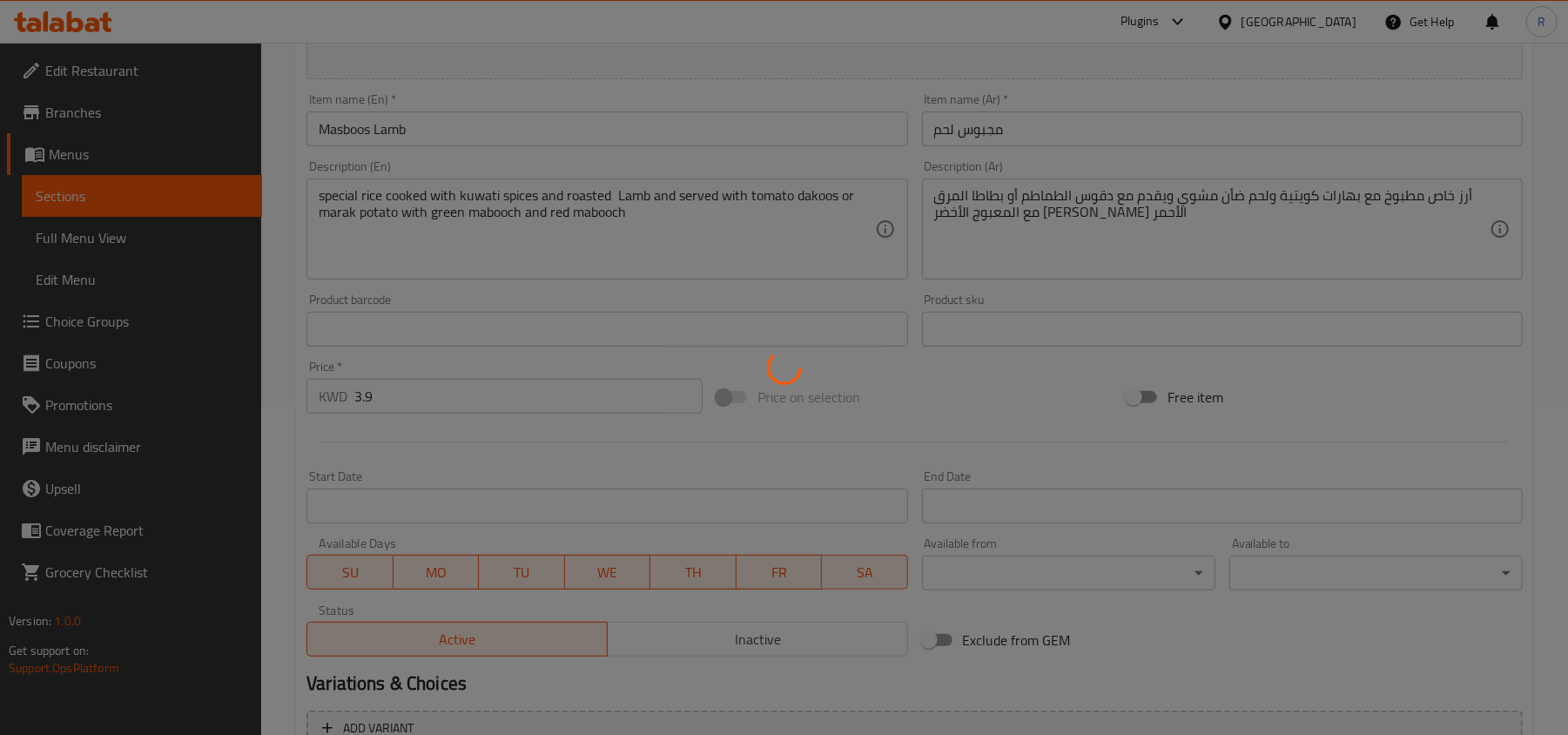
scroll to position [0, 0]
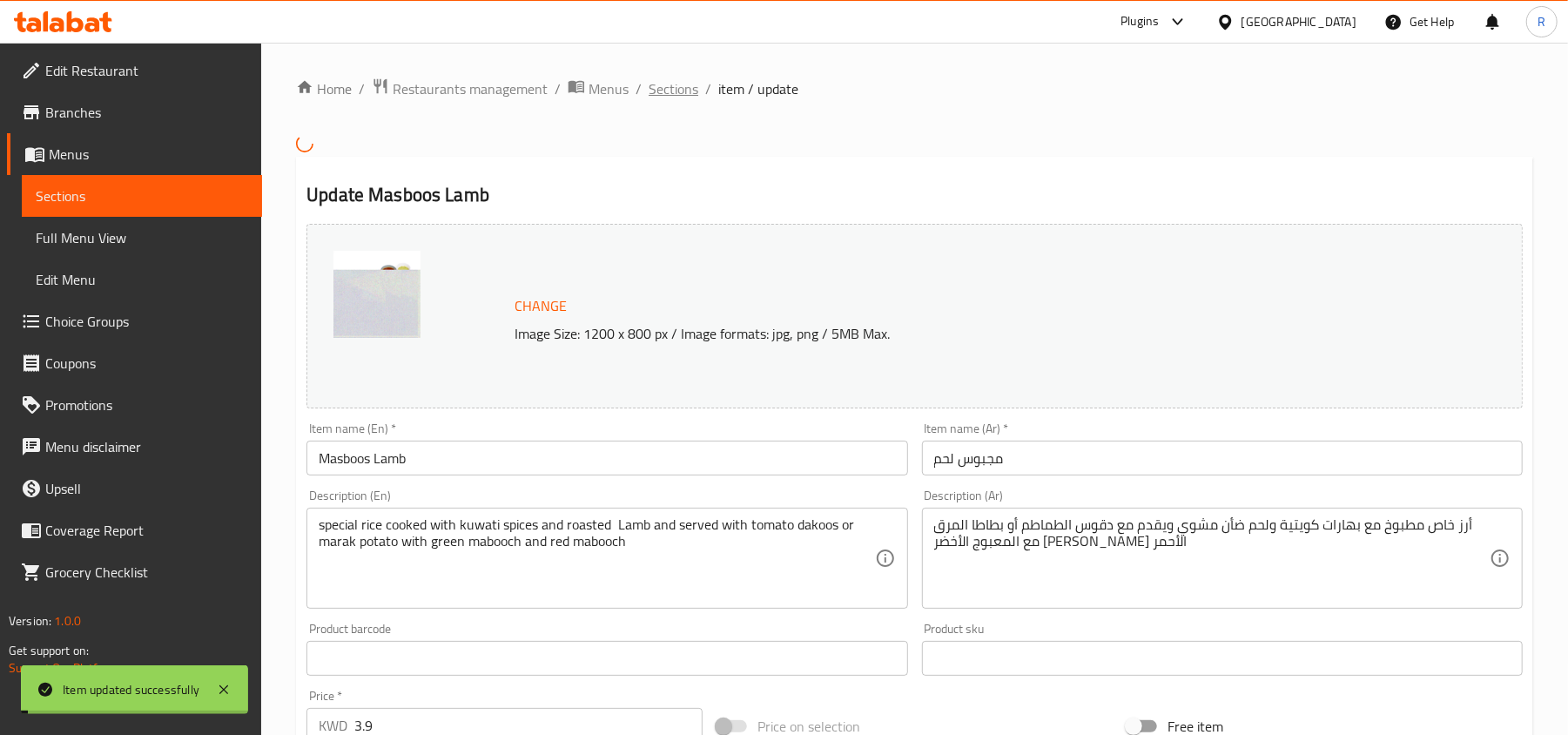
click at [681, 96] on span "Sections" at bounding box center [673, 89] width 49 height 21
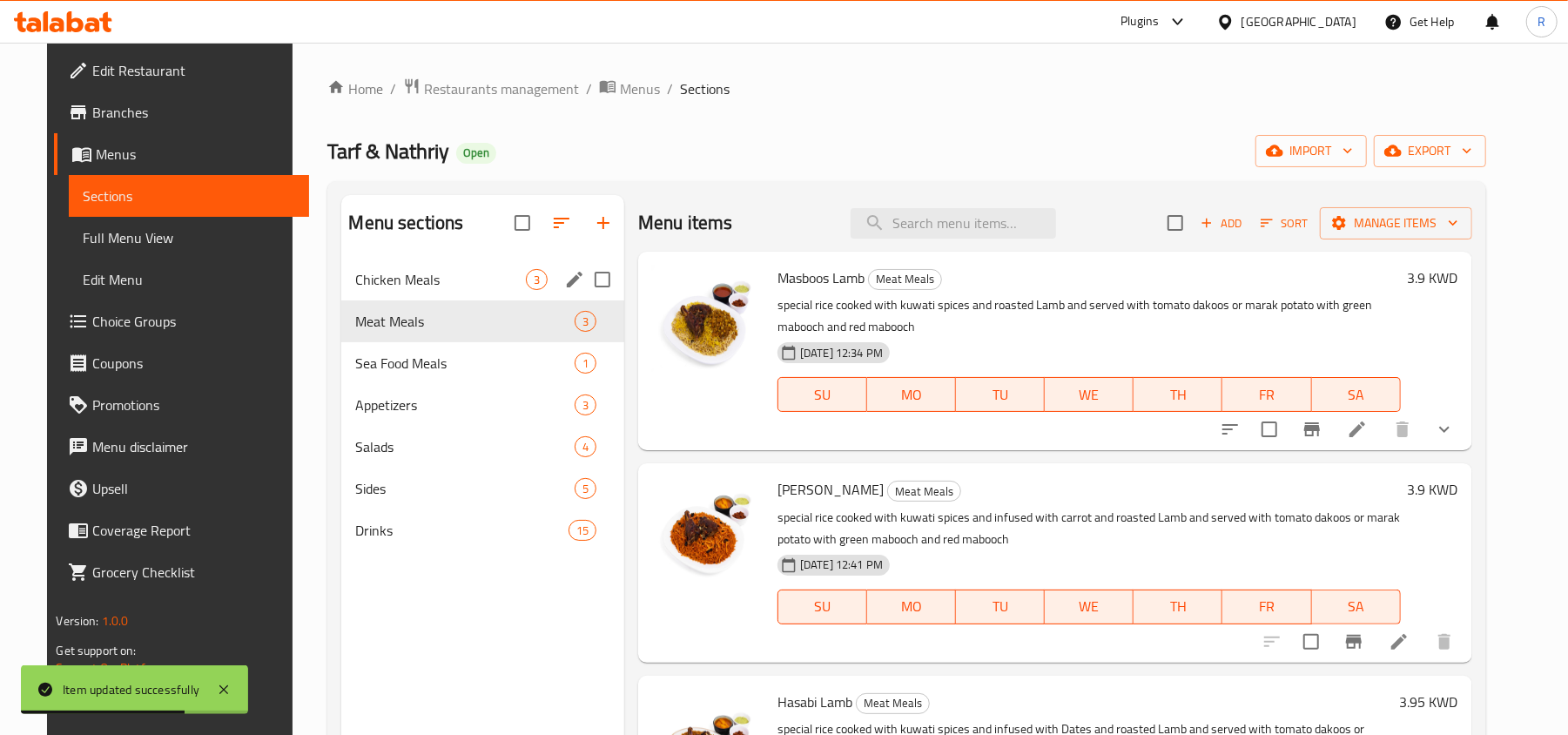
click at [427, 293] on div "Chicken Meals 3" at bounding box center [482, 280] width 283 height 42
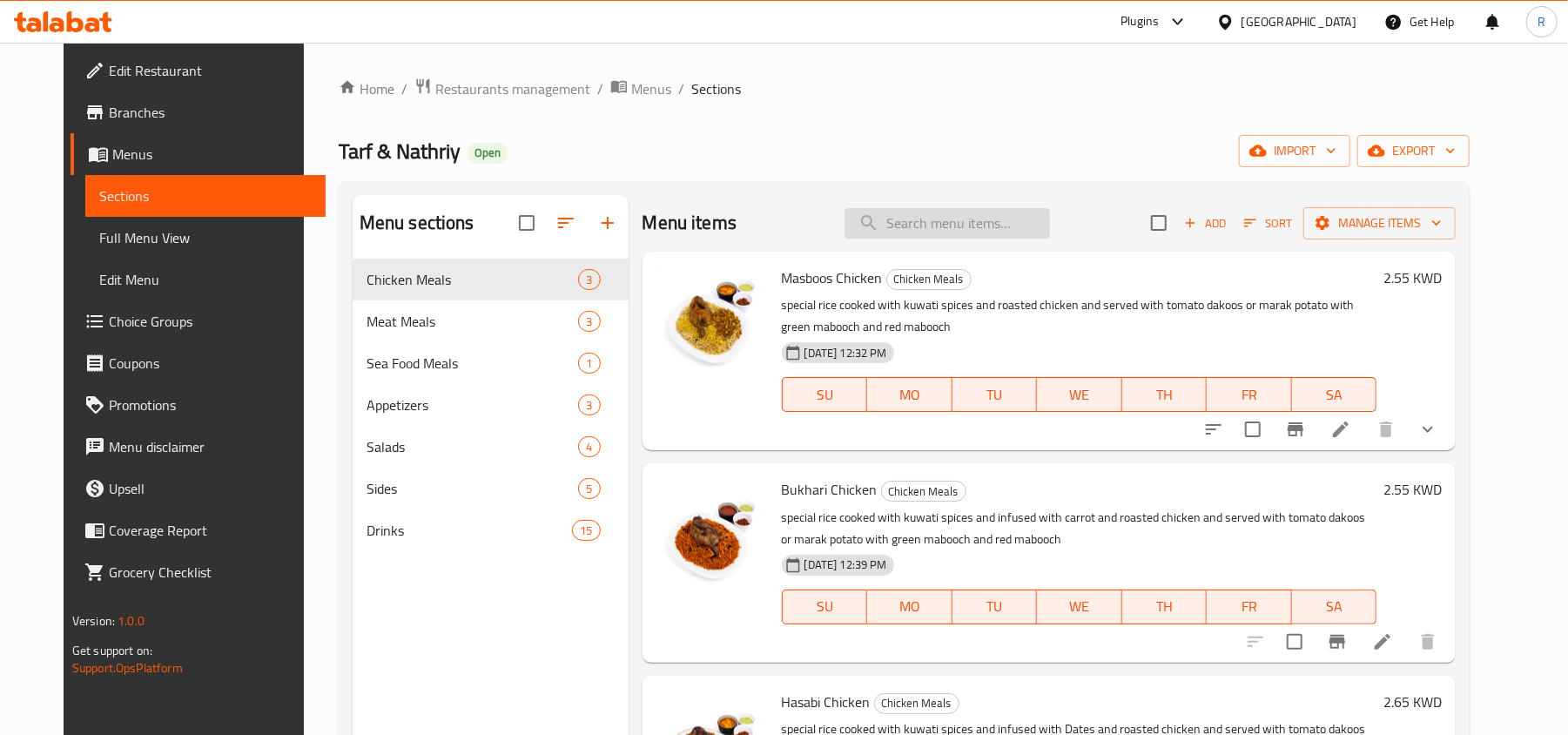
click at [924, 223] on input "search" at bounding box center [947, 223] width 206 height 30
paste input "Mutabbaq Rubiyan (Single Portion)"
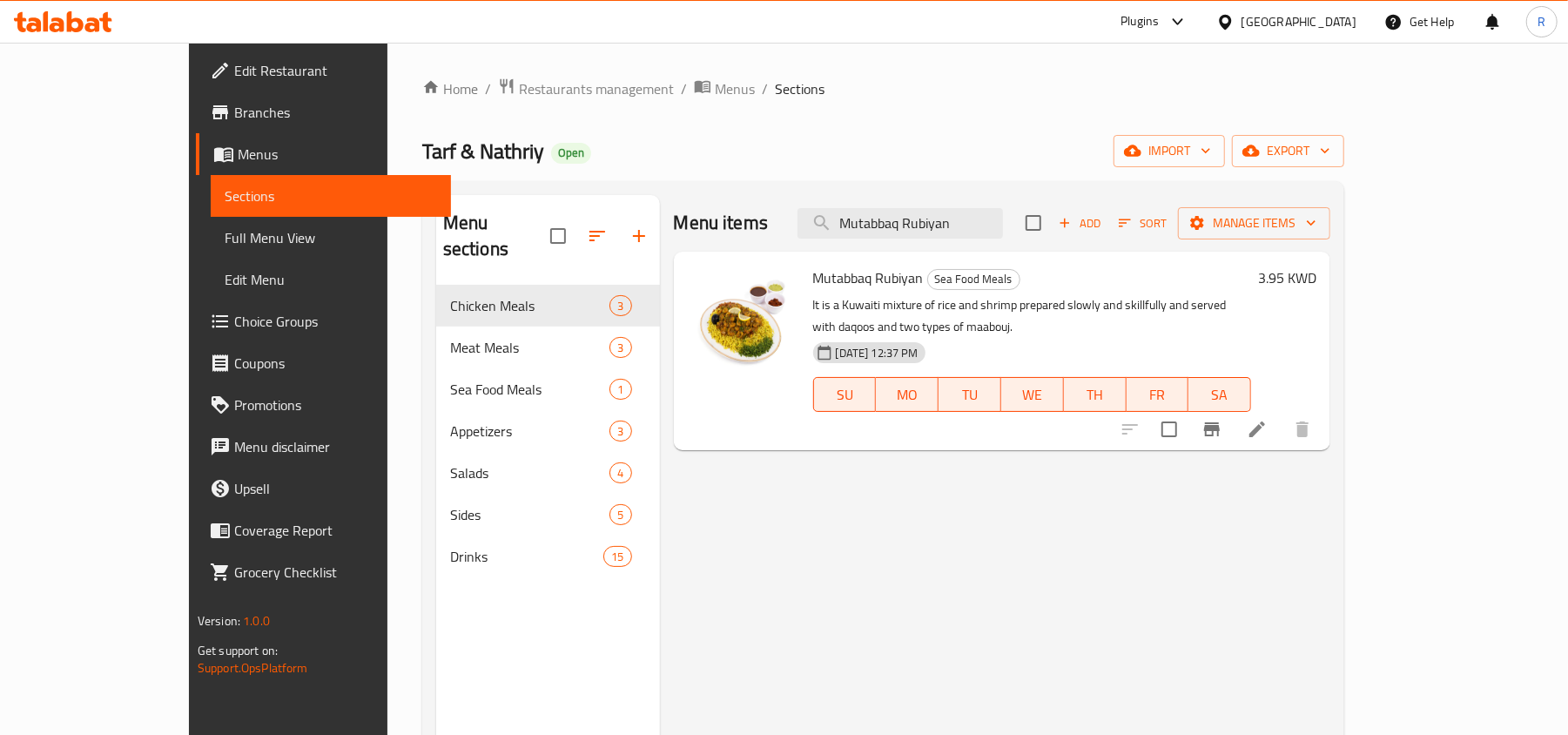
type input "Mutabbaq Rubiyan"
click at [1003, 229] on input "Mutabbaq Rubiyan" at bounding box center [900, 223] width 206 height 30
click at [1003, 228] on input "Mutabbaq Rubiyan" at bounding box center [900, 223] width 206 height 30
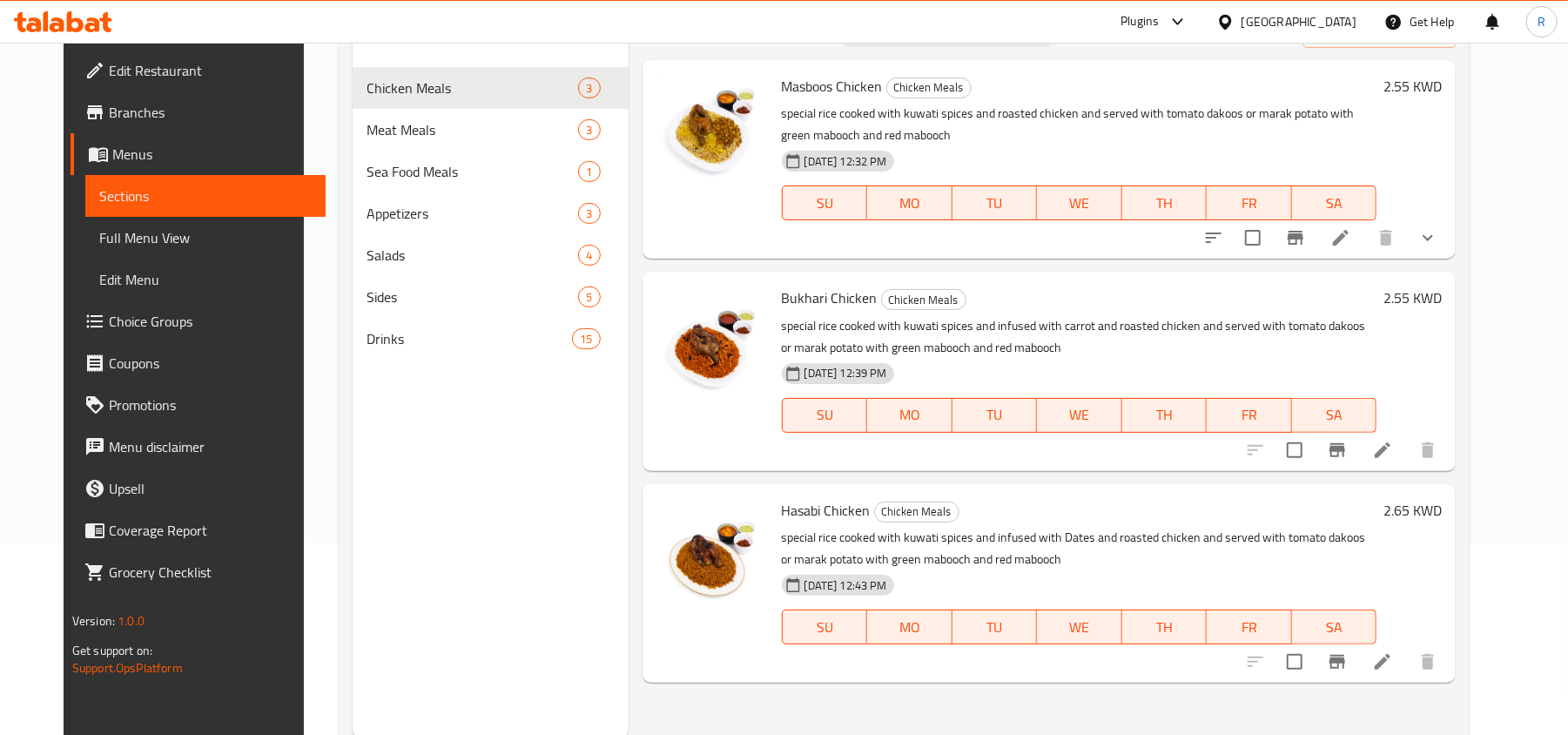
scroll to position [231, 0]
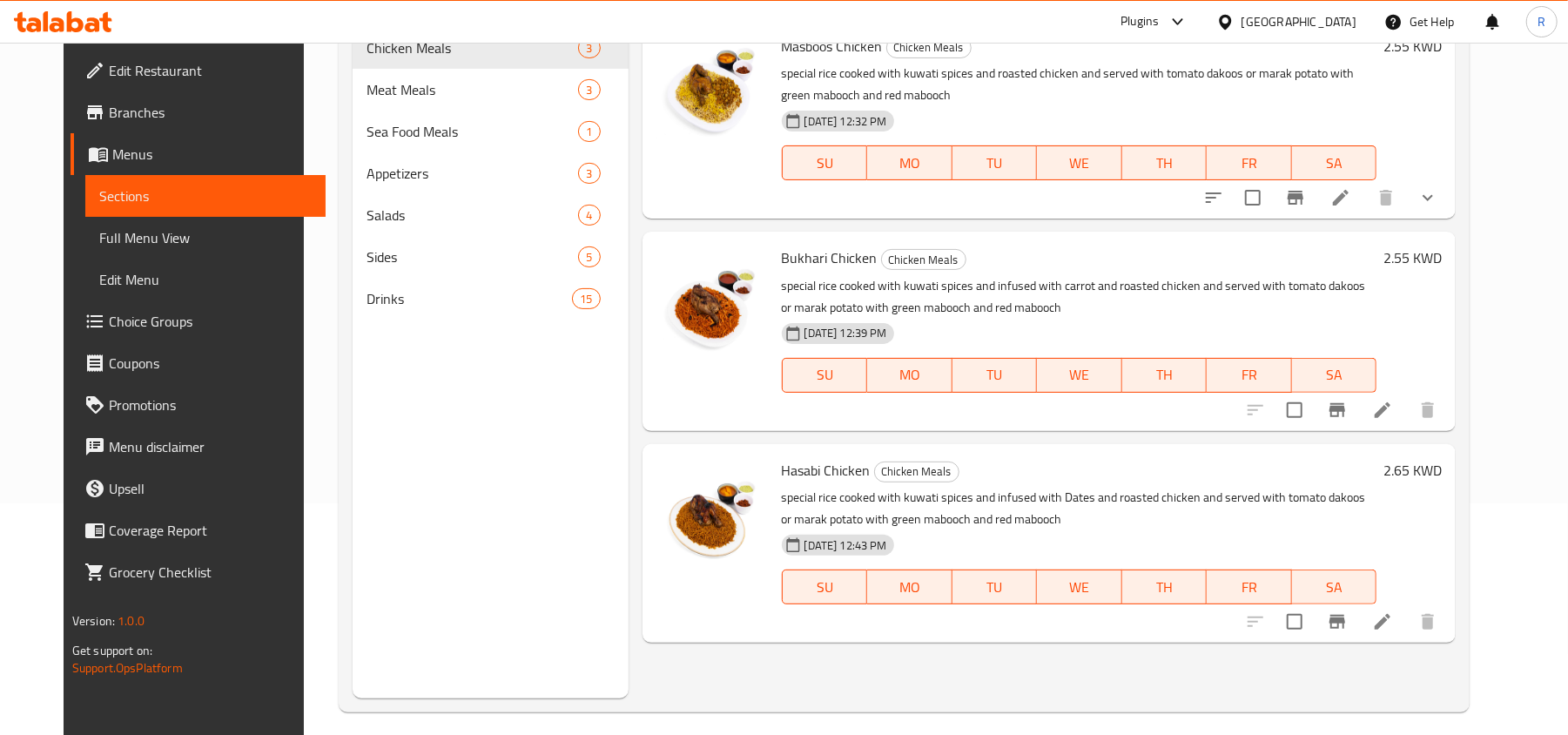
click at [1407, 419] on li at bounding box center [1381, 410] width 48 height 31
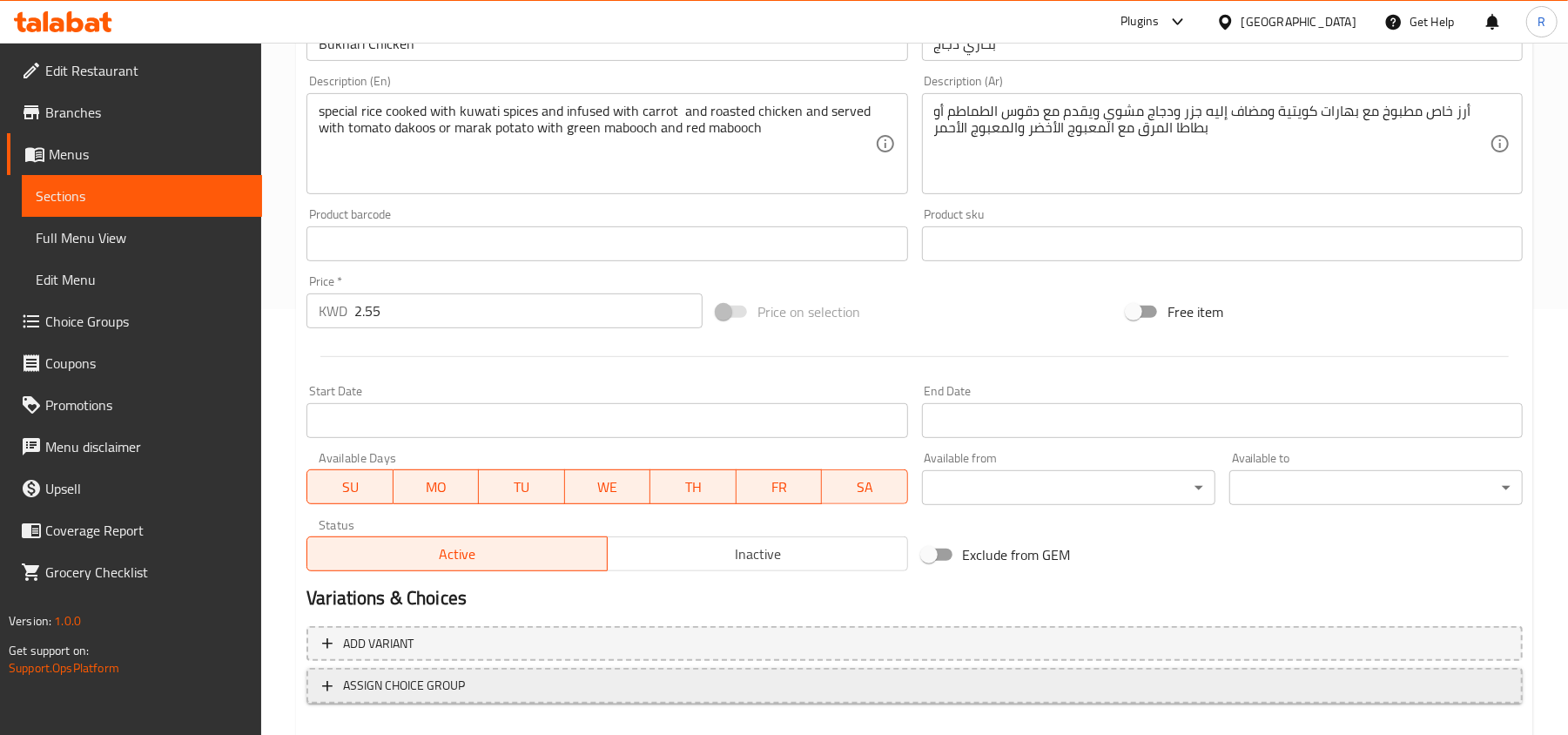
scroll to position [463, 0]
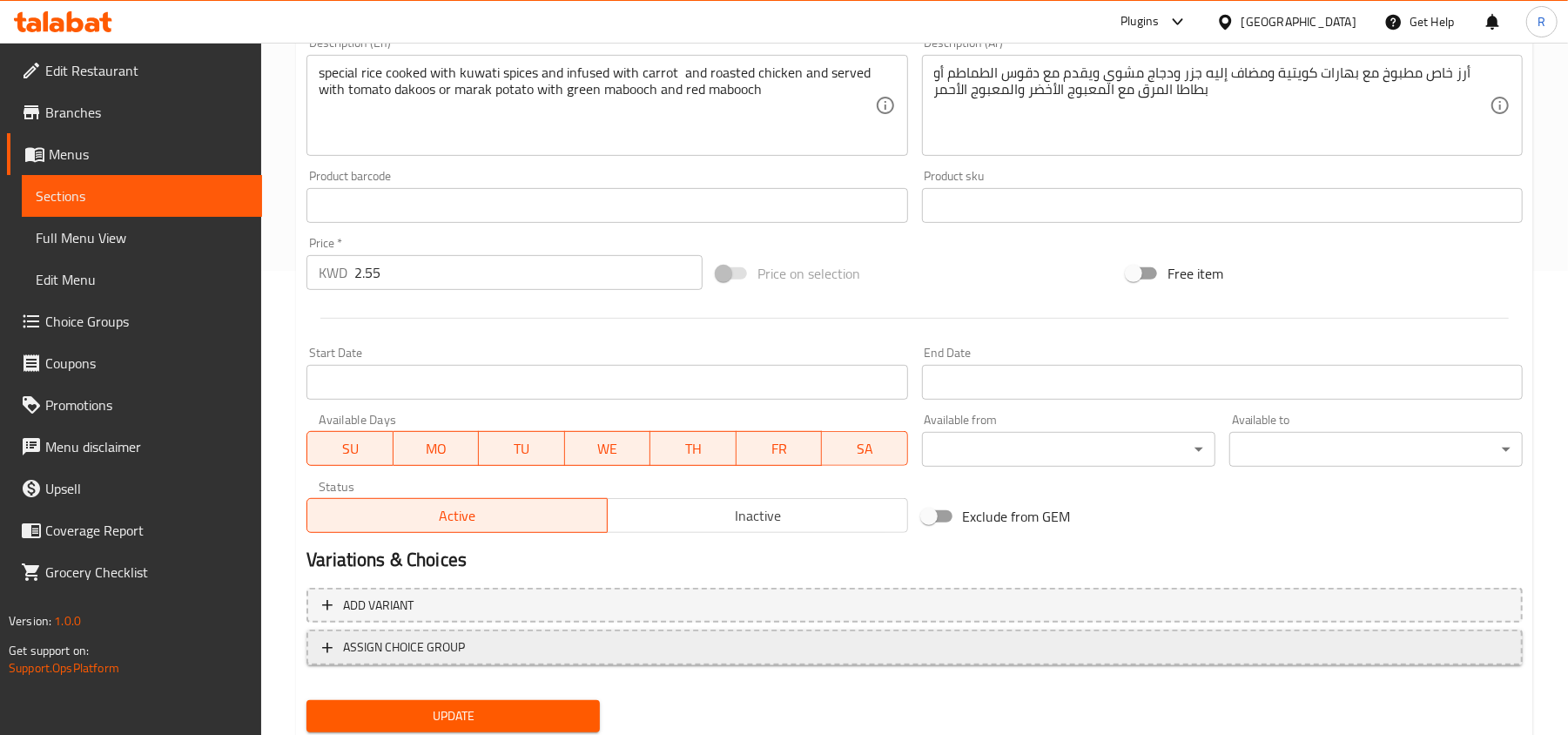
click at [529, 642] on span "ASSIGN CHOICE GROUP" at bounding box center [914, 647] width 1185 height 22
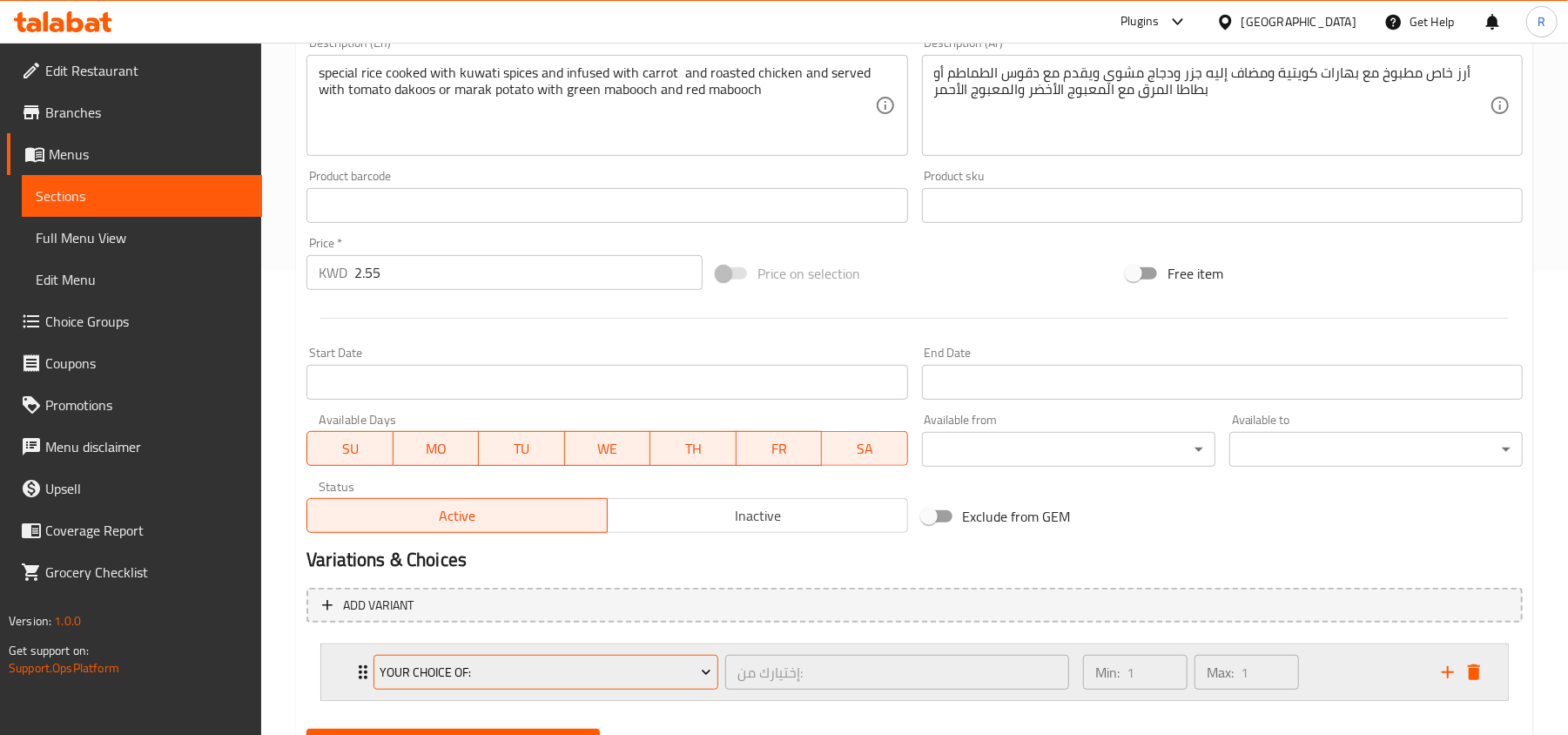
click at [681, 660] on button "Your Choice Of:" at bounding box center [545, 672] width 345 height 35
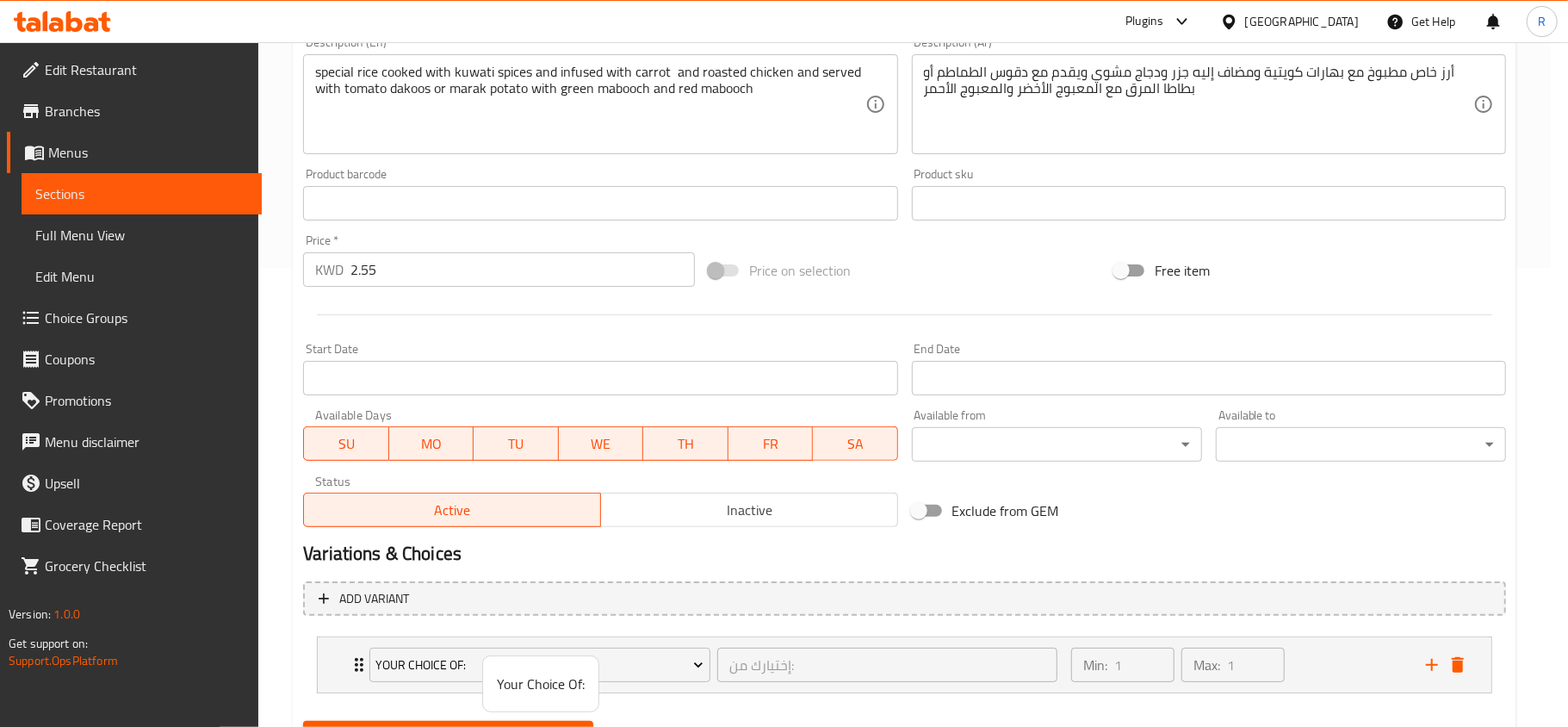
click at [900, 542] on div at bounding box center [784, 364] width 1568 height 727
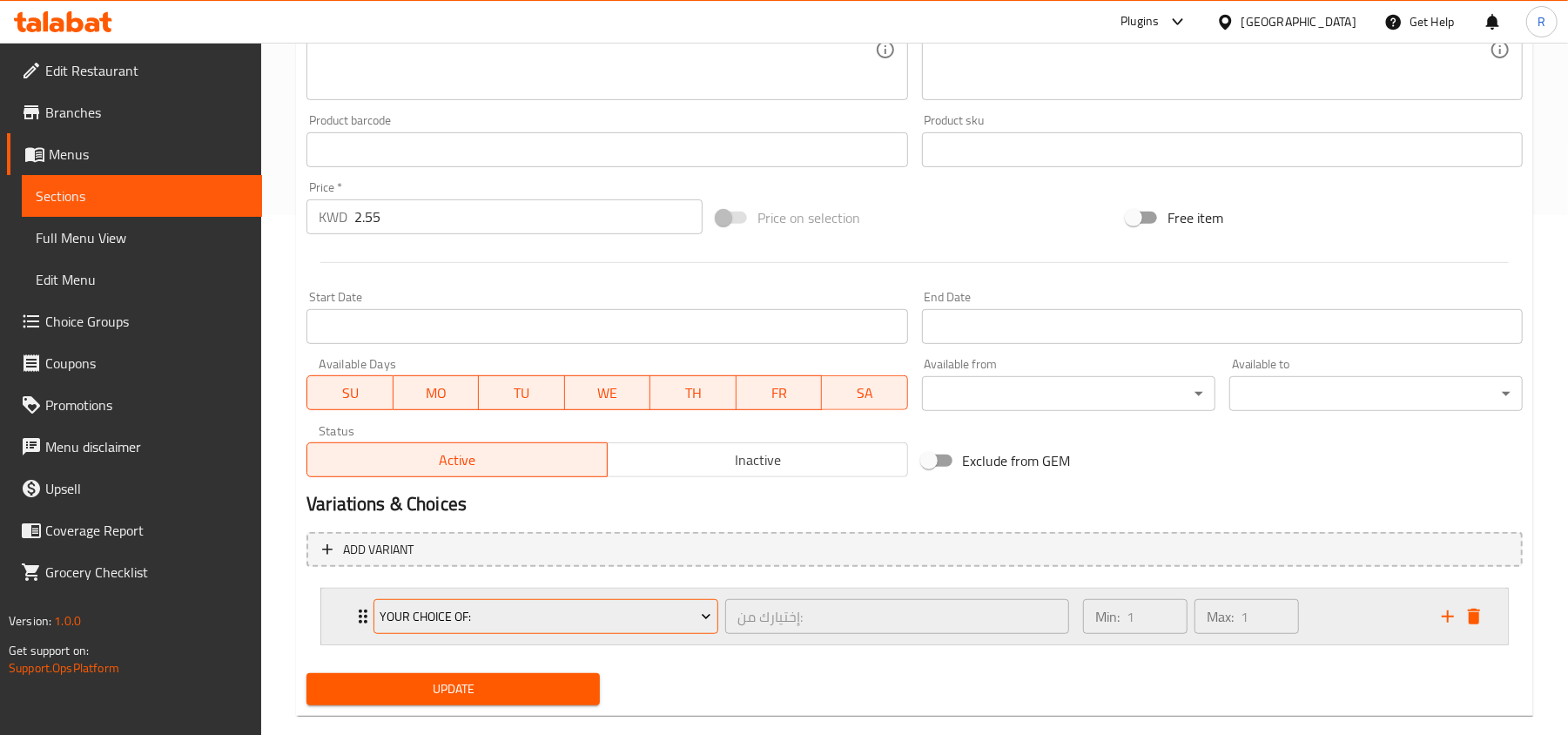
scroll to position [550, 0]
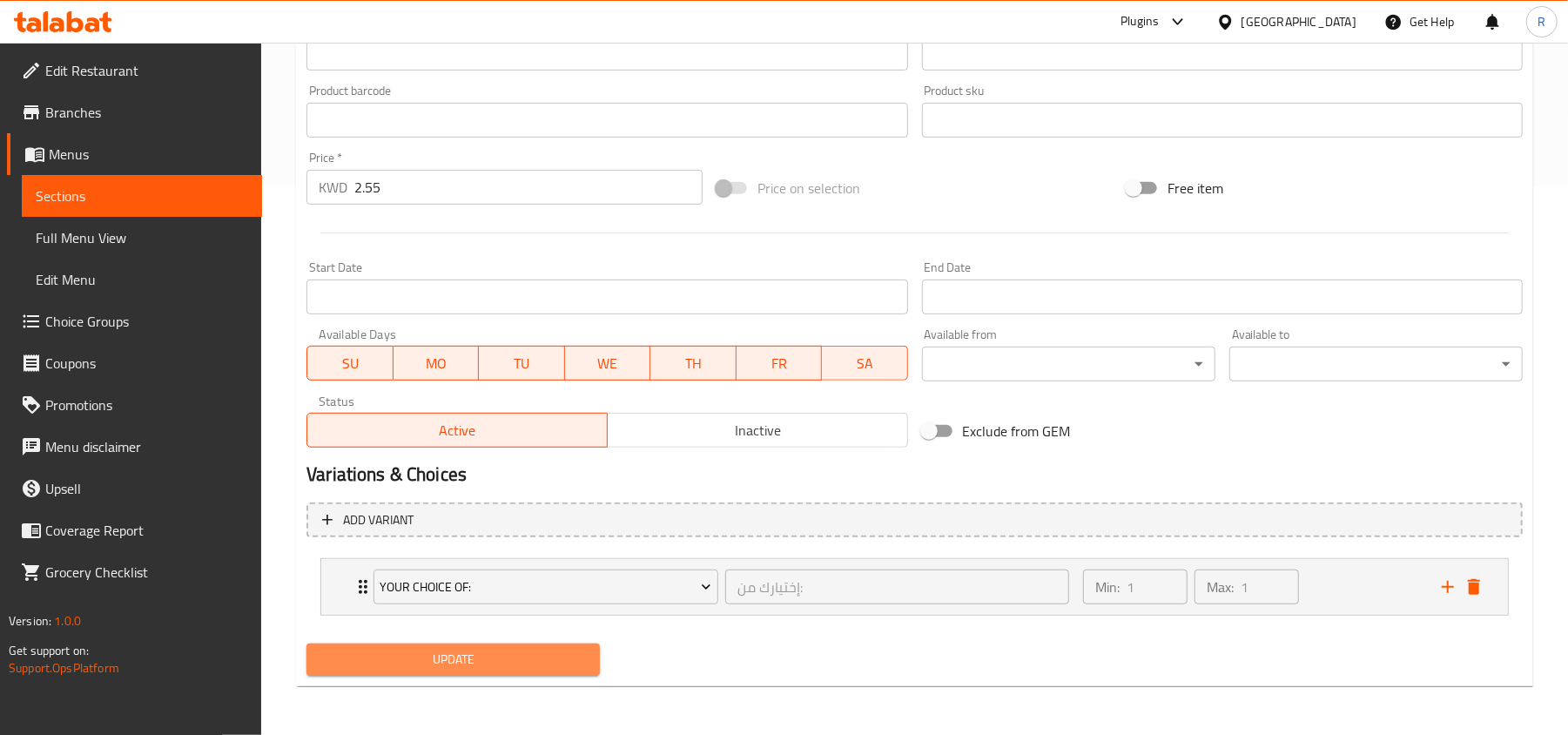
click at [554, 655] on span "Update" at bounding box center [453, 659] width 265 height 22
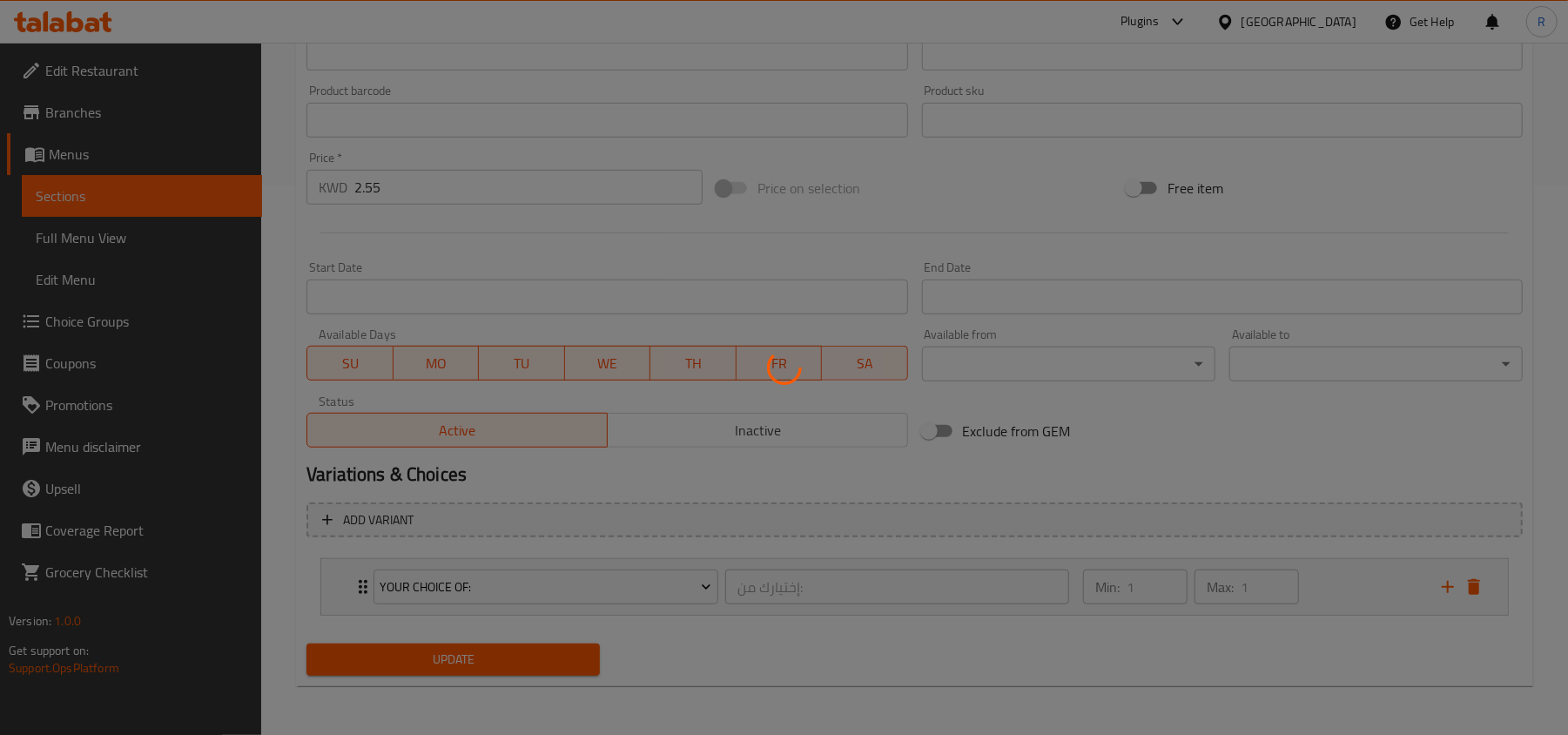
scroll to position [0, 0]
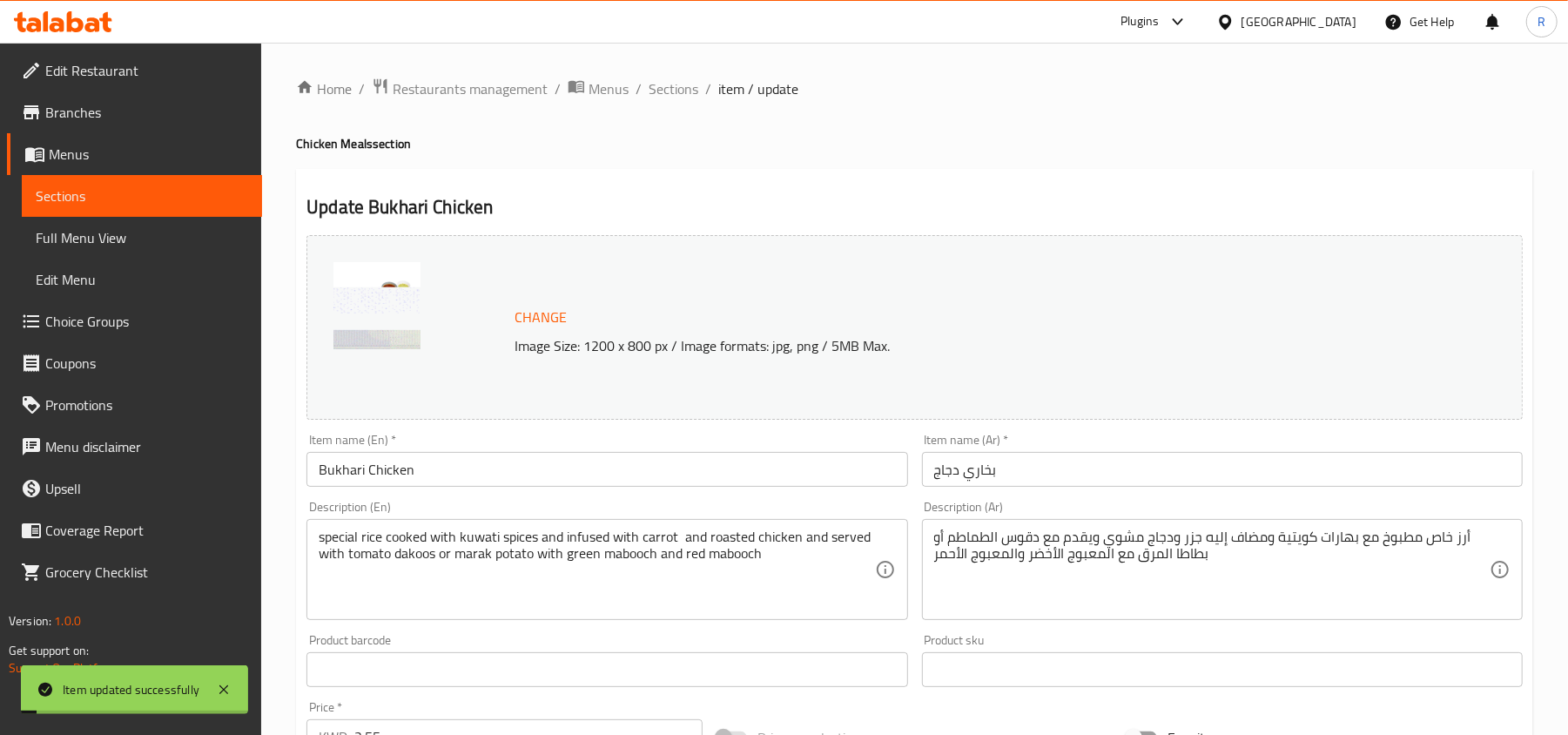
drag, startPoint x: 676, startPoint y: 81, endPoint x: 719, endPoint y: 2, distance: 89.9
click at [676, 82] on span "Sections" at bounding box center [673, 89] width 49 height 21
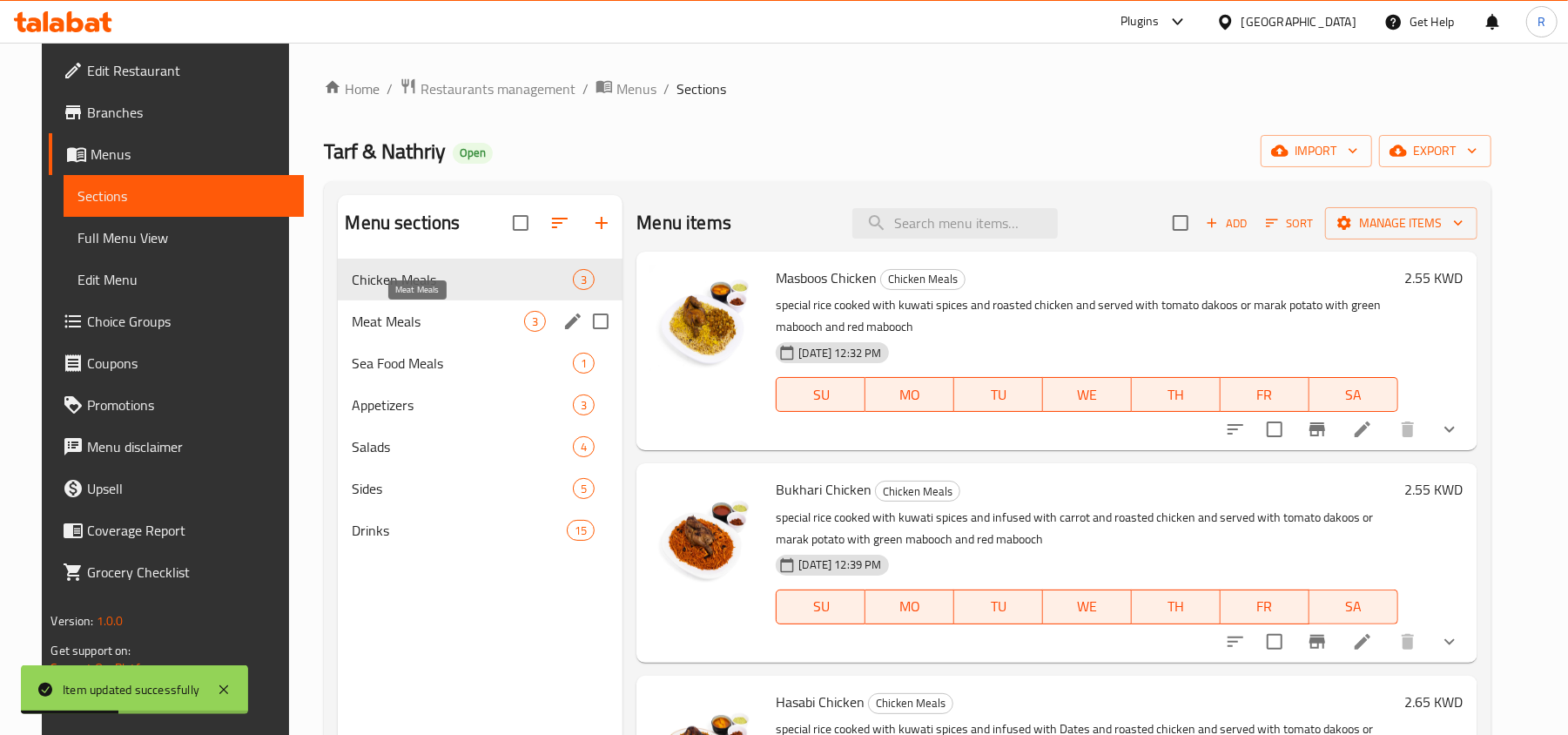
click at [416, 329] on span "Meat Meals" at bounding box center [438, 321] width 173 height 21
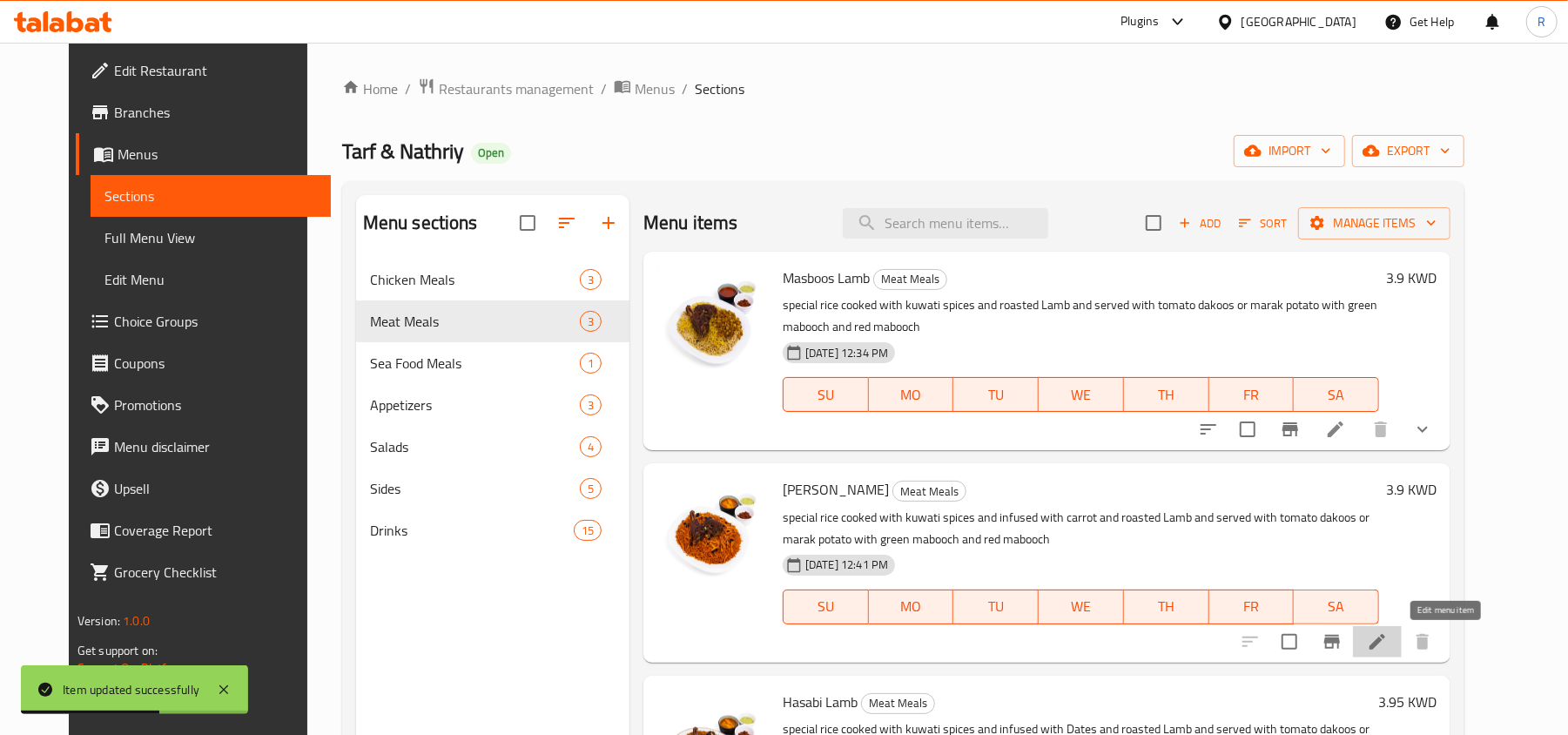
click at [1388, 642] on icon at bounding box center [1377, 641] width 21 height 21
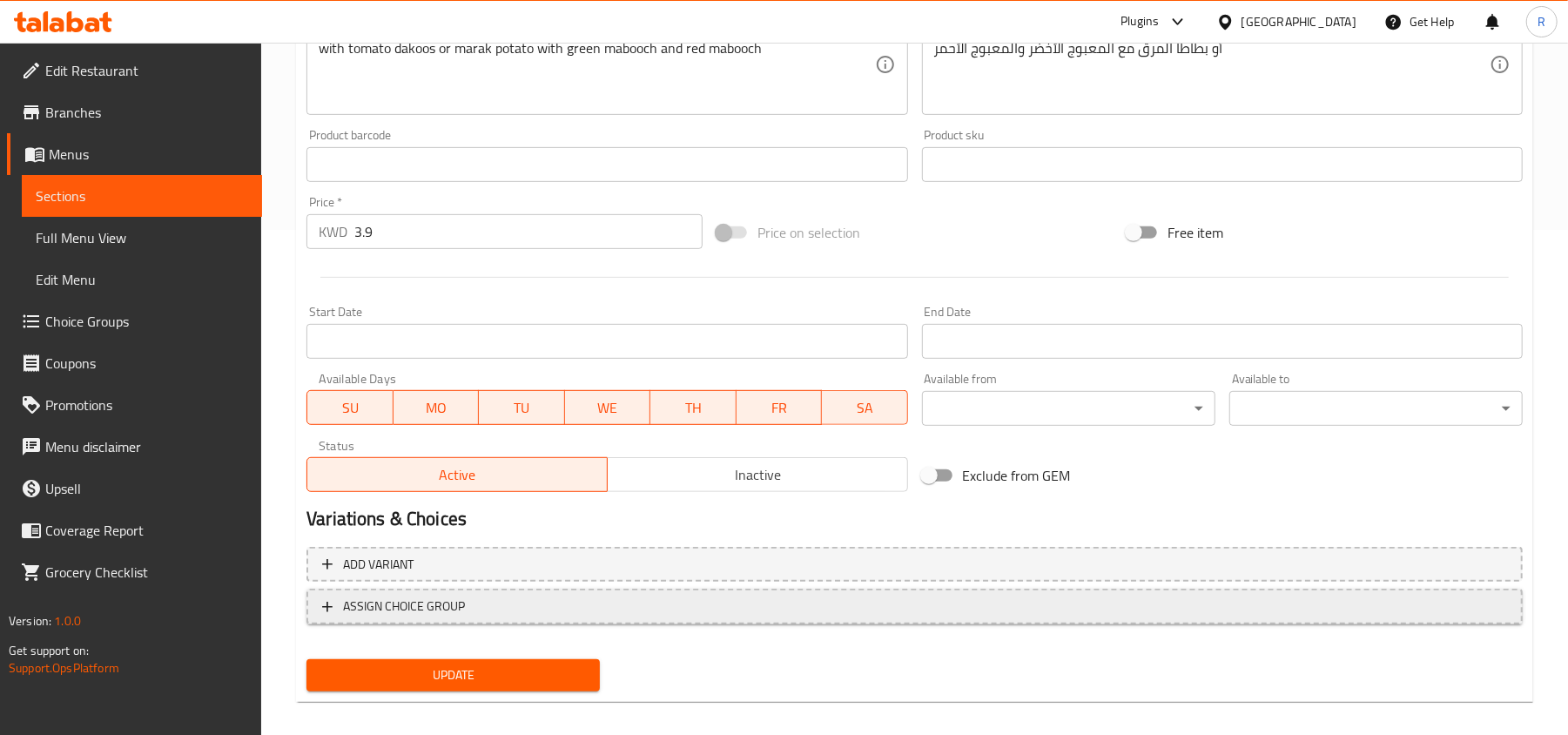
scroll to position [519, 0]
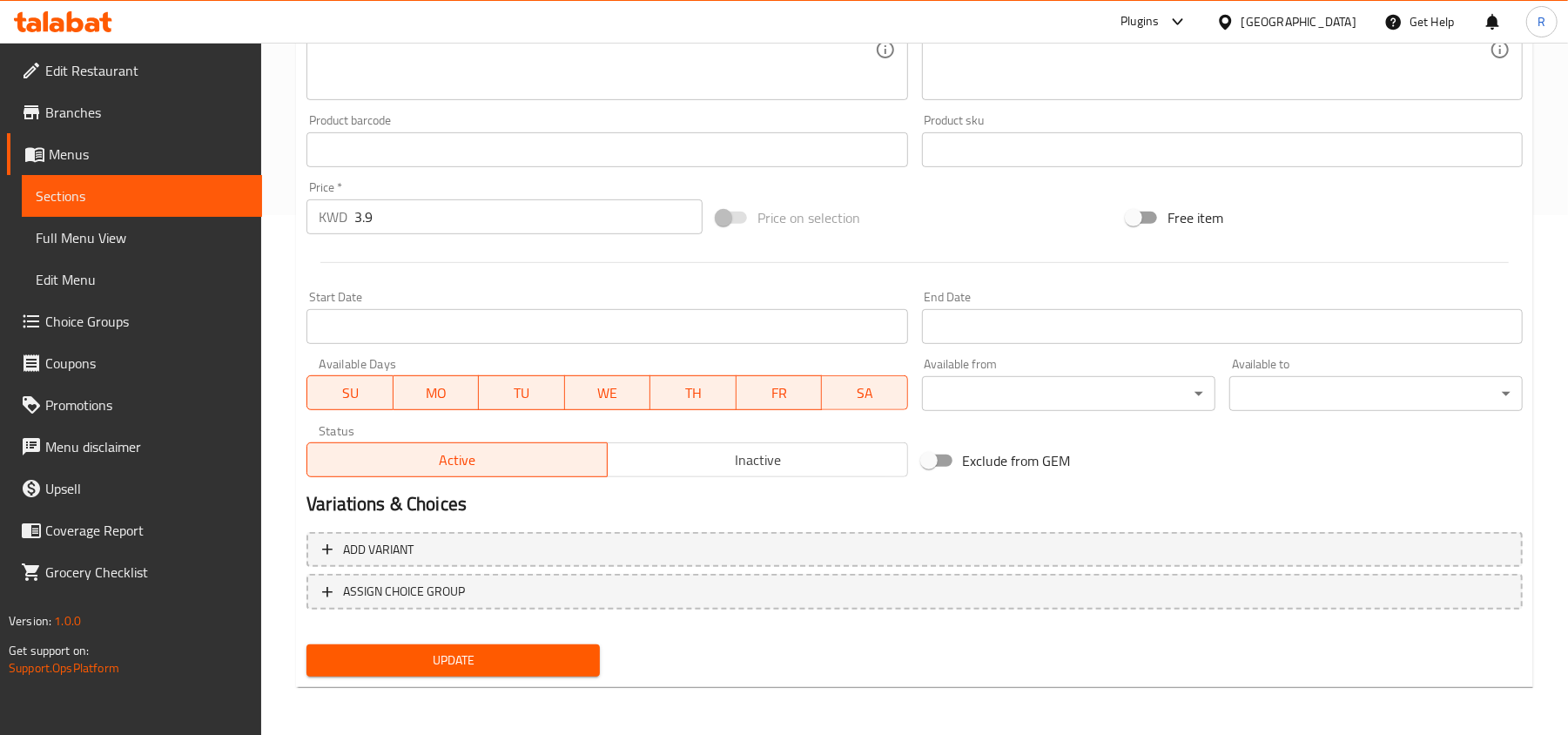
click at [564, 610] on div "Add variant ASSIGN CHOICE GROUP" at bounding box center [914, 581] width 1230 height 113
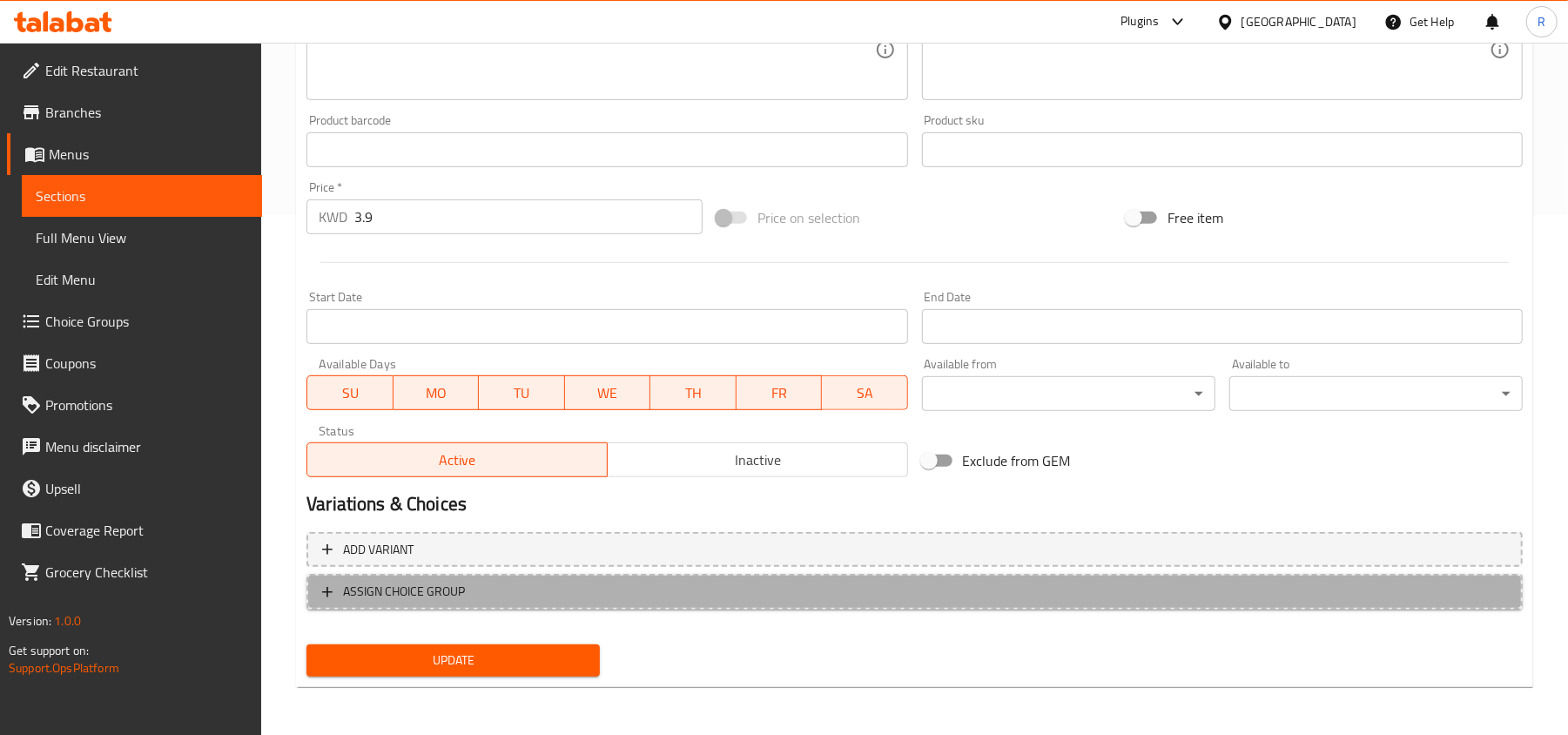
click at [564, 596] on span "ASSIGN CHOICE GROUP" at bounding box center [914, 591] width 1185 height 22
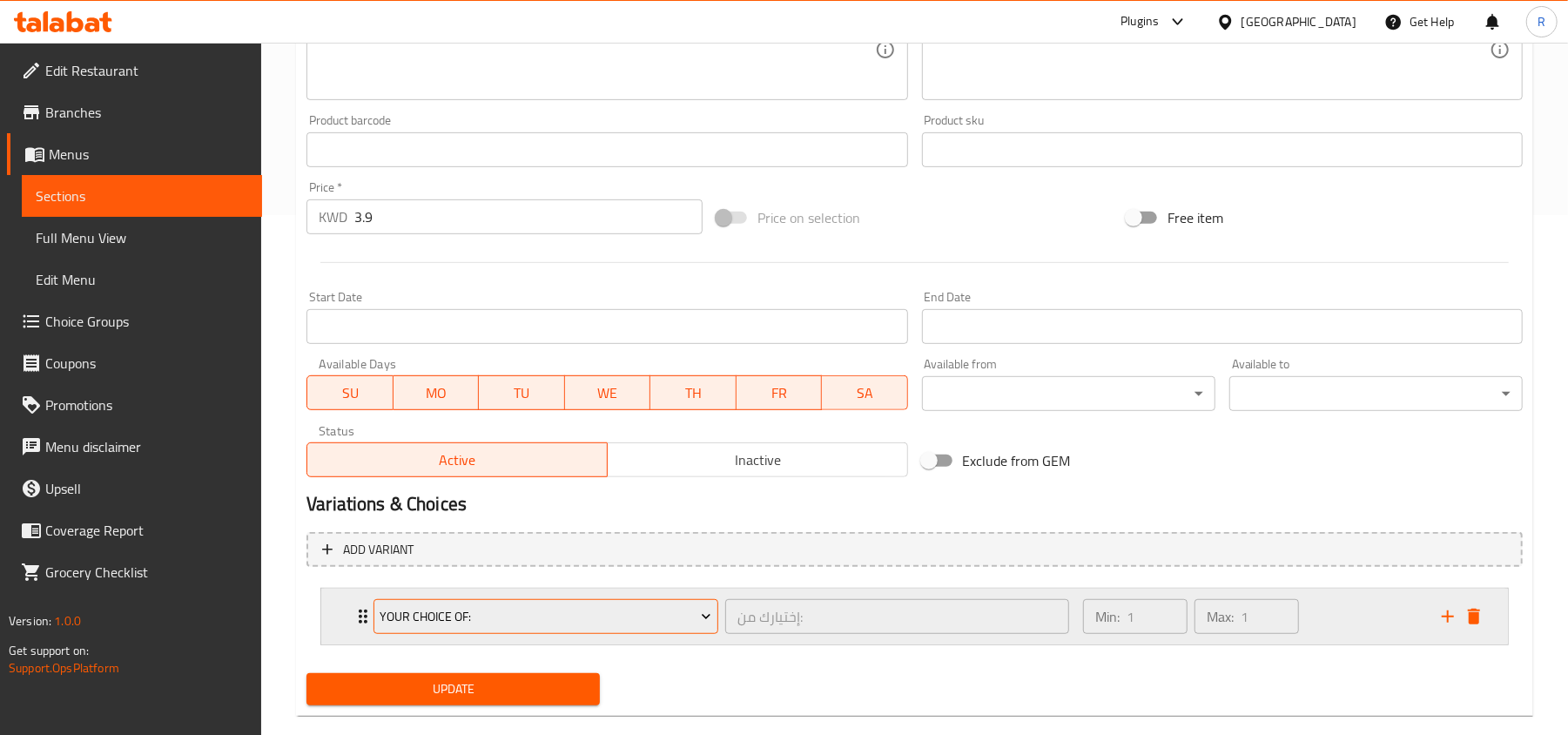
click at [592, 610] on span "Your Choice Of:" at bounding box center [546, 617] width 332 height 22
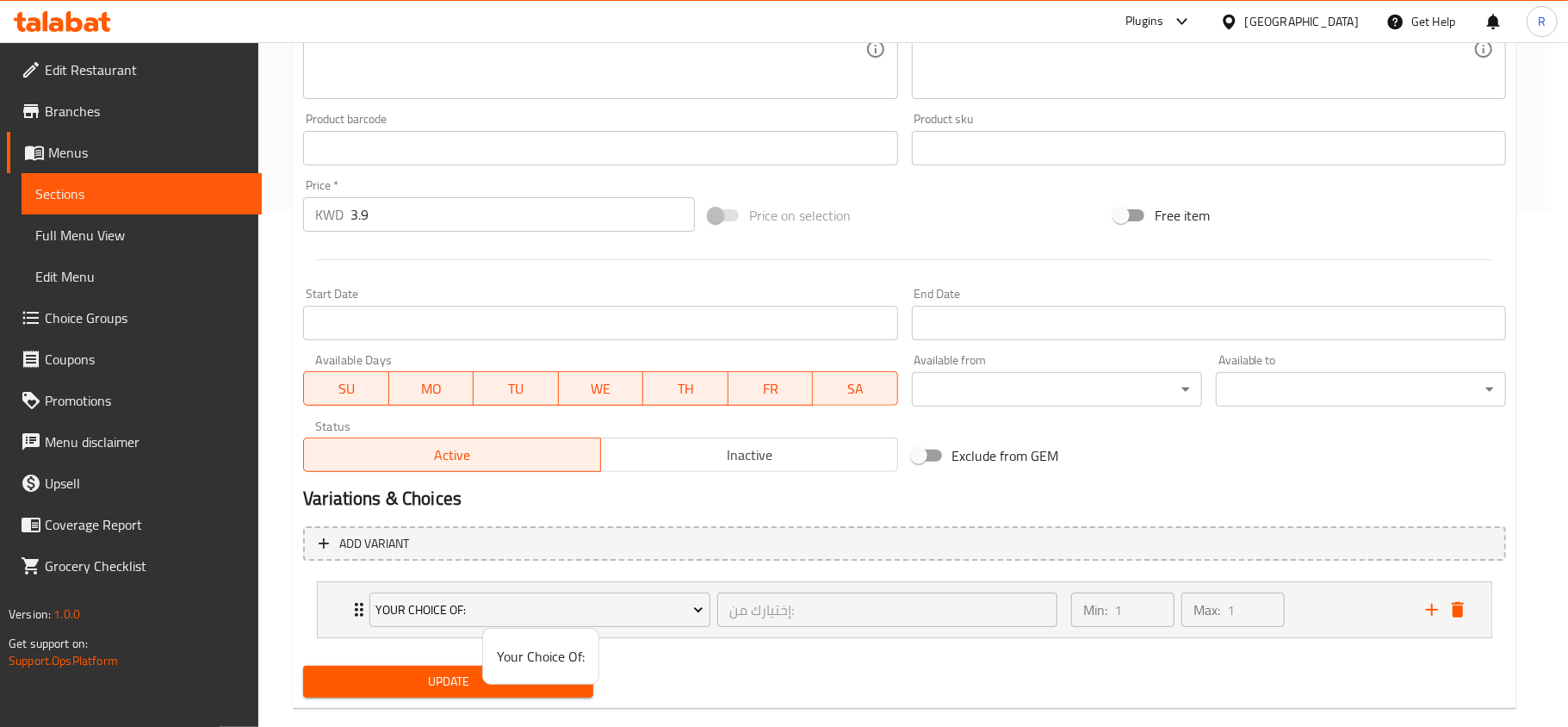
click at [469, 689] on div at bounding box center [784, 364] width 1568 height 727
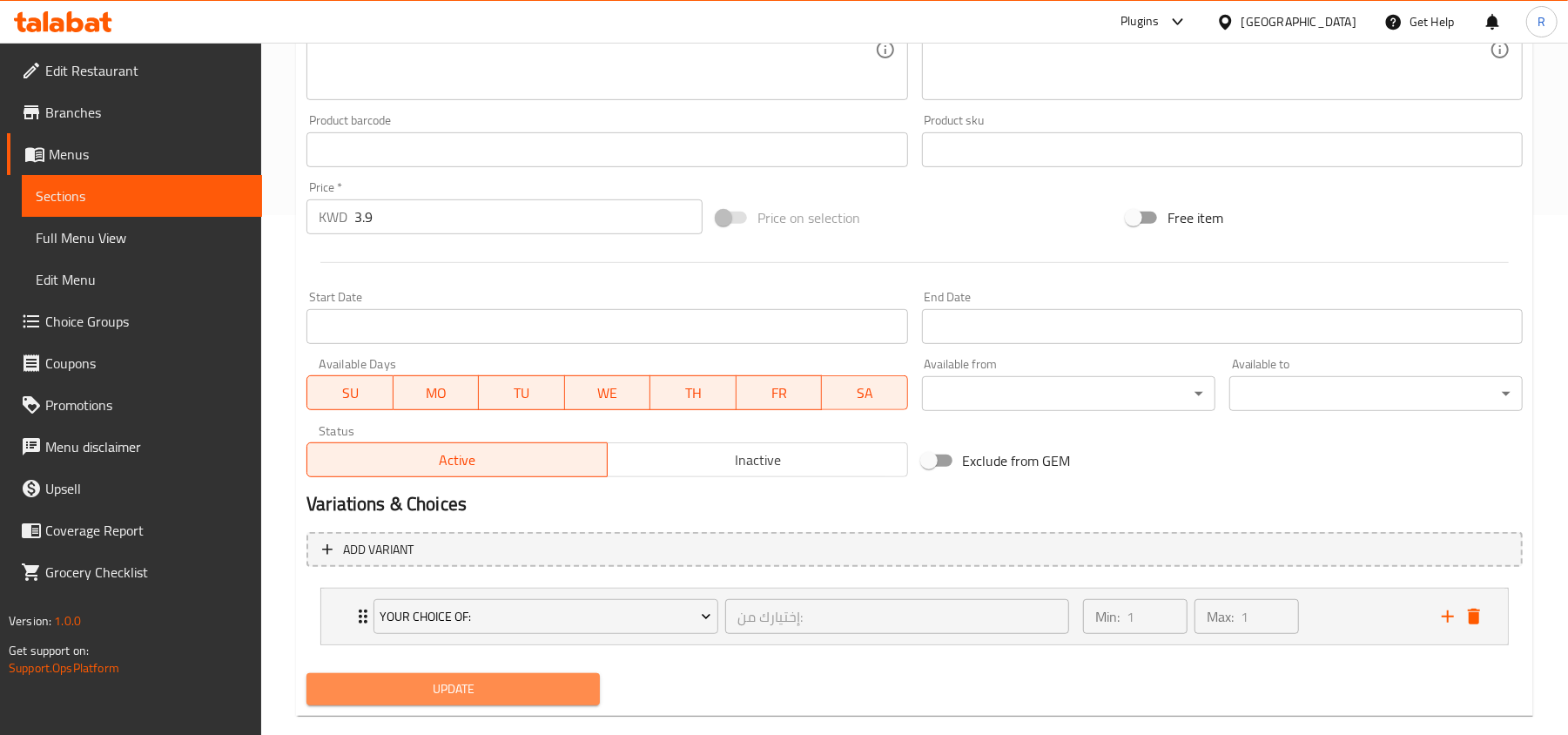
click at [474, 697] on span "Update" at bounding box center [453, 689] width 265 height 22
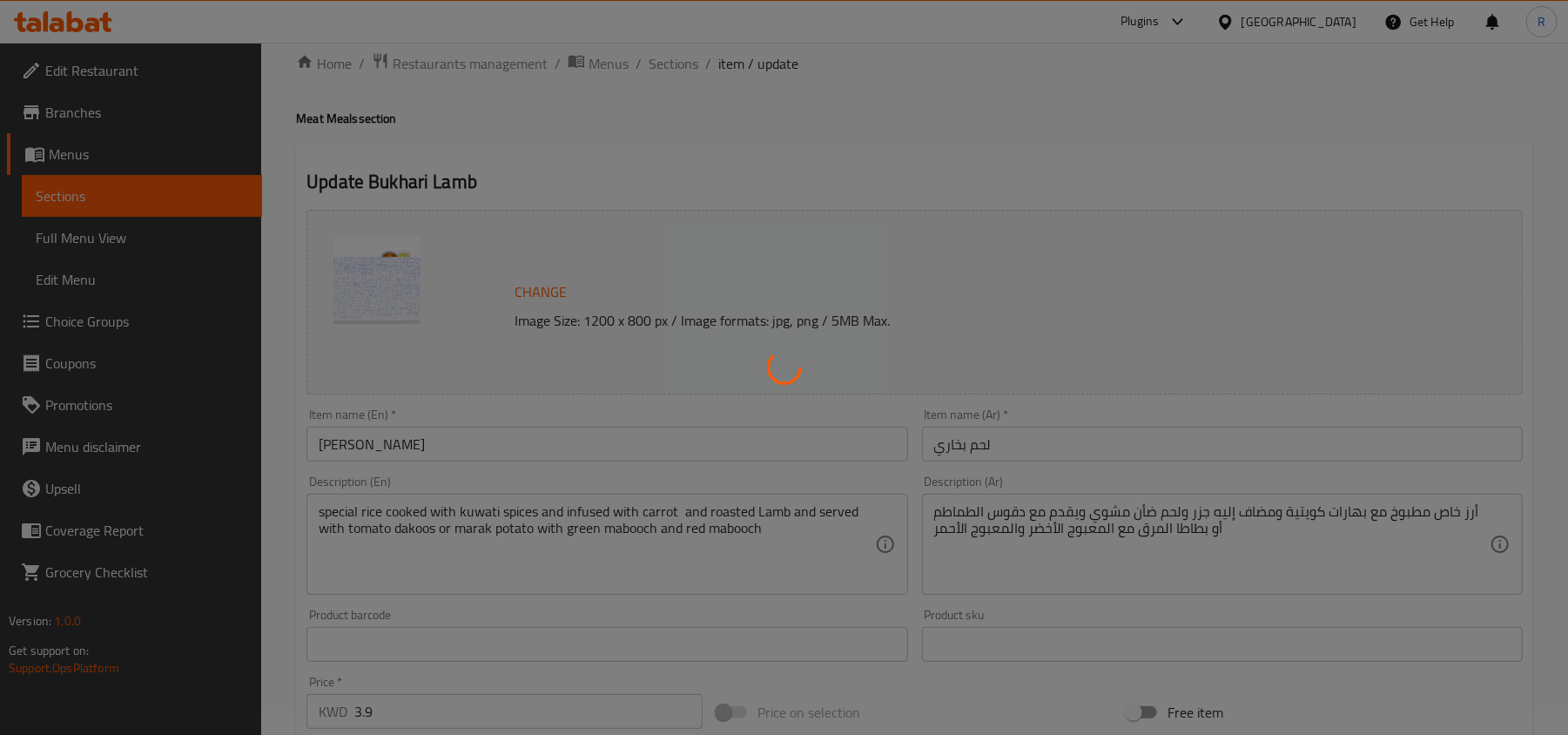
scroll to position [0, 0]
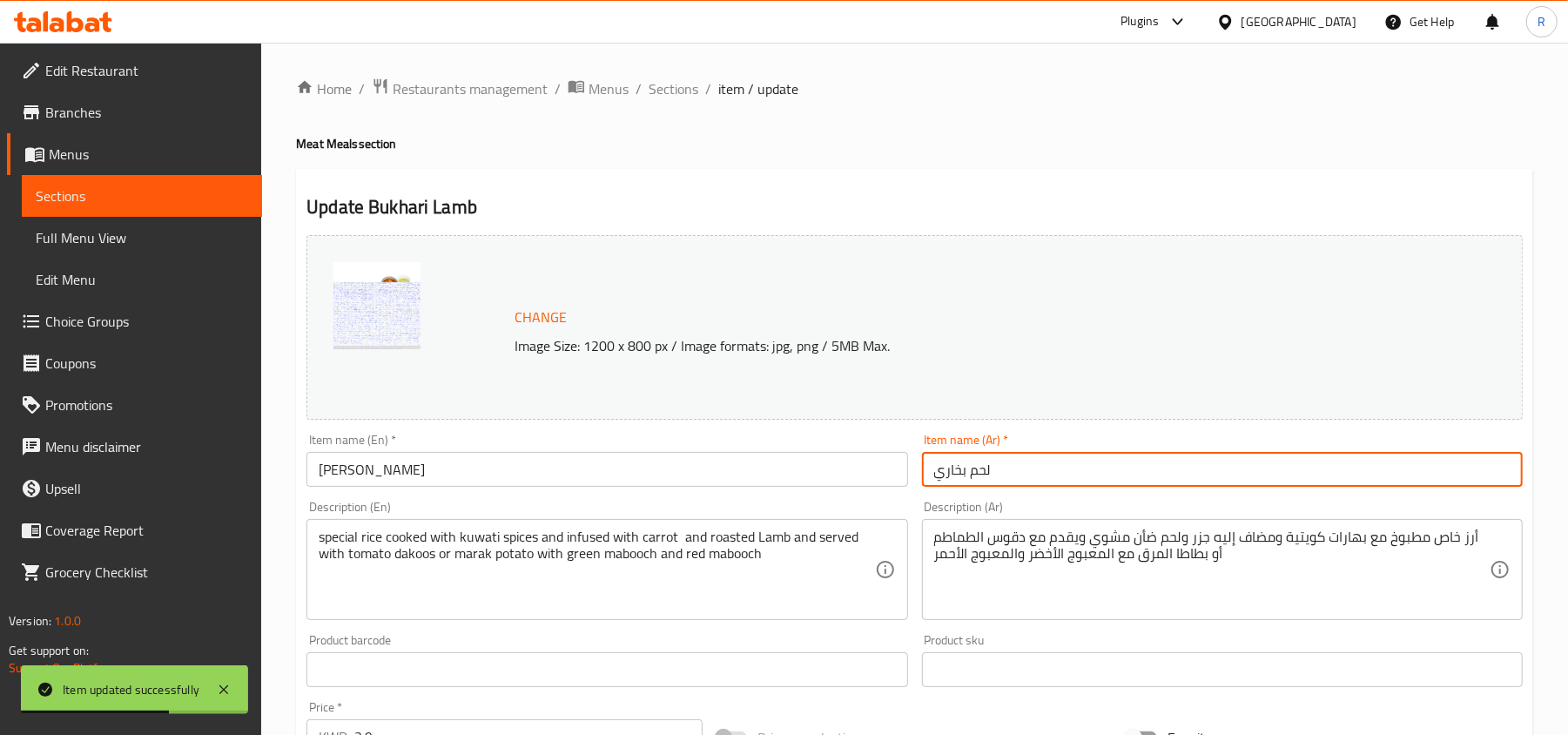
click at [978, 471] on input "لحم بخاري" at bounding box center [1221, 469] width 601 height 35
click at [978, 470] on input "لحم بخاري" at bounding box center [1221, 469] width 601 height 35
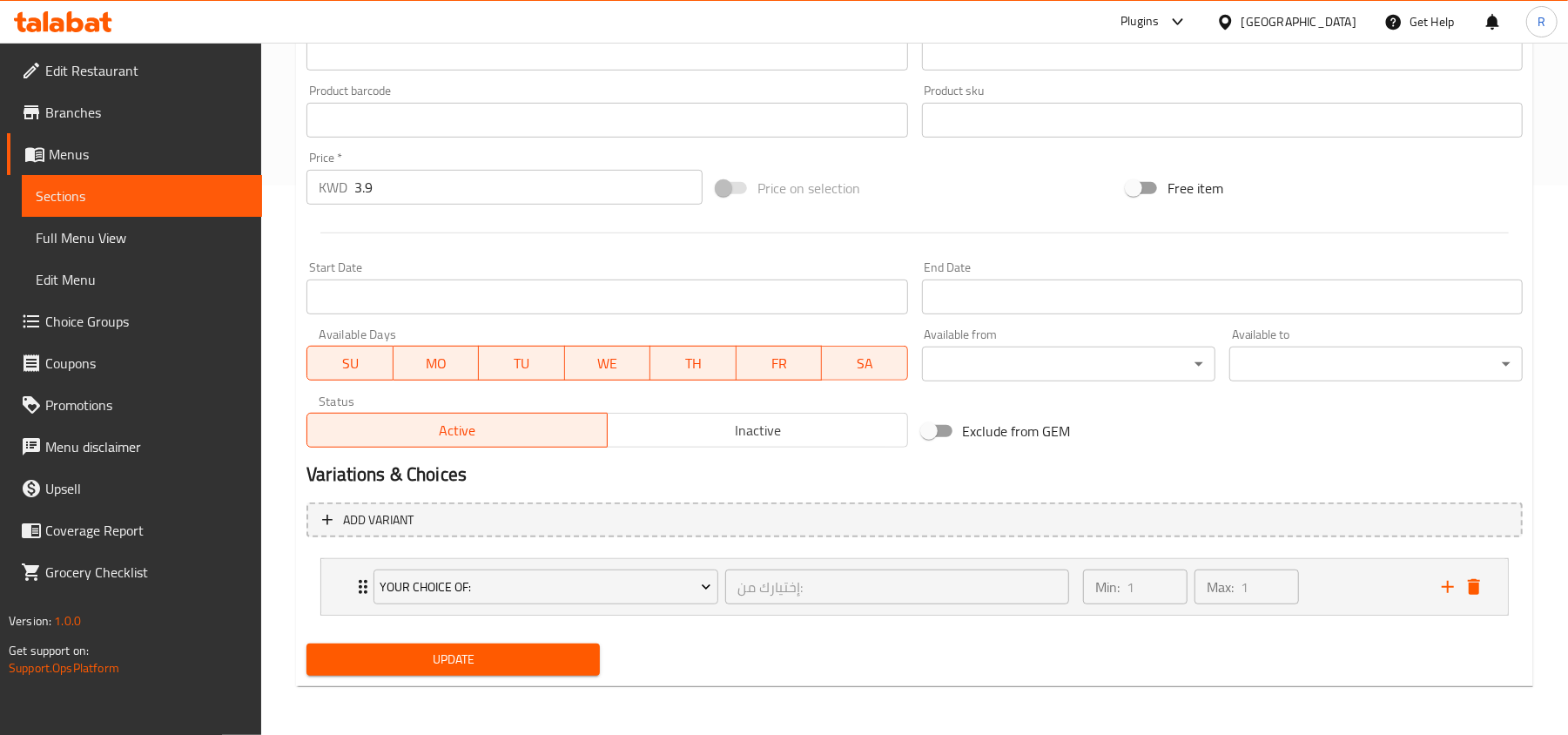
type input "ضأن بخاري"
click at [523, 670] on button "Update" at bounding box center [453, 659] width 293 height 32
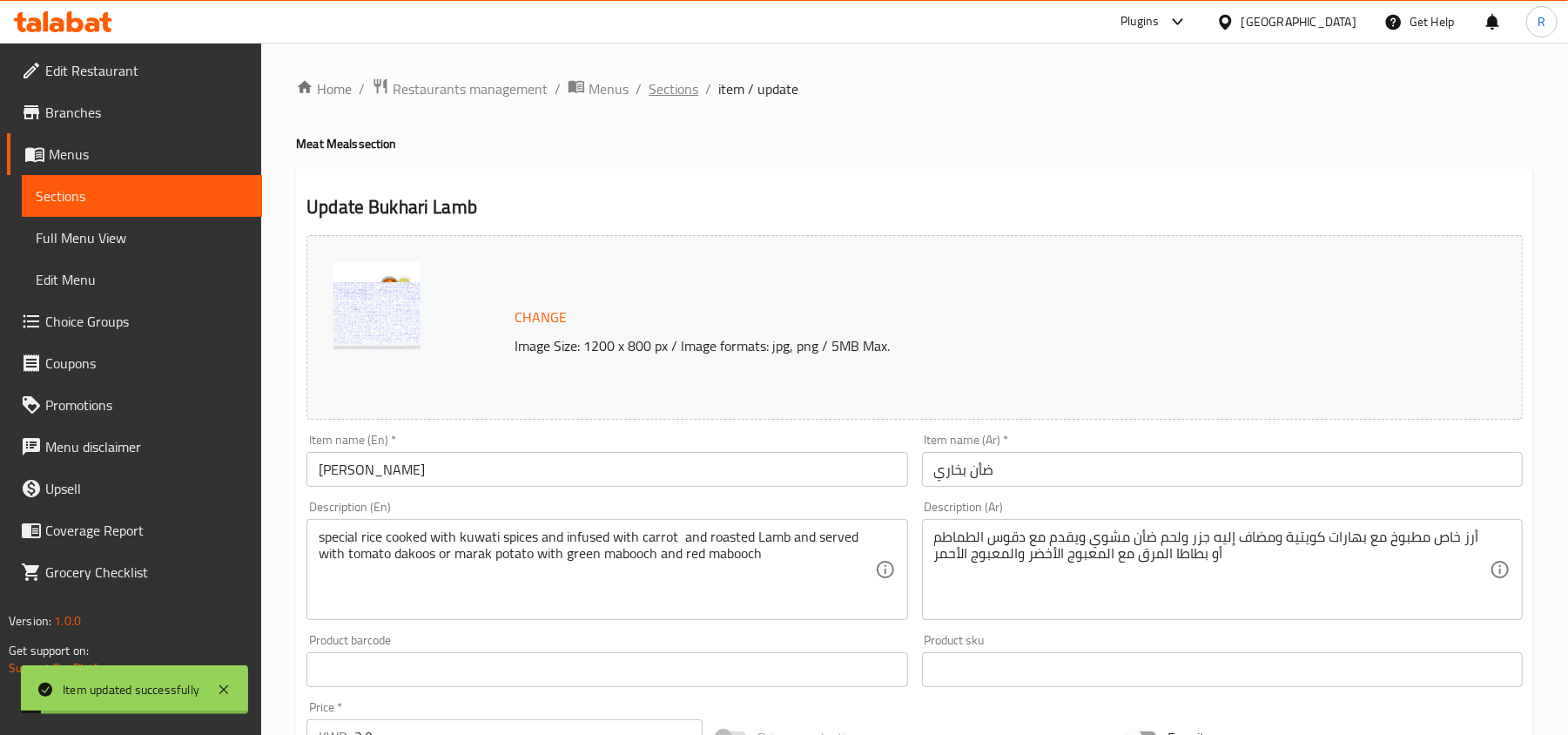
click at [679, 85] on span "Sections" at bounding box center [673, 89] width 49 height 21
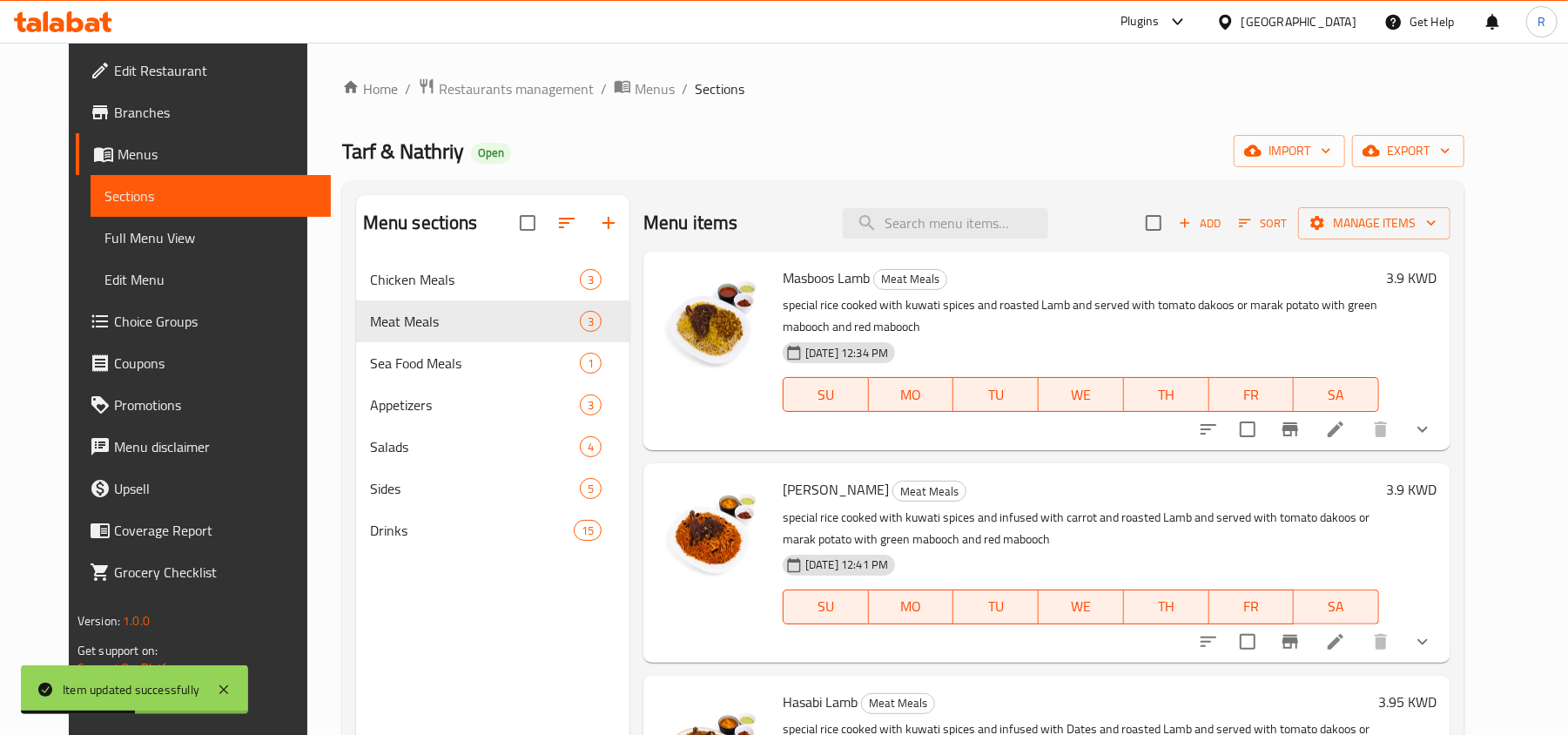
click at [1360, 435] on li at bounding box center [1335, 429] width 48 height 31
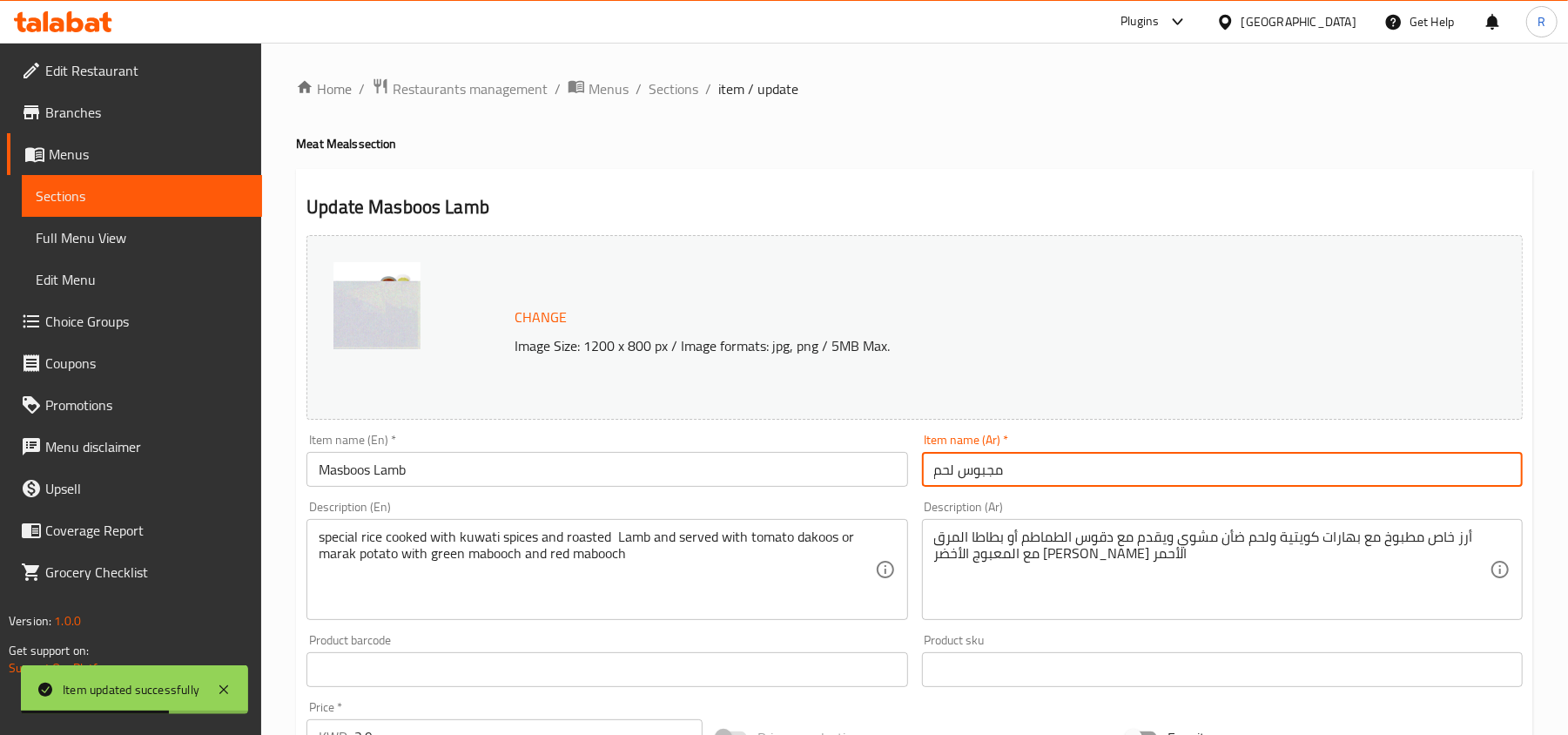
click at [941, 464] on input "مجبوس لحم" at bounding box center [1221, 469] width 601 height 35
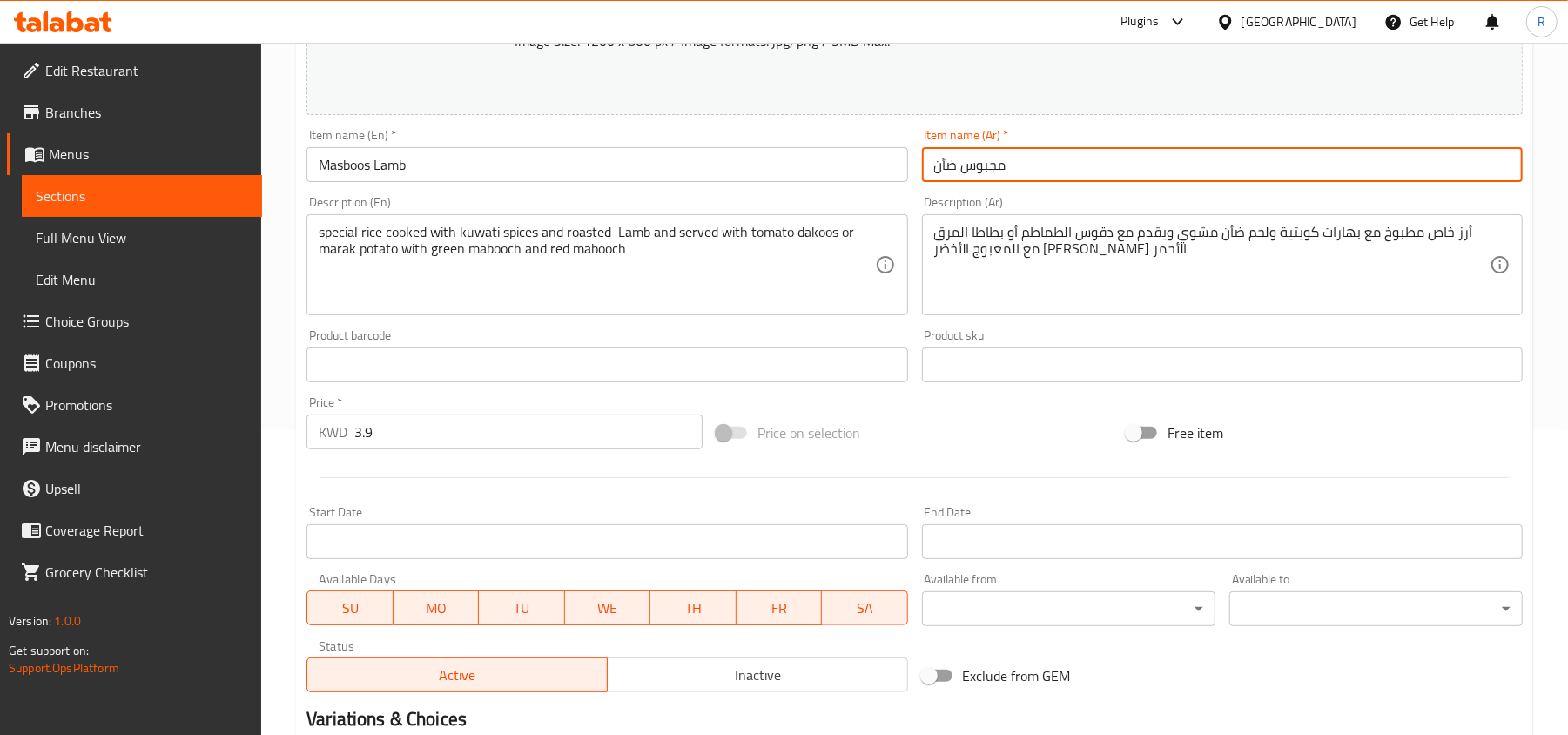
scroll to position [550, 0]
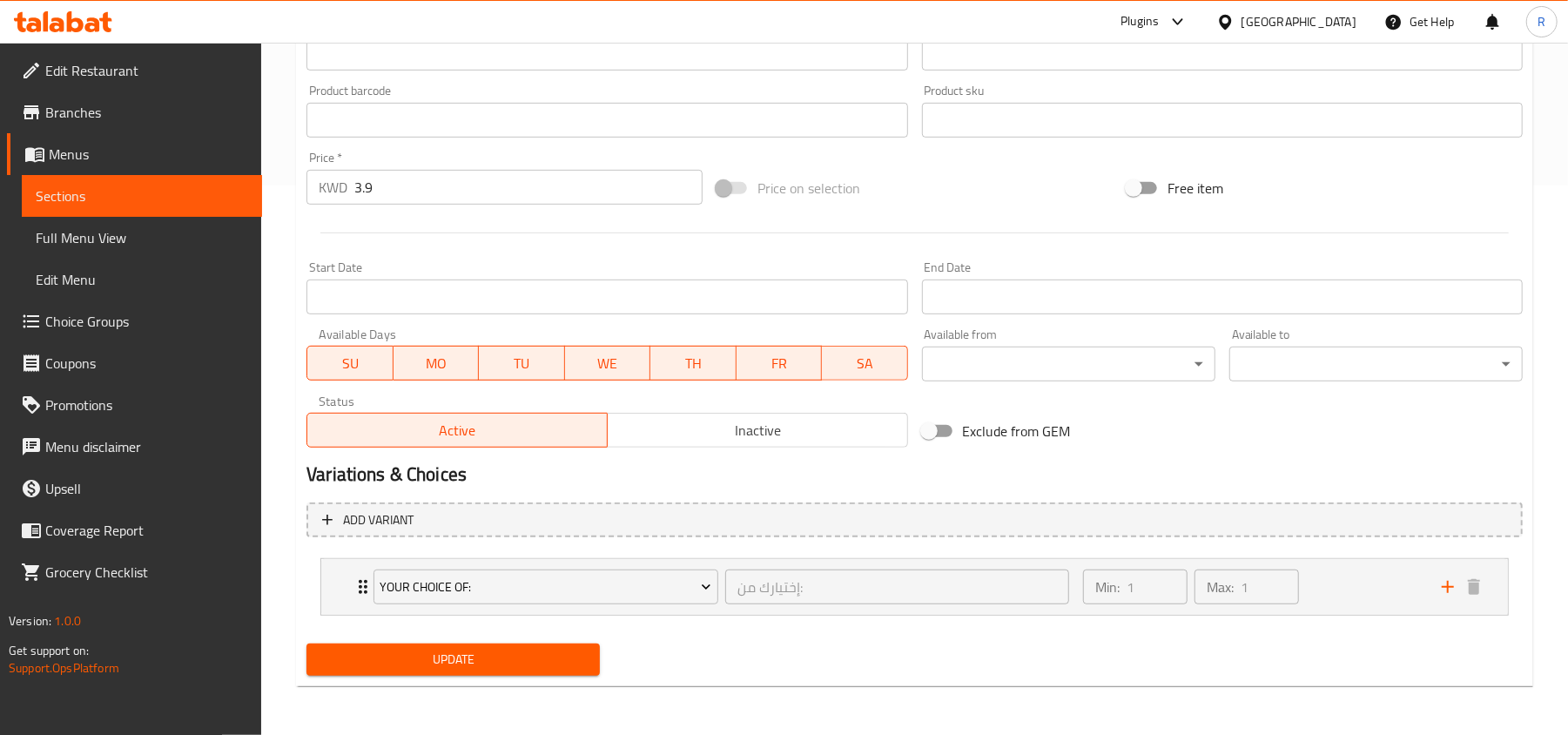
type input "مجبوس ضأن"
click at [575, 663] on span "Update" at bounding box center [453, 659] width 265 height 22
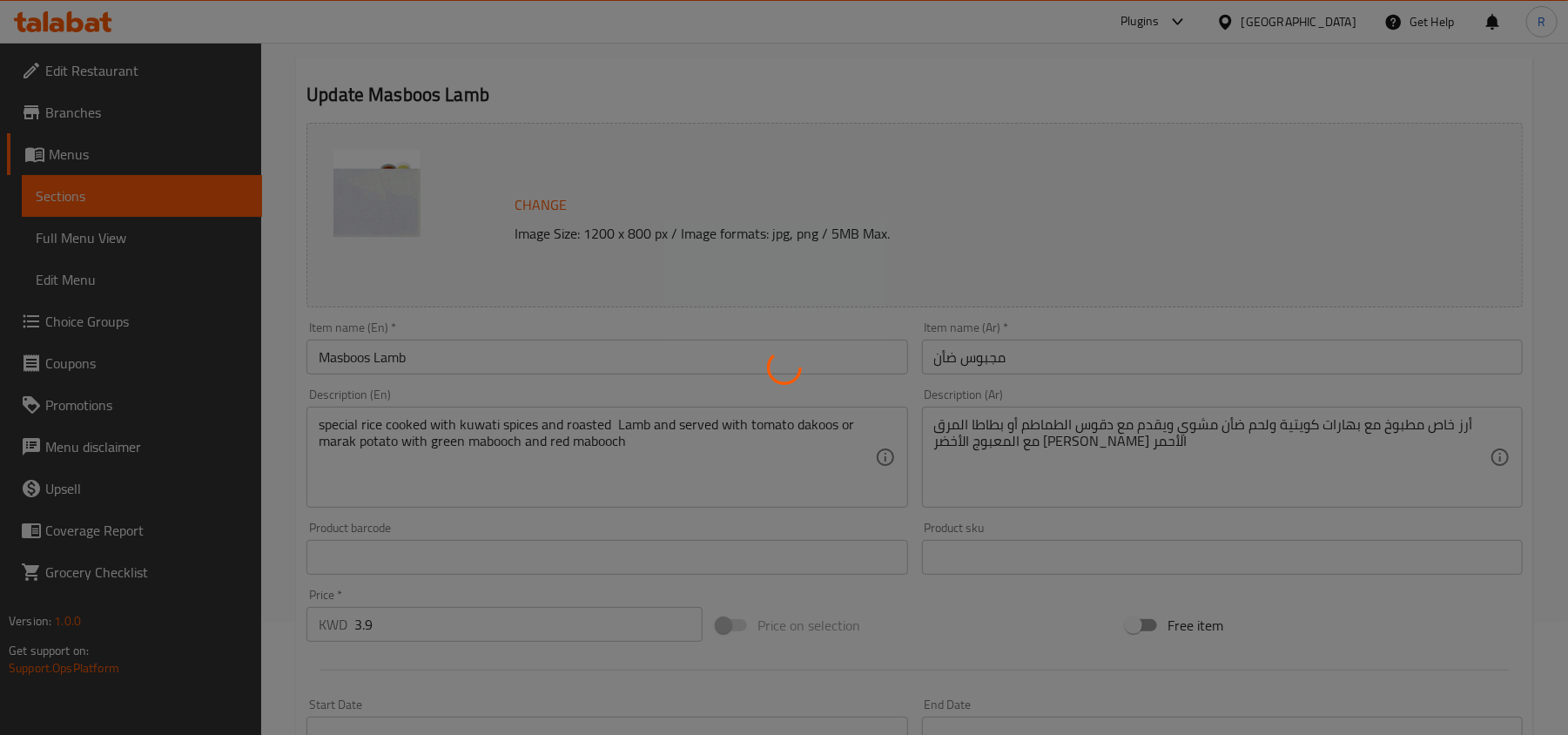
scroll to position [0, 0]
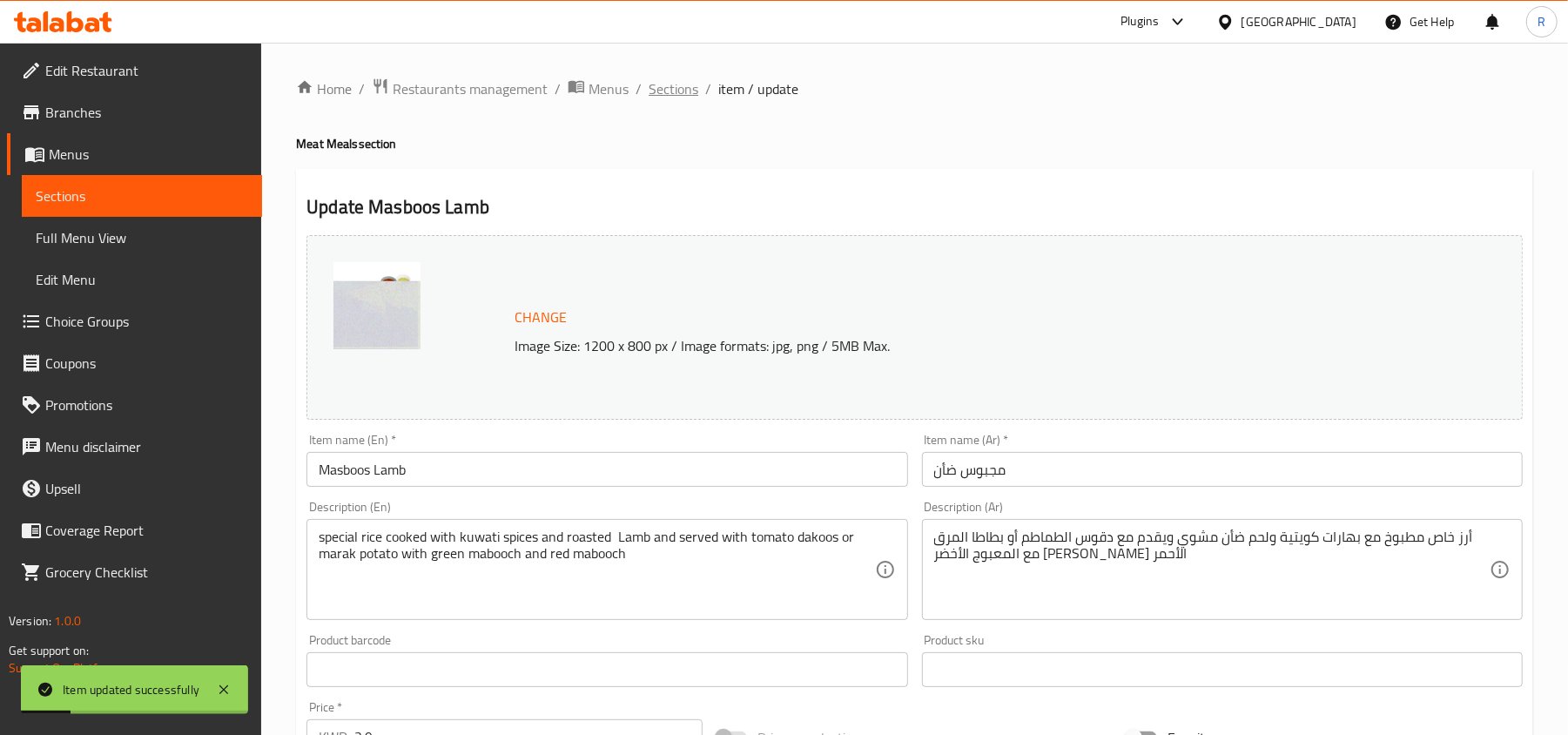
click at [683, 94] on span "Sections" at bounding box center [673, 89] width 49 height 21
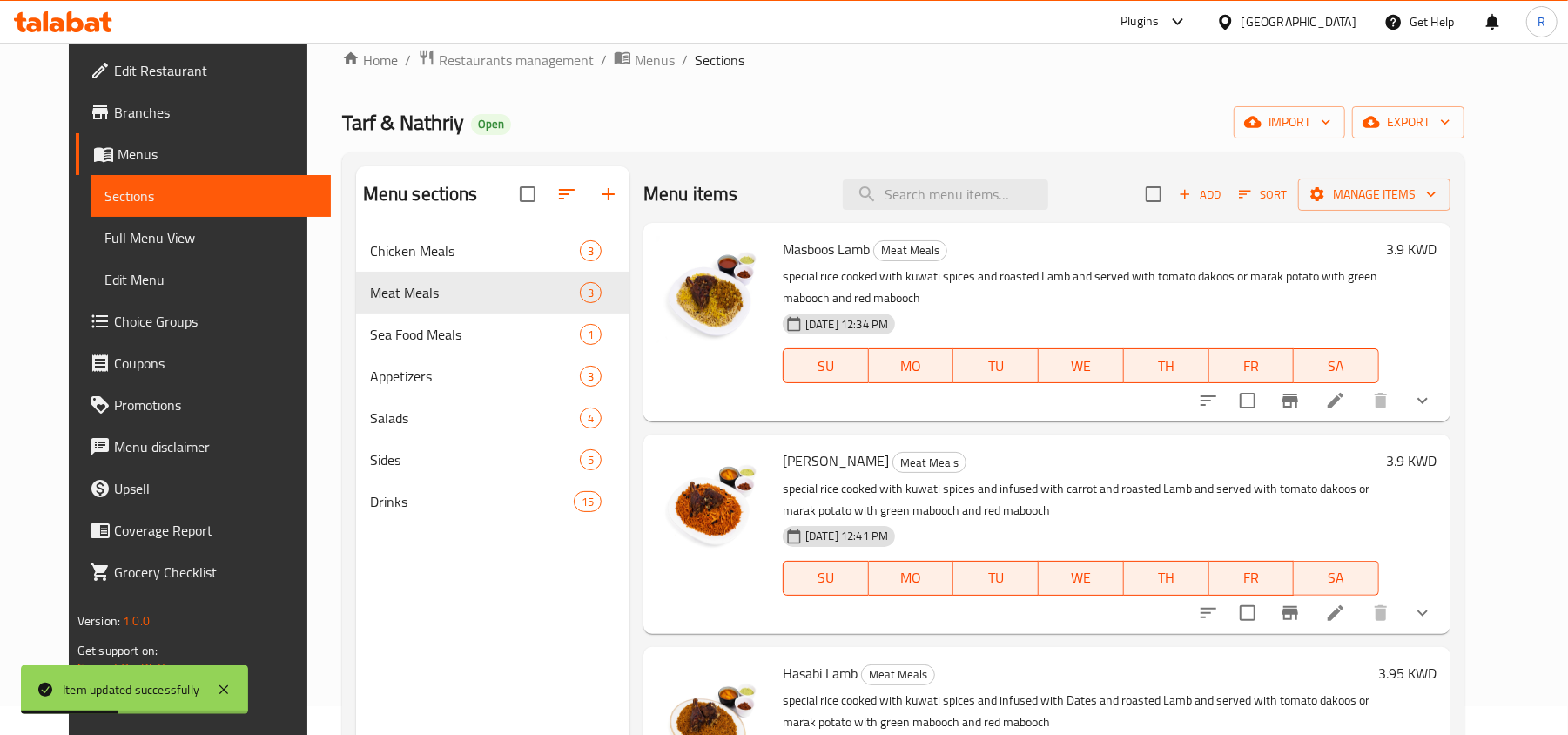
scroll to position [231, 0]
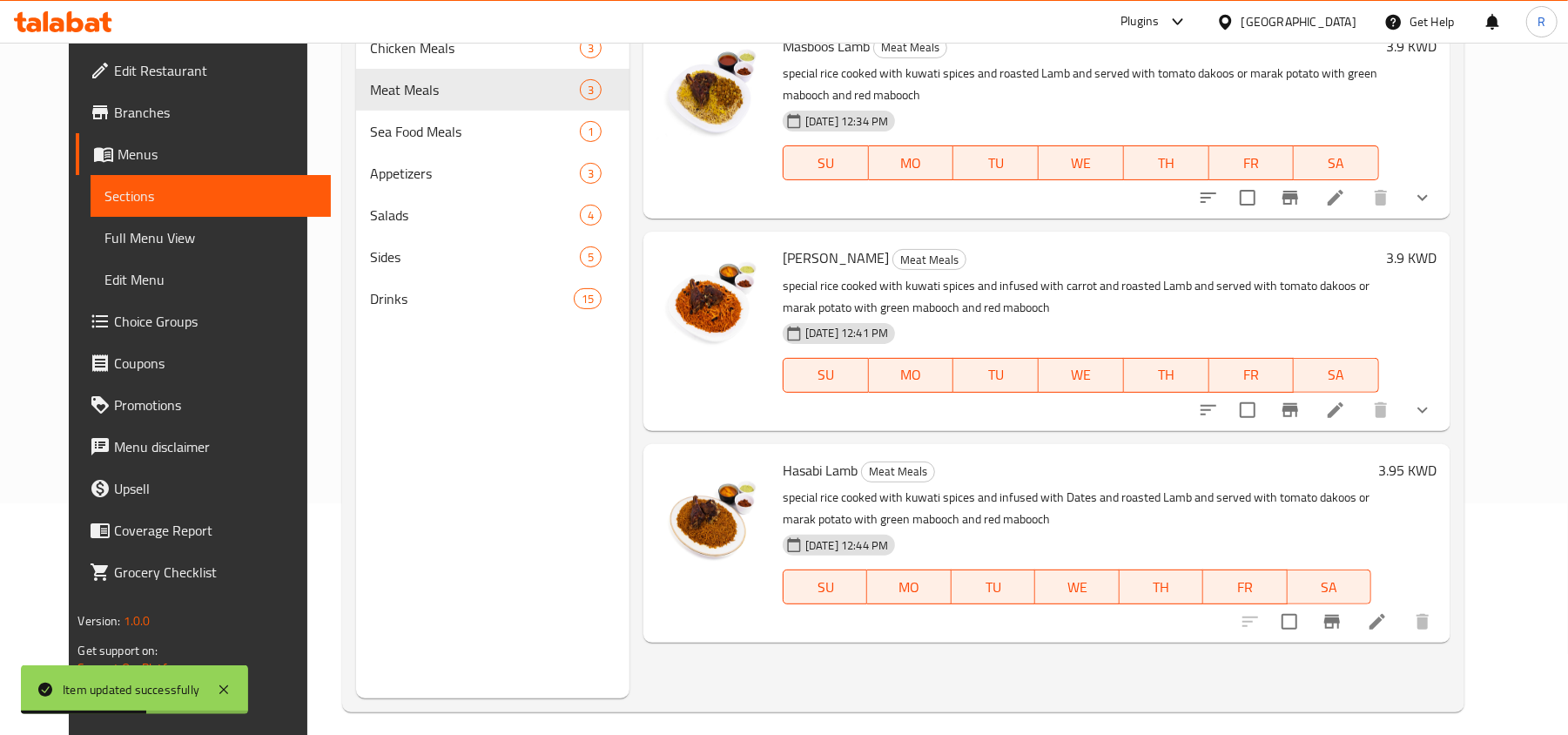
click at [436, 40] on div "Plugins Kuwait Get Help R" at bounding box center [784, 22] width 1568 height 42
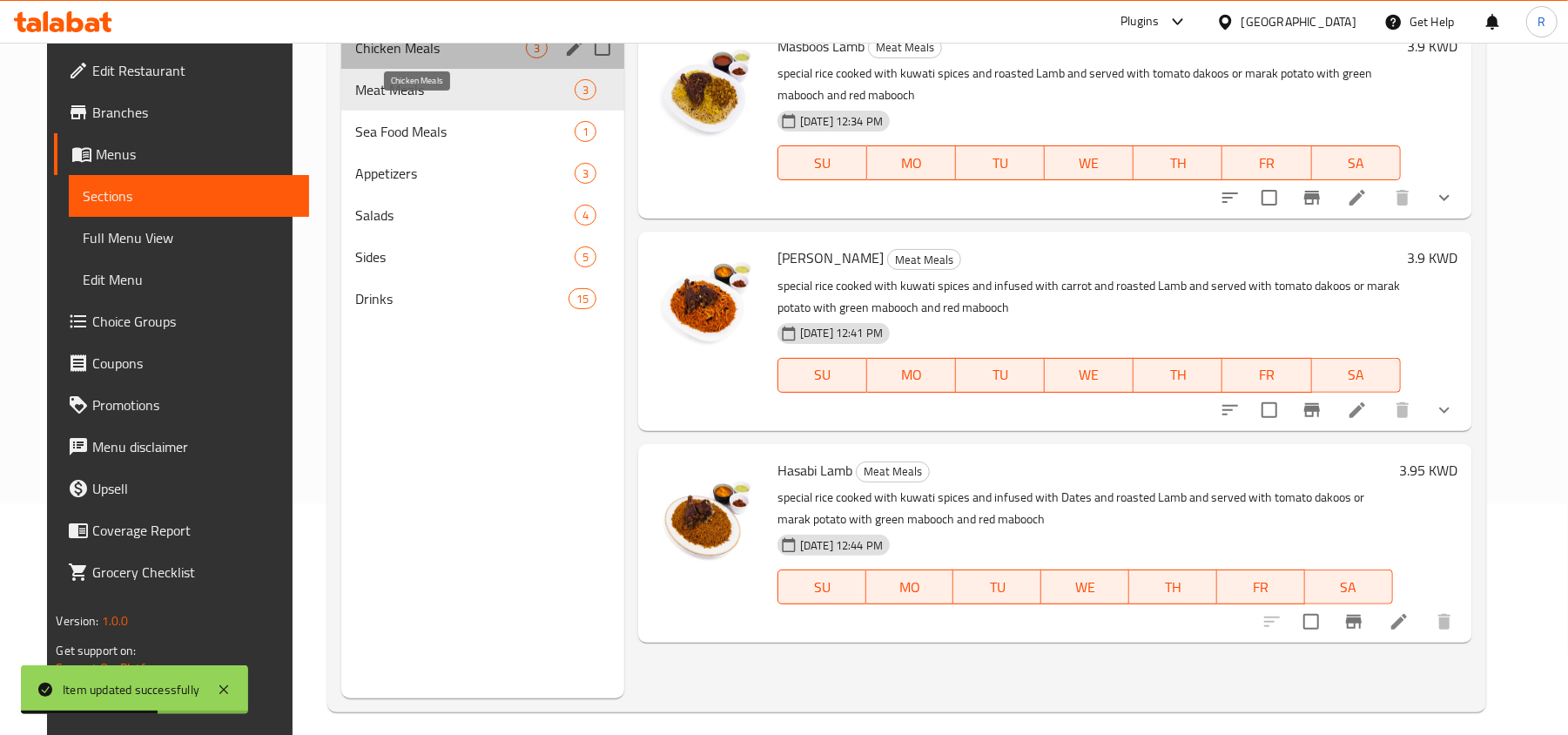
click at [436, 46] on span "Chicken Meals" at bounding box center [440, 48] width 170 height 21
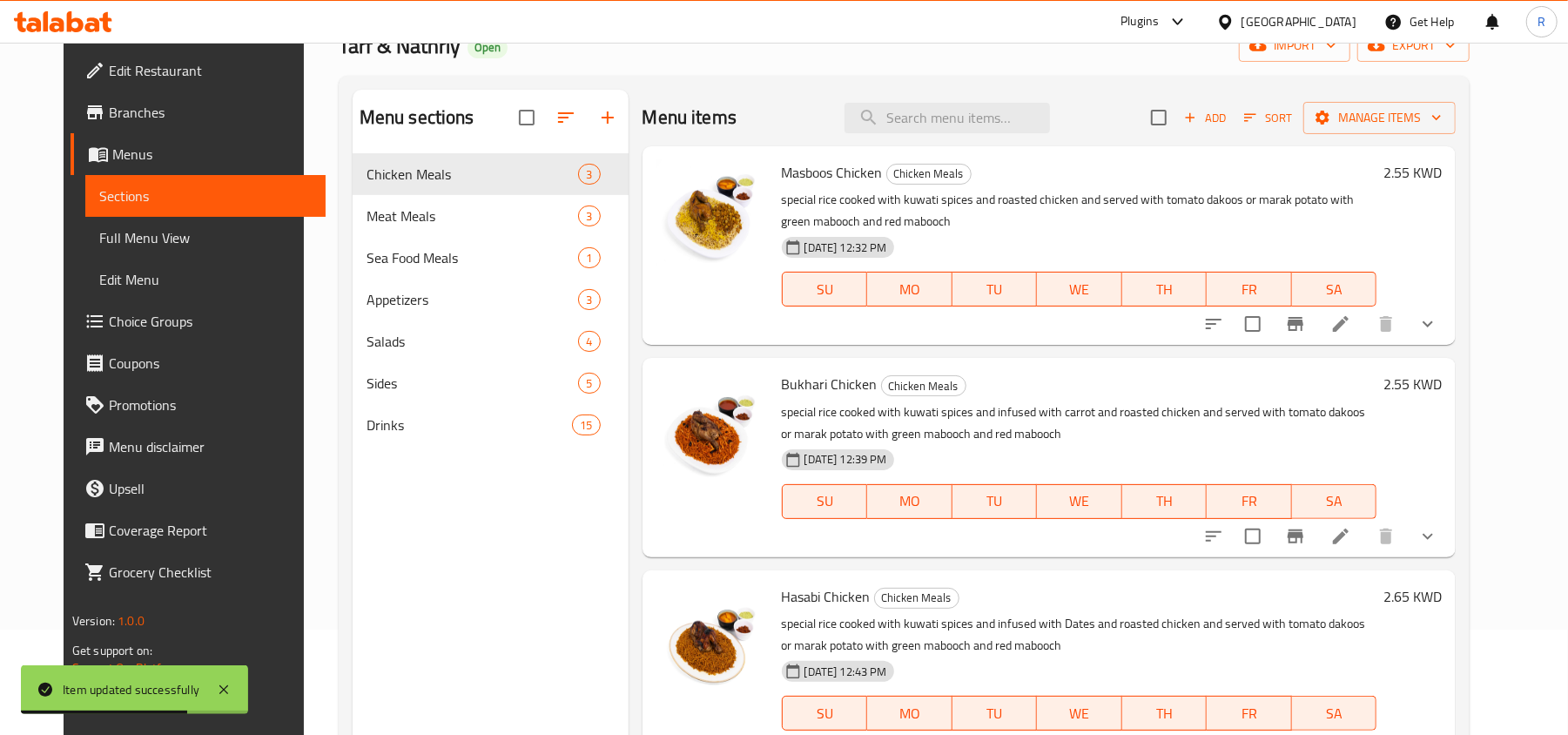
scroll to position [231, 0]
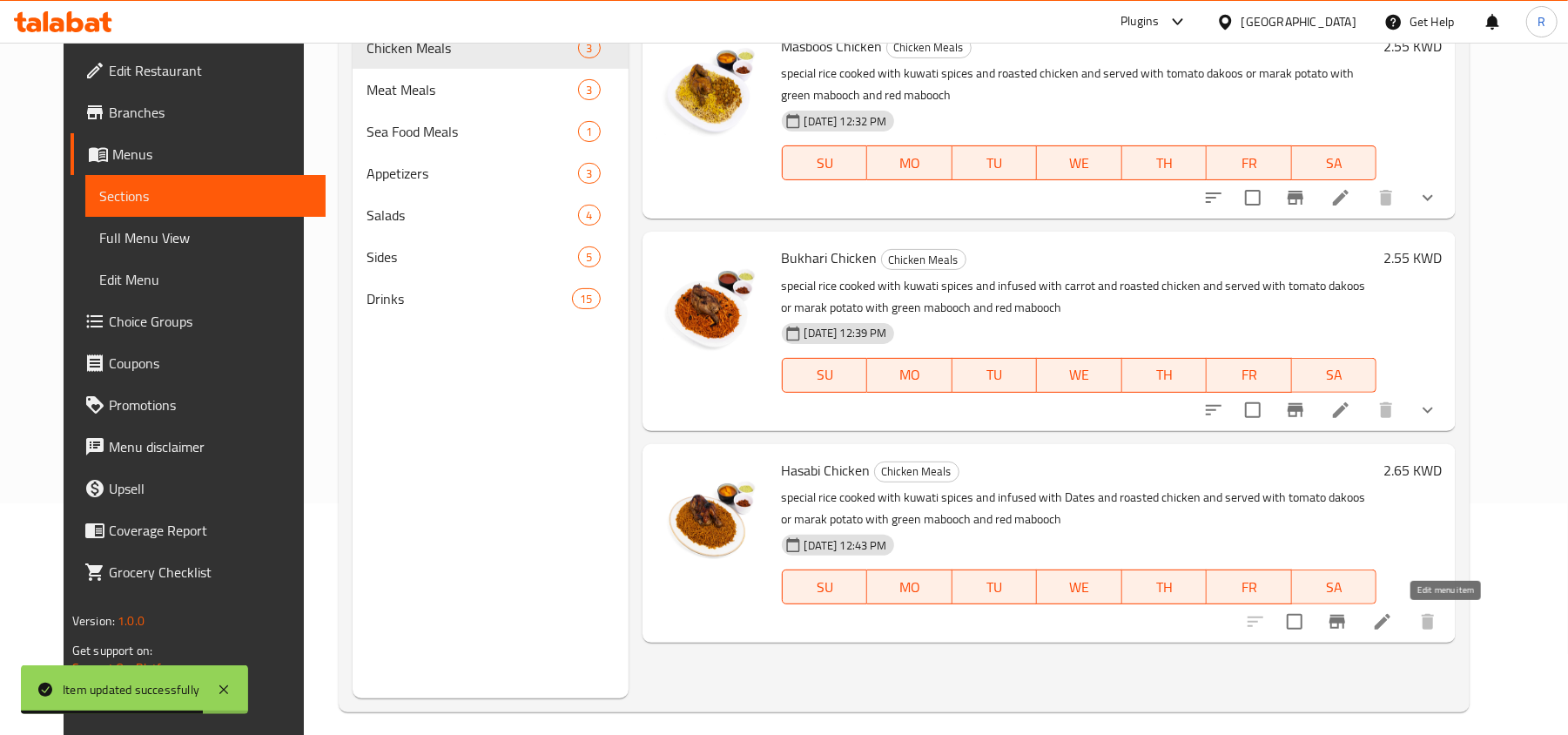
click at [1391, 627] on icon at bounding box center [1381, 621] width 16 height 16
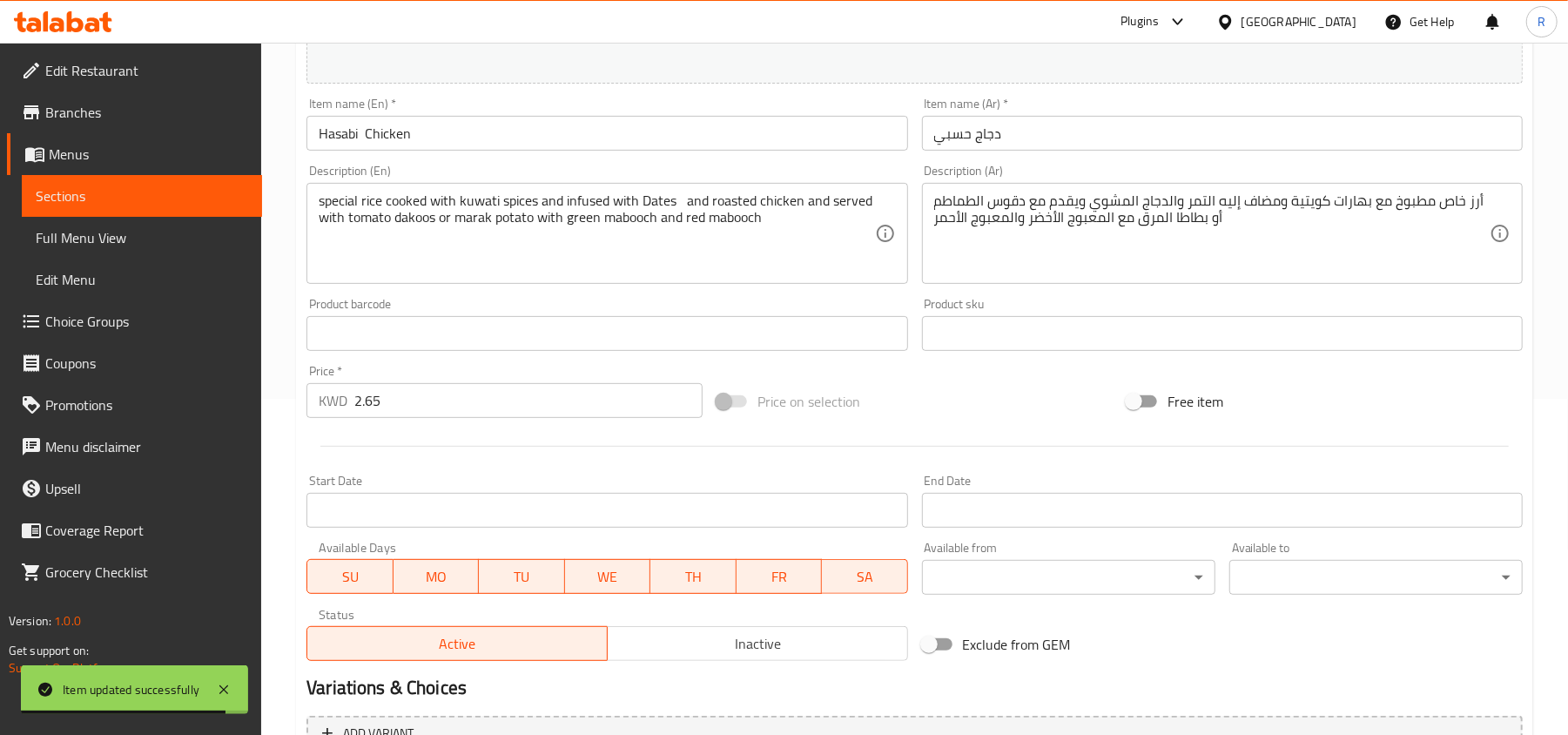
scroll to position [463, 0]
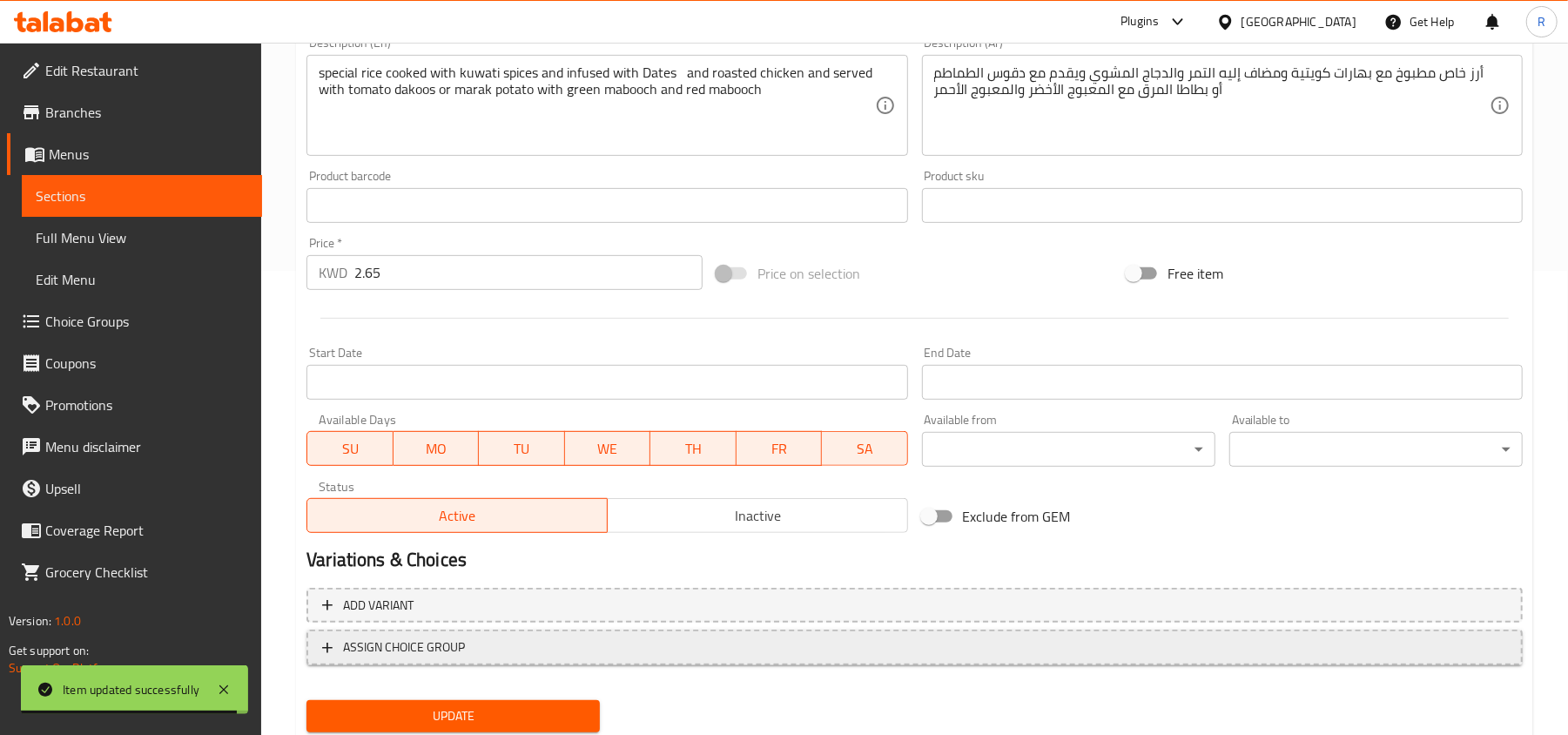
click at [505, 644] on span "ASSIGN CHOICE GROUP" at bounding box center [914, 647] width 1185 height 22
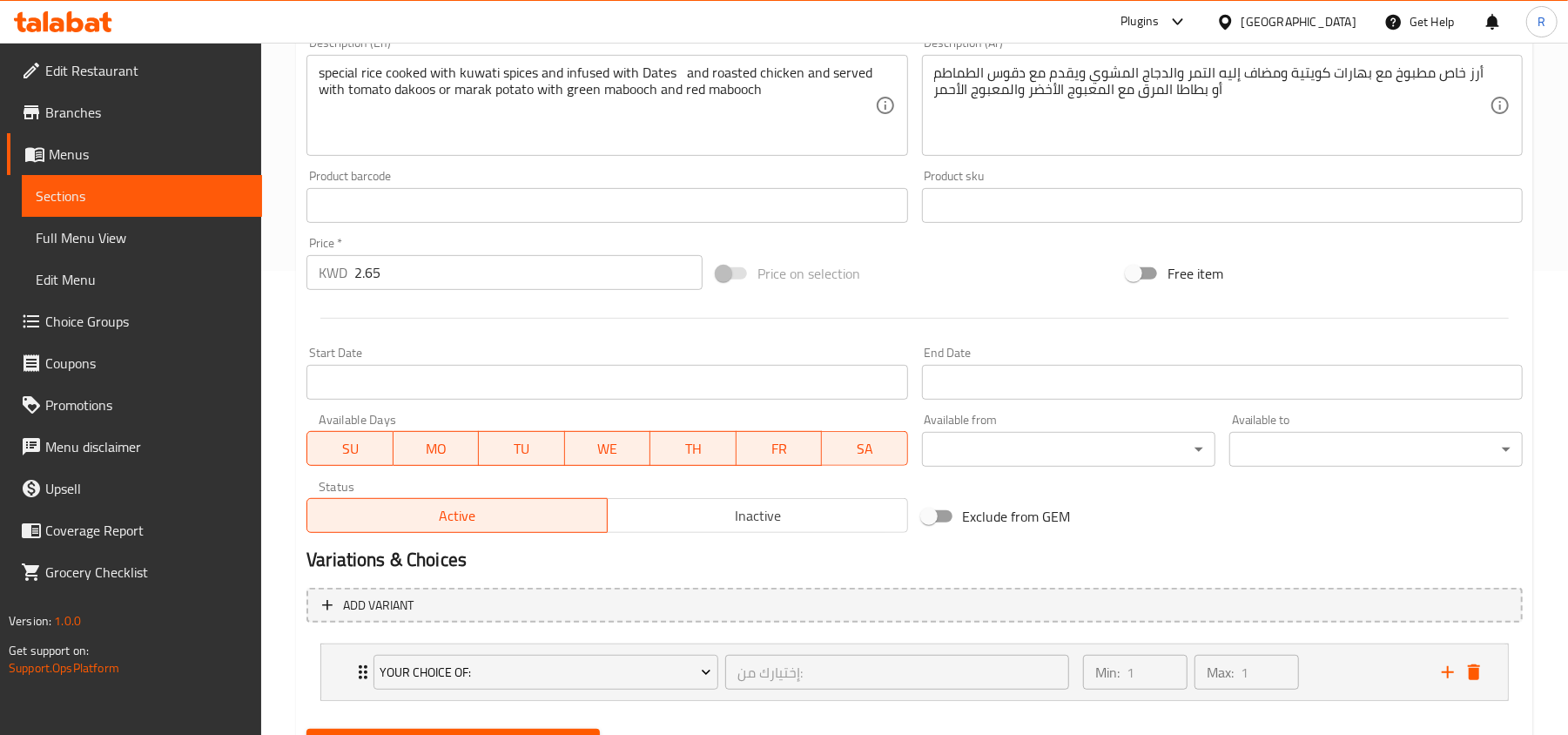
scroll to position [550, 0]
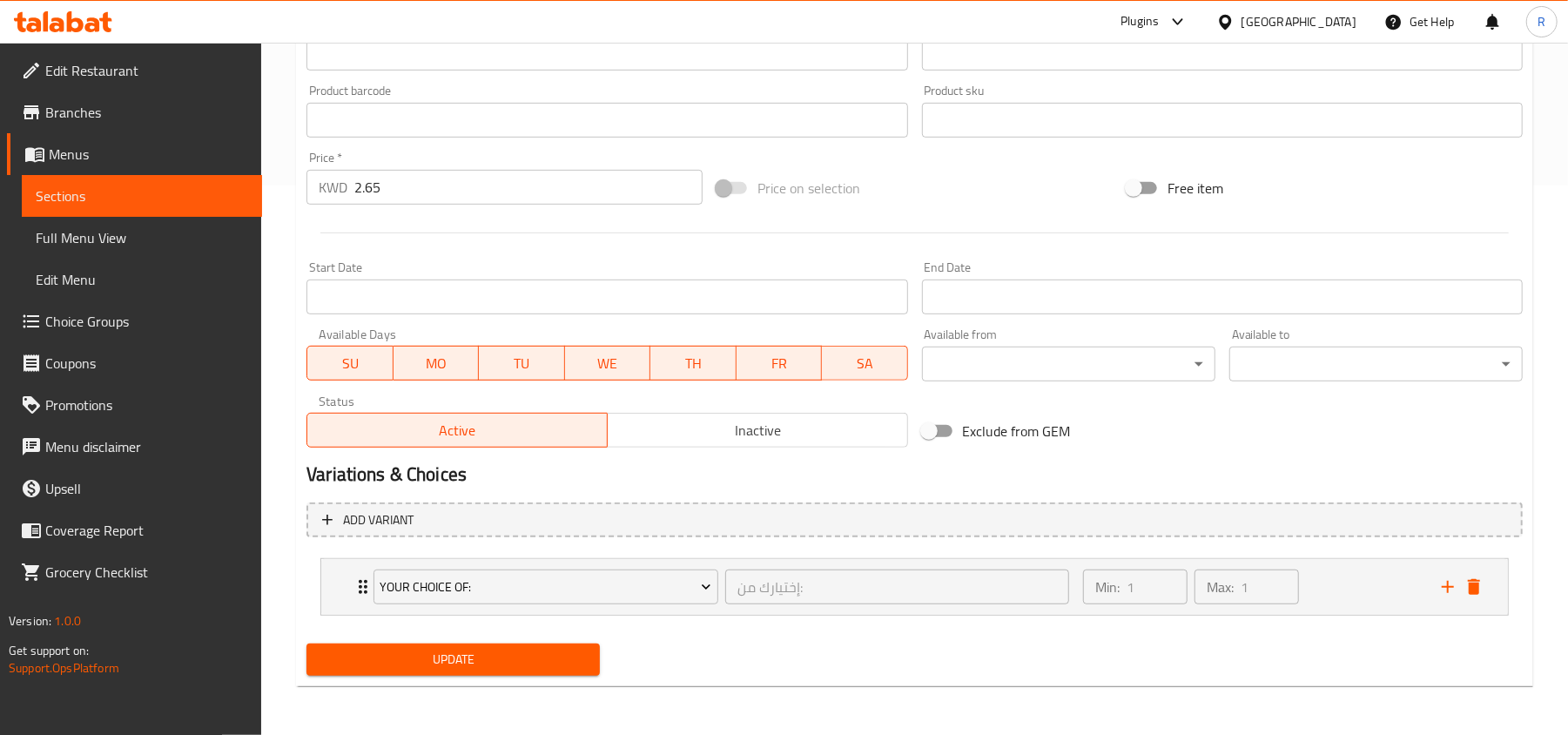
click at [574, 639] on div "Update" at bounding box center [453, 659] width 307 height 46
click at [574, 653] on span "Update" at bounding box center [453, 659] width 265 height 22
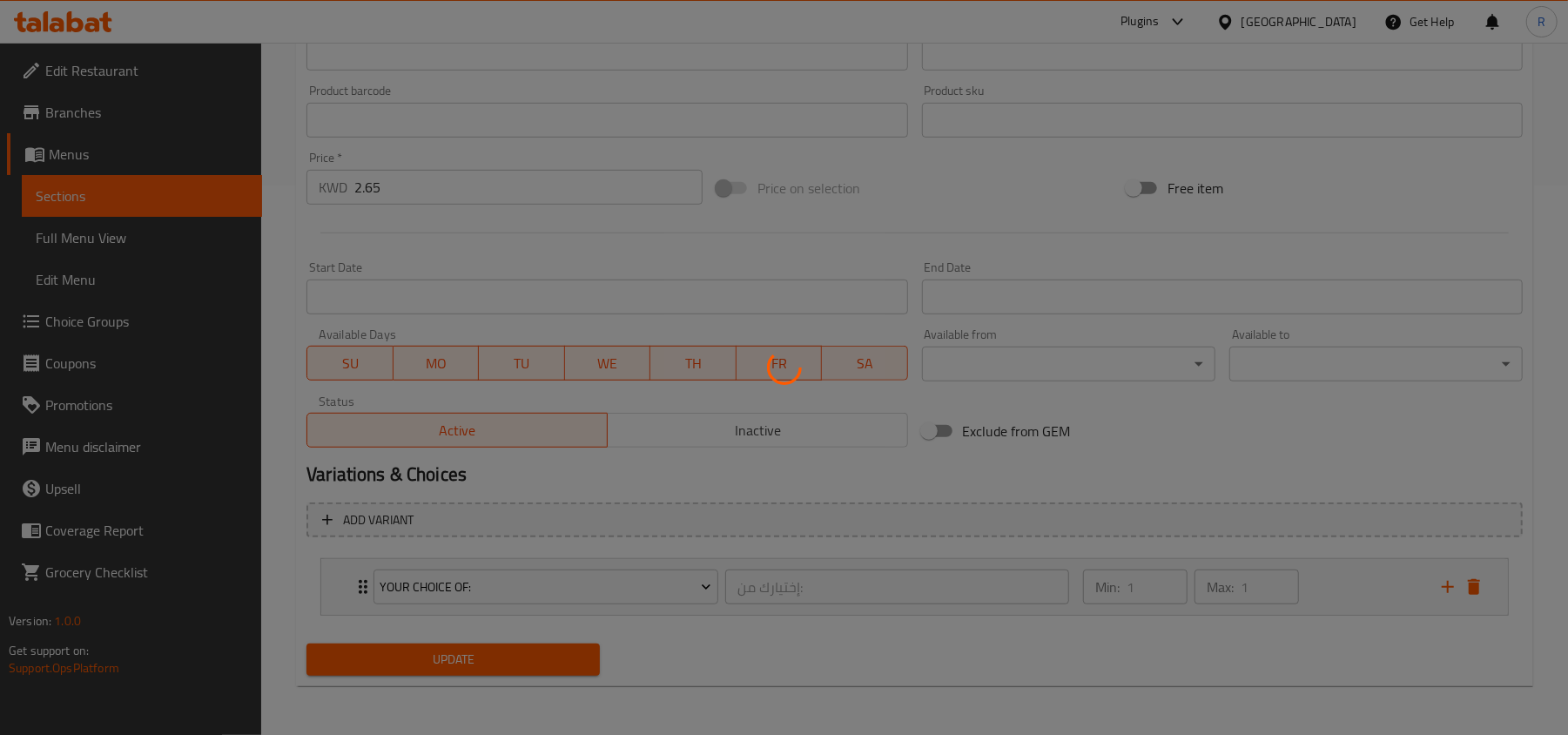
scroll to position [0, 0]
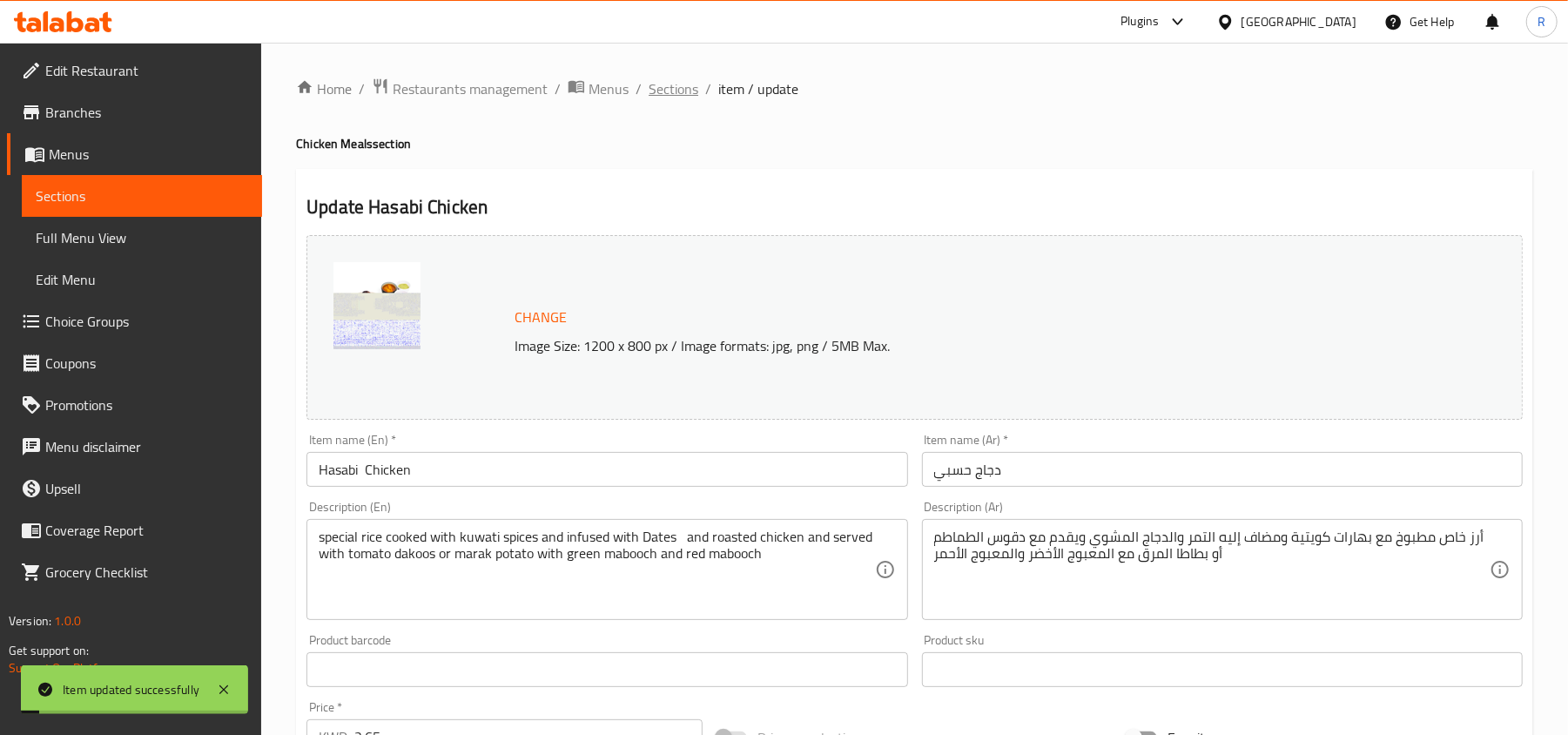
click at [668, 99] on span "Sections" at bounding box center [673, 89] width 49 height 21
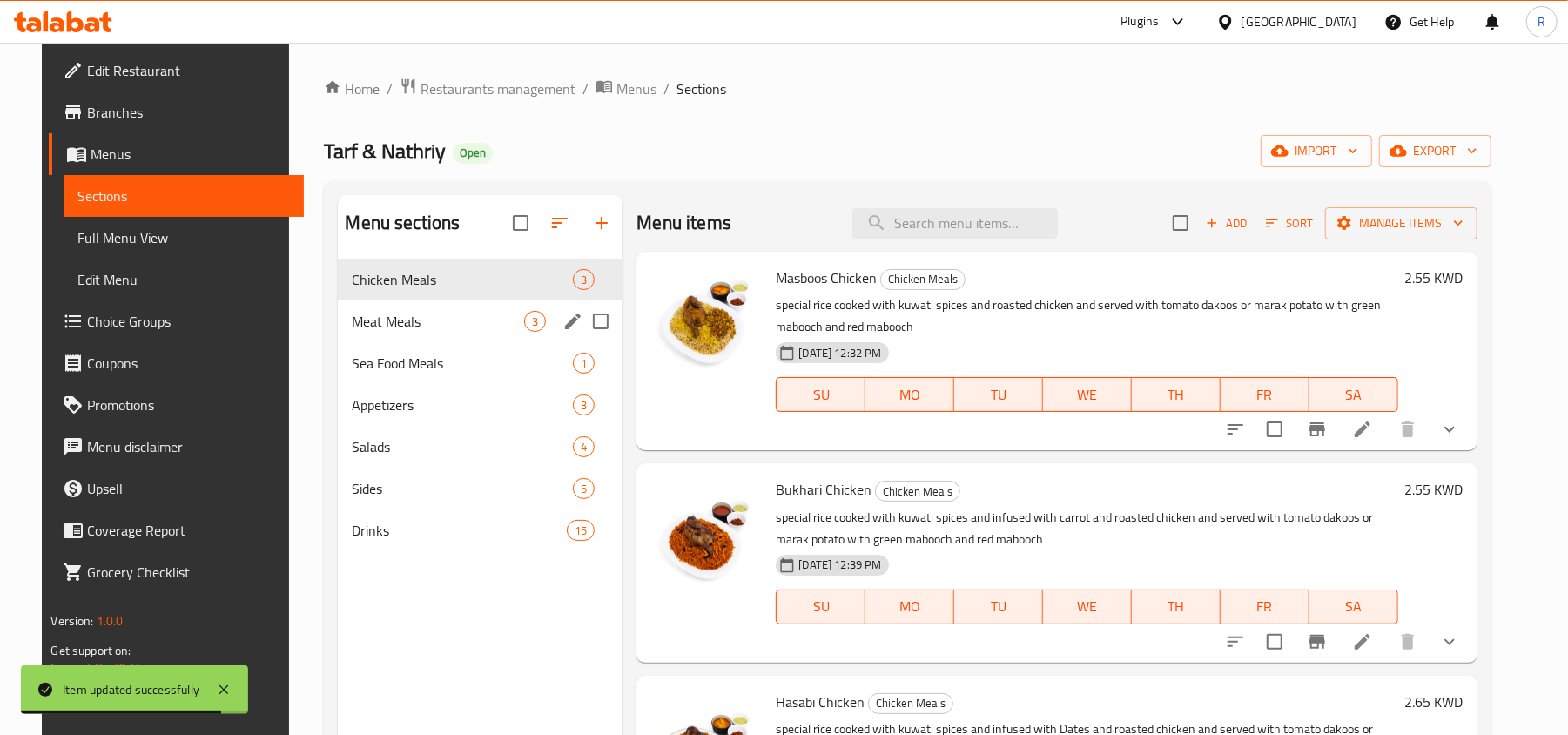
click at [416, 310] on div "Meat Meals 3" at bounding box center [479, 321] width 284 height 42
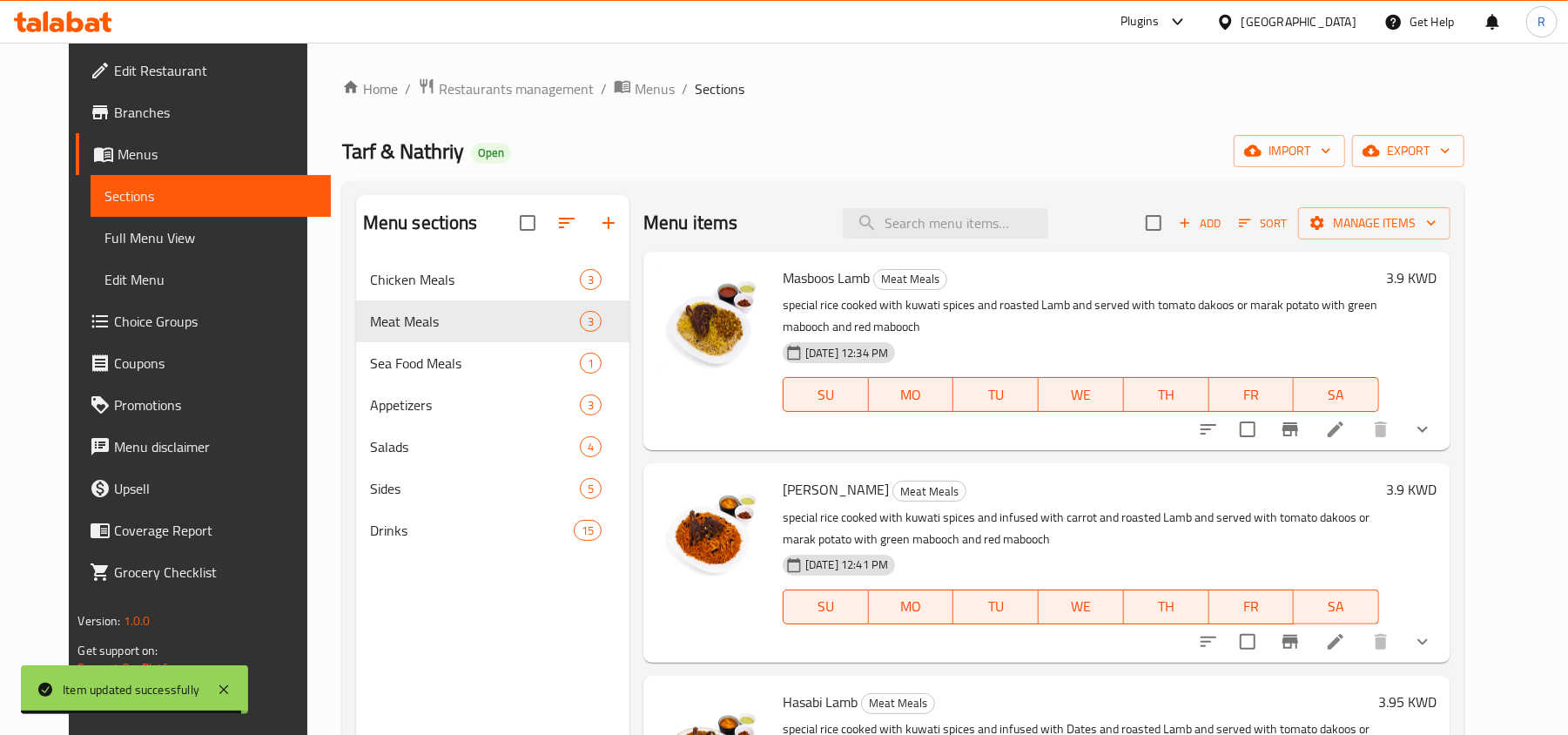
scroll to position [245, 0]
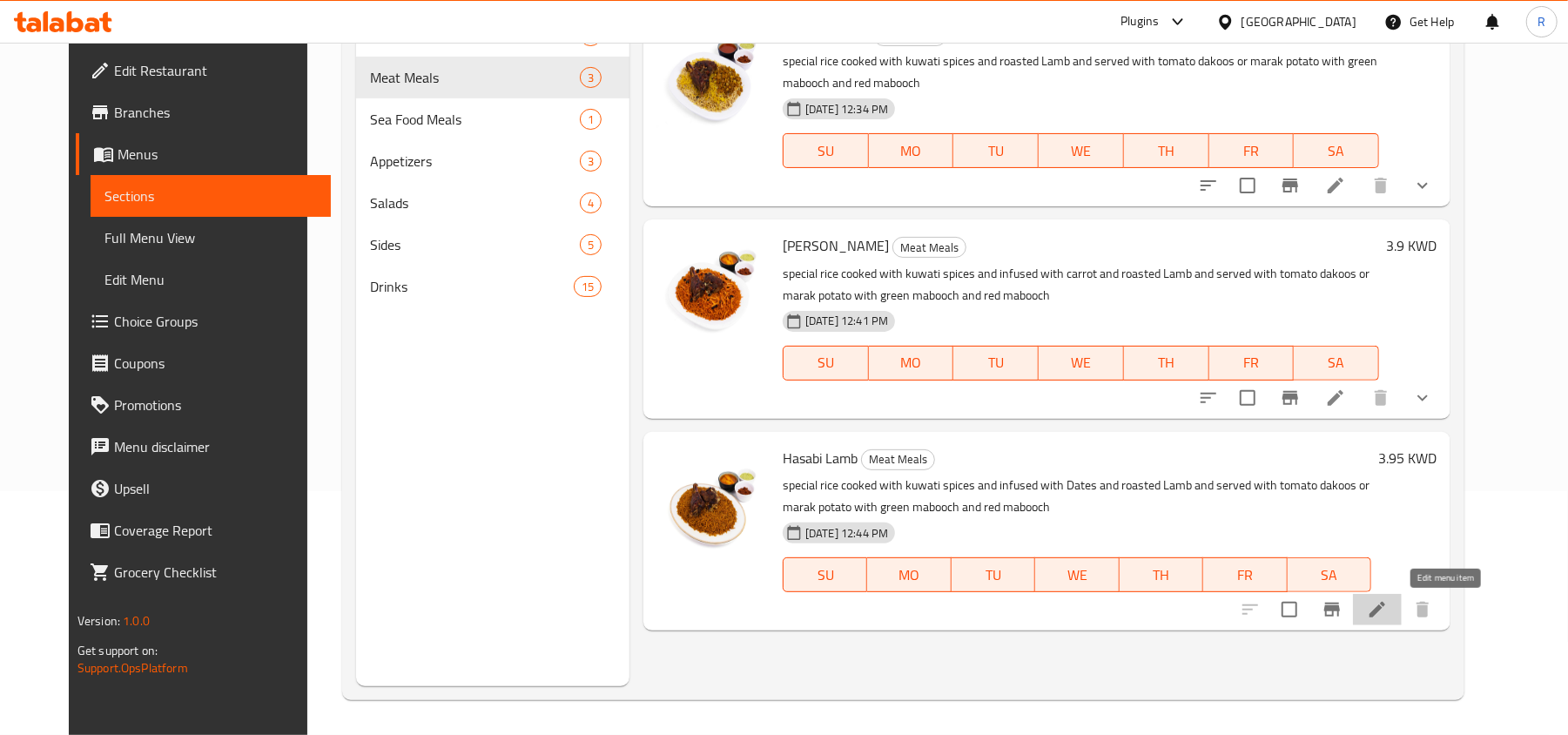
click at [1385, 613] on icon at bounding box center [1377, 609] width 16 height 16
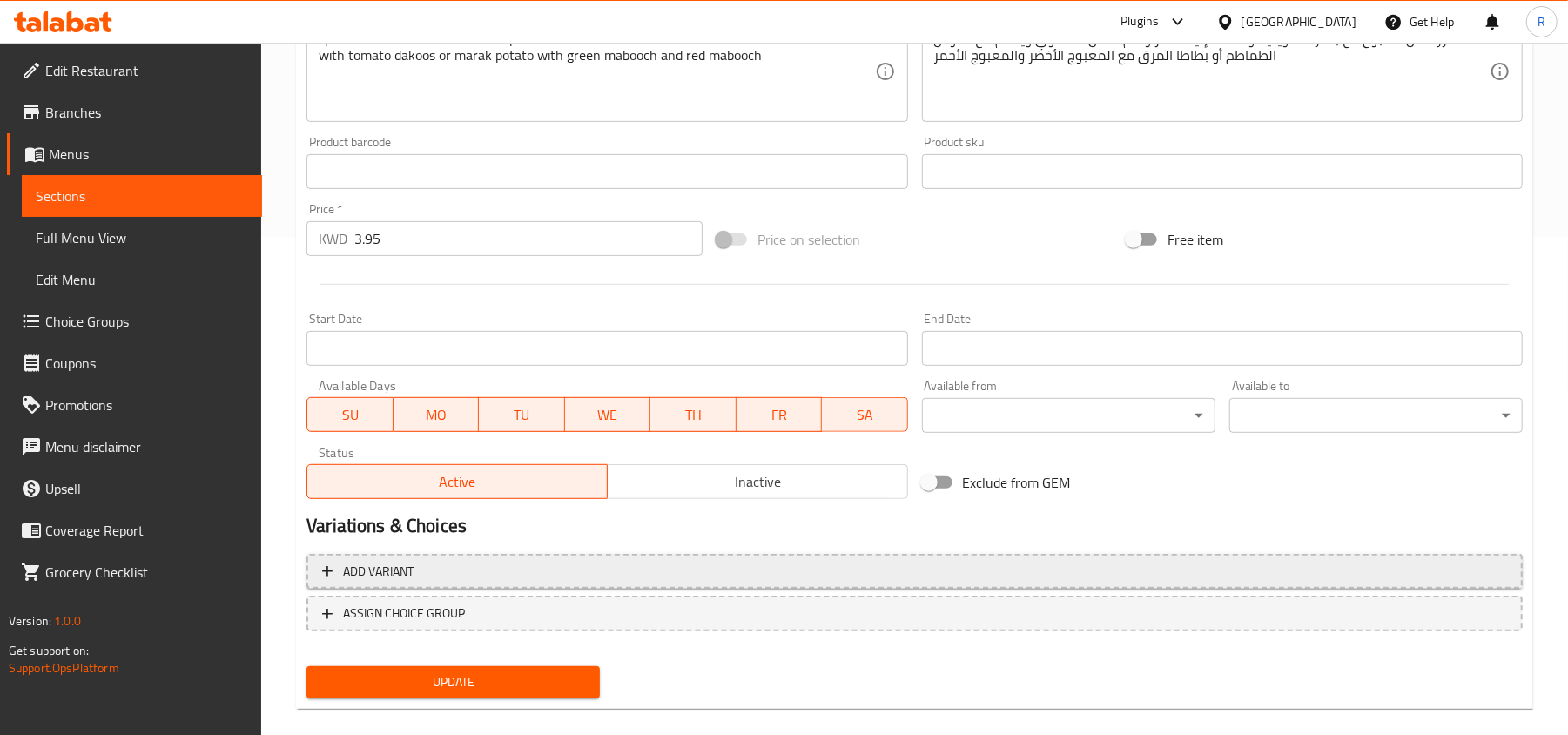
scroll to position [519, 0]
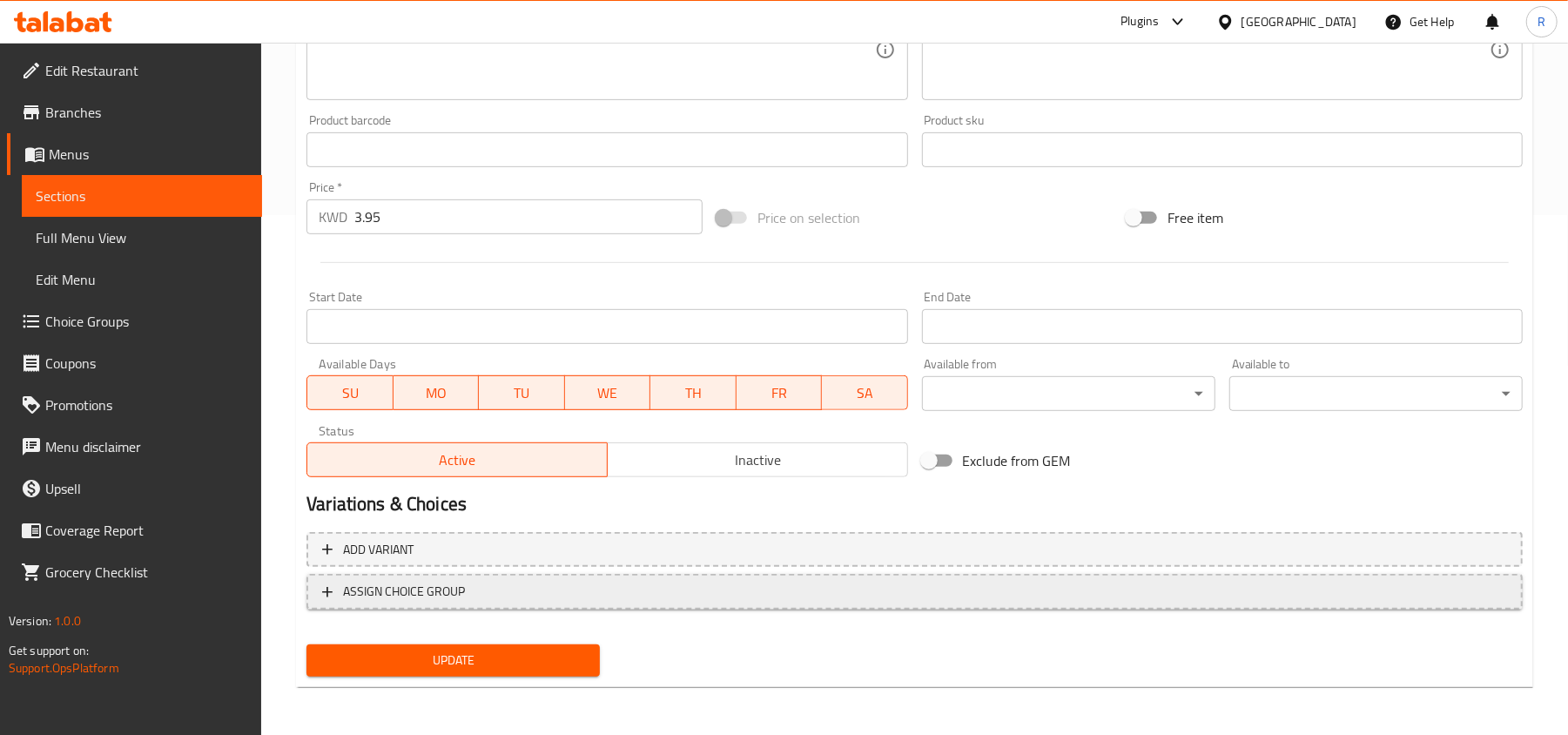
click at [583, 583] on span "ASSIGN CHOICE GROUP" at bounding box center [914, 591] width 1185 height 22
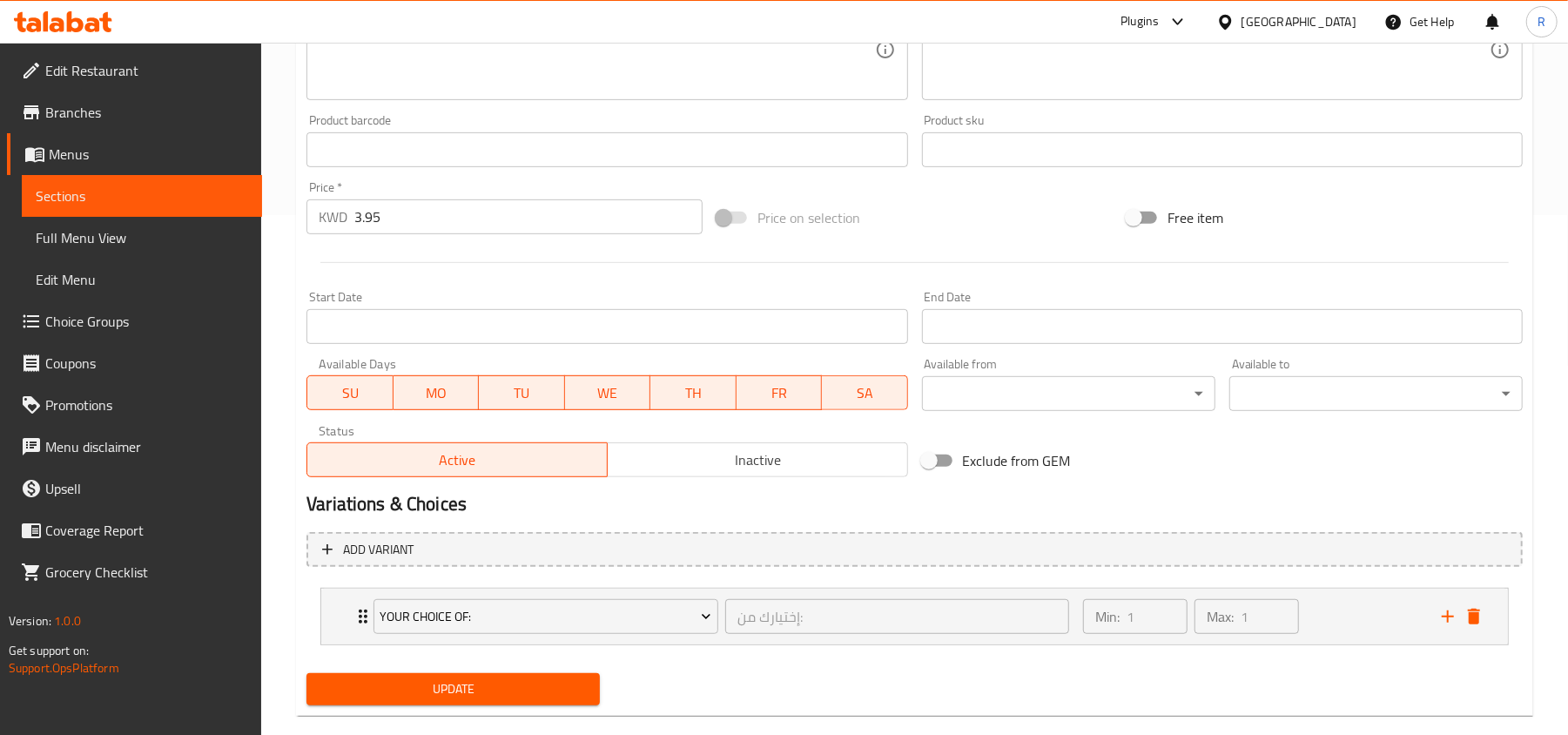
click at [537, 684] on span "Update" at bounding box center [453, 689] width 265 height 22
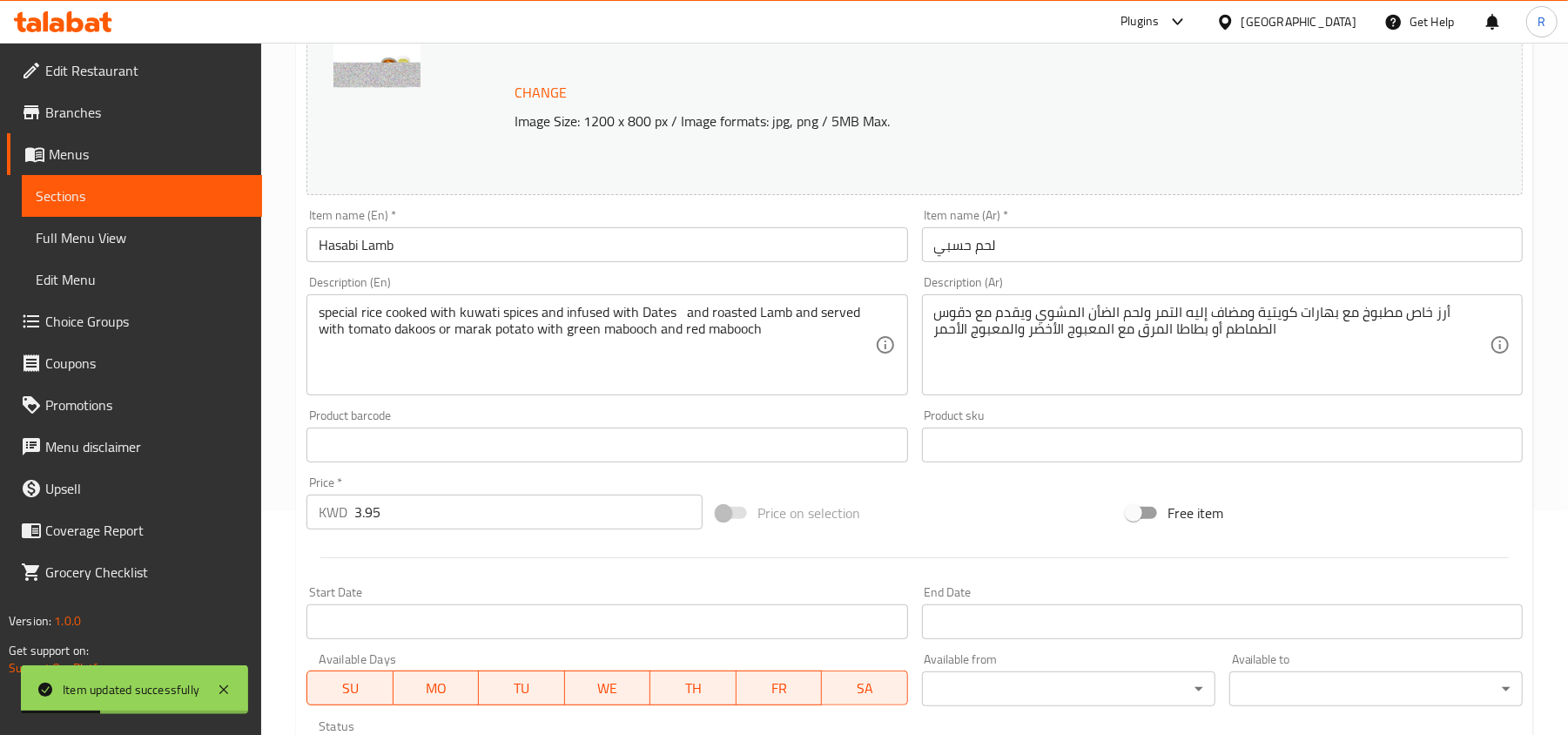
scroll to position [0, 0]
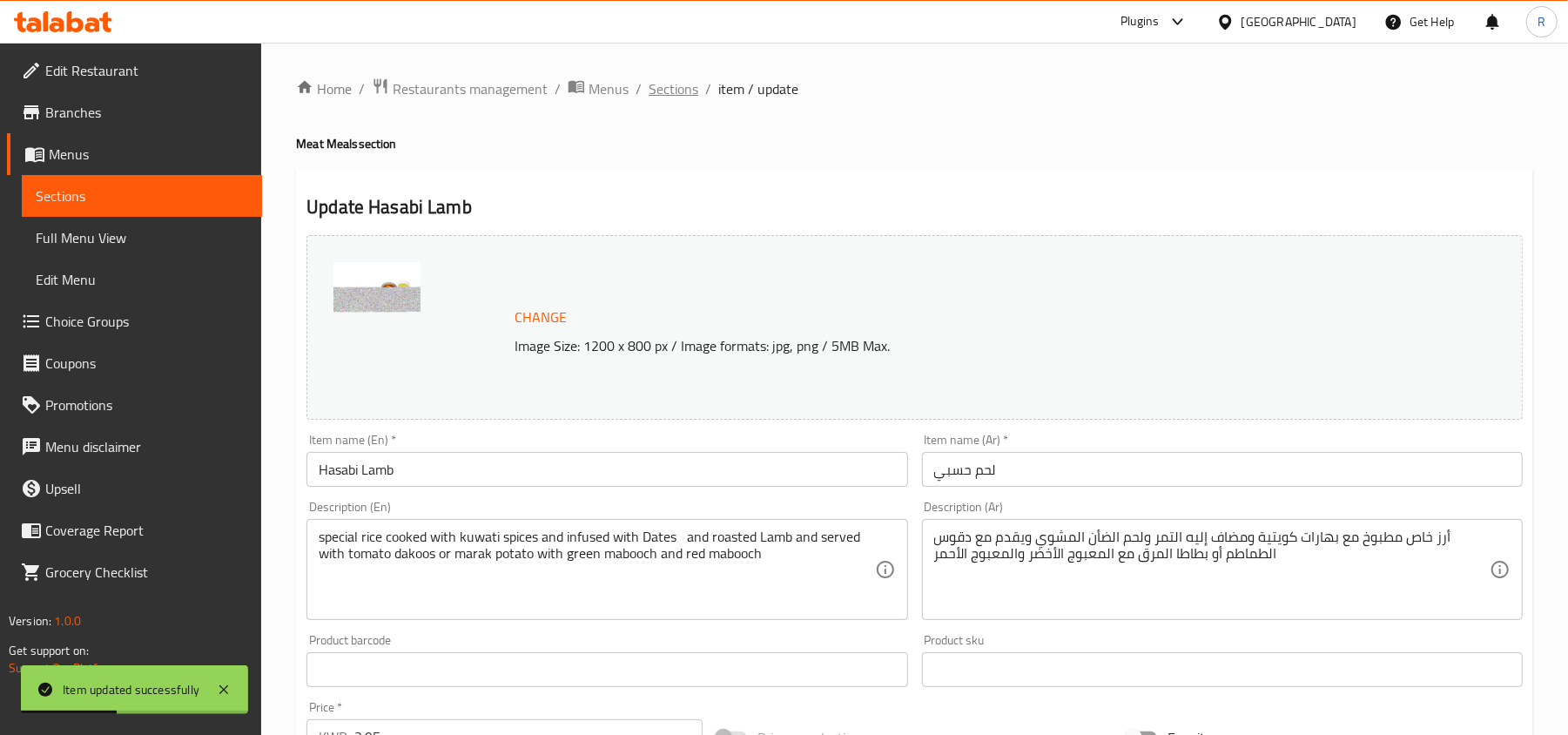
click at [689, 79] on span "Sections" at bounding box center [673, 89] width 49 height 21
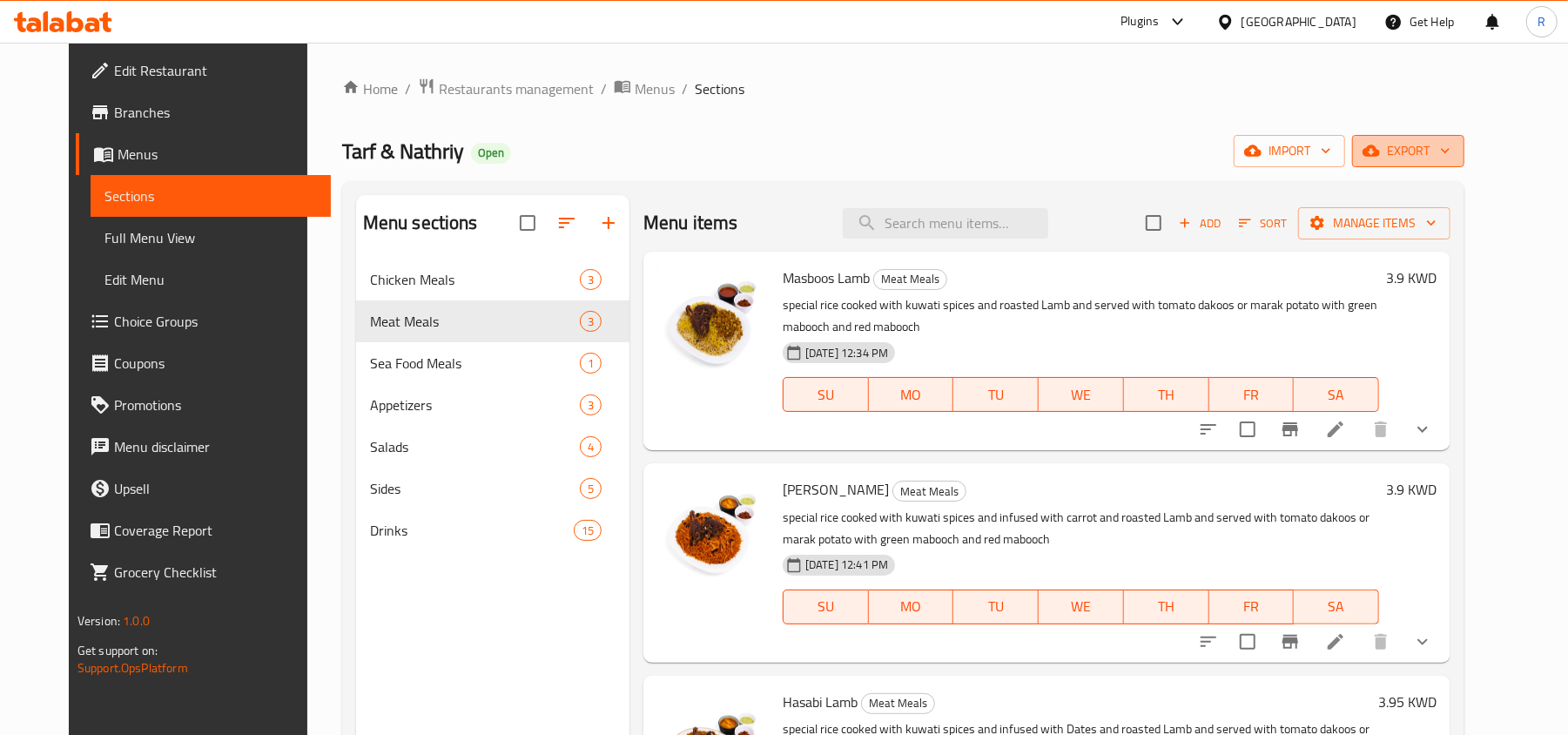
click at [1450, 140] on span "export" at bounding box center [1408, 151] width 84 height 22
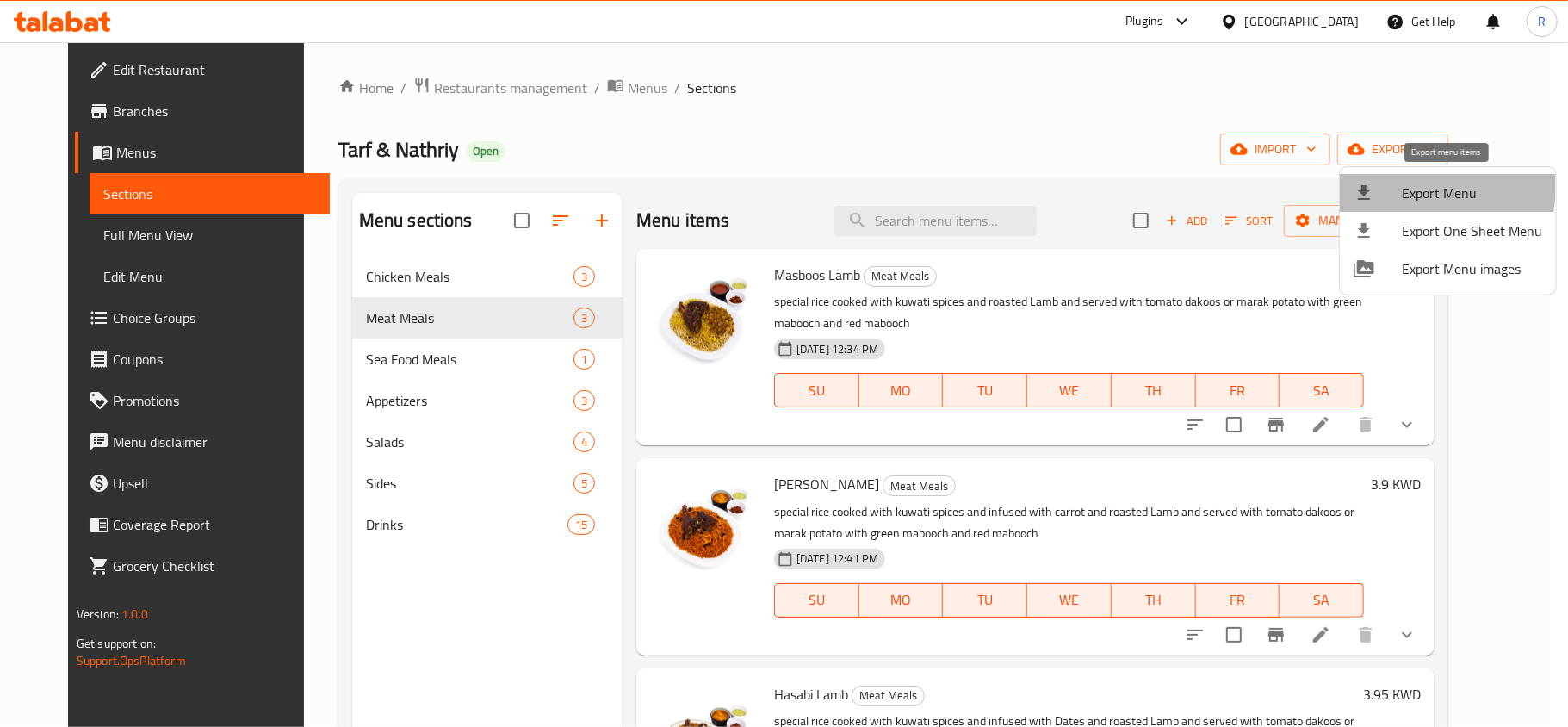
click at [1390, 186] on div at bounding box center [1377, 193] width 48 height 21
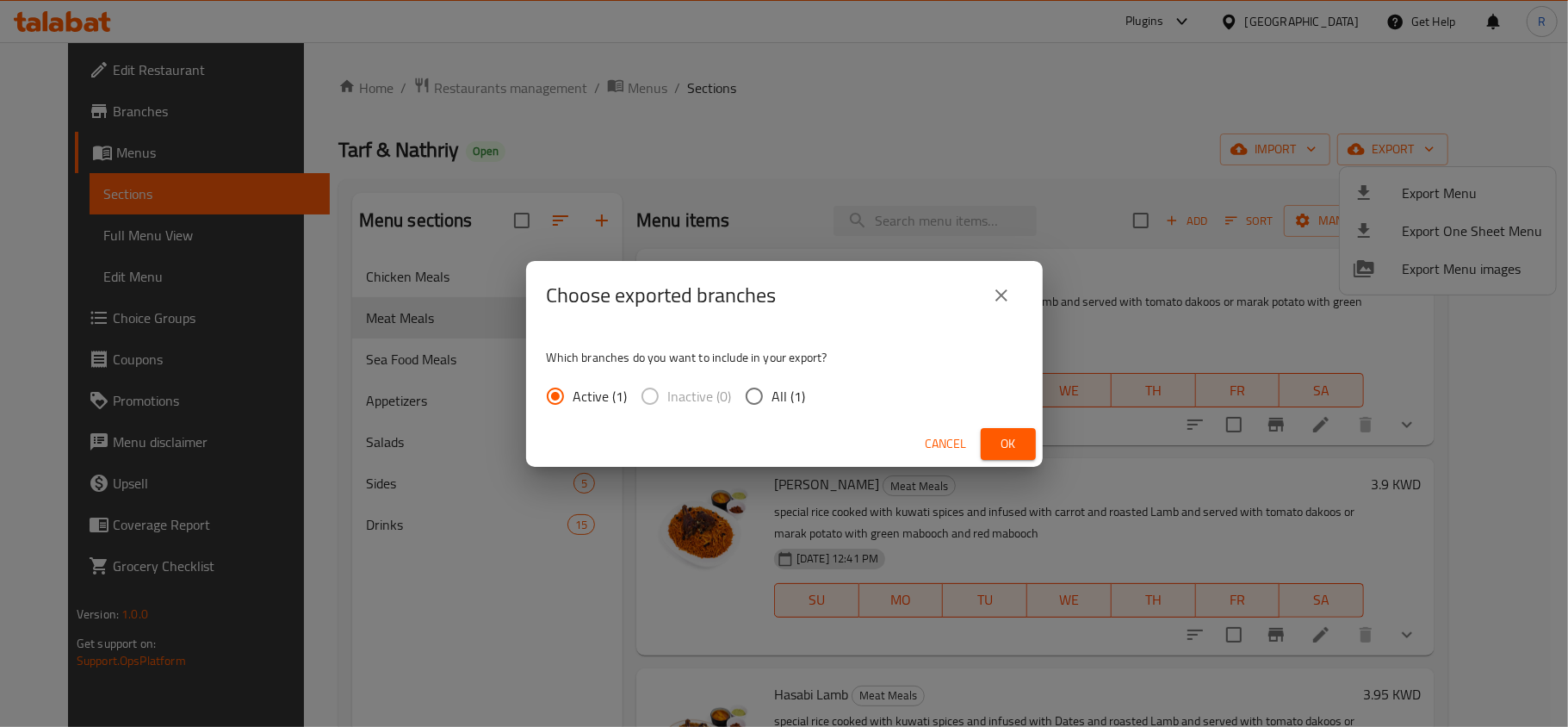
click at [997, 448] on span "Ok" at bounding box center [1008, 444] width 27 height 22
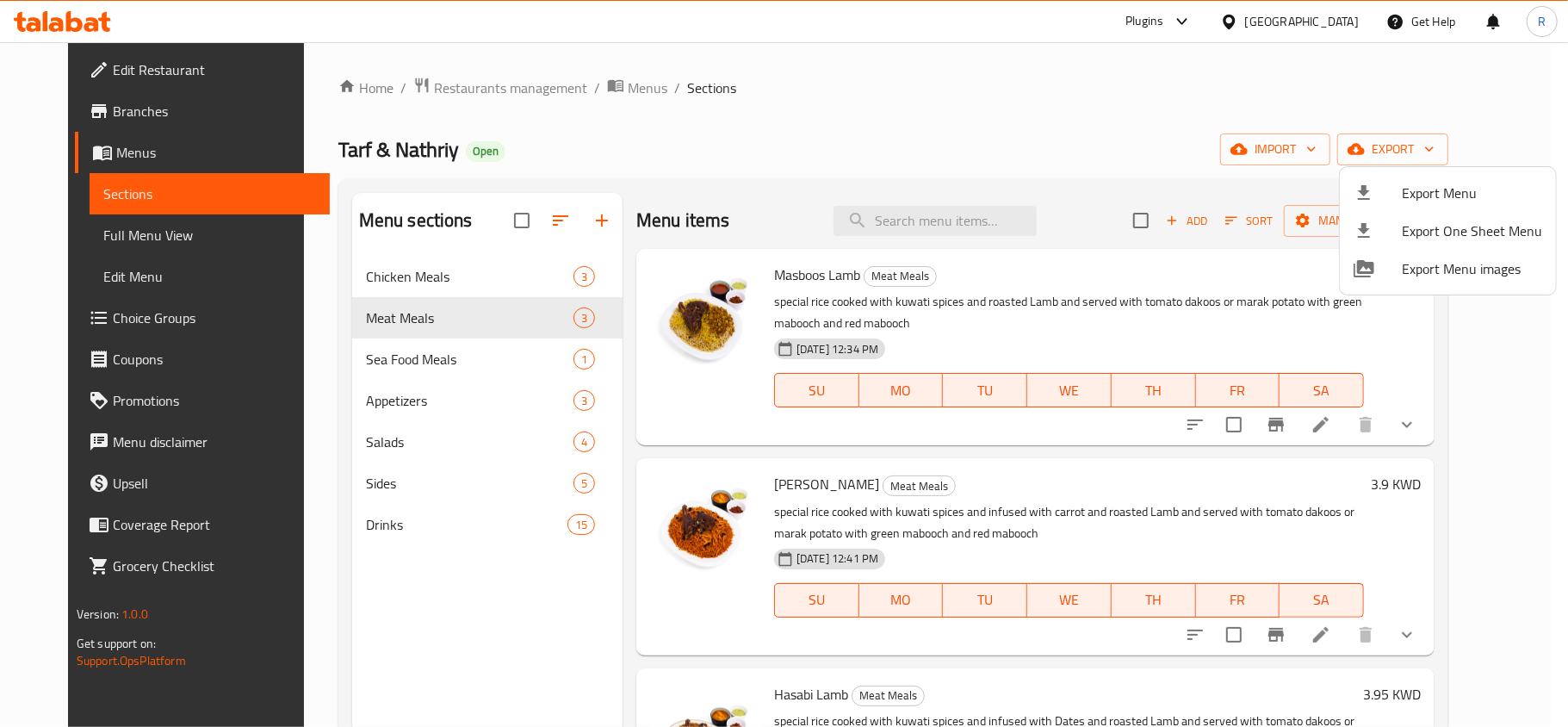
click at [1347, 25] on div at bounding box center [784, 364] width 1568 height 727
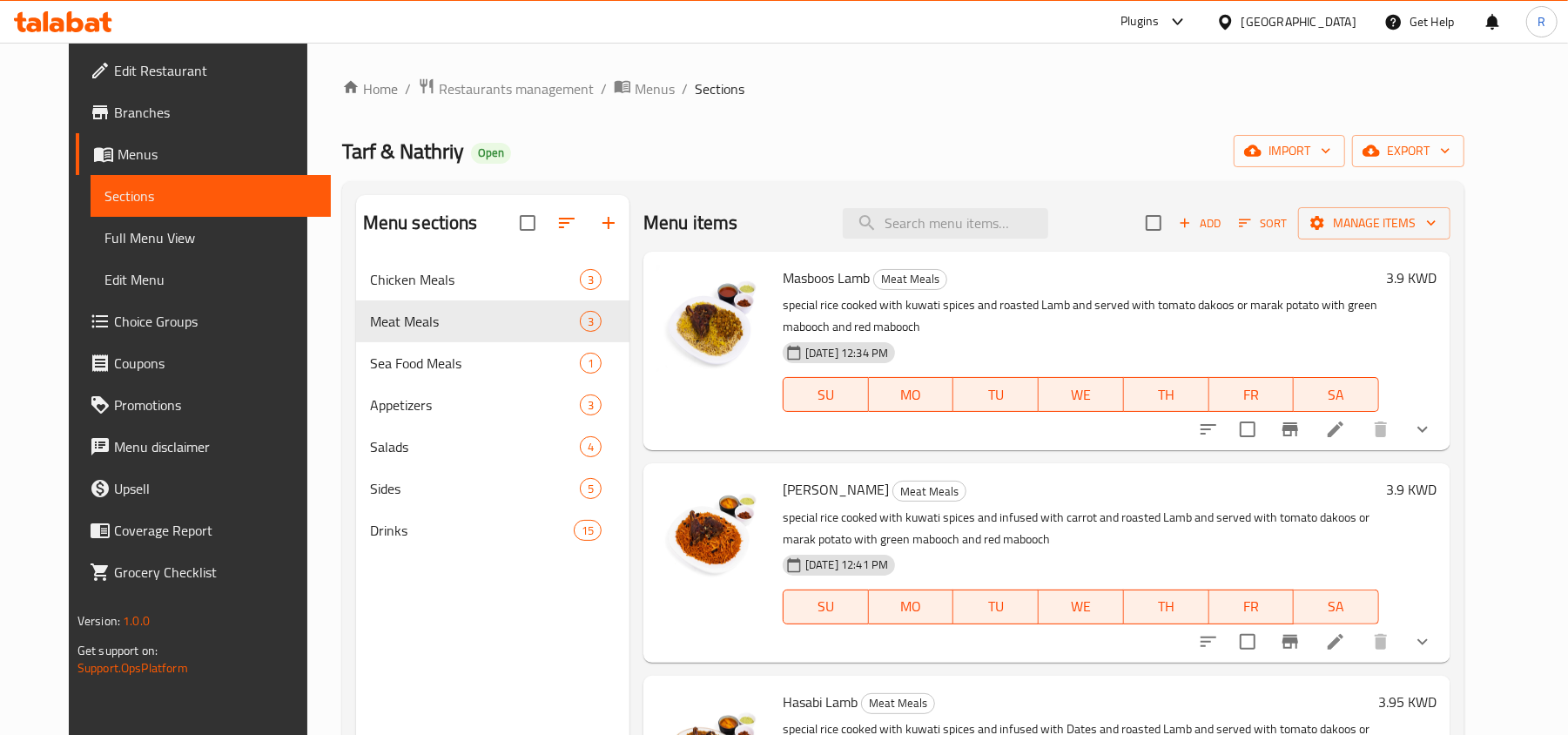
click at [1321, 7] on div "[GEOGRAPHIC_DATA]" at bounding box center [1286, 22] width 168 height 42
click at [1323, 16] on div "[GEOGRAPHIC_DATA]" at bounding box center [1299, 21] width 115 height 19
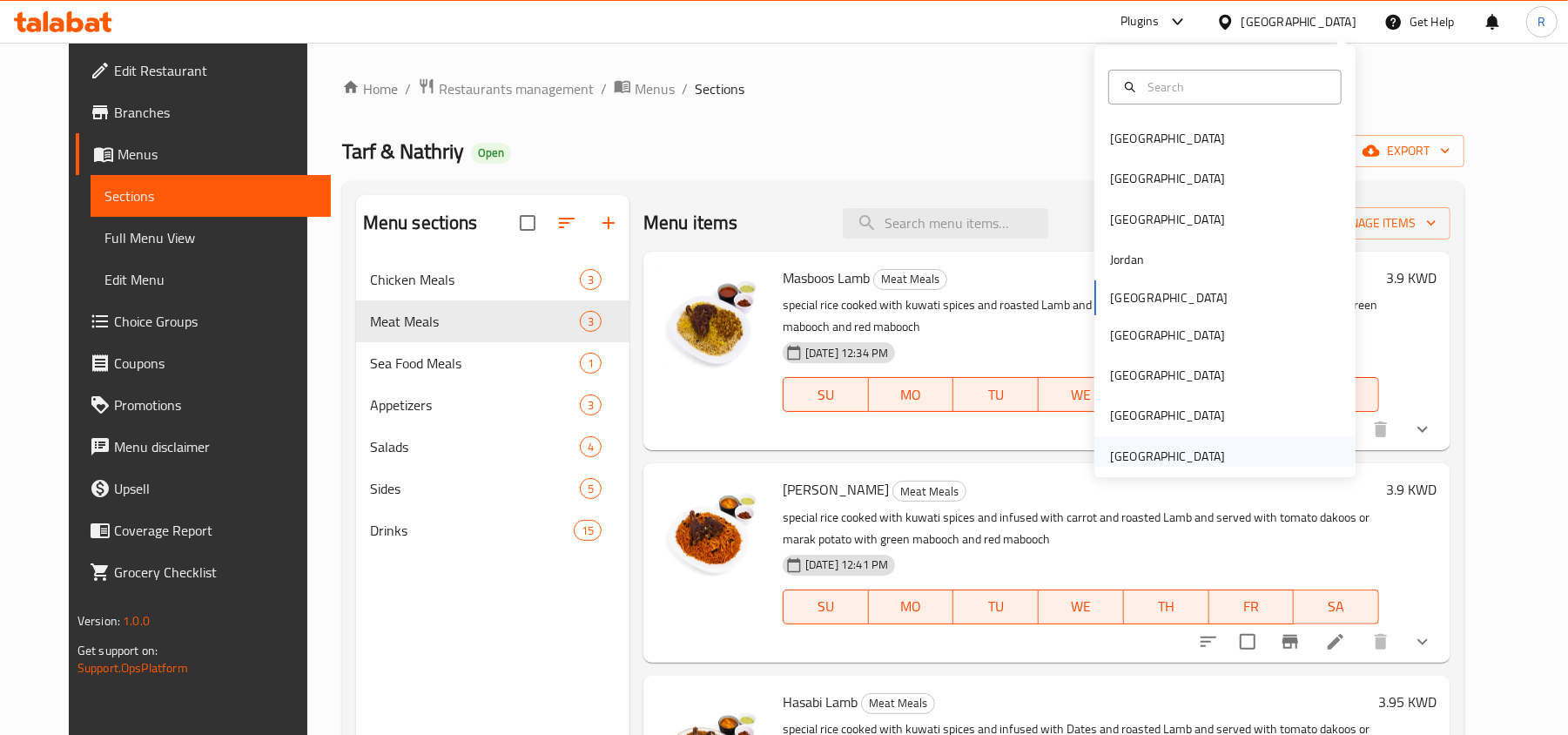
click at [1143, 443] on div "United Arab Emirates" at bounding box center [1168, 456] width 143 height 40
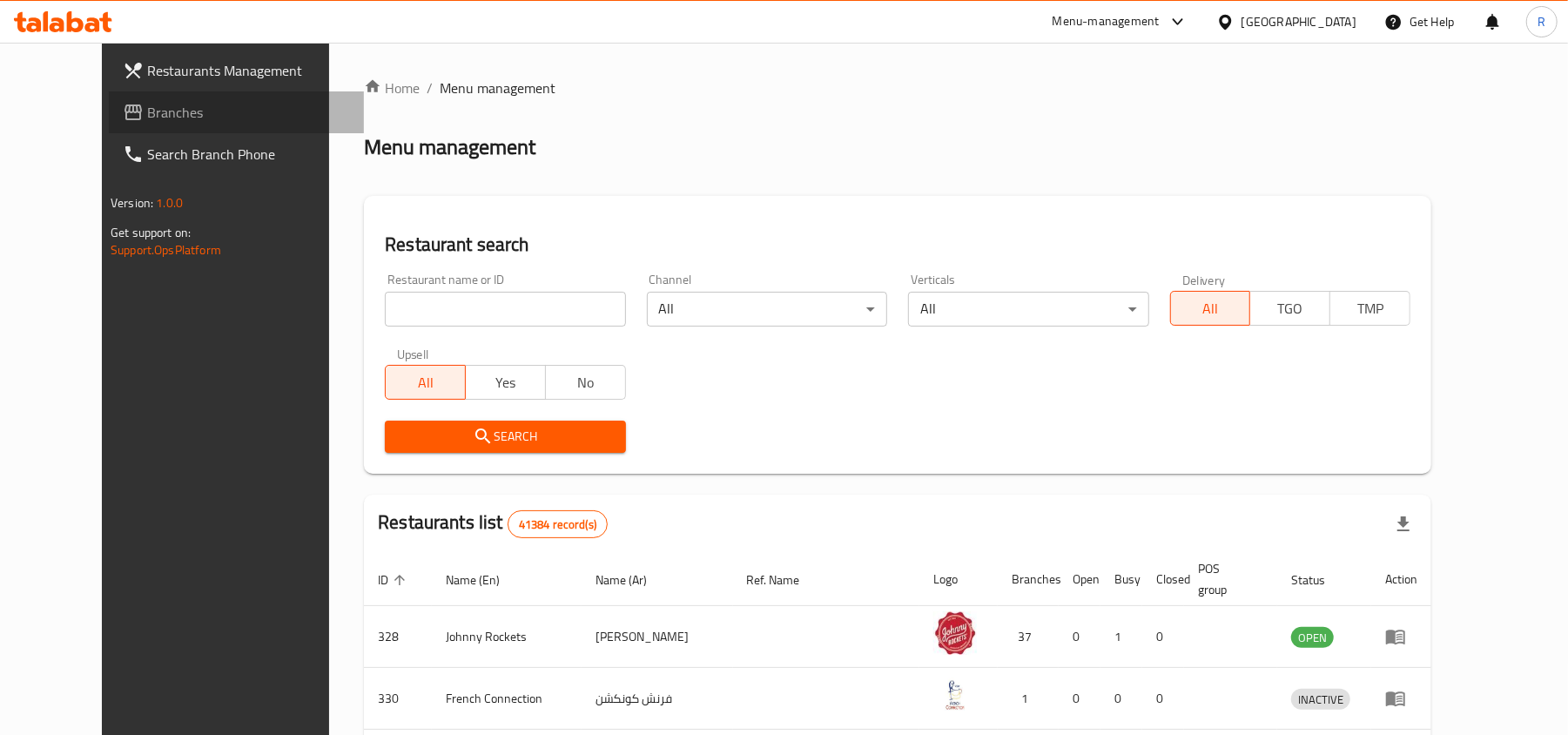
drag, startPoint x: 112, startPoint y: 117, endPoint x: 126, endPoint y: 129, distance: 18.4
click at [147, 117] on span "Branches" at bounding box center [249, 112] width 203 height 21
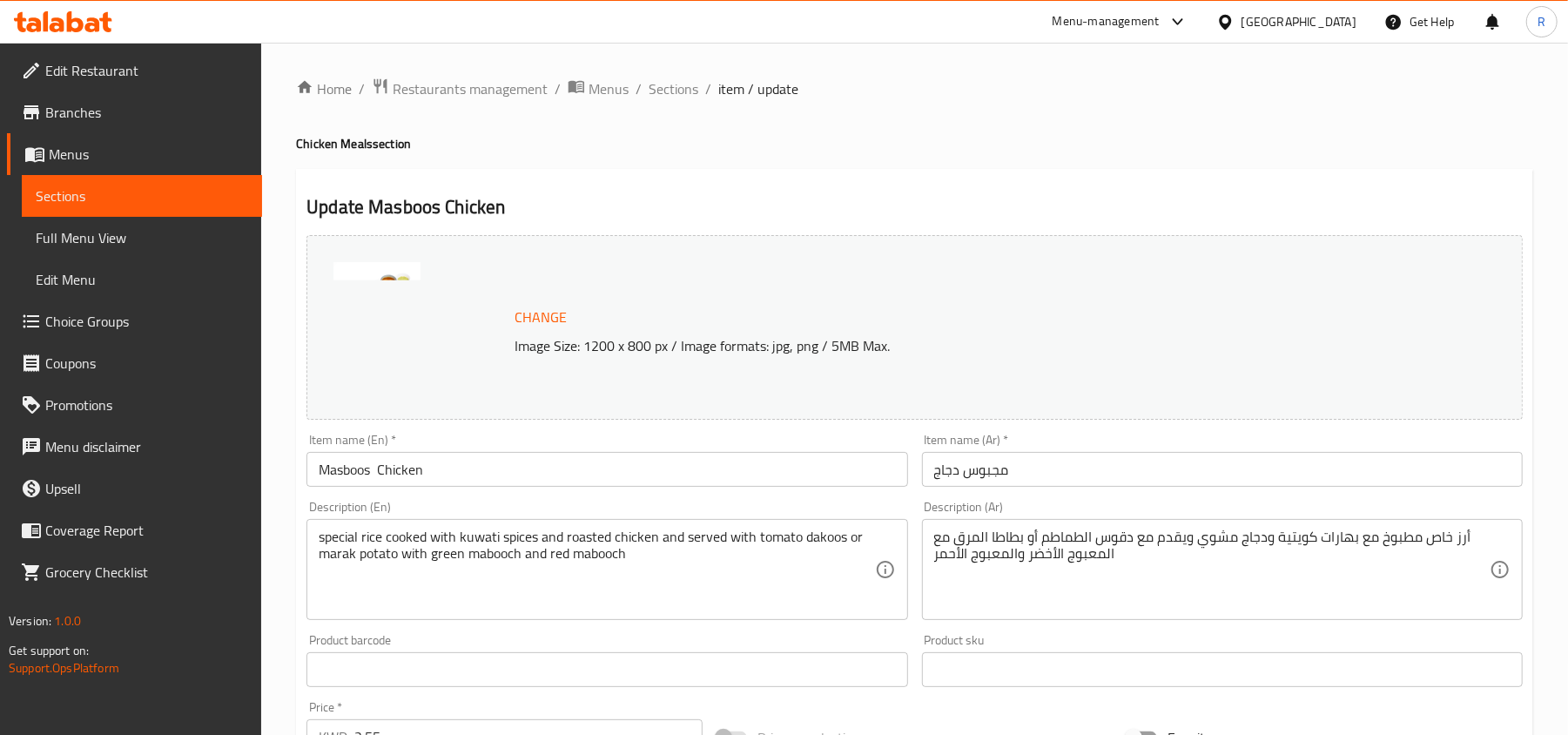
click at [118, 306] on link "Choice Groups" at bounding box center [134, 321] width 255 height 42
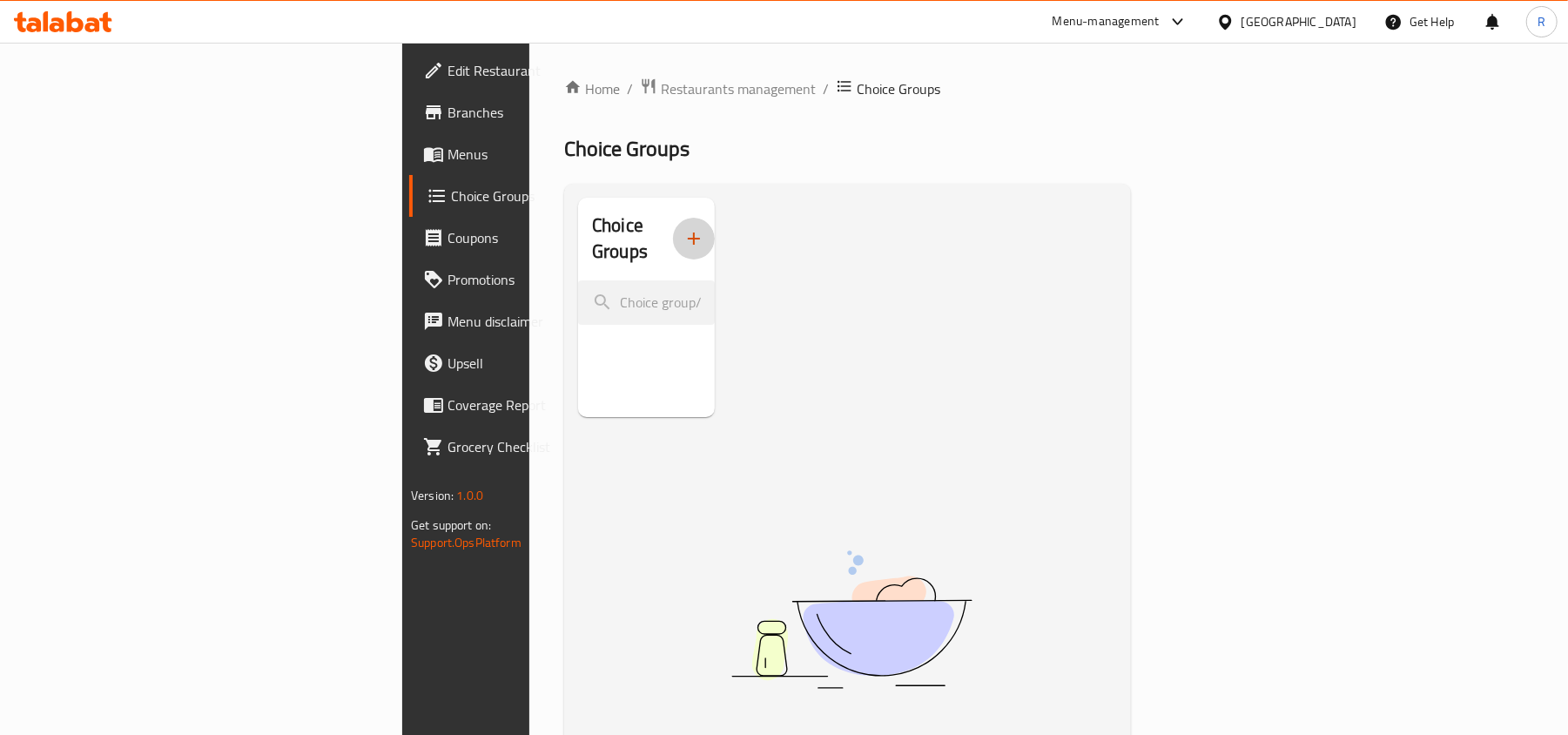
click at [683, 237] on icon "button" at bounding box center [693, 238] width 21 height 21
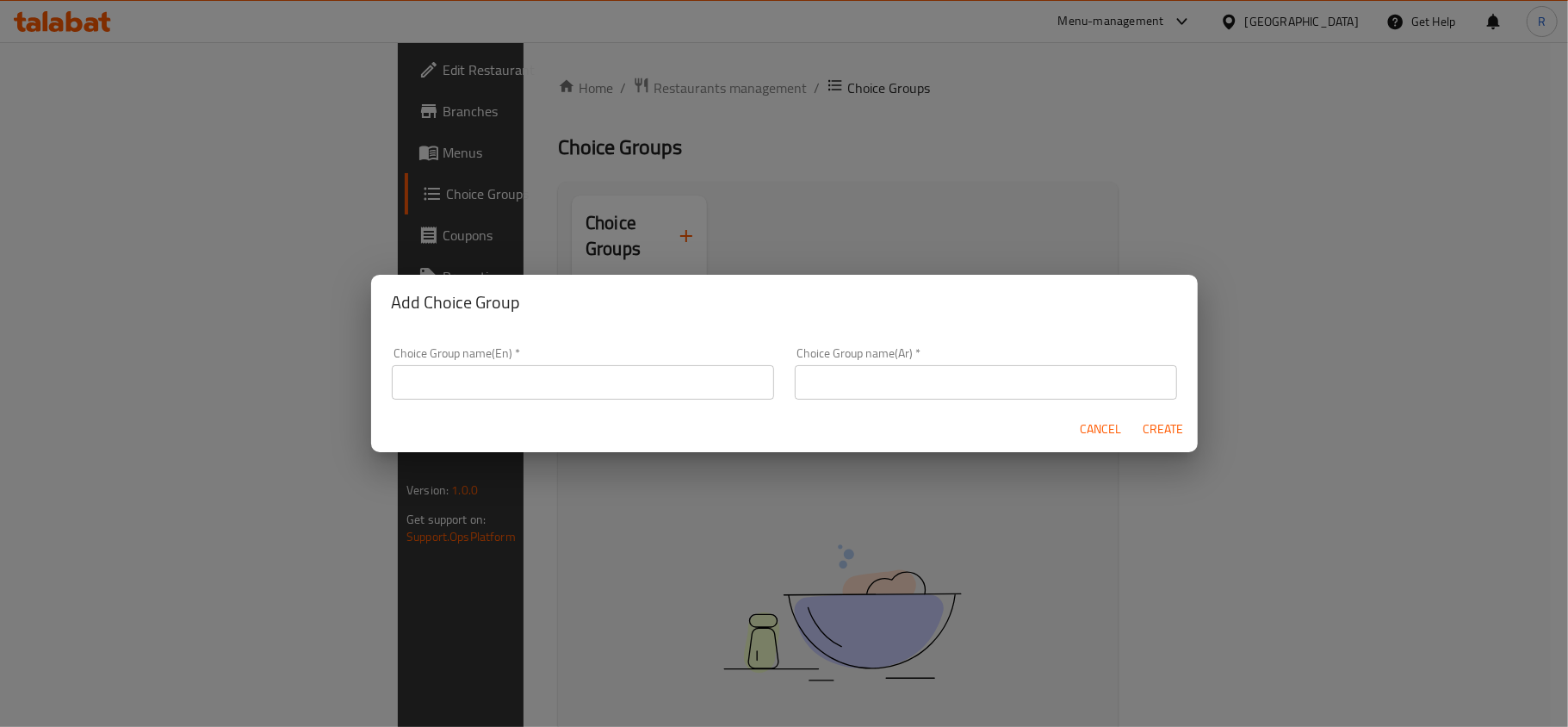
click at [493, 390] on input "text" at bounding box center [582, 382] width 383 height 34
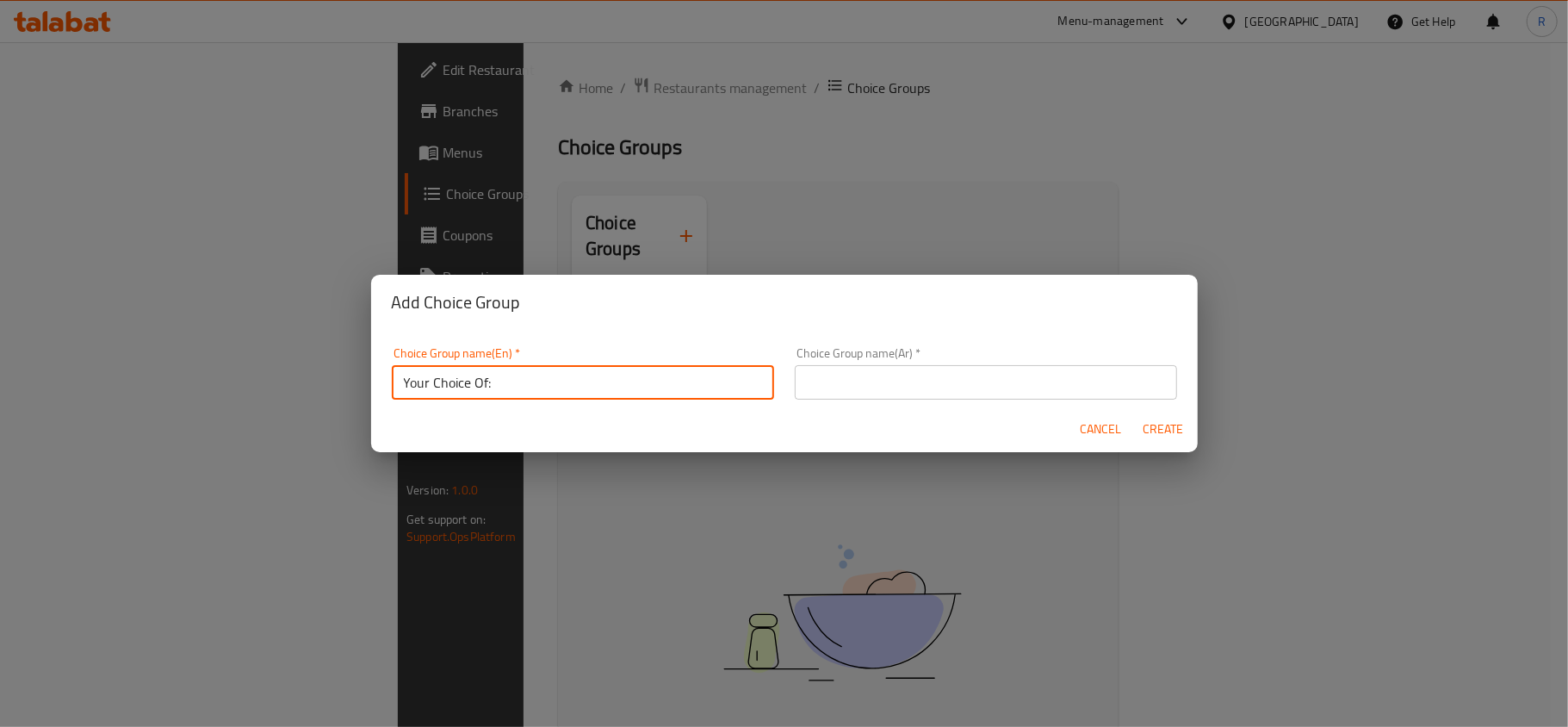
type input "Your Choice Of:"
click at [1083, 377] on input "text" at bounding box center [986, 382] width 383 height 34
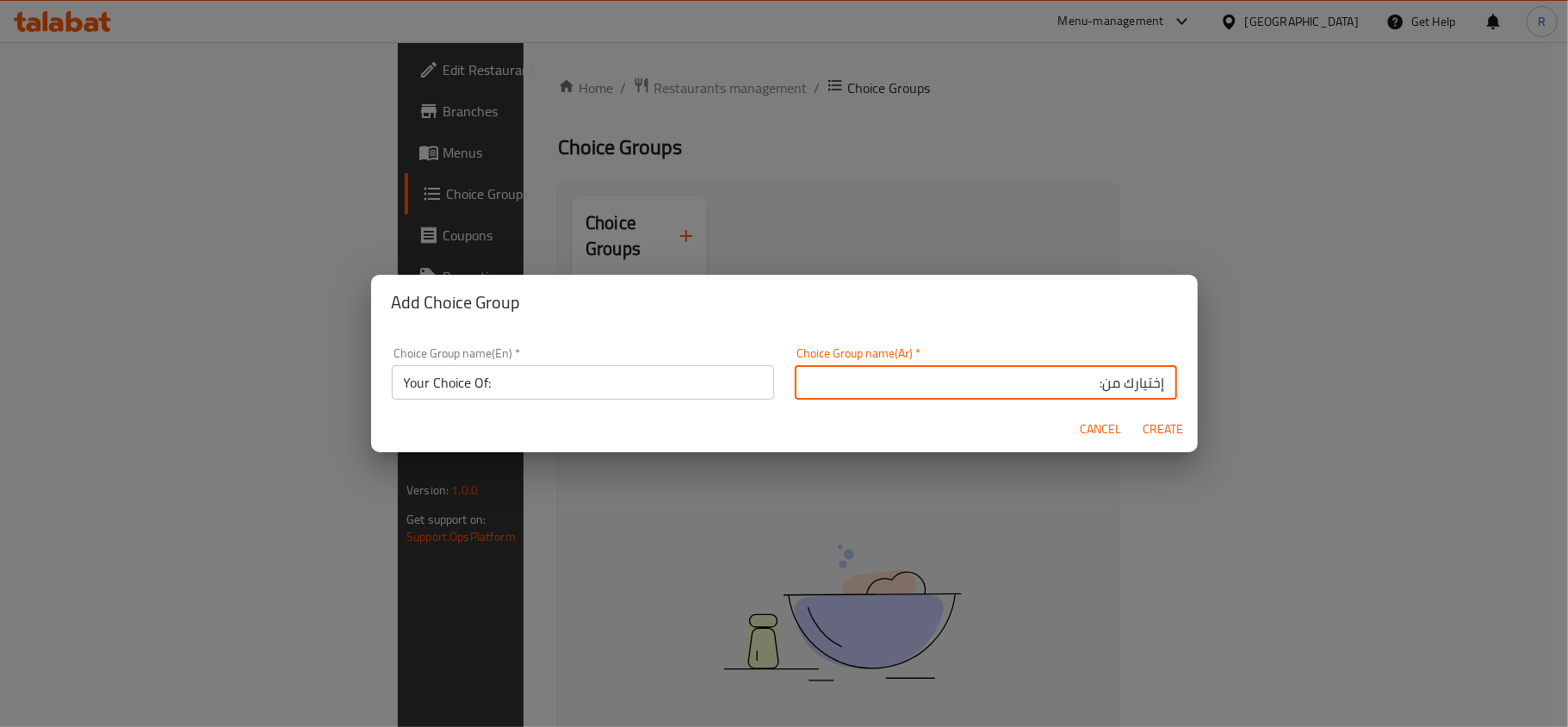
type input "إختيارك من:"
click at [1160, 411] on div "Cancel Create" at bounding box center [784, 429] width 827 height 45
click at [1164, 419] on span "Create" at bounding box center [1163, 430] width 42 height 22
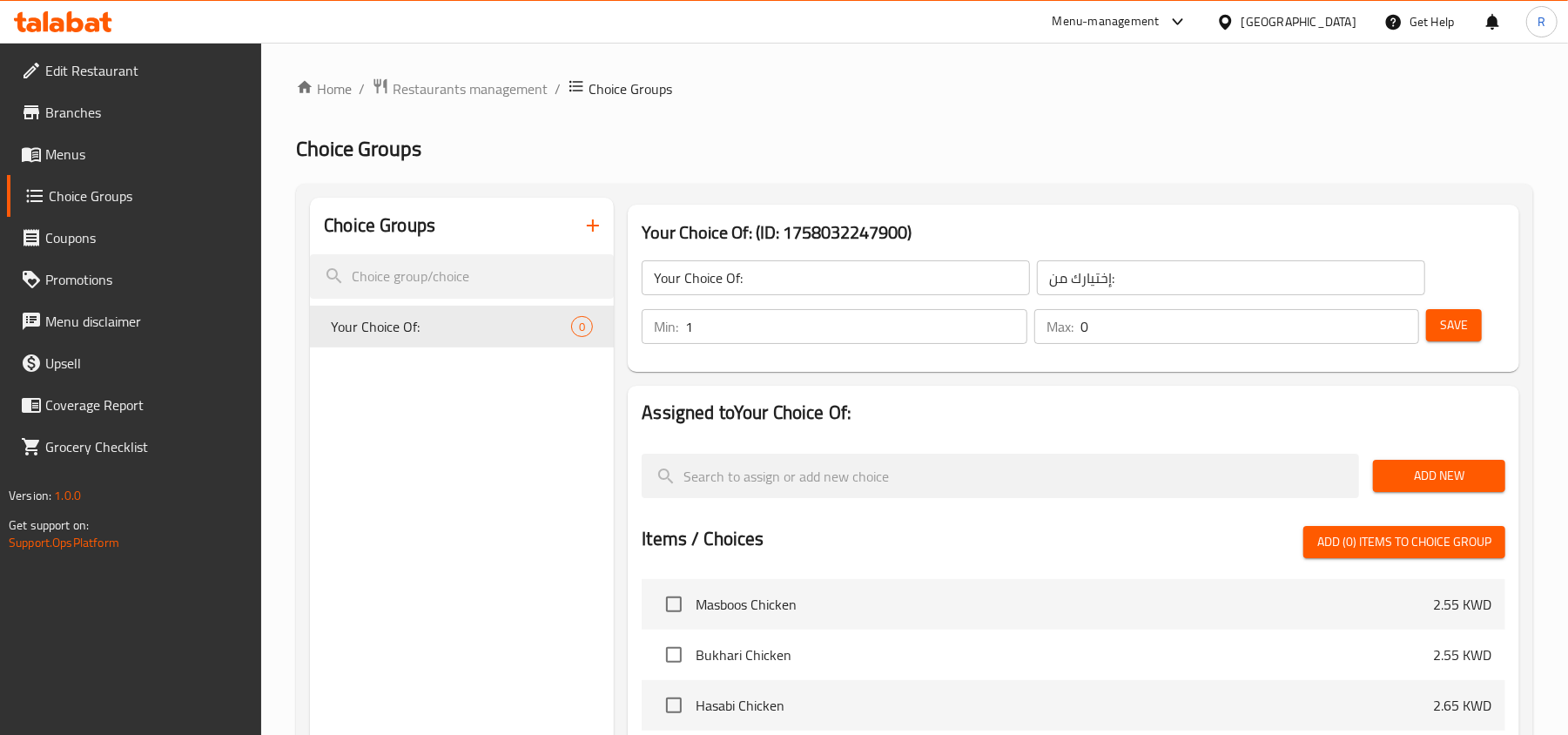
type input "1"
click at [1013, 324] on input "1" at bounding box center [855, 326] width 341 height 35
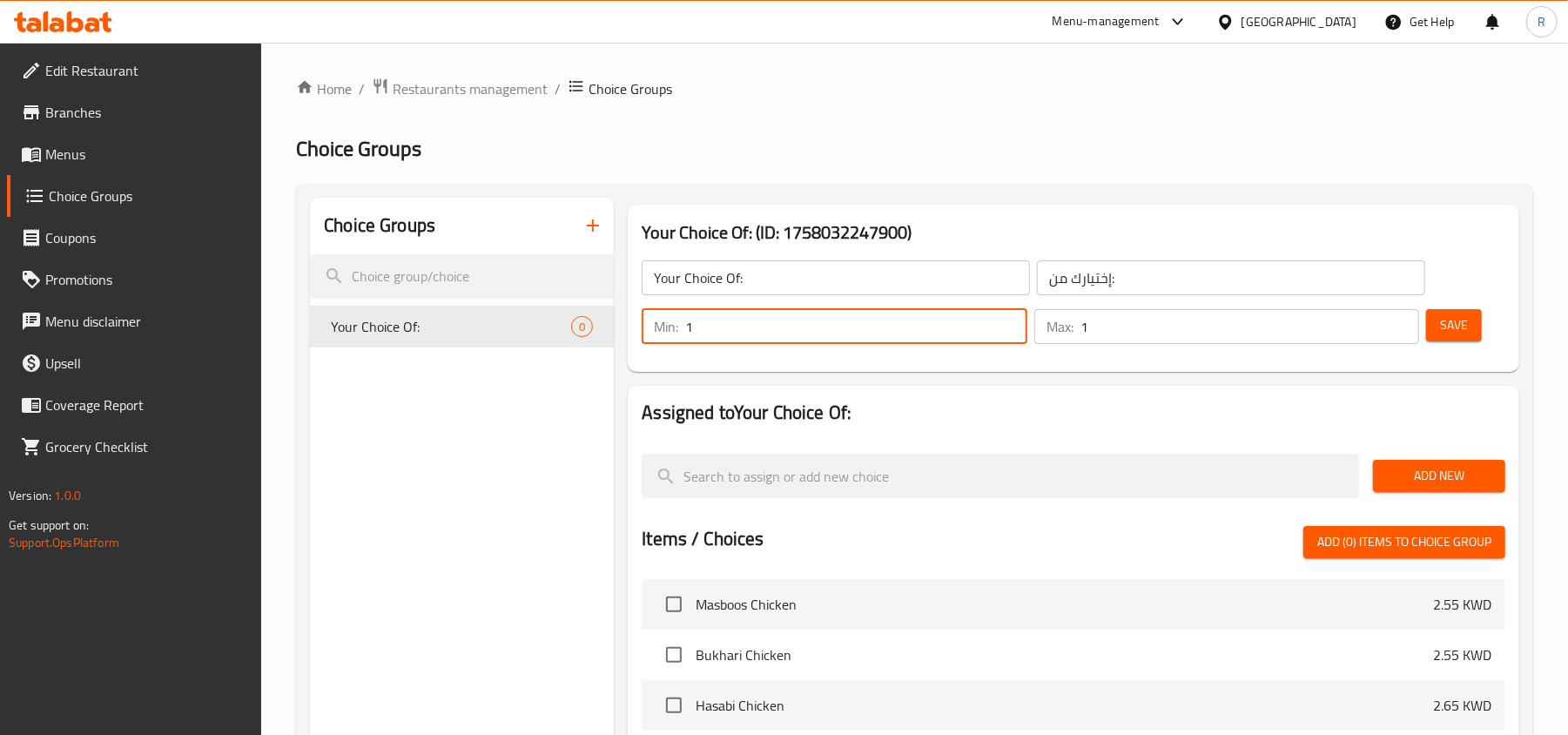
type input "1"
click at [1398, 321] on input "1" at bounding box center [1250, 326] width 338 height 35
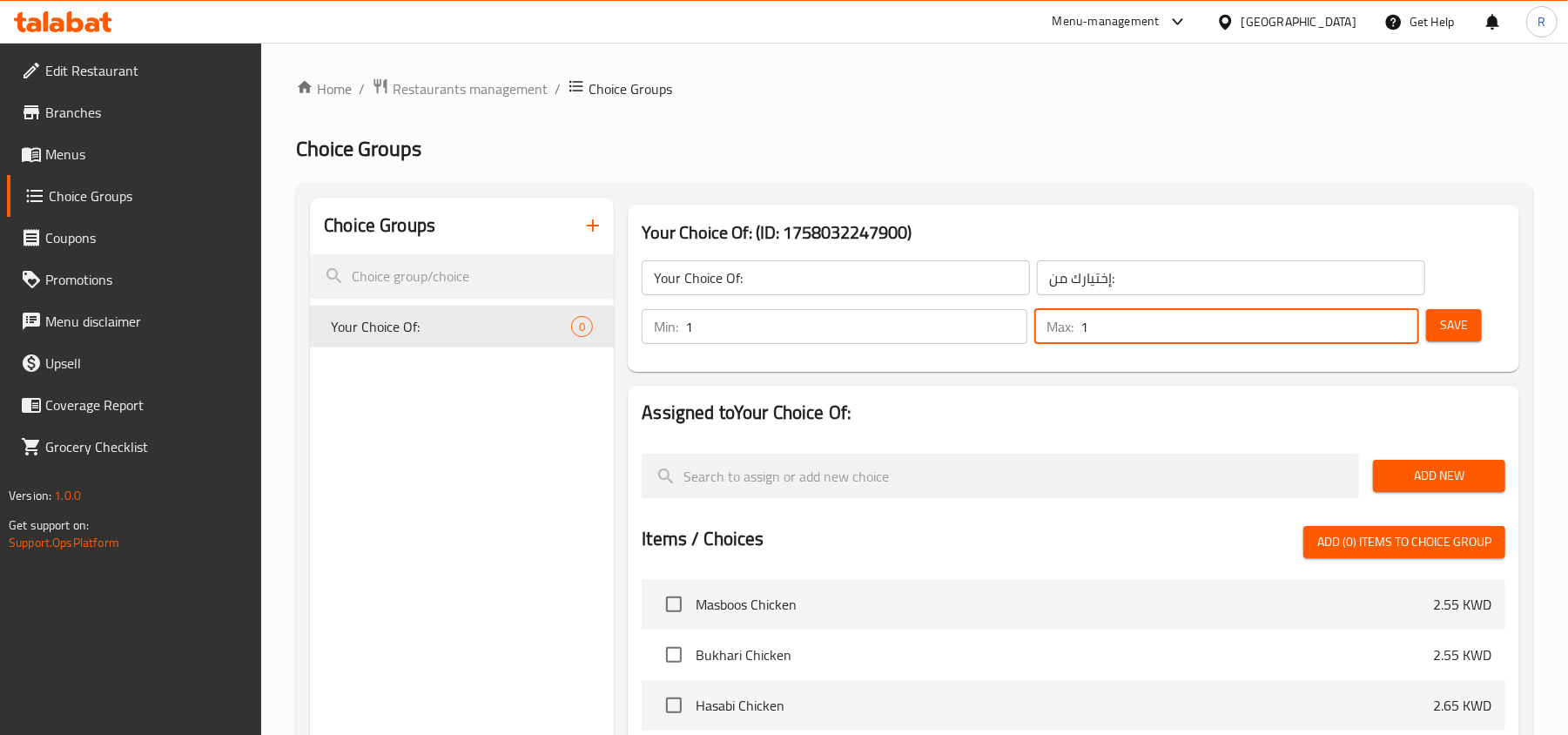
click at [1439, 482] on span "Add New" at bounding box center [1439, 475] width 104 height 22
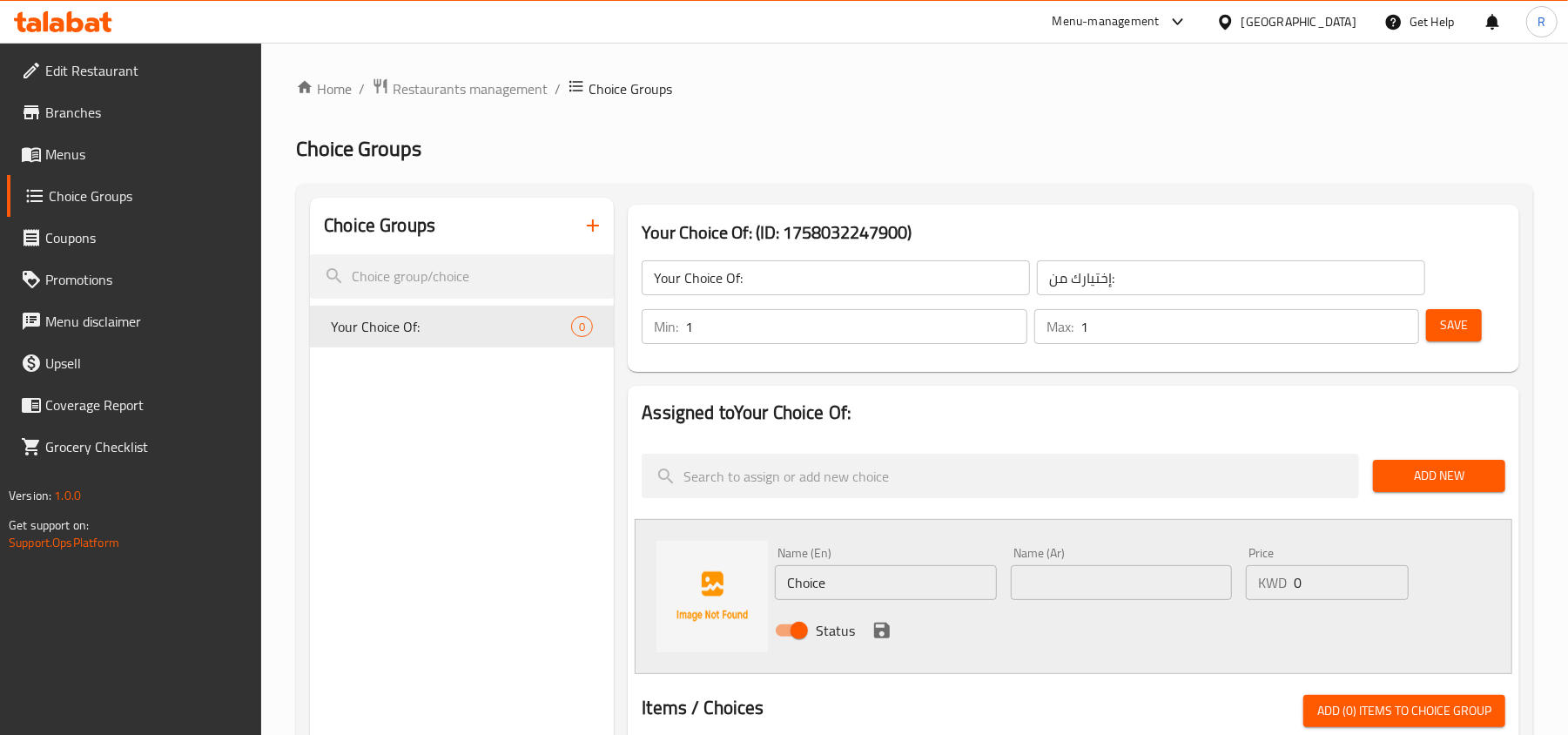
click at [841, 587] on input "Choice" at bounding box center [885, 582] width 221 height 35
paste input "tomato dakoos"
click at [857, 580] on input "tomato dakoos" at bounding box center [885, 582] width 221 height 35
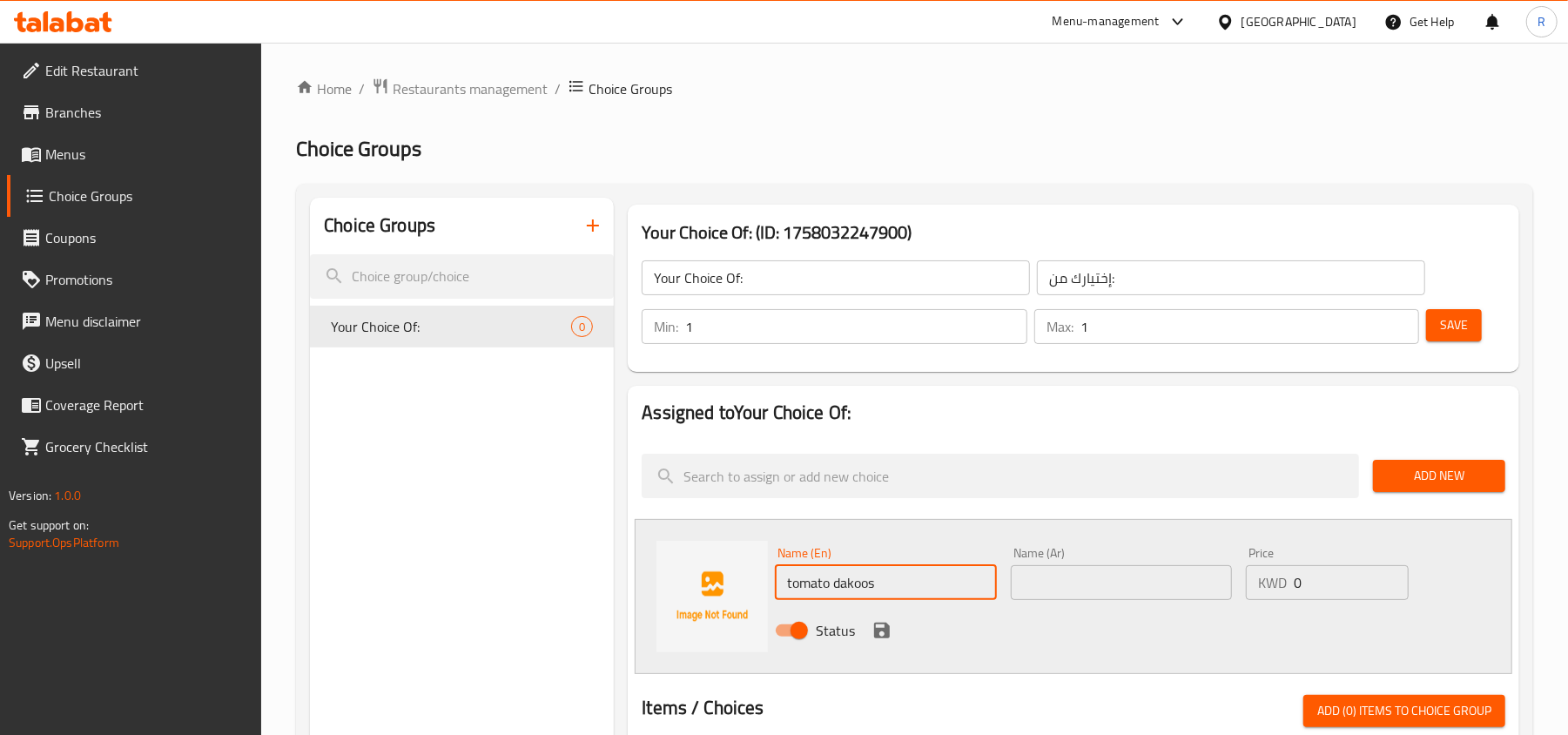
paste input "Daq"
type input "tomato Daqoos"
click at [1082, 589] on input "text" at bounding box center [1121, 582] width 221 height 35
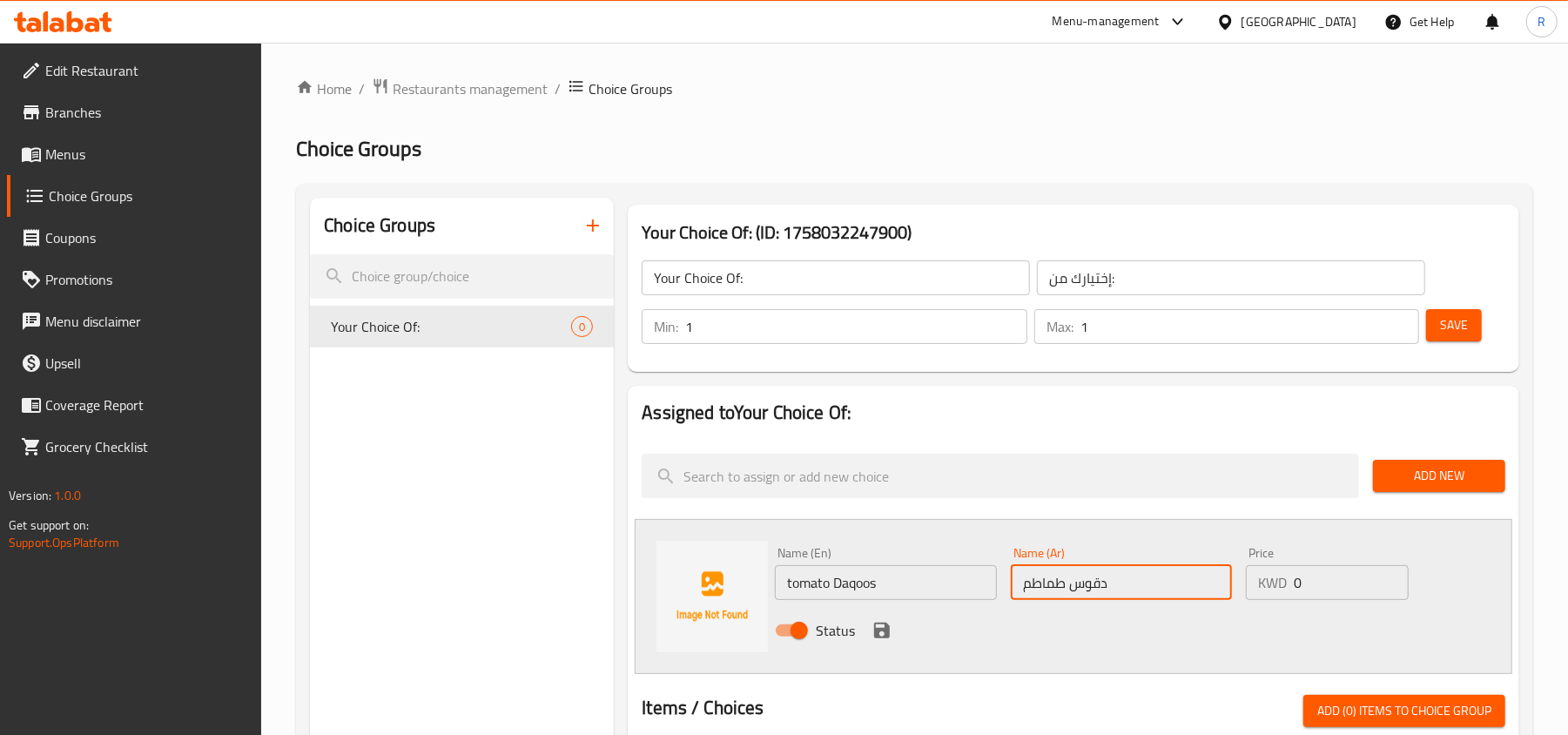
type input "دقوس طماطم"
click at [889, 628] on icon "save" at bounding box center [881, 630] width 16 height 16
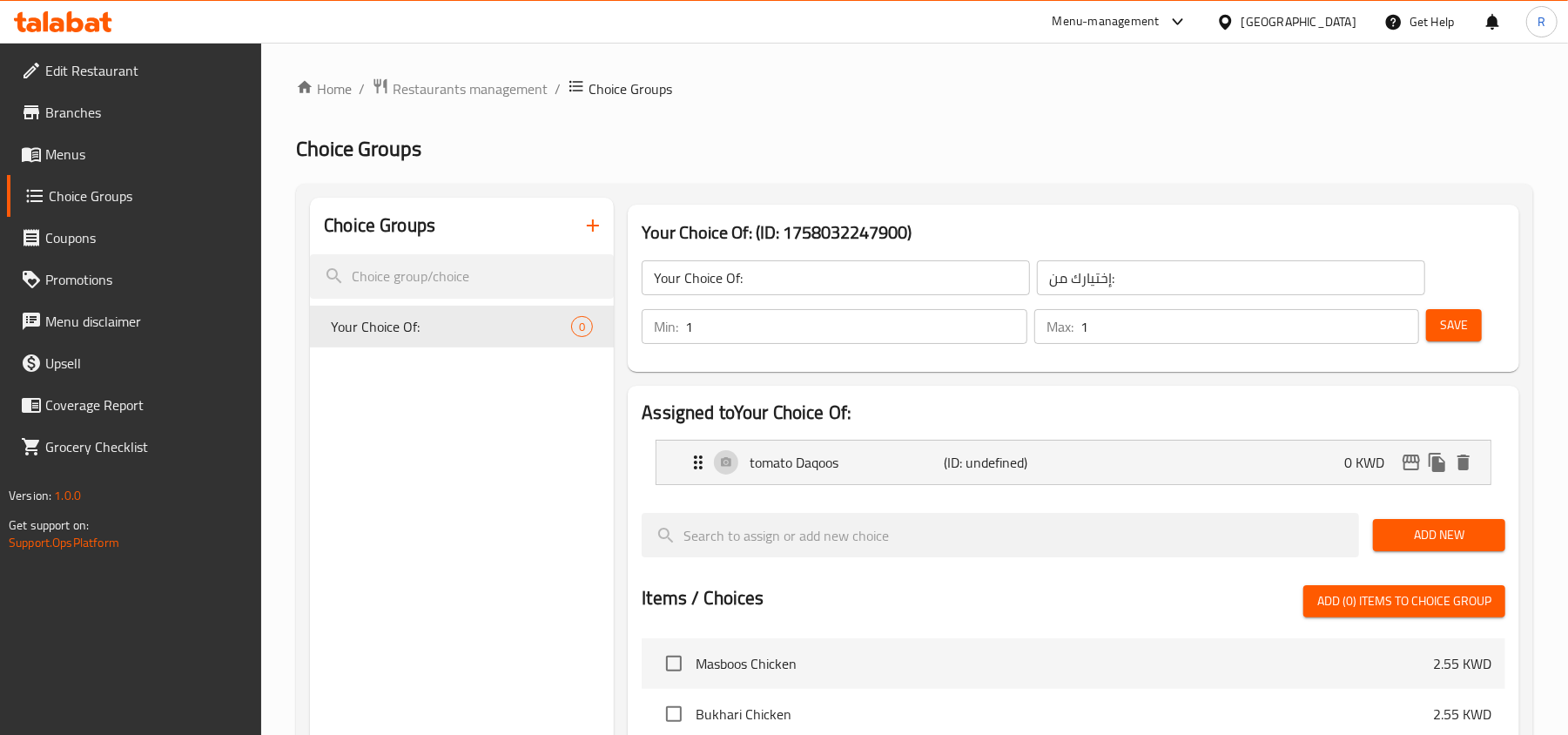
drag, startPoint x: 1433, startPoint y: 522, endPoint x: 1421, endPoint y: 526, distance: 12.6
click at [1435, 522] on button "Add New" at bounding box center [1439, 534] width 133 height 32
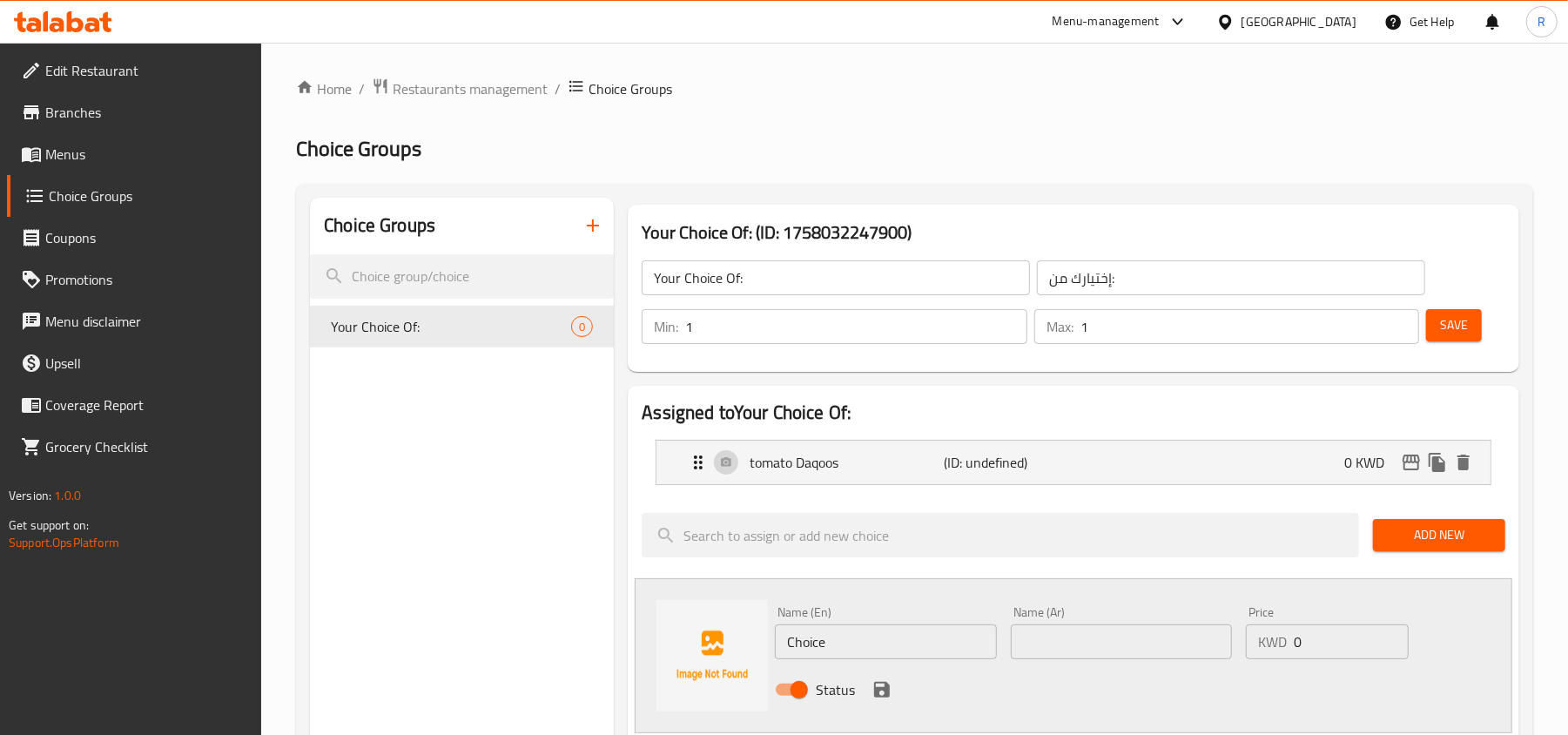
click at [853, 627] on input "Choice" at bounding box center [885, 642] width 221 height 35
paste input "[PERSON_NAME] potato"
type input "Marak Potato"
click at [1118, 644] on input "text" at bounding box center [1121, 642] width 221 height 35
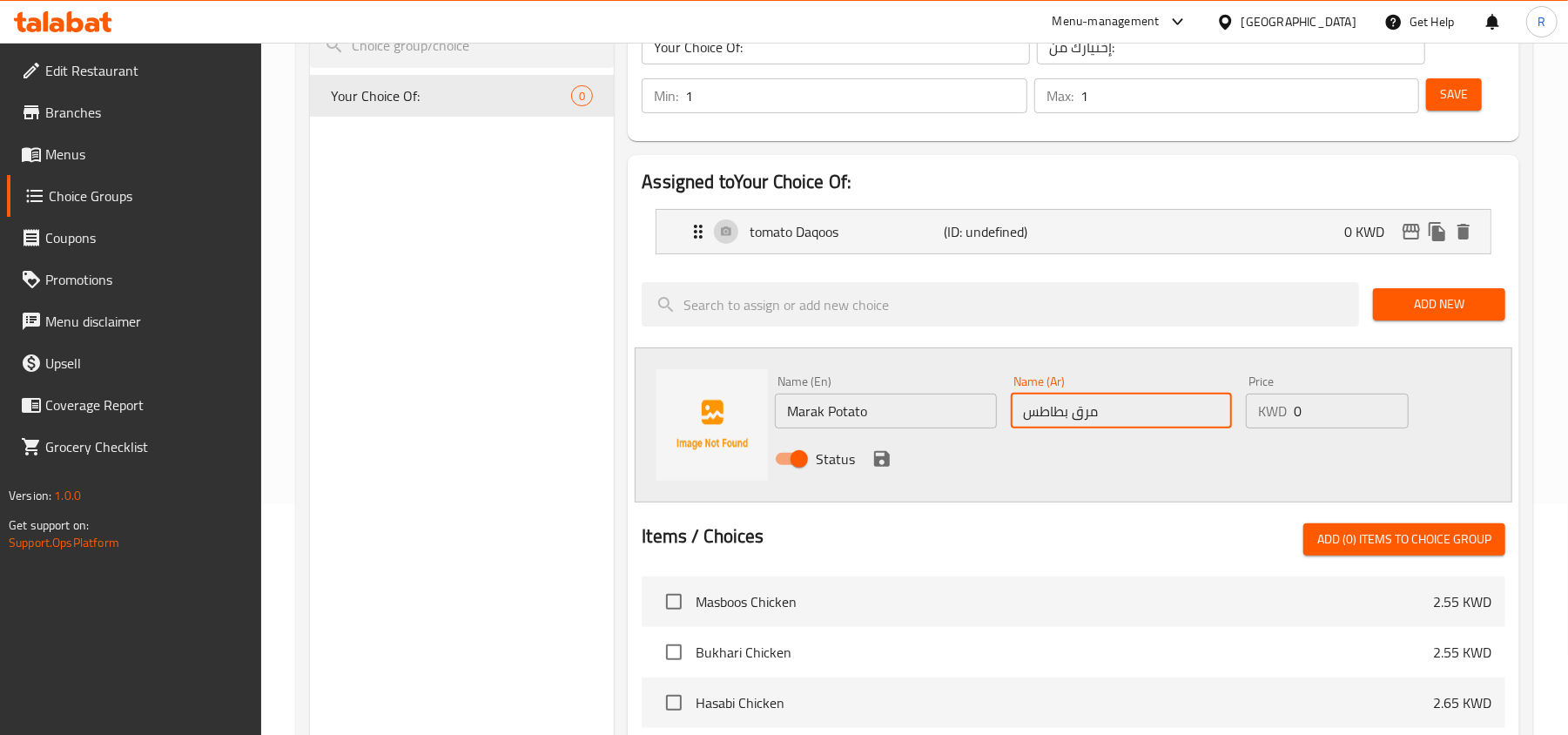
scroll to position [231, 0]
type input "مرق بطاطس"
click at [884, 470] on button "save" at bounding box center [881, 458] width 27 height 27
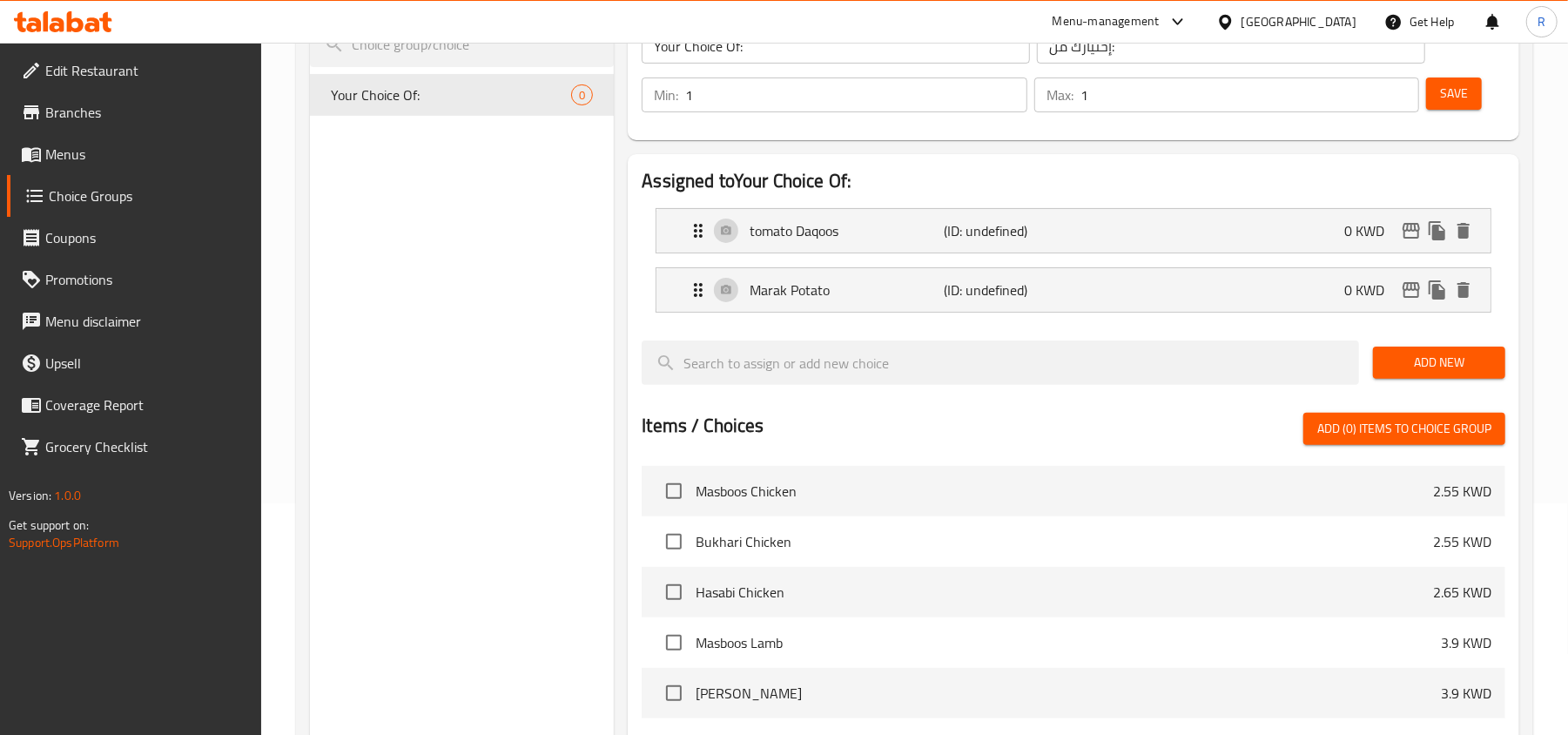
click at [1470, 91] on button "Save" at bounding box center [1454, 93] width 56 height 32
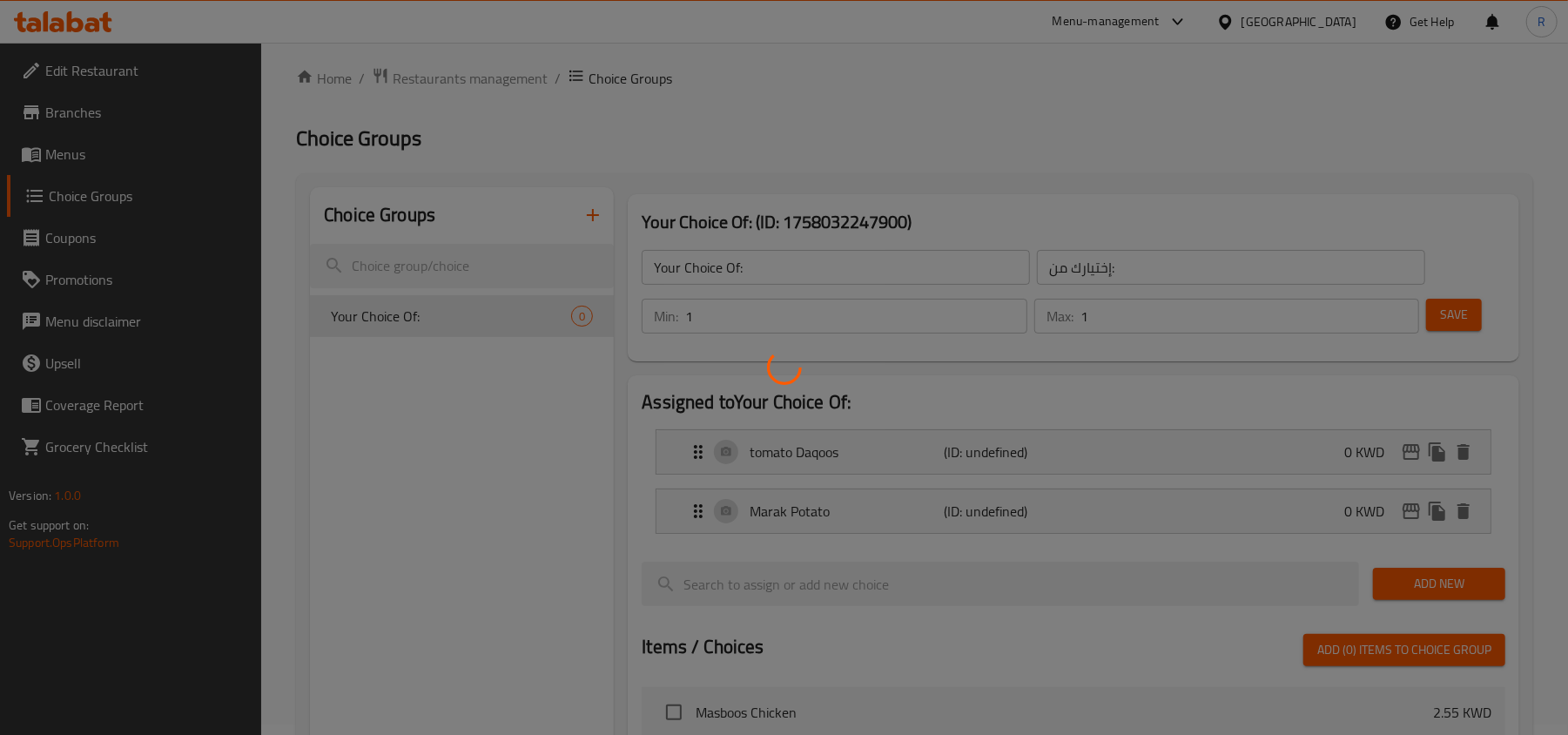
scroll to position [0, 0]
